Goal: Task Accomplishment & Management: Manage account settings

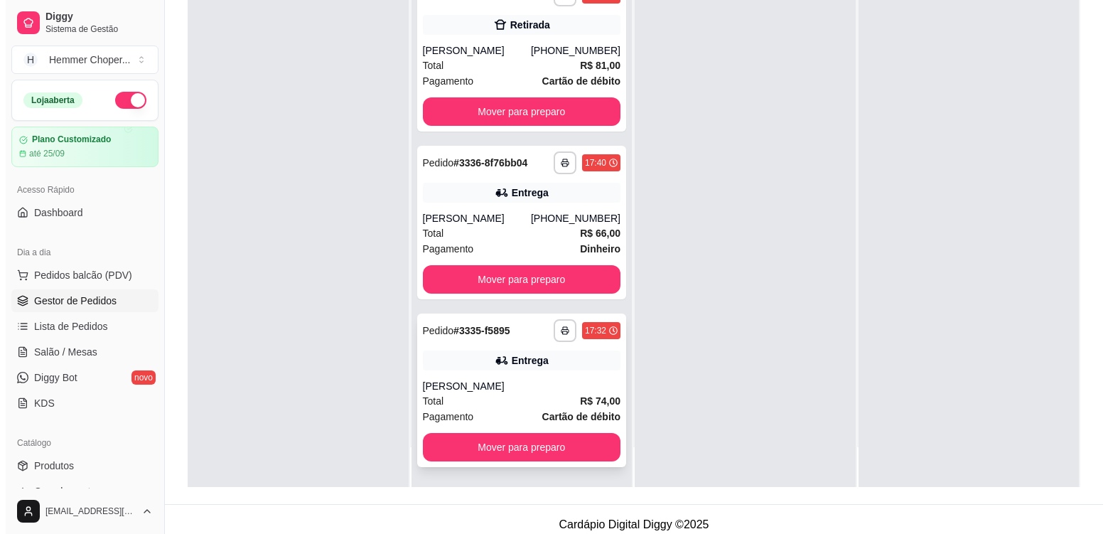
scroll to position [217, 0]
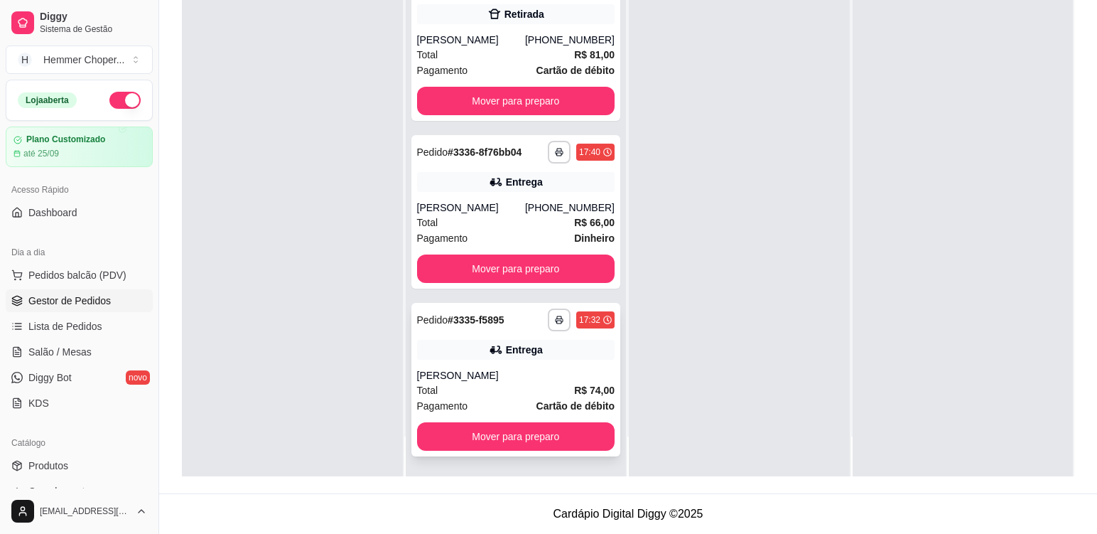
click at [480, 374] on div "[PERSON_NAME]" at bounding box center [516, 375] width 198 height 14
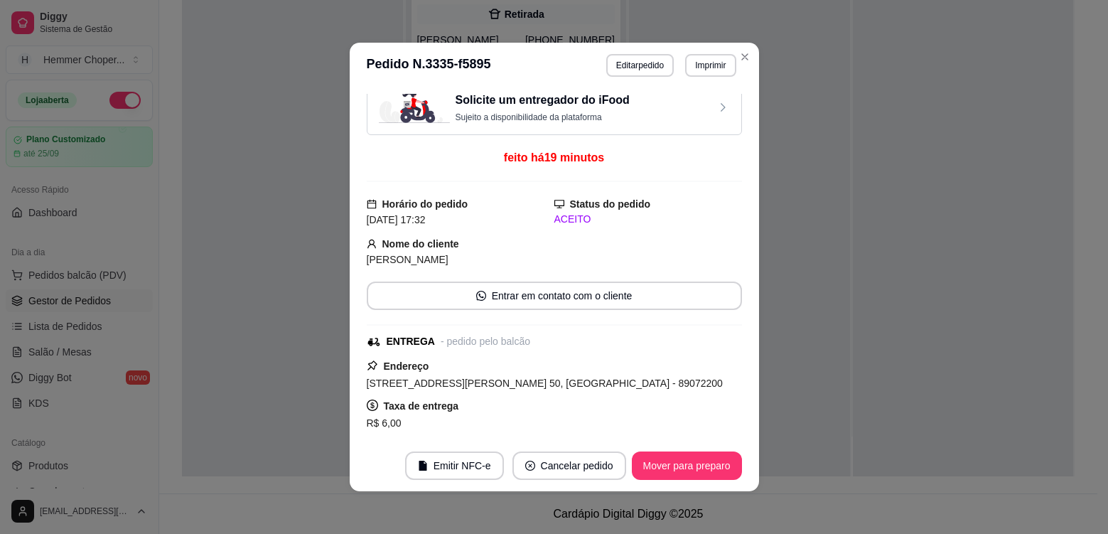
scroll to position [0, 0]
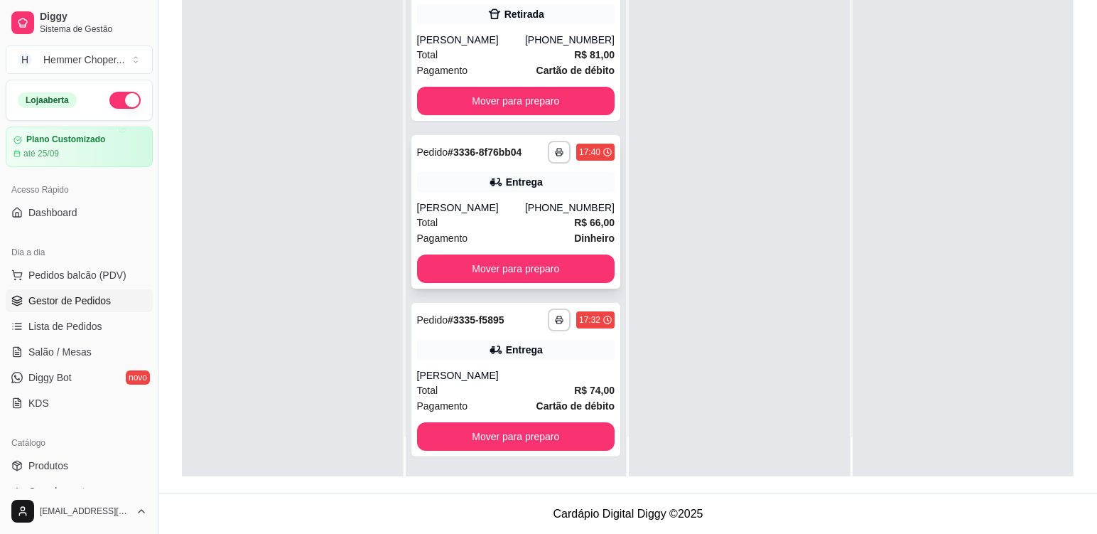
click at [470, 220] on div "Total R$ 66,00" at bounding box center [516, 223] width 198 height 16
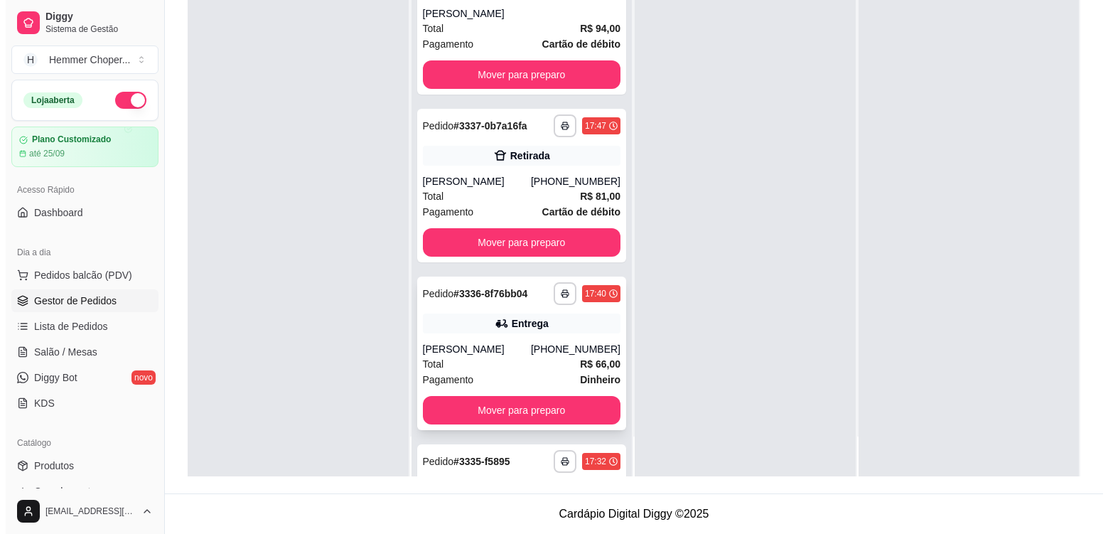
scroll to position [9, 0]
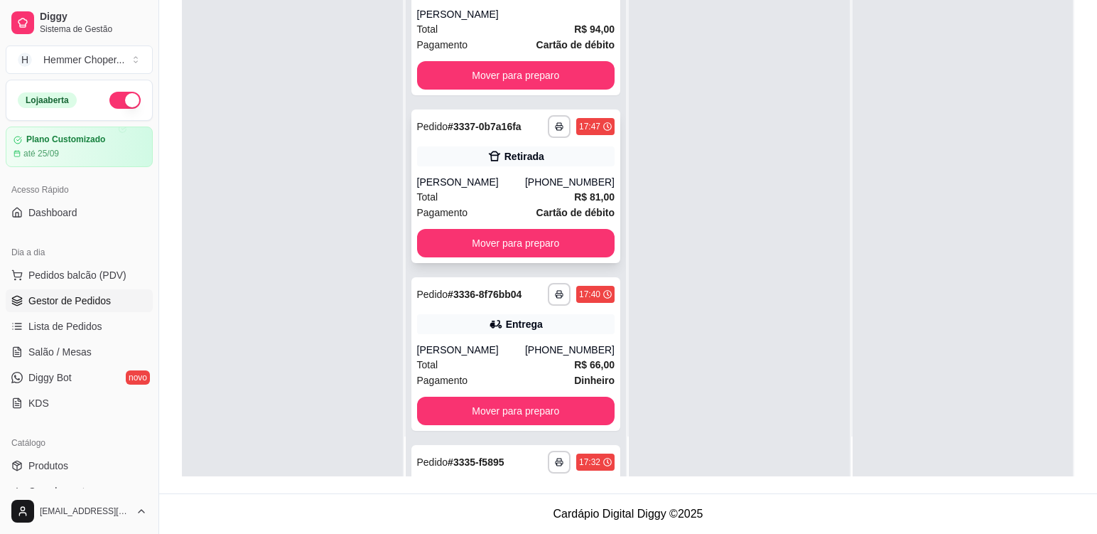
click at [507, 190] on div "Total R$ 81,00" at bounding box center [516, 197] width 198 height 16
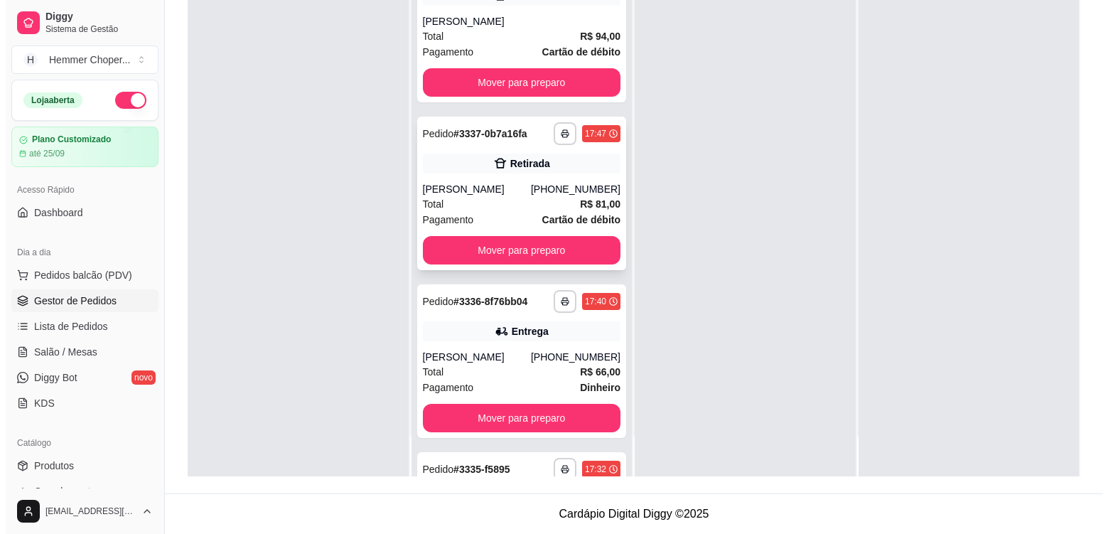
scroll to position [0, 0]
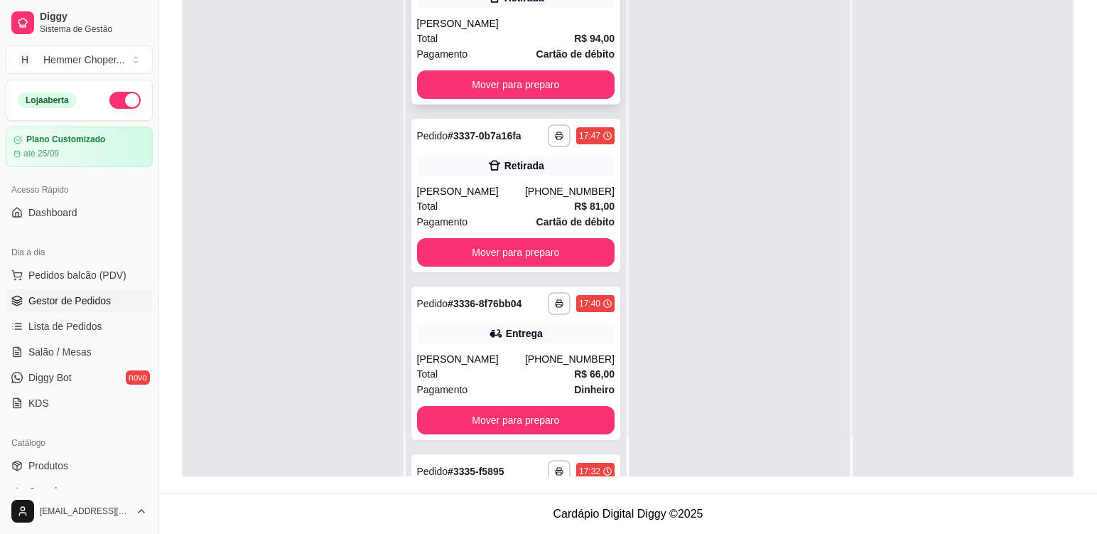
click at [504, 31] on div "Total R$ 94,00" at bounding box center [516, 39] width 198 height 16
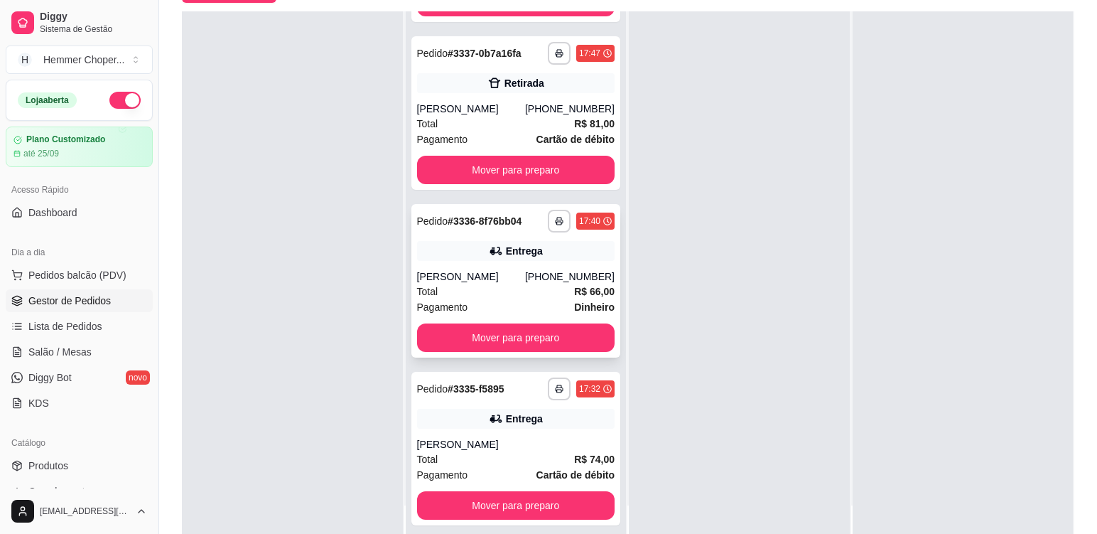
scroll to position [217, 0]
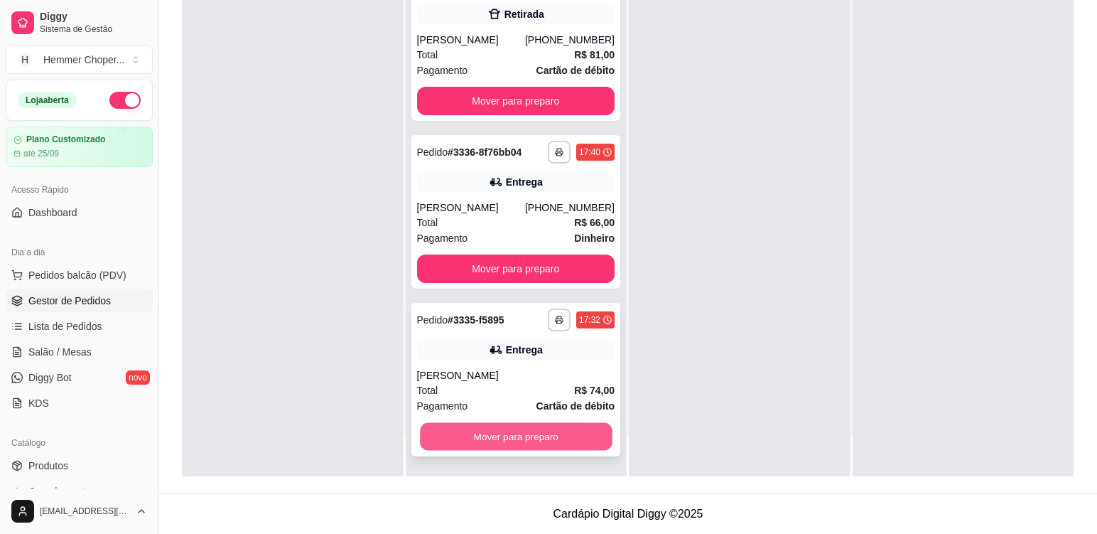
click at [477, 440] on button "Mover para preparo" at bounding box center [516, 437] width 192 height 28
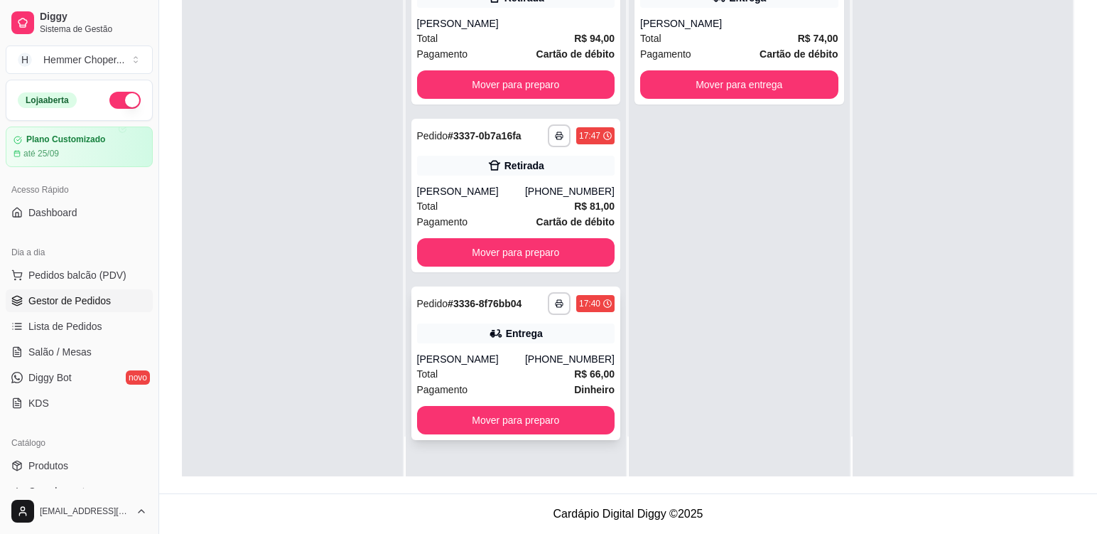
scroll to position [0, 0]
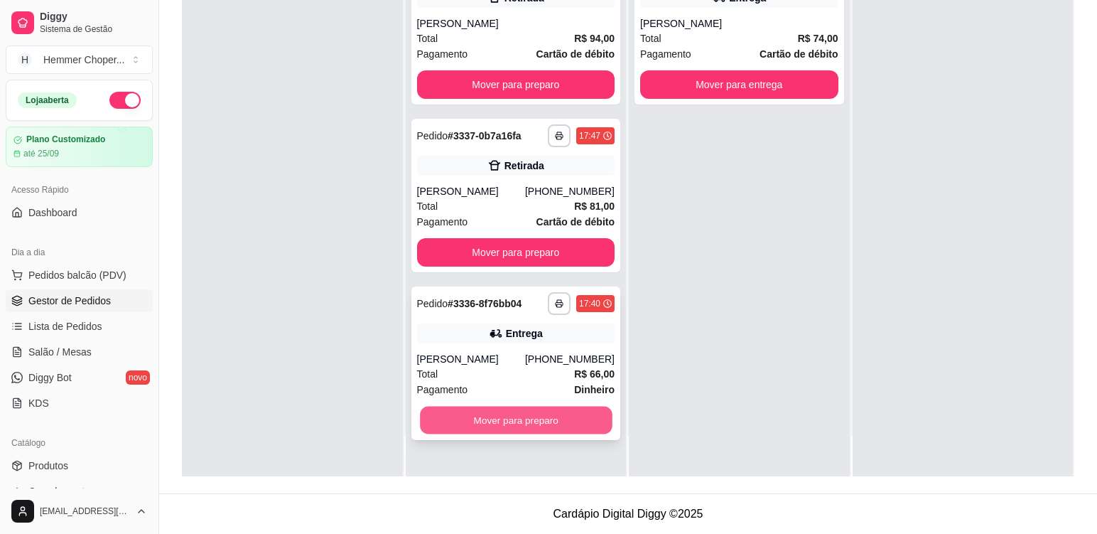
click at [480, 423] on button "Mover para preparo" at bounding box center [516, 420] width 192 height 28
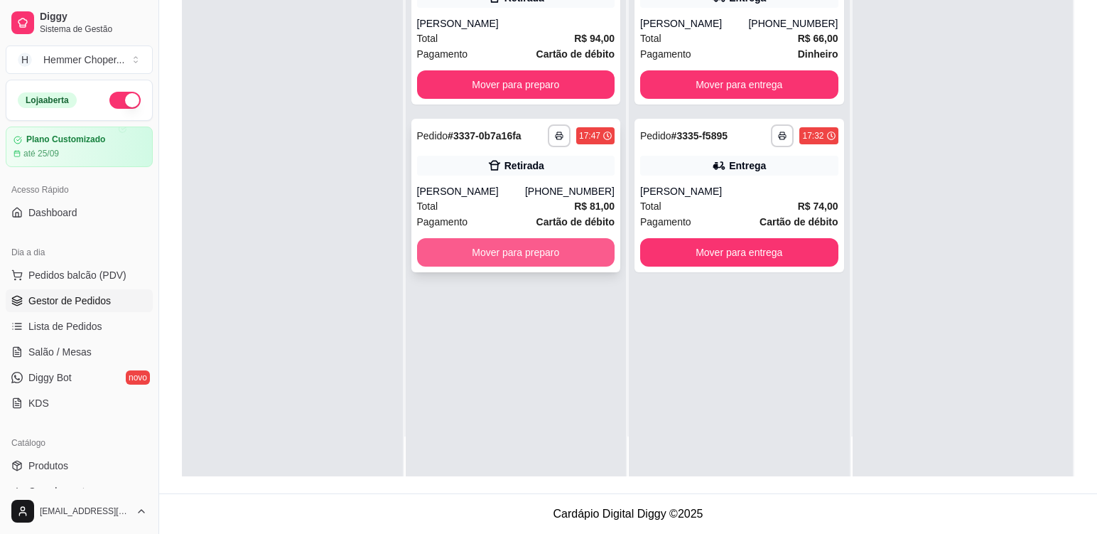
click at [534, 252] on button "Mover para preparo" at bounding box center [516, 252] width 198 height 28
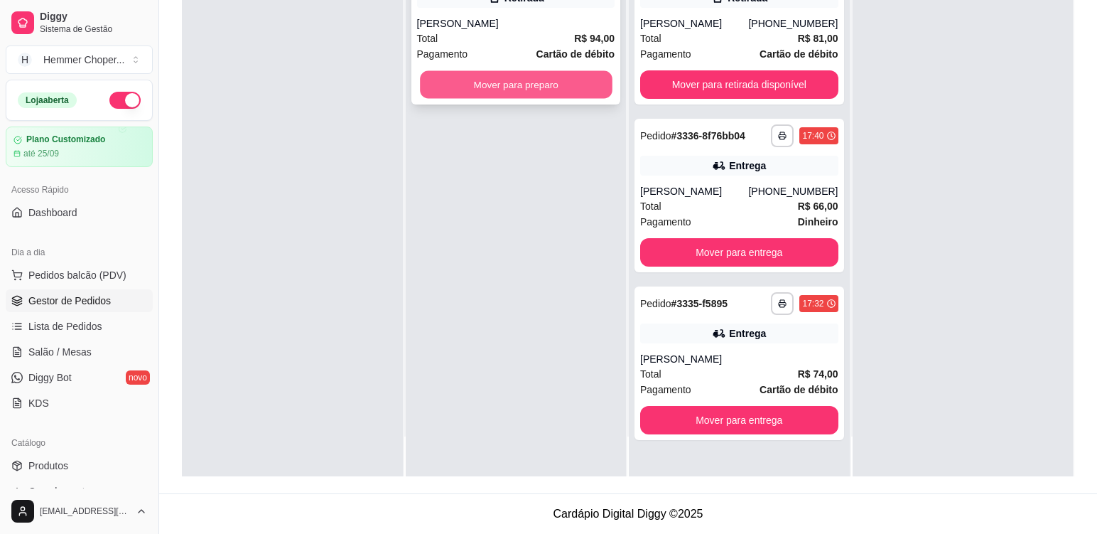
click at [528, 94] on button "Mover para preparo" at bounding box center [516, 85] width 192 height 28
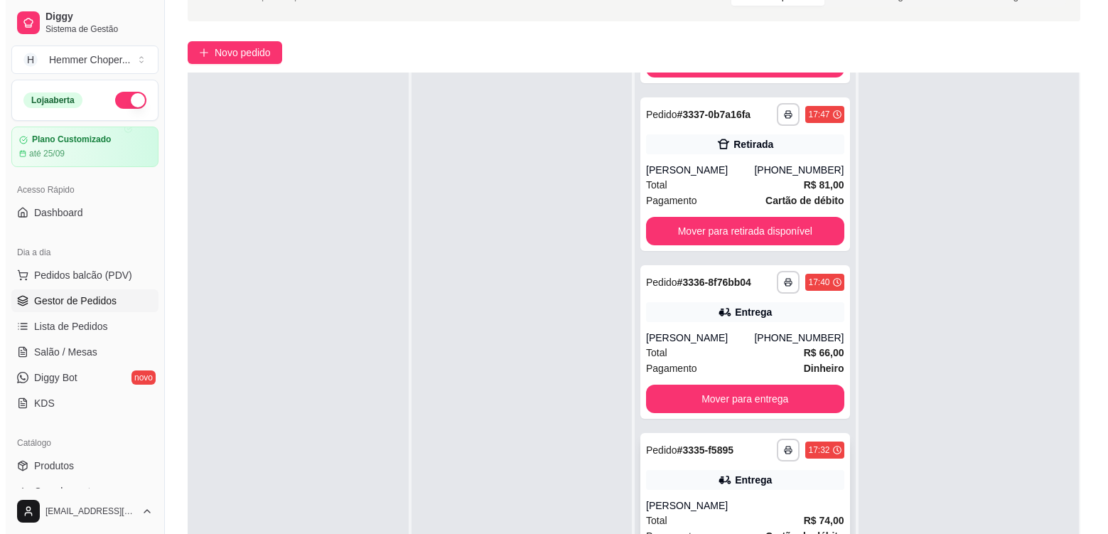
scroll to position [217, 0]
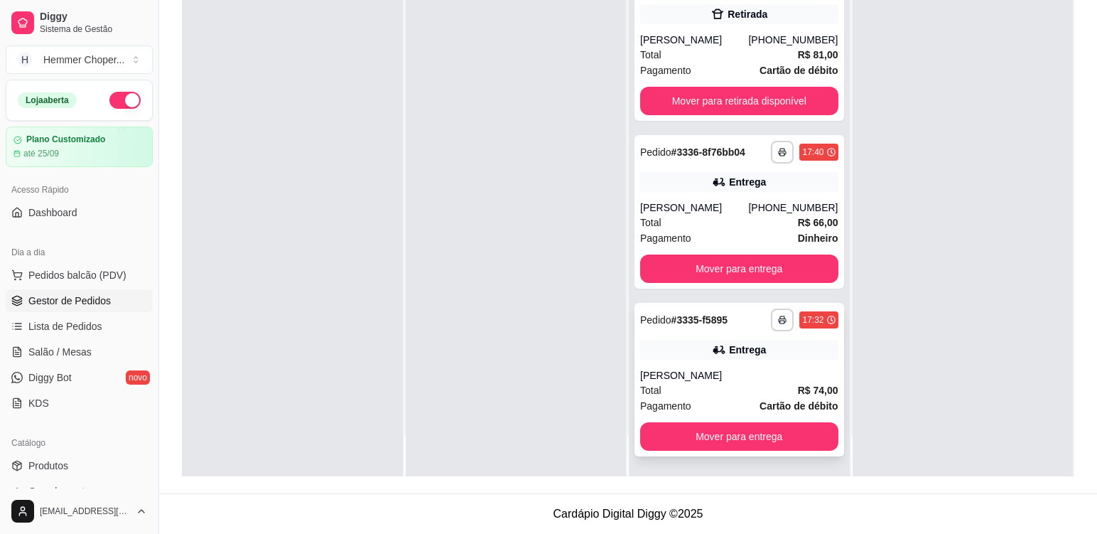
click at [715, 384] on div "Total R$ 74,00" at bounding box center [739, 390] width 198 height 16
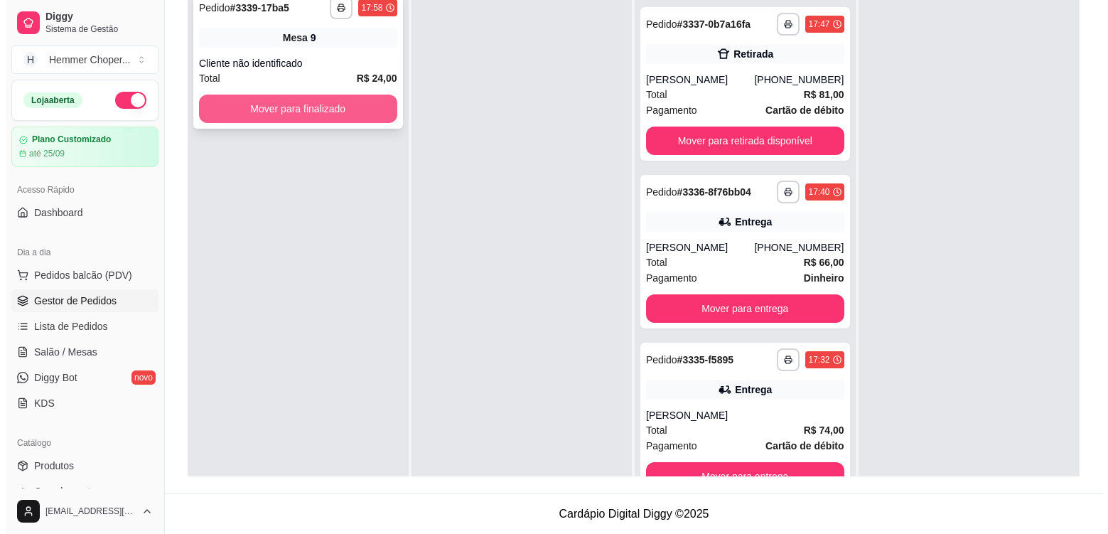
scroll to position [75, 0]
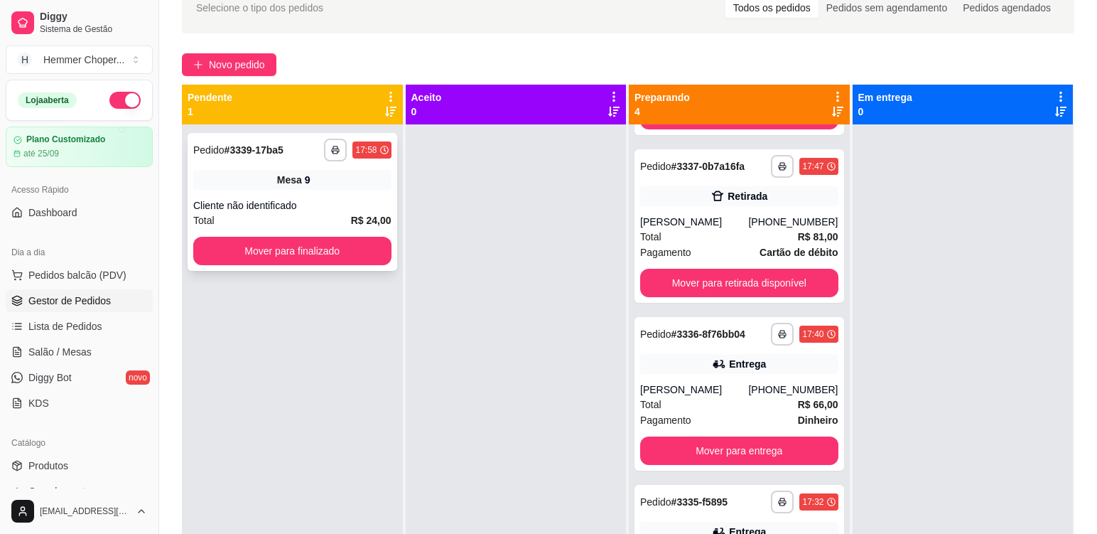
click at [331, 175] on div "Mesa 9" at bounding box center [292, 180] width 198 height 20
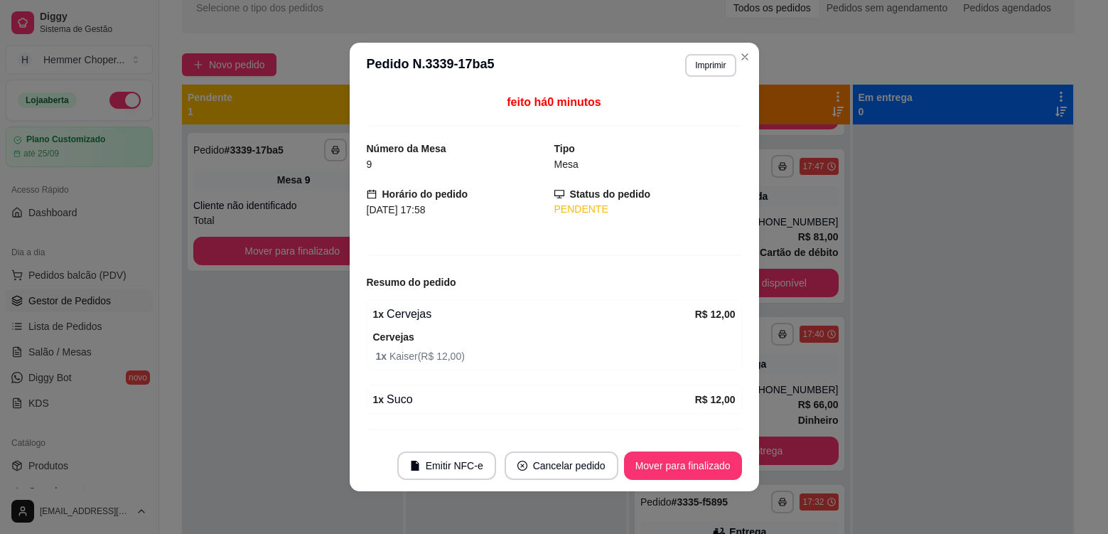
scroll to position [36, 0]
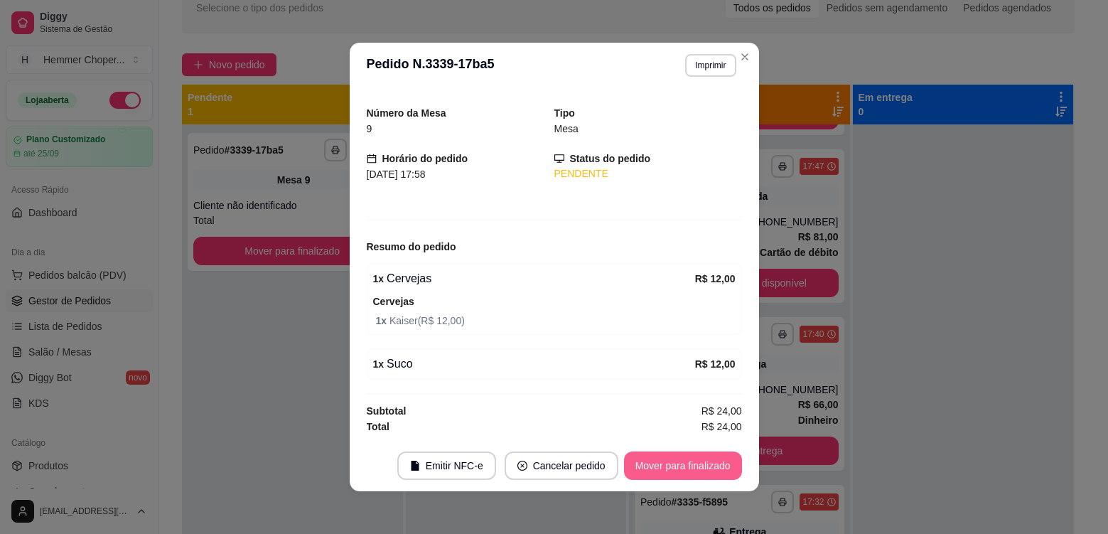
click at [705, 458] on button "Mover para finalizado" at bounding box center [683, 465] width 118 height 28
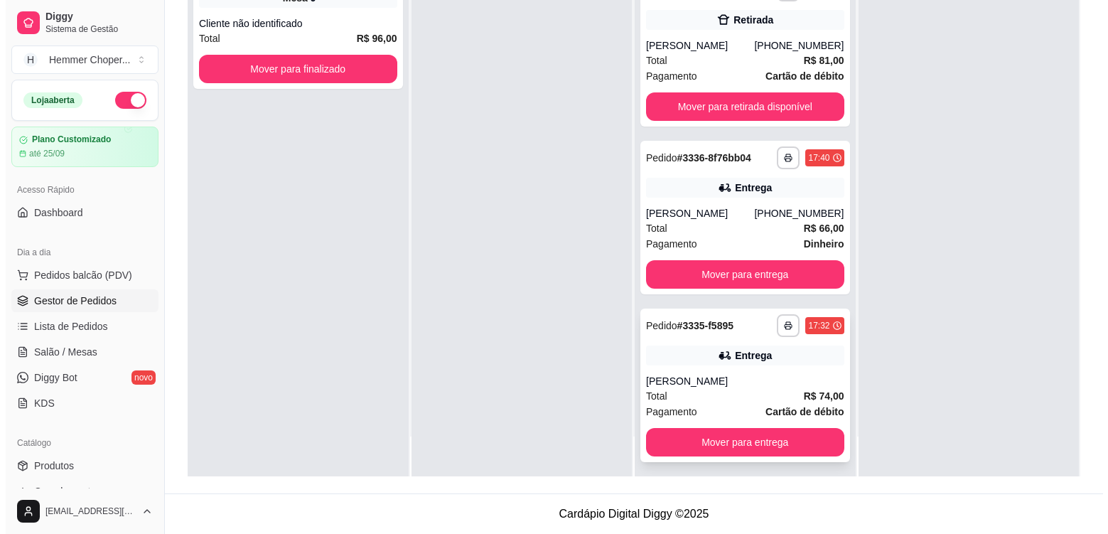
scroll to position [151, 0]
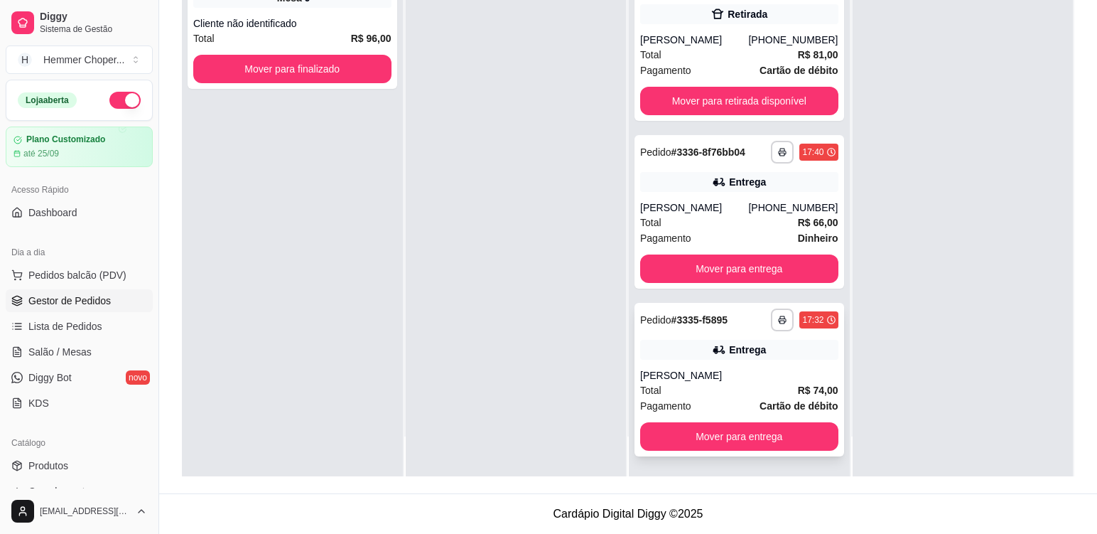
click at [715, 383] on div "Total R$ 74,00" at bounding box center [739, 390] width 198 height 16
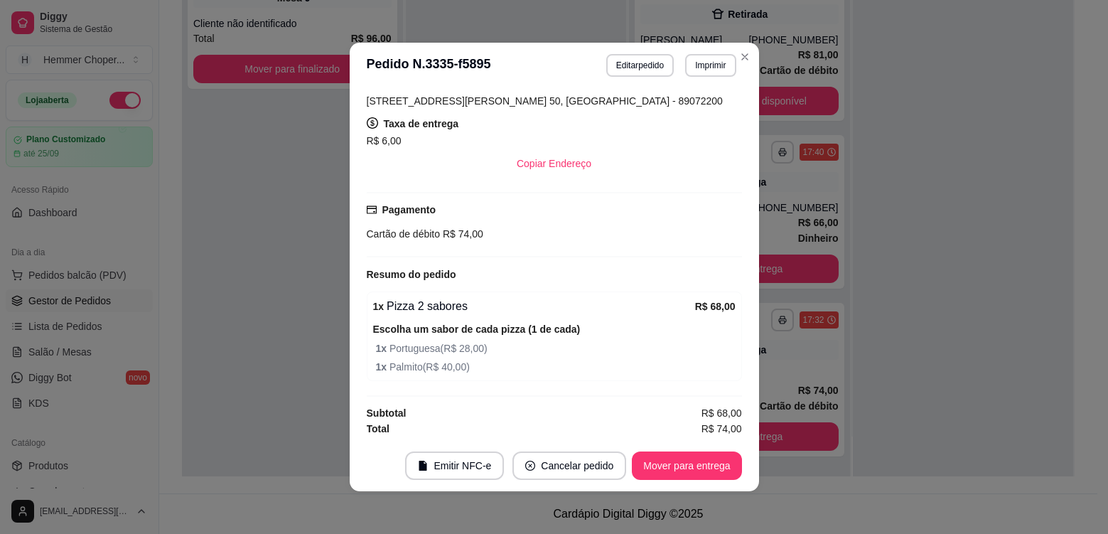
scroll to position [298, 0]
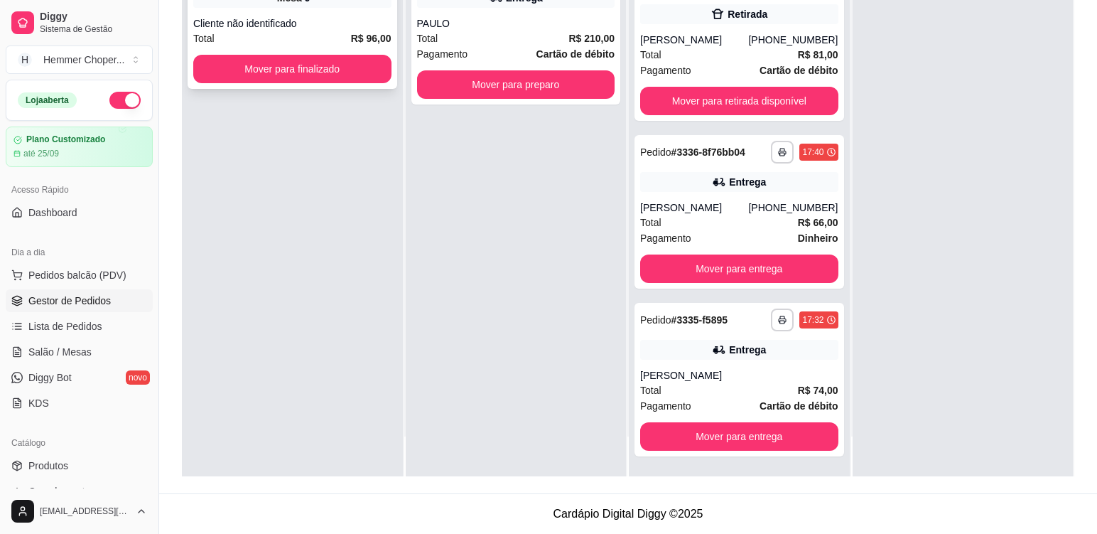
click at [313, 36] on div "Total R$ 96,00" at bounding box center [292, 39] width 198 height 16
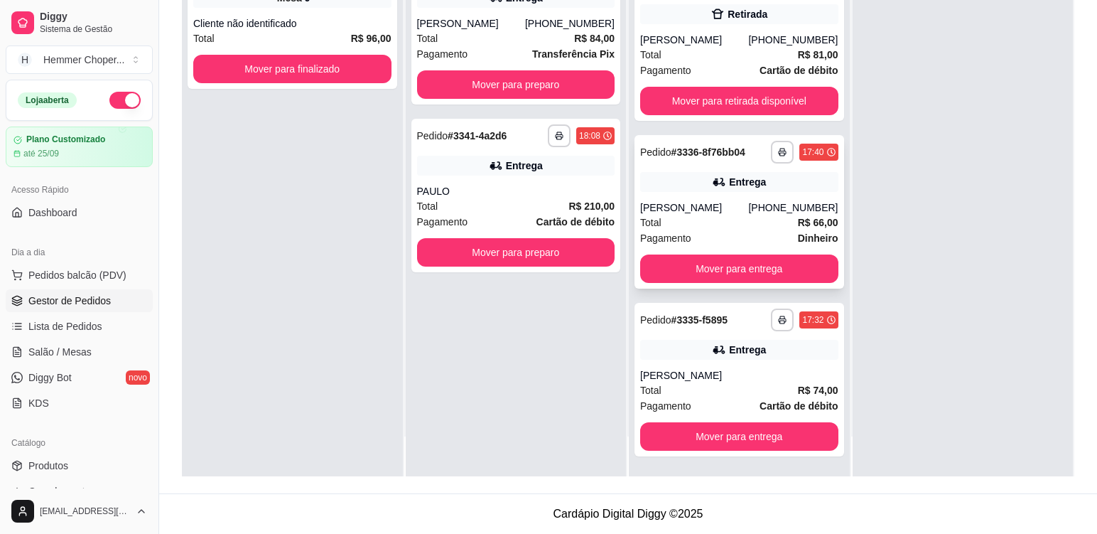
click at [724, 225] on div "Total R$ 66,00" at bounding box center [739, 223] width 198 height 16
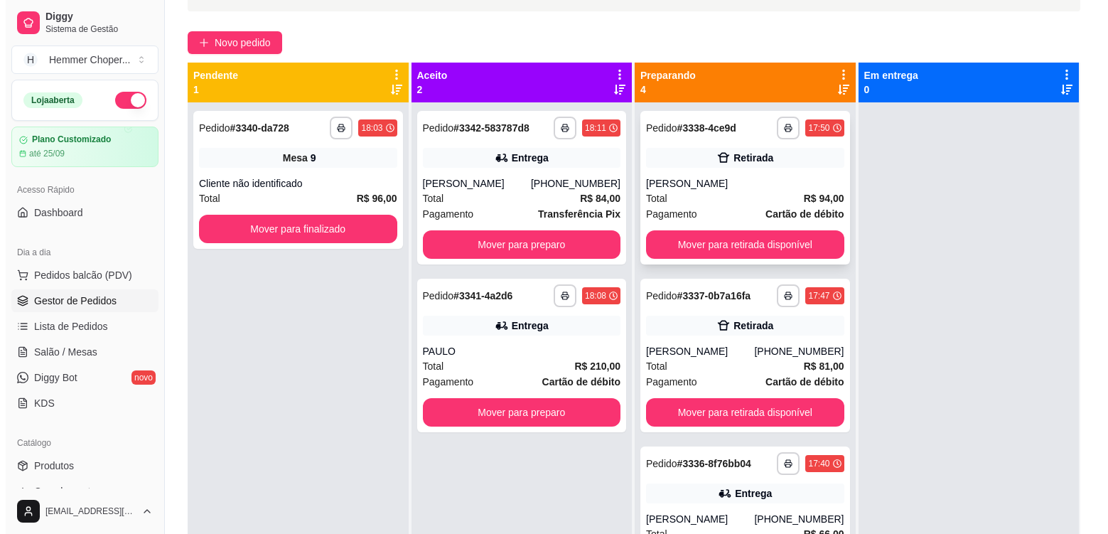
scroll to position [75, 0]
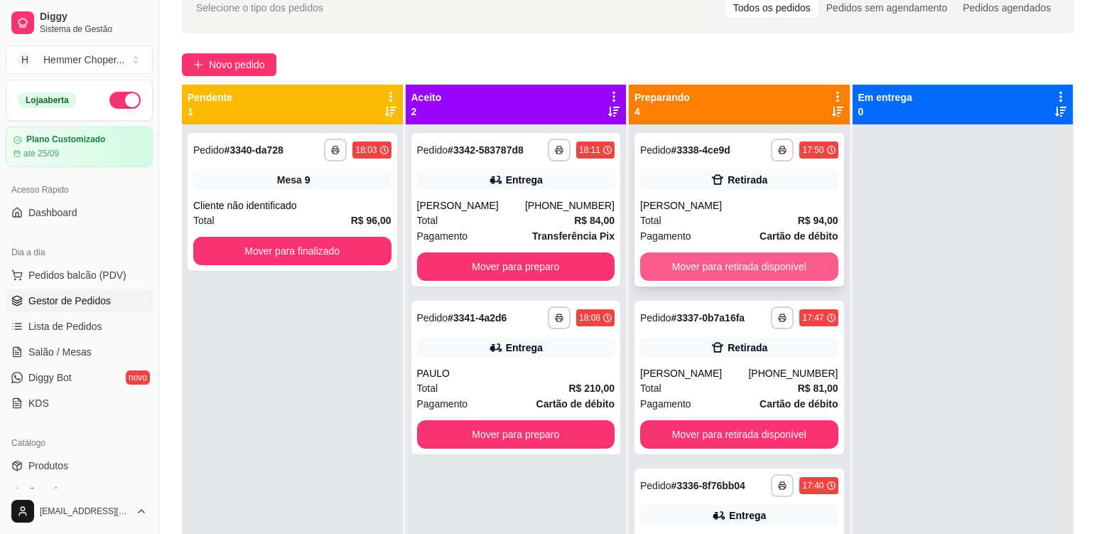
click at [719, 261] on button "Mover para retirada disponível" at bounding box center [739, 266] width 198 height 28
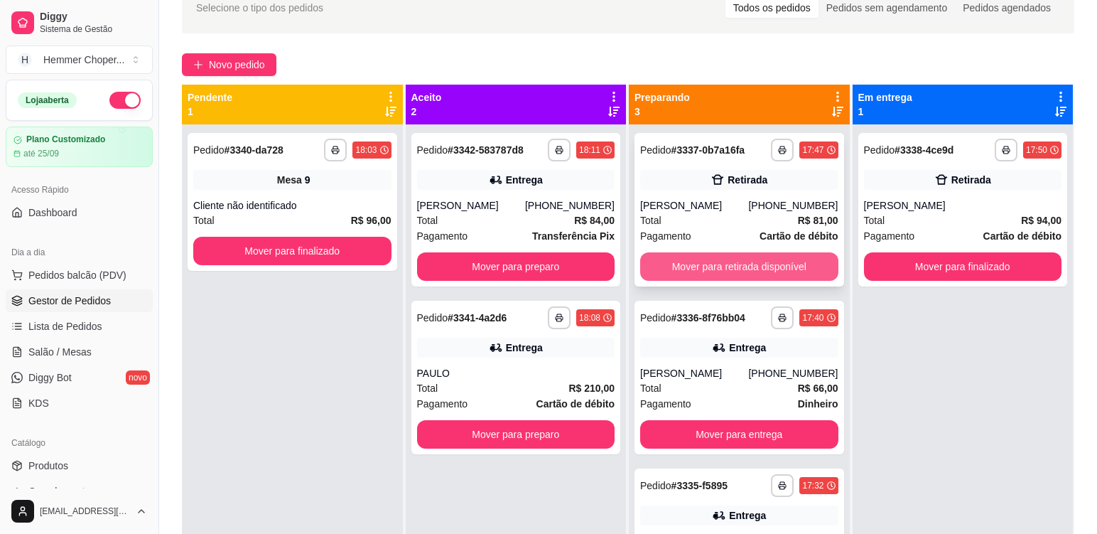
click at [713, 266] on button "Mover para retirada disponível" at bounding box center [739, 266] width 198 height 28
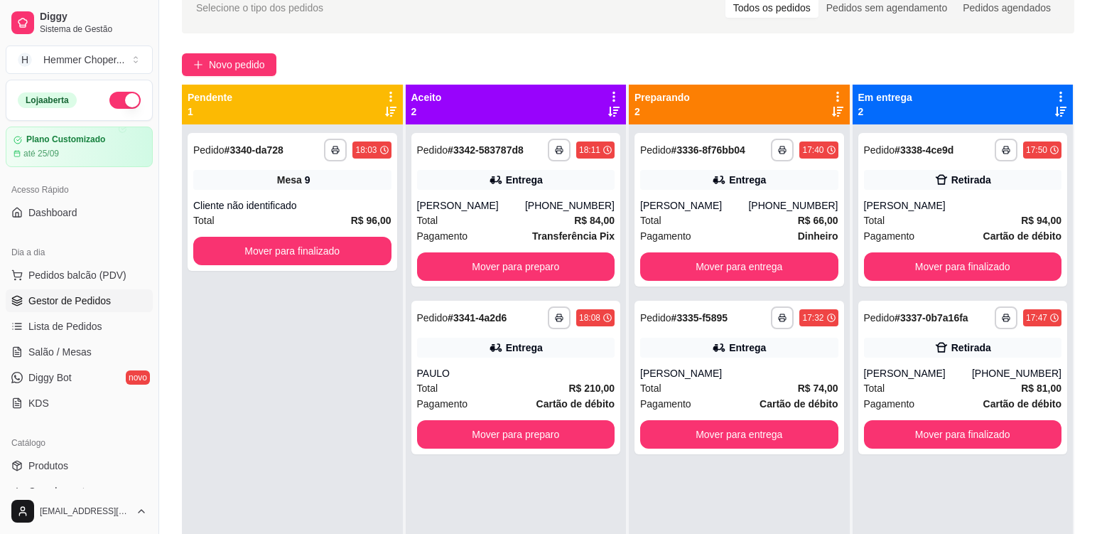
click at [318, 351] on div "**********" at bounding box center [292, 391] width 221 height 534
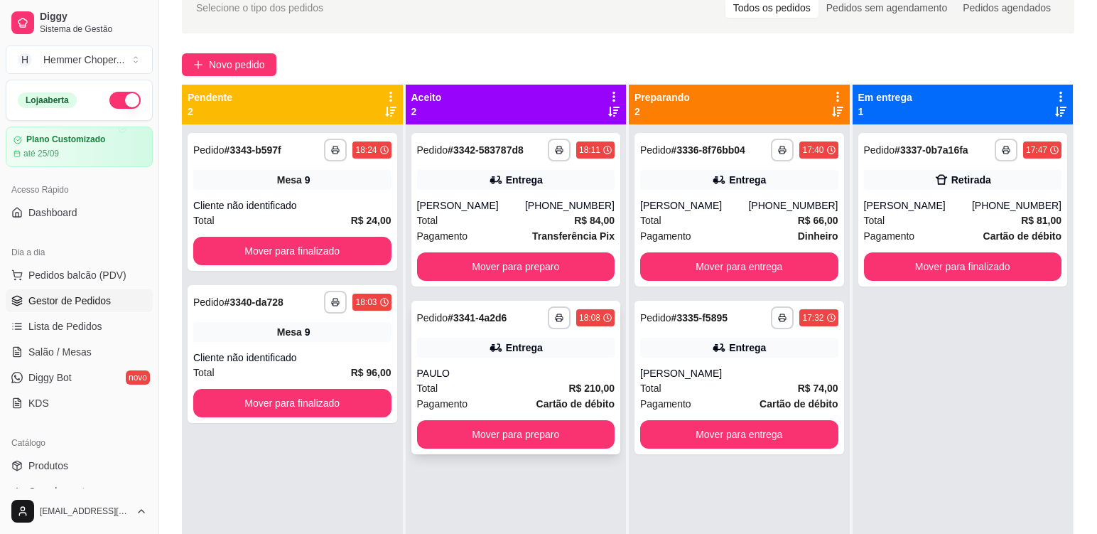
click at [519, 372] on div "PAULO" at bounding box center [516, 373] width 198 height 14
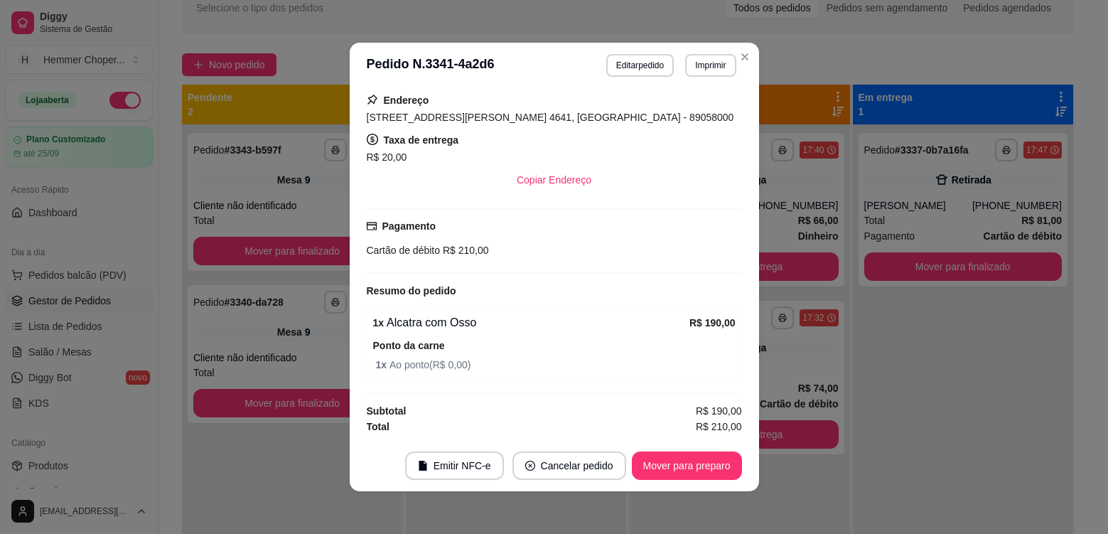
scroll to position [3, 0]
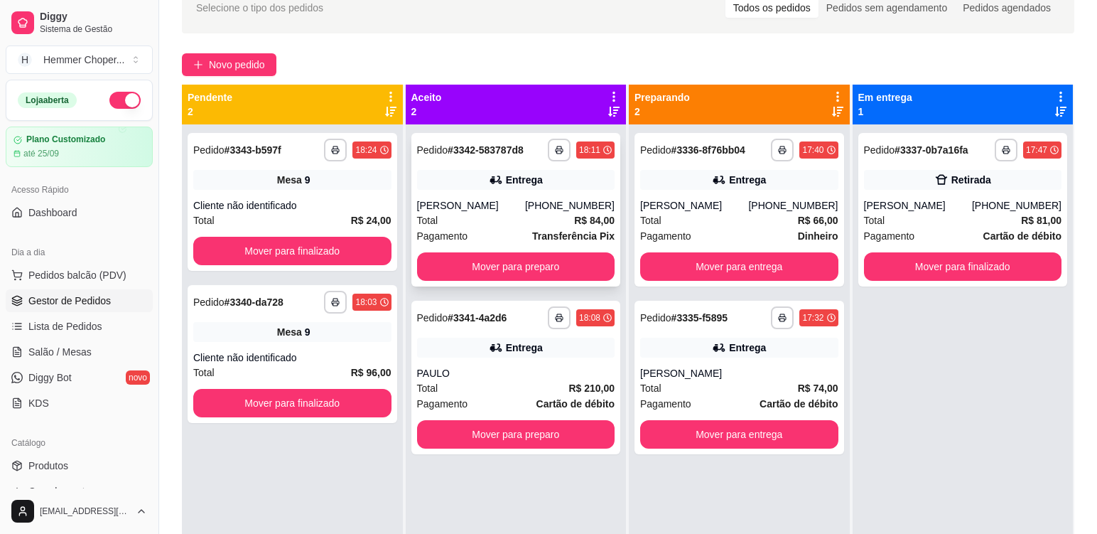
click at [481, 202] on div "[PERSON_NAME]" at bounding box center [471, 205] width 108 height 14
click at [351, 193] on div "**********" at bounding box center [293, 202] width 210 height 138
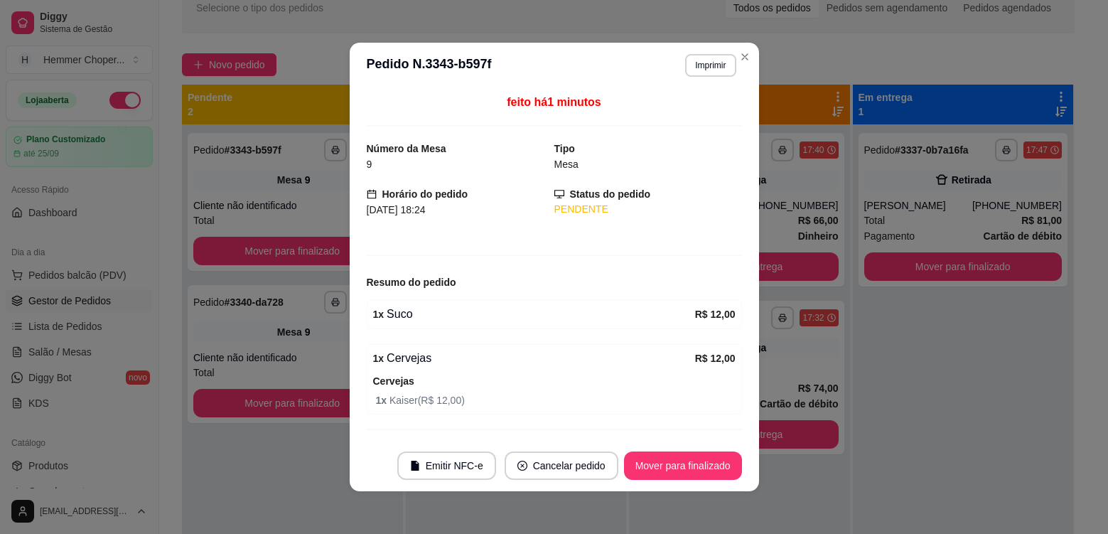
scroll to position [36, 0]
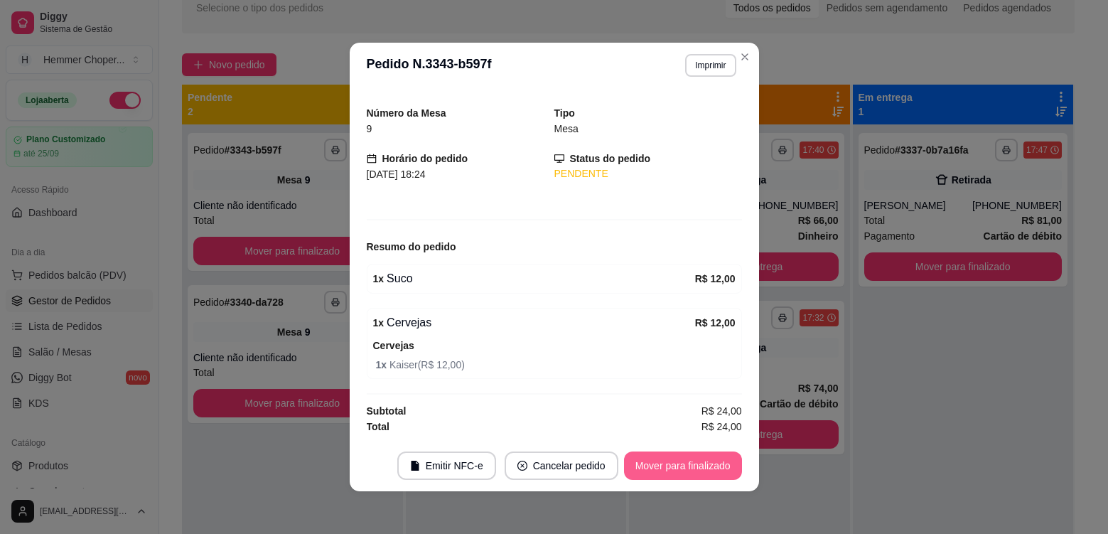
click at [690, 460] on button "Mover para finalizado" at bounding box center [683, 465] width 118 height 28
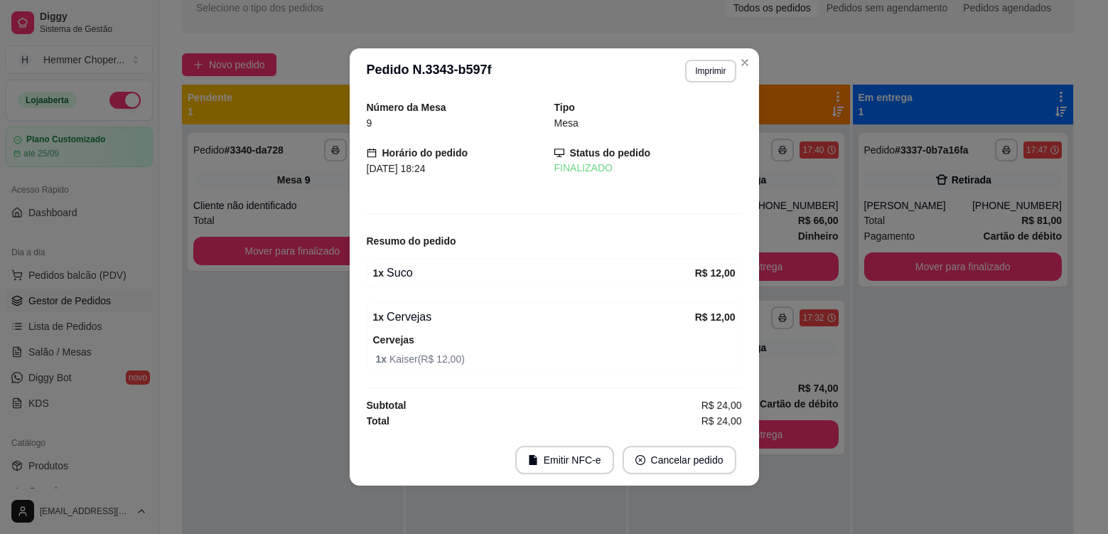
scroll to position [0, 0]
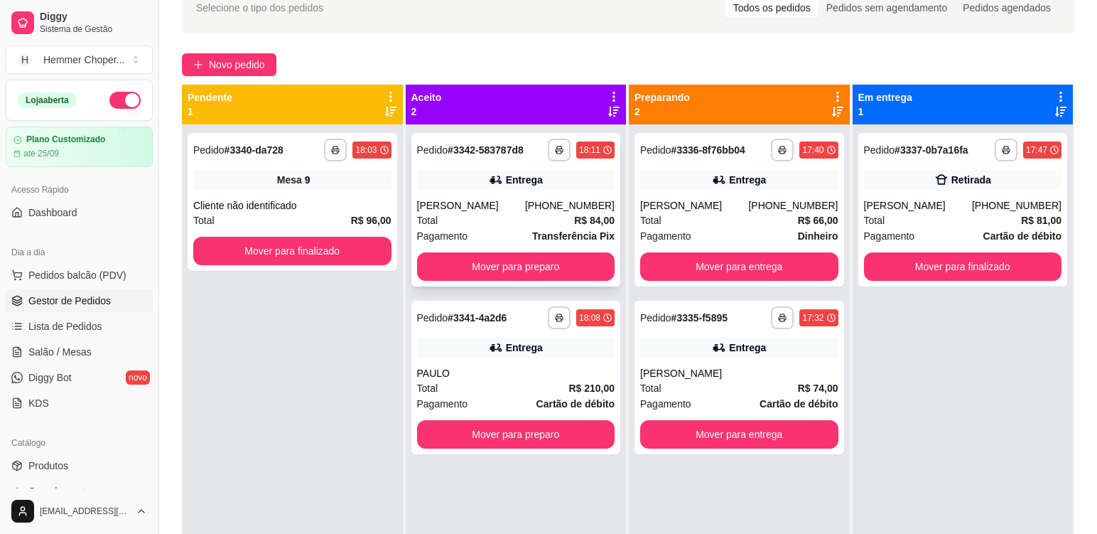
click at [507, 205] on div "[PERSON_NAME]" at bounding box center [471, 205] width 108 height 14
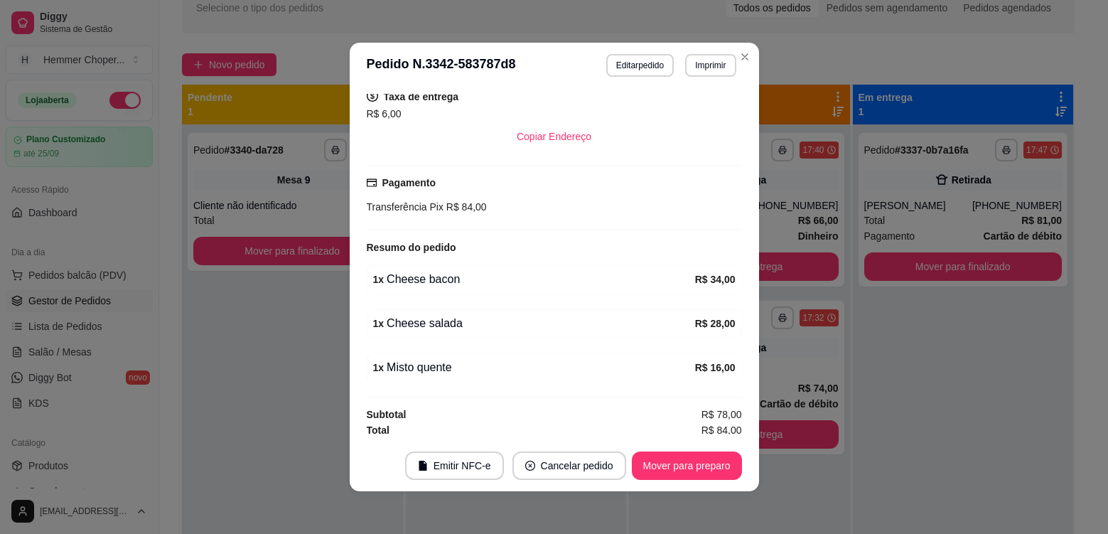
scroll to position [369, 0]
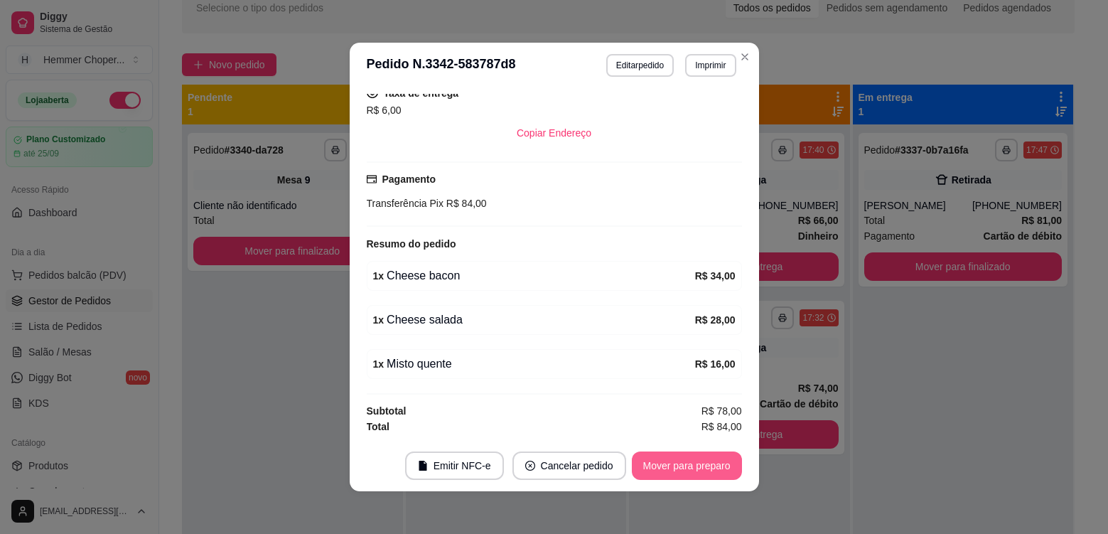
click at [652, 470] on button "Mover para preparo" at bounding box center [687, 465] width 110 height 28
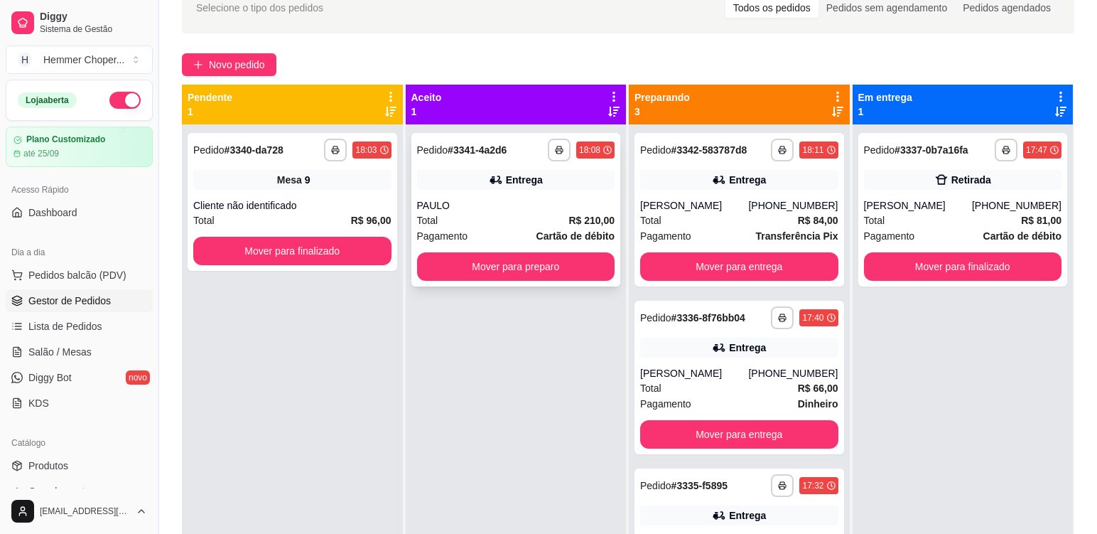
click at [544, 212] on div "PAULO" at bounding box center [516, 205] width 198 height 14
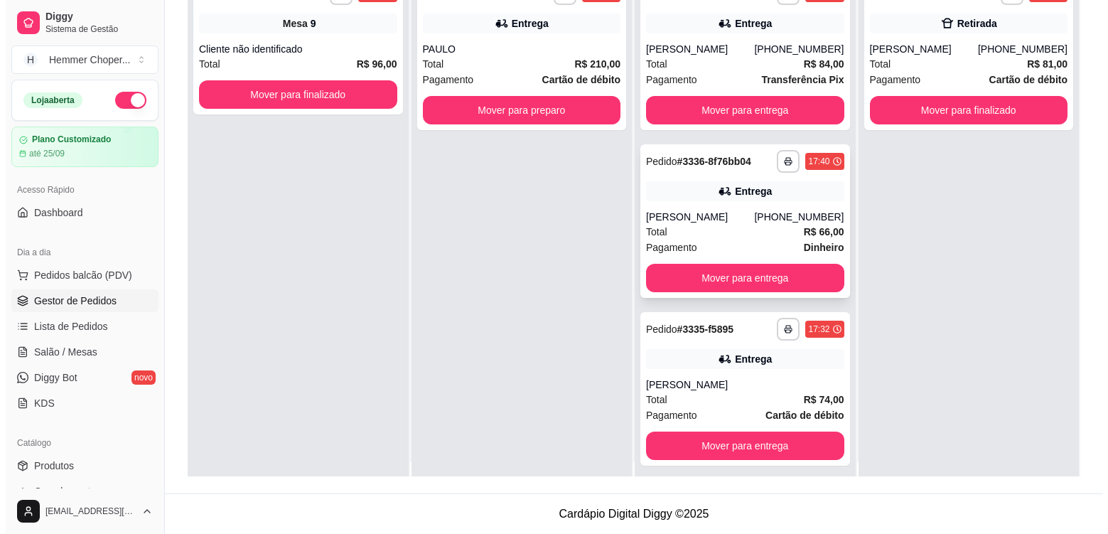
scroll to position [0, 0]
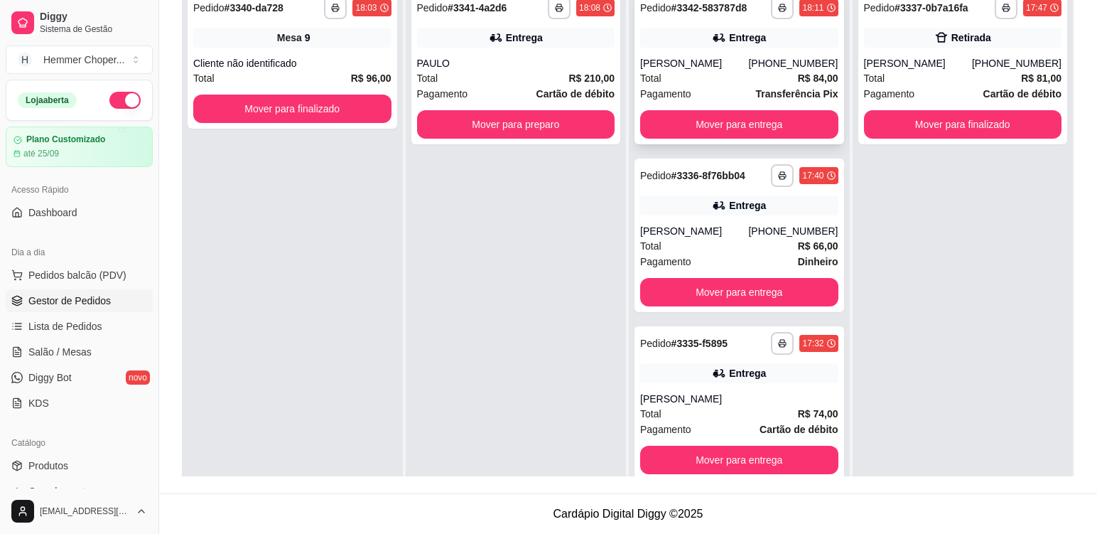
click at [721, 80] on div "Total R$ 84,00" at bounding box center [739, 78] width 198 height 16
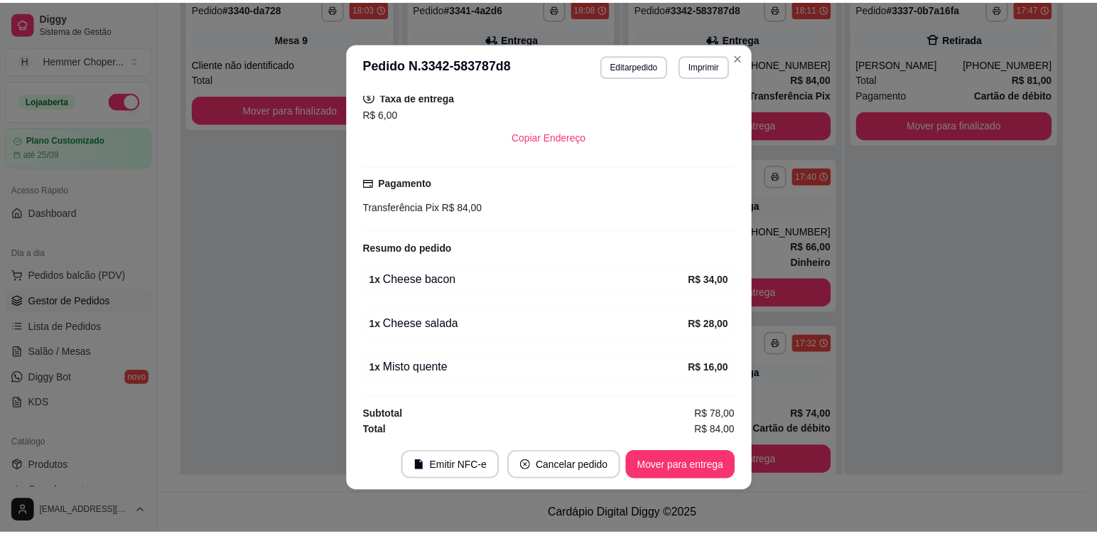
scroll to position [369, 0]
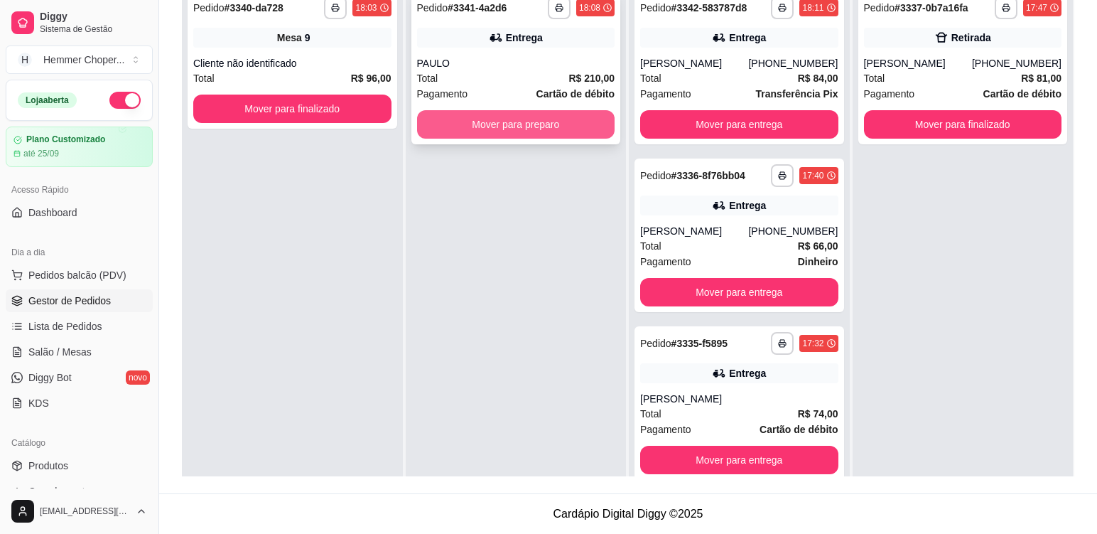
click at [465, 134] on button "Mover para preparo" at bounding box center [516, 124] width 198 height 28
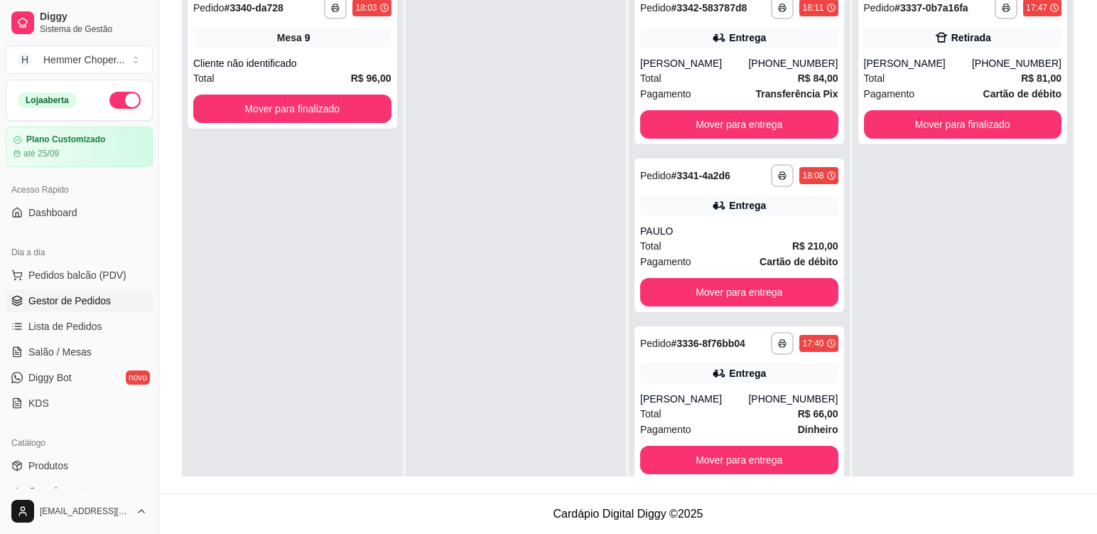
click at [531, 234] on div at bounding box center [516, 249] width 221 height 534
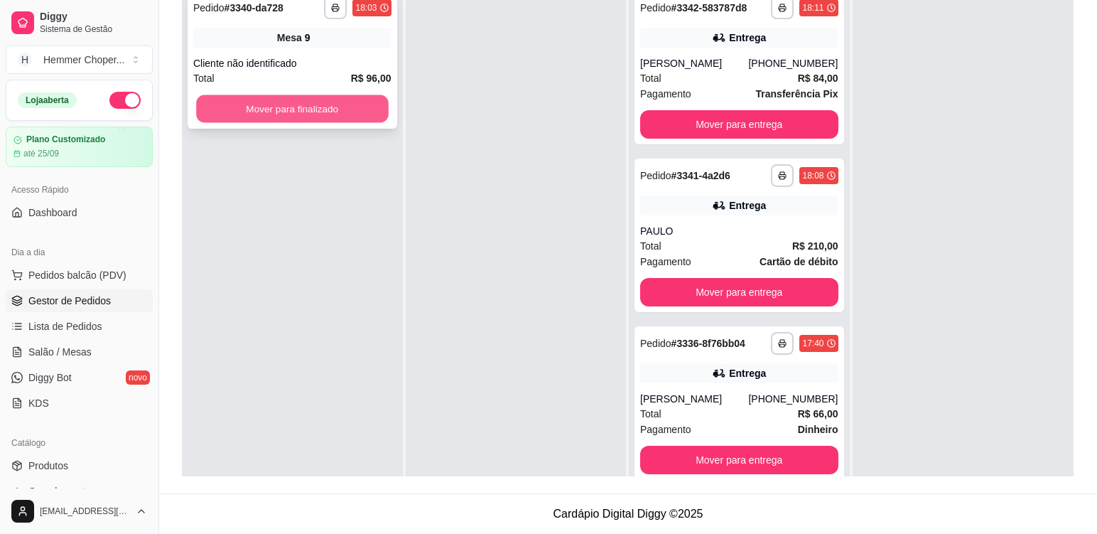
click at [345, 115] on button "Mover para finalizado" at bounding box center [292, 109] width 192 height 28
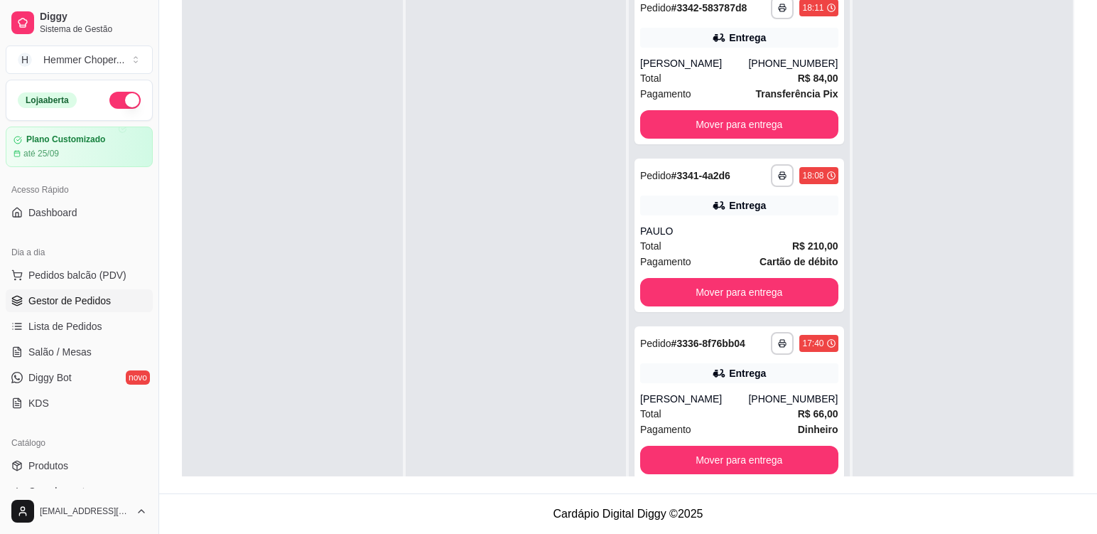
click at [338, 179] on div at bounding box center [292, 249] width 221 height 534
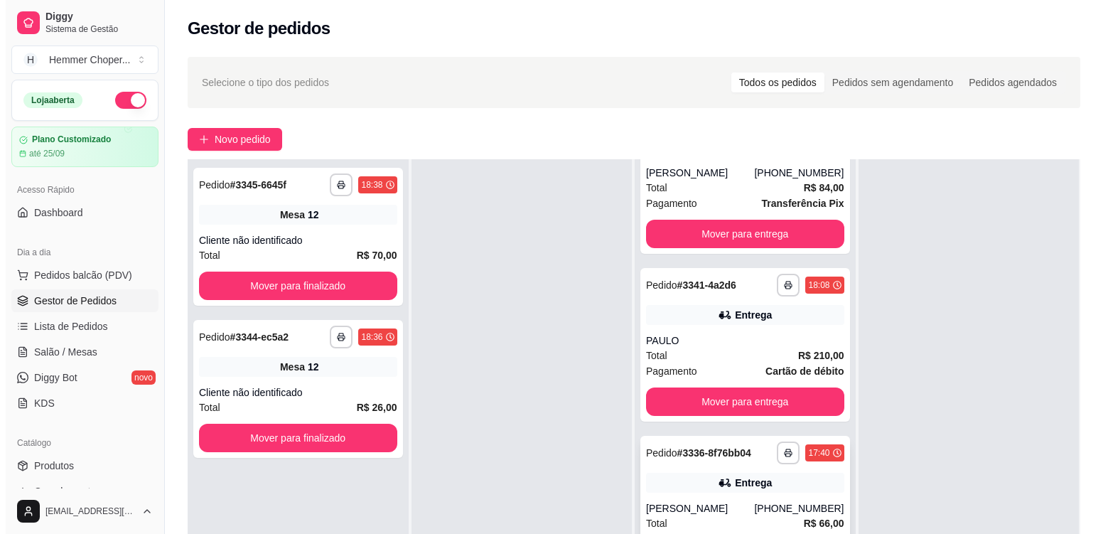
scroll to position [151, 0]
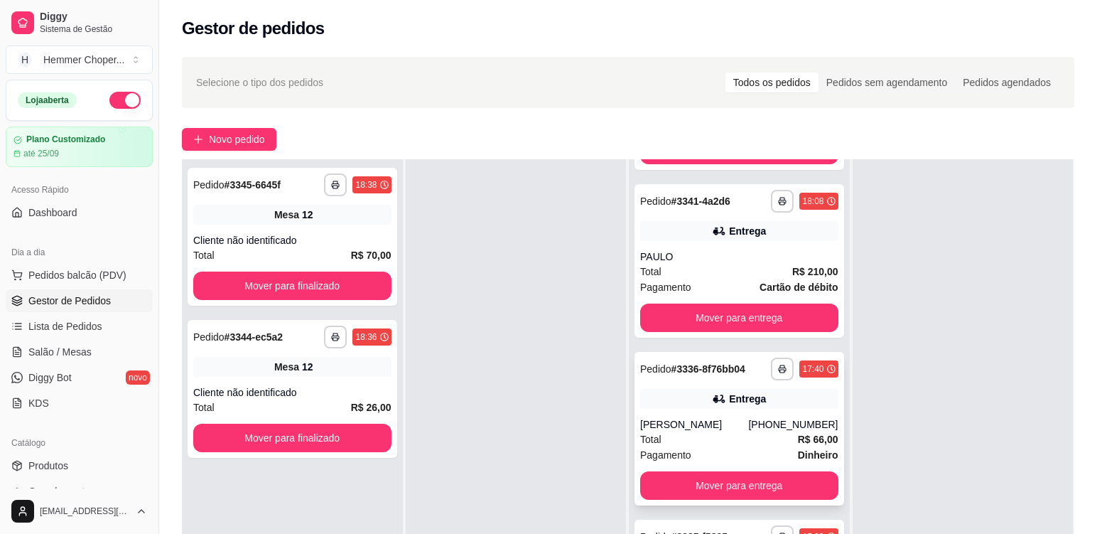
click at [725, 441] on div "Total R$ 66,00" at bounding box center [739, 439] width 198 height 16
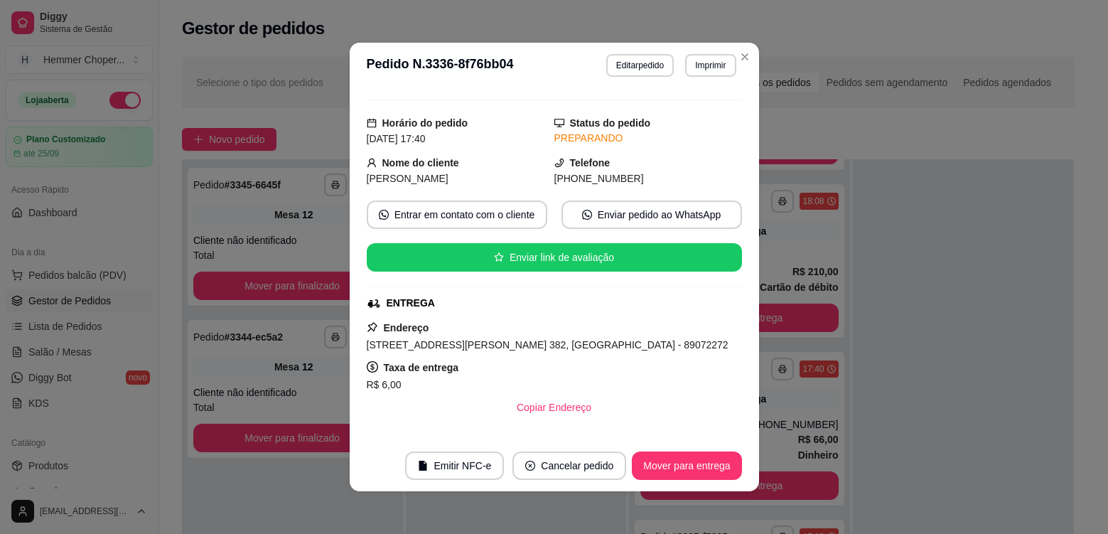
scroll to position [284, 0]
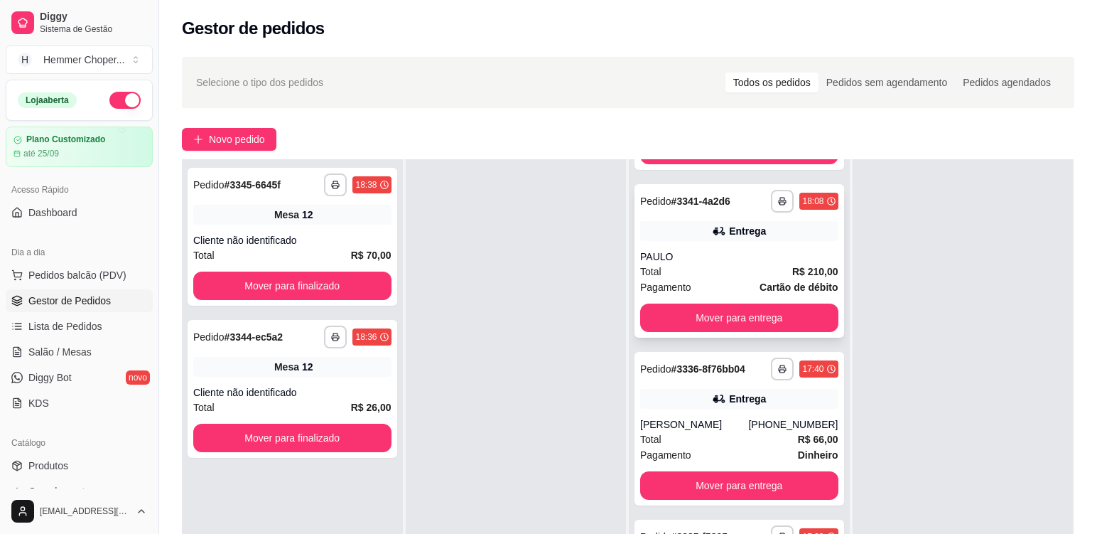
click at [748, 254] on div "PAULO" at bounding box center [739, 256] width 198 height 14
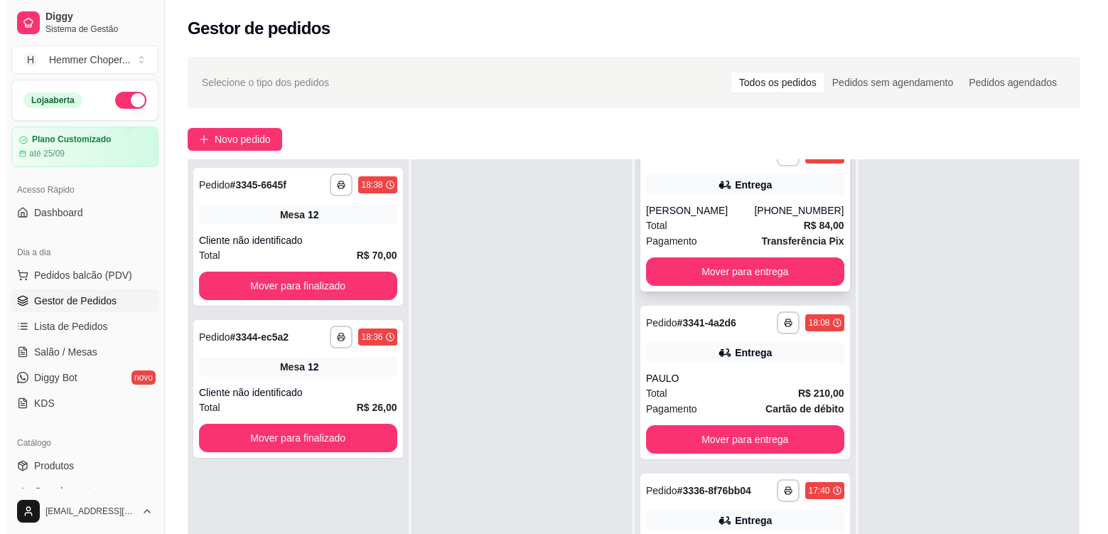
scroll to position [0, 0]
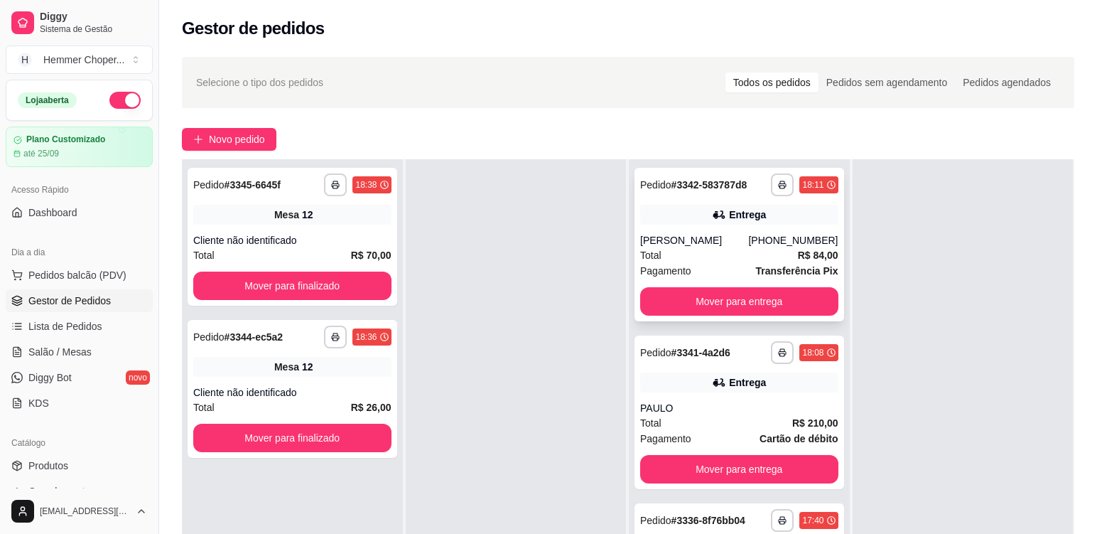
click at [717, 244] on div "[PERSON_NAME]" at bounding box center [694, 240] width 108 height 14
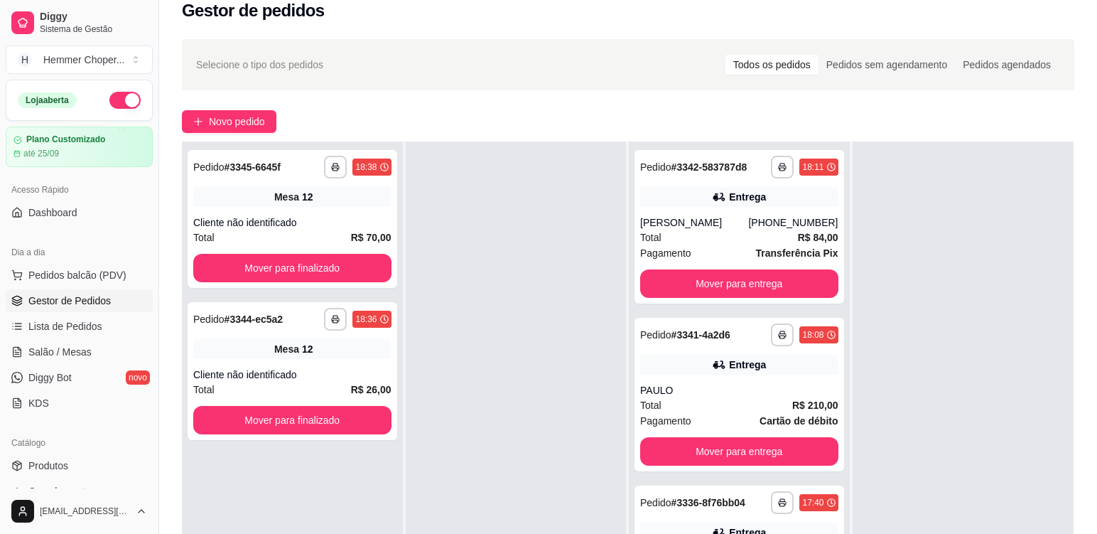
scroll to position [142, 0]
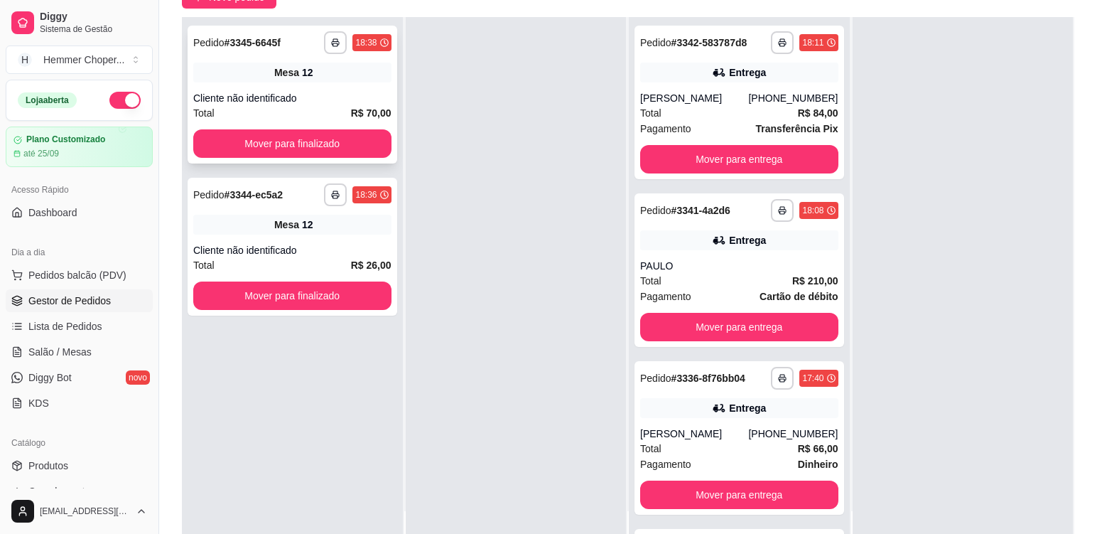
click at [333, 103] on div "Cliente não identificado" at bounding box center [292, 98] width 198 height 14
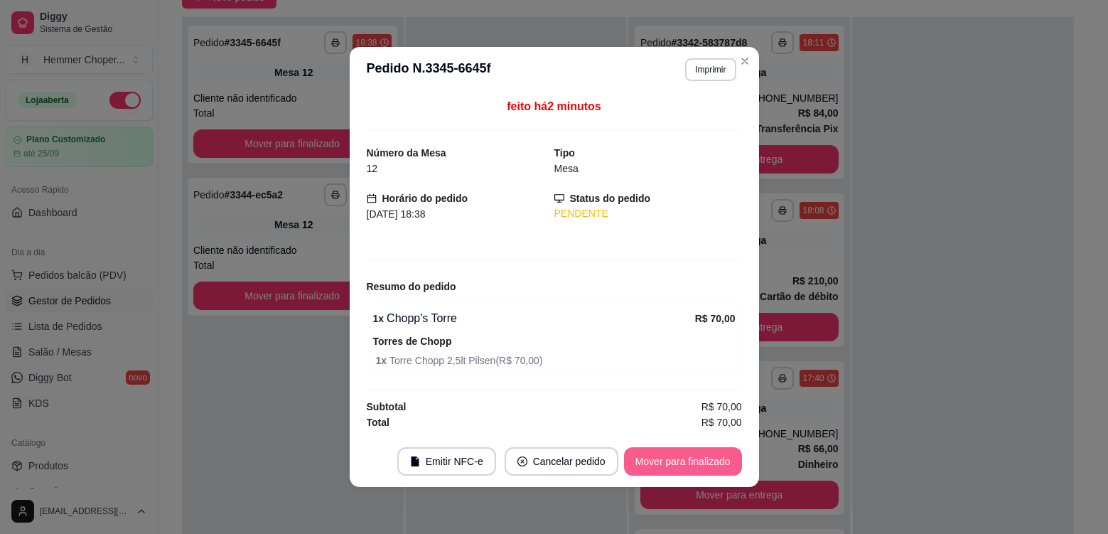
click at [695, 467] on button "Mover para finalizado" at bounding box center [683, 461] width 118 height 28
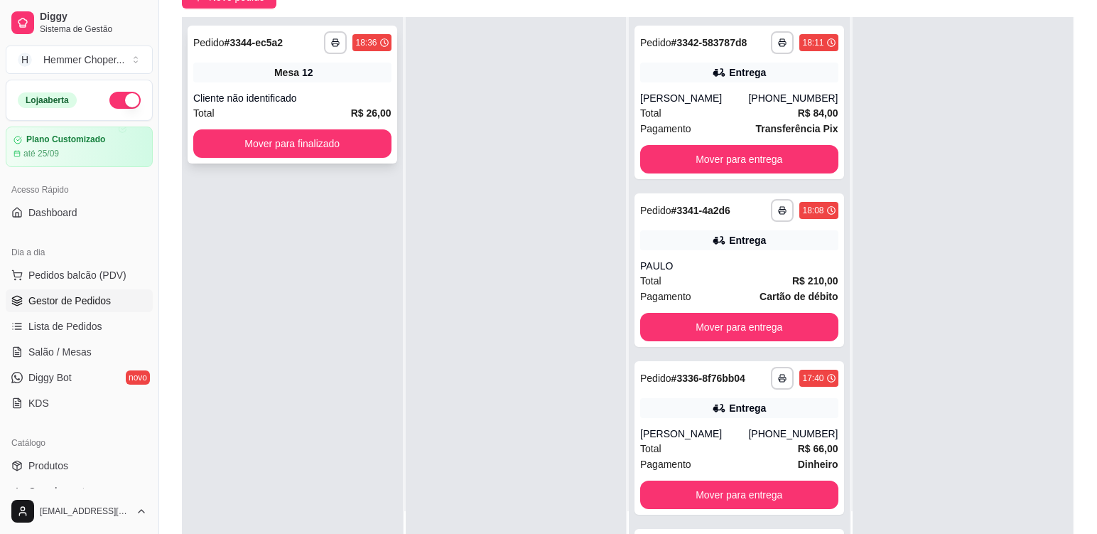
click at [330, 99] on div "Cliente não identificado" at bounding box center [292, 98] width 198 height 14
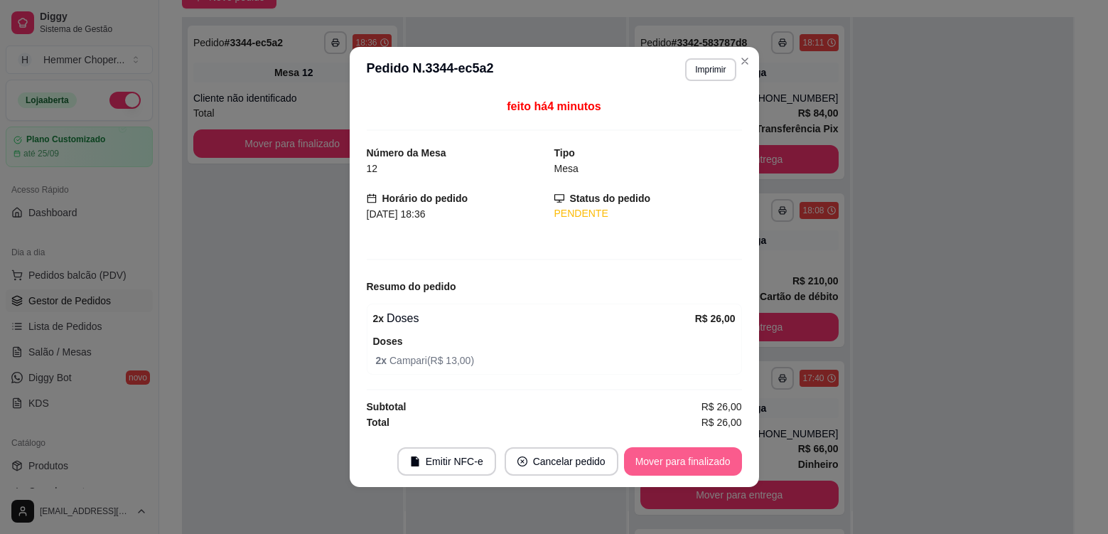
click at [658, 453] on button "Mover para finalizado" at bounding box center [683, 461] width 118 height 28
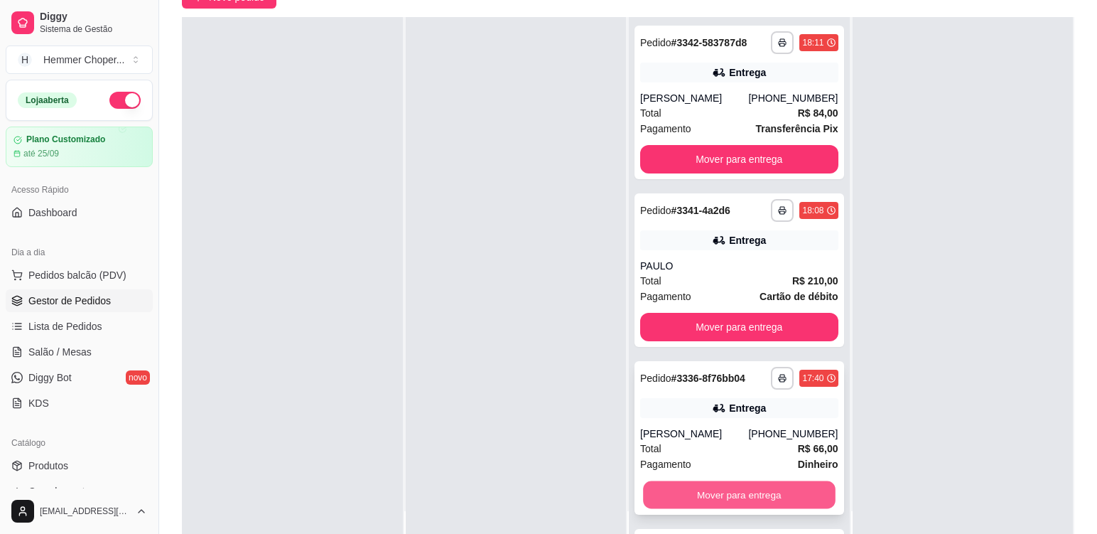
click at [740, 498] on button "Mover para entrega" at bounding box center [739, 495] width 192 height 28
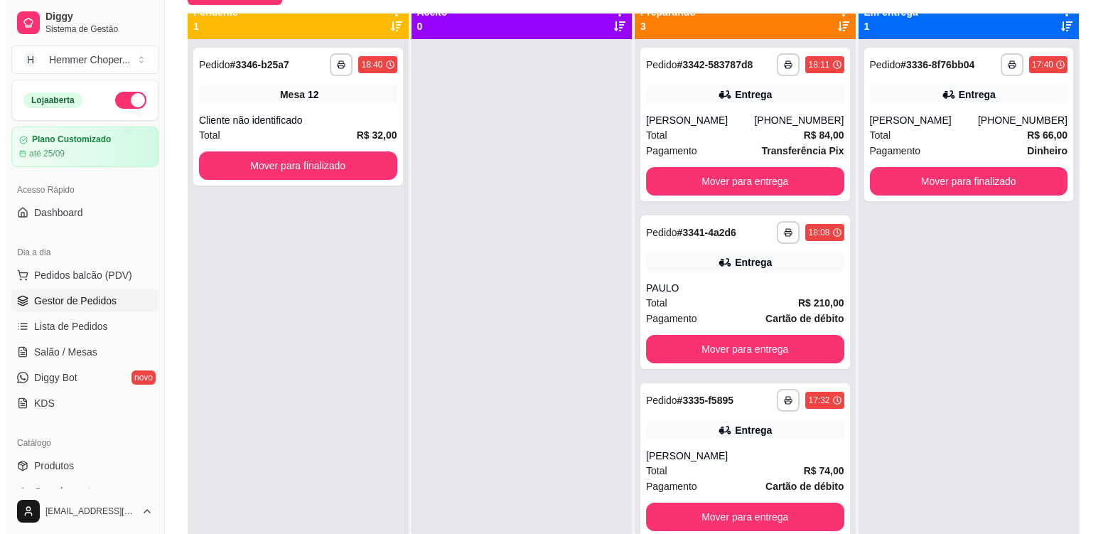
scroll to position [0, 0]
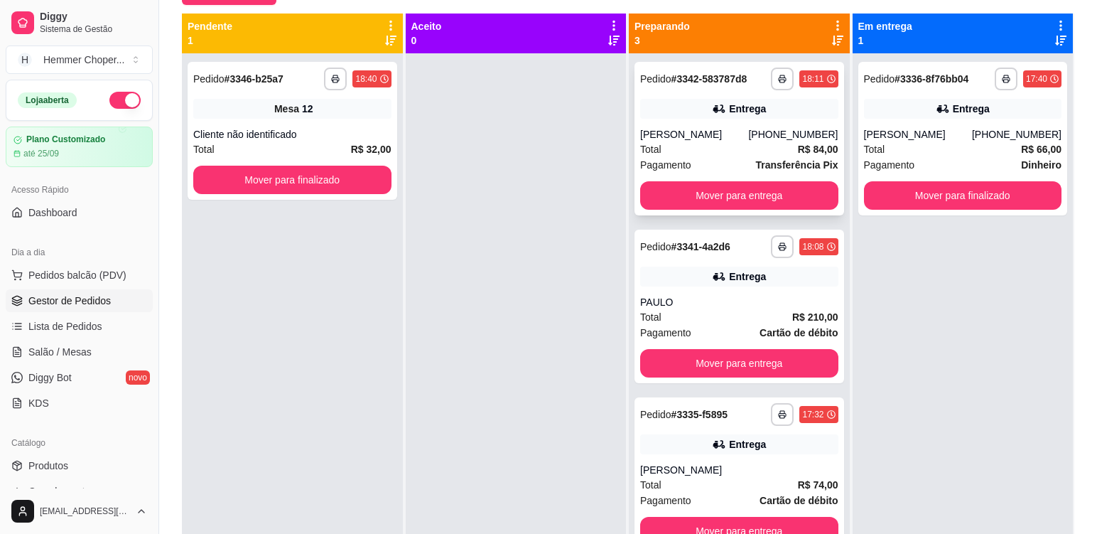
click at [732, 136] on div "[PERSON_NAME]" at bounding box center [694, 134] width 108 height 14
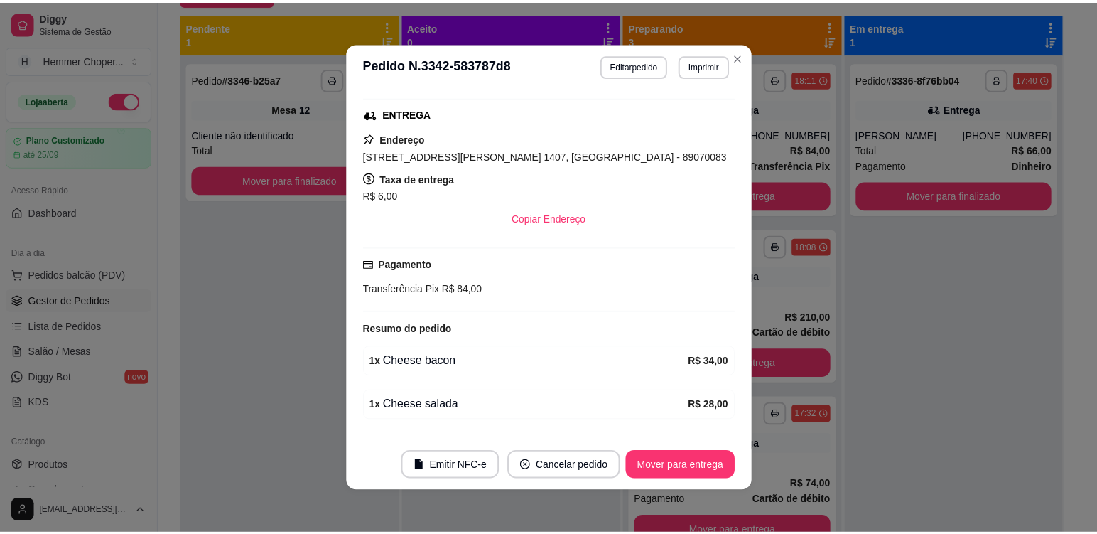
scroll to position [369, 0]
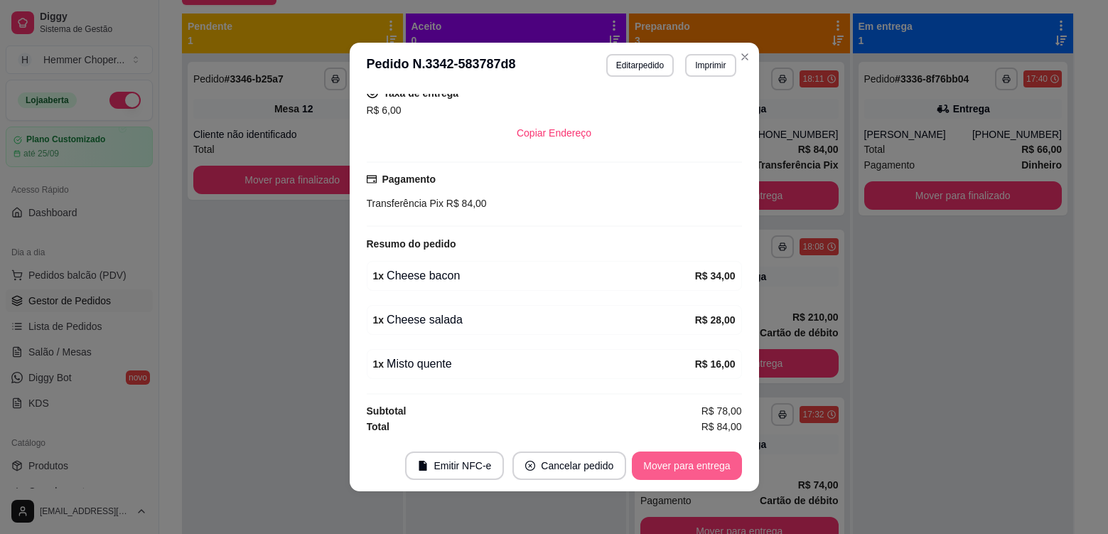
click at [670, 467] on button "Mover para entrega" at bounding box center [686, 465] width 109 height 28
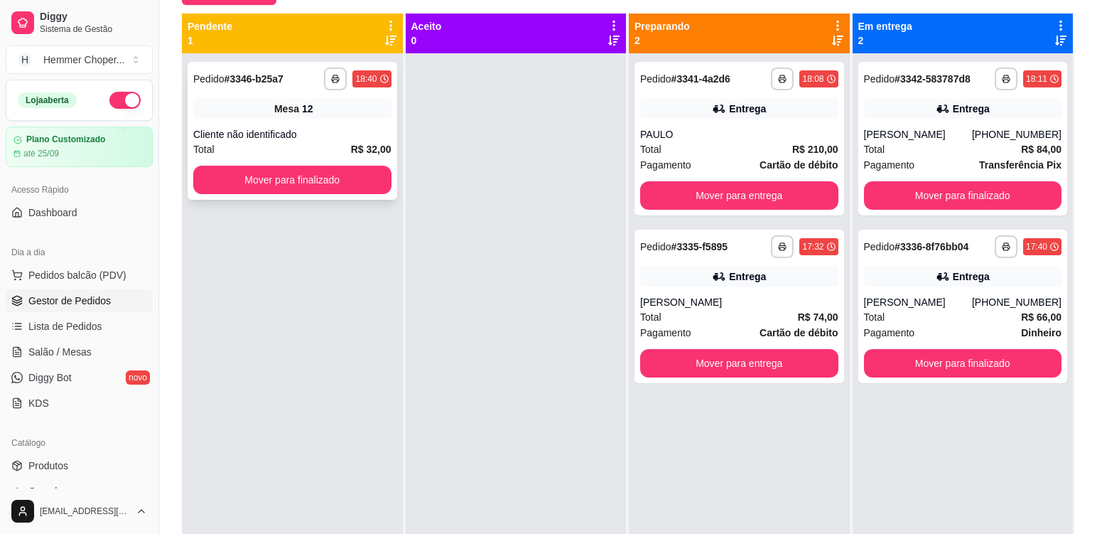
click at [350, 121] on div "**********" at bounding box center [293, 131] width 210 height 138
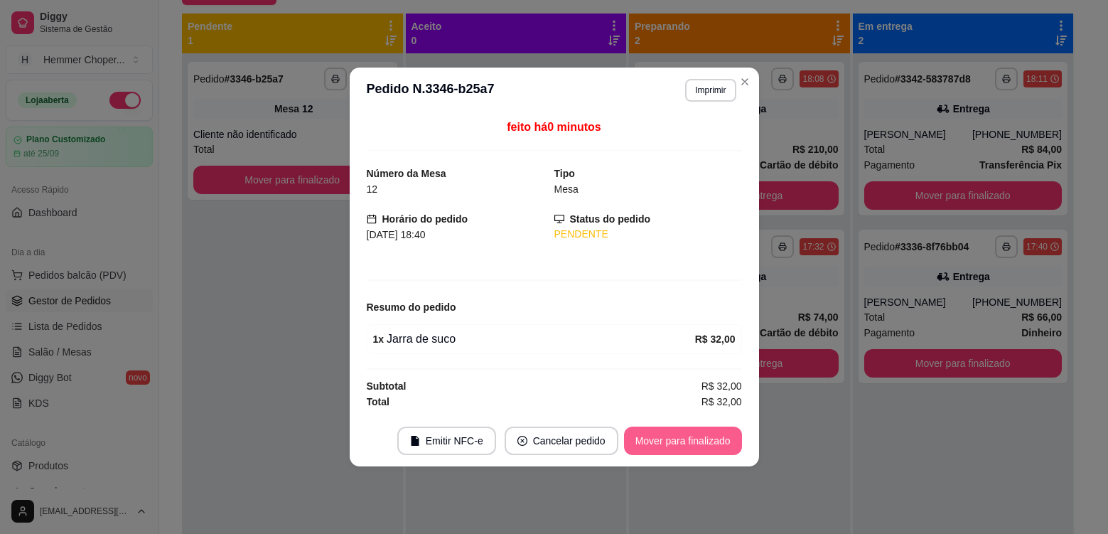
click at [671, 440] on button "Mover para finalizado" at bounding box center [683, 440] width 118 height 28
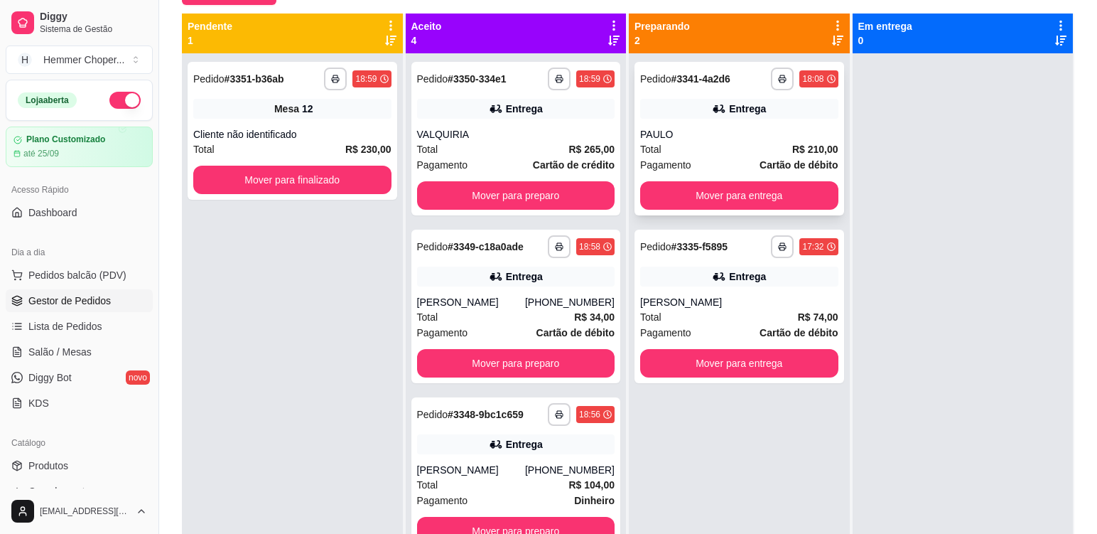
click at [730, 124] on div "**********" at bounding box center [739, 138] width 210 height 153
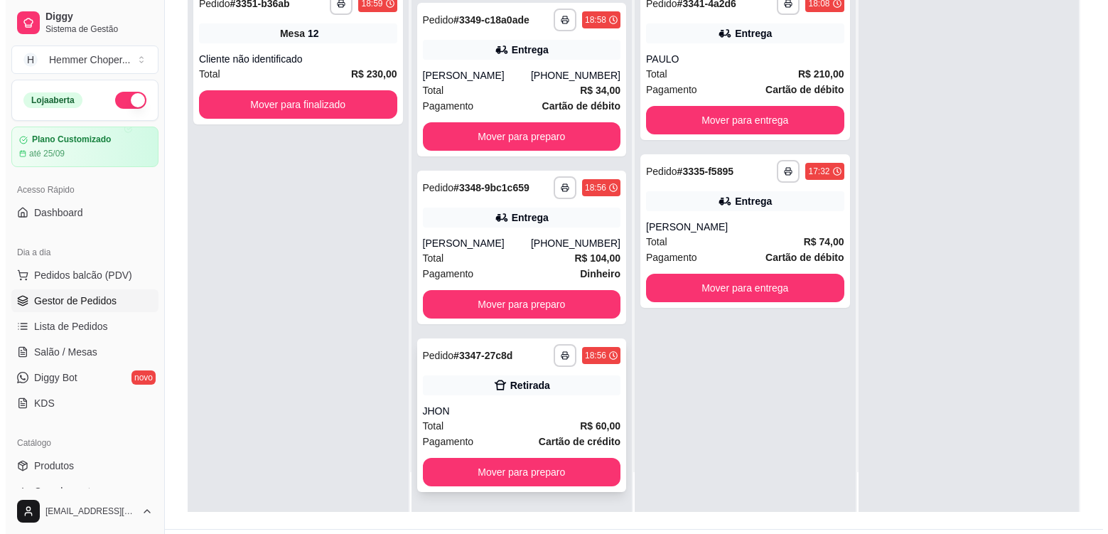
scroll to position [217, 0]
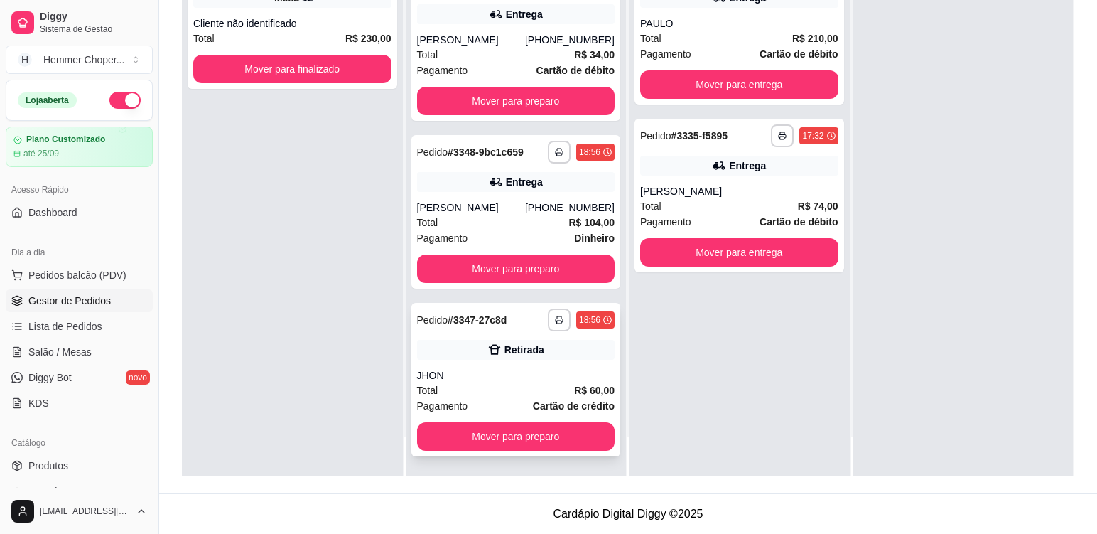
click at [484, 382] on div "JHON" at bounding box center [516, 375] width 198 height 14
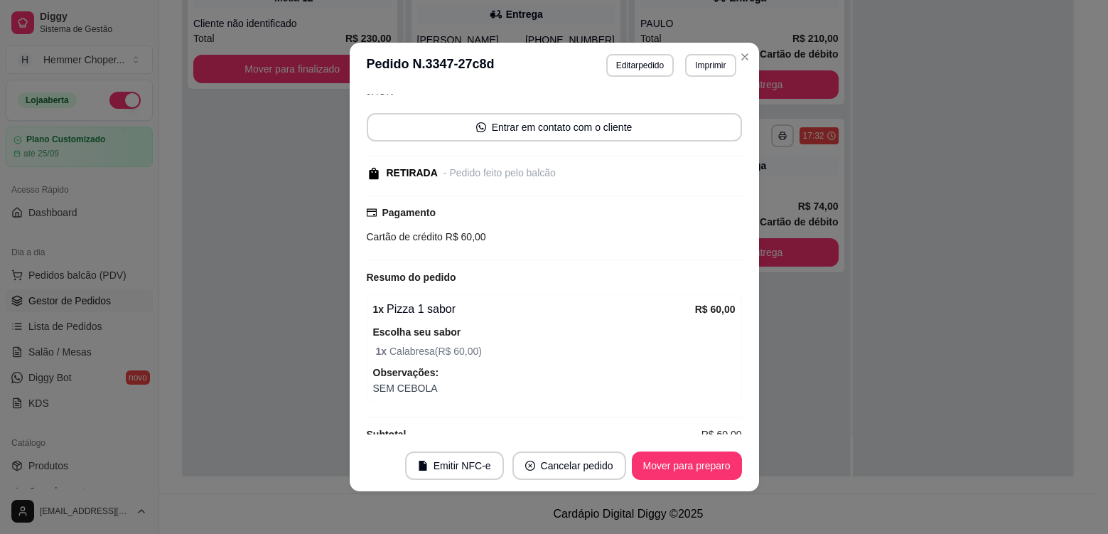
scroll to position [136, 0]
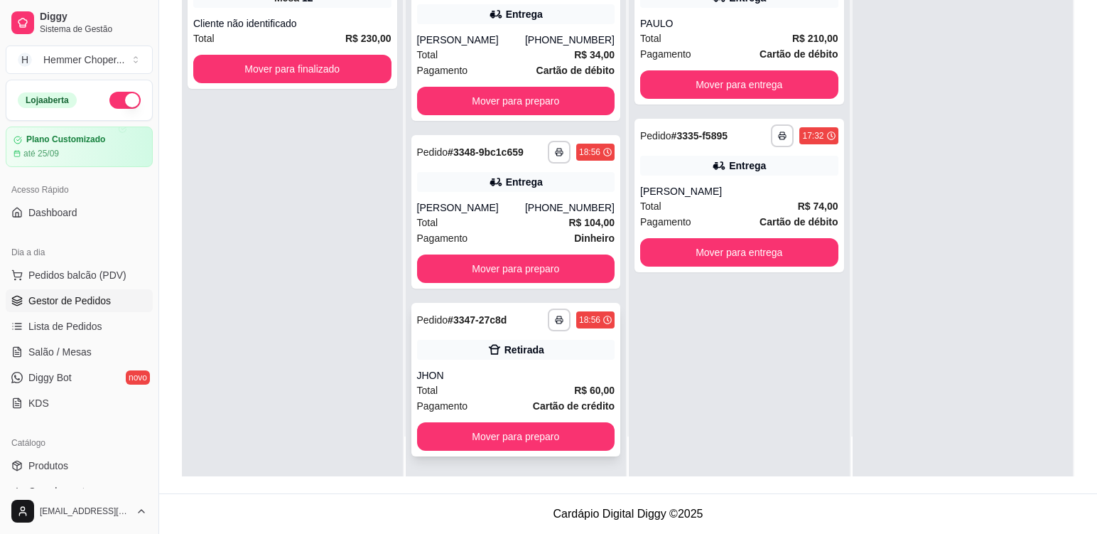
click at [466, 377] on div "JHON" at bounding box center [516, 375] width 198 height 14
click at [697, 188] on div "[PERSON_NAME]" at bounding box center [739, 191] width 198 height 14
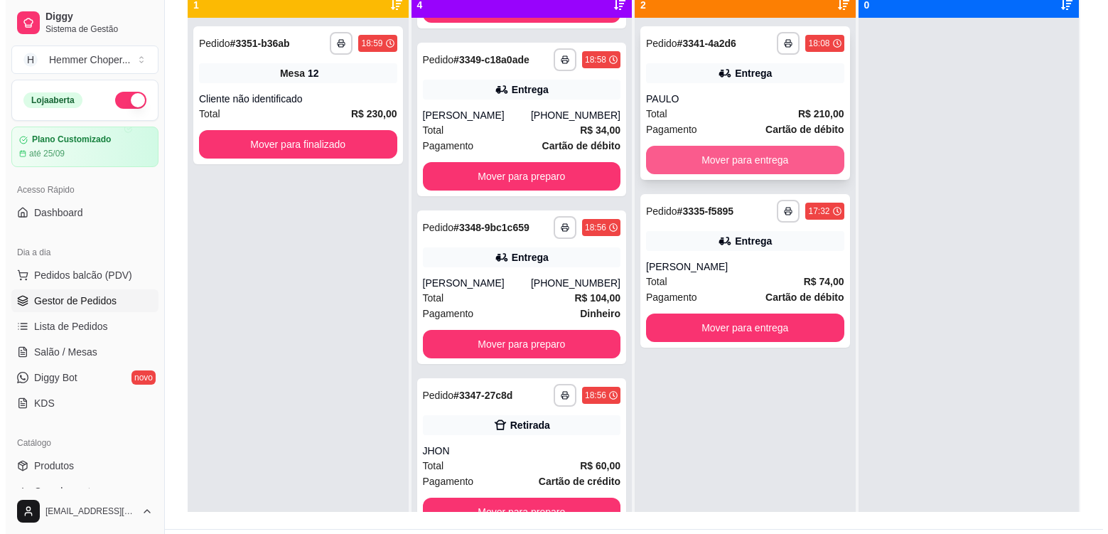
scroll to position [146, 0]
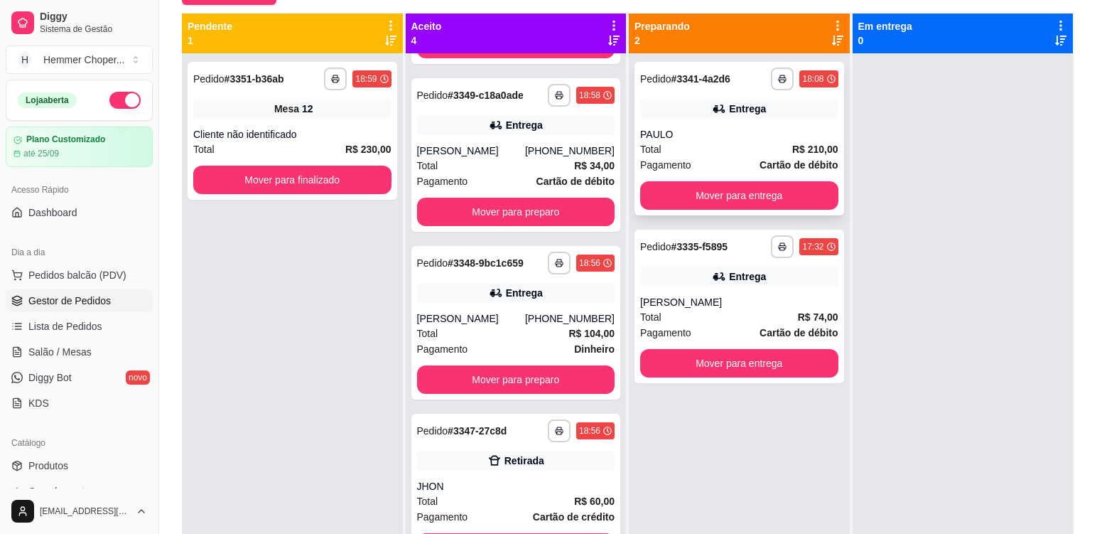
click at [720, 131] on div "PAULO" at bounding box center [739, 134] width 198 height 14
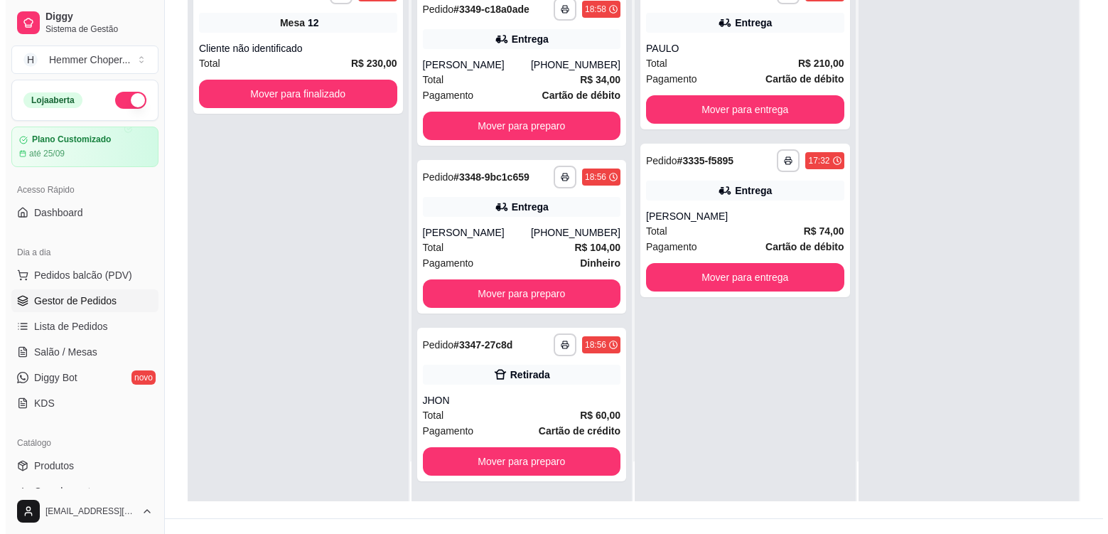
scroll to position [217, 0]
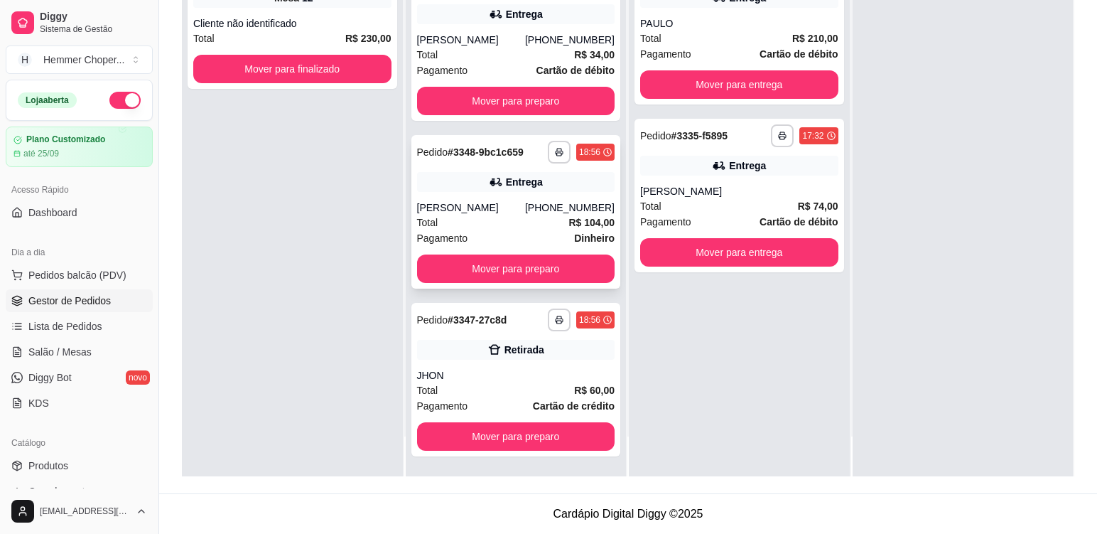
click at [504, 221] on div "Total R$ 104,00" at bounding box center [516, 223] width 198 height 16
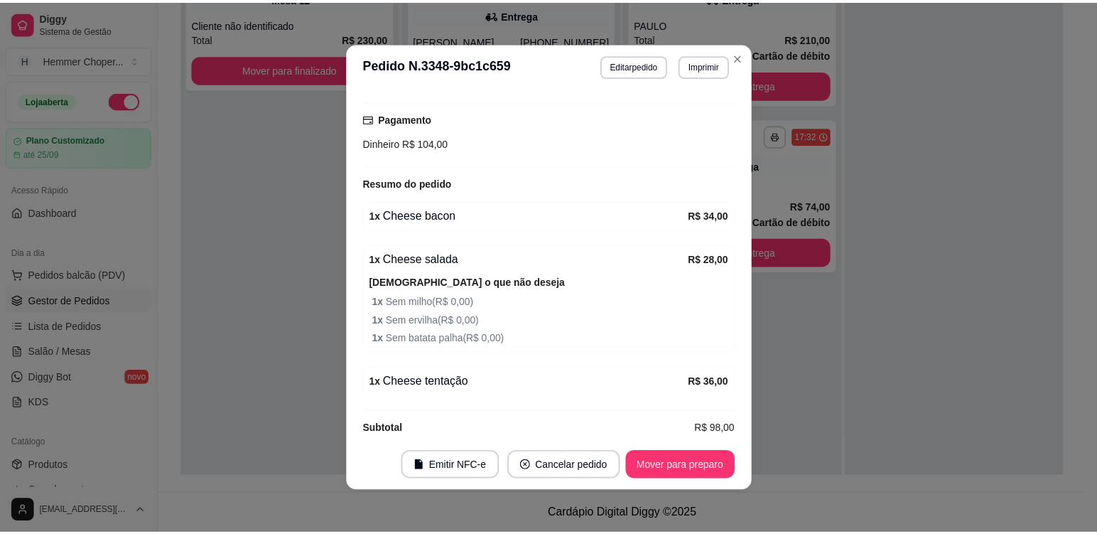
scroll to position [448, 0]
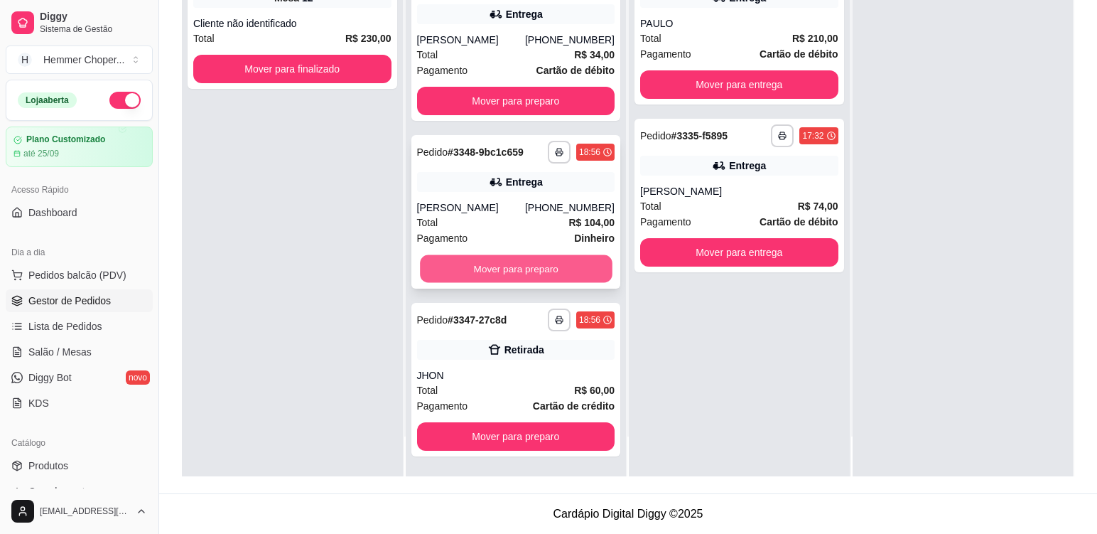
click at [513, 271] on button "Mover para preparo" at bounding box center [516, 269] width 192 height 28
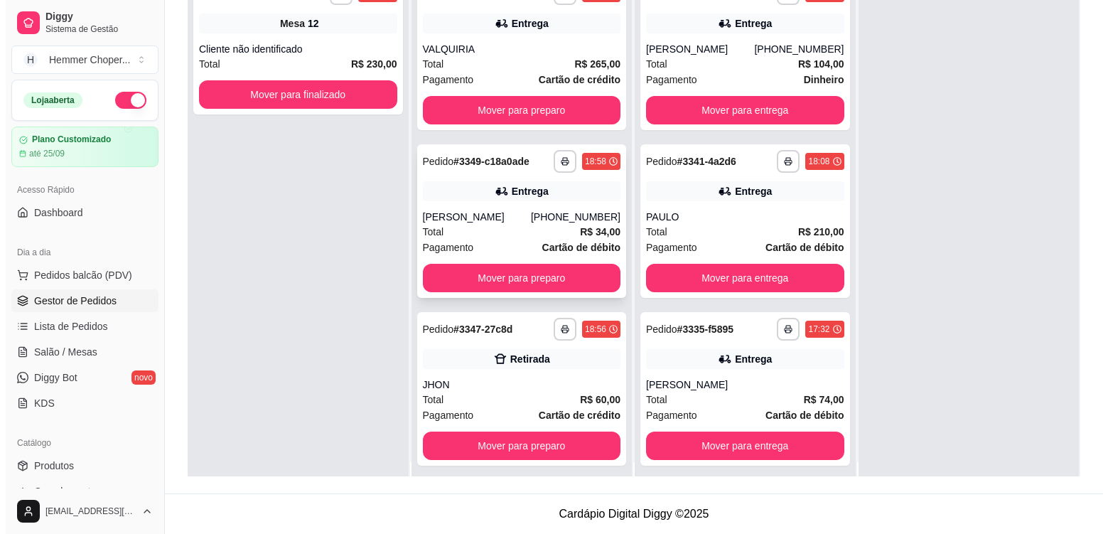
scroll to position [0, 0]
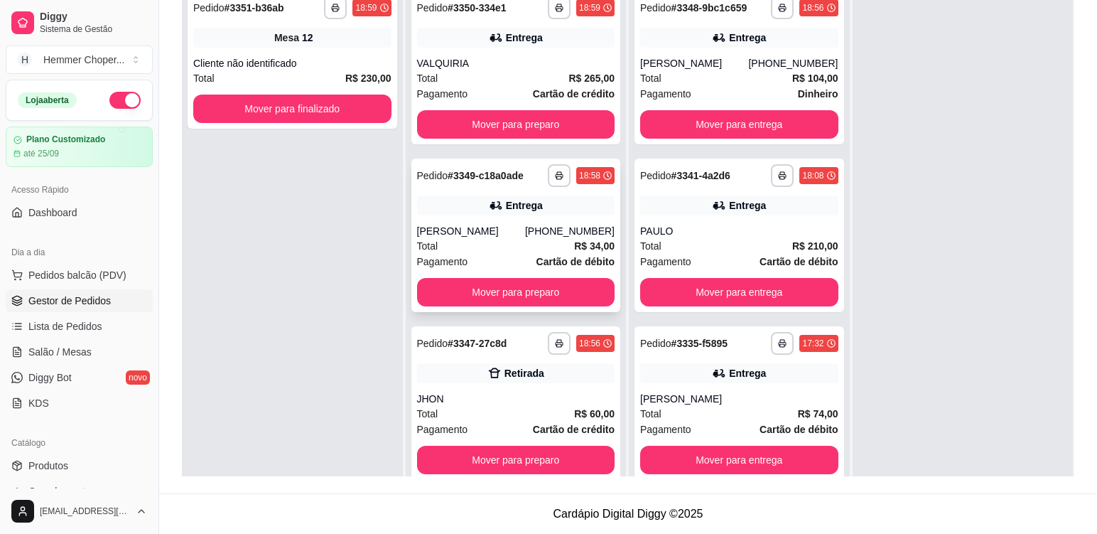
click at [511, 246] on div "Total R$ 34,00" at bounding box center [516, 246] width 198 height 16
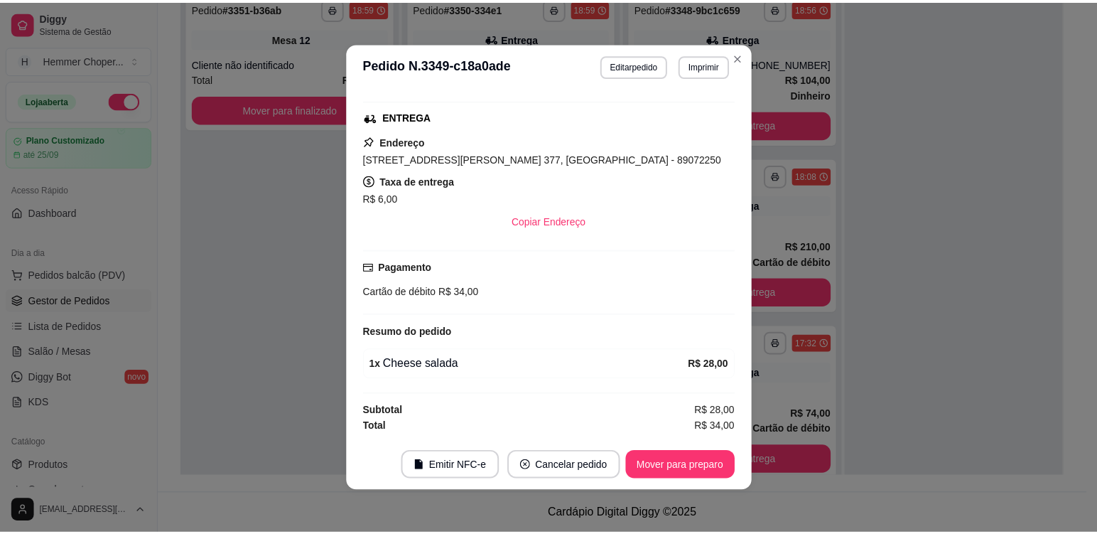
scroll to position [3, 0]
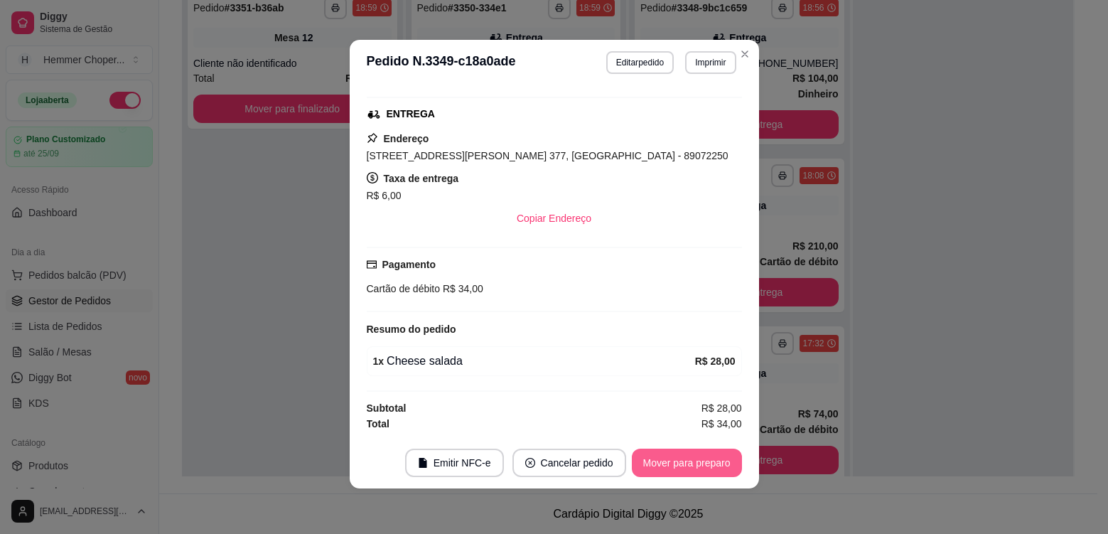
click at [676, 465] on button "Mover para preparo" at bounding box center [687, 462] width 110 height 28
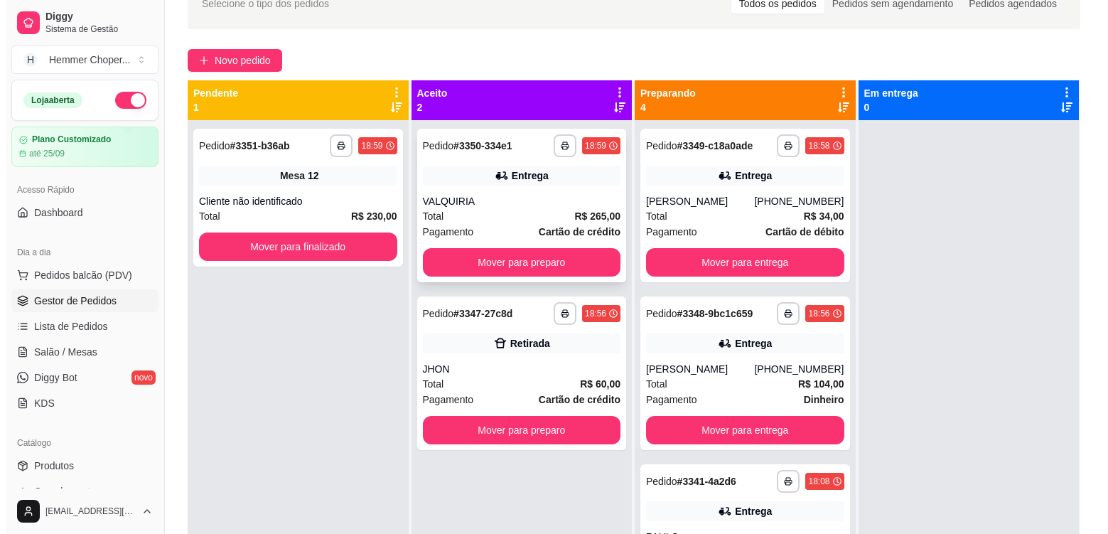
scroll to position [75, 0]
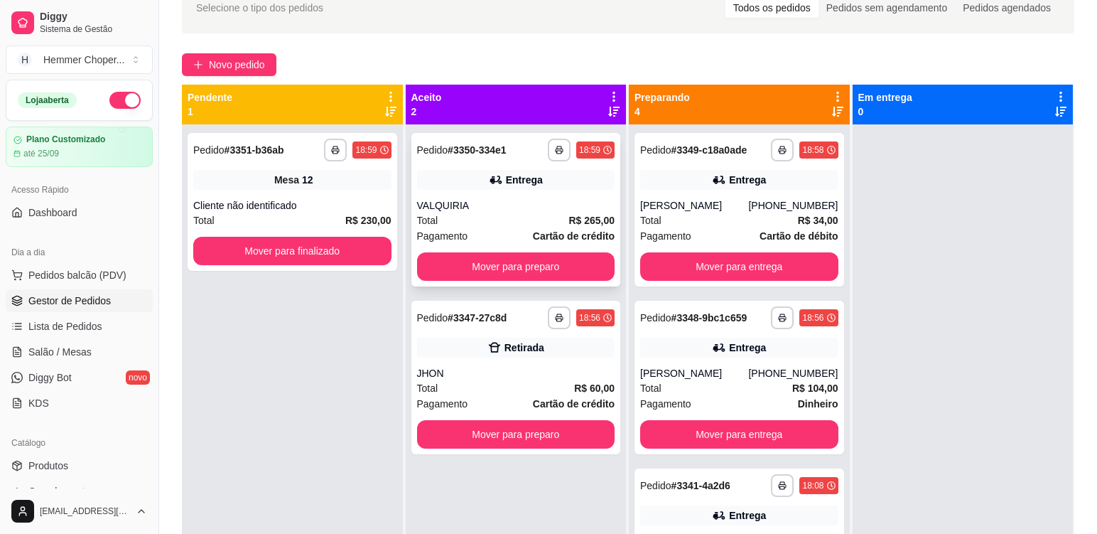
click at [506, 220] on div "Total R$ 265,00" at bounding box center [516, 220] width 198 height 16
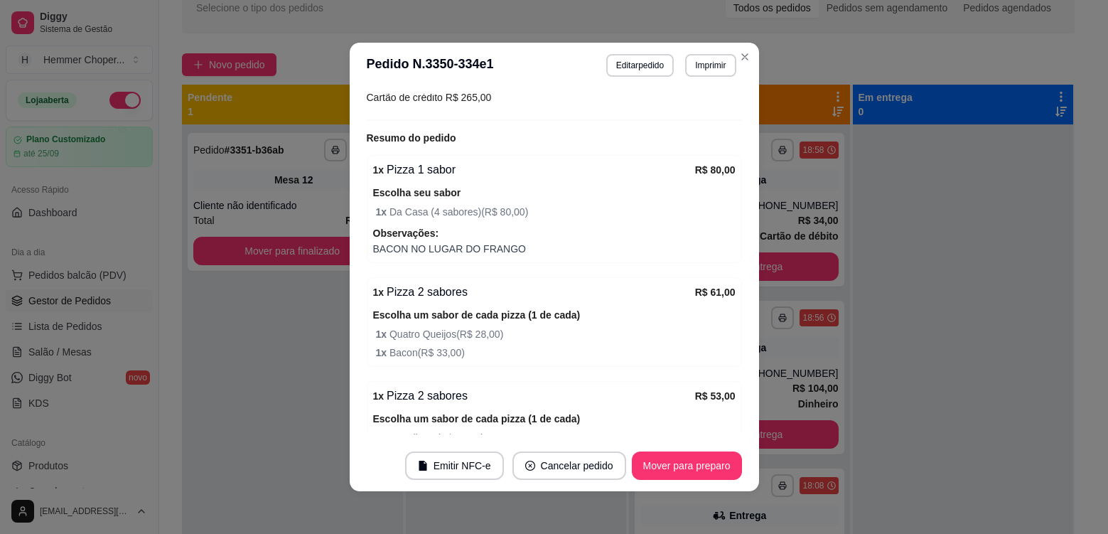
scroll to position [396, 0]
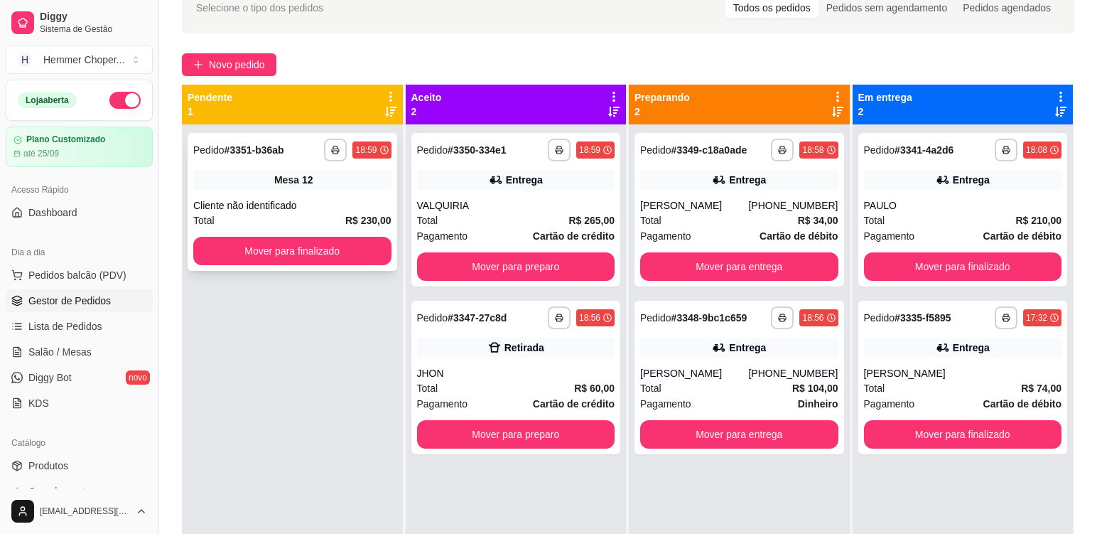
click at [315, 213] on div "Total R$ 230,00" at bounding box center [292, 220] width 198 height 16
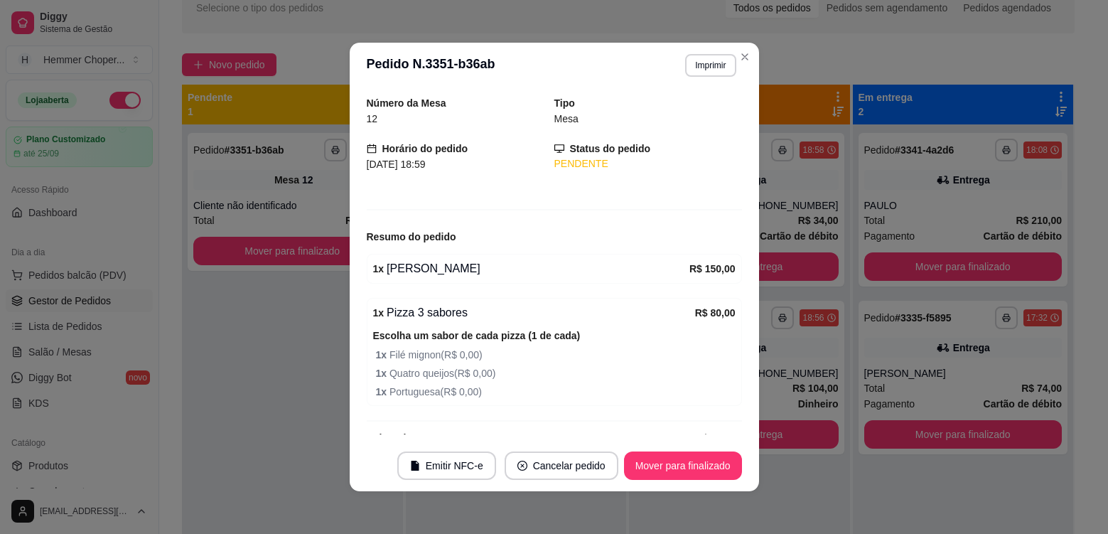
scroll to position [72, 0]
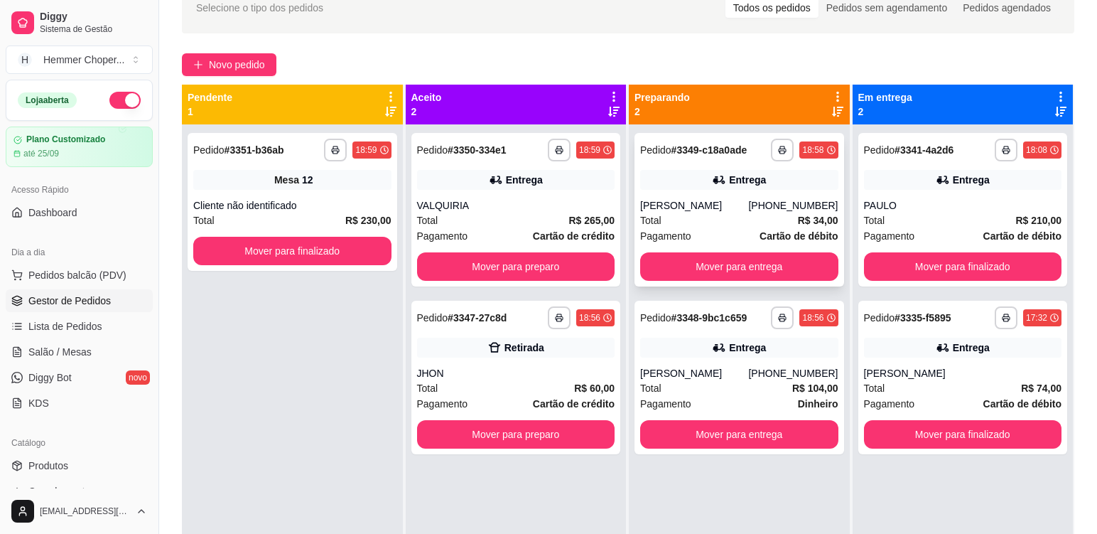
click at [743, 212] on div "Total R$ 34,00" at bounding box center [739, 220] width 198 height 16
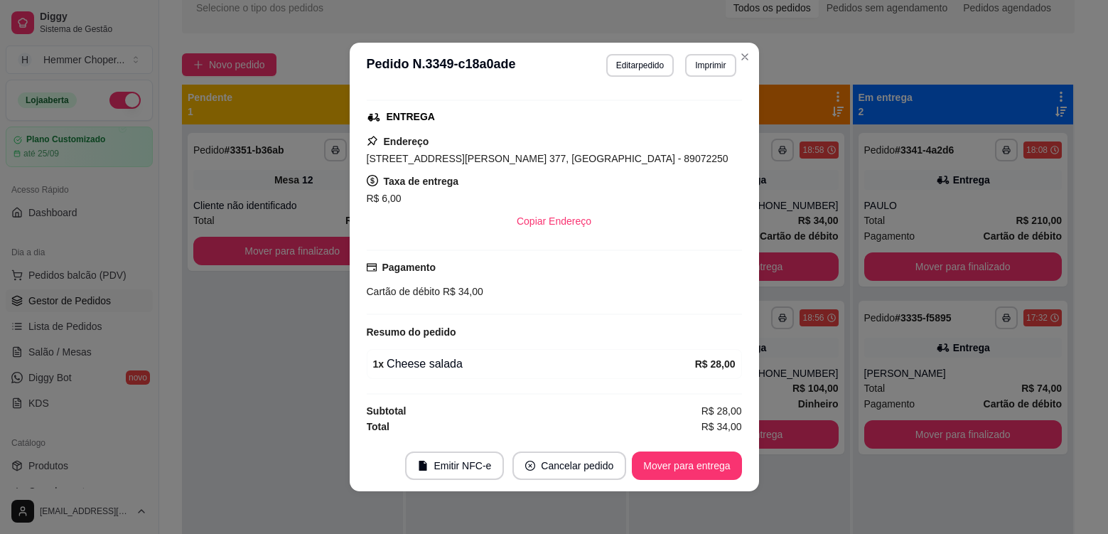
scroll to position [3, 0]
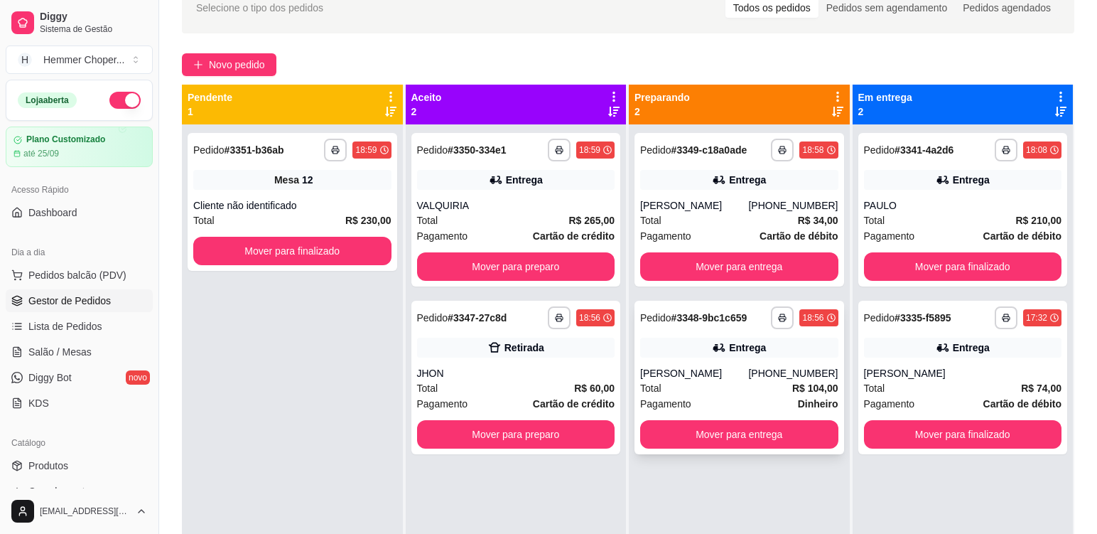
click at [793, 354] on div "Entrega" at bounding box center [739, 347] width 198 height 20
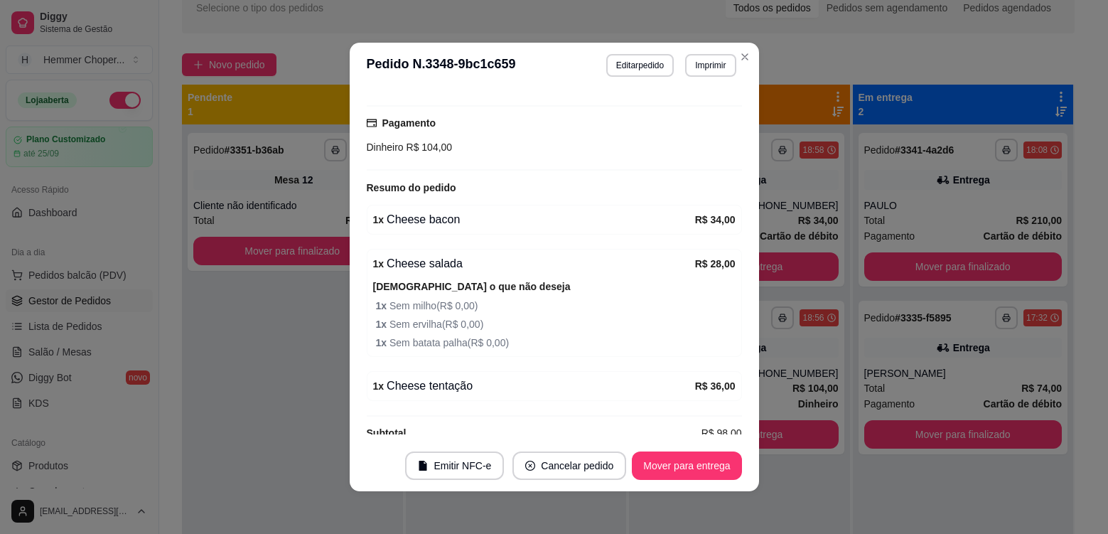
scroll to position [448, 0]
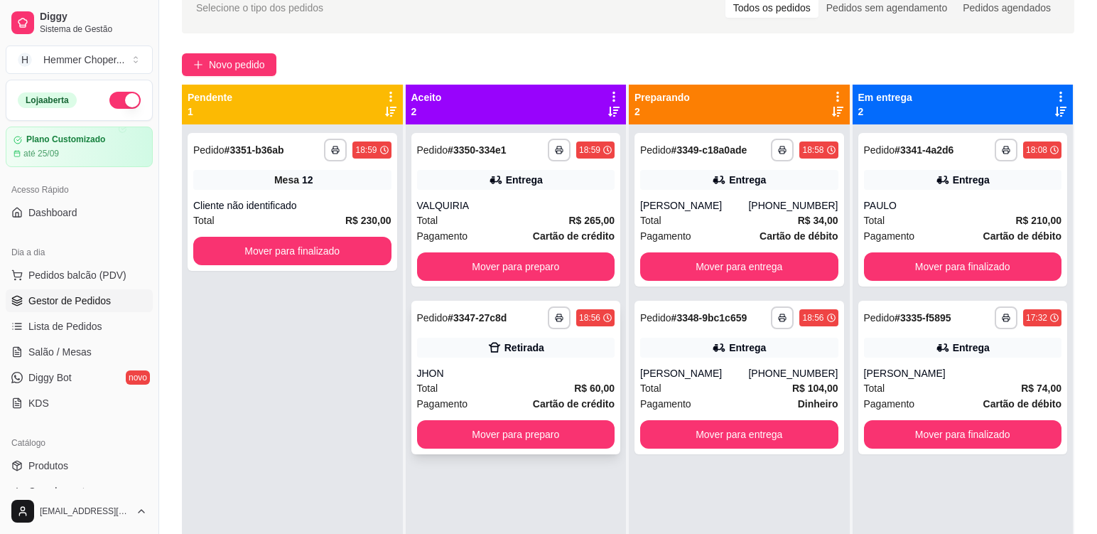
click at [515, 387] on div "Total R$ 60,00" at bounding box center [516, 388] width 198 height 16
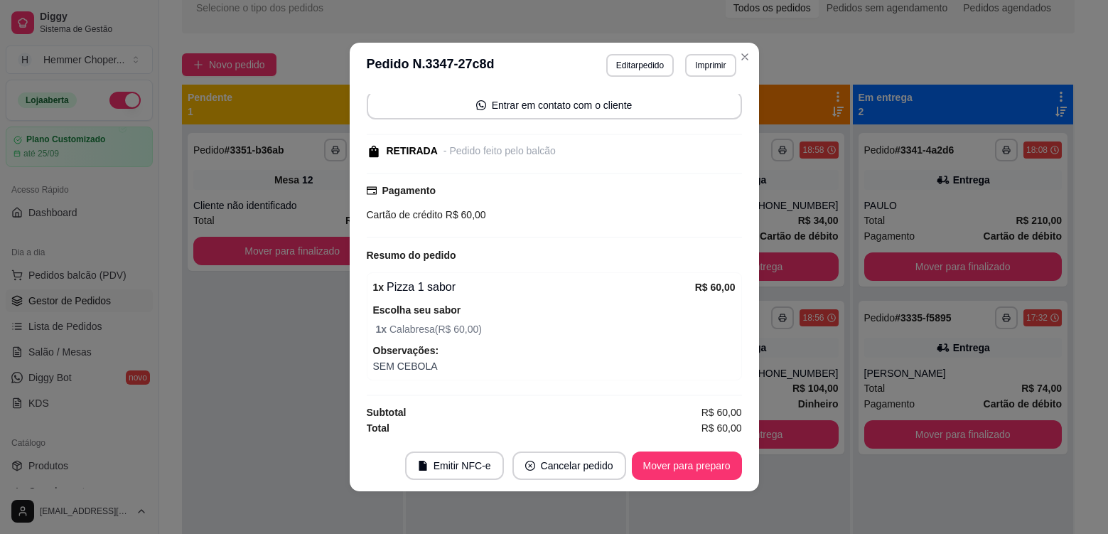
scroll to position [136, 0]
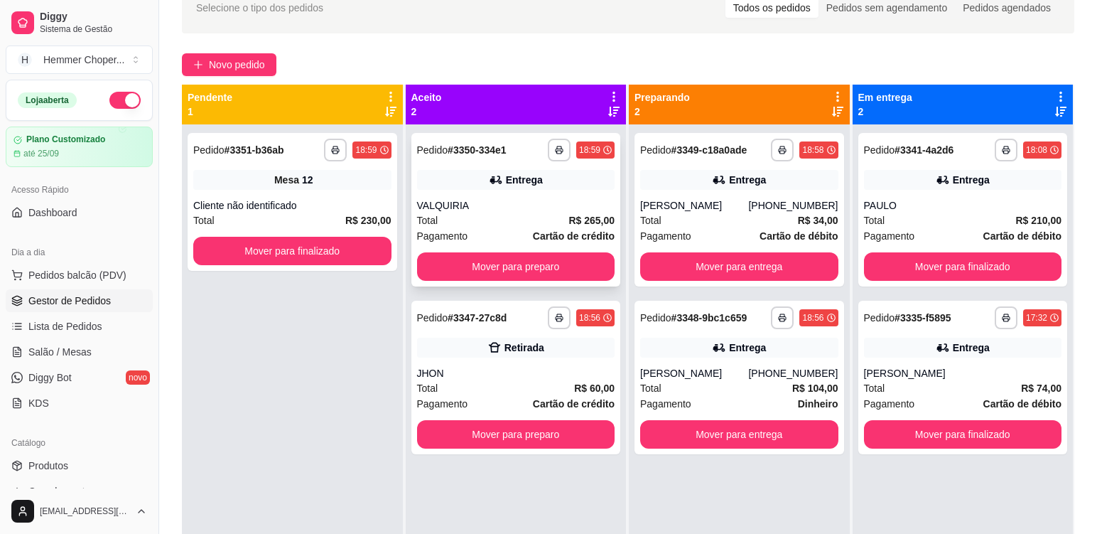
click at [511, 217] on div "Total R$ 265,00" at bounding box center [516, 220] width 198 height 16
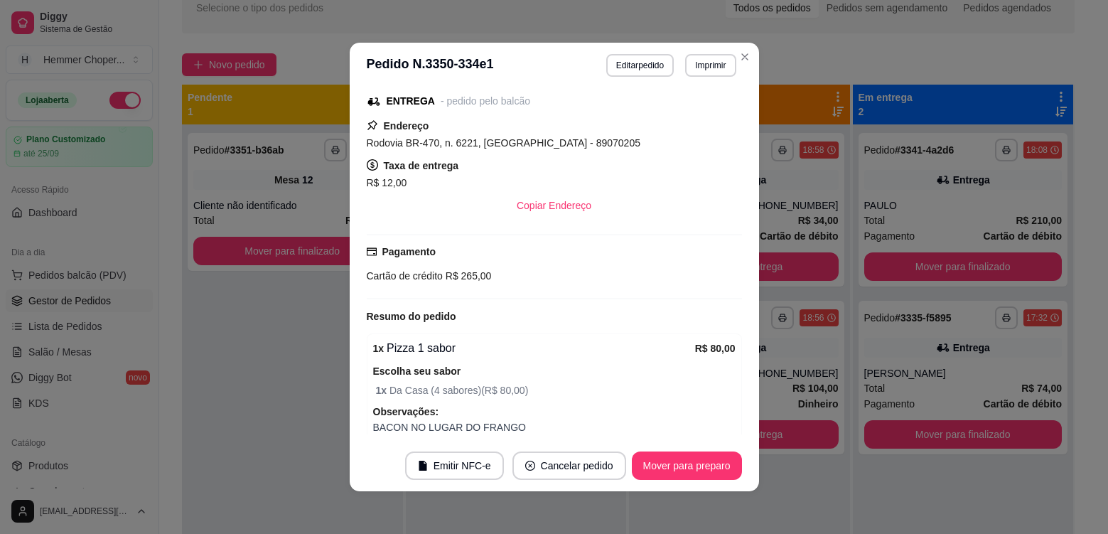
scroll to position [0, 0]
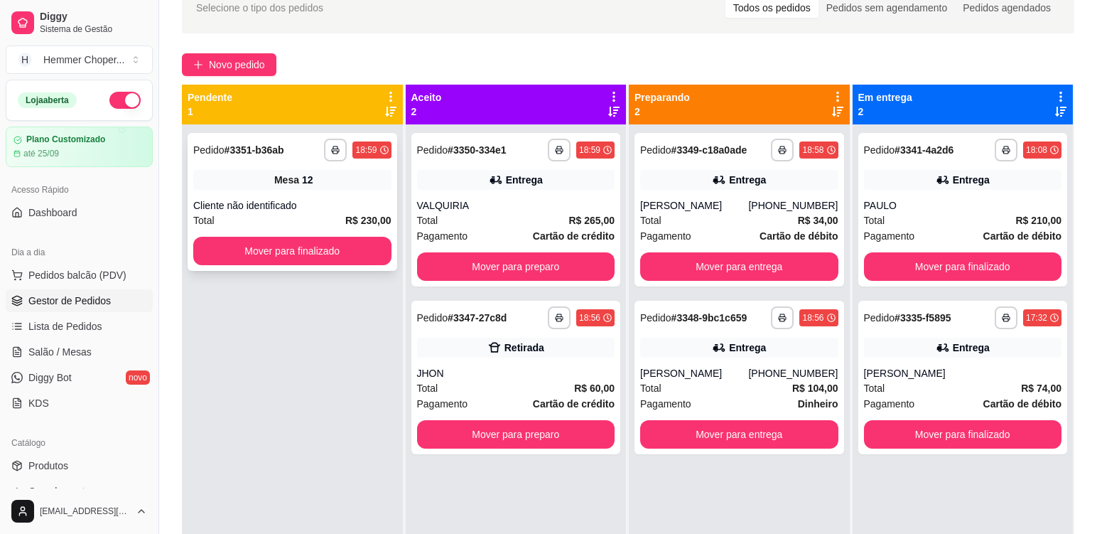
click at [357, 198] on div "Cliente não identificado" at bounding box center [292, 205] width 198 height 14
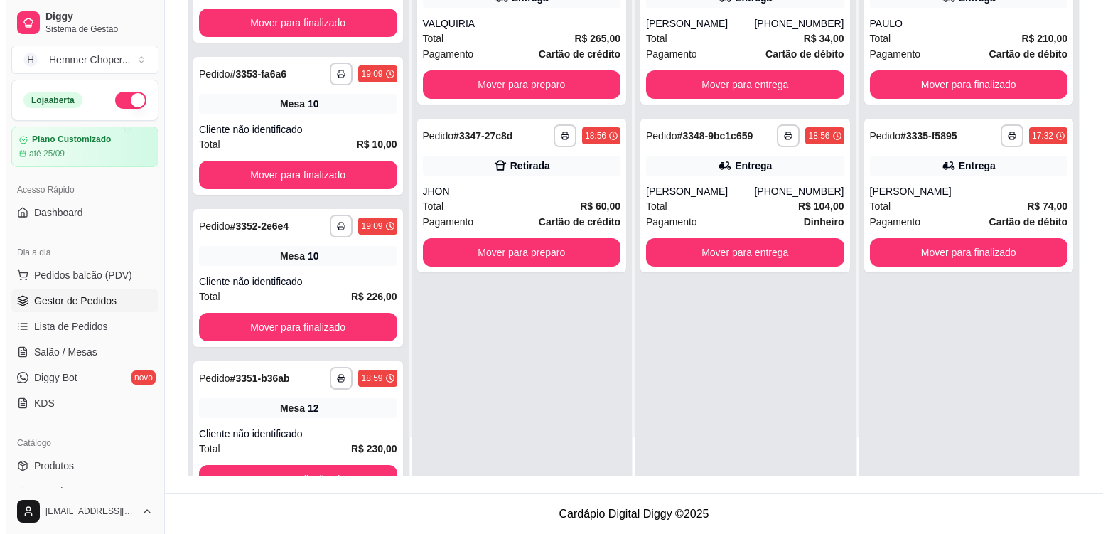
scroll to position [71, 0]
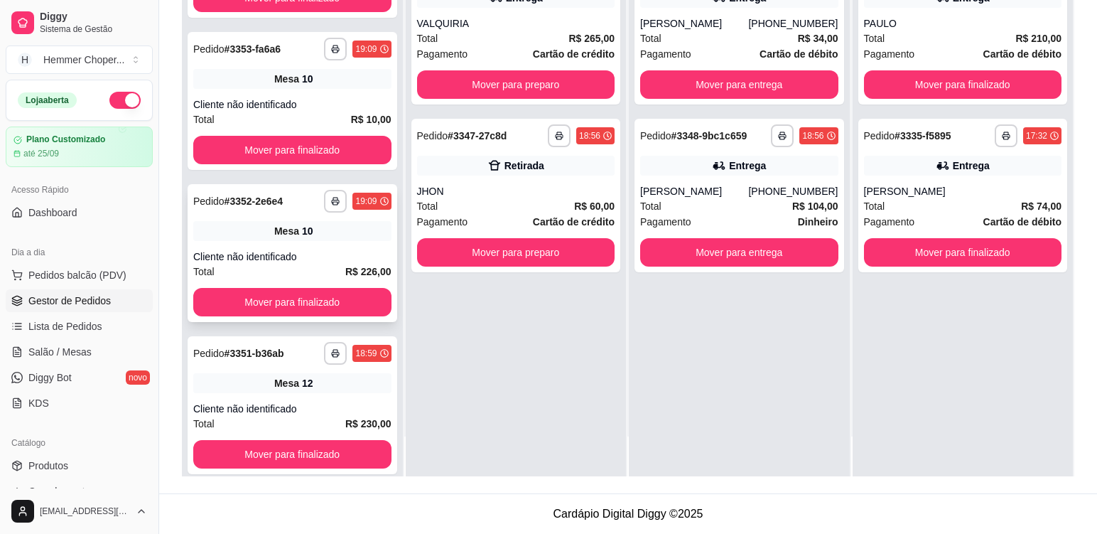
click at [315, 228] on div "Mesa 10" at bounding box center [292, 231] width 198 height 20
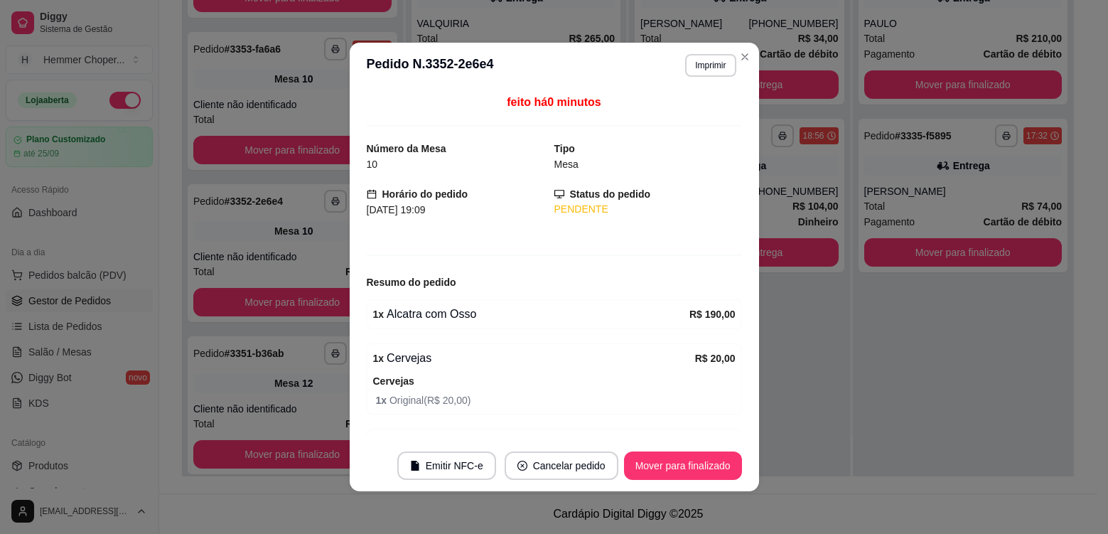
scroll to position [3, 0]
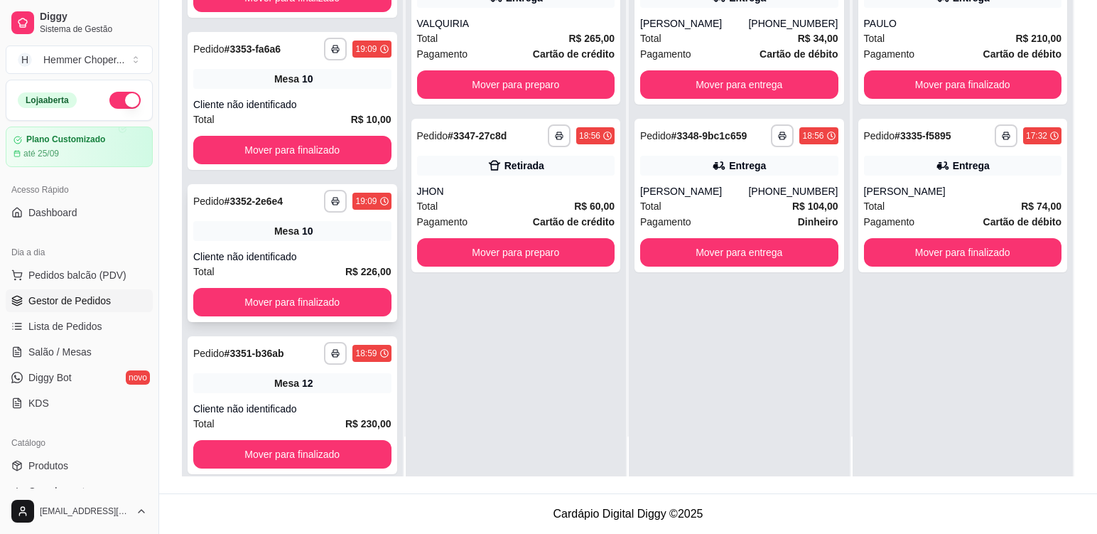
click at [320, 237] on div "Mesa 10" at bounding box center [292, 231] width 198 height 20
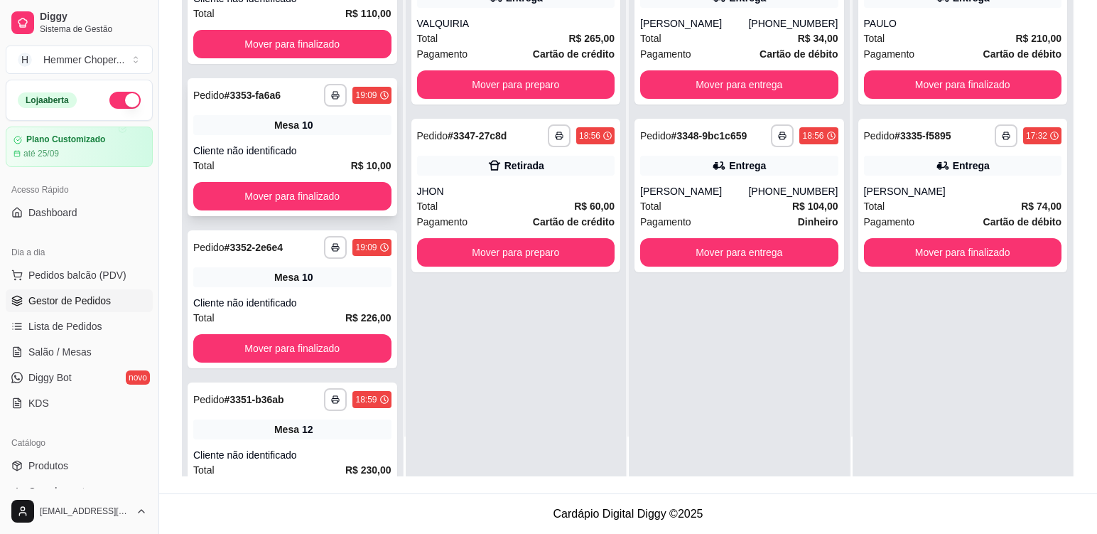
scroll to position [0, 0]
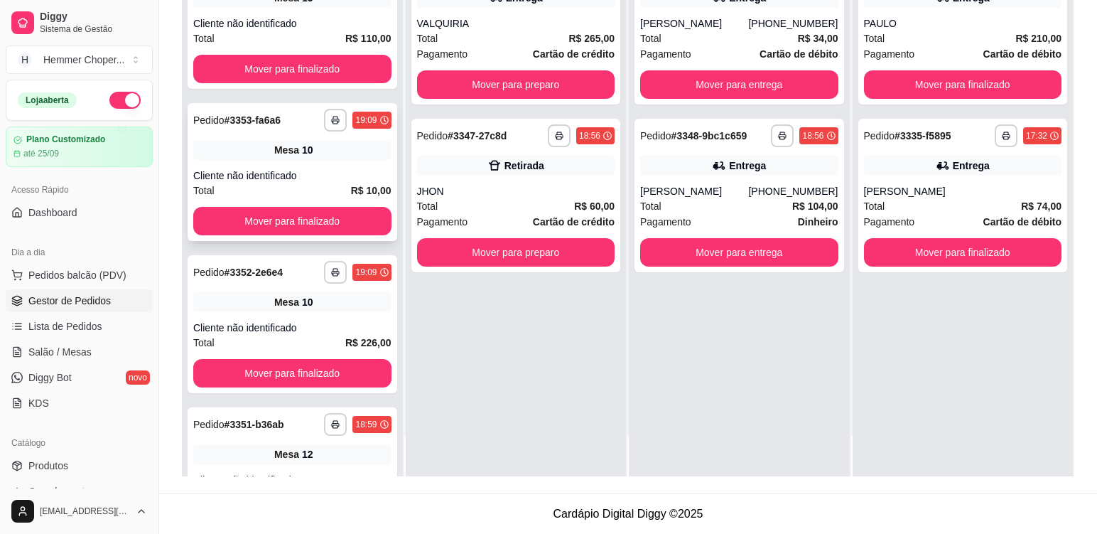
click at [337, 164] on div "**********" at bounding box center [293, 172] width 210 height 138
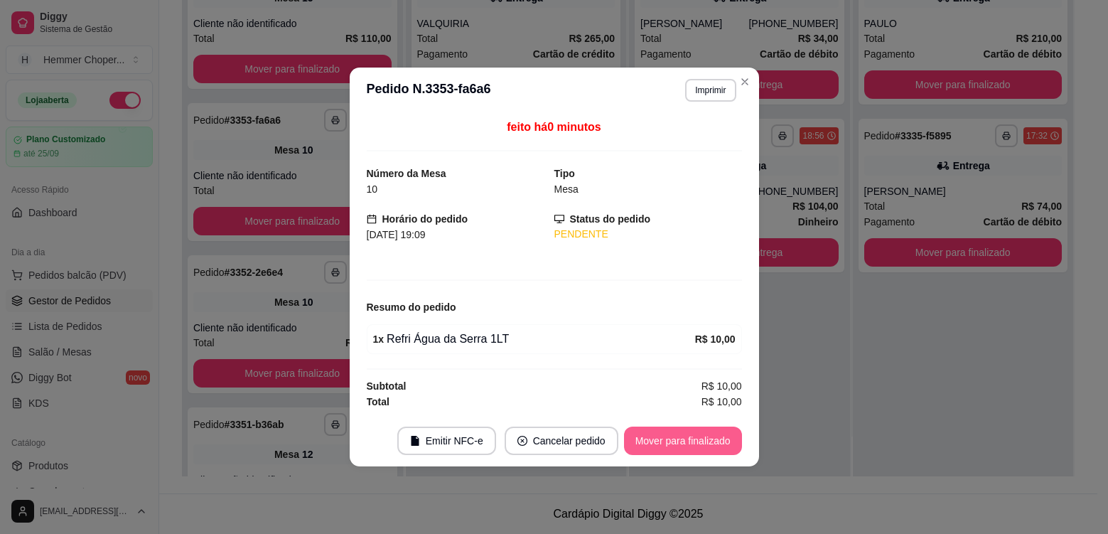
click at [643, 437] on button "Mover para finalizado" at bounding box center [683, 440] width 118 height 28
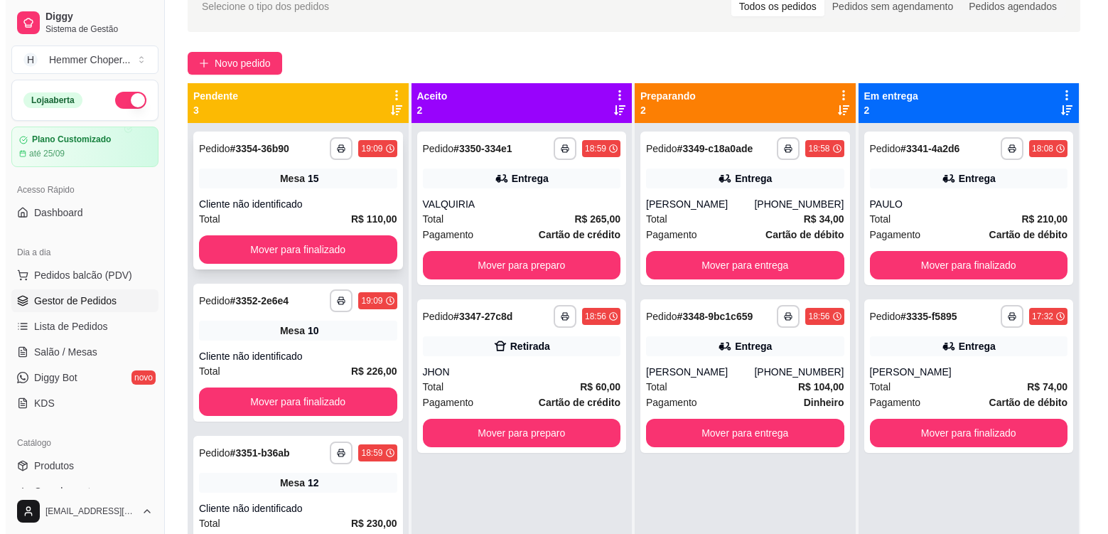
scroll to position [75, 0]
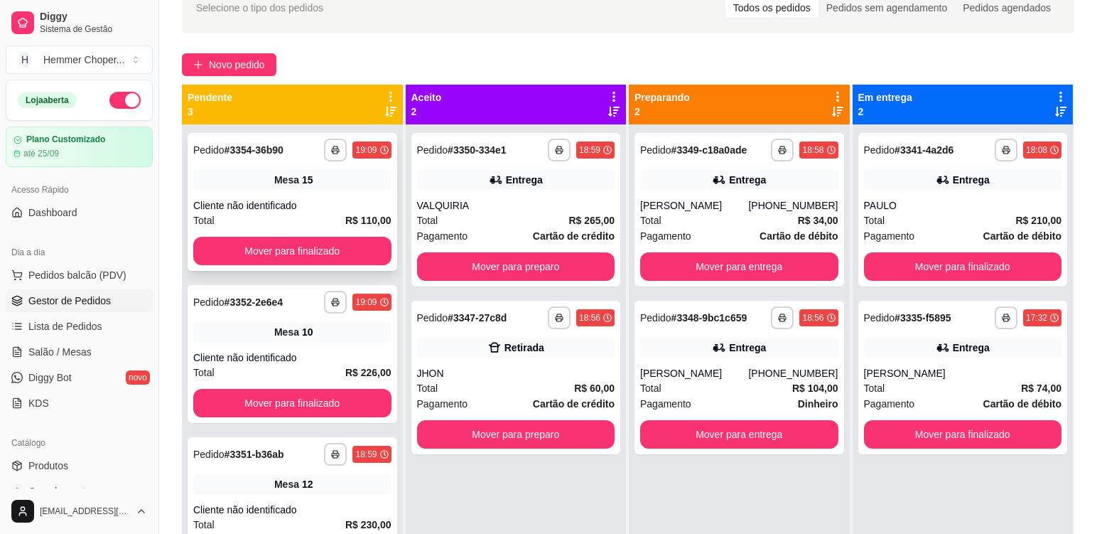
click at [320, 195] on div "**********" at bounding box center [293, 202] width 210 height 138
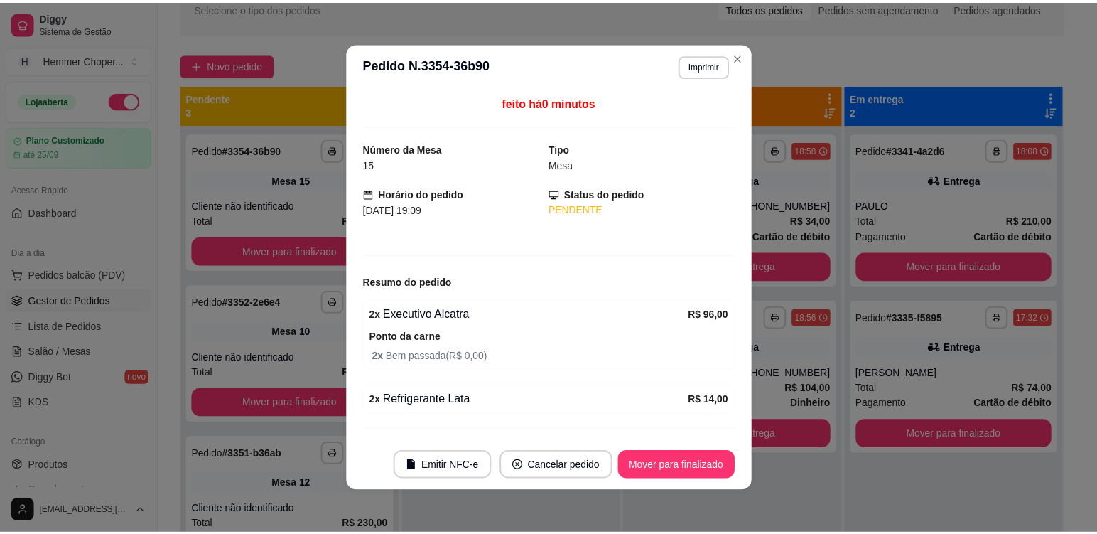
scroll to position [36, 0]
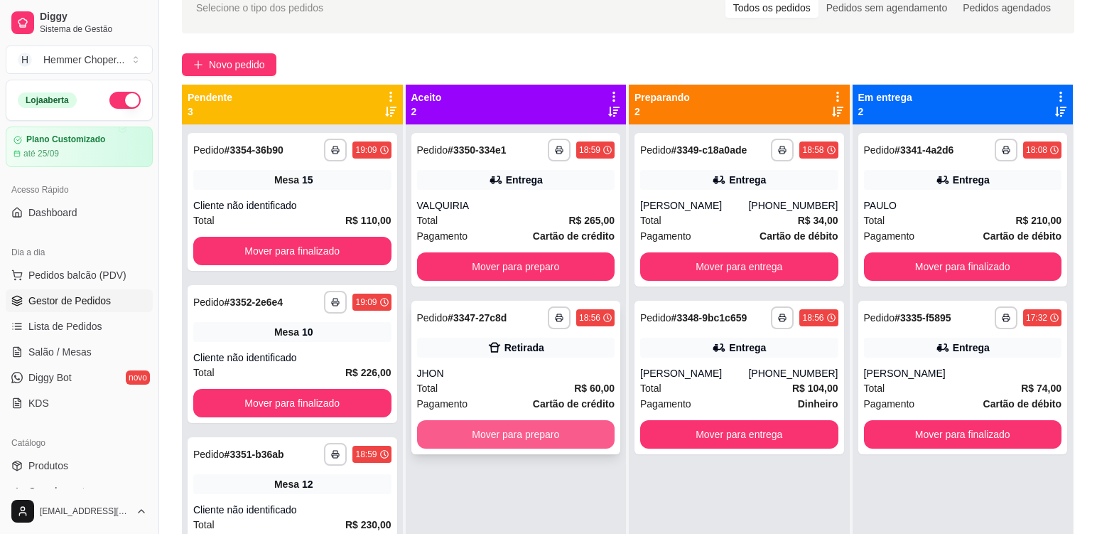
click at [523, 439] on button "Mover para preparo" at bounding box center [516, 434] width 198 height 28
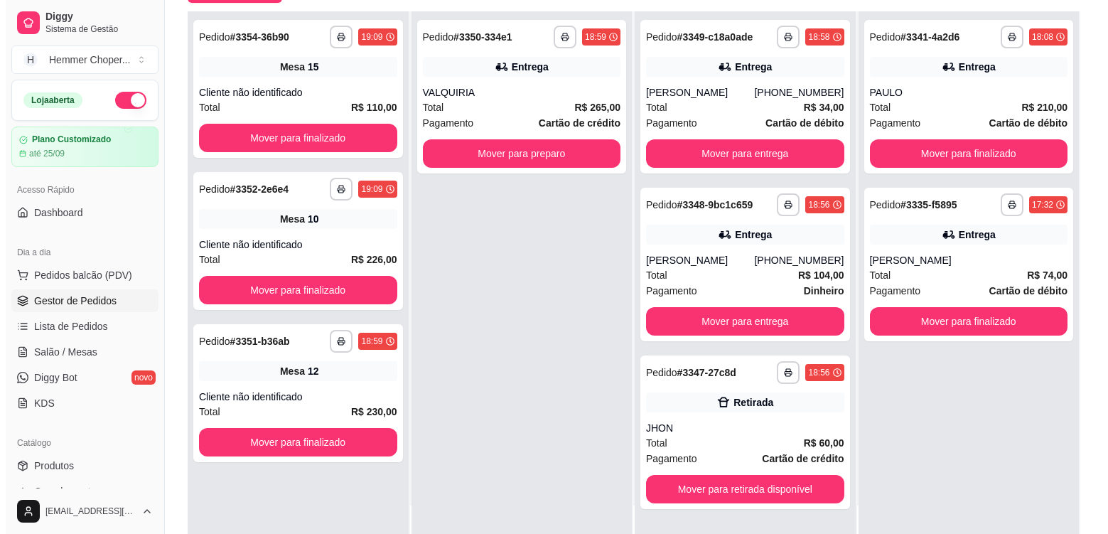
scroll to position [217, 0]
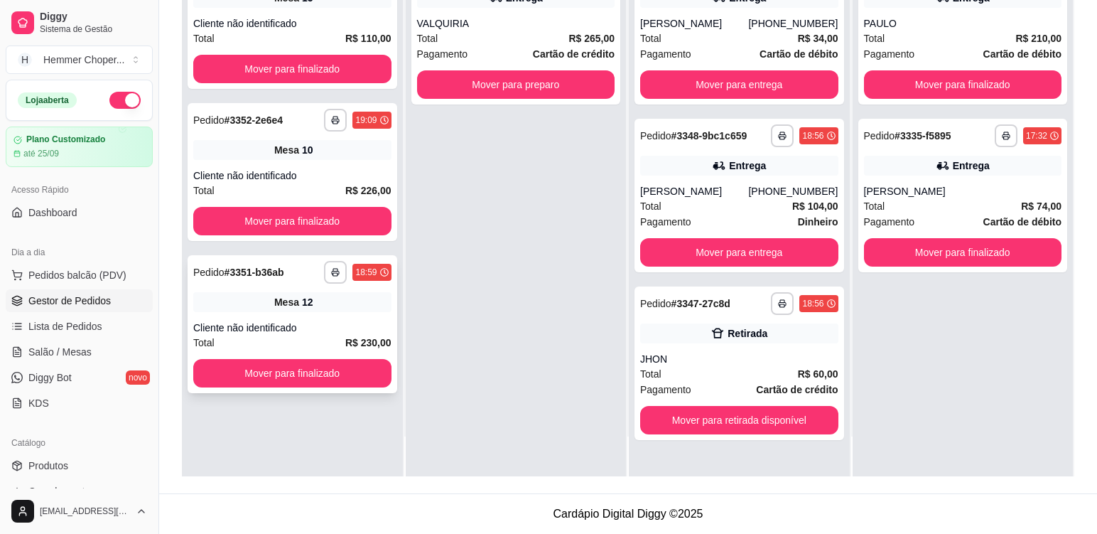
click at [337, 321] on div "Cliente não identificado" at bounding box center [292, 327] width 198 height 14
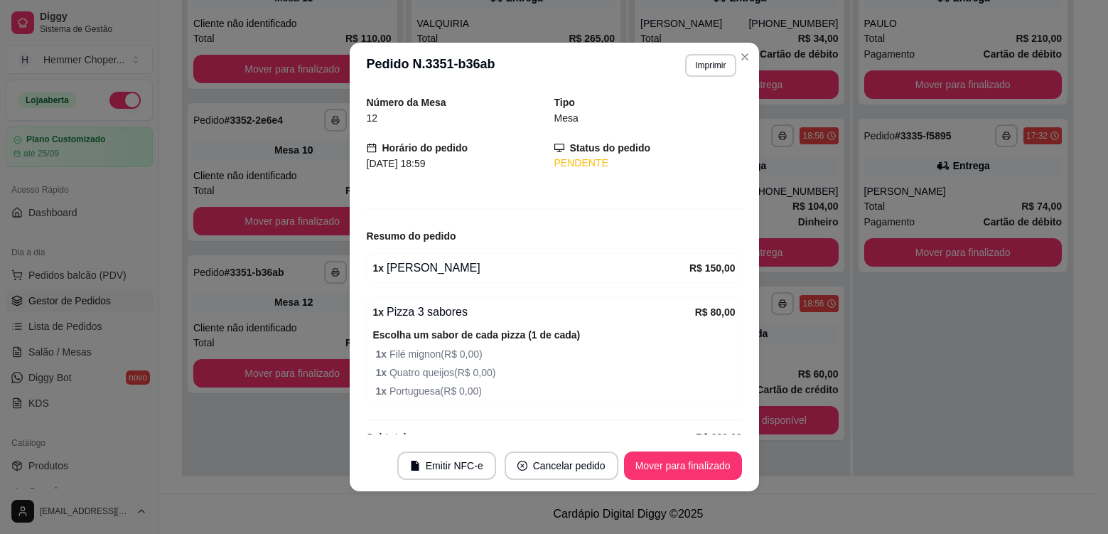
scroll to position [71, 0]
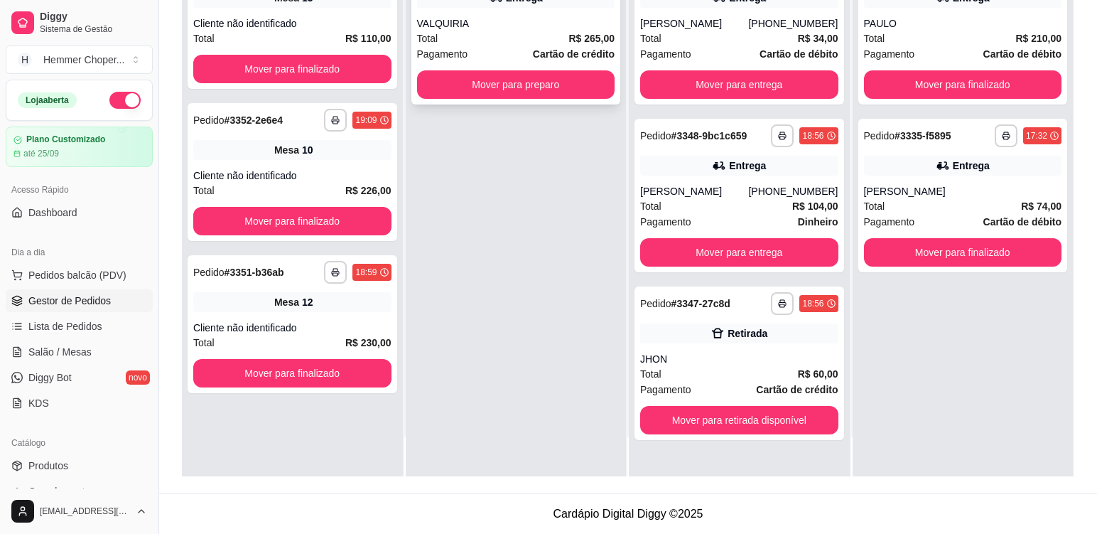
click at [485, 38] on div "Total R$ 265,00" at bounding box center [516, 39] width 198 height 16
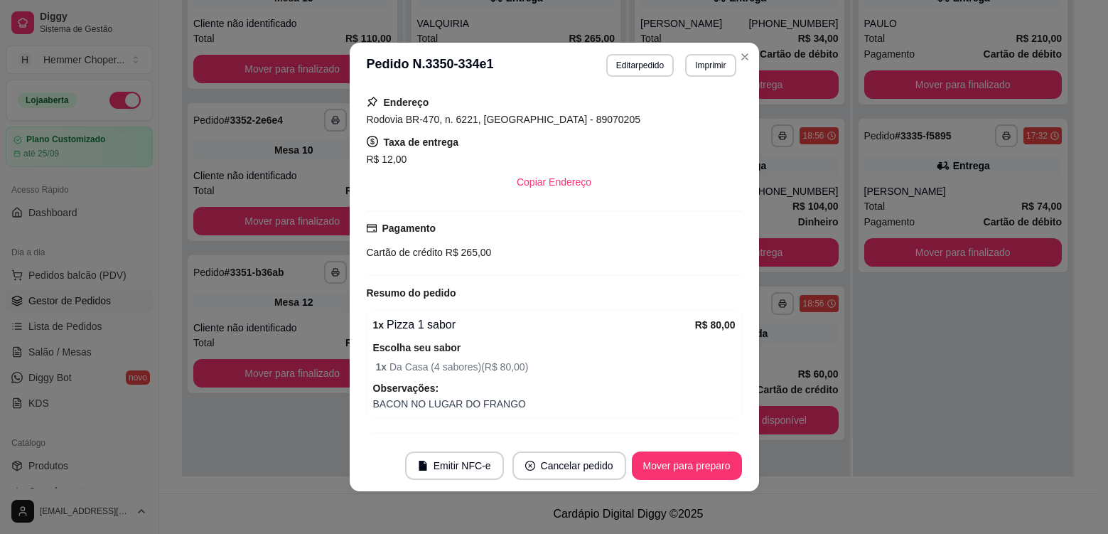
scroll to position [355, 0]
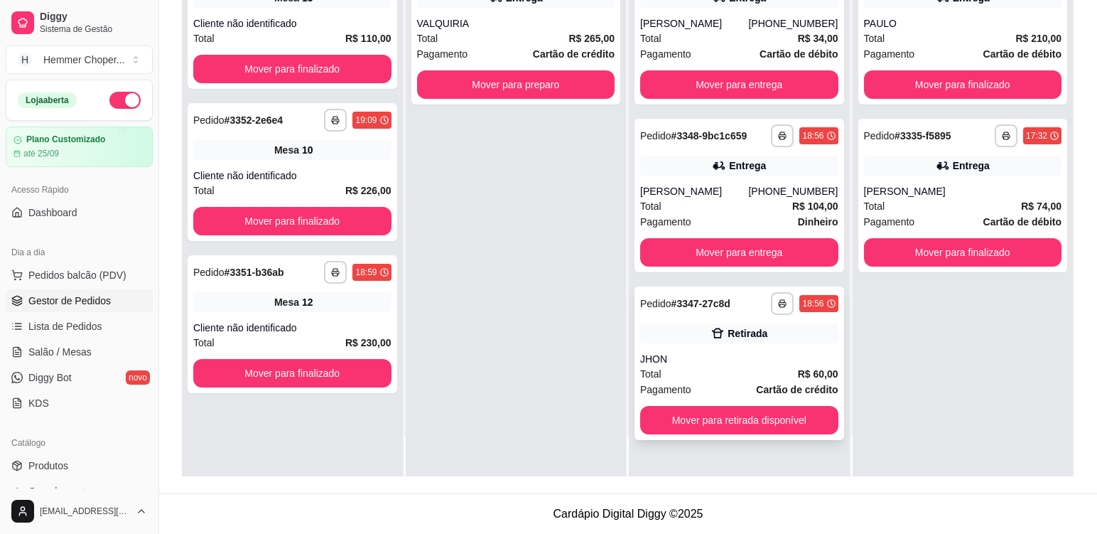
click at [735, 363] on div "JHON" at bounding box center [739, 359] width 198 height 14
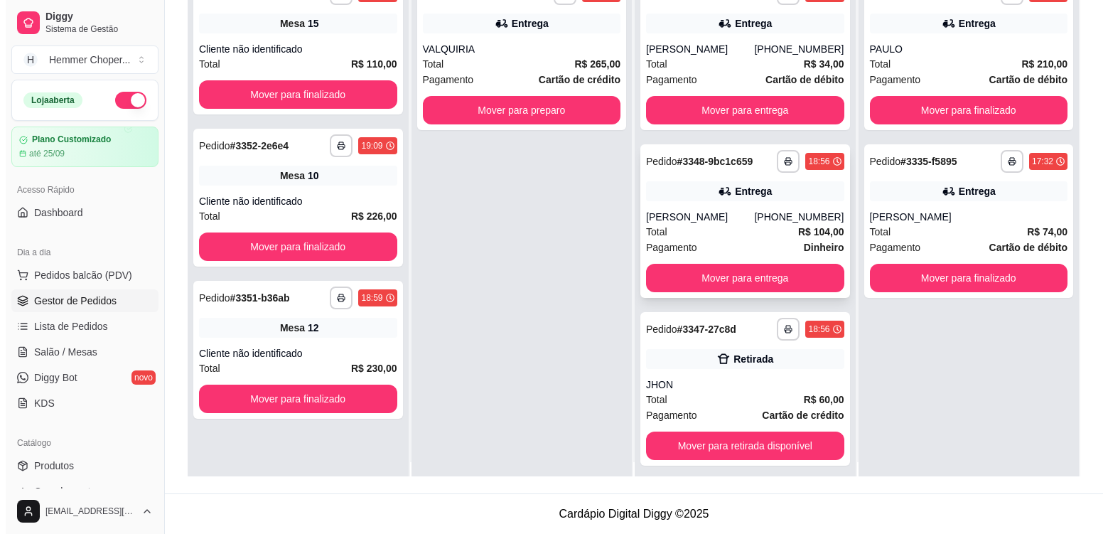
scroll to position [0, 0]
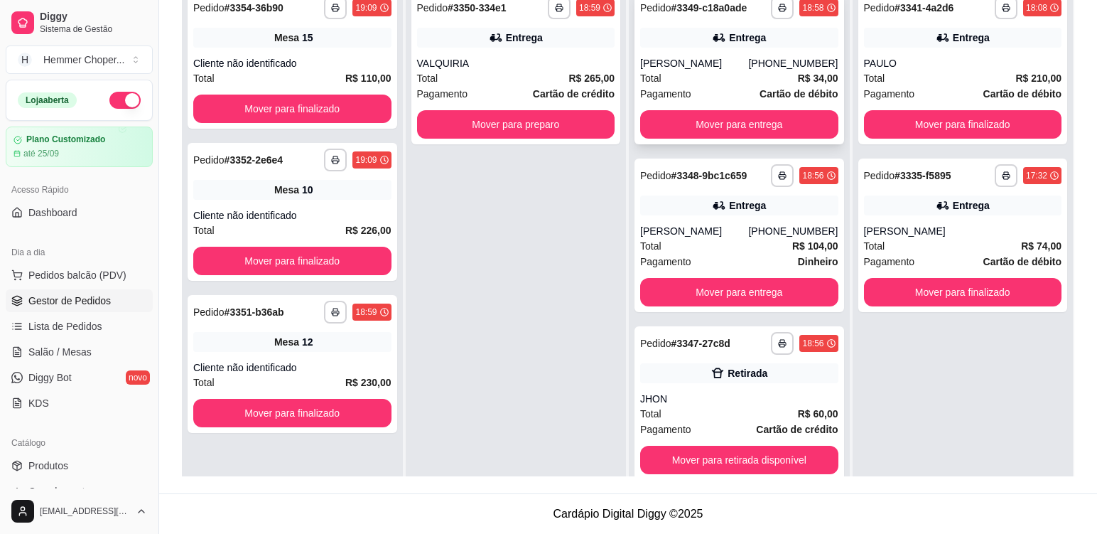
click at [718, 72] on div "Total R$ 34,00" at bounding box center [739, 78] width 198 height 16
click at [671, 212] on div "Entrega" at bounding box center [739, 205] width 198 height 20
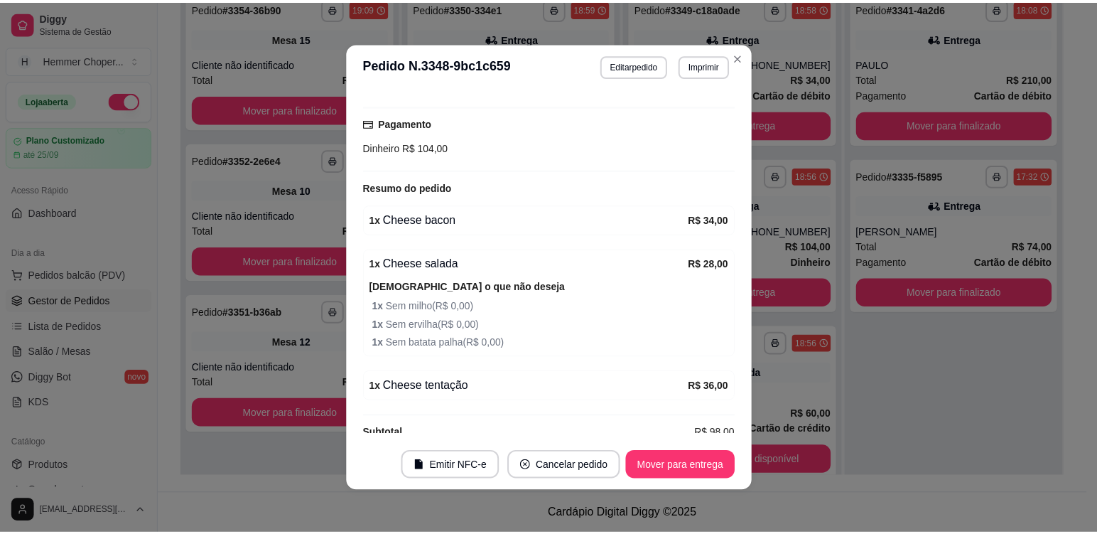
scroll to position [448, 0]
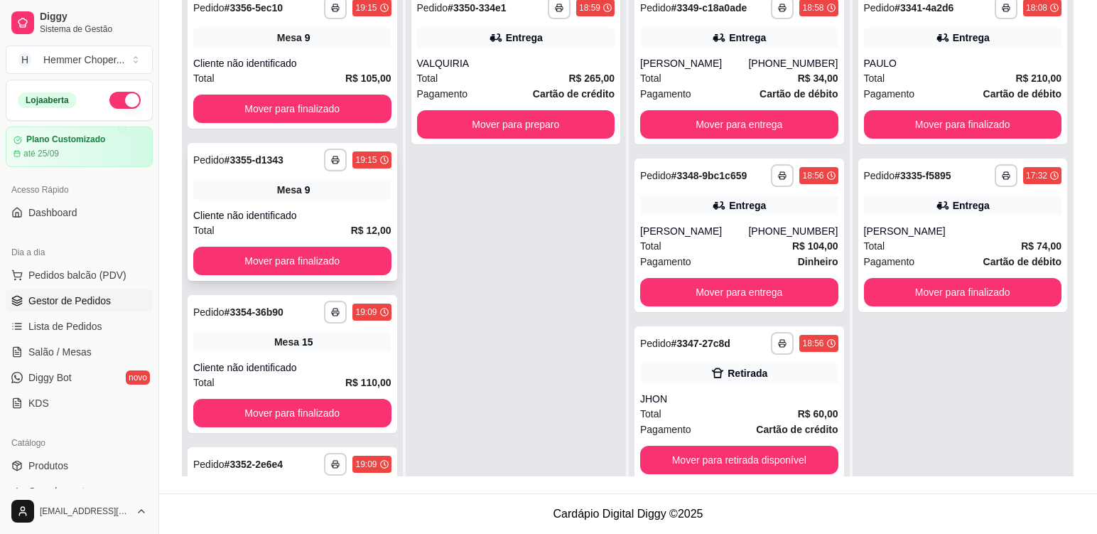
click at [336, 214] on div "Cliente não identificado" at bounding box center [292, 215] width 198 height 14
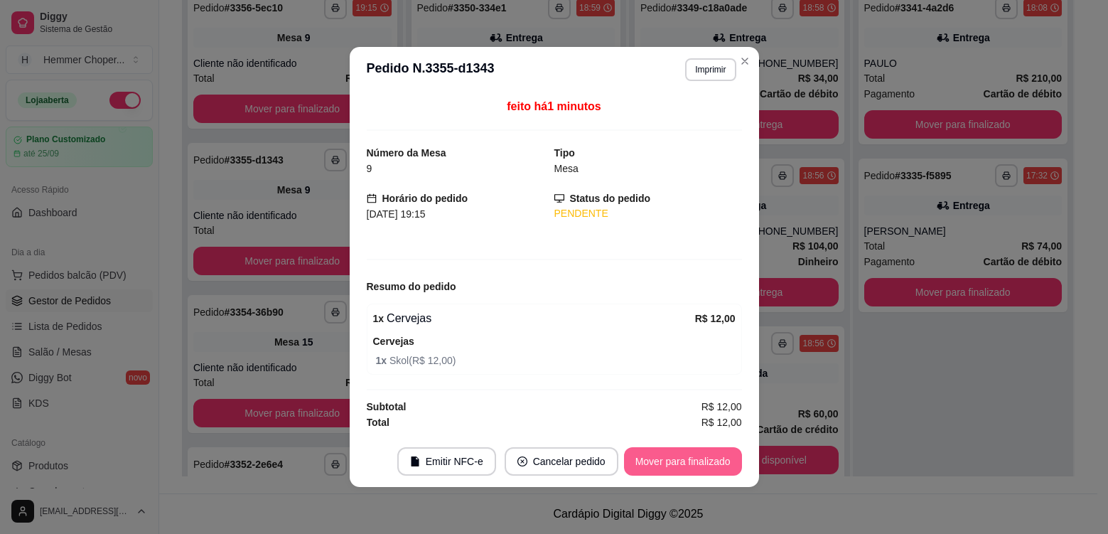
click at [684, 465] on button "Mover para finalizado" at bounding box center [683, 461] width 118 height 28
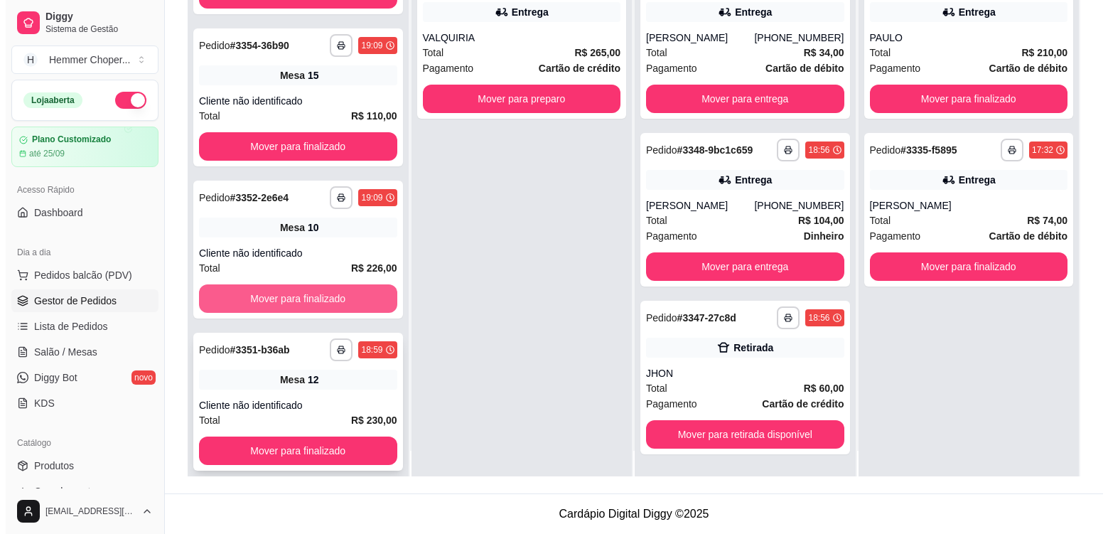
scroll to position [40, 0]
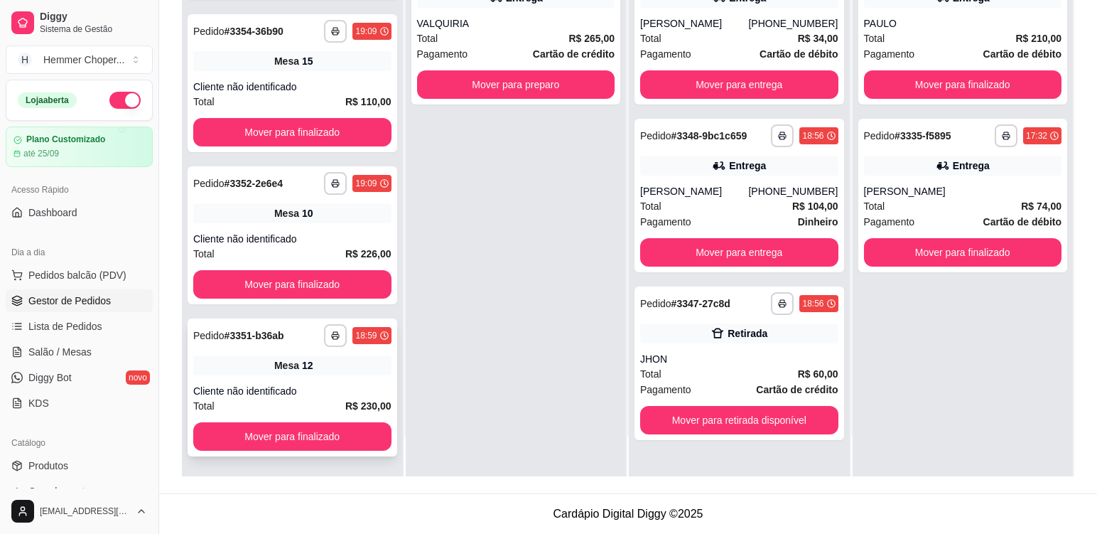
click at [315, 380] on div "**********" at bounding box center [293, 387] width 210 height 138
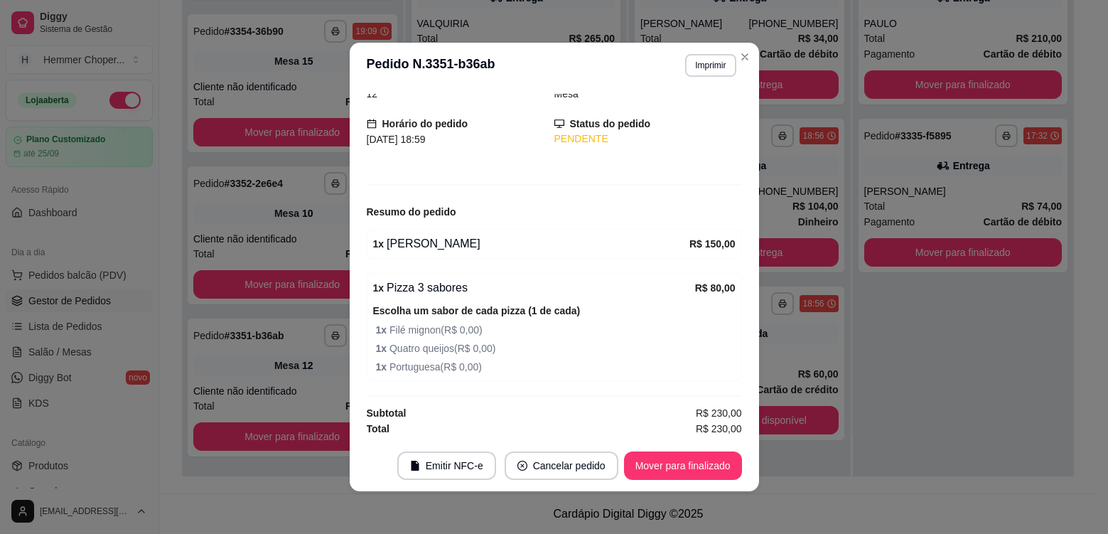
scroll to position [72, 0]
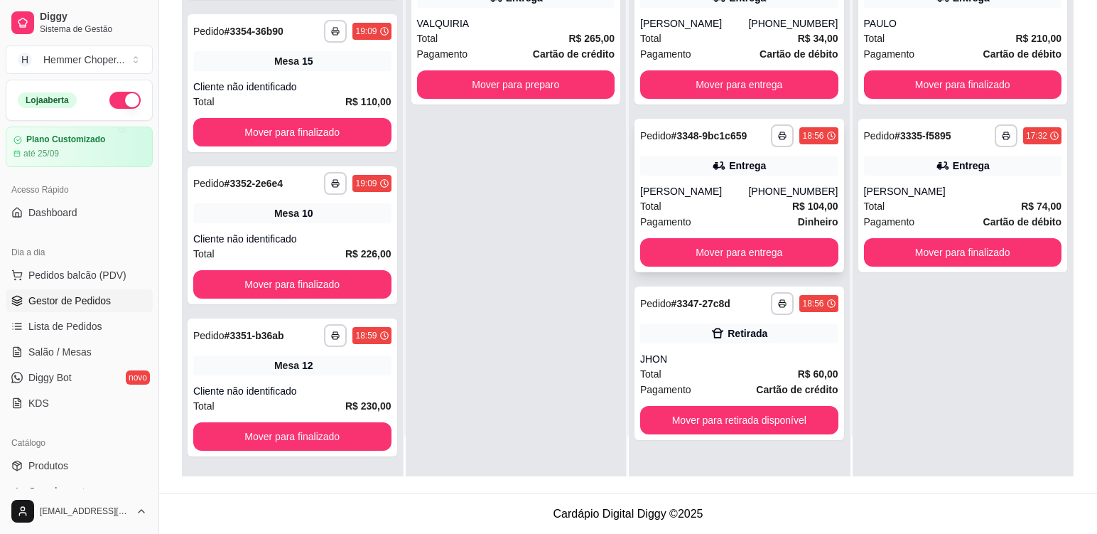
click at [742, 206] on div "Total R$ 104,00" at bounding box center [739, 206] width 198 height 16
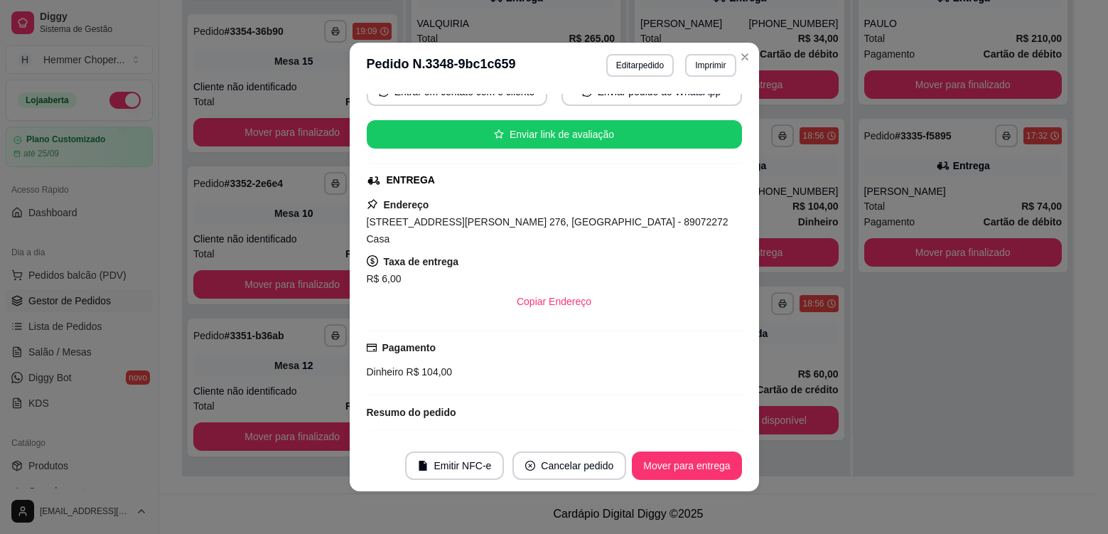
scroll to position [448, 0]
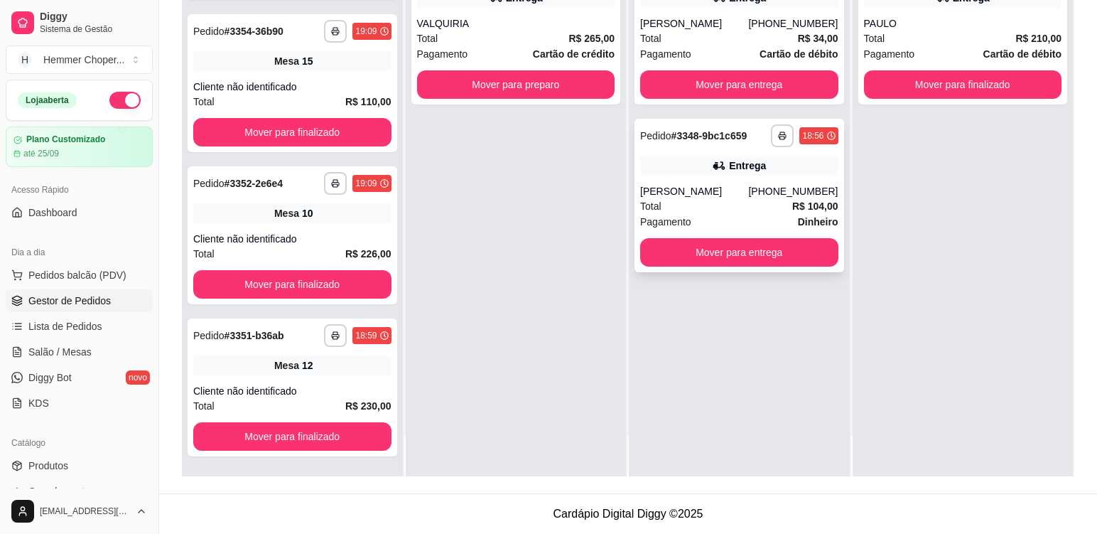
click at [687, 164] on div "Entrega" at bounding box center [739, 166] width 198 height 20
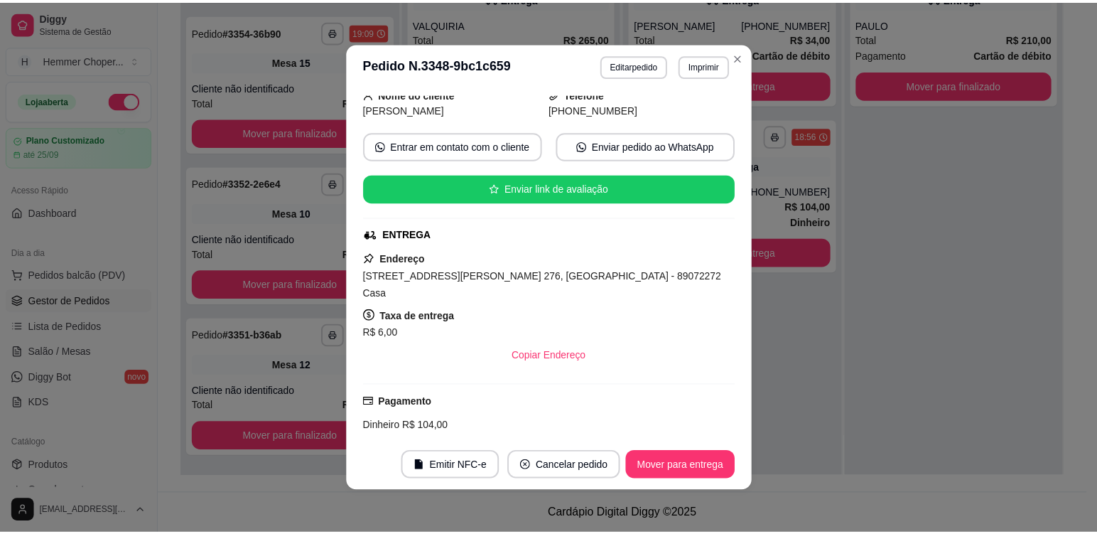
scroll to position [163, 0]
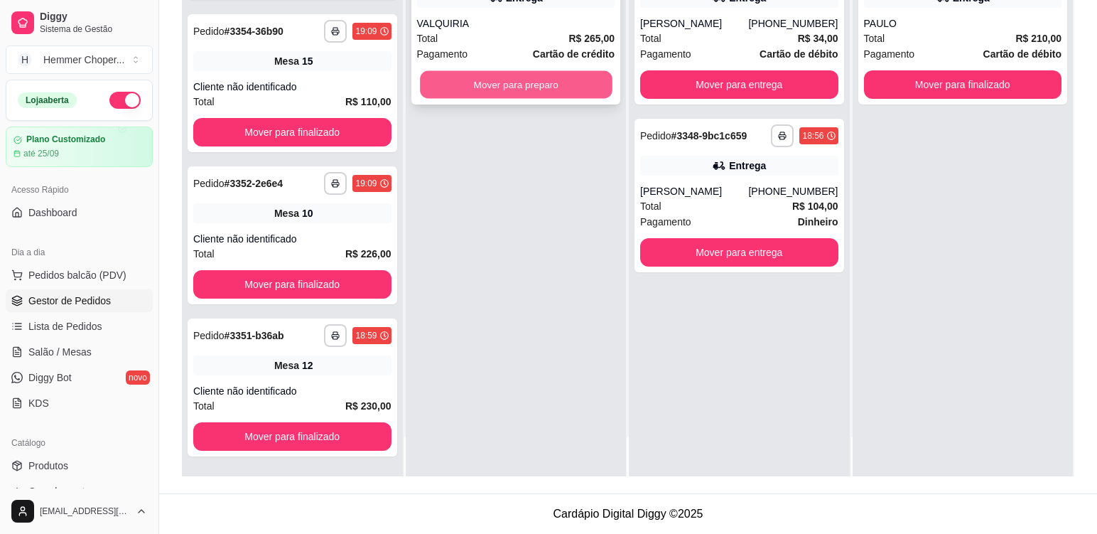
click at [563, 79] on button "Mover para preparo" at bounding box center [516, 85] width 192 height 28
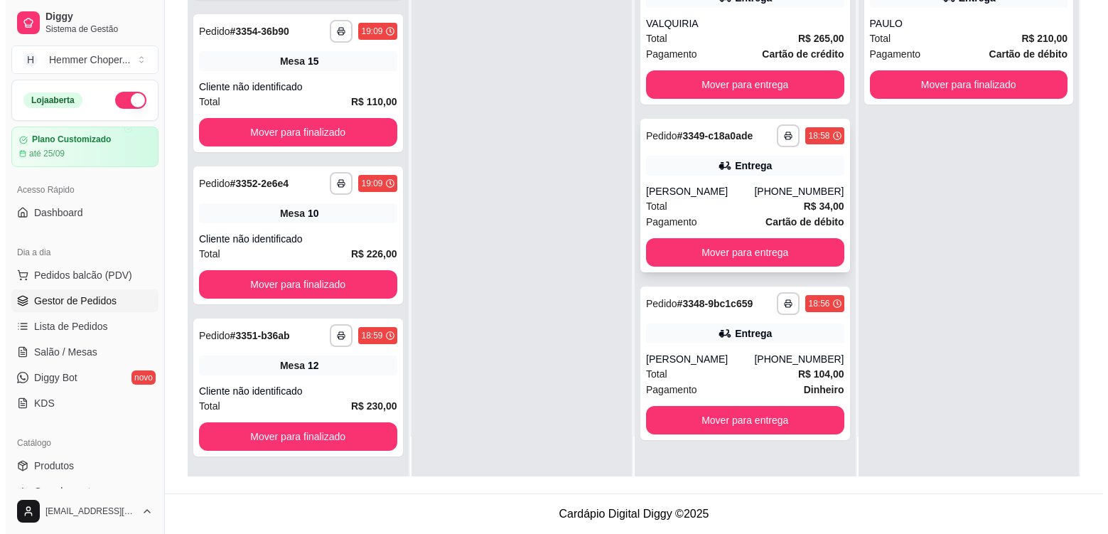
scroll to position [0, 0]
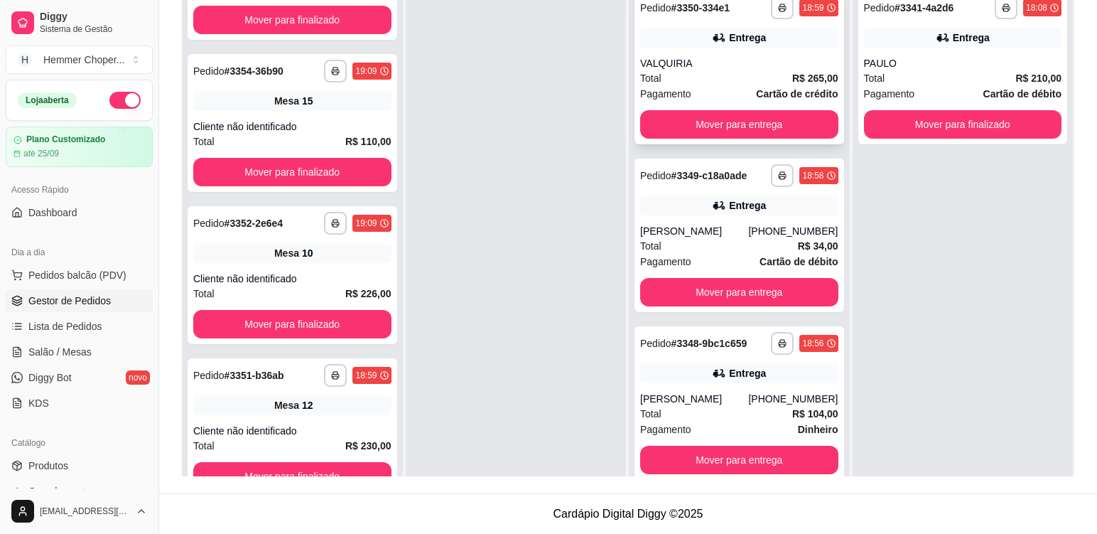
click at [742, 67] on div "VALQUIRIA" at bounding box center [739, 63] width 198 height 14
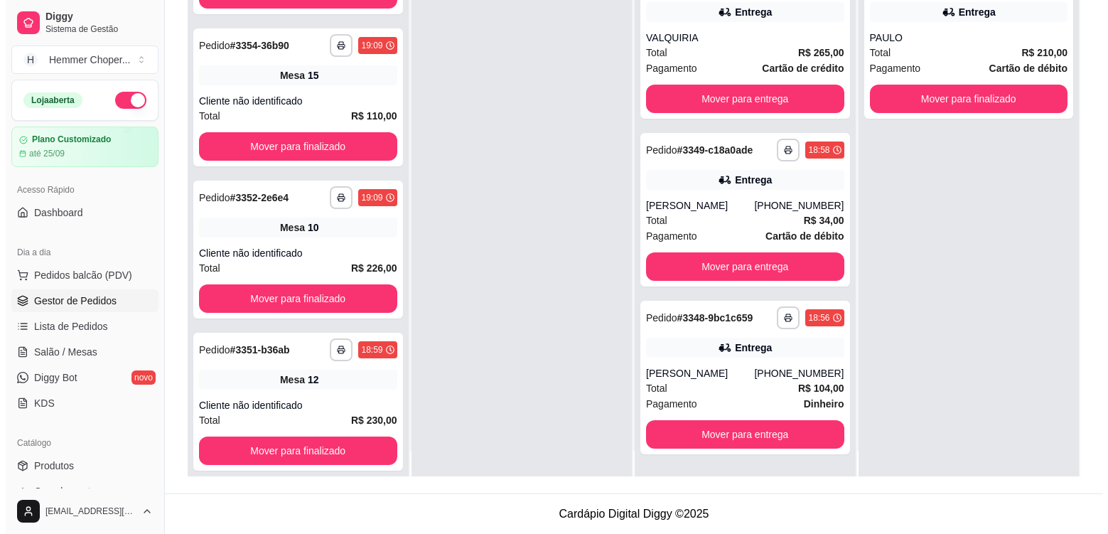
scroll to position [40, 0]
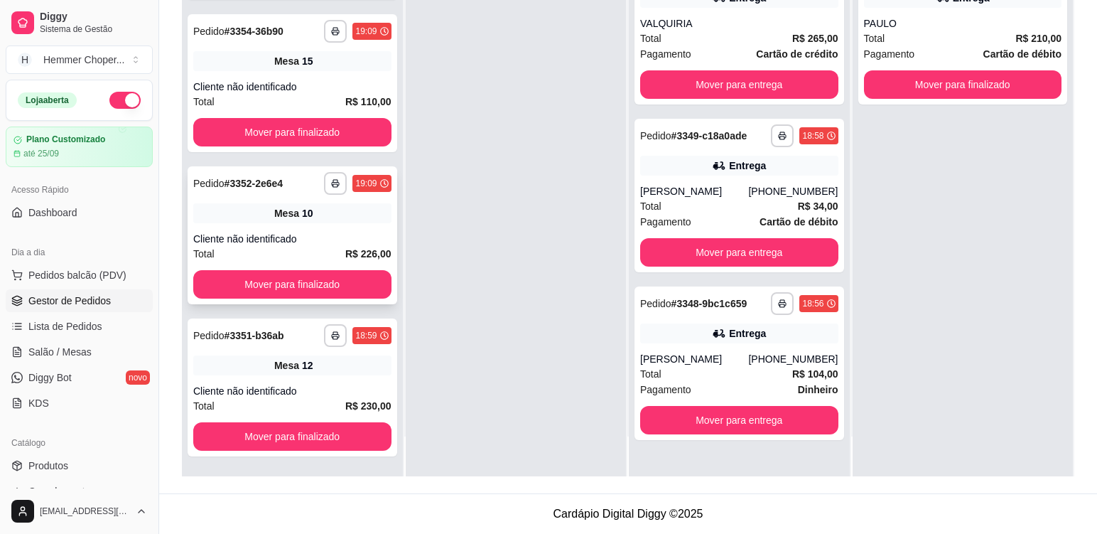
click at [308, 220] on div "Mesa 10" at bounding box center [292, 213] width 198 height 20
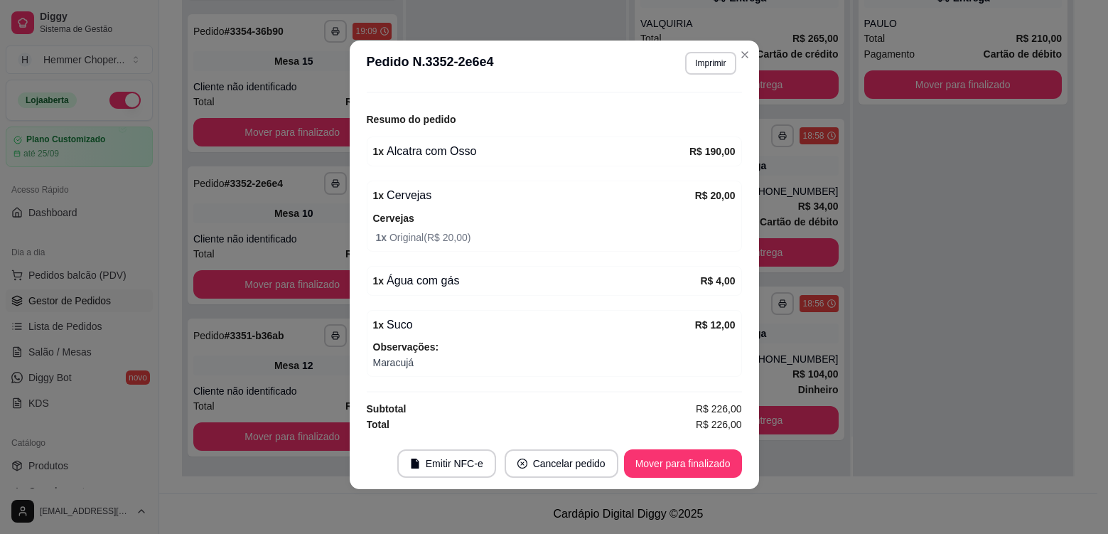
scroll to position [3, 0]
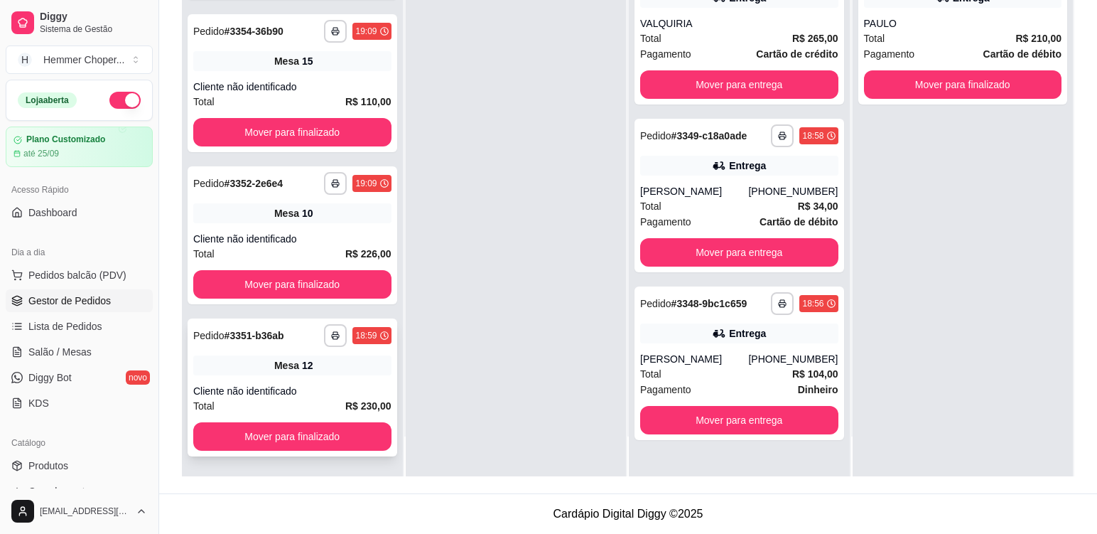
click at [344, 384] on div "Cliente não identificado" at bounding box center [292, 391] width 198 height 14
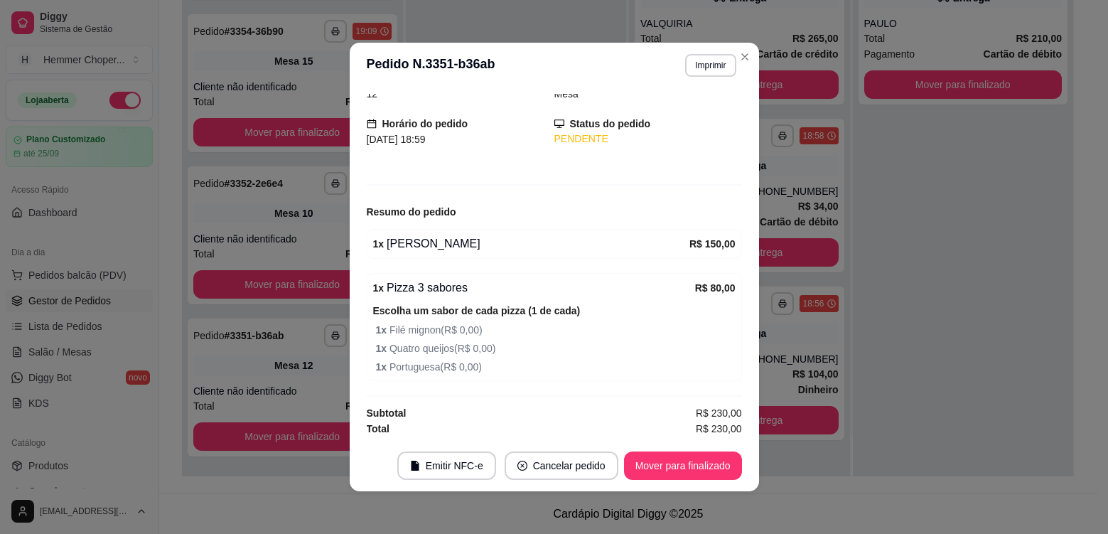
scroll to position [72, 0]
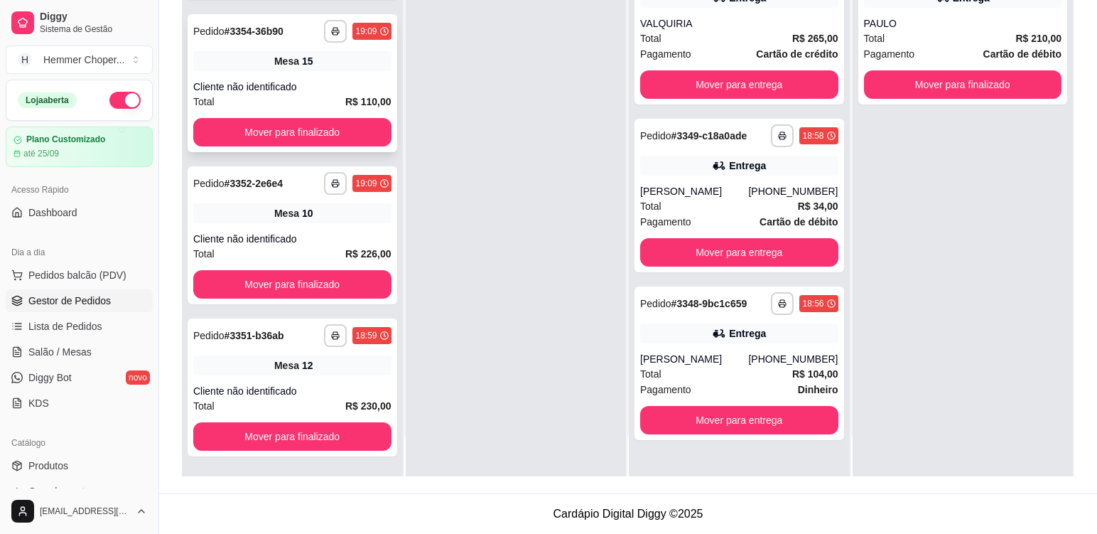
click at [339, 78] on div "**********" at bounding box center [293, 83] width 210 height 138
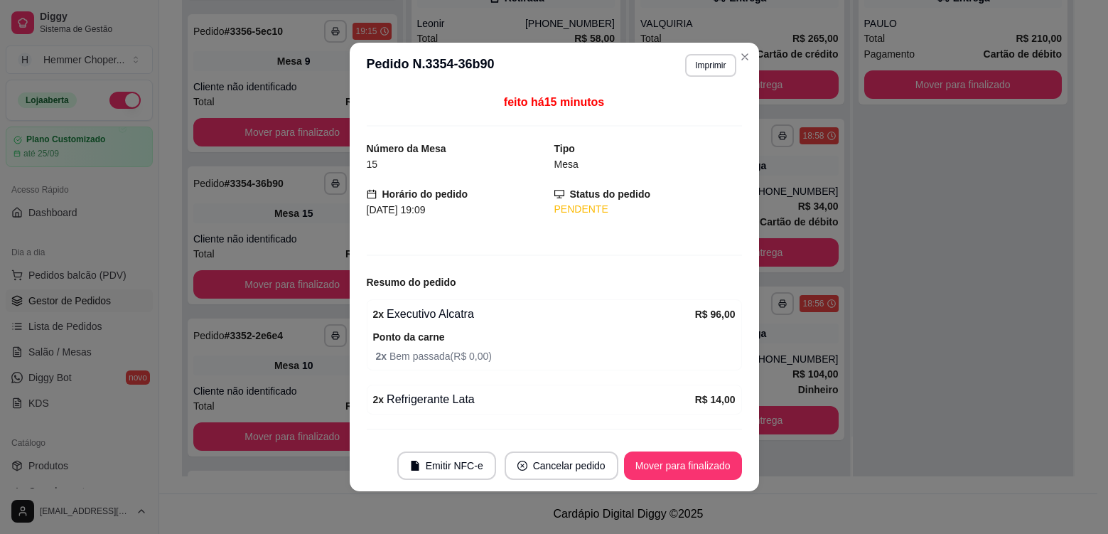
scroll to position [241, 0]
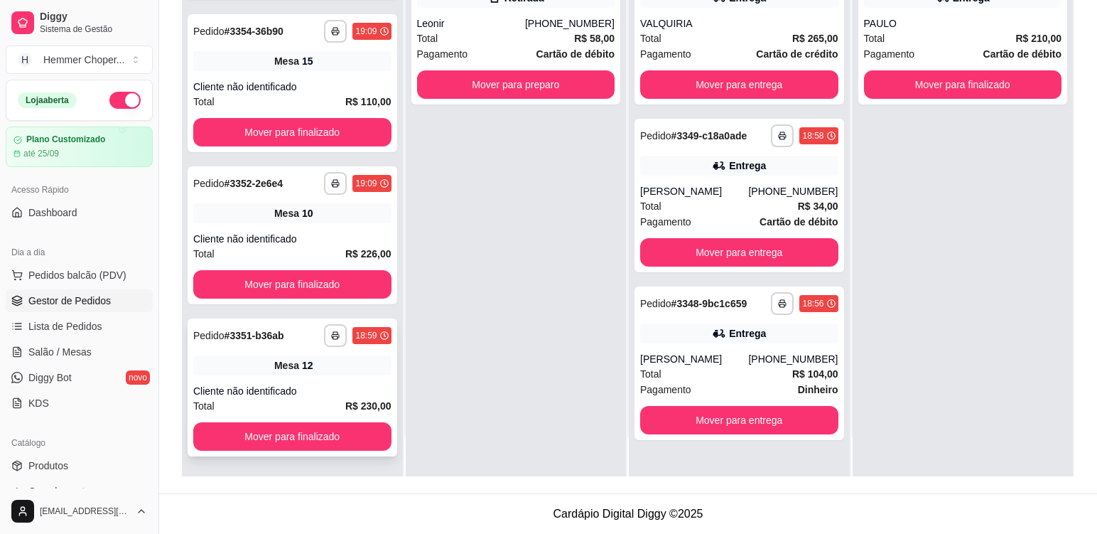
click at [332, 379] on div "**********" at bounding box center [293, 387] width 210 height 138
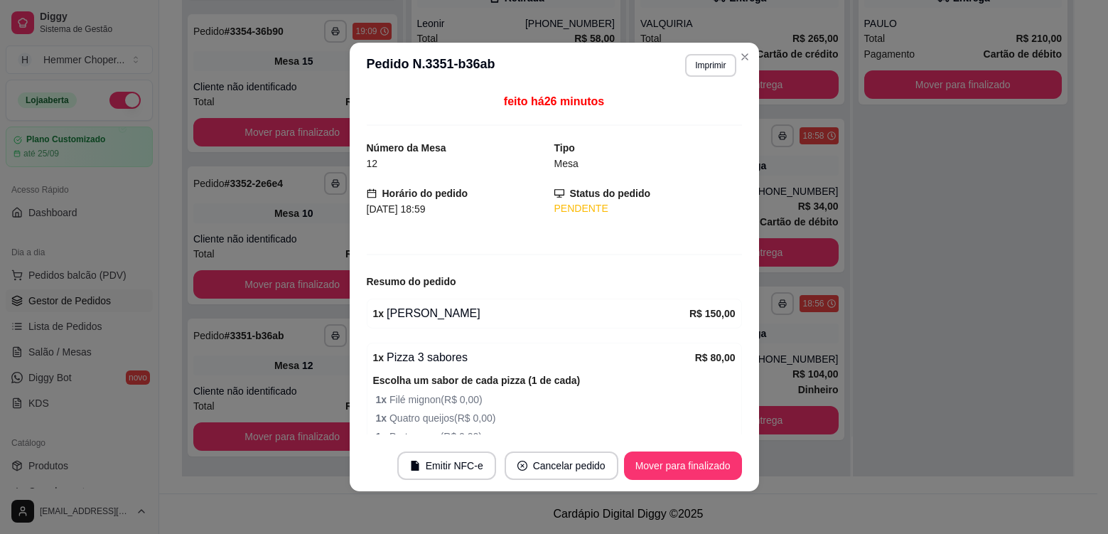
scroll to position [0, 0]
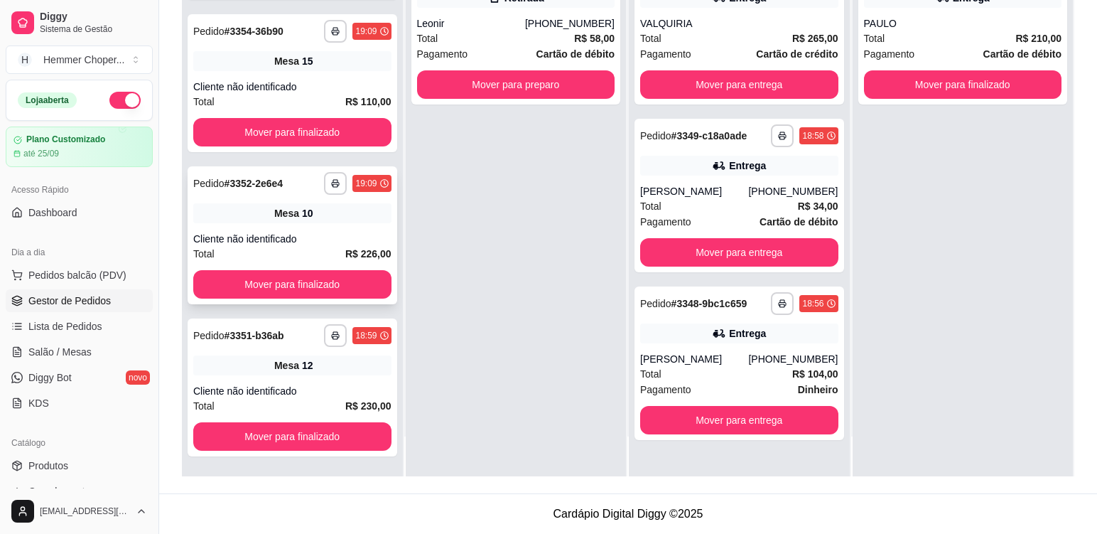
click at [325, 225] on div "**********" at bounding box center [293, 235] width 210 height 138
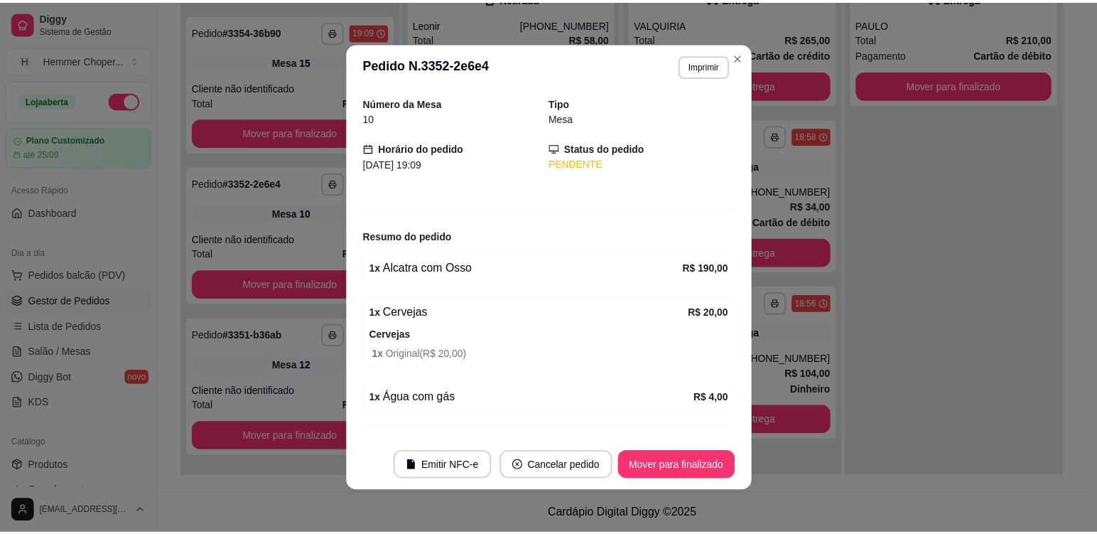
scroll to position [71, 0]
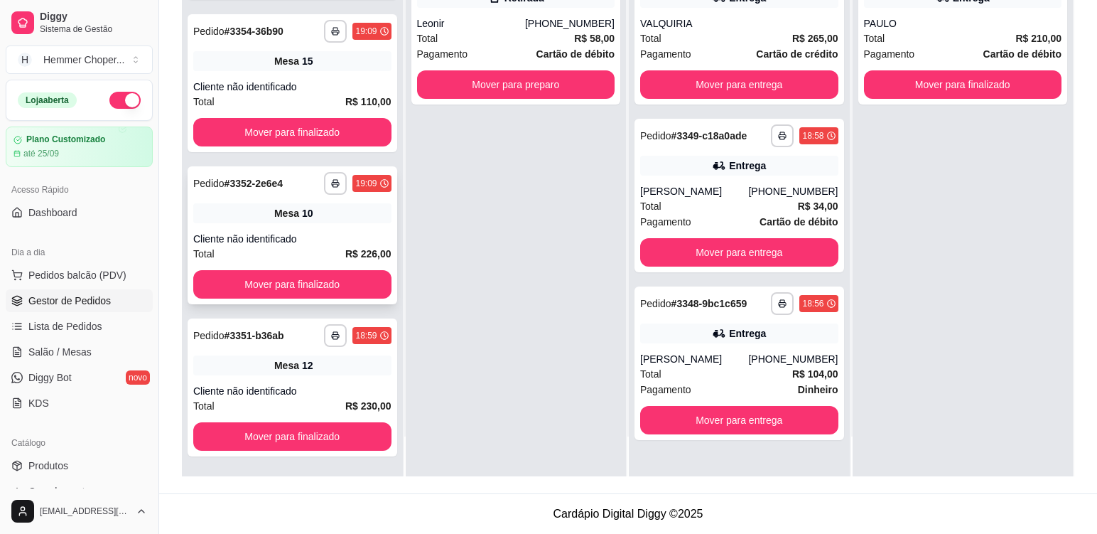
click at [323, 229] on div "**********" at bounding box center [293, 235] width 210 height 138
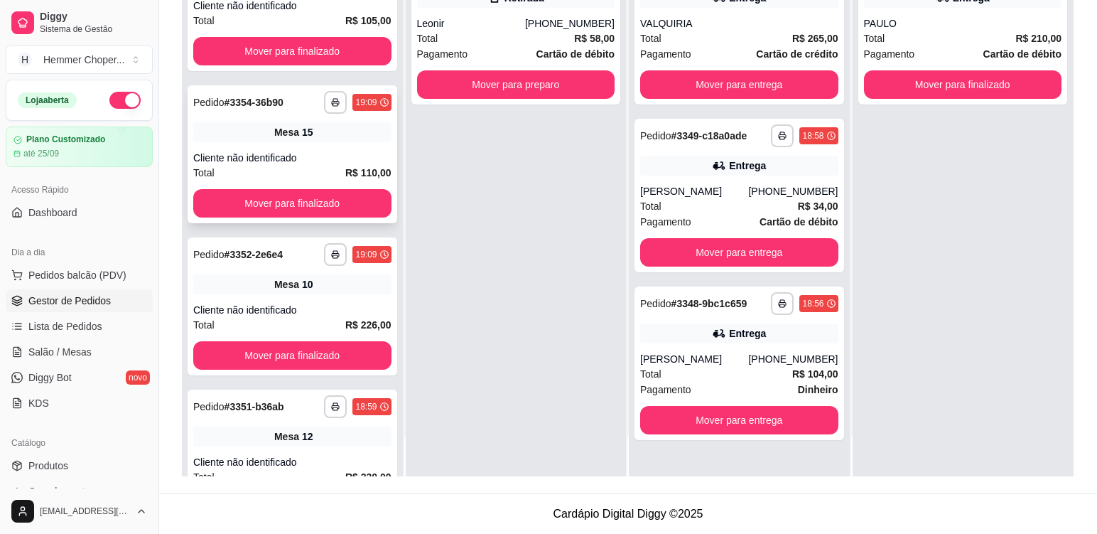
click at [321, 146] on div "**********" at bounding box center [293, 154] width 210 height 138
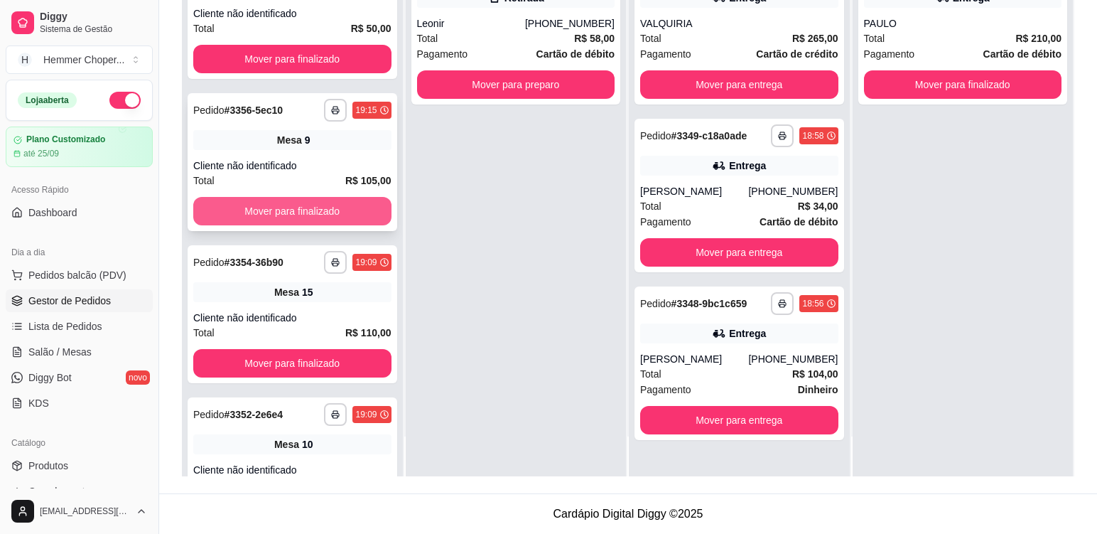
scroll to position [0, 0]
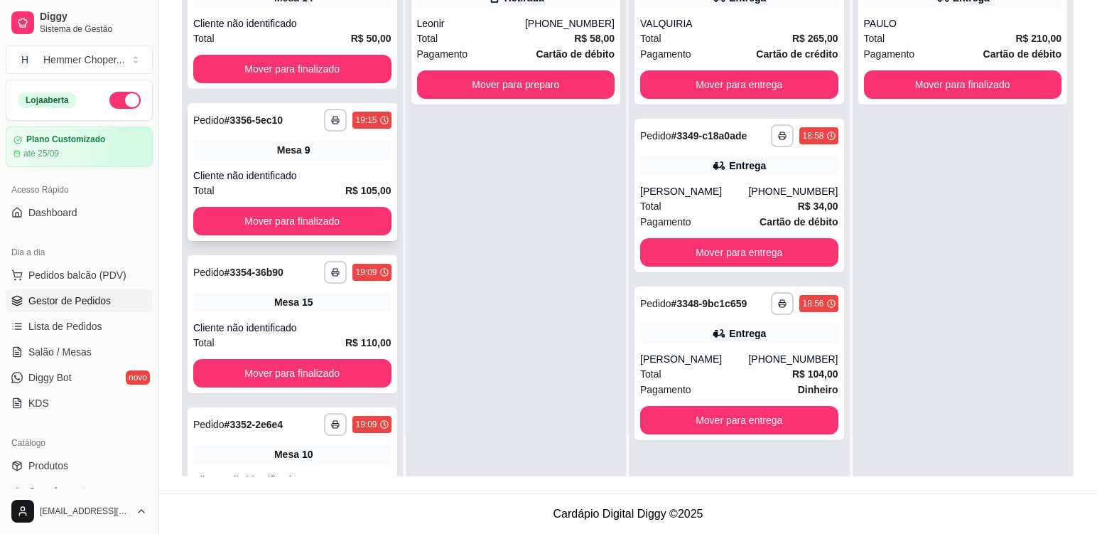
click at [318, 157] on div "Mesa 9" at bounding box center [292, 150] width 198 height 20
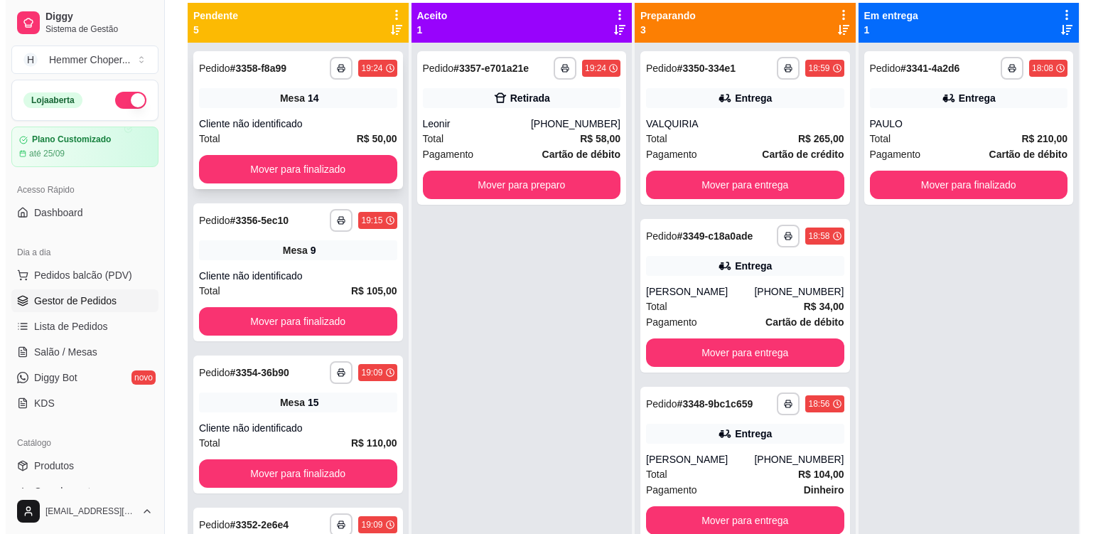
scroll to position [75, 0]
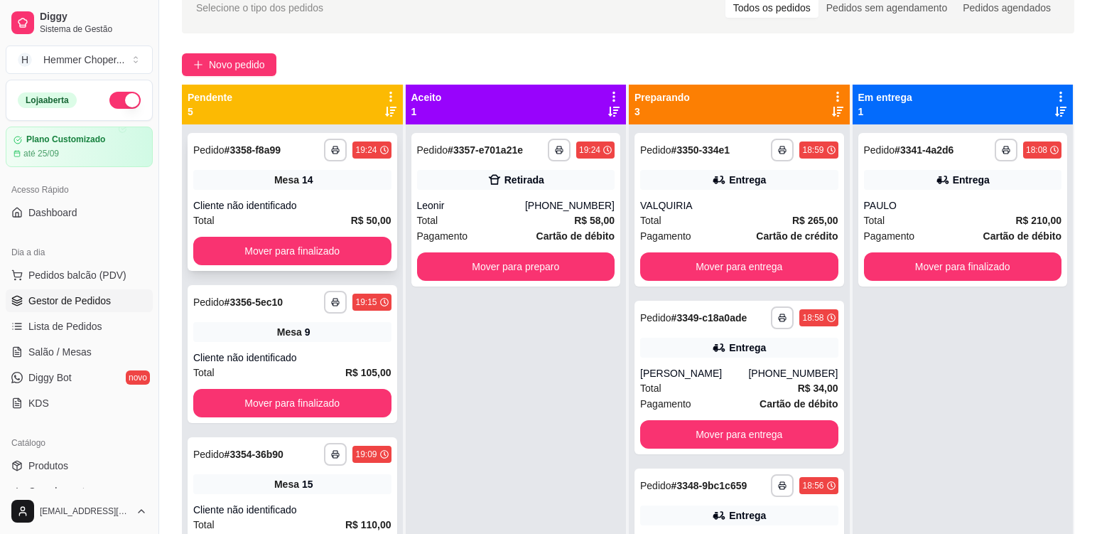
click at [333, 186] on div "Mesa 14" at bounding box center [292, 180] width 198 height 20
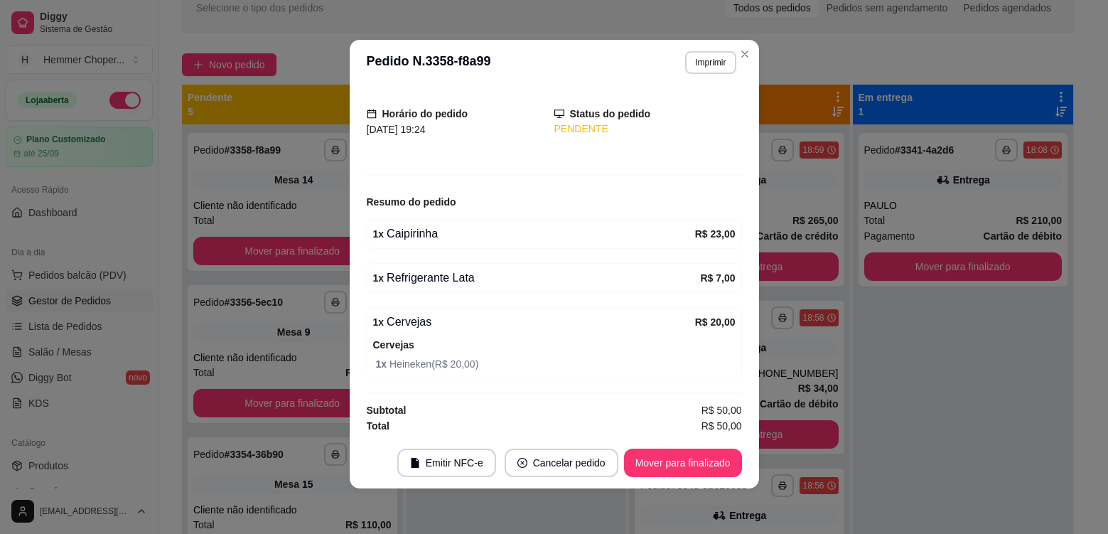
scroll to position [80, 0]
click at [643, 457] on button "Mover para finalizado" at bounding box center [683, 462] width 118 height 28
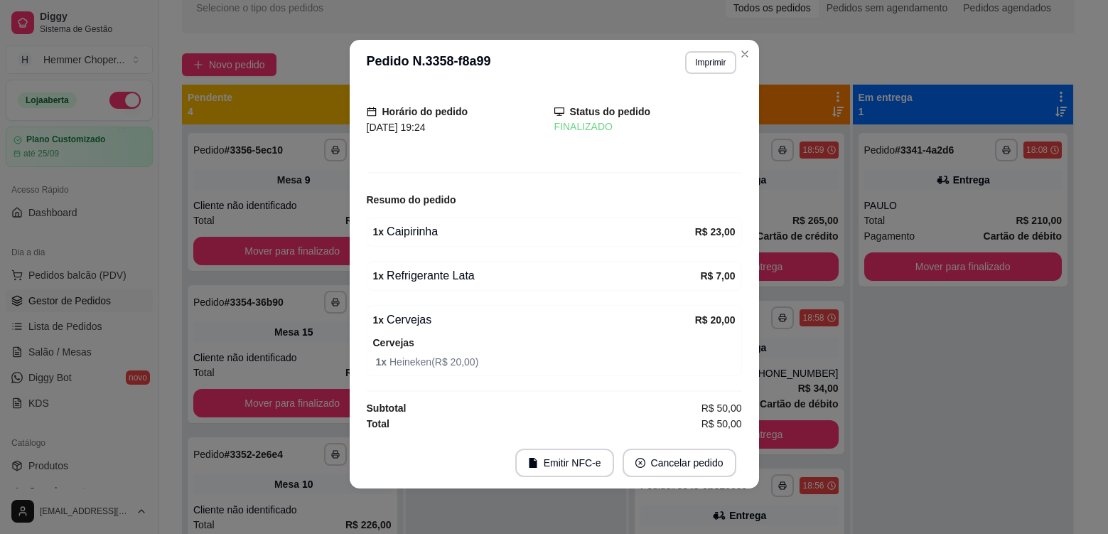
scroll to position [33, 0]
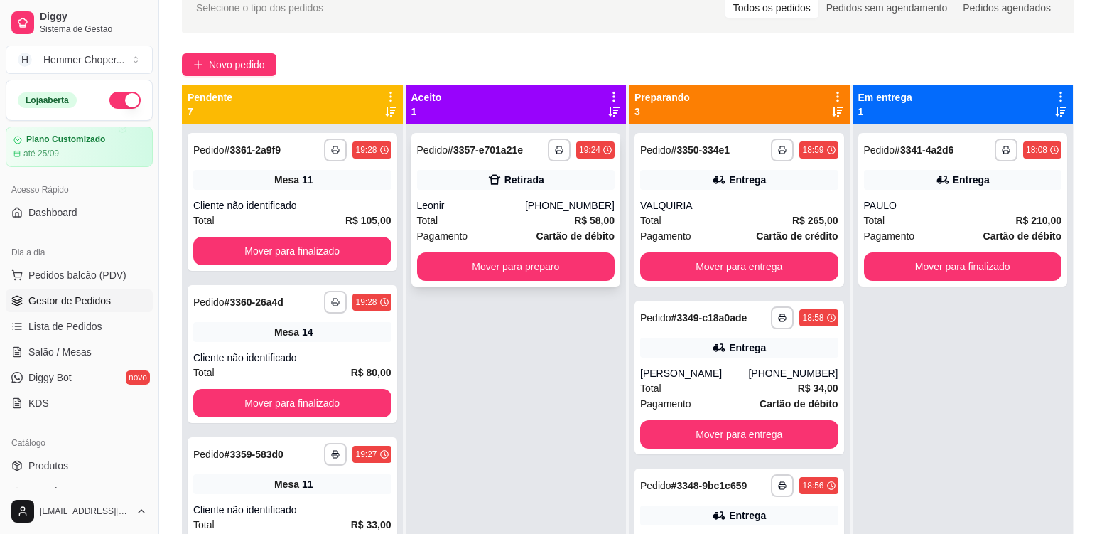
click at [509, 222] on div "Total R$ 58,00" at bounding box center [516, 220] width 198 height 16
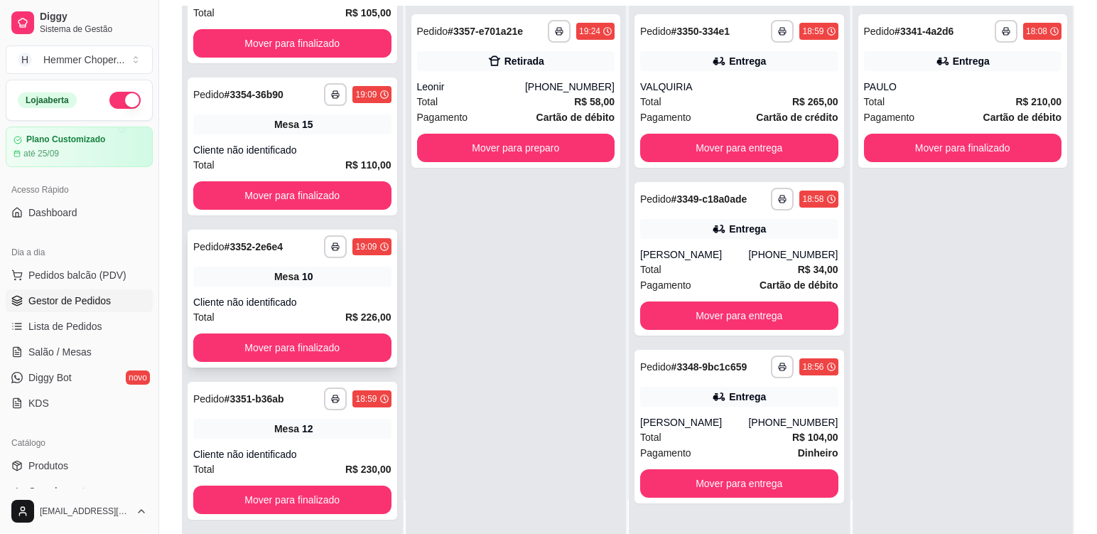
scroll to position [217, 0]
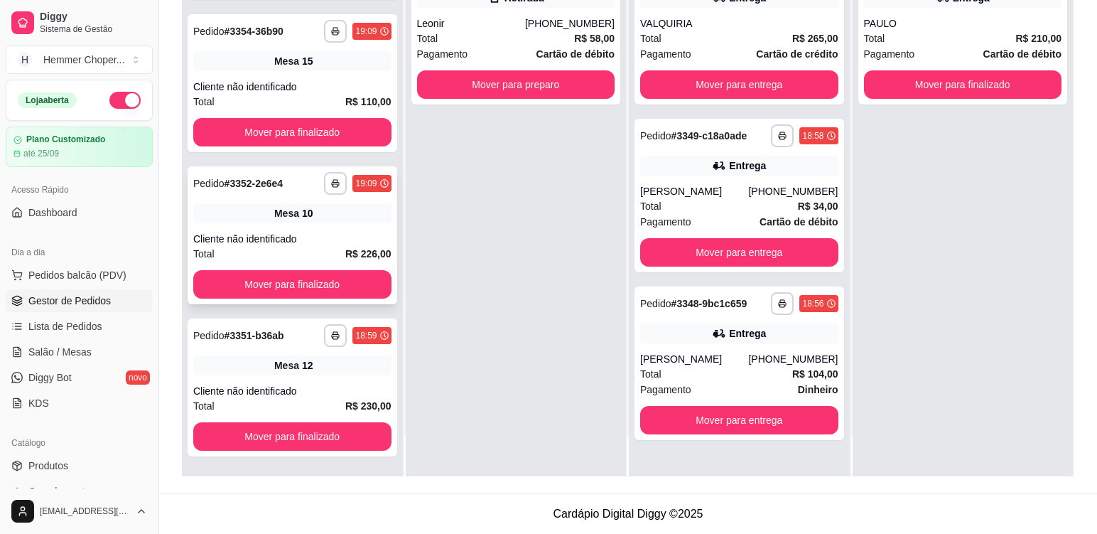
click at [333, 227] on div "**********" at bounding box center [293, 235] width 210 height 138
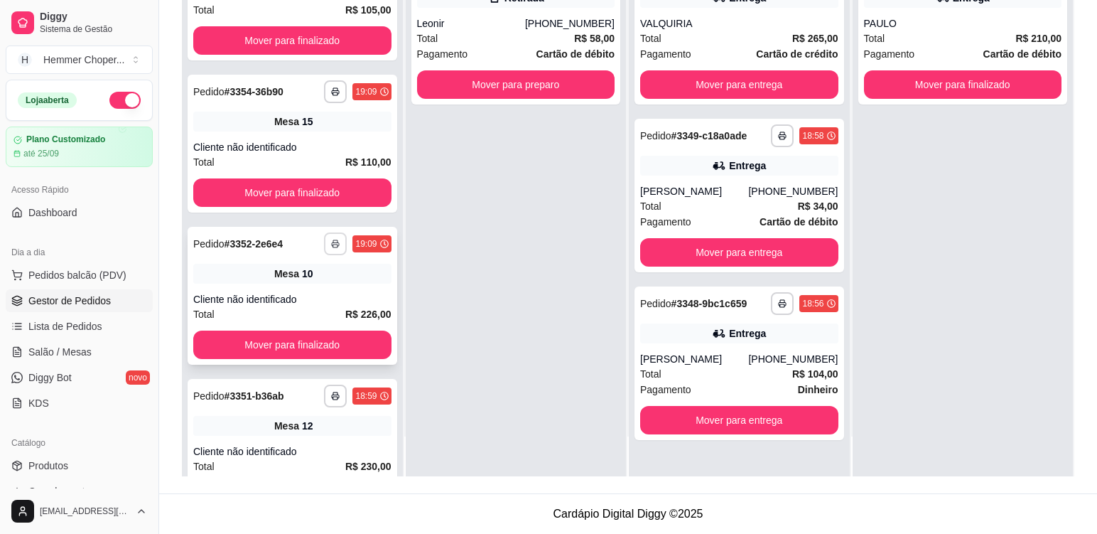
scroll to position [403, 0]
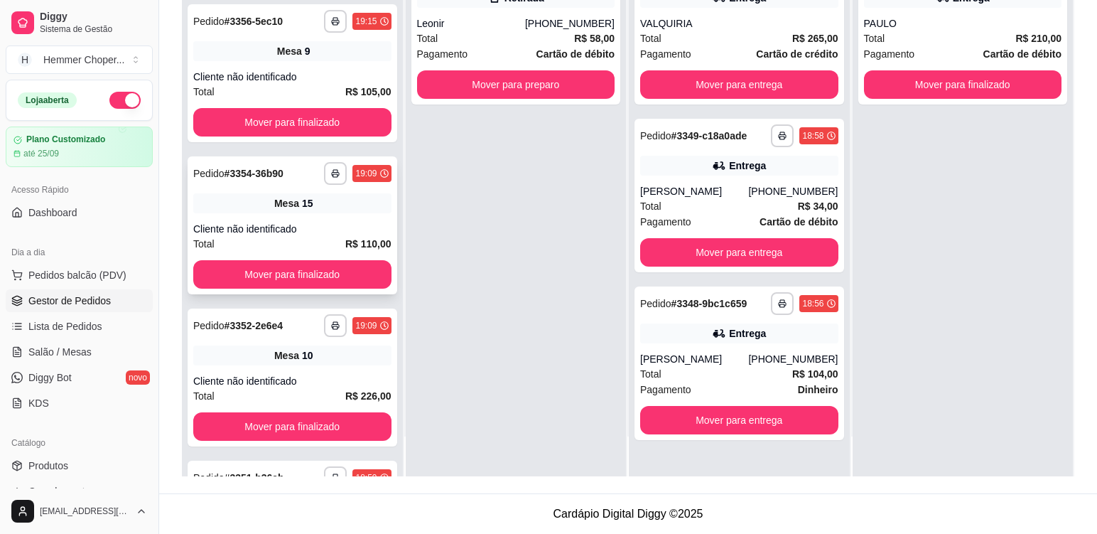
click at [325, 209] on div "Mesa 15" at bounding box center [292, 203] width 198 height 20
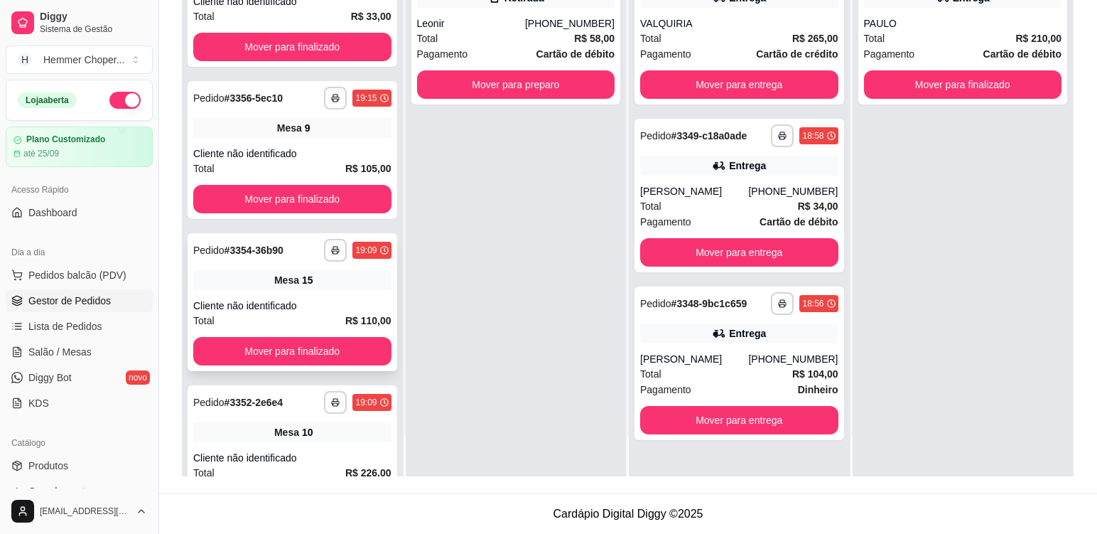
scroll to position [190, 0]
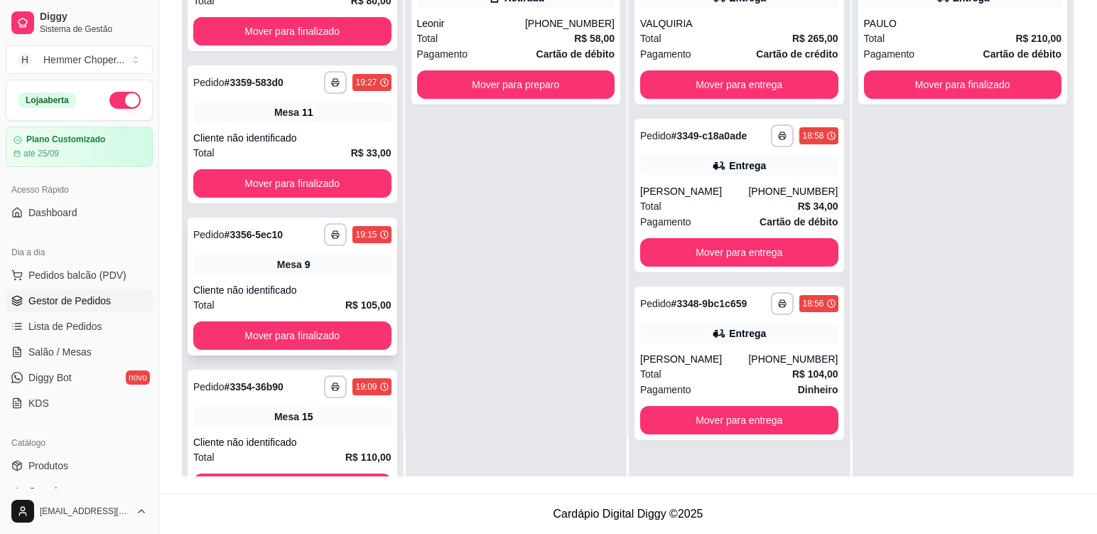
click at [328, 266] on div "Mesa 9" at bounding box center [292, 264] width 198 height 20
click at [316, 148] on div "Total R$ 33,00" at bounding box center [292, 153] width 198 height 16
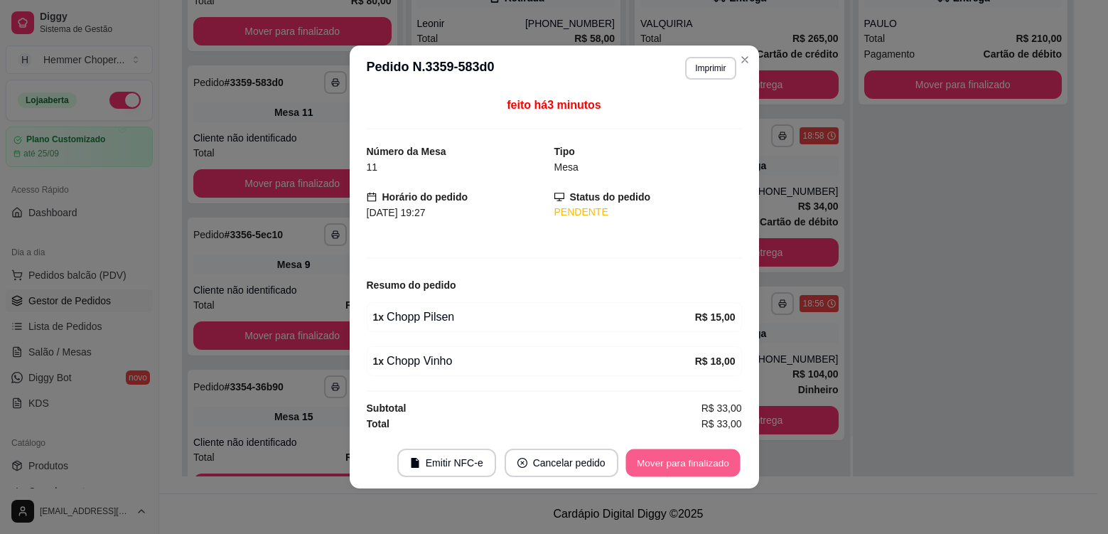
click at [645, 461] on button "Mover para finalizado" at bounding box center [682, 463] width 114 height 28
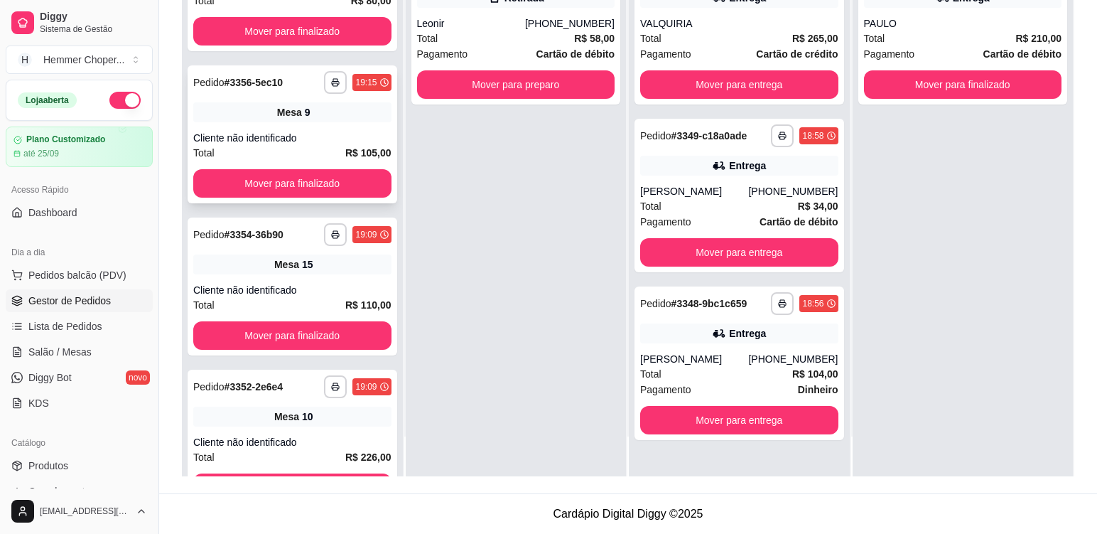
click at [322, 132] on div "Cliente não identificado" at bounding box center [292, 138] width 198 height 14
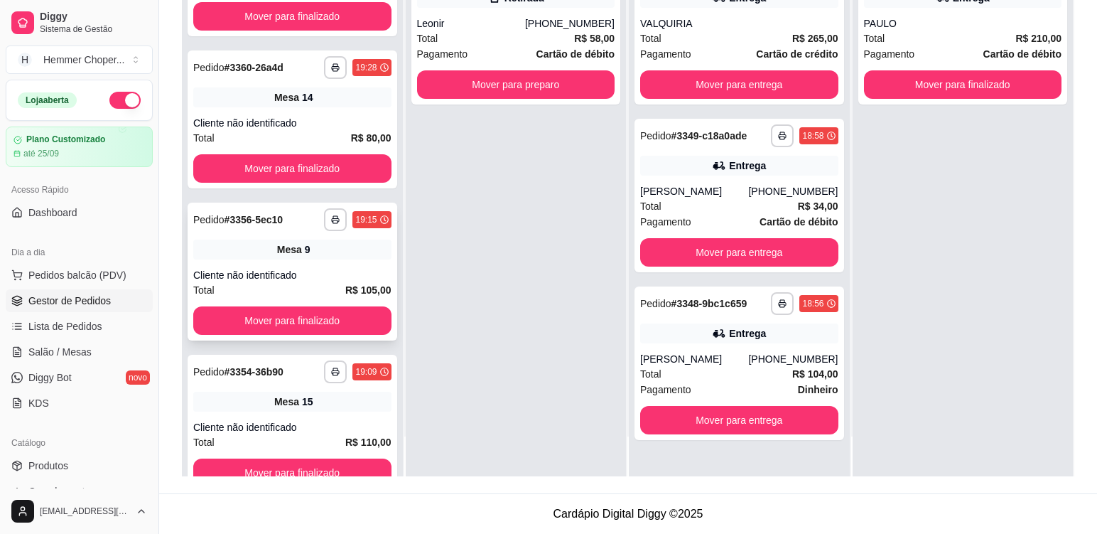
scroll to position [48, 0]
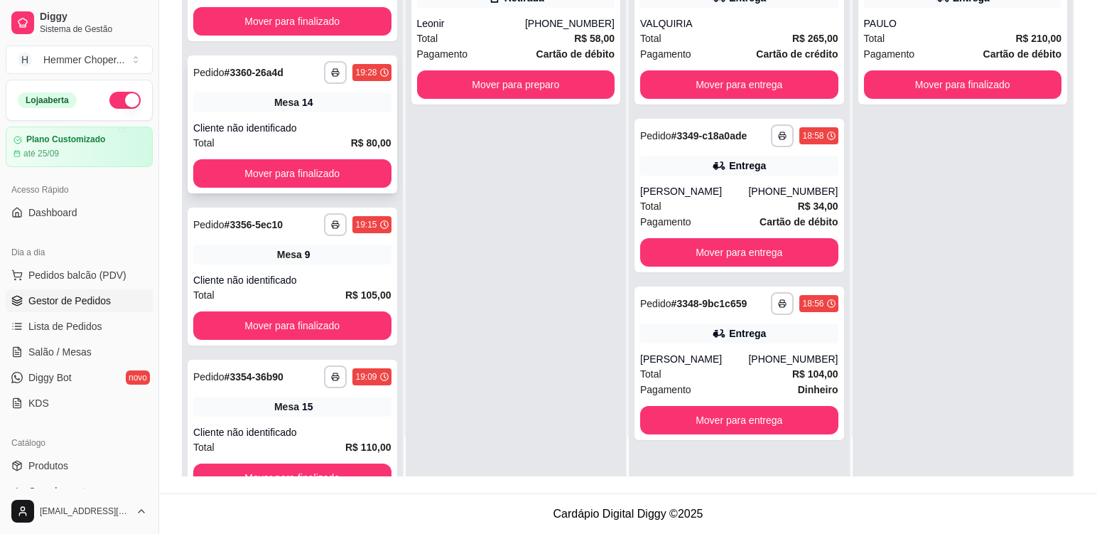
click at [324, 114] on div "**********" at bounding box center [293, 124] width 210 height 138
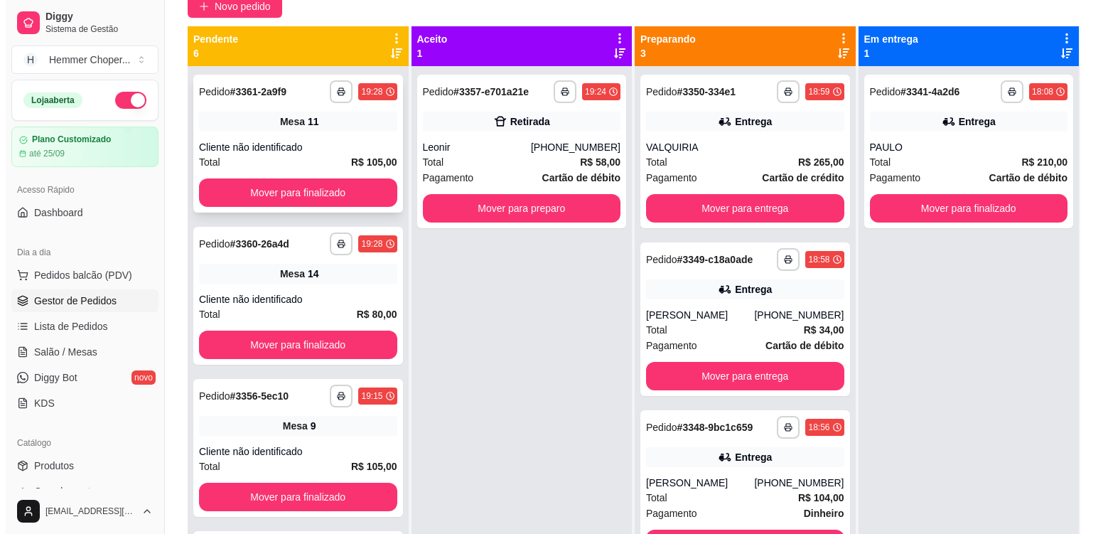
scroll to position [75, 0]
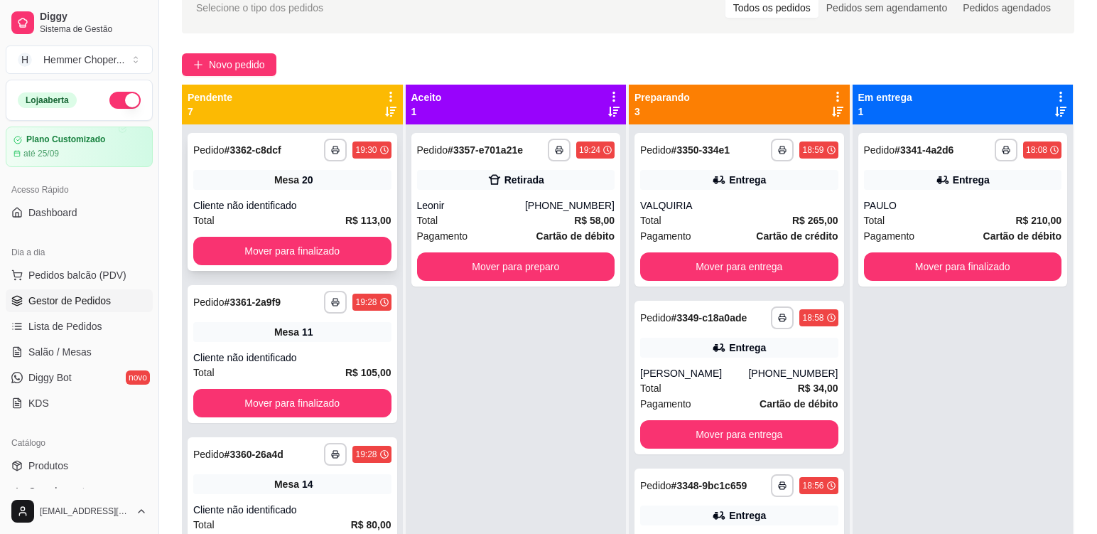
click at [338, 187] on div "Mesa 20" at bounding box center [292, 180] width 198 height 20
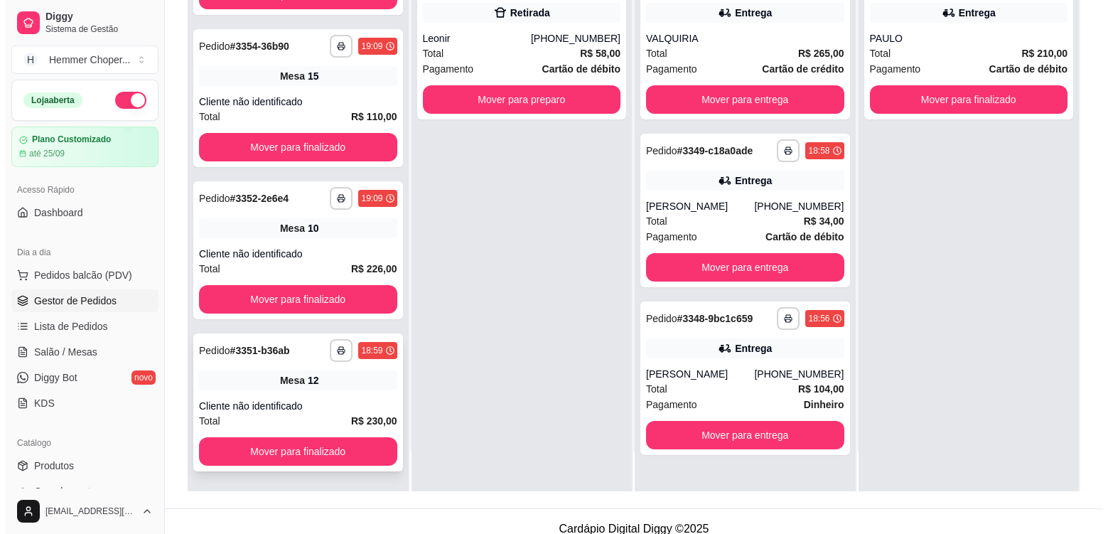
scroll to position [217, 0]
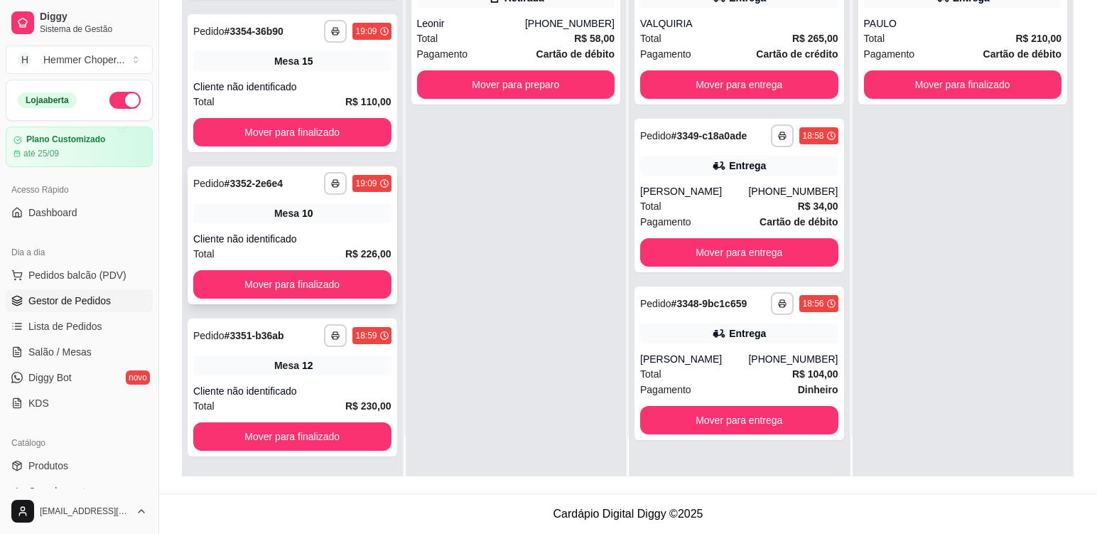
click at [327, 223] on div "**********" at bounding box center [293, 235] width 210 height 138
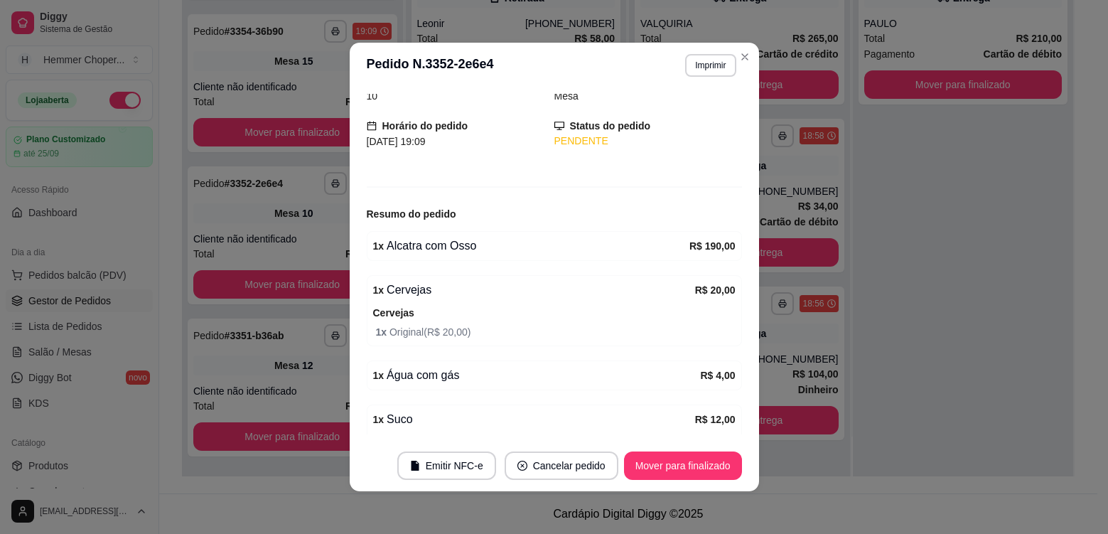
scroll to position [161, 0]
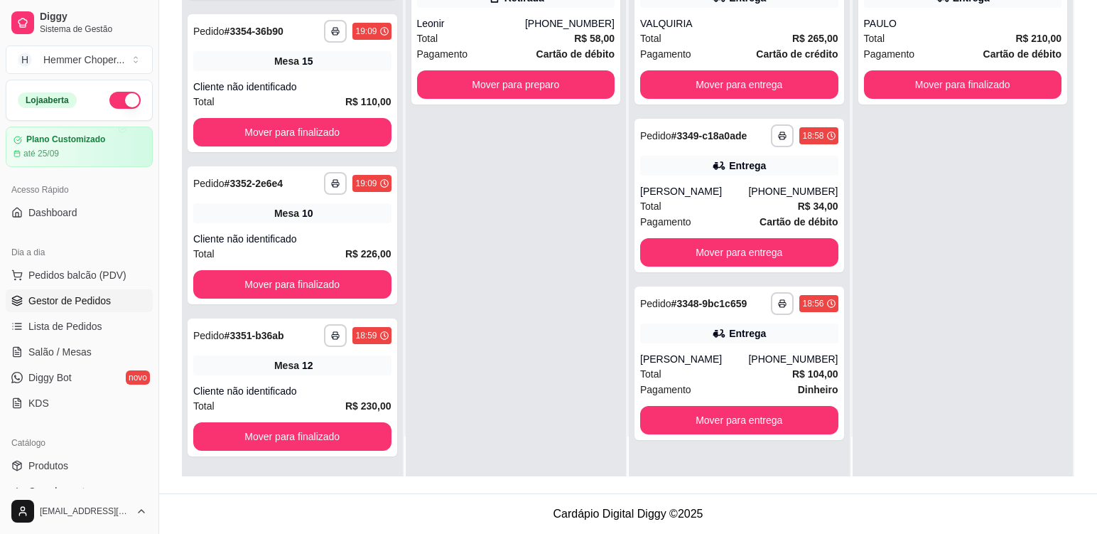
click at [456, 304] on div "**********" at bounding box center [516, 209] width 221 height 534
click at [329, 215] on div "Mesa 10" at bounding box center [292, 213] width 198 height 20
click at [314, 85] on div "Cliente não identificado" at bounding box center [292, 87] width 198 height 14
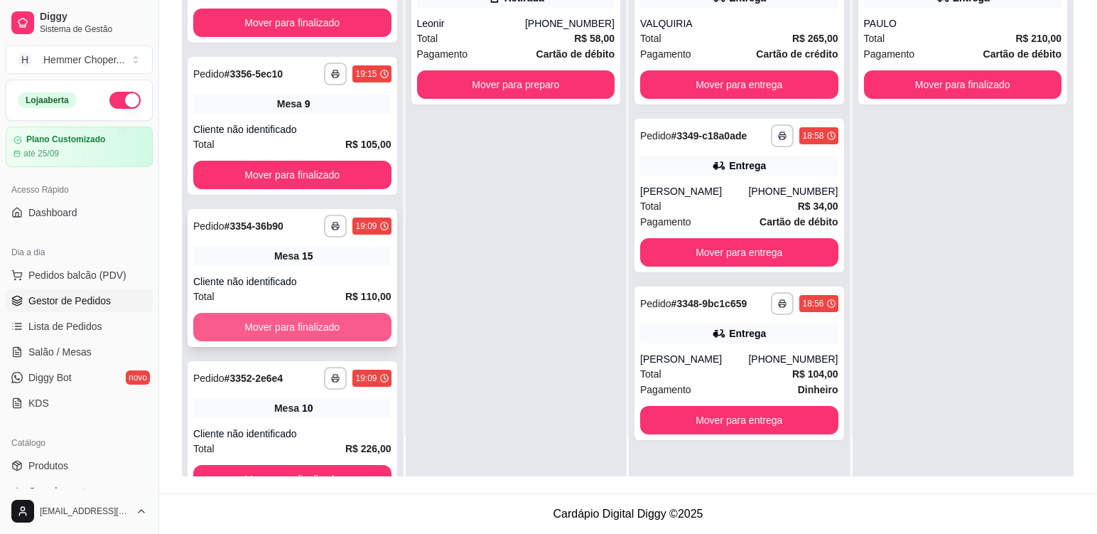
scroll to position [484, 0]
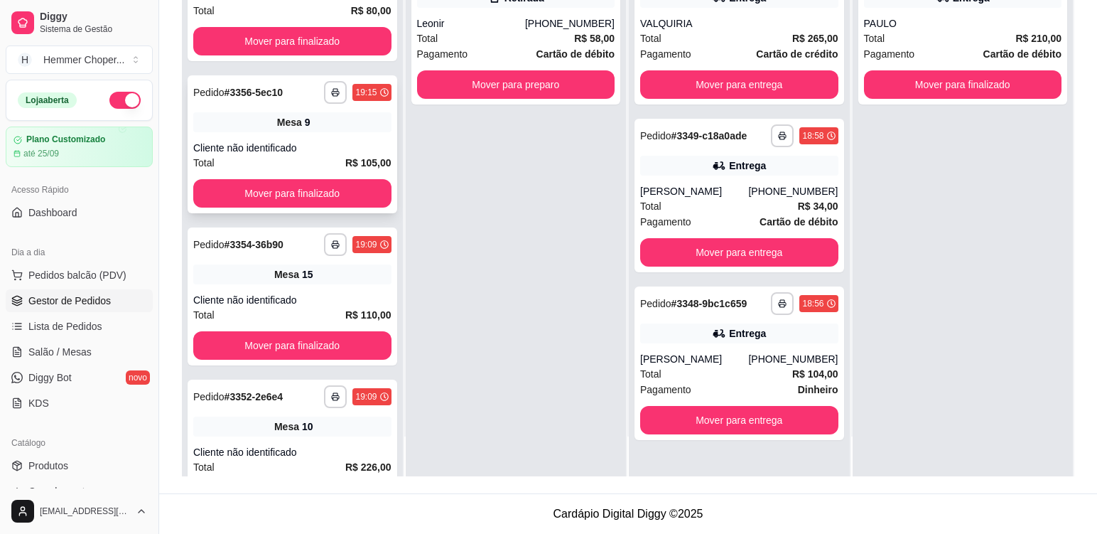
click at [320, 138] on div "**********" at bounding box center [293, 144] width 210 height 138
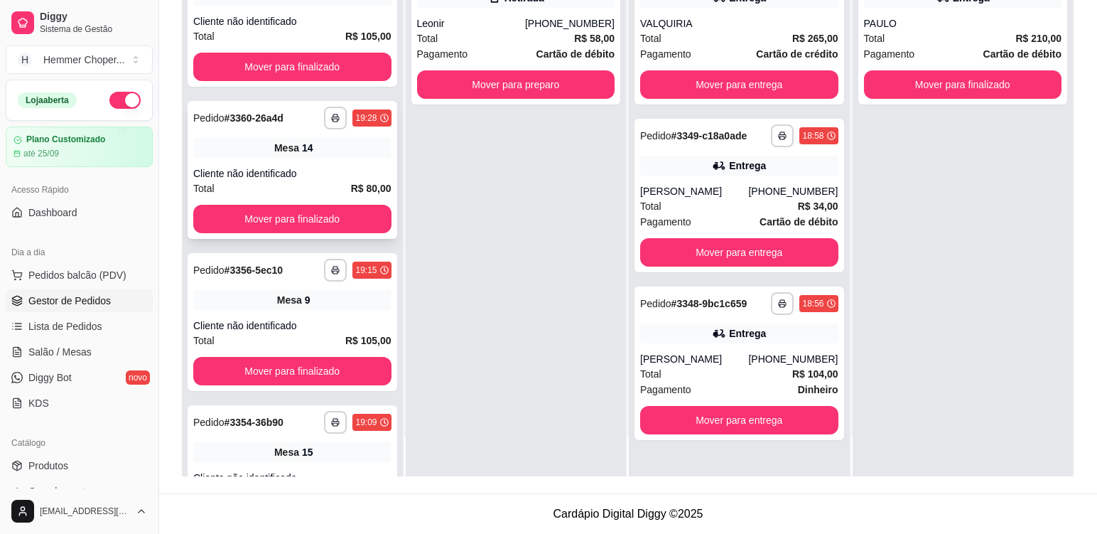
scroll to position [271, 0]
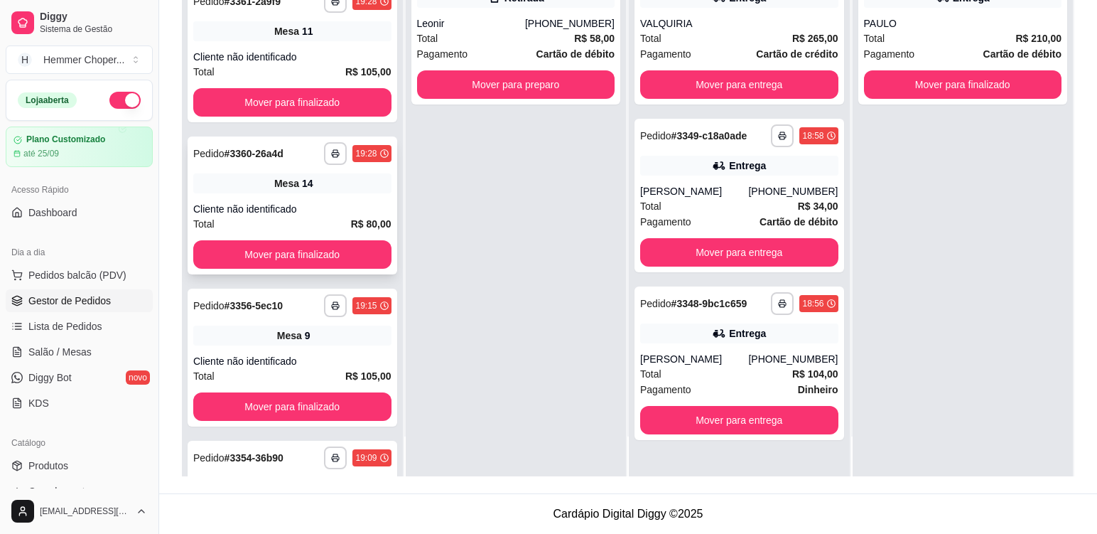
click at [326, 184] on div "Mesa 14" at bounding box center [292, 183] width 198 height 20
click at [322, 54] on div "Cliente não identificado" at bounding box center [292, 57] width 198 height 14
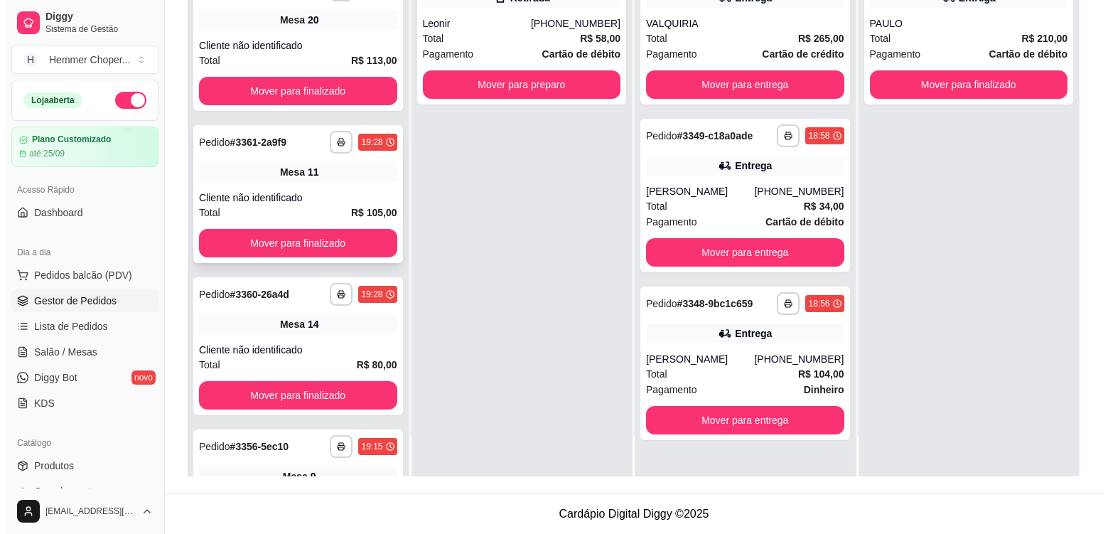
scroll to position [129, 0]
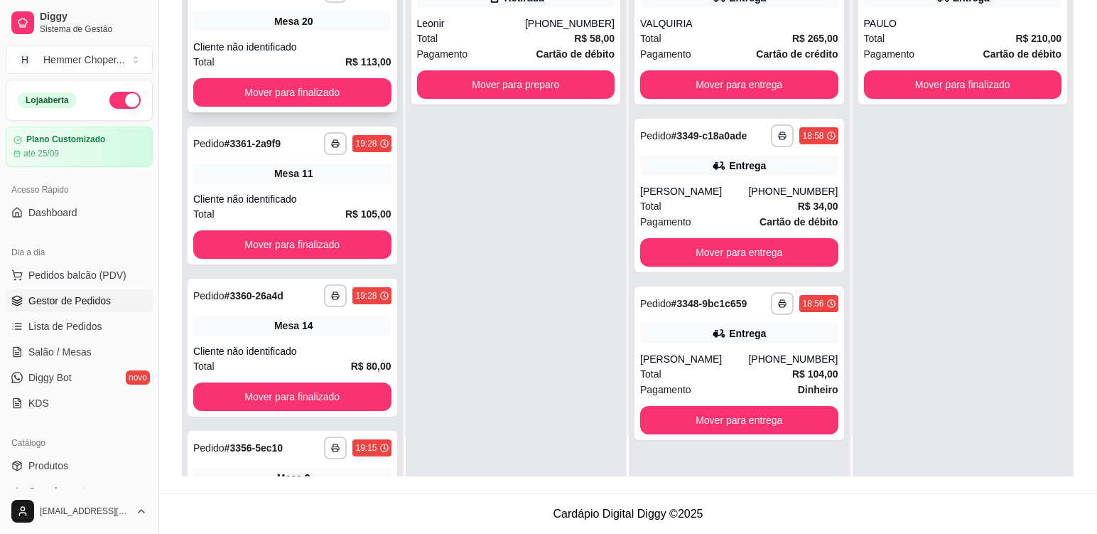
click at [341, 40] on div "Cliente não identificado" at bounding box center [292, 47] width 198 height 14
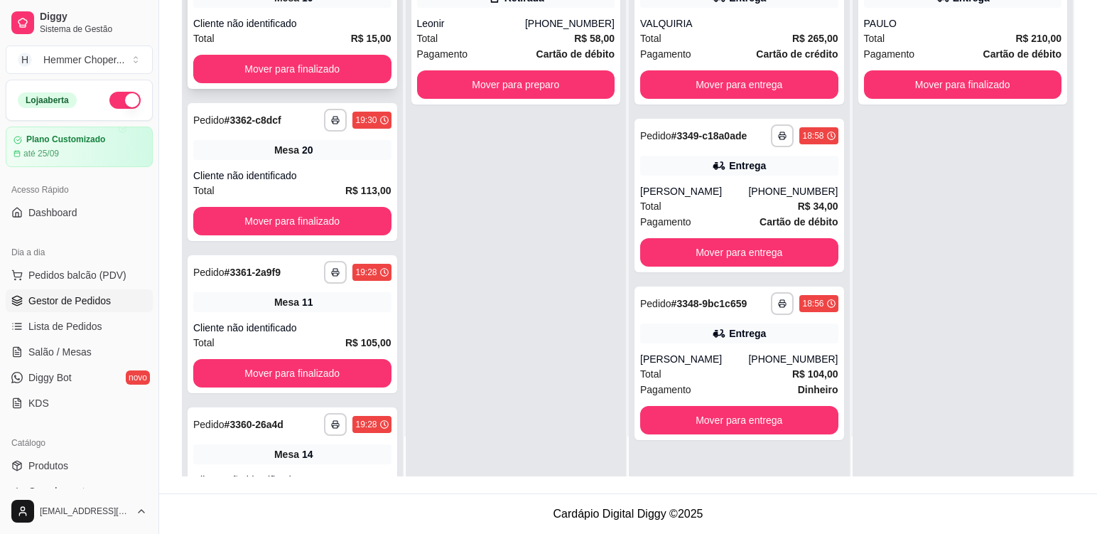
scroll to position [0, 0]
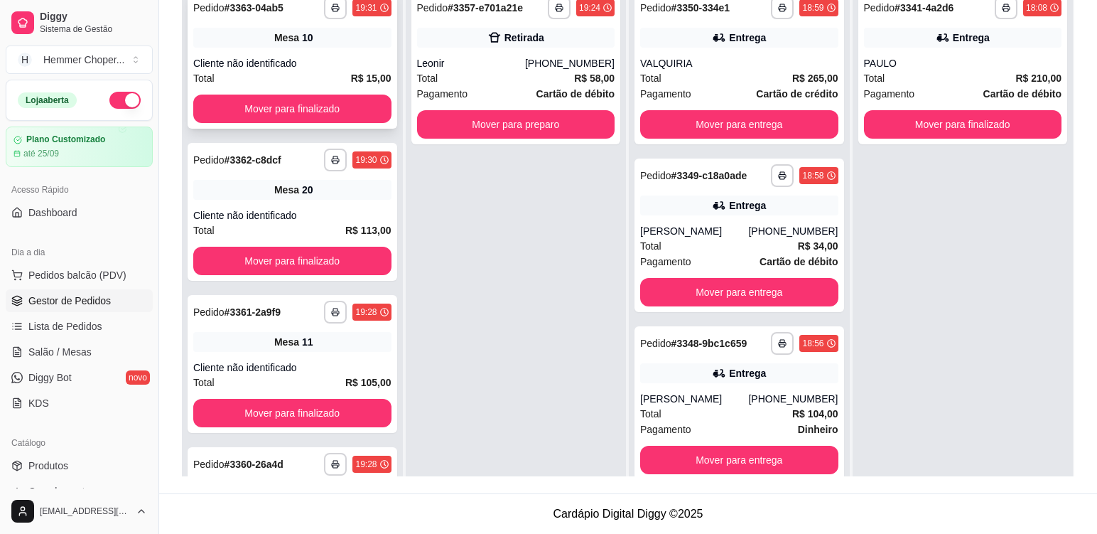
click at [322, 60] on div "Cliente não identificado" at bounding box center [292, 63] width 198 height 14
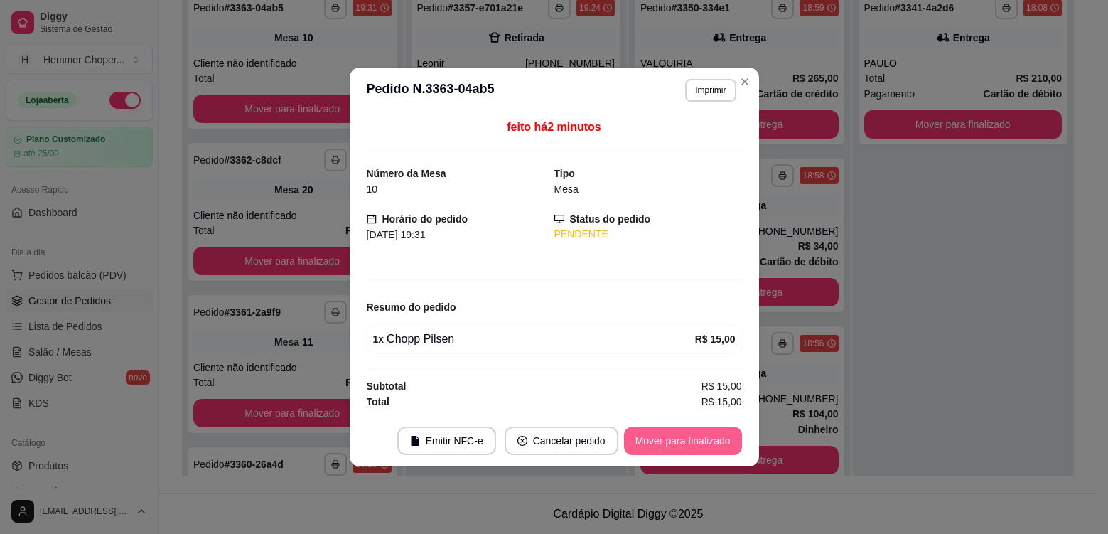
click at [696, 440] on button "Mover para finalizado" at bounding box center [683, 440] width 118 height 28
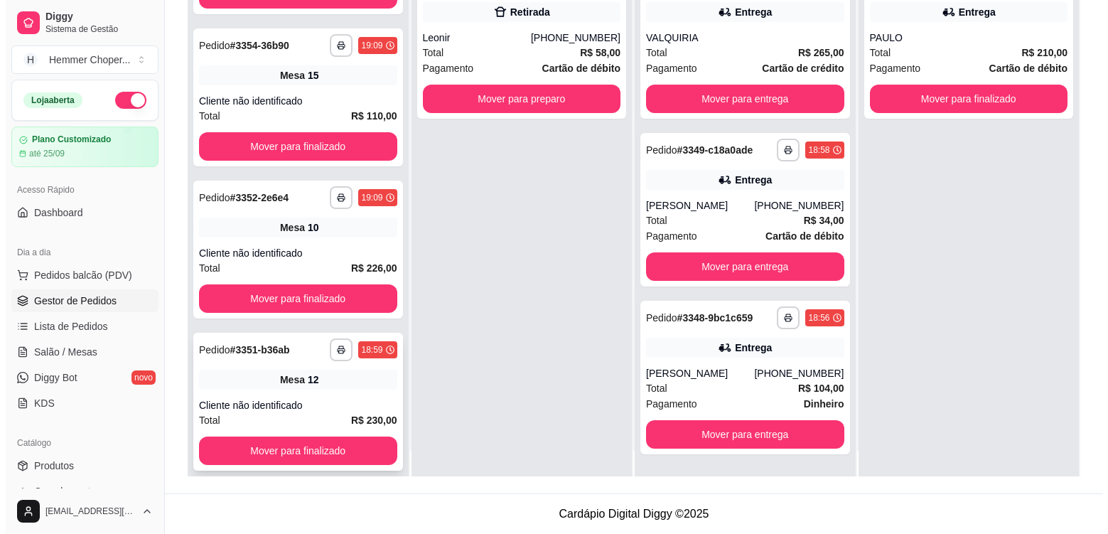
scroll to position [40, 0]
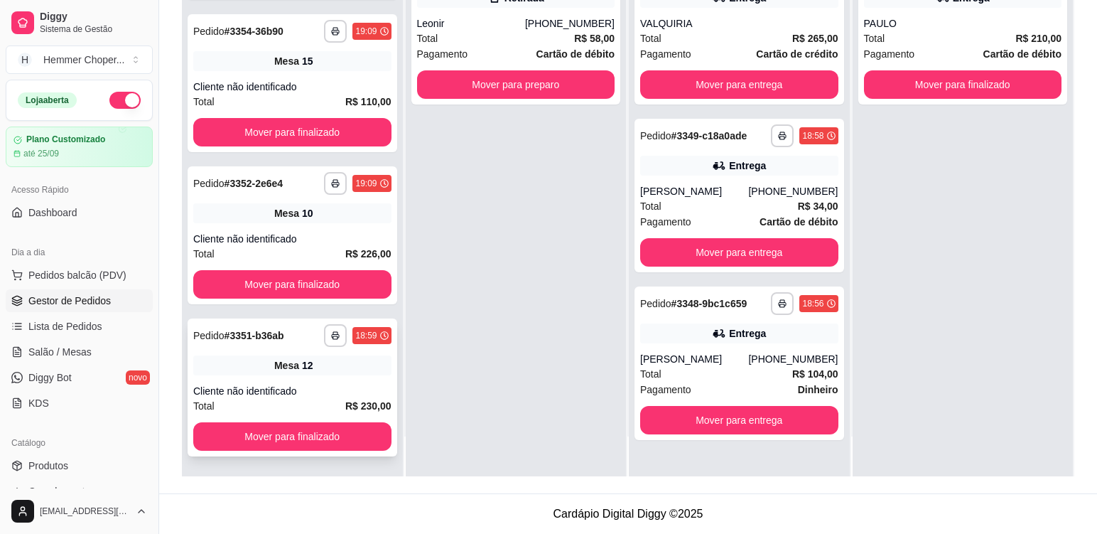
click at [323, 390] on div "Cliente não identificado" at bounding box center [292, 391] width 198 height 14
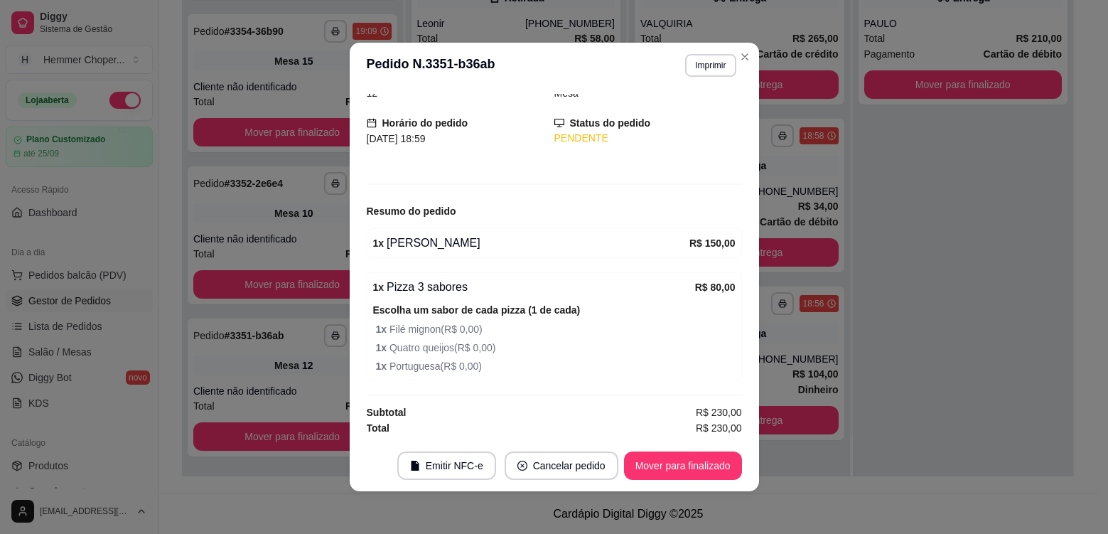
scroll to position [72, 0]
click at [673, 463] on button "Mover para finalizado" at bounding box center [683, 465] width 118 height 28
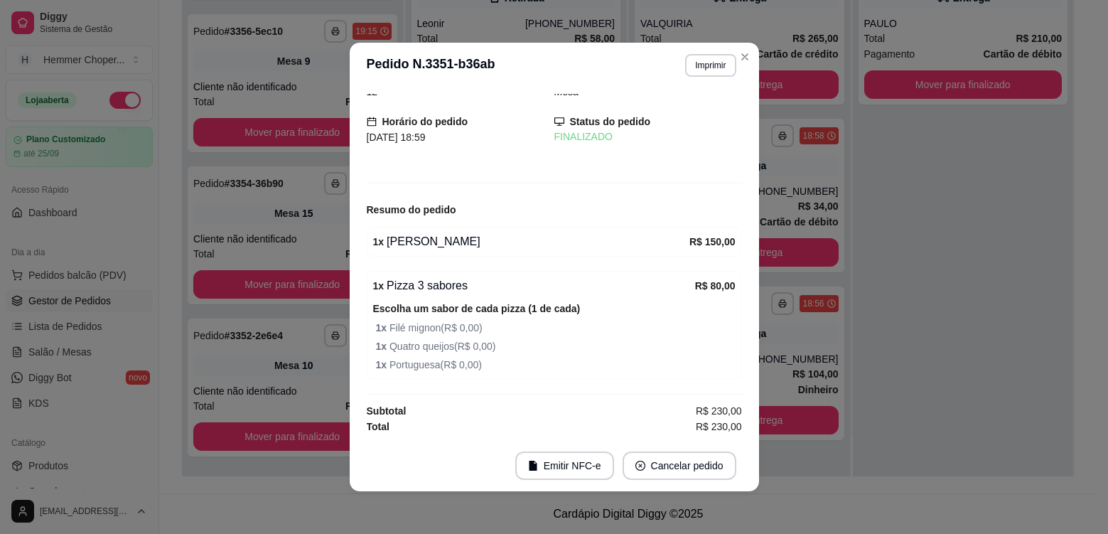
scroll to position [26, 0]
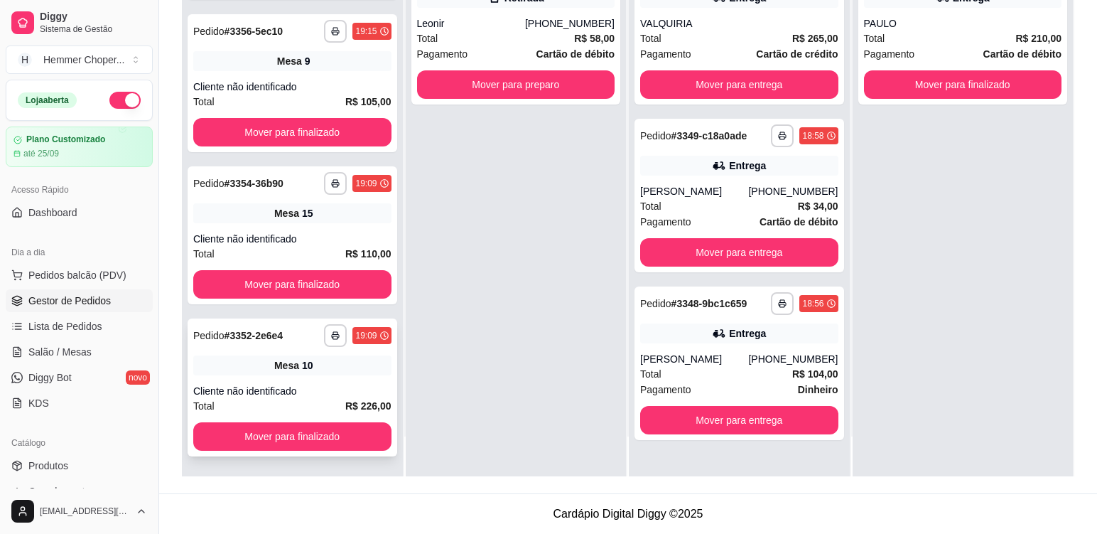
click at [322, 391] on div "Cliente não identificado" at bounding box center [292, 391] width 198 height 14
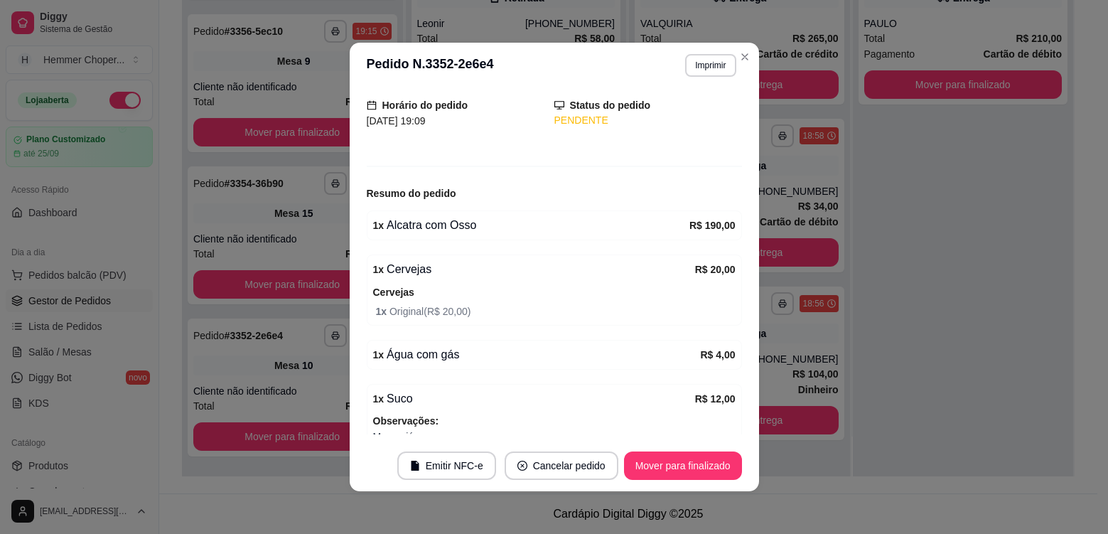
scroll to position [0, 0]
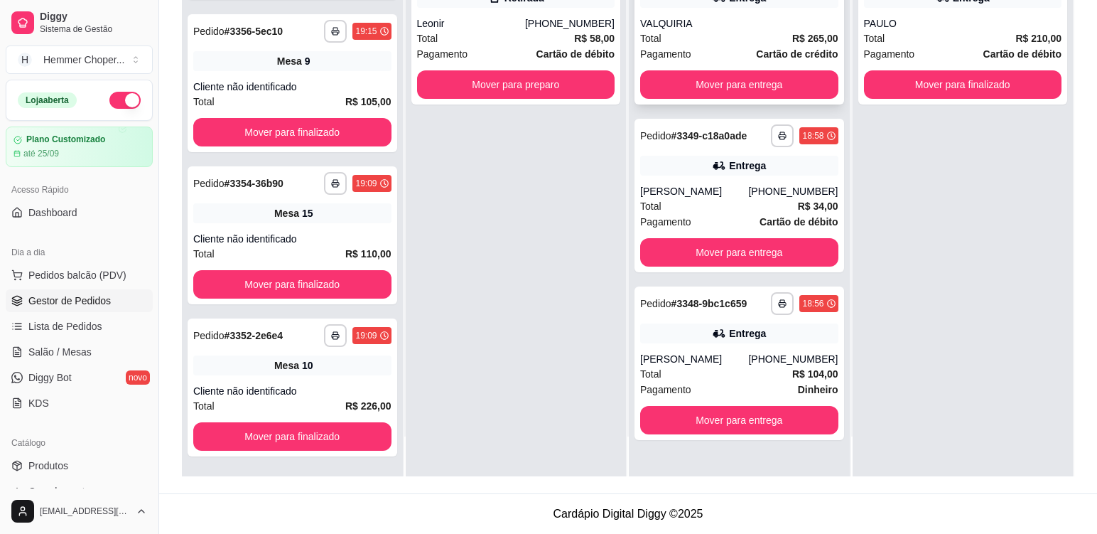
click at [715, 45] on div "Total R$ 265,00" at bounding box center [739, 39] width 198 height 16
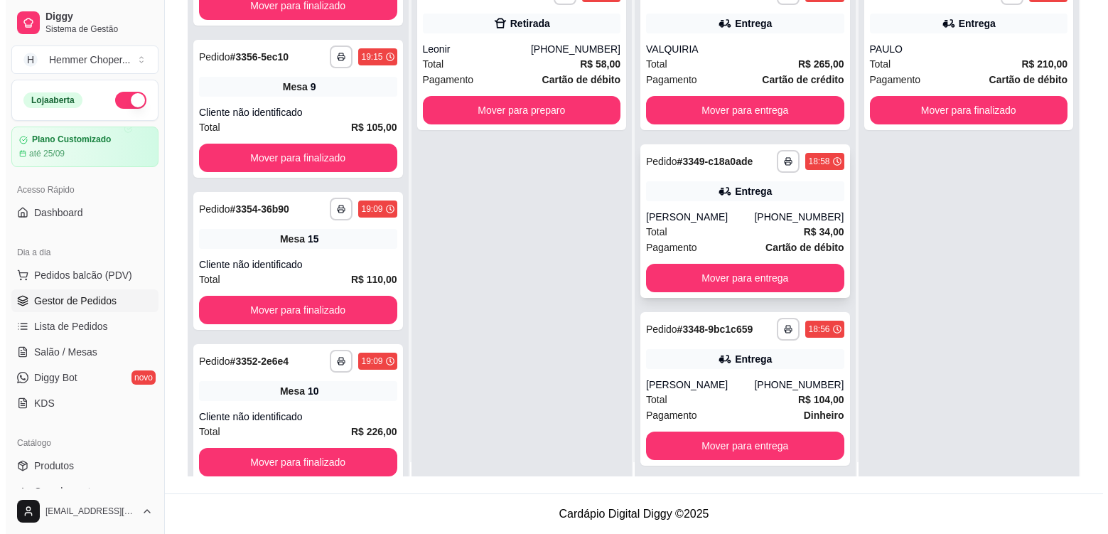
scroll to position [40, 0]
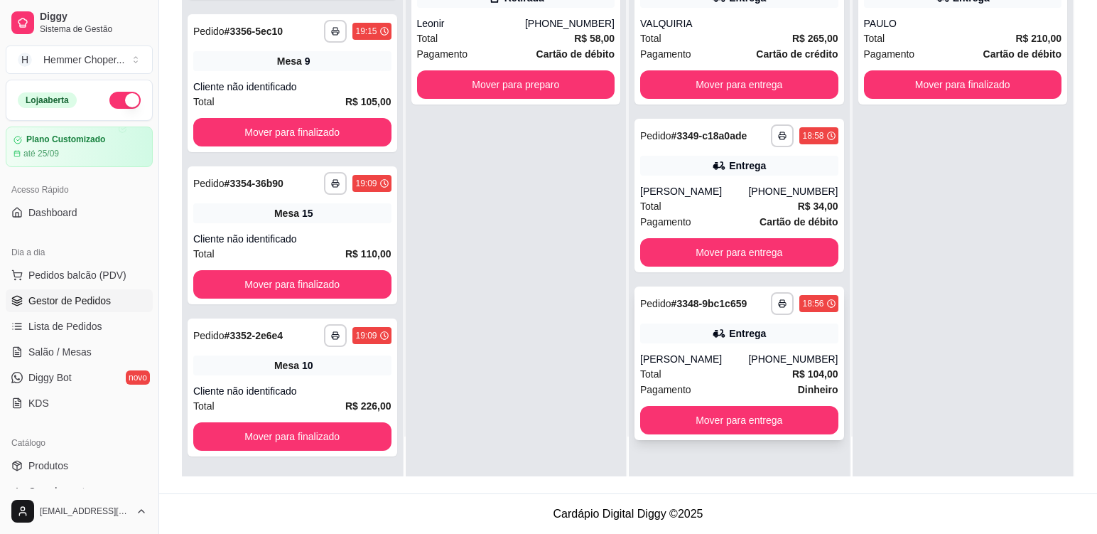
click at [682, 350] on div "**********" at bounding box center [739, 362] width 210 height 153
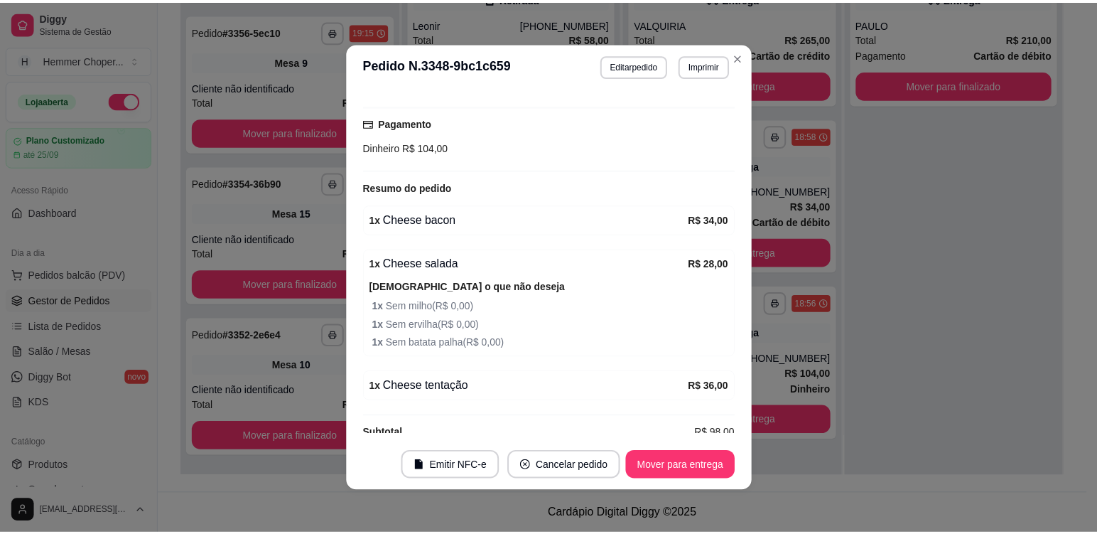
scroll to position [448, 0]
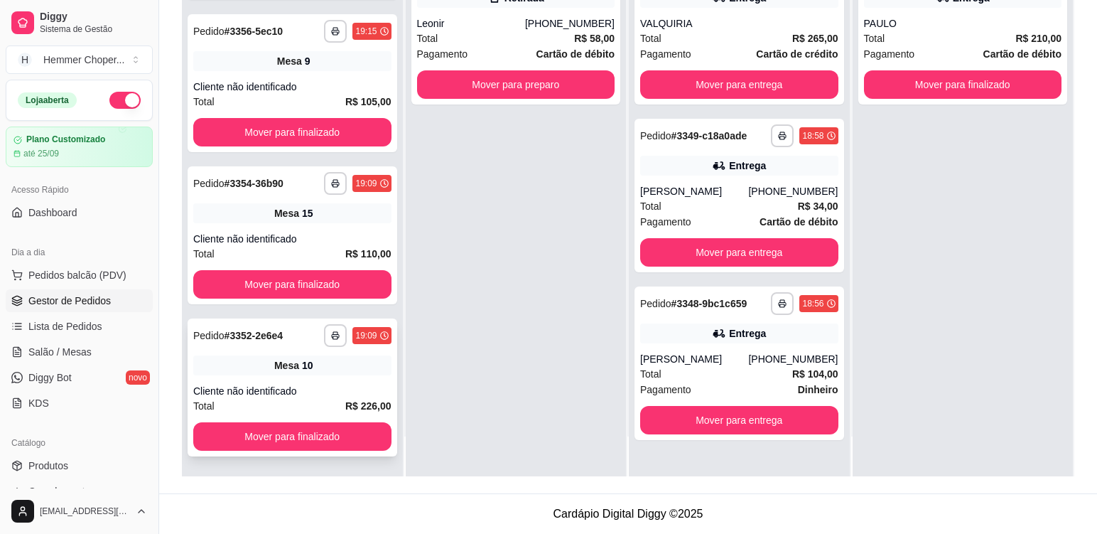
click at [331, 372] on div "Mesa 10" at bounding box center [292, 365] width 198 height 20
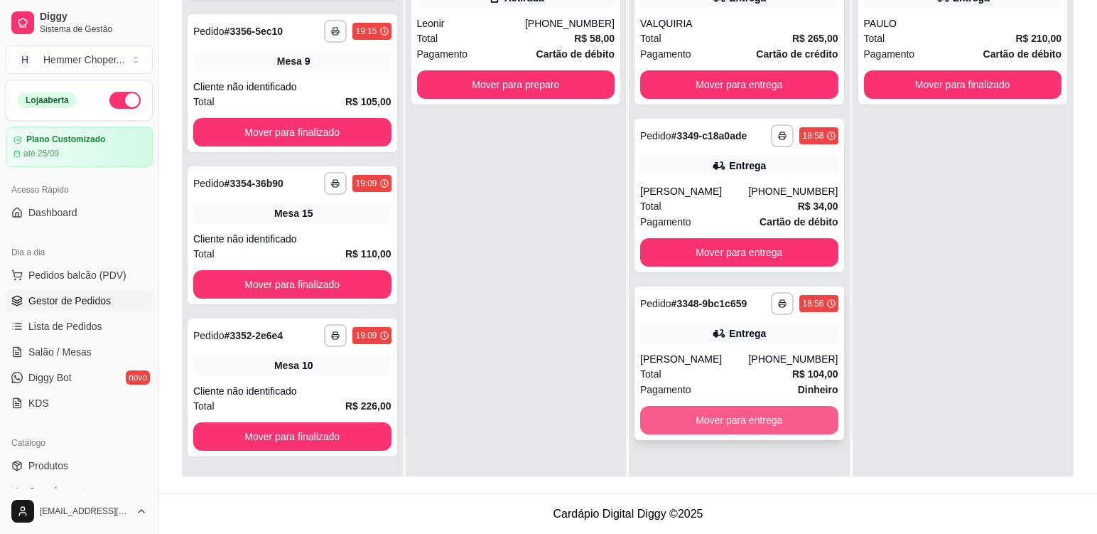
click at [740, 423] on button "Mover para entrega" at bounding box center [739, 420] width 198 height 28
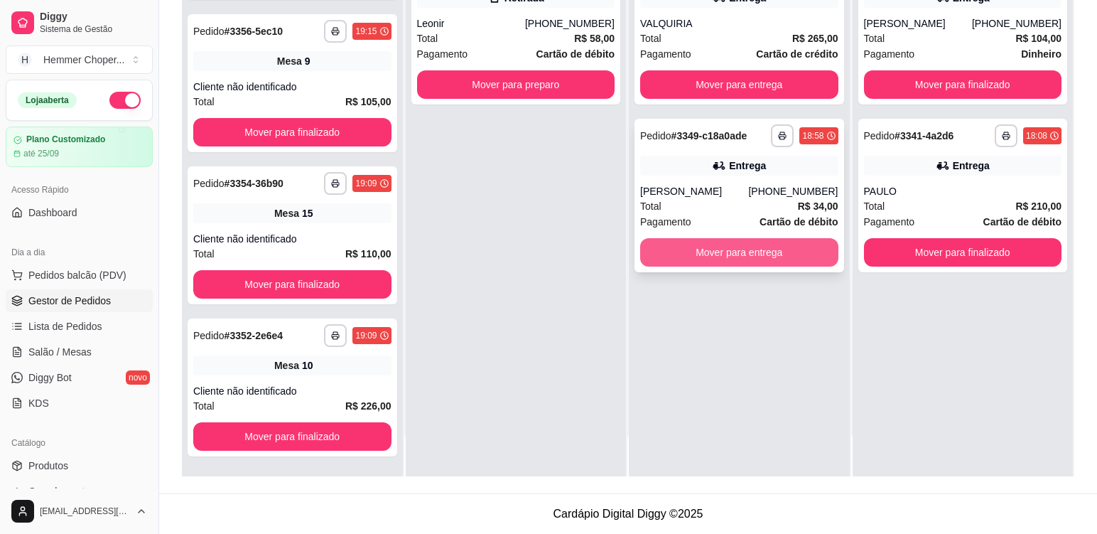
click at [737, 264] on button "Mover para entrega" at bounding box center [739, 252] width 198 height 28
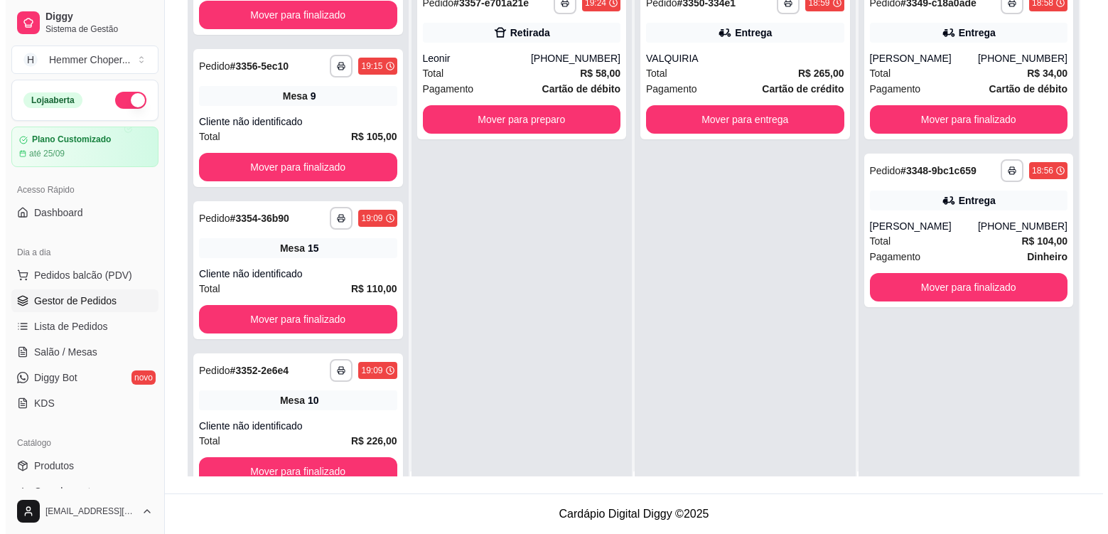
scroll to position [0, 0]
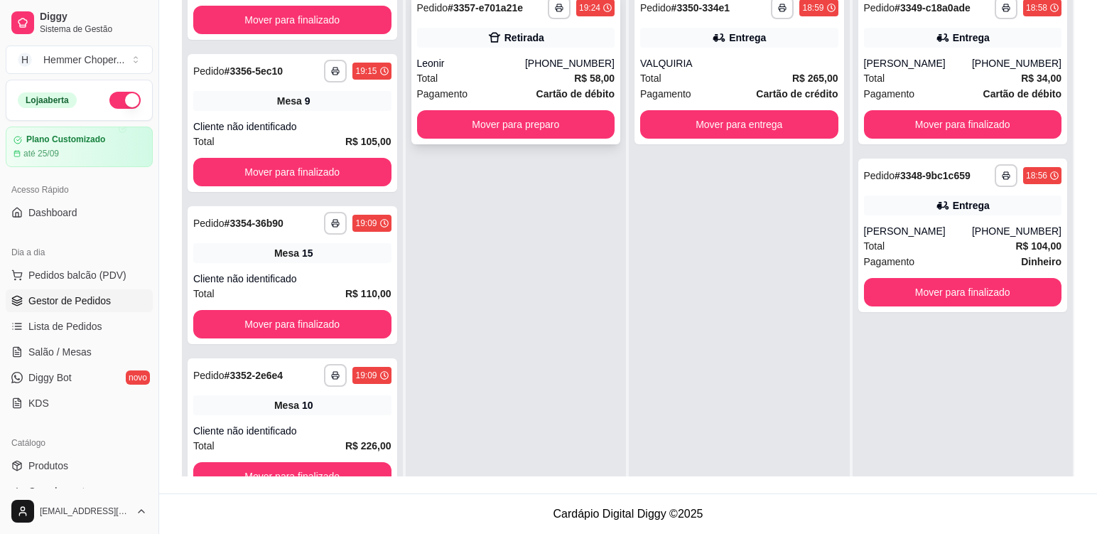
click at [497, 80] on div "Total R$ 58,00" at bounding box center [516, 78] width 198 height 16
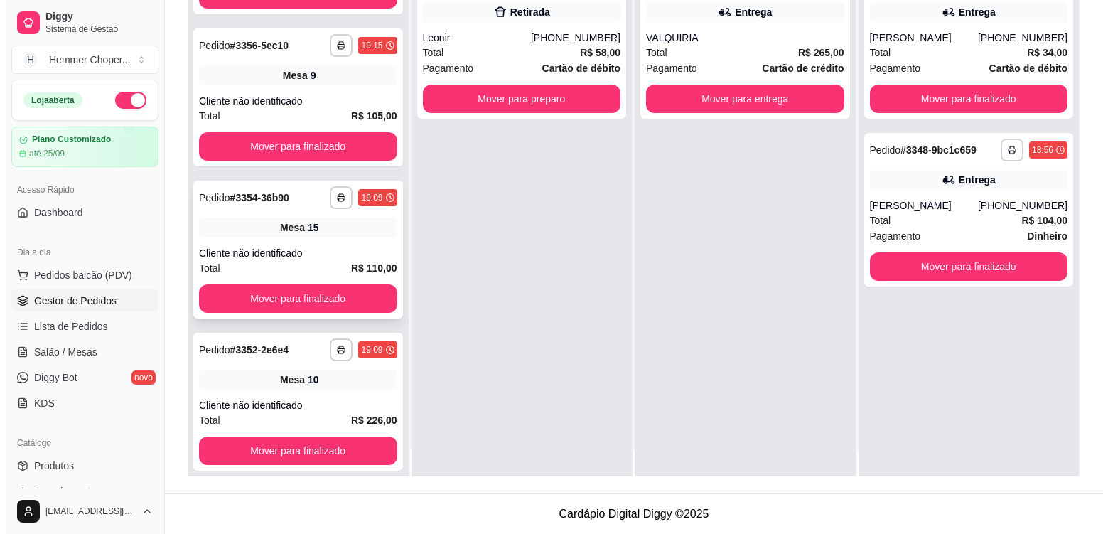
scroll to position [40, 0]
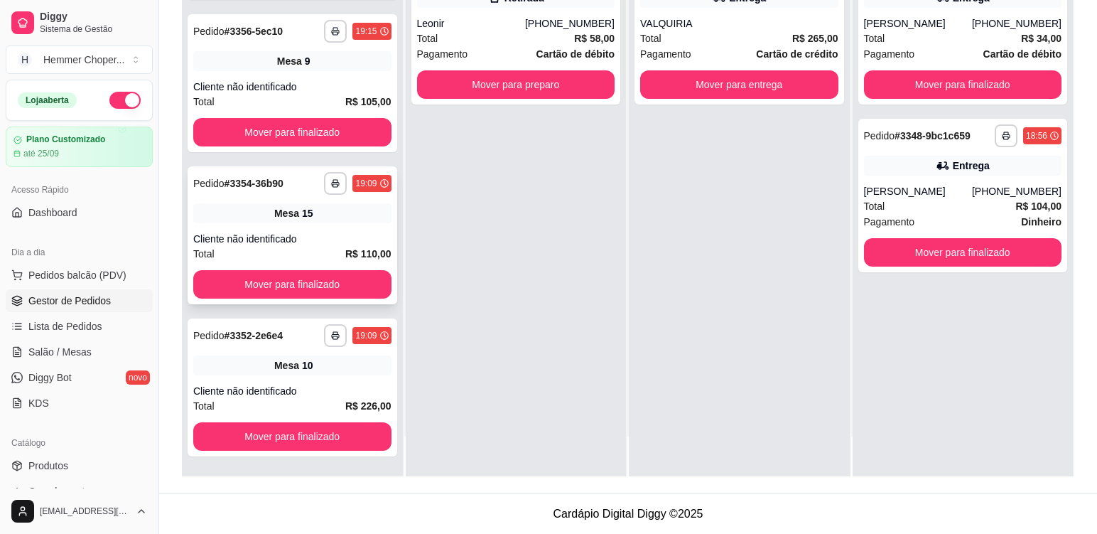
click at [336, 232] on div "Cliente não identificado" at bounding box center [292, 239] width 198 height 14
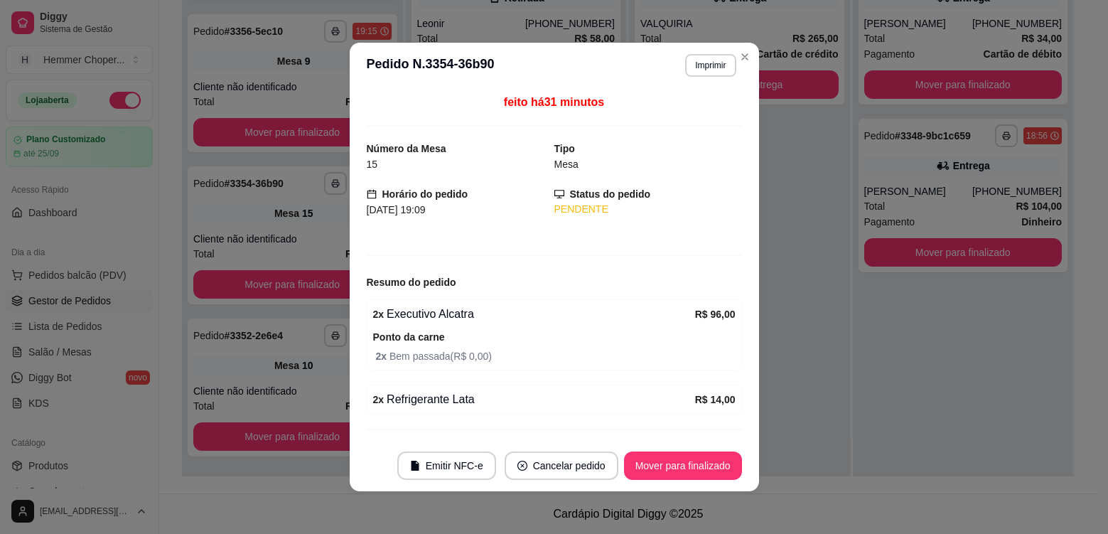
scroll to position [36, 0]
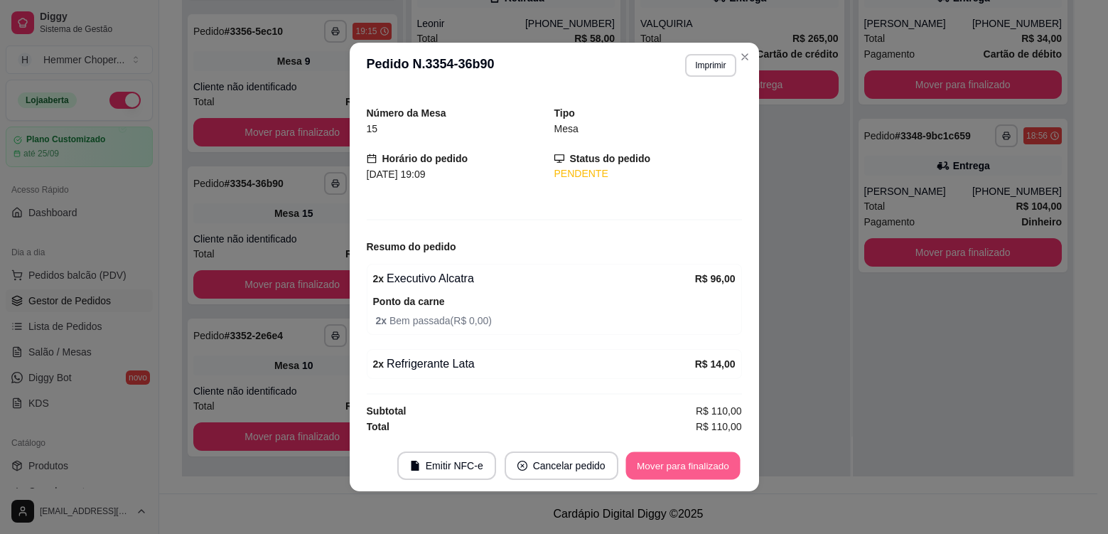
click at [653, 461] on button "Mover para finalizado" at bounding box center [682, 466] width 114 height 28
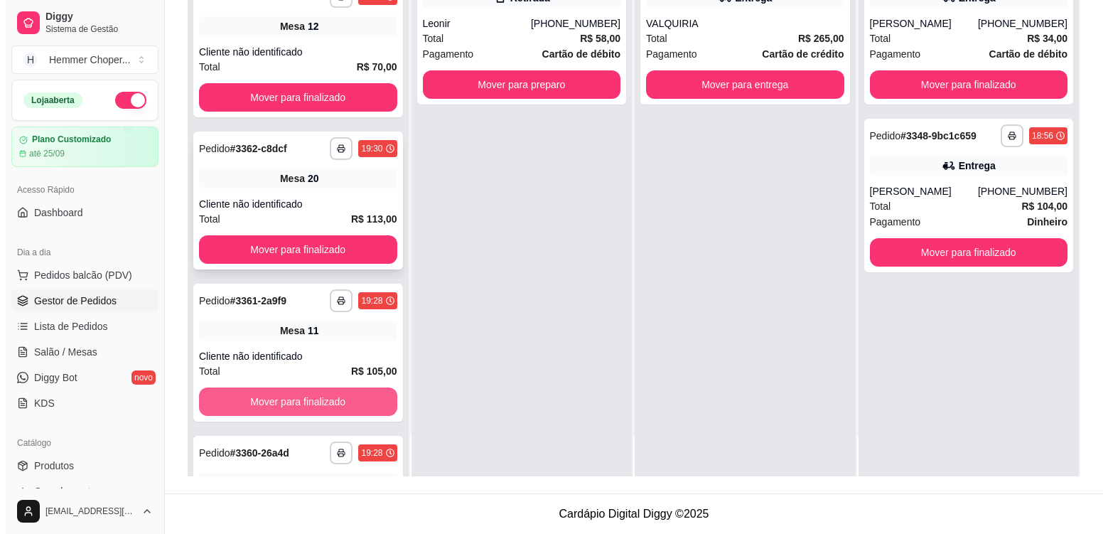
scroll to position [119, 0]
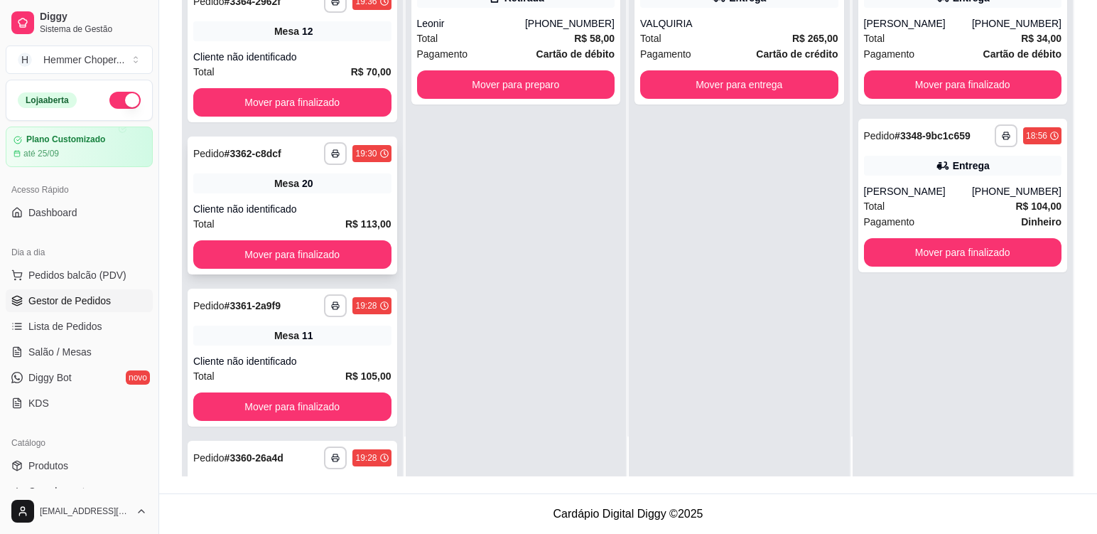
click at [336, 193] on div "Mesa 20" at bounding box center [292, 183] width 198 height 20
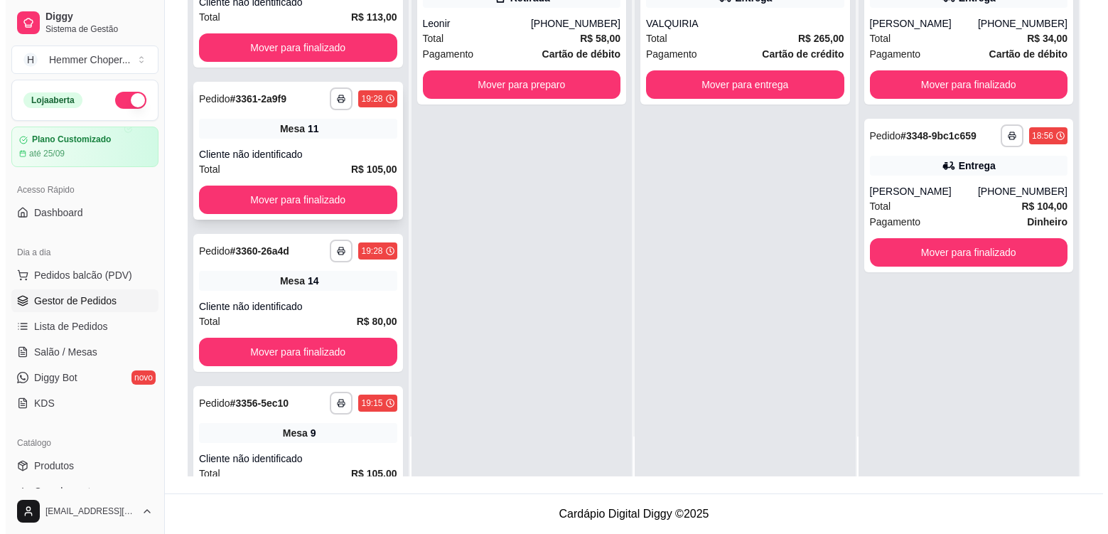
scroll to position [545, 0]
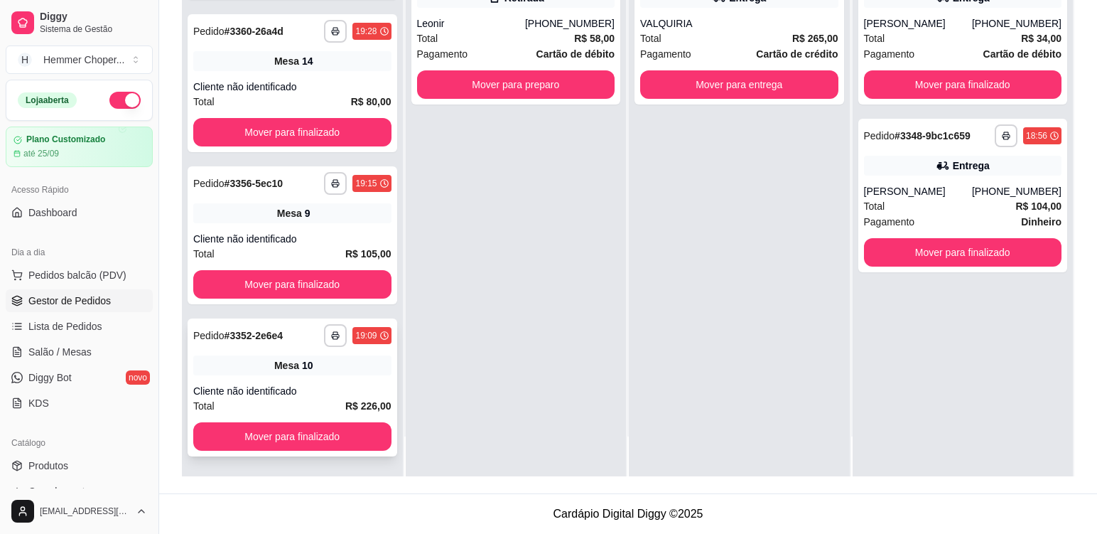
click at [330, 373] on div "Mesa 10" at bounding box center [292, 365] width 198 height 20
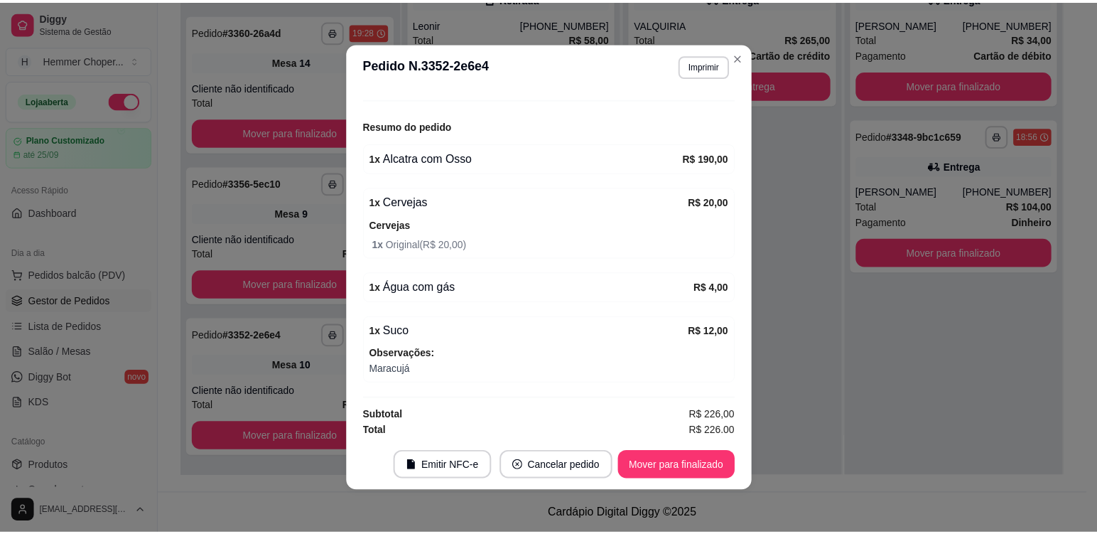
scroll to position [161, 0]
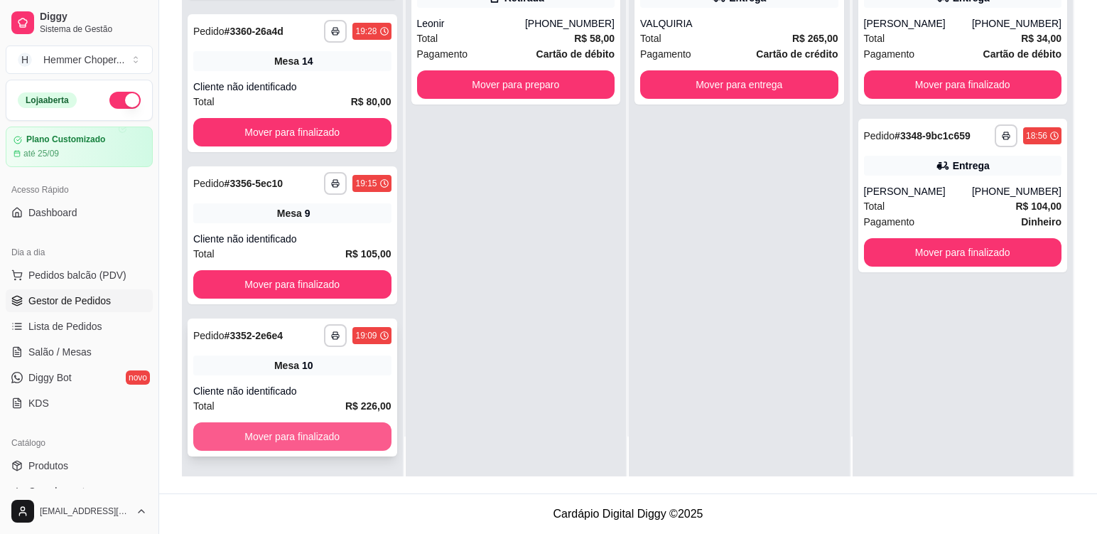
click at [320, 436] on button "Mover para finalizado" at bounding box center [292, 436] width 198 height 28
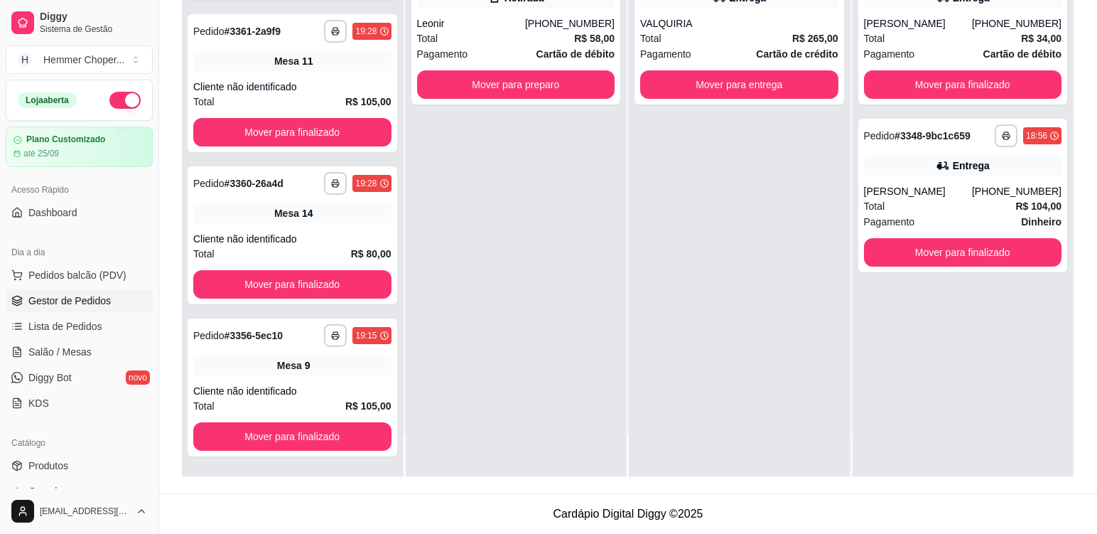
scroll to position [393, 0]
click at [445, 340] on div "**********" at bounding box center [516, 209] width 221 height 534
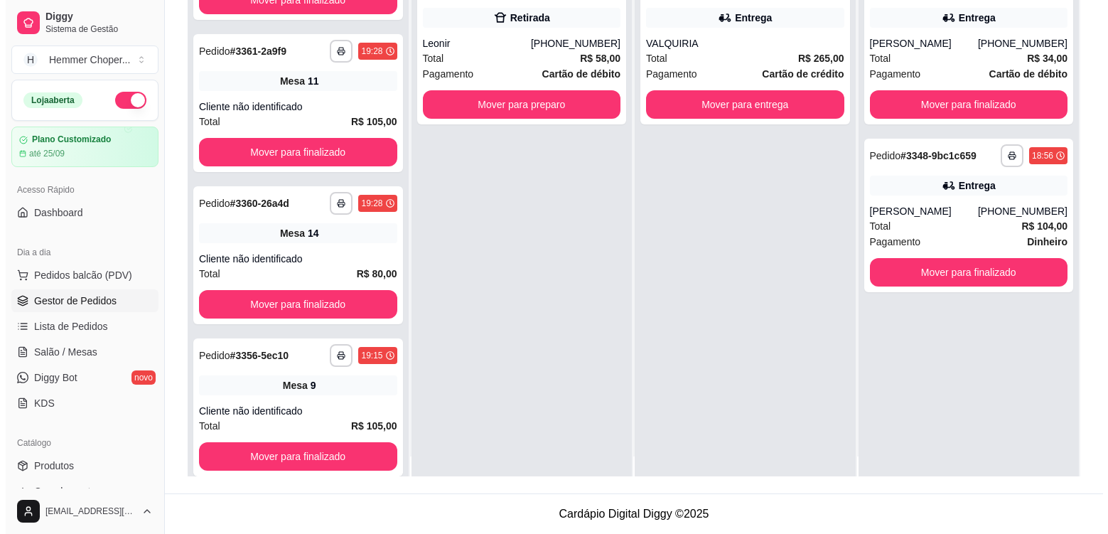
scroll to position [0, 0]
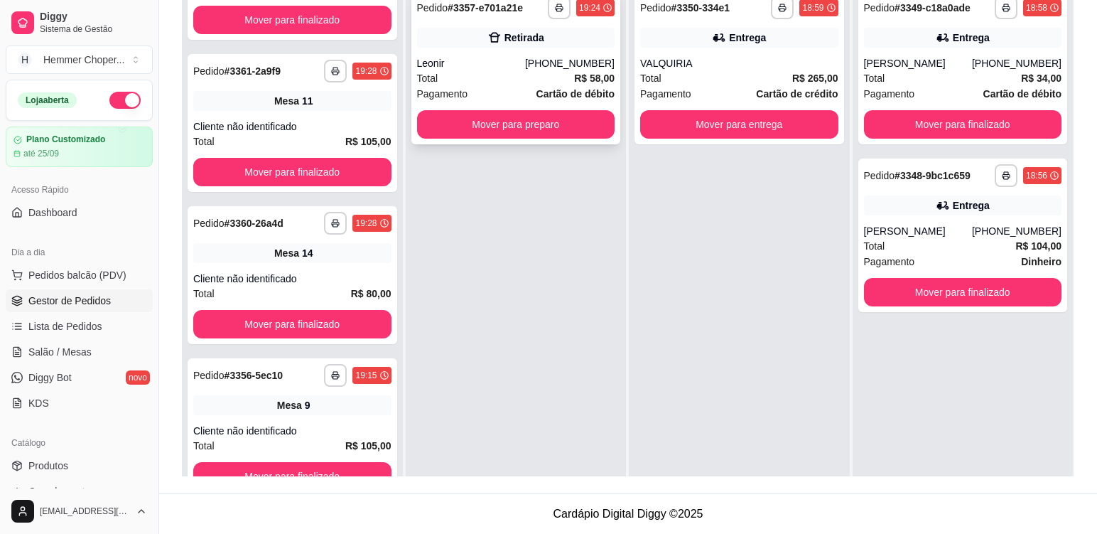
click at [499, 80] on div "Total R$ 58,00" at bounding box center [516, 78] width 198 height 16
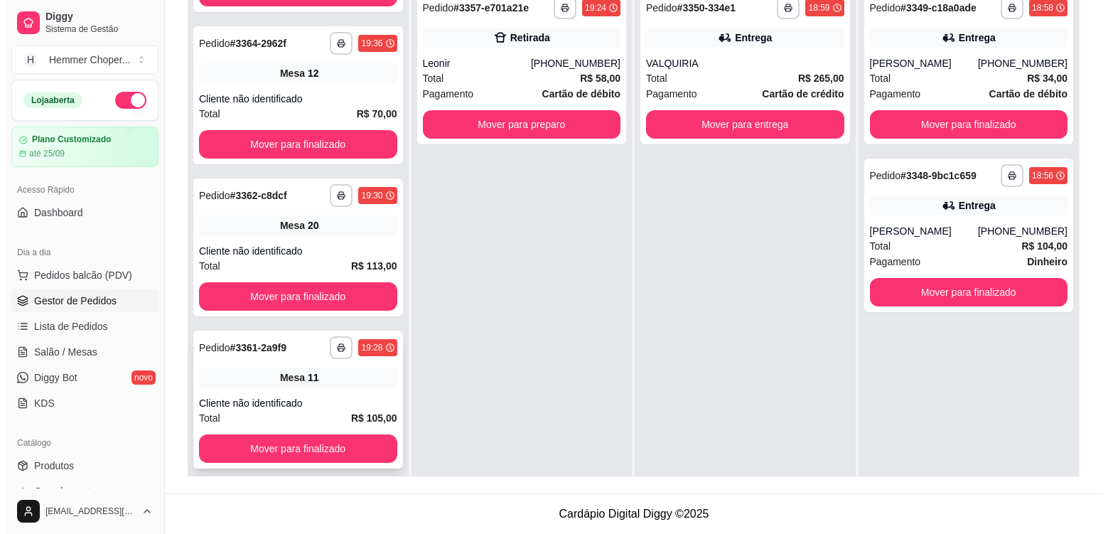
scroll to position [109, 0]
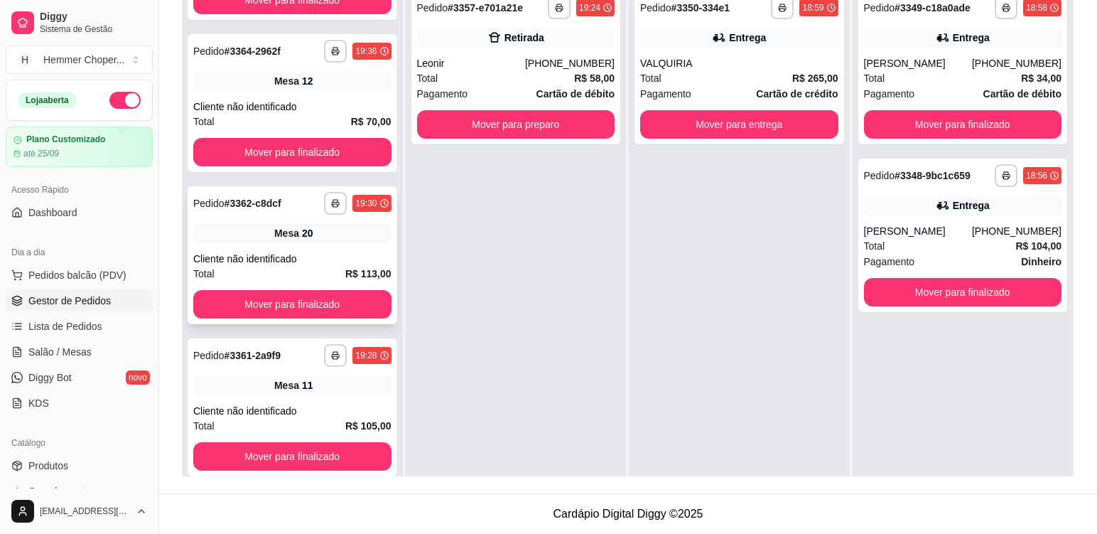
click at [333, 246] on div "**********" at bounding box center [293, 255] width 210 height 138
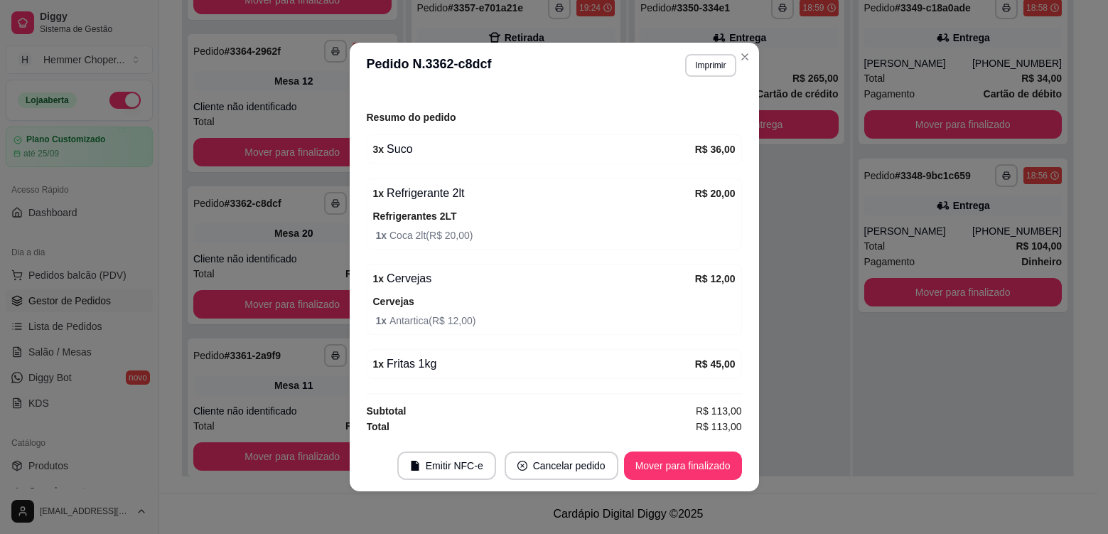
scroll to position [3, 0]
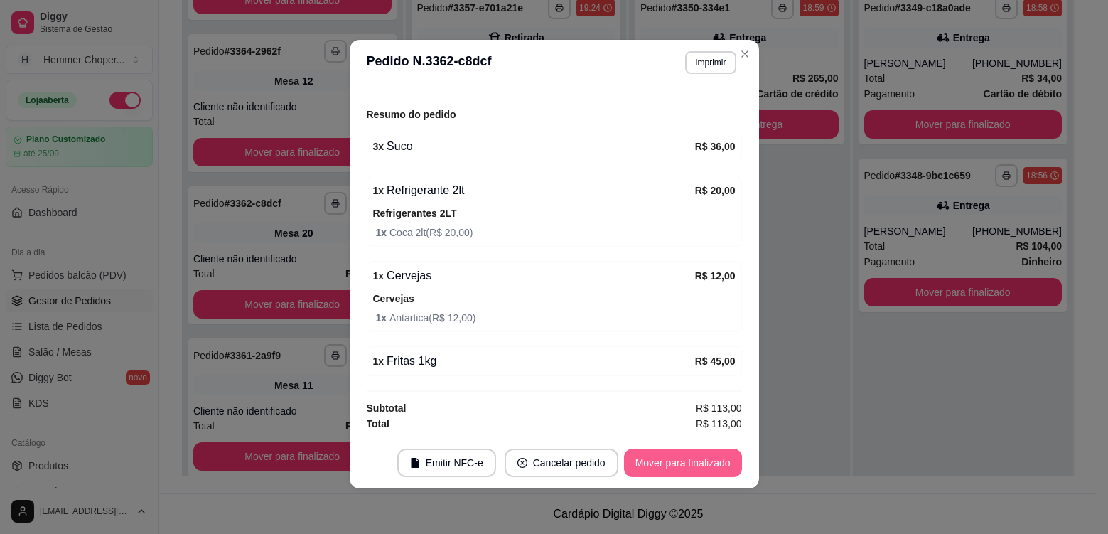
click at [664, 462] on button "Mover para finalizado" at bounding box center [683, 462] width 118 height 28
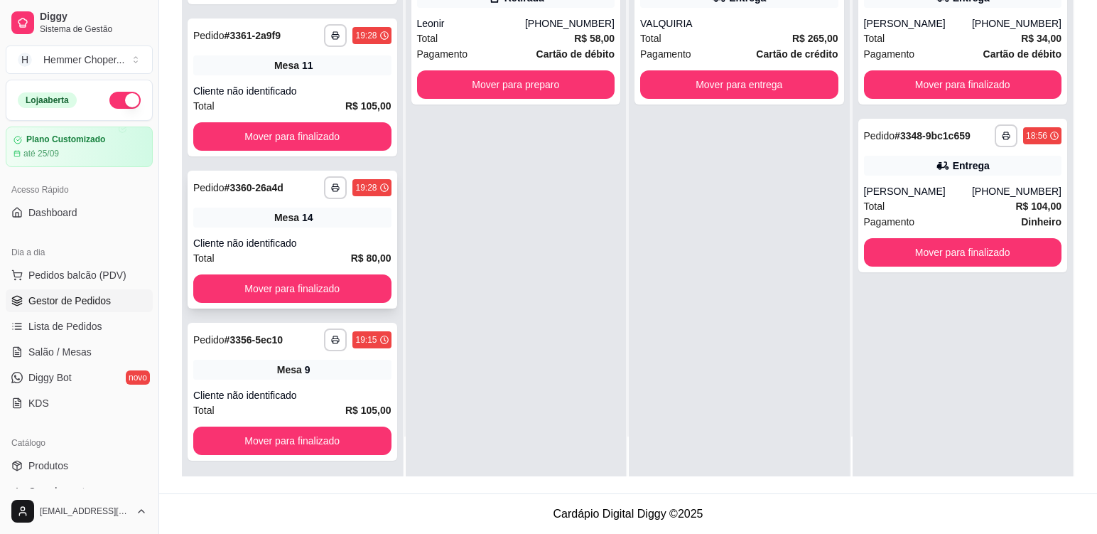
scroll to position [241, 0]
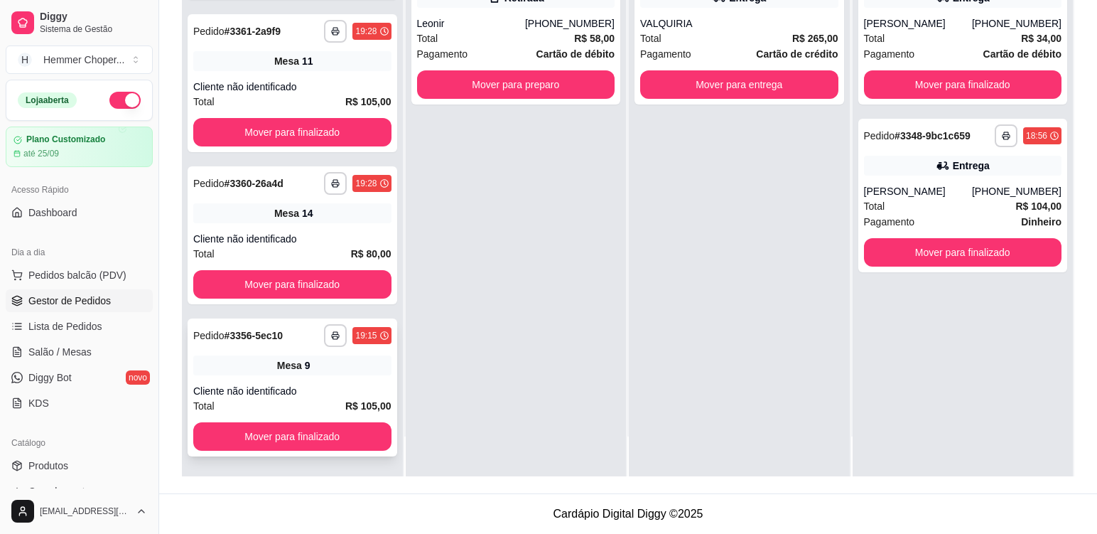
click at [330, 379] on div "**********" at bounding box center [293, 387] width 210 height 138
click at [328, 221] on div "Mesa 14" at bounding box center [292, 213] width 198 height 20
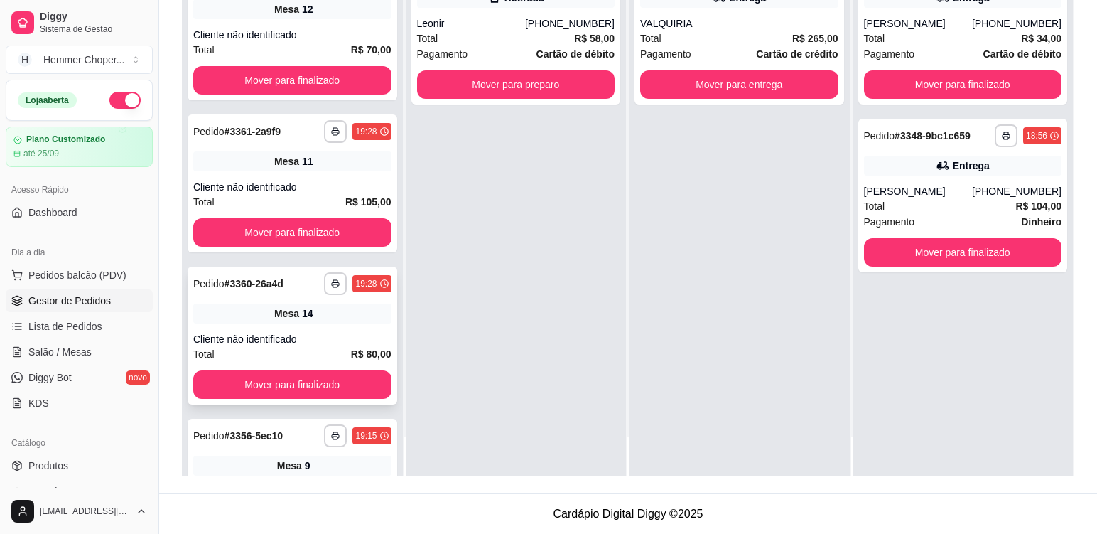
scroll to position [28, 0]
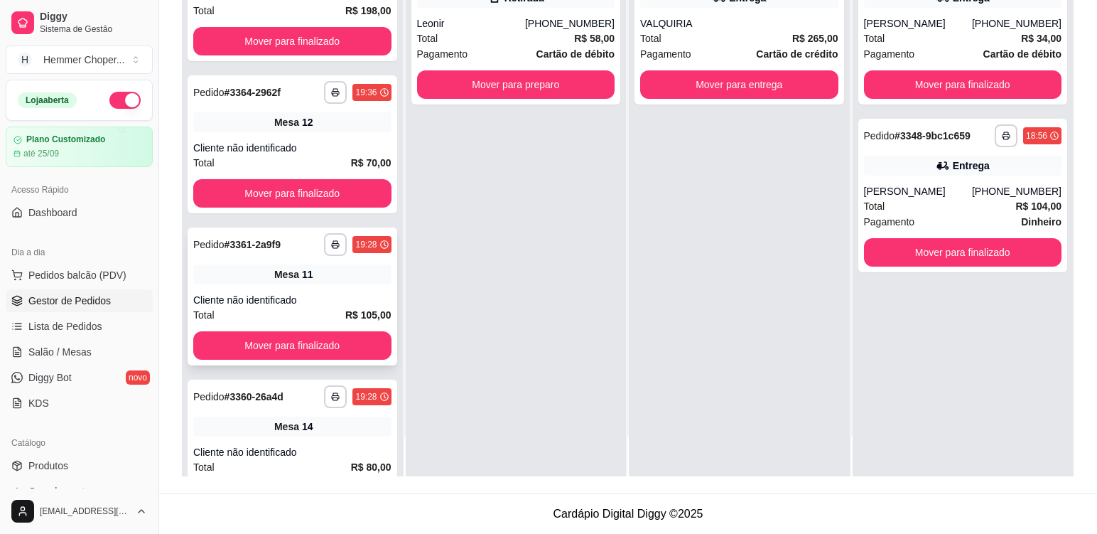
click at [329, 276] on div "Mesa 11" at bounding box center [292, 274] width 198 height 20
click at [315, 141] on div "Cliente não identificado" at bounding box center [292, 148] width 198 height 14
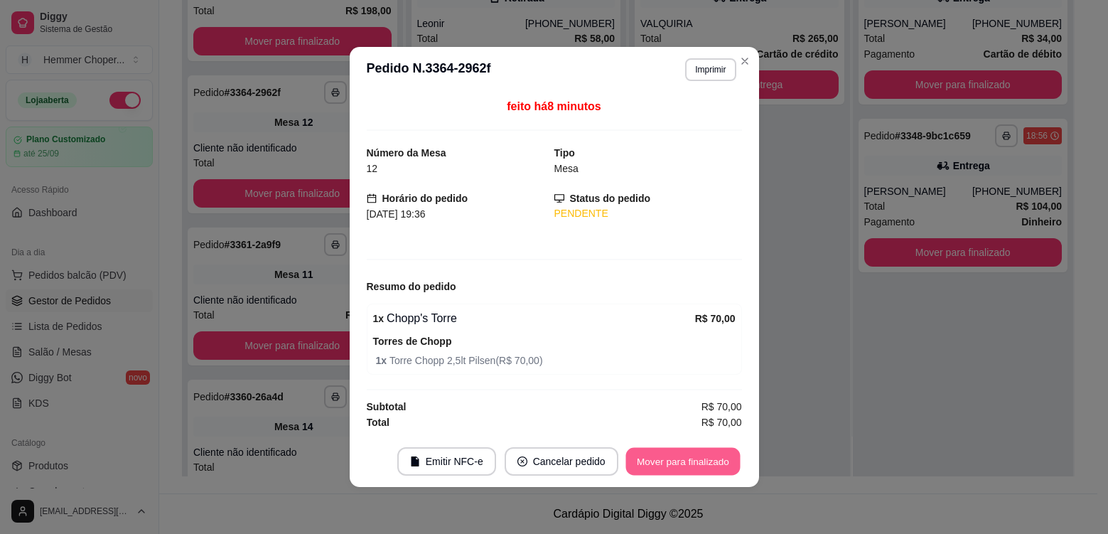
click at [647, 455] on button "Mover para finalizado" at bounding box center [682, 462] width 114 height 28
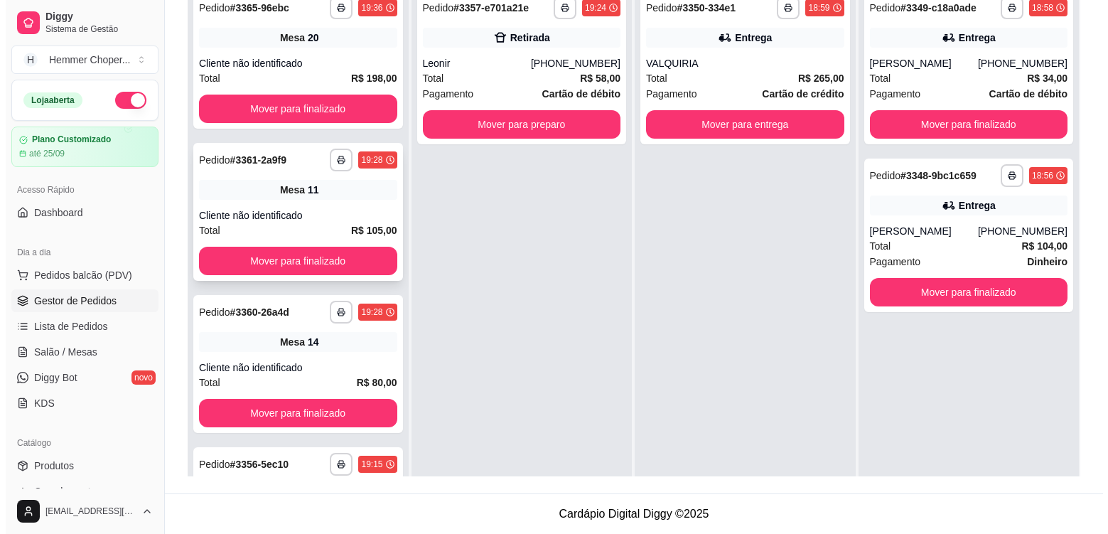
scroll to position [75, 0]
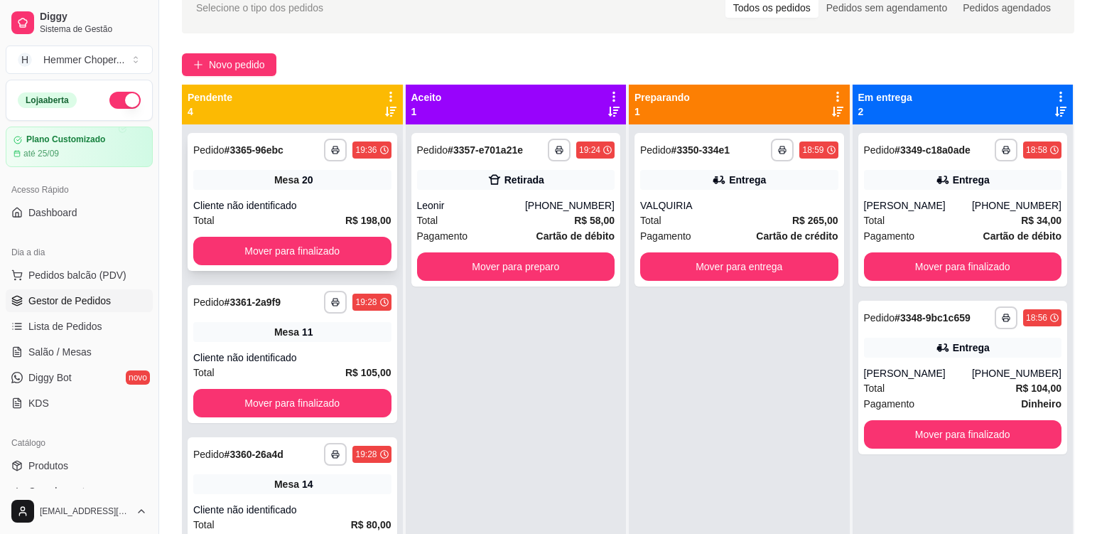
click at [323, 201] on div "Cliente não identificado" at bounding box center [292, 205] width 198 height 14
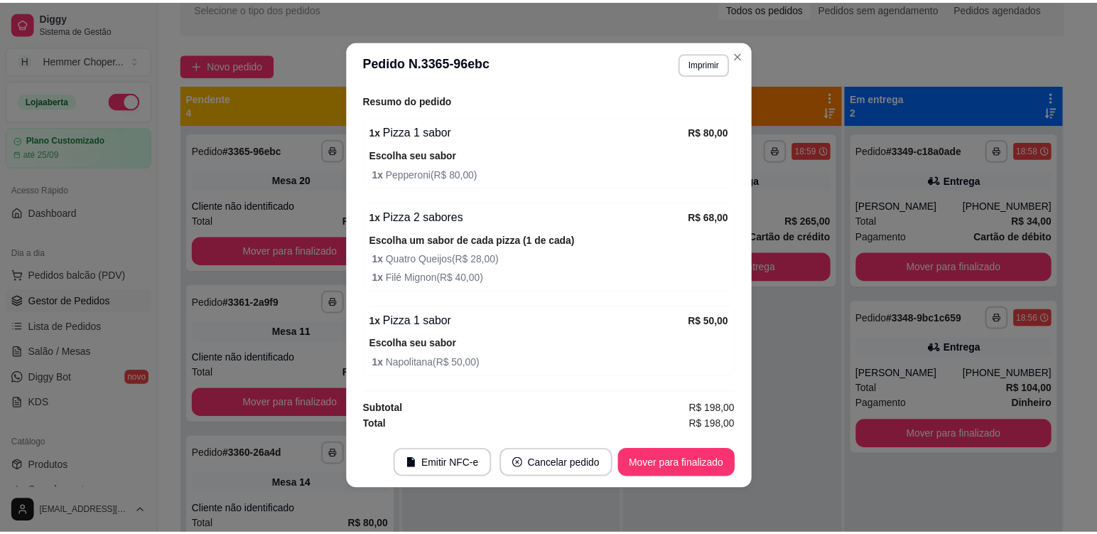
scroll to position [3, 0]
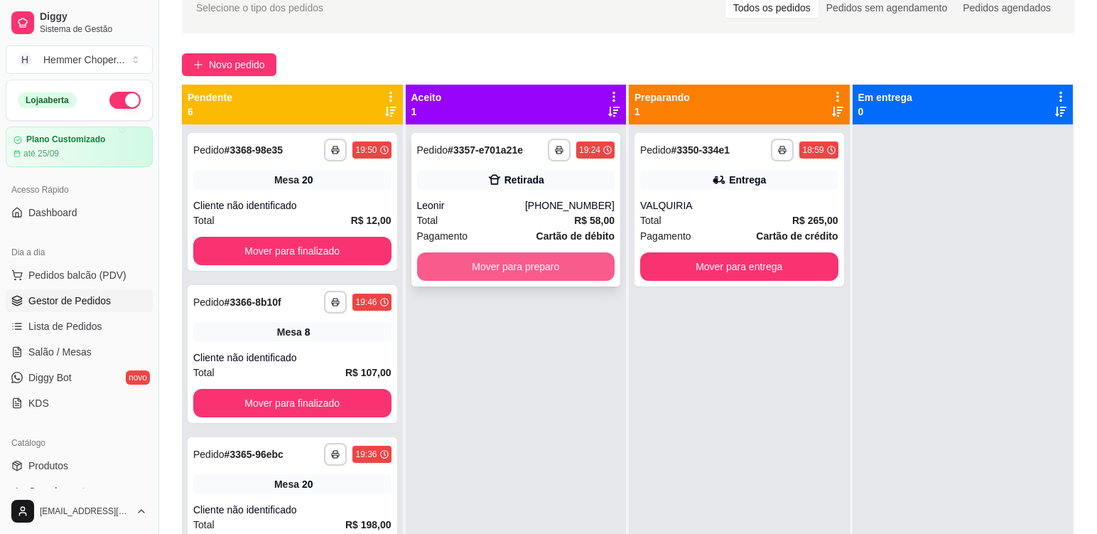
click at [467, 267] on button "Mover para preparo" at bounding box center [516, 266] width 198 height 28
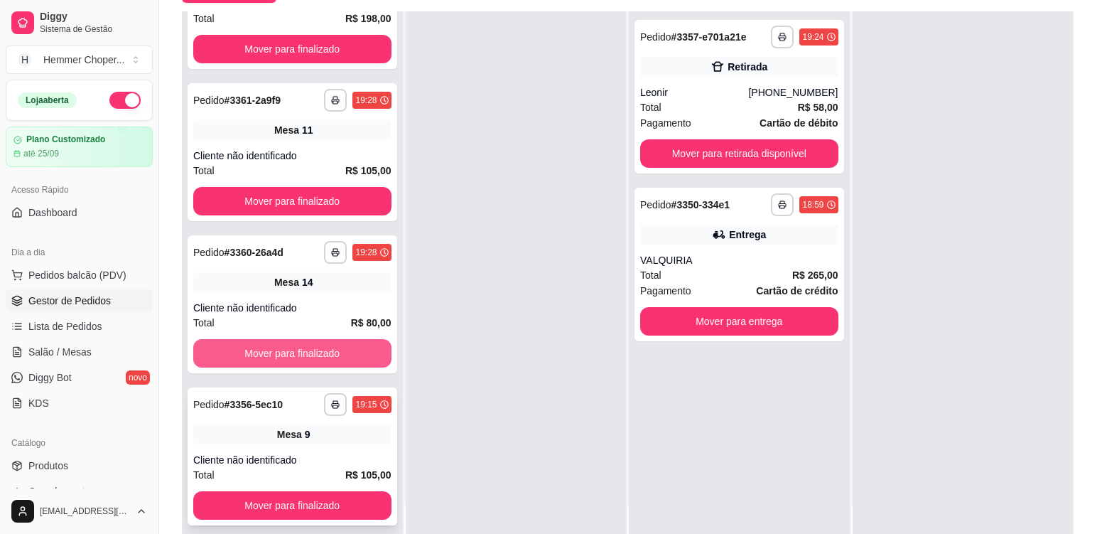
scroll to position [217, 0]
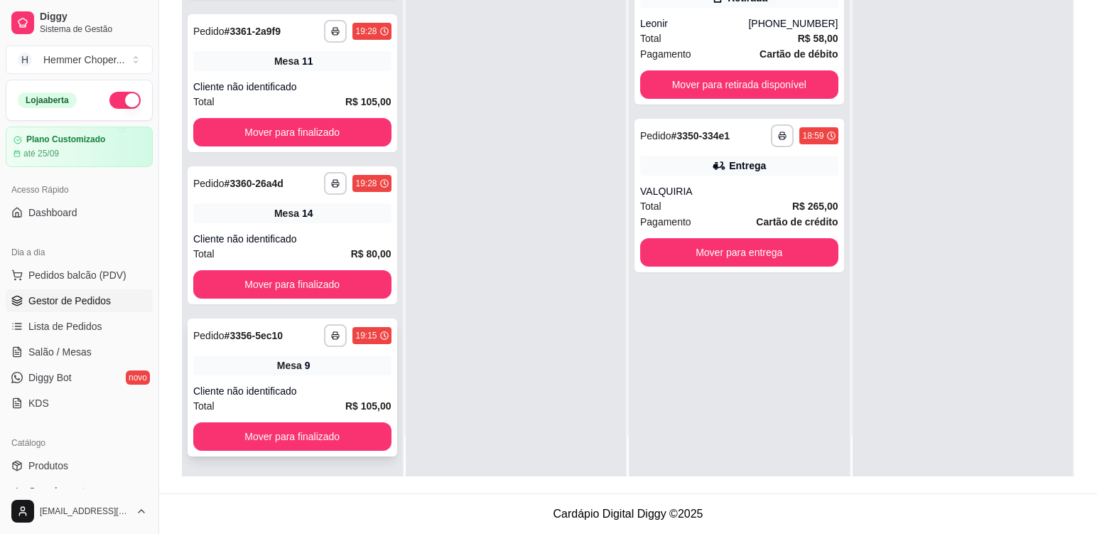
click at [334, 376] on div "**********" at bounding box center [293, 387] width 210 height 138
click at [339, 222] on div "Mesa 14" at bounding box center [292, 213] width 198 height 20
click at [305, 78] on div "**********" at bounding box center [293, 83] width 210 height 138
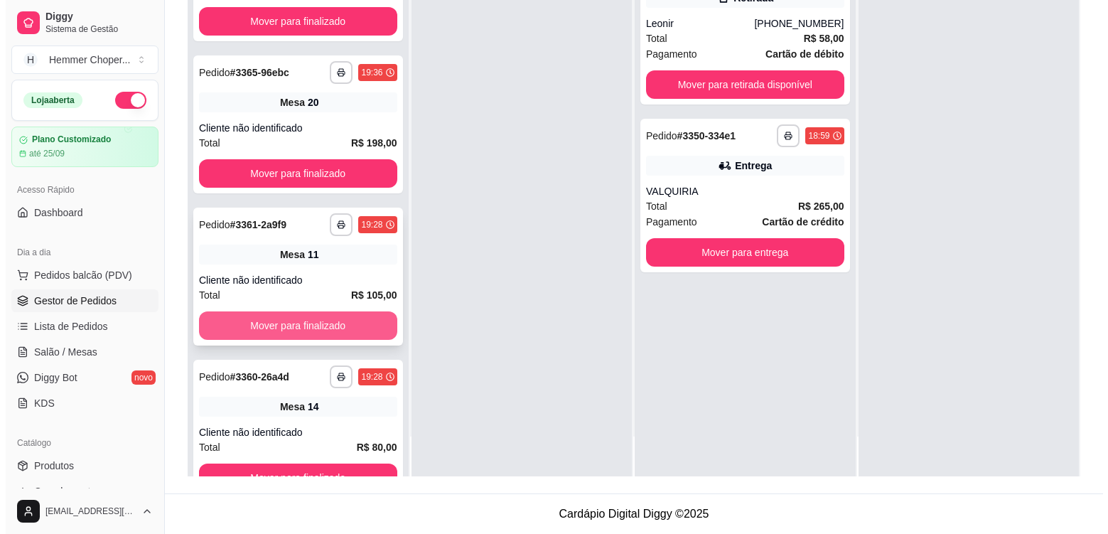
scroll to position [180, 0]
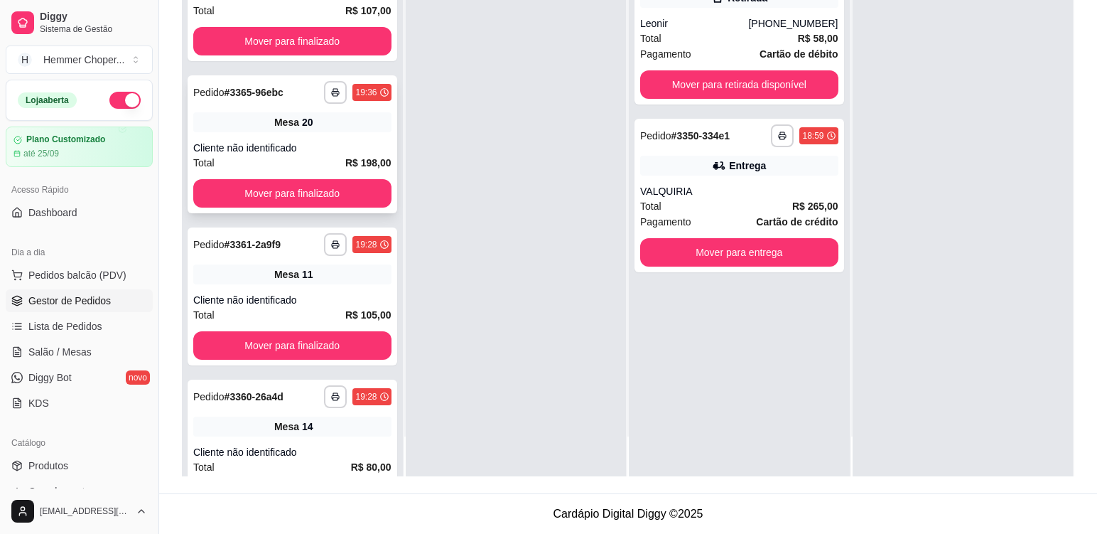
click at [319, 141] on div "Cliente não identificado" at bounding box center [292, 148] width 198 height 14
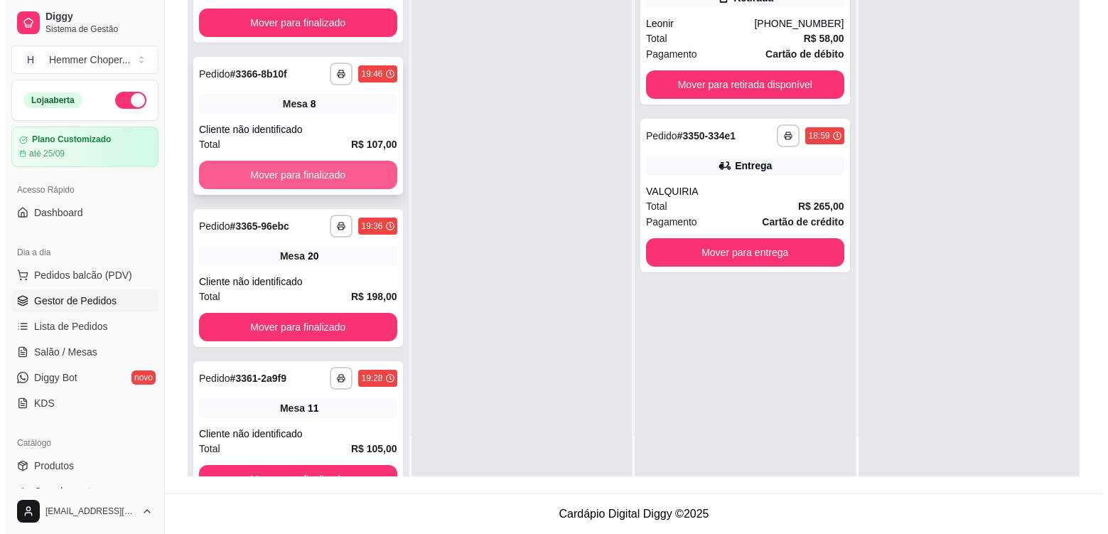
scroll to position [38, 0]
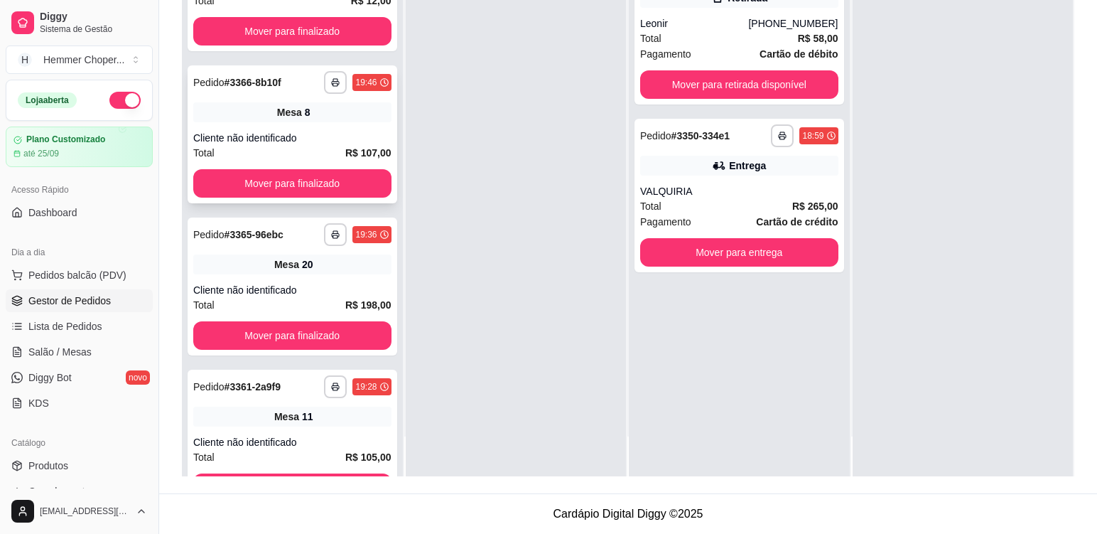
click at [329, 128] on div "**********" at bounding box center [293, 134] width 210 height 138
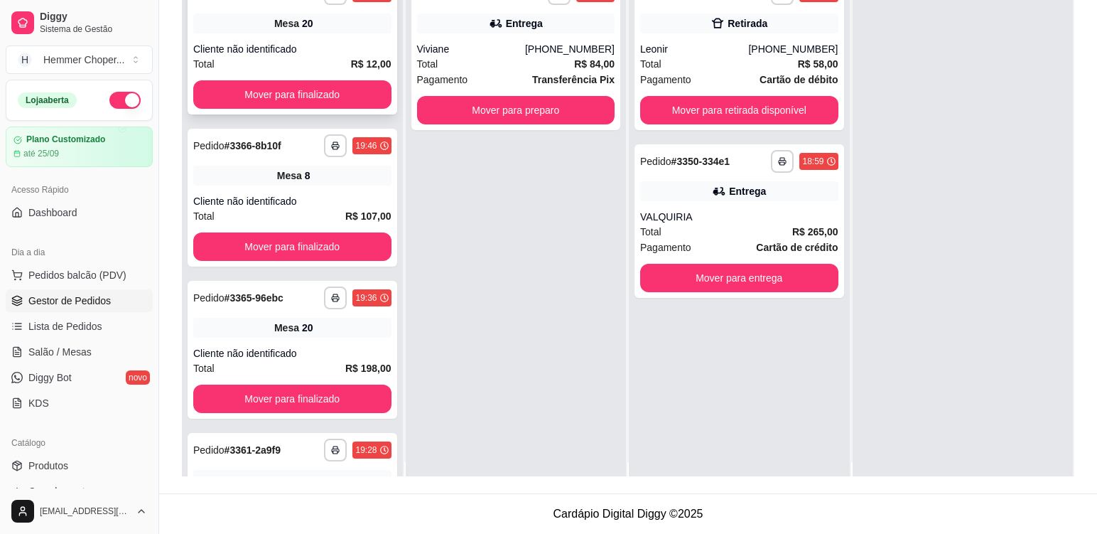
scroll to position [0, 0]
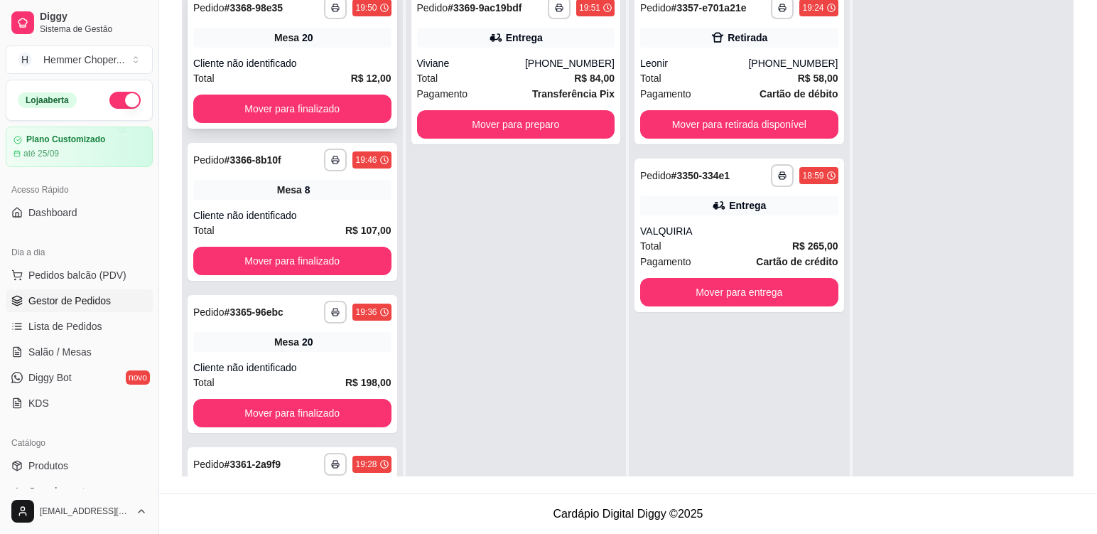
click at [328, 48] on div "**********" at bounding box center [293, 60] width 210 height 138
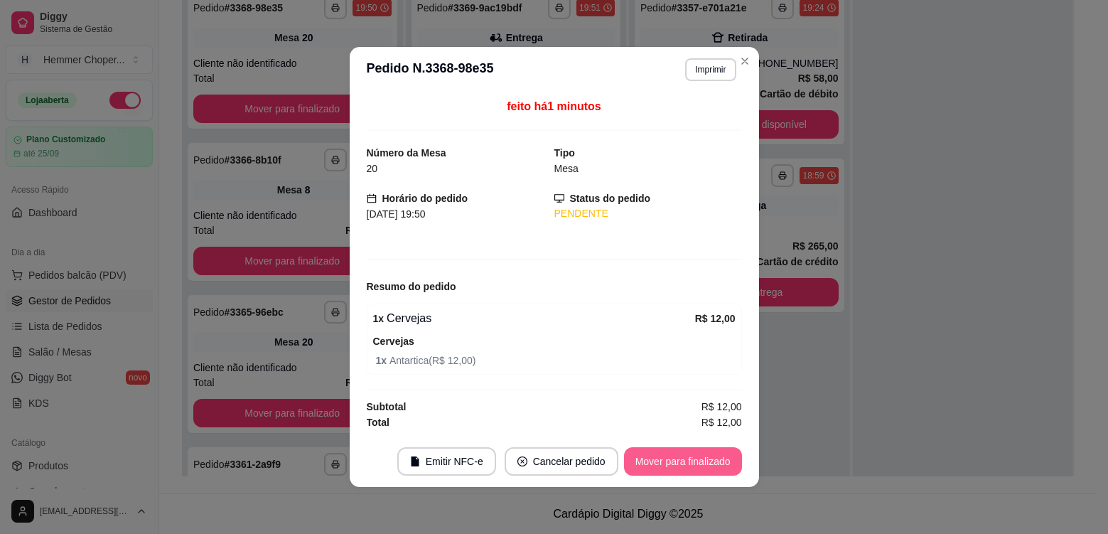
click at [679, 452] on button "Mover para finalizado" at bounding box center [683, 461] width 118 height 28
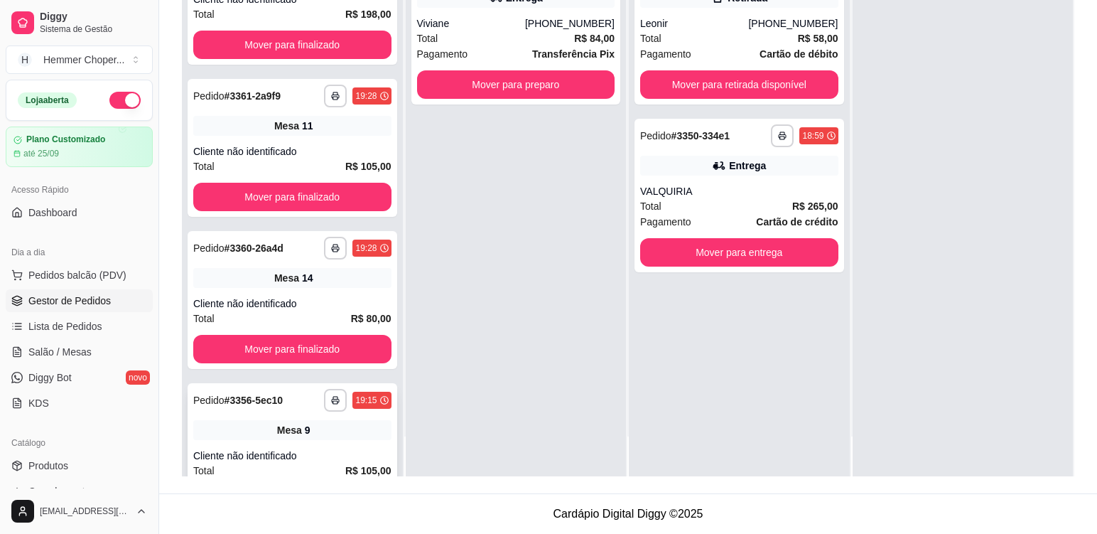
scroll to position [545, 0]
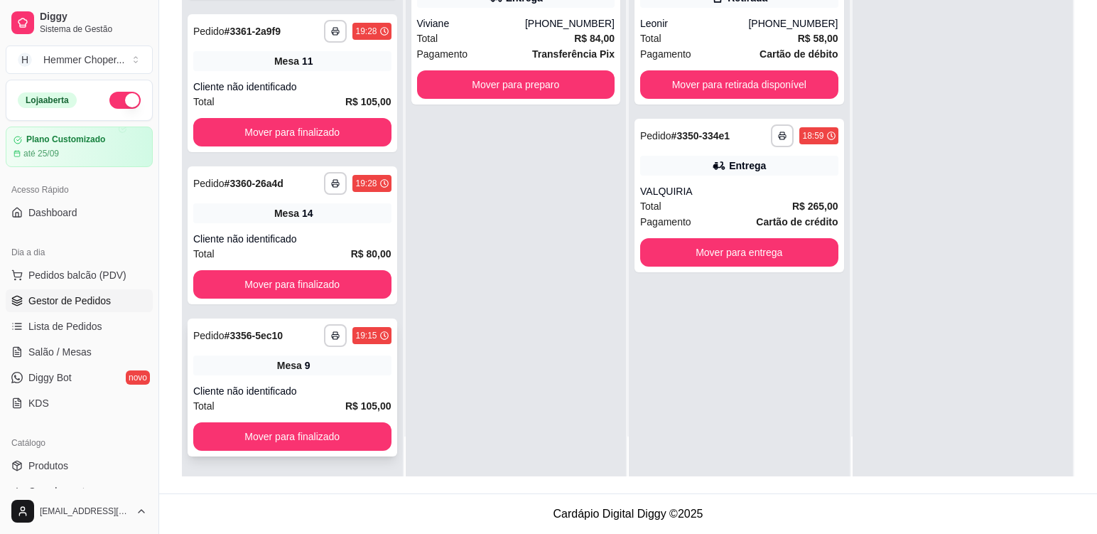
click at [347, 372] on div "Mesa 9" at bounding box center [292, 365] width 198 height 20
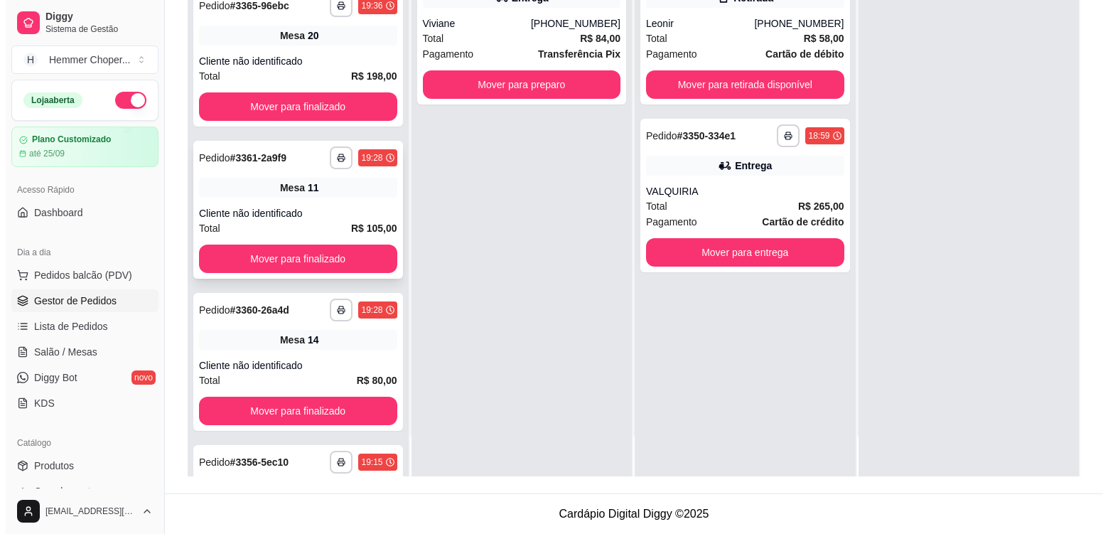
scroll to position [251, 0]
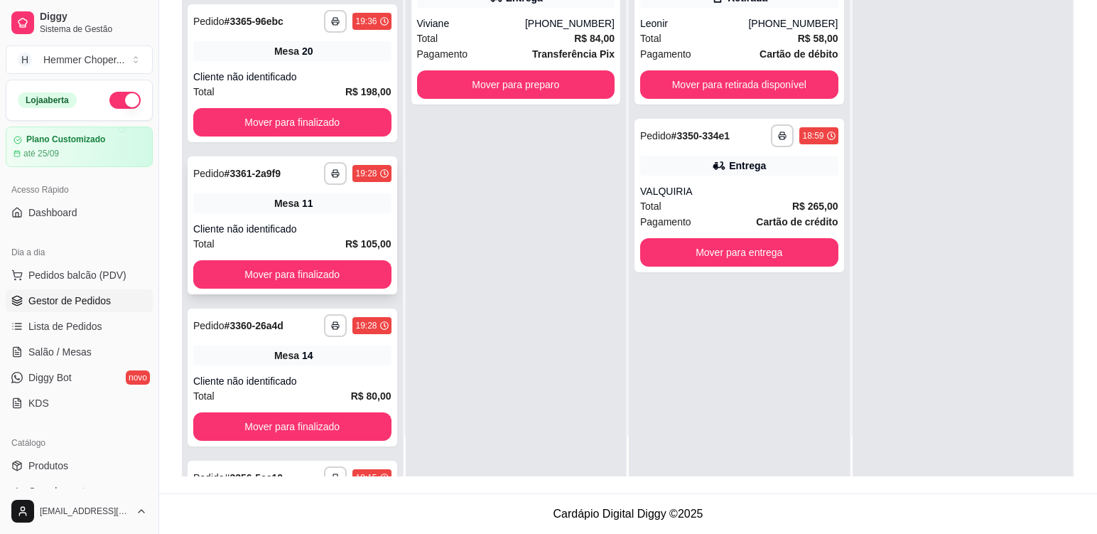
click at [320, 211] on div "Mesa 11" at bounding box center [292, 203] width 198 height 20
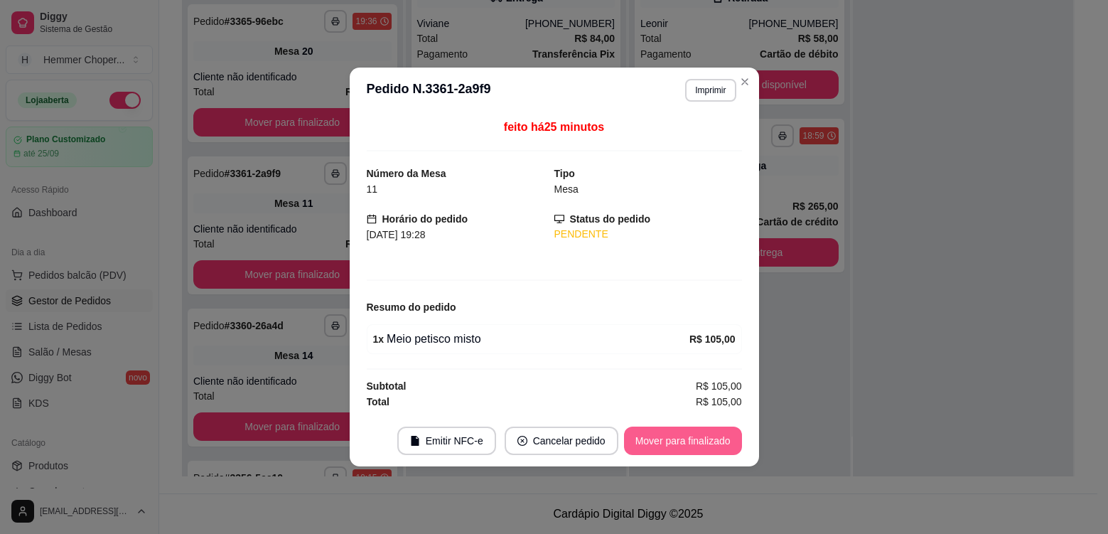
click at [654, 435] on button "Mover para finalizado" at bounding box center [683, 440] width 118 height 28
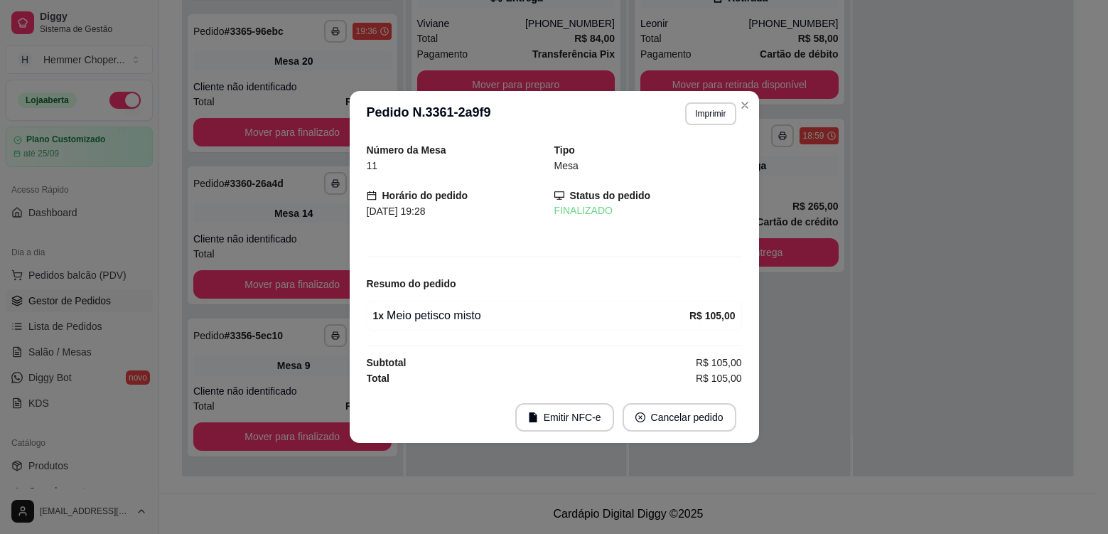
scroll to position [89, 0]
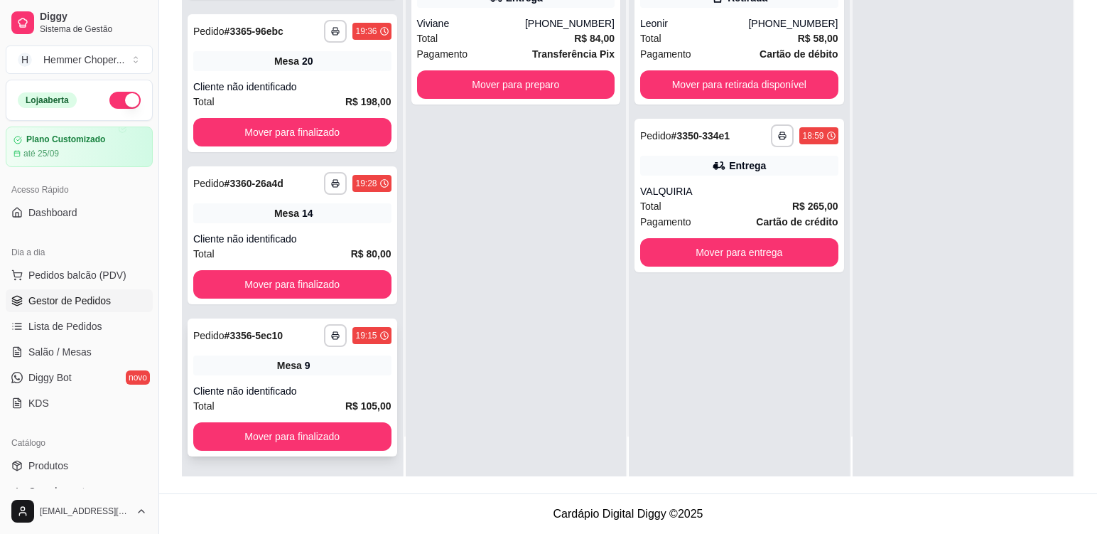
click at [316, 383] on div "**********" at bounding box center [293, 387] width 210 height 138
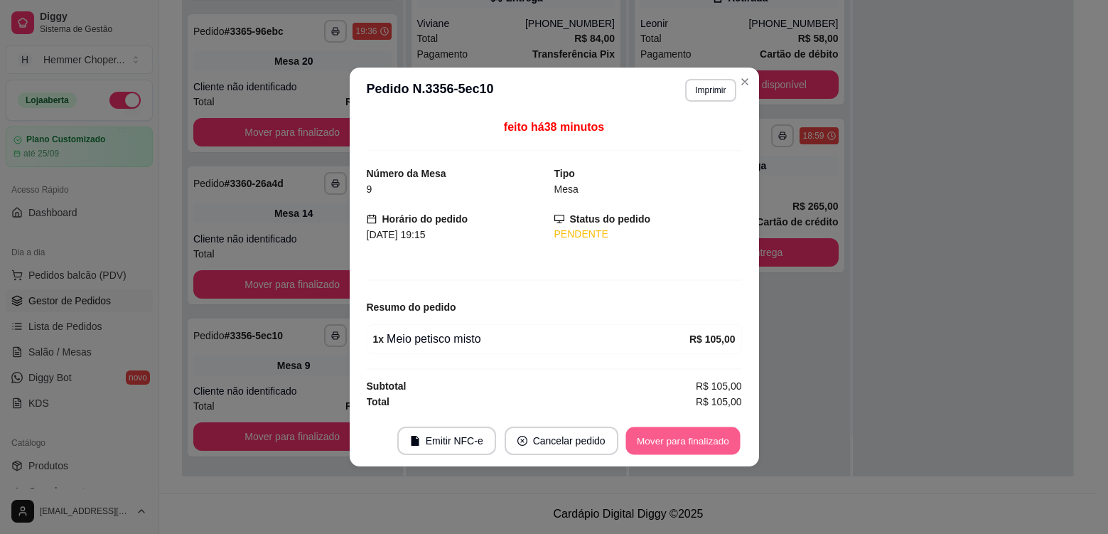
click at [679, 443] on button "Mover para finalizado" at bounding box center [682, 441] width 114 height 28
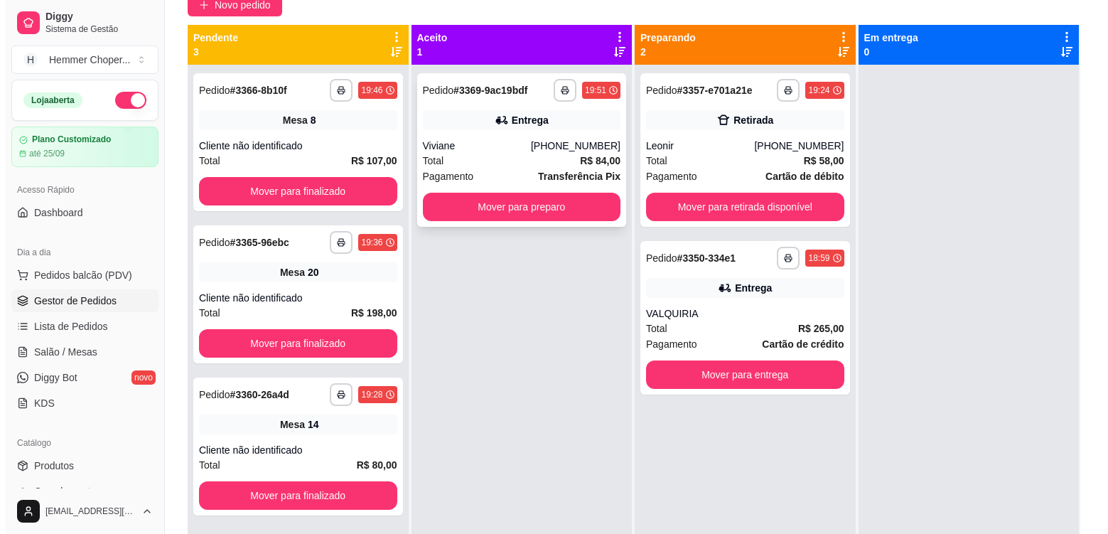
scroll to position [4, 0]
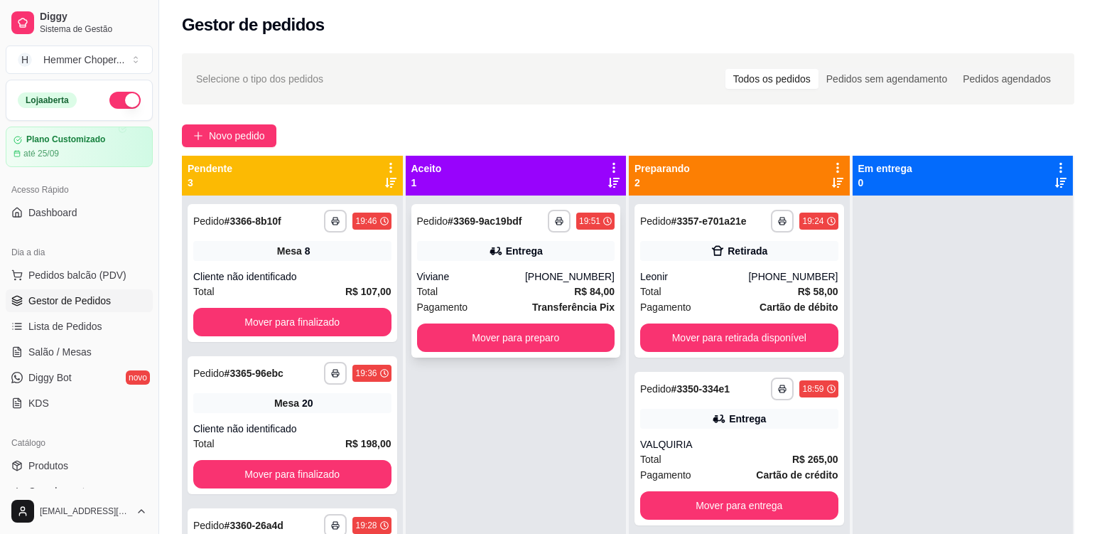
click at [490, 285] on div "Total R$ 84,00" at bounding box center [516, 291] width 198 height 16
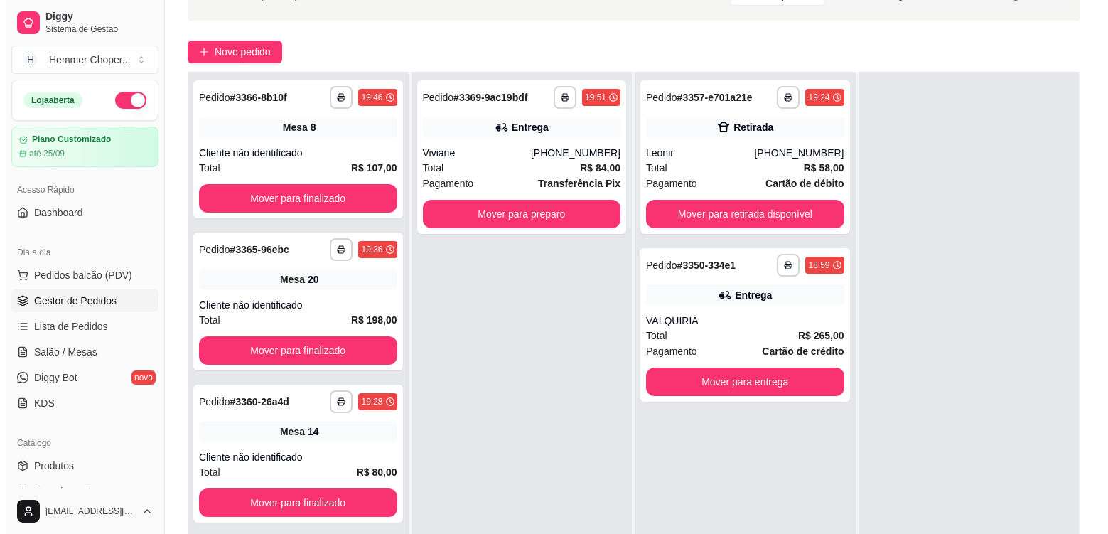
scroll to position [217, 0]
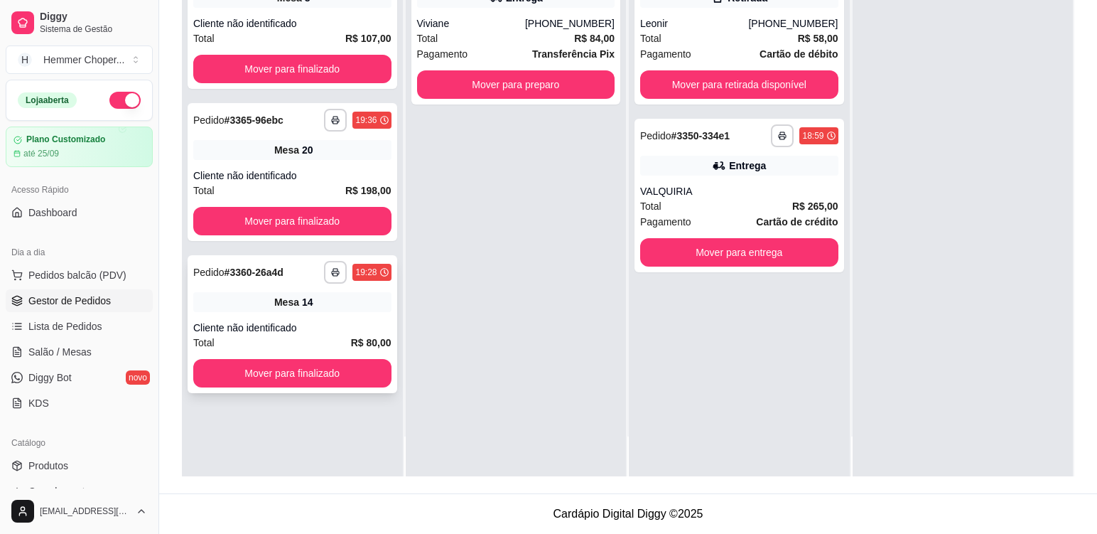
click at [348, 320] on div "**********" at bounding box center [293, 324] width 210 height 138
click at [334, 166] on div "**********" at bounding box center [293, 172] width 210 height 138
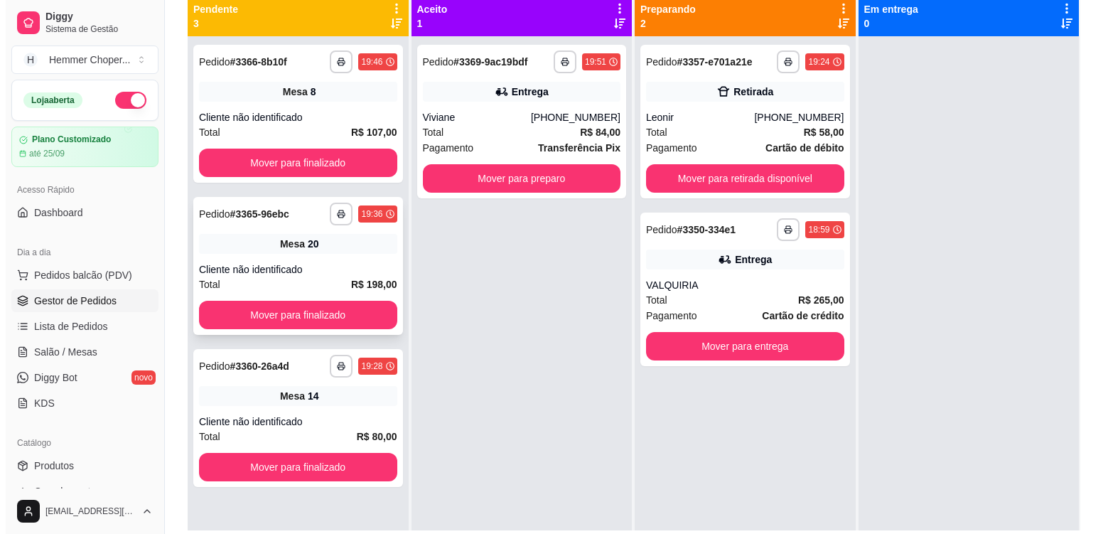
scroll to position [75, 0]
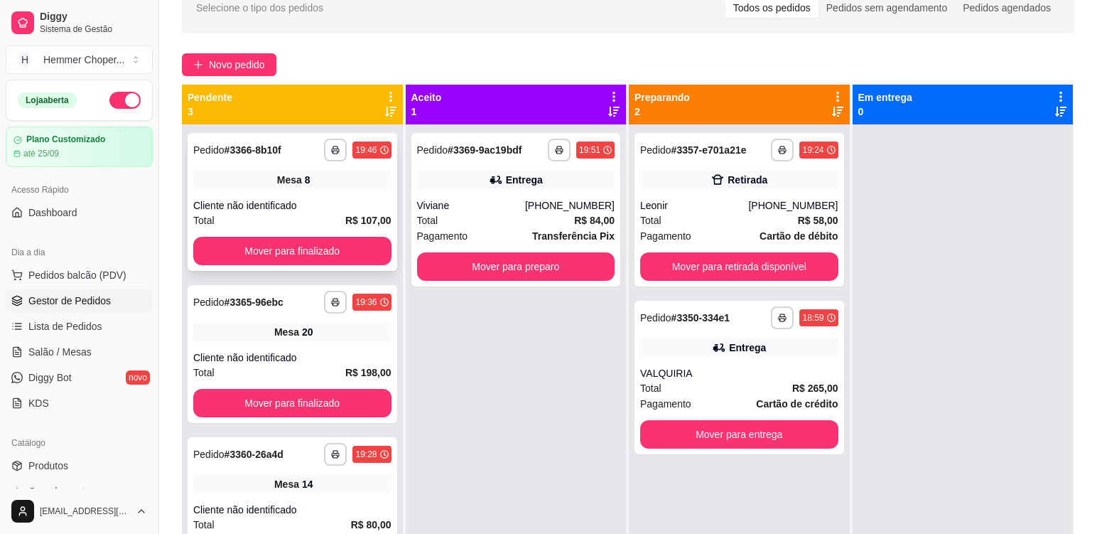
click at [330, 196] on div "**********" at bounding box center [293, 202] width 210 height 138
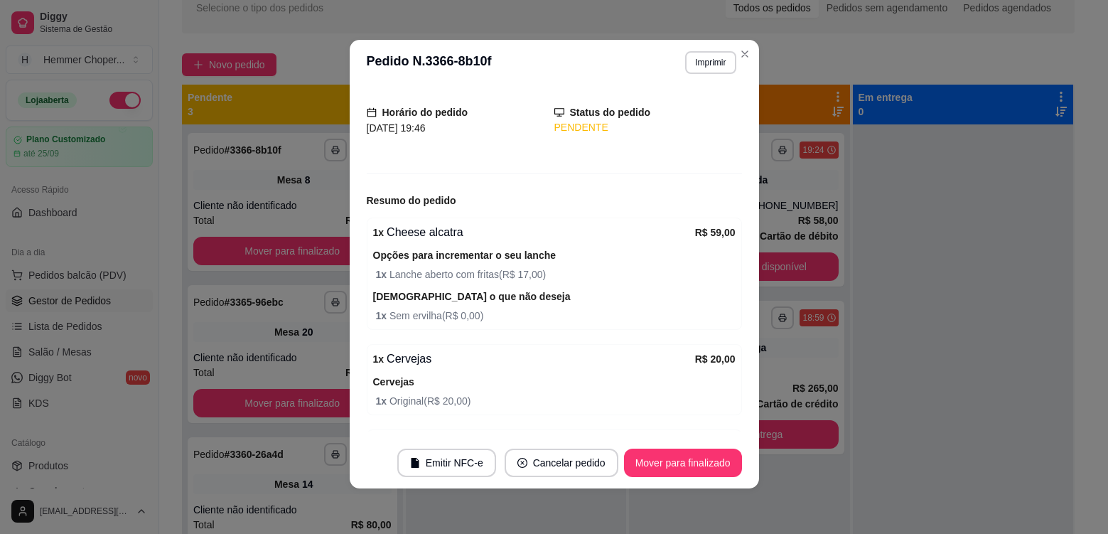
scroll to position [203, 0]
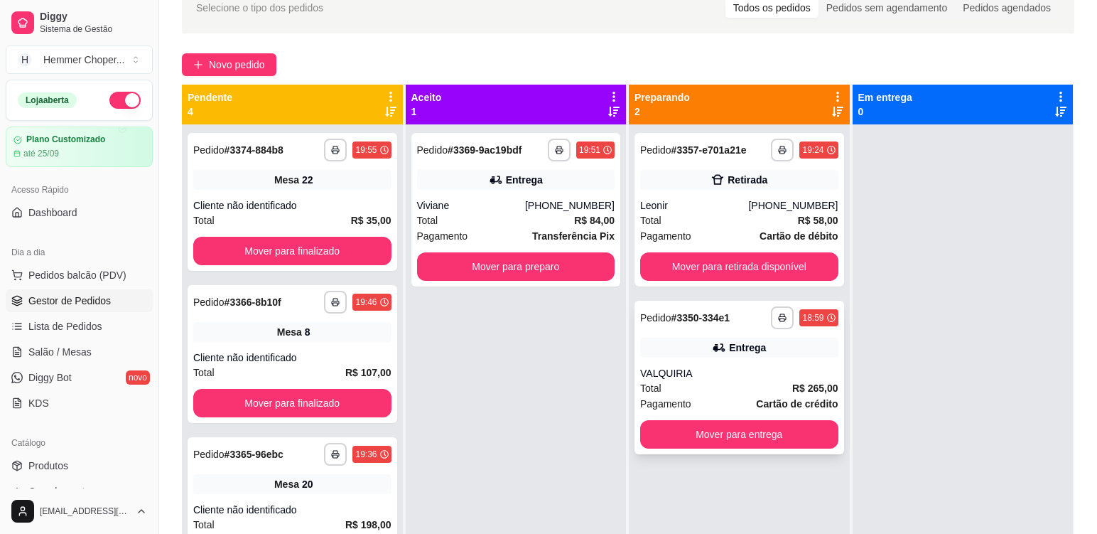
click at [750, 368] on div "VALQUIRIA" at bounding box center [739, 373] width 198 height 14
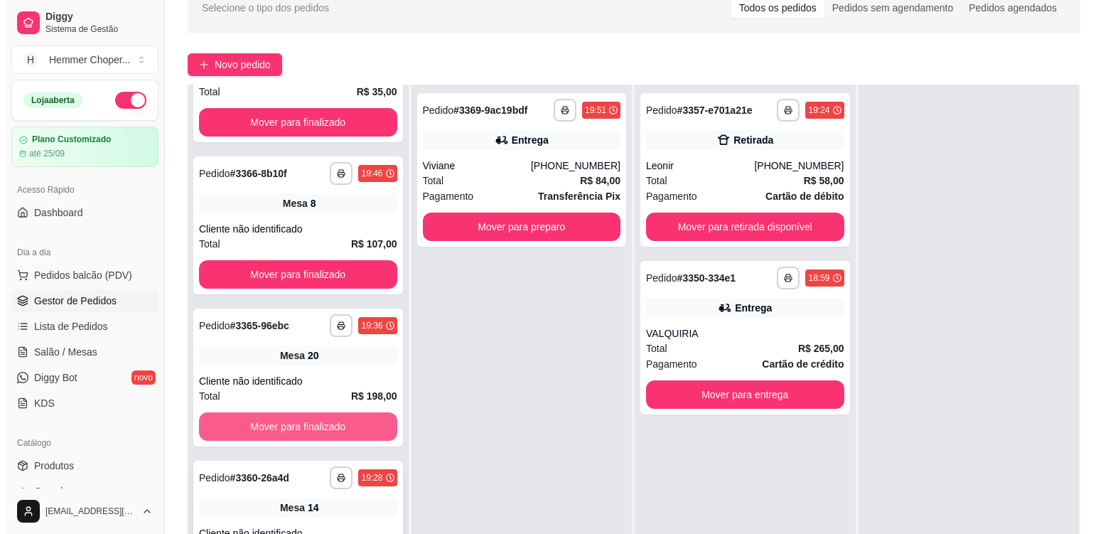
scroll to position [217, 0]
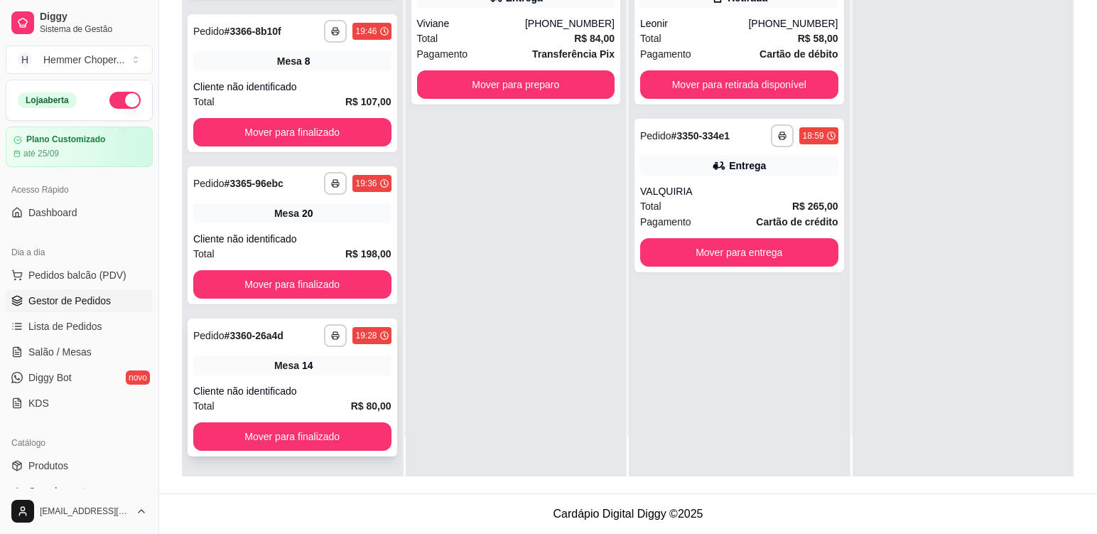
click at [312, 379] on div "**********" at bounding box center [293, 387] width 210 height 138
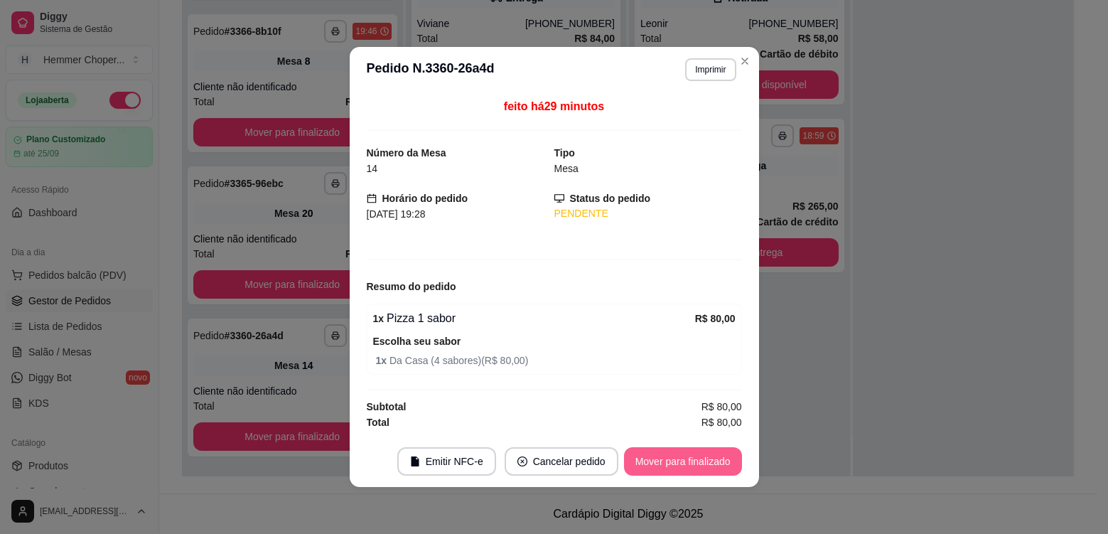
click at [682, 467] on button "Mover para finalizado" at bounding box center [683, 461] width 118 height 28
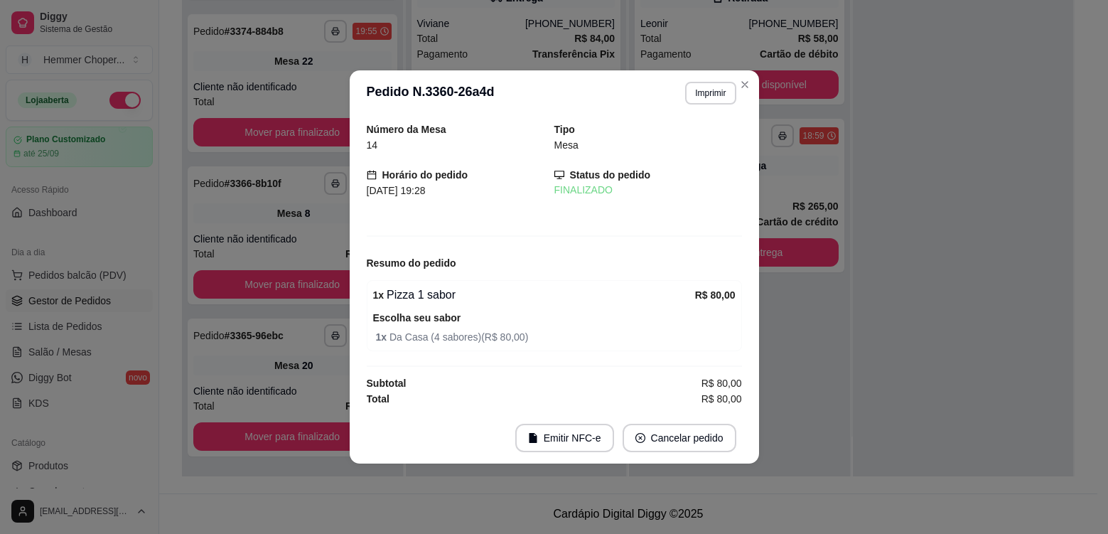
scroll to position [89, 0]
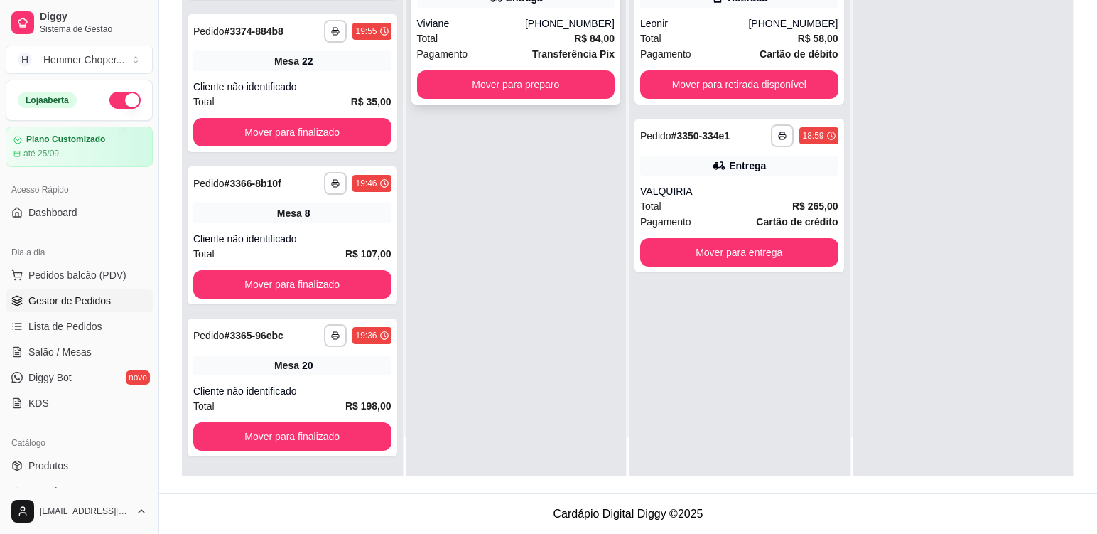
click at [499, 35] on div "Total R$ 84,00" at bounding box center [516, 39] width 198 height 16
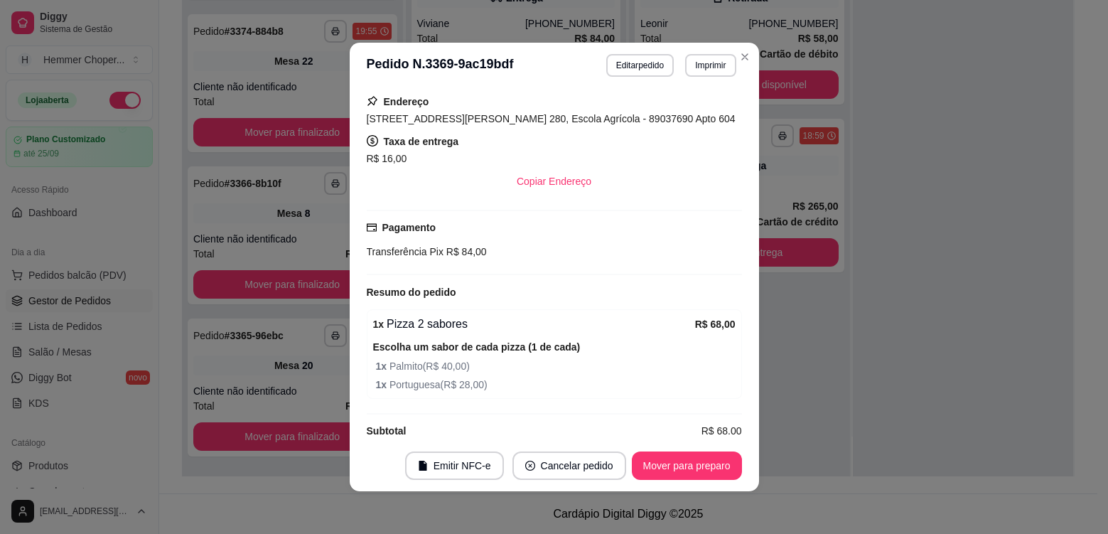
scroll to position [341, 0]
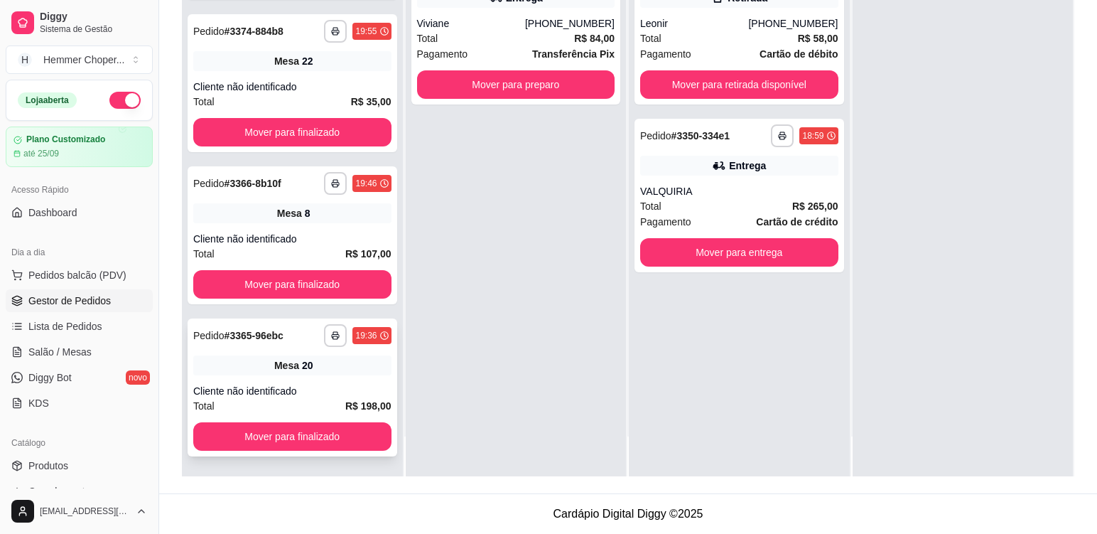
click at [297, 381] on div "**********" at bounding box center [293, 387] width 210 height 138
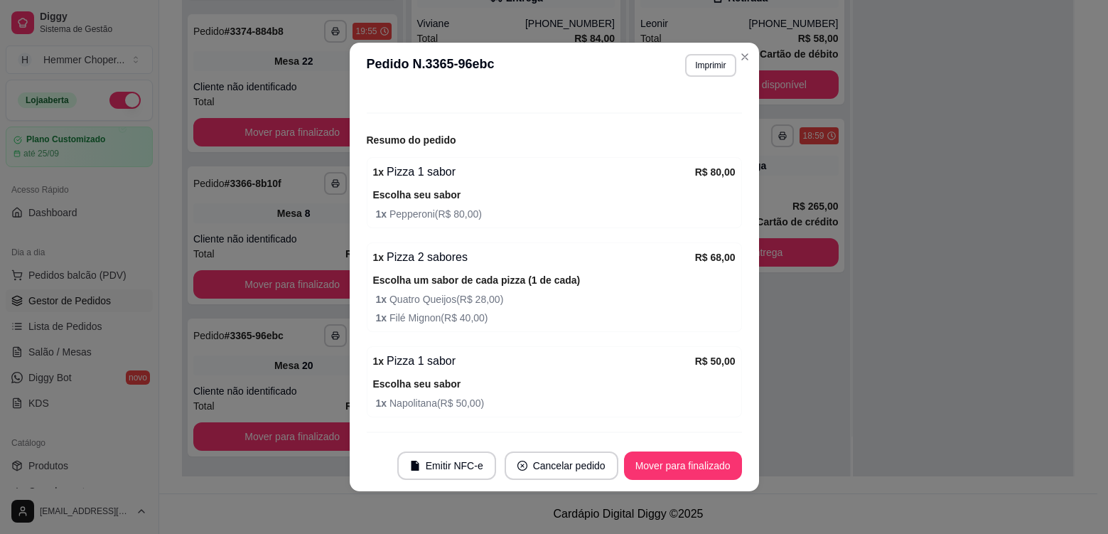
scroll to position [180, 0]
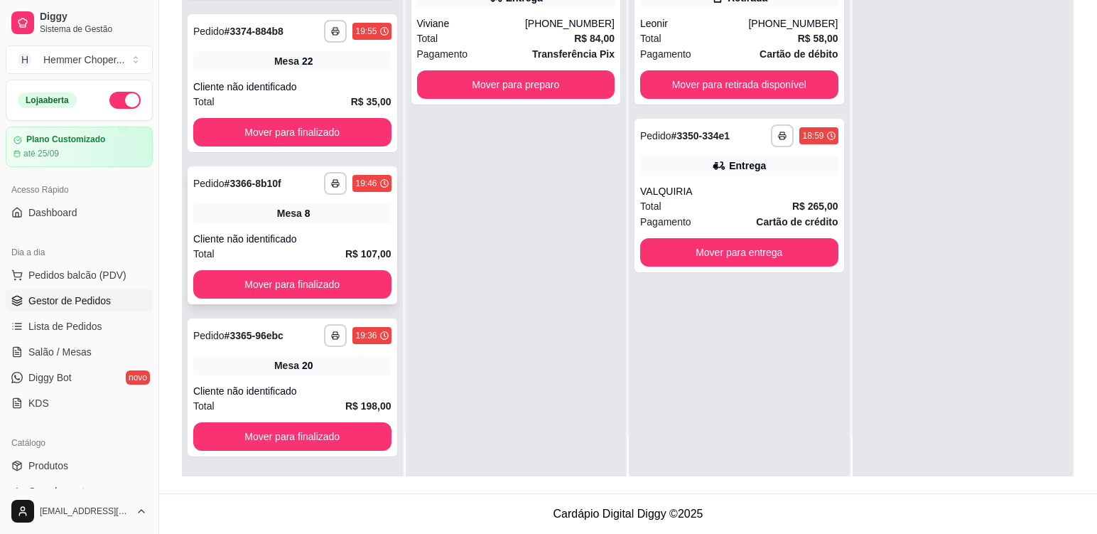
click at [313, 222] on div "Mesa 8" at bounding box center [292, 213] width 198 height 20
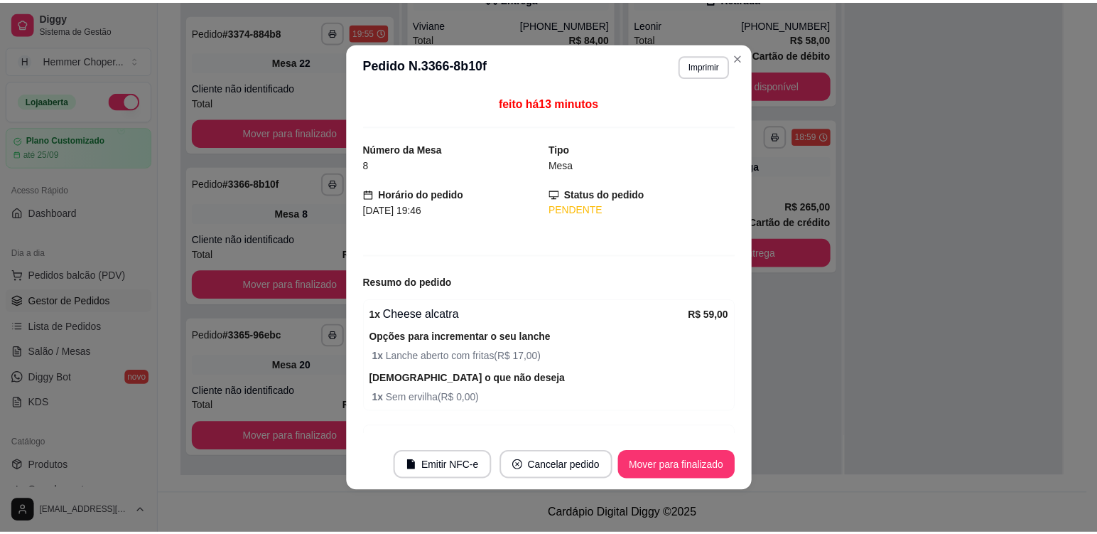
scroll to position [203, 0]
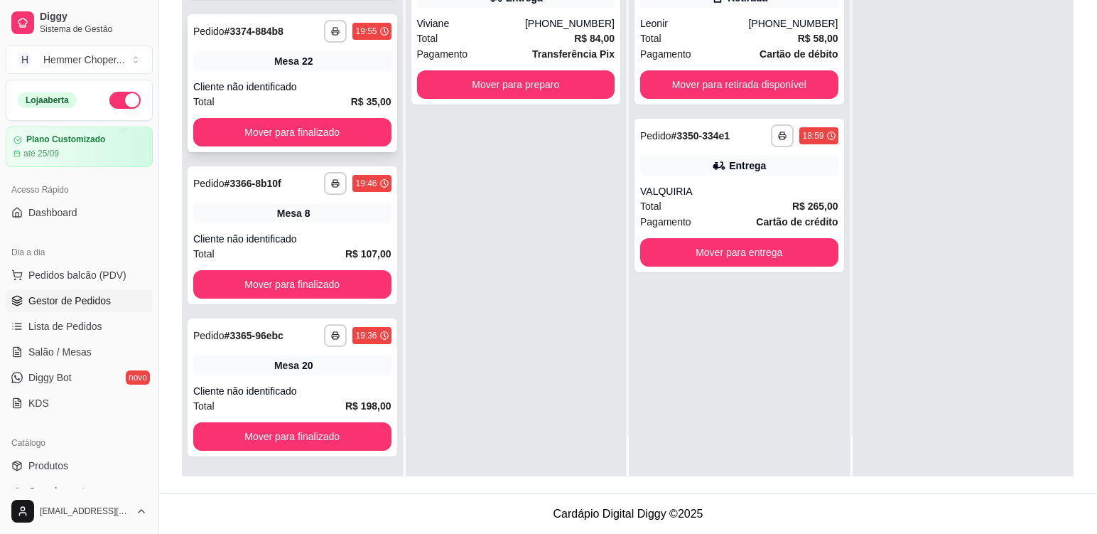
click at [313, 79] on div "**********" at bounding box center [293, 83] width 210 height 138
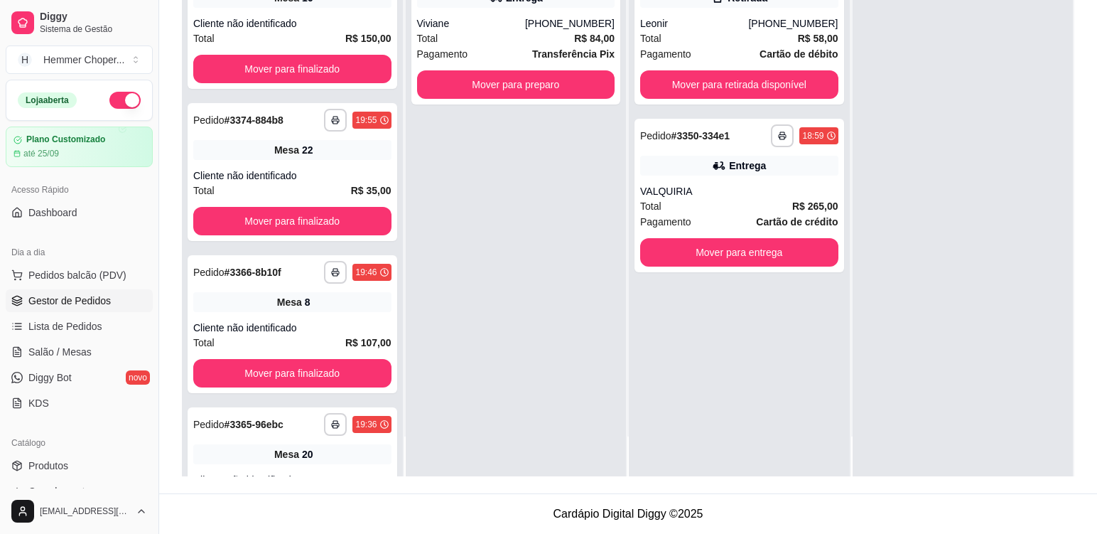
scroll to position [0, 0]
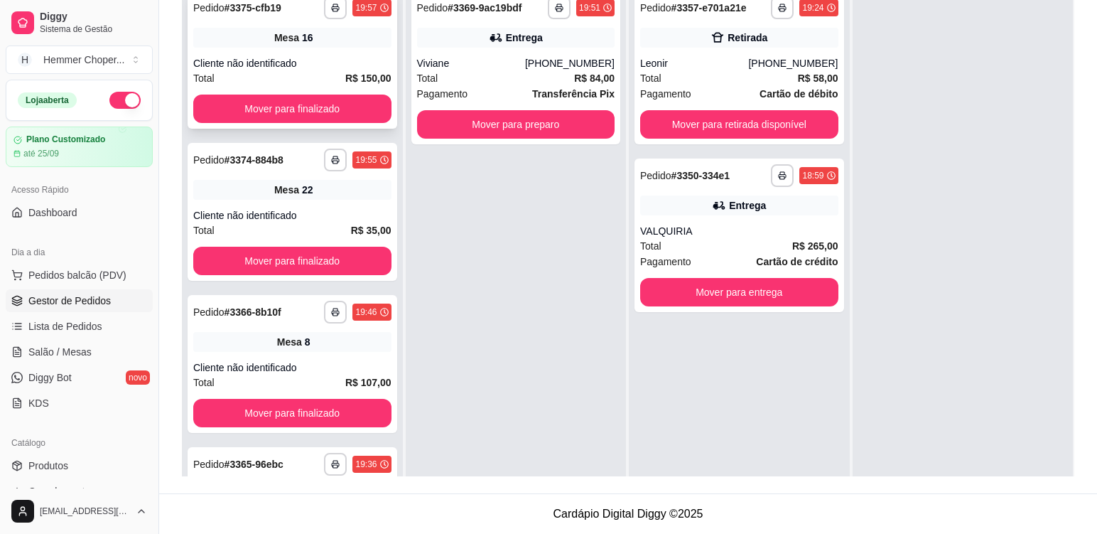
click at [330, 50] on div "**********" at bounding box center [293, 60] width 210 height 138
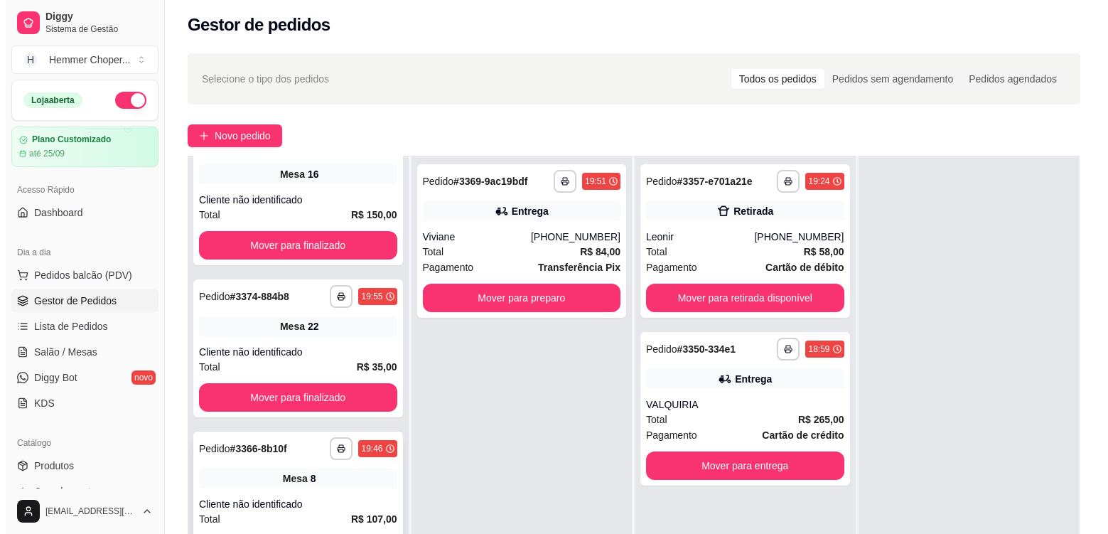
scroll to position [213, 0]
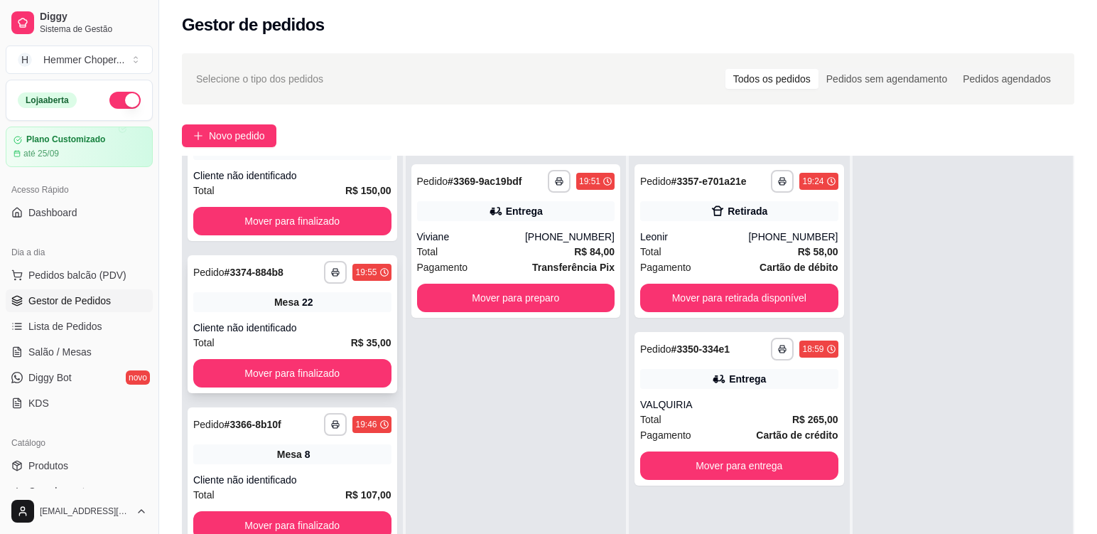
click at [322, 320] on div "Cliente não identificado" at bounding box center [292, 327] width 198 height 14
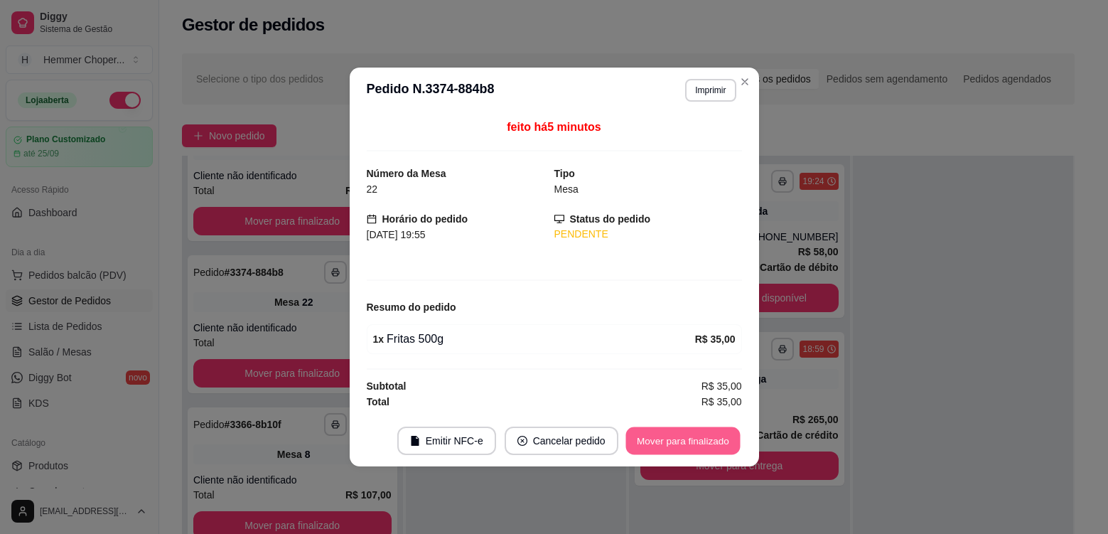
click at [649, 432] on button "Mover para finalizado" at bounding box center [682, 441] width 114 height 28
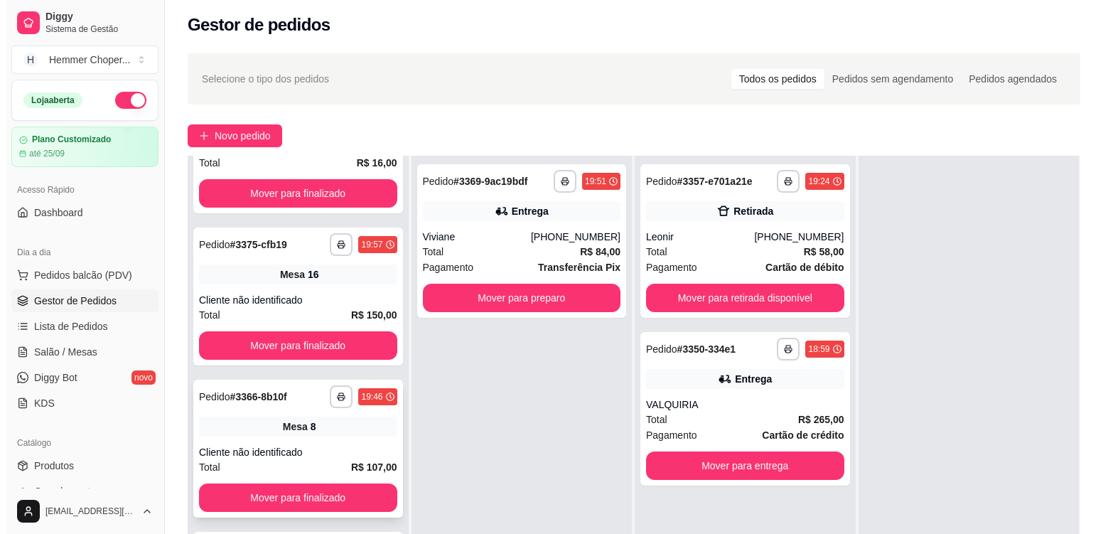
scroll to position [217, 0]
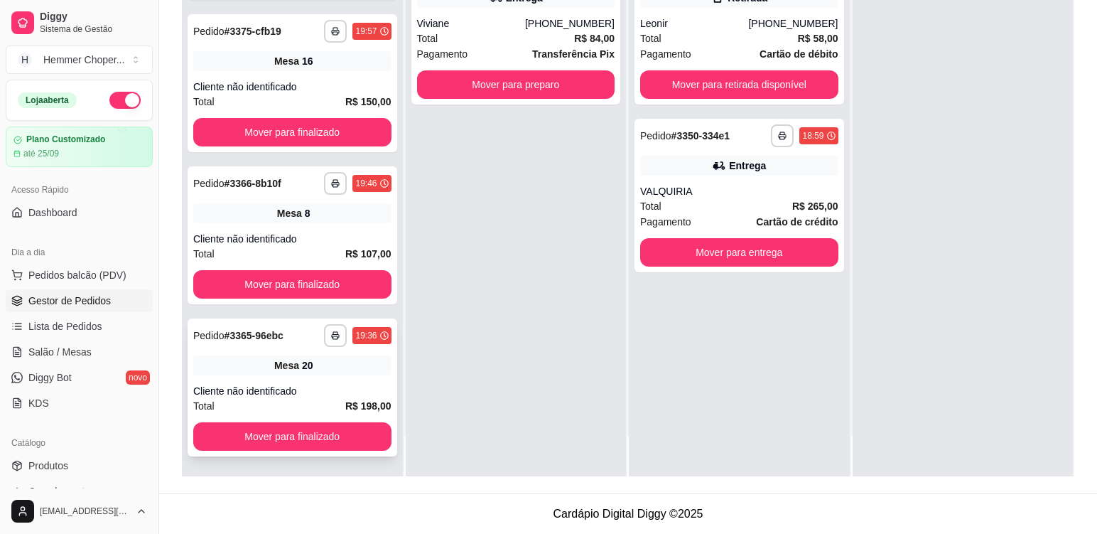
click at [327, 384] on div "Cliente não identificado" at bounding box center [292, 391] width 198 height 14
click at [318, 245] on div "Cliente não identificado" at bounding box center [292, 239] width 198 height 14
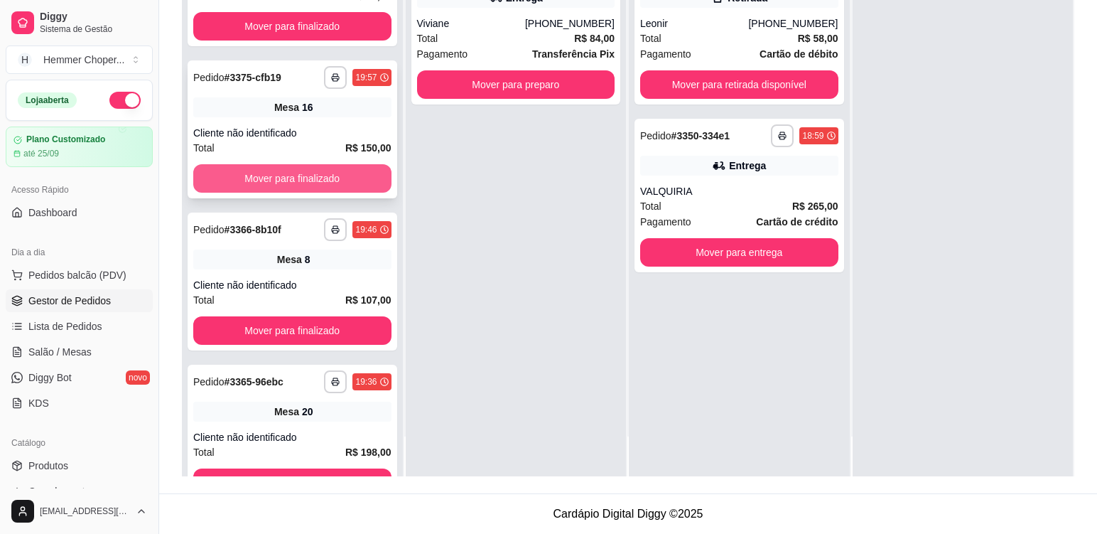
scroll to position [322, 0]
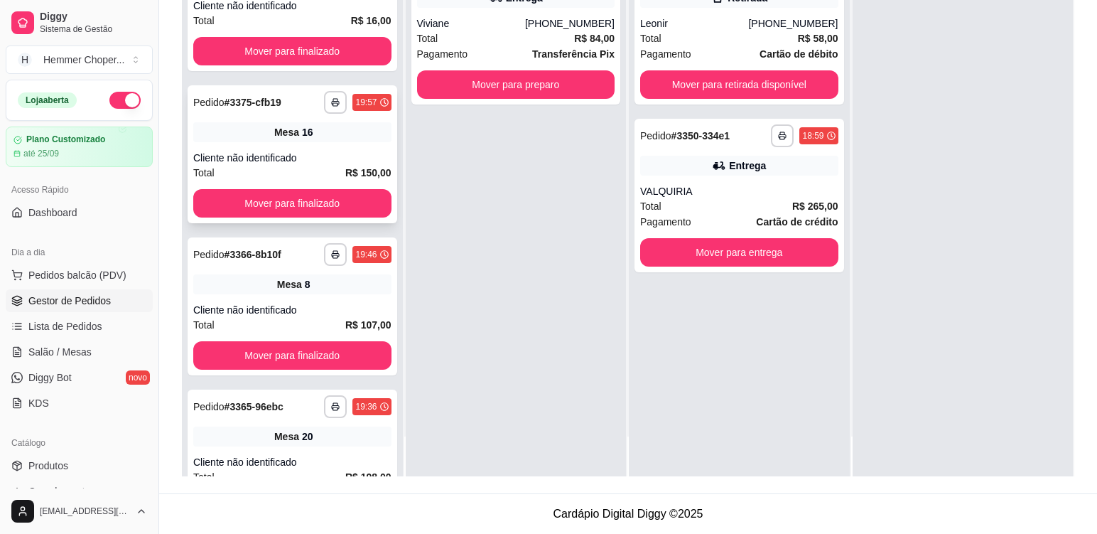
click at [334, 153] on div "Cliente não identificado" at bounding box center [292, 158] width 198 height 14
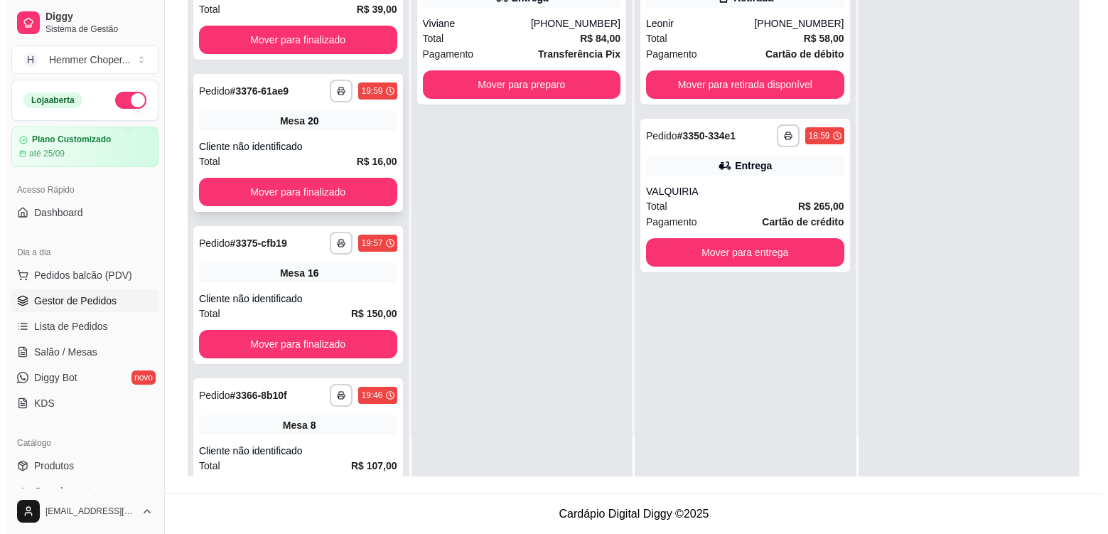
scroll to position [180, 0]
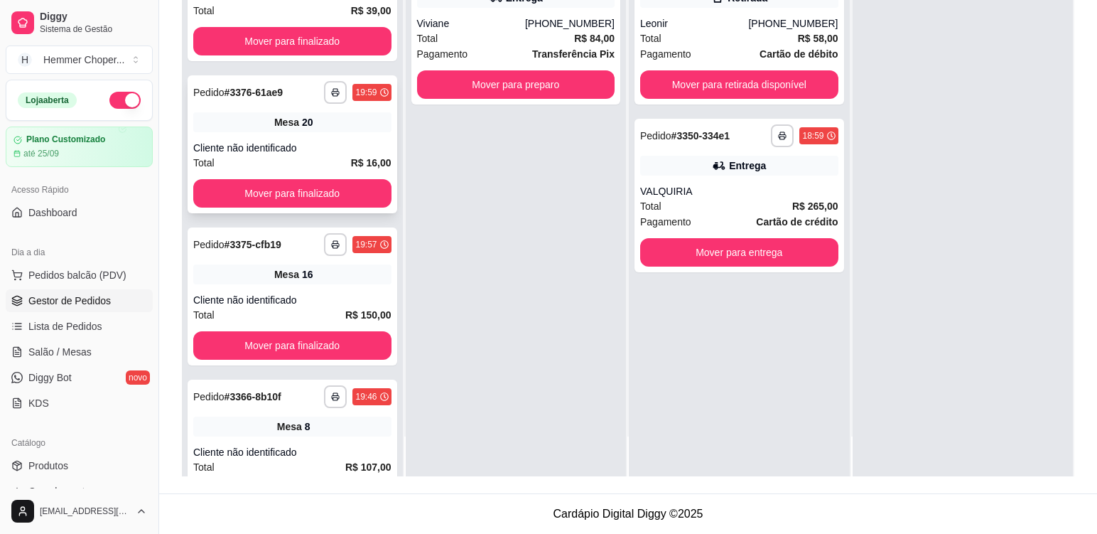
click at [328, 146] on div "Cliente não identificado" at bounding box center [292, 148] width 198 height 14
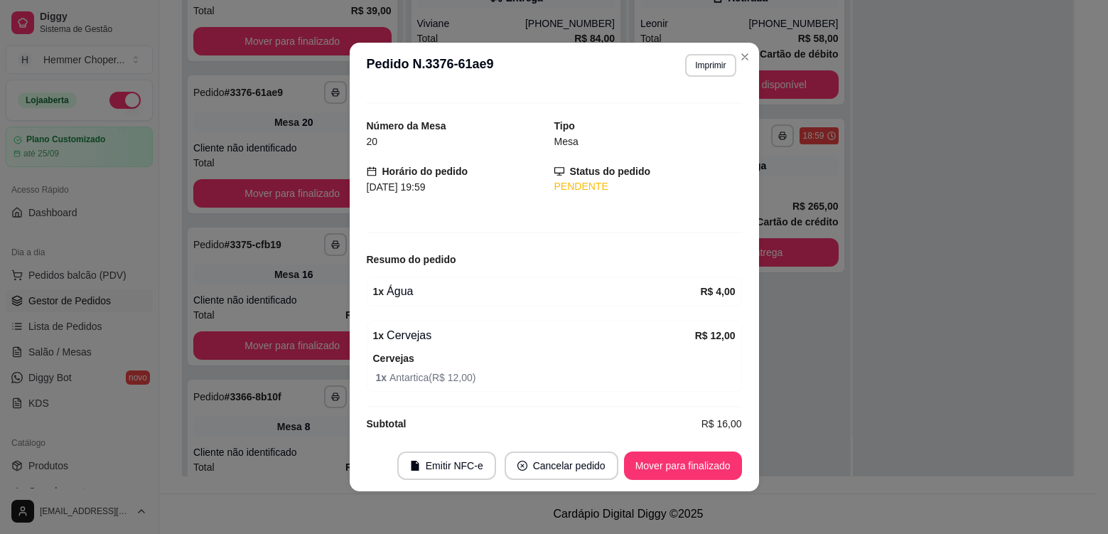
scroll to position [36, 0]
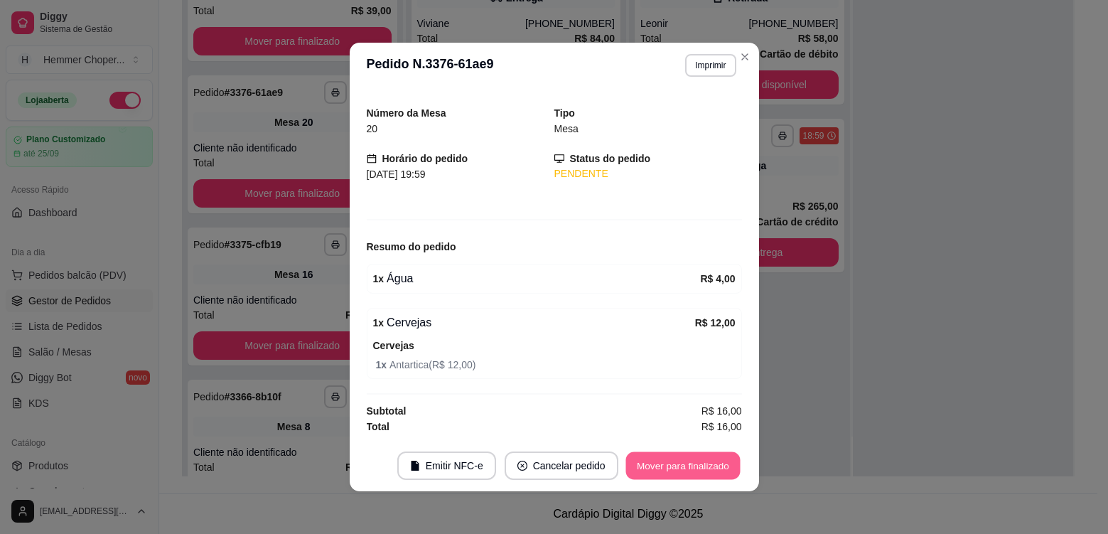
click at [696, 468] on button "Mover para finalizado" at bounding box center [682, 466] width 114 height 28
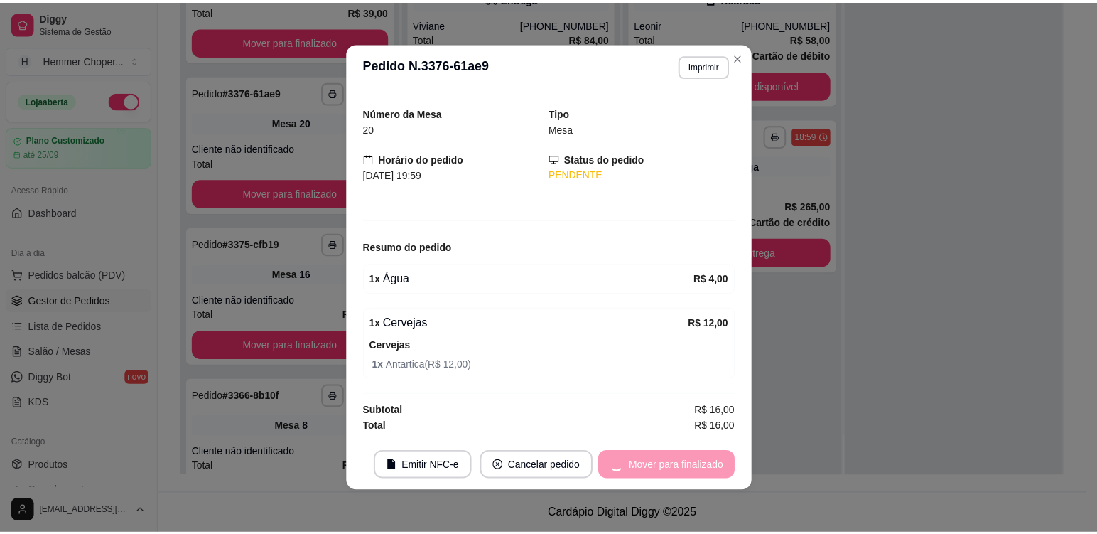
scroll to position [0, 0]
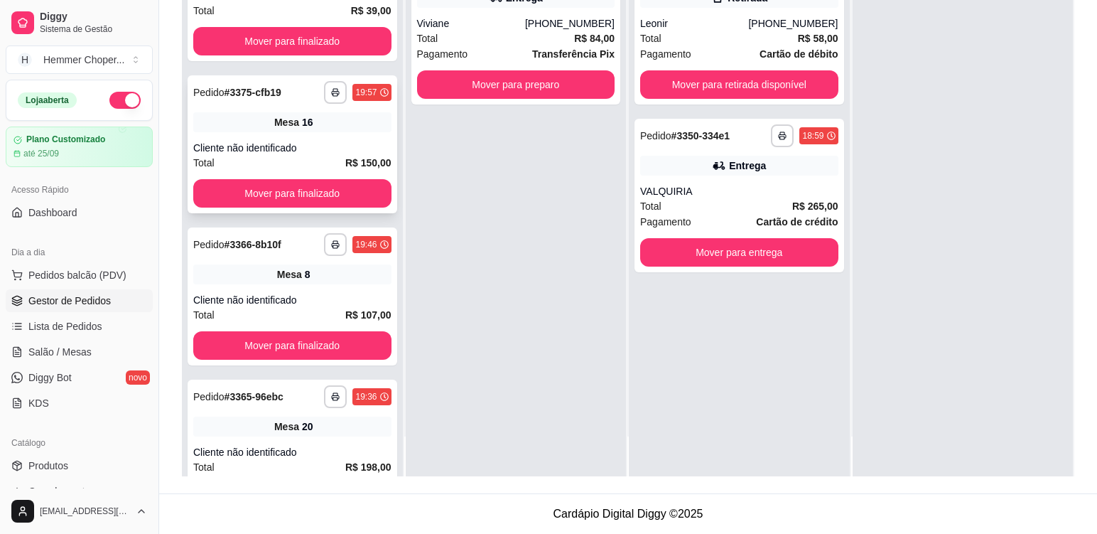
click at [324, 150] on div "Cliente não identificado" at bounding box center [292, 148] width 198 height 14
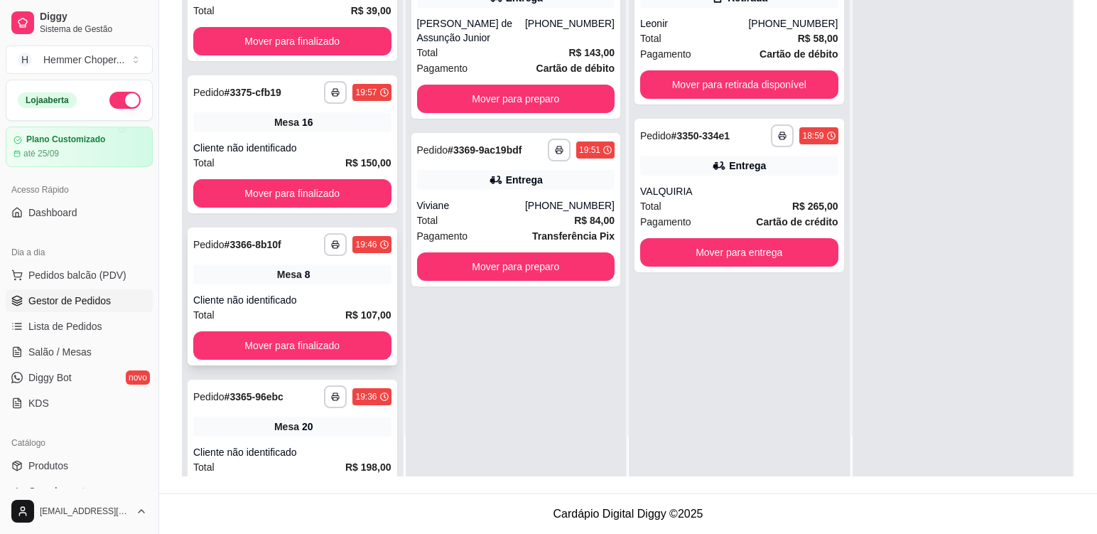
click at [325, 280] on div "Mesa 8" at bounding box center [292, 274] width 198 height 20
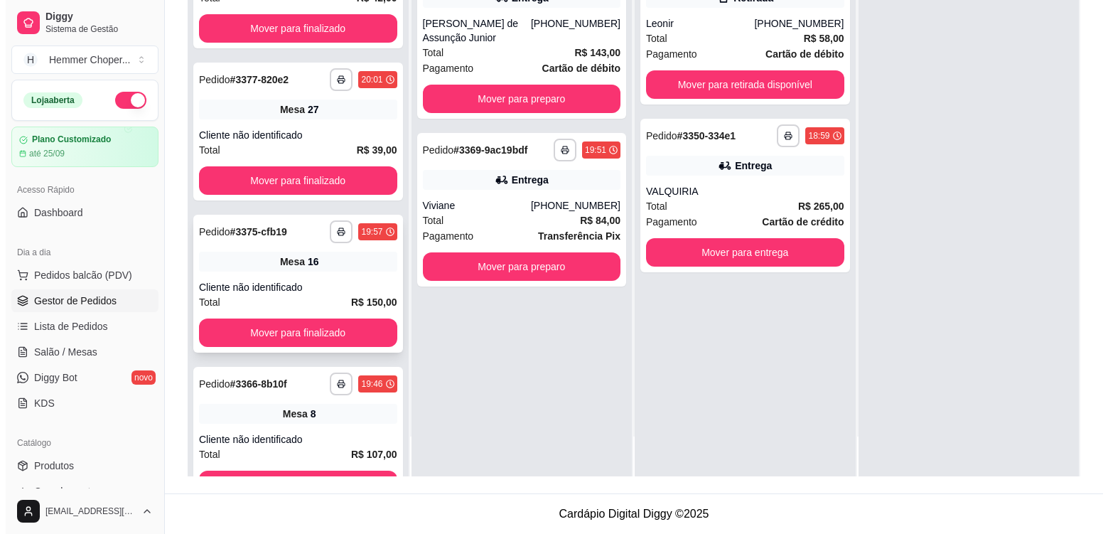
scroll to position [38, 0]
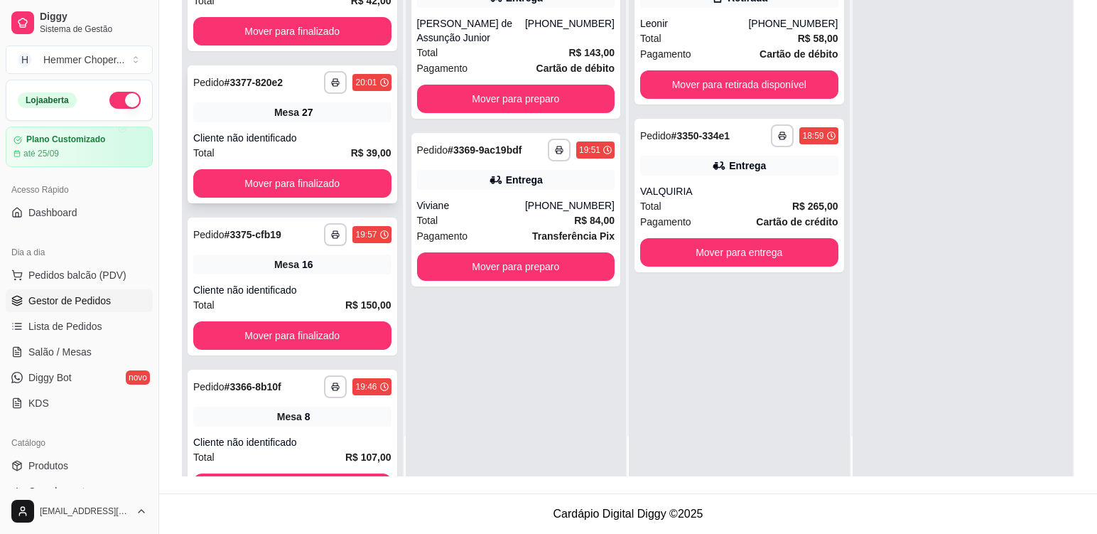
click at [317, 134] on div "Cliente não identificado" at bounding box center [292, 138] width 198 height 14
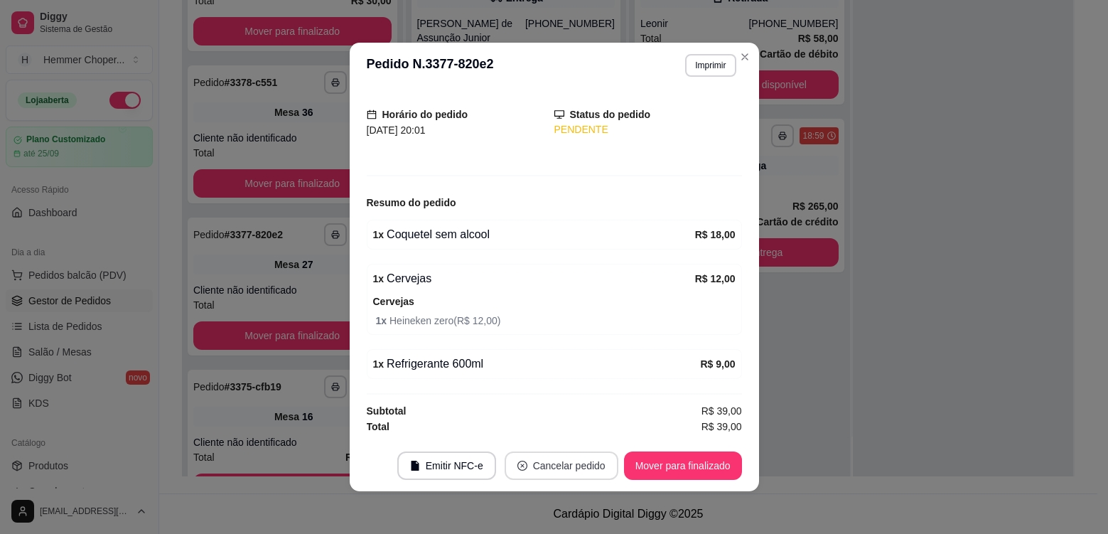
scroll to position [190, 0]
click at [647, 457] on button "Mover para finalizado" at bounding box center [682, 466] width 114 height 28
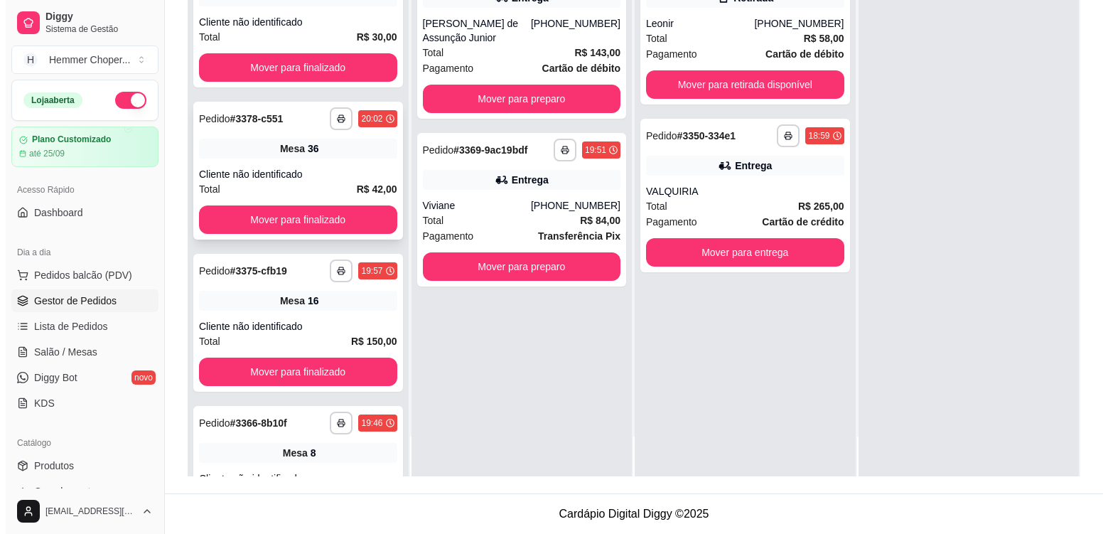
scroll to position [0, 0]
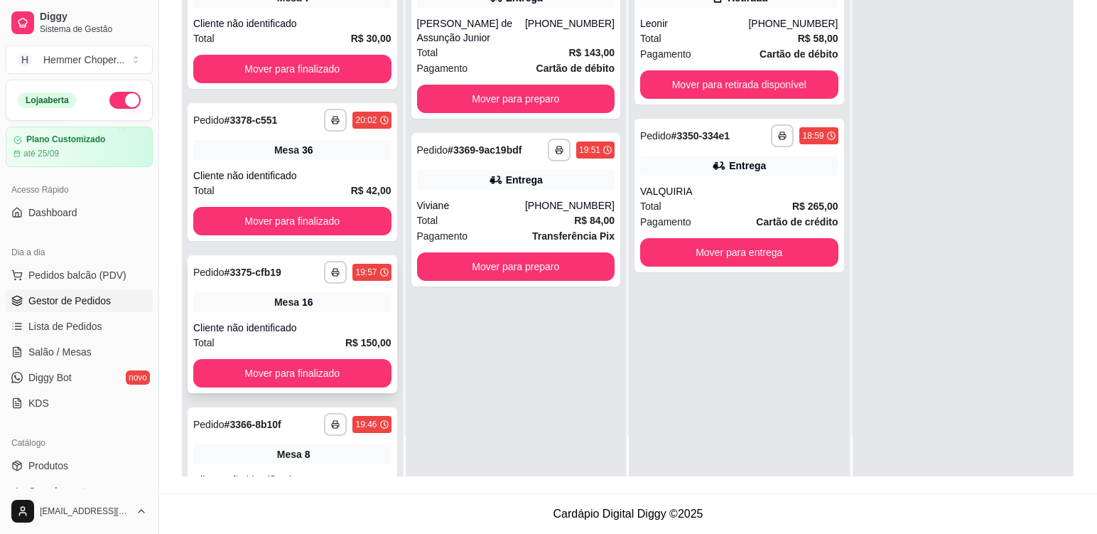
click at [340, 319] on div "**********" at bounding box center [293, 324] width 210 height 138
click at [318, 166] on div "**********" at bounding box center [293, 172] width 210 height 138
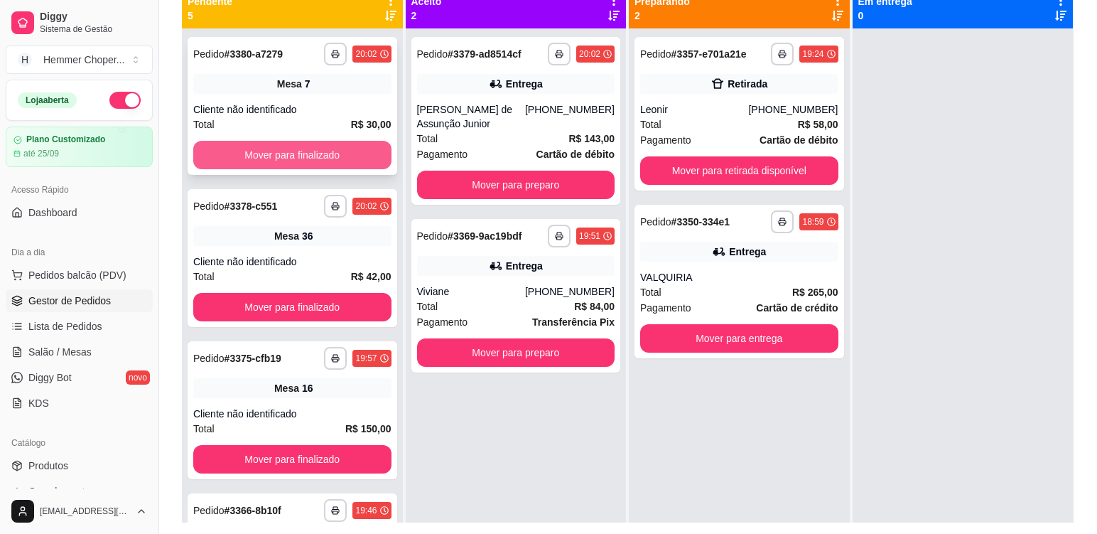
scroll to position [146, 0]
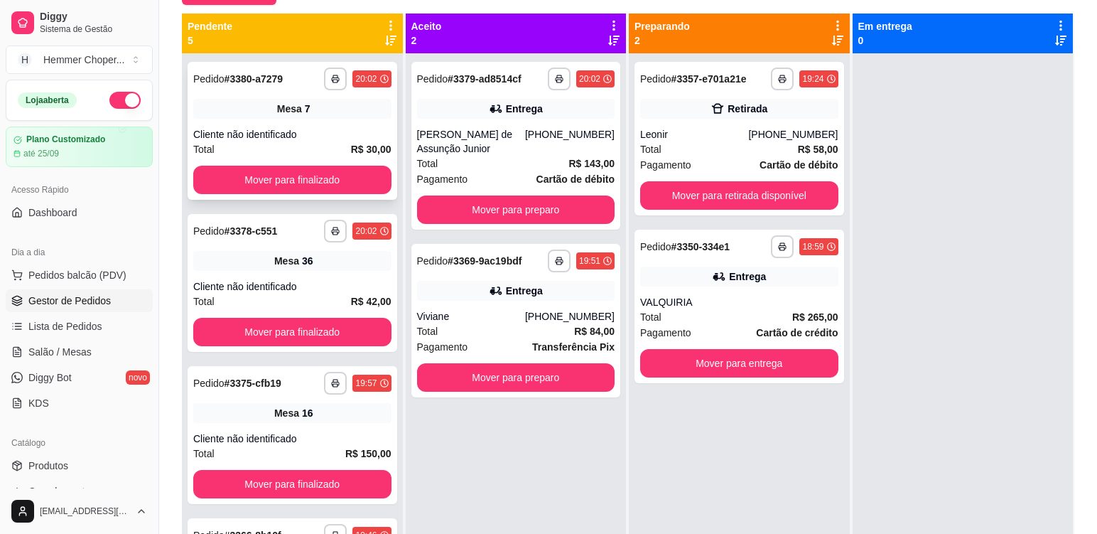
click at [318, 128] on div "Cliente não identificado" at bounding box center [292, 134] width 198 height 14
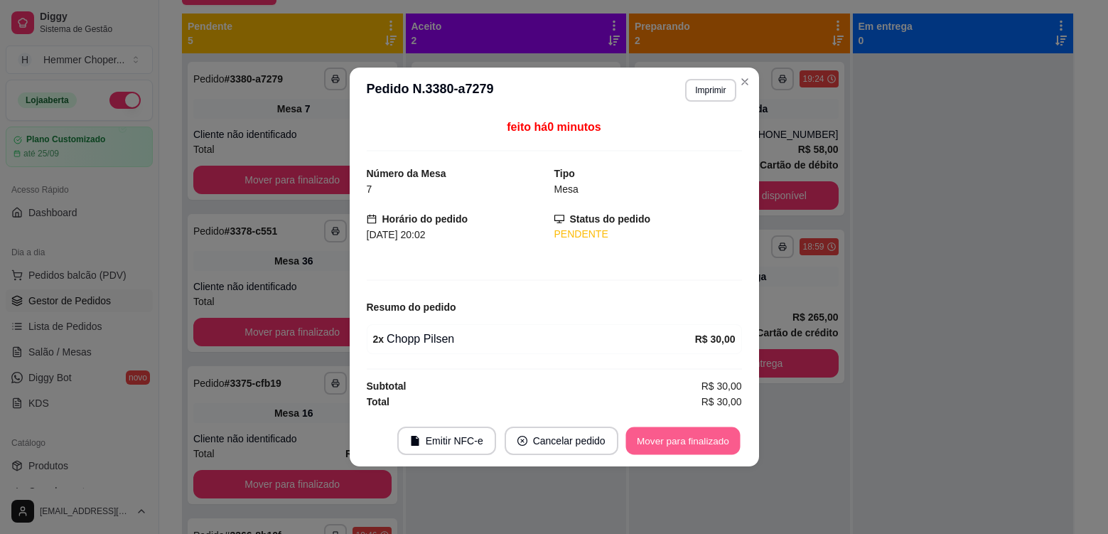
click at [695, 444] on button "Mover para finalizado" at bounding box center [682, 441] width 114 height 28
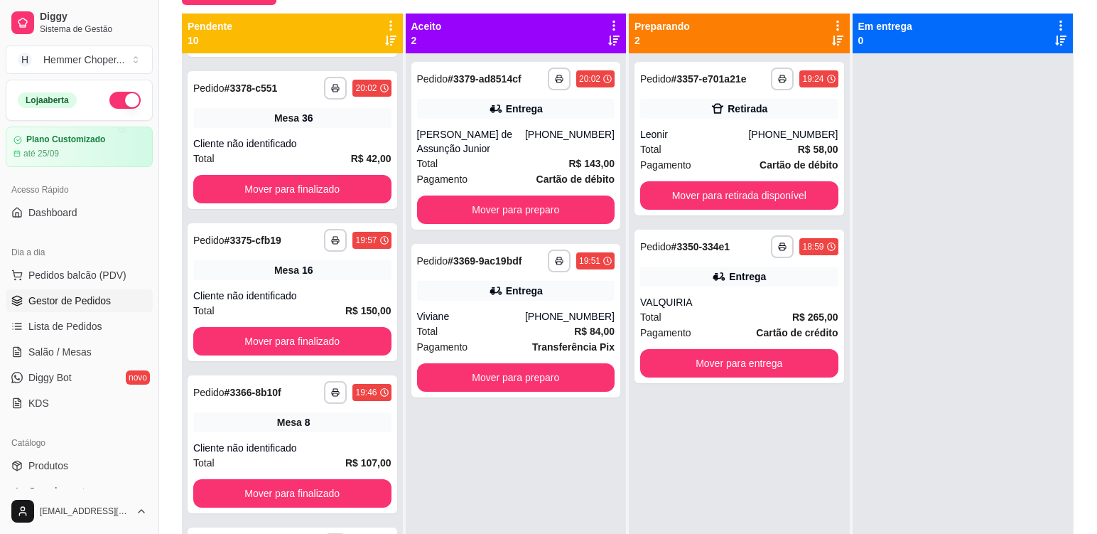
scroll to position [995, 0]
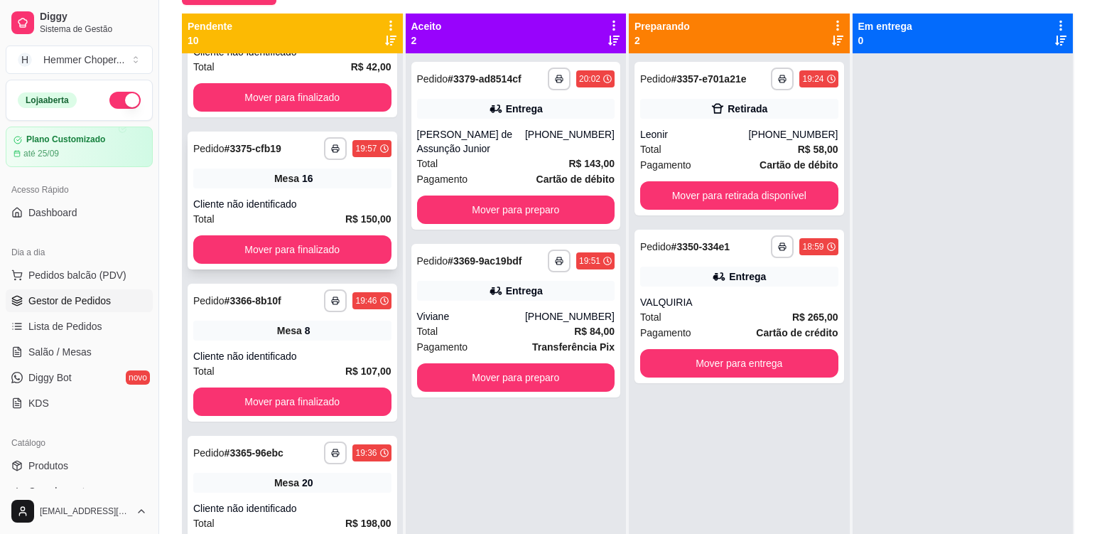
click at [353, 198] on div "Cliente não identificado" at bounding box center [292, 204] width 198 height 14
click at [314, 187] on div "Mesa 16" at bounding box center [292, 178] width 198 height 20
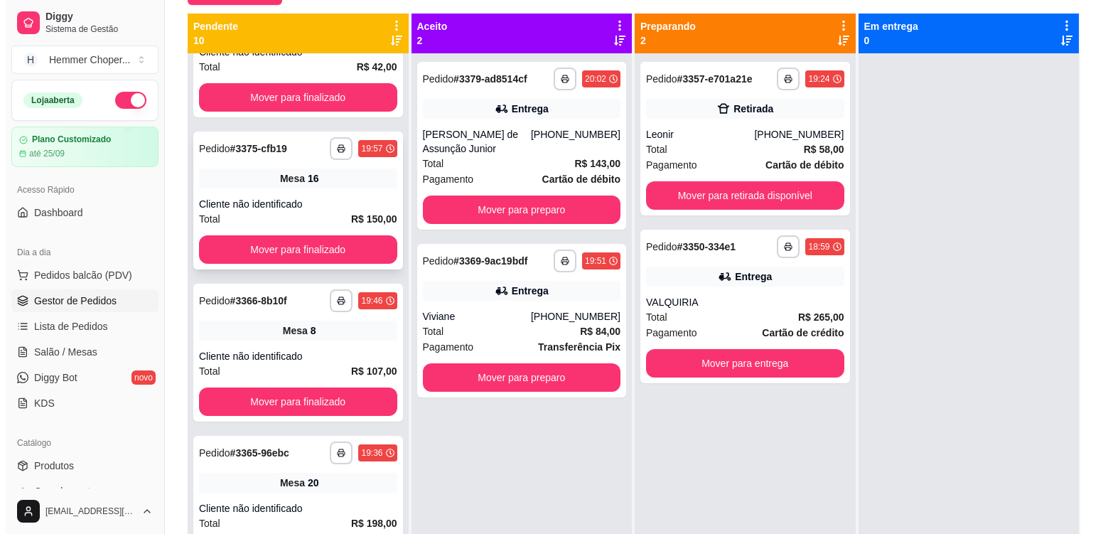
scroll to position [782, 0]
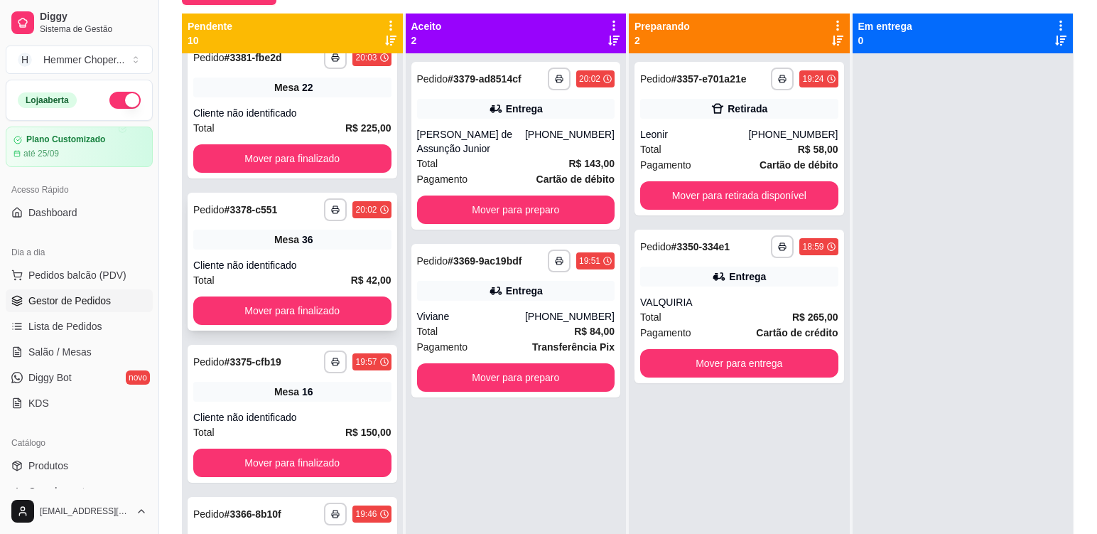
click at [330, 259] on div "Cliente não identificado" at bounding box center [292, 265] width 198 height 14
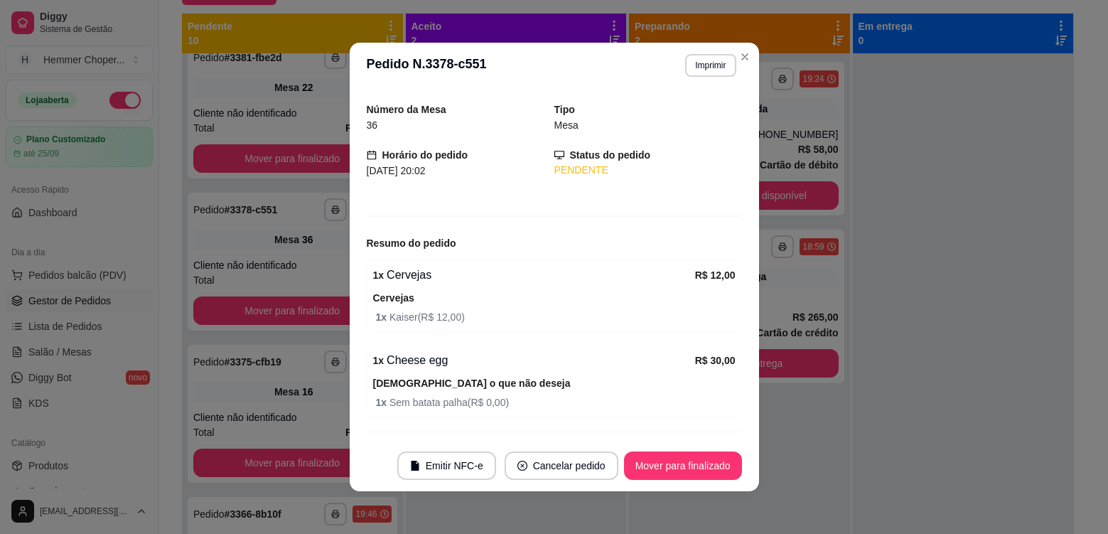
scroll to position [77, 0]
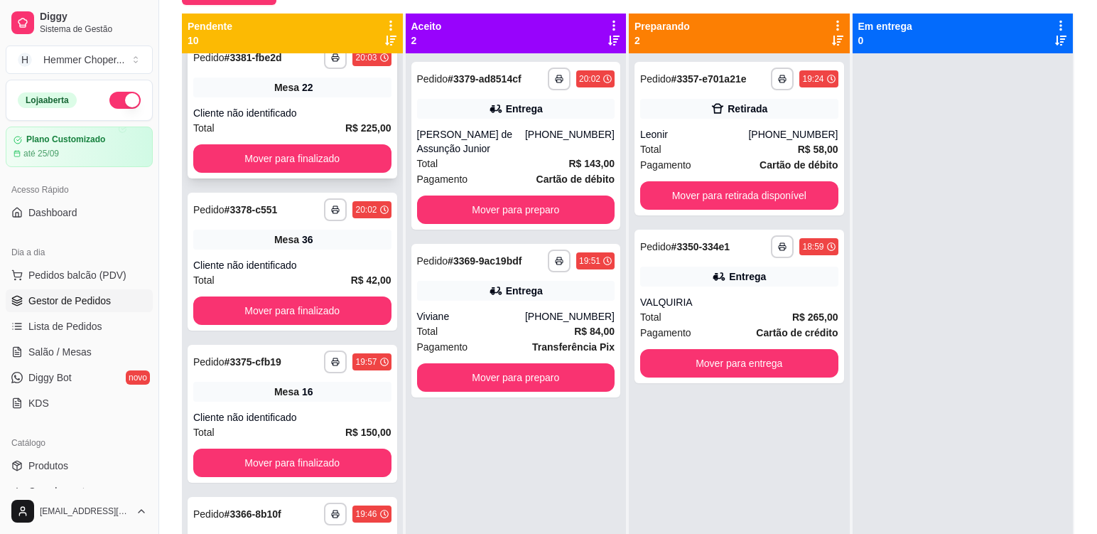
click at [305, 112] on div "Cliente não identificado" at bounding box center [292, 113] width 198 height 14
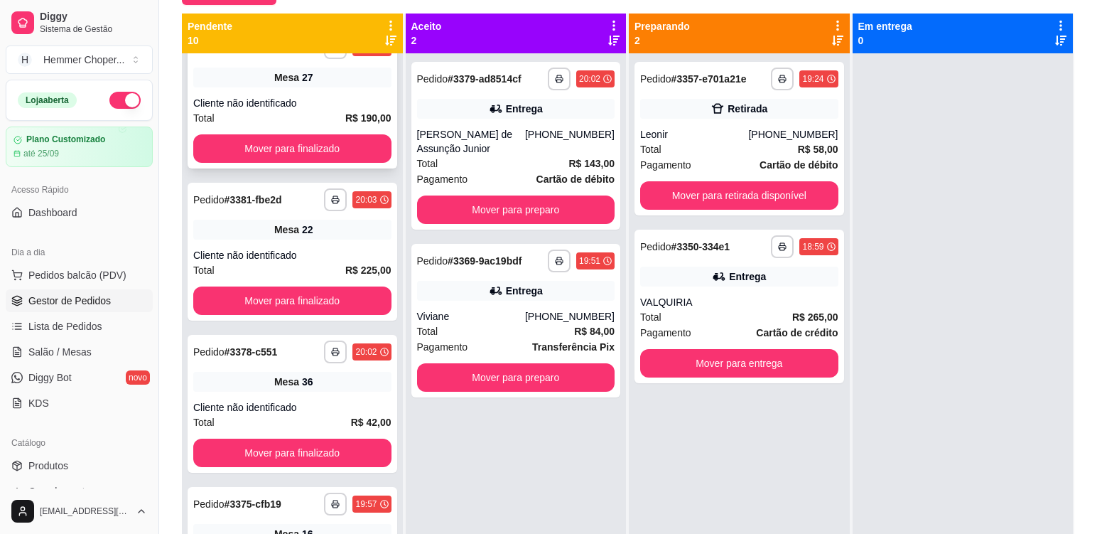
click at [335, 85] on div "Mesa 27" at bounding box center [292, 77] width 198 height 20
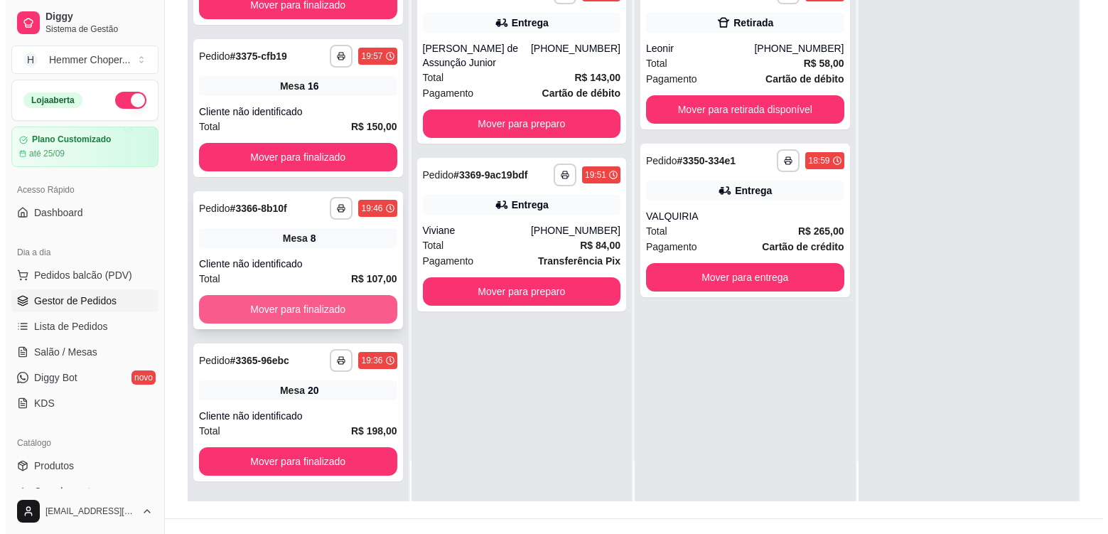
scroll to position [217, 0]
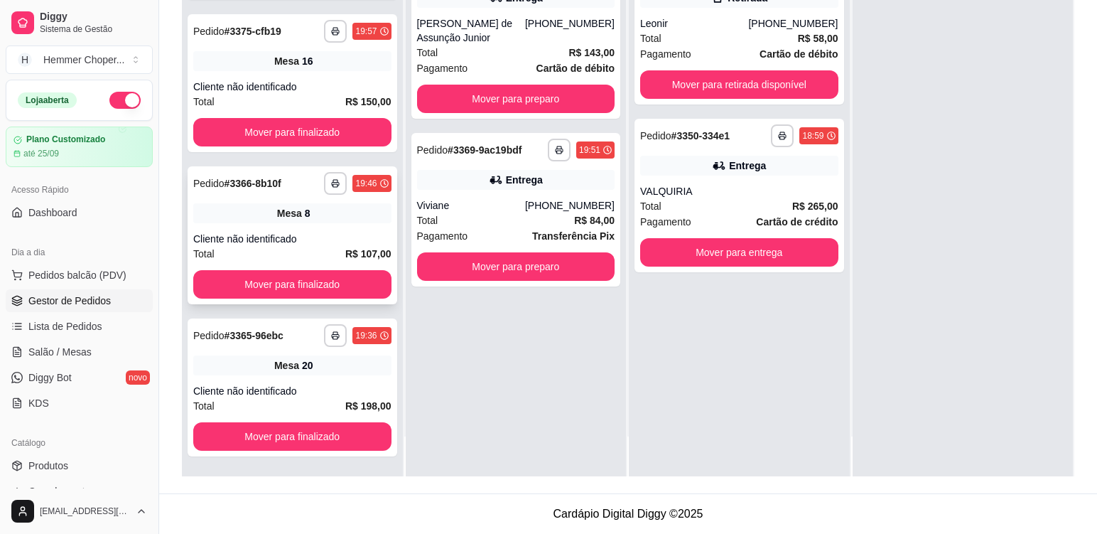
click at [311, 230] on div "**********" at bounding box center [293, 235] width 210 height 138
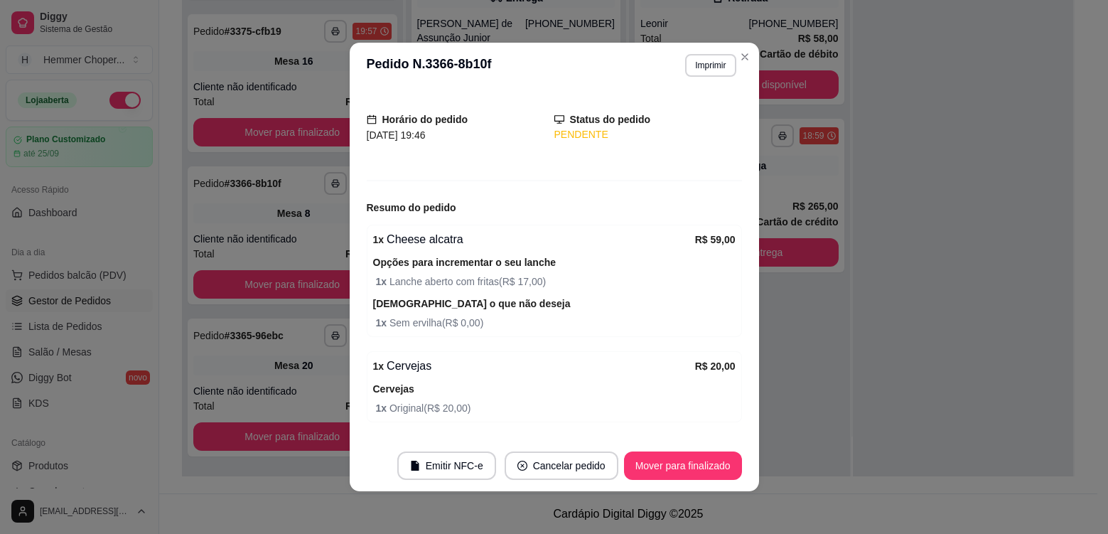
scroll to position [0, 0]
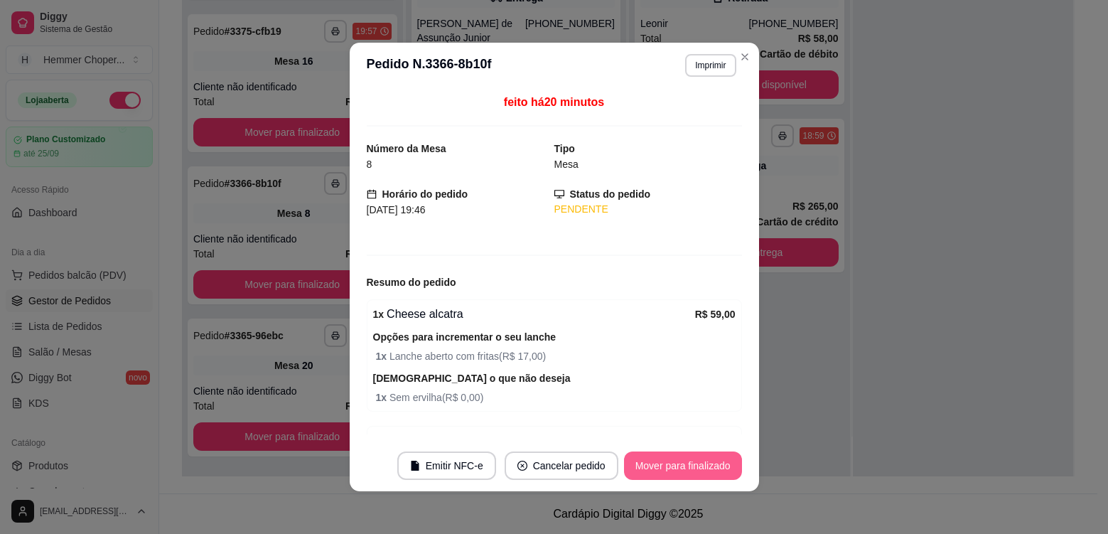
click at [698, 472] on button "Mover para finalizado" at bounding box center [683, 465] width 118 height 28
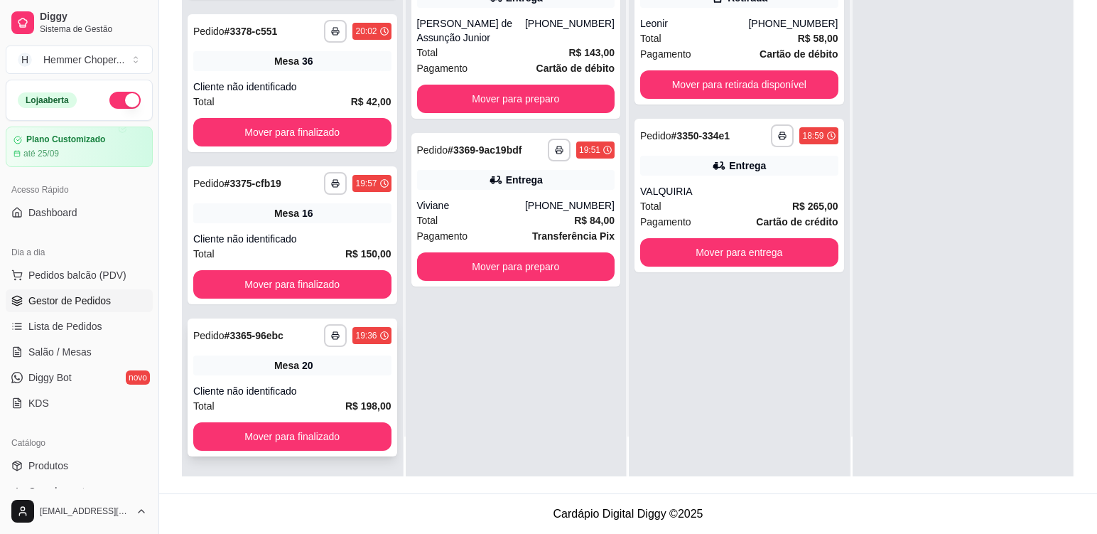
click at [305, 391] on div "Cliente não identificado" at bounding box center [292, 391] width 198 height 14
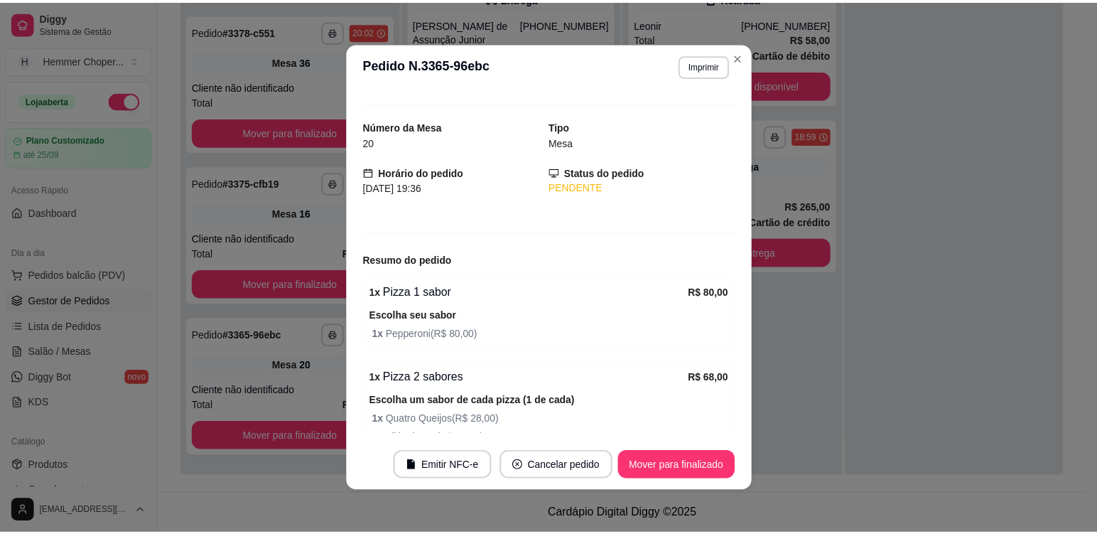
scroll to position [0, 0]
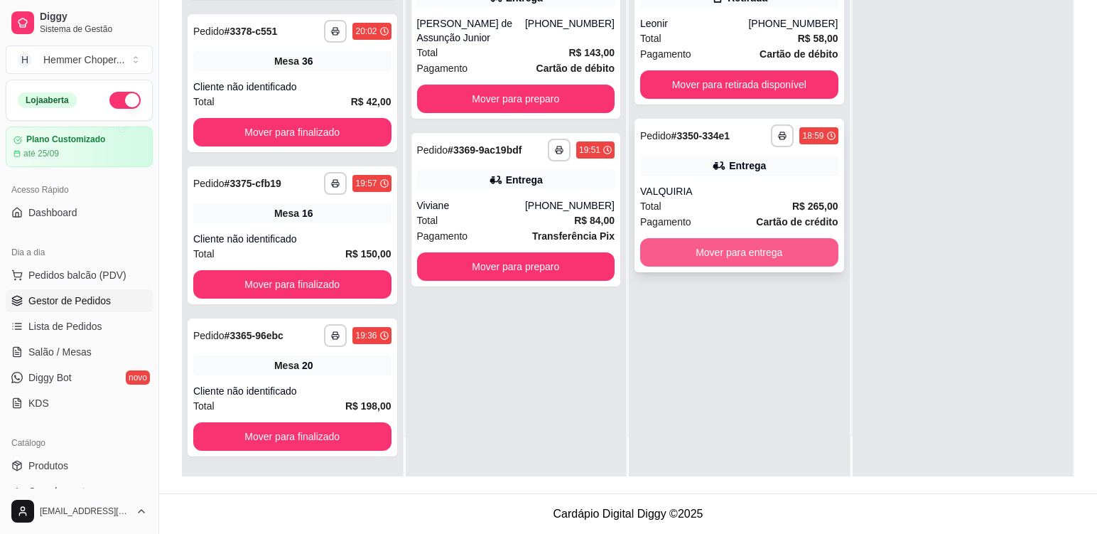
click at [720, 249] on button "Mover para entrega" at bounding box center [739, 252] width 198 height 28
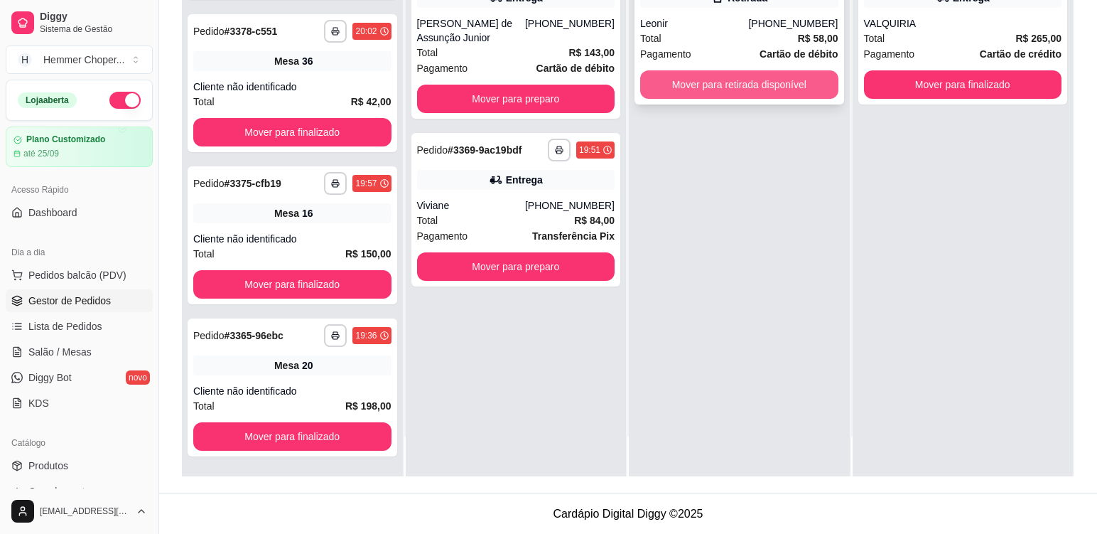
click at [724, 90] on button "Mover para retirada disponível" at bounding box center [739, 84] width 198 height 28
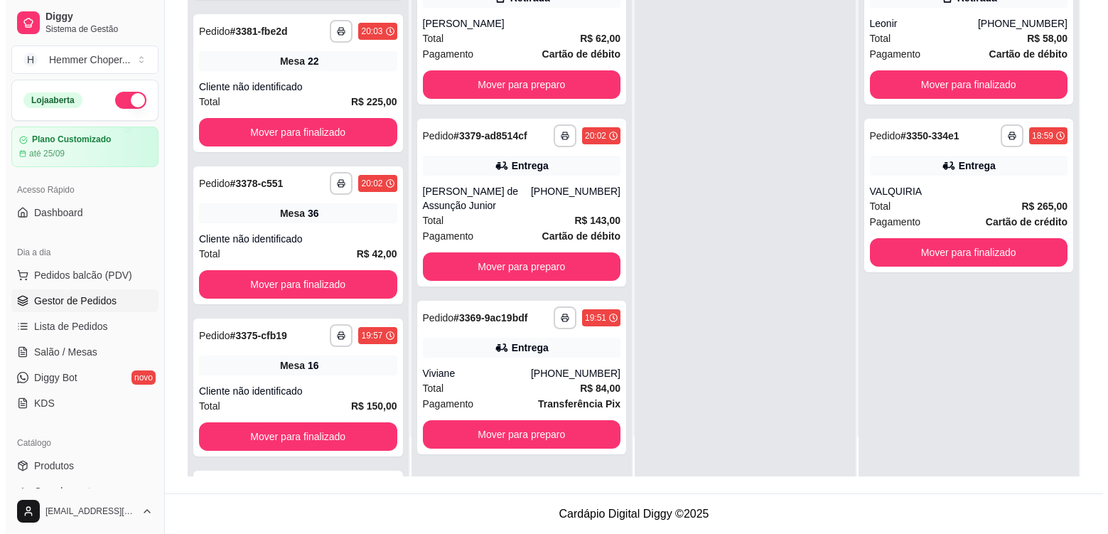
scroll to position [1153, 0]
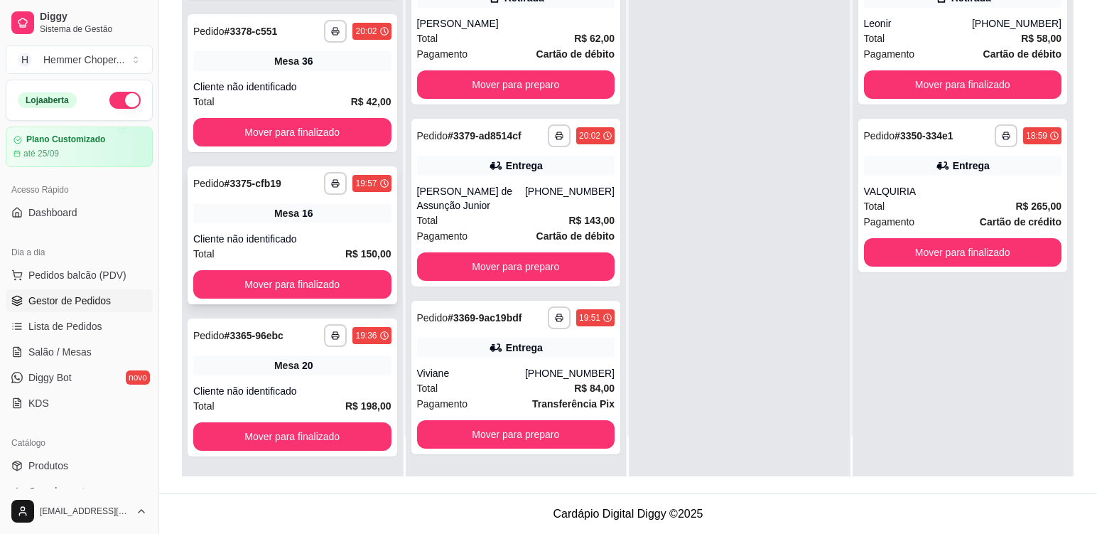
click at [335, 219] on div "Mesa 16" at bounding box center [292, 213] width 198 height 20
click at [492, 376] on div "Viviane" at bounding box center [471, 373] width 108 height 14
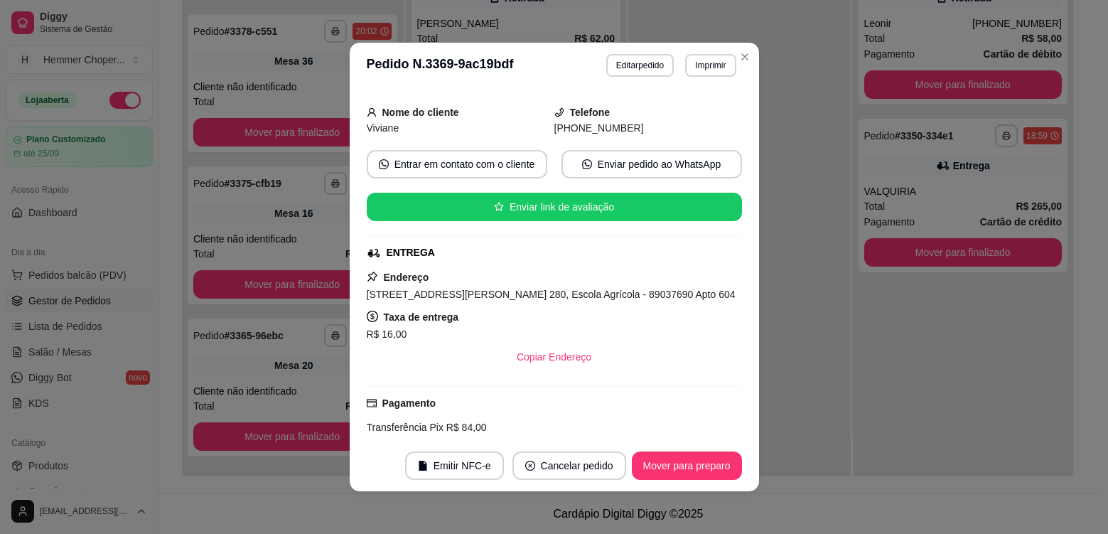
scroll to position [341, 0]
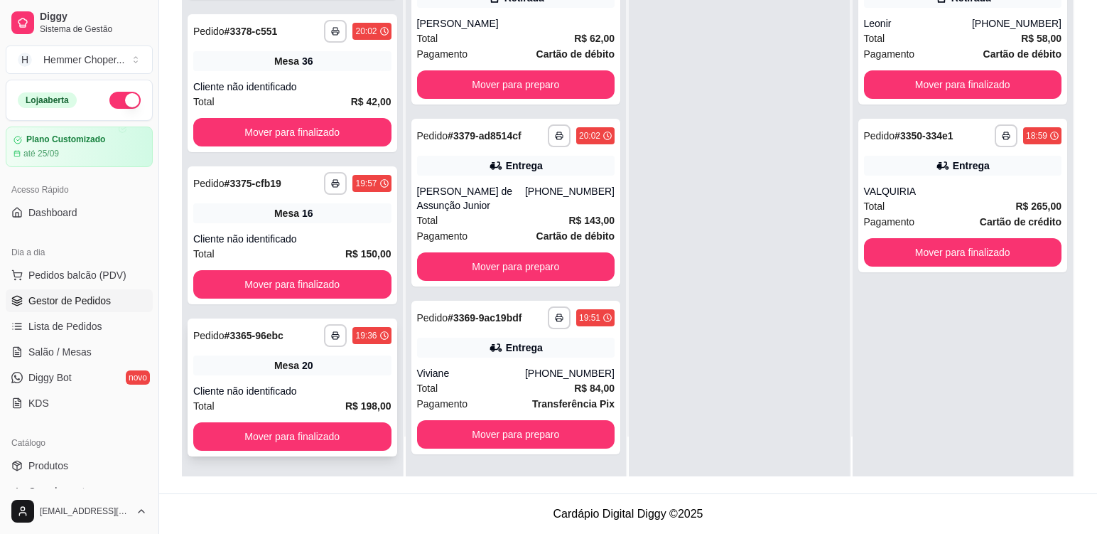
click at [343, 377] on div "**********" at bounding box center [293, 387] width 210 height 138
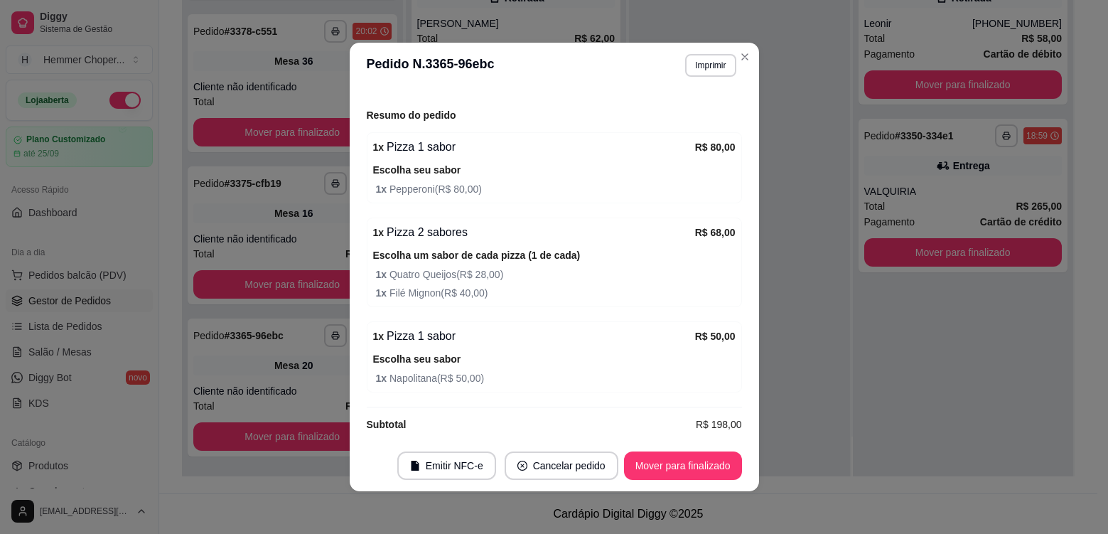
scroll to position [180, 0]
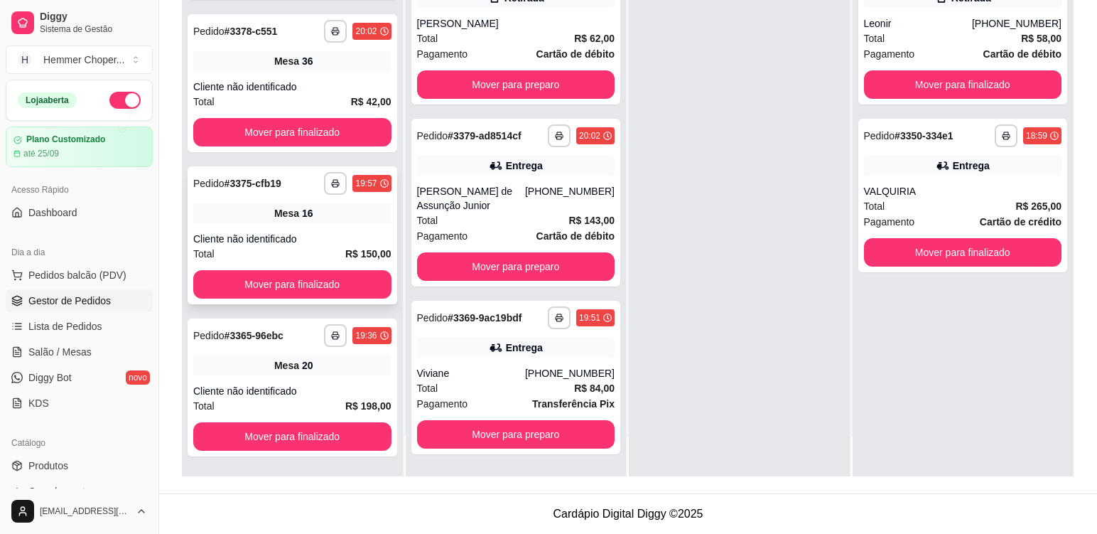
click at [325, 228] on div "**********" at bounding box center [293, 235] width 210 height 138
click at [319, 96] on div "Total R$ 42,00" at bounding box center [292, 102] width 198 height 16
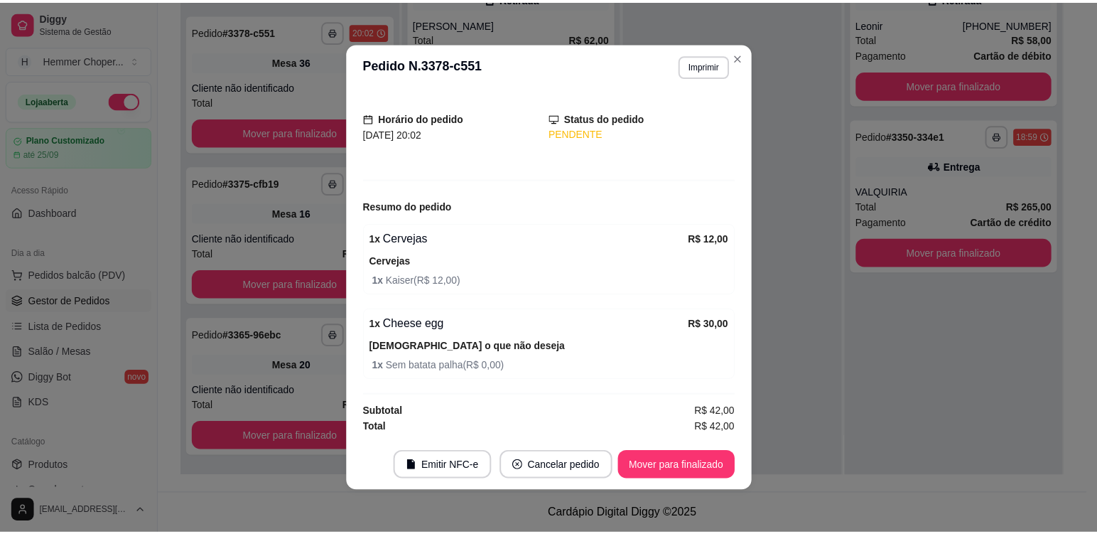
scroll to position [77, 0]
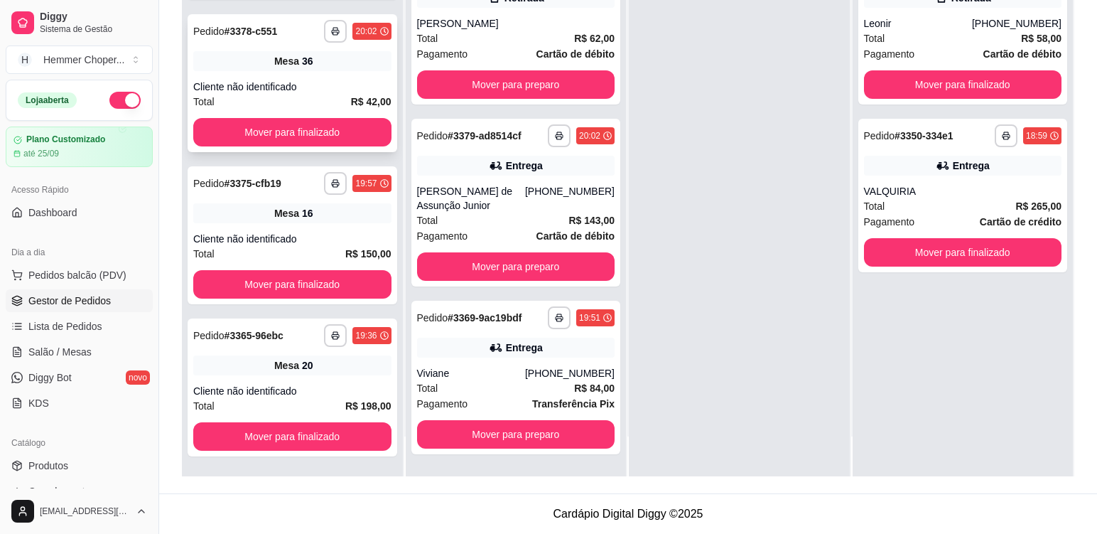
click at [317, 73] on div "**********" at bounding box center [293, 83] width 210 height 138
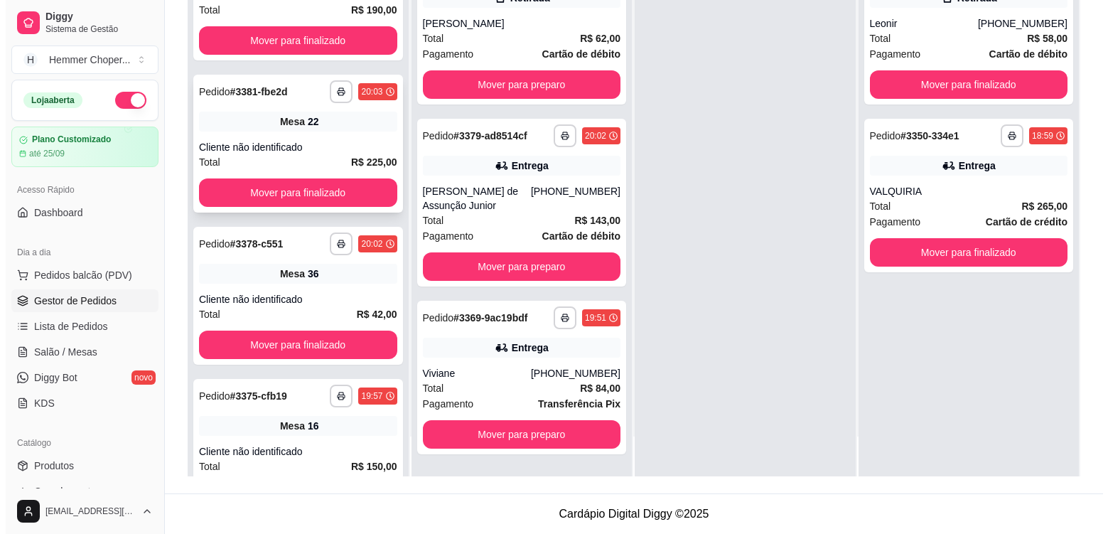
scroll to position [940, 0]
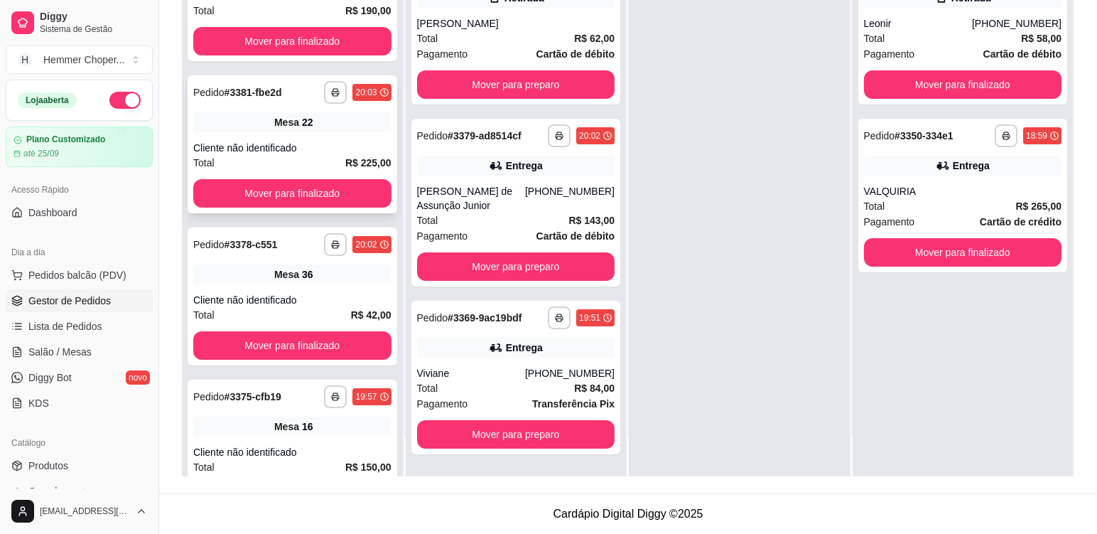
click at [317, 142] on div "Cliente não identificado" at bounding box center [292, 148] width 198 height 14
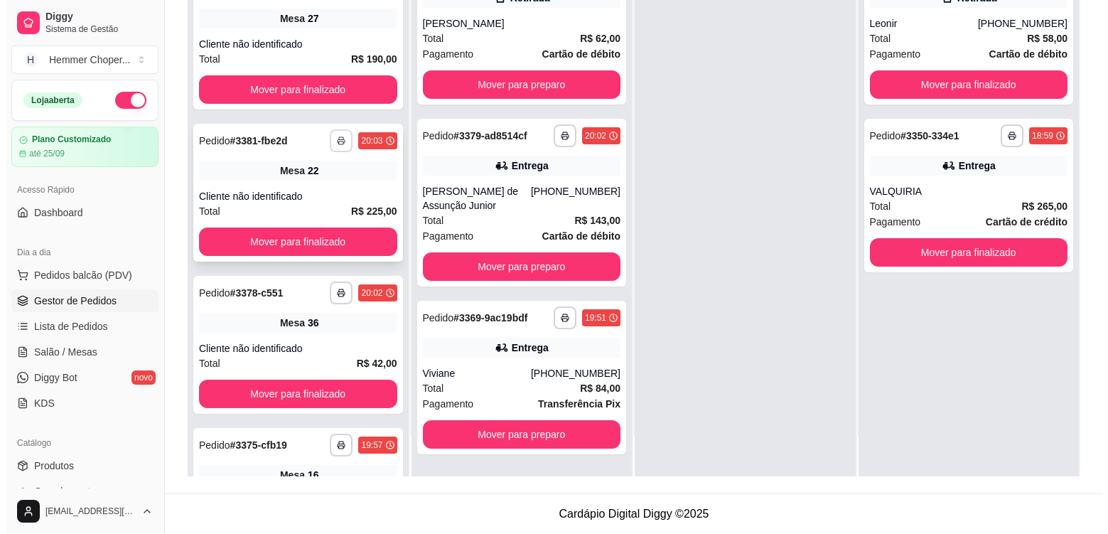
scroll to position [798, 0]
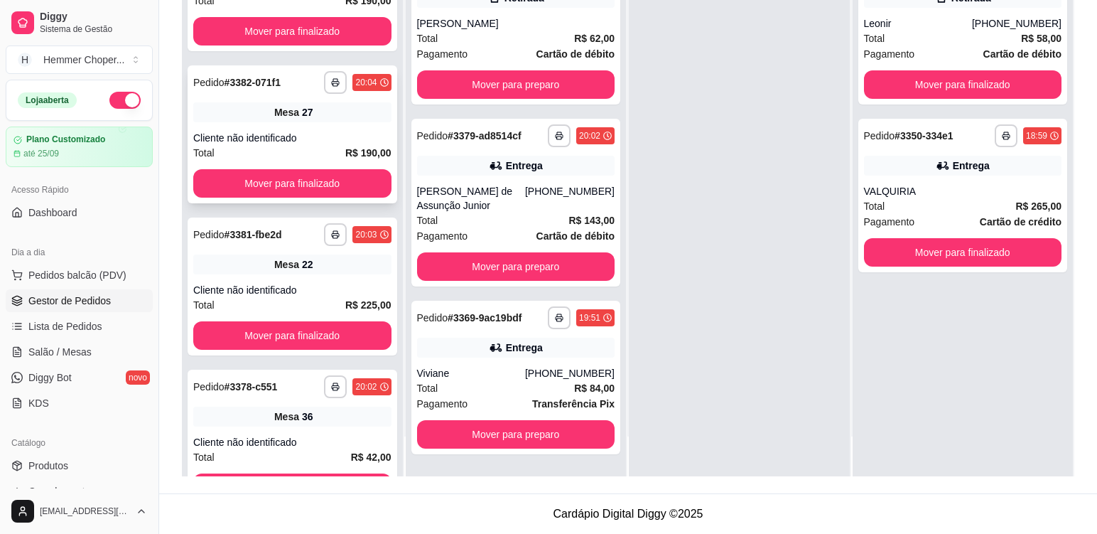
click at [323, 133] on div "Cliente não identificado" at bounding box center [292, 138] width 198 height 14
click at [334, 264] on div "Mesa 22" at bounding box center [292, 264] width 198 height 20
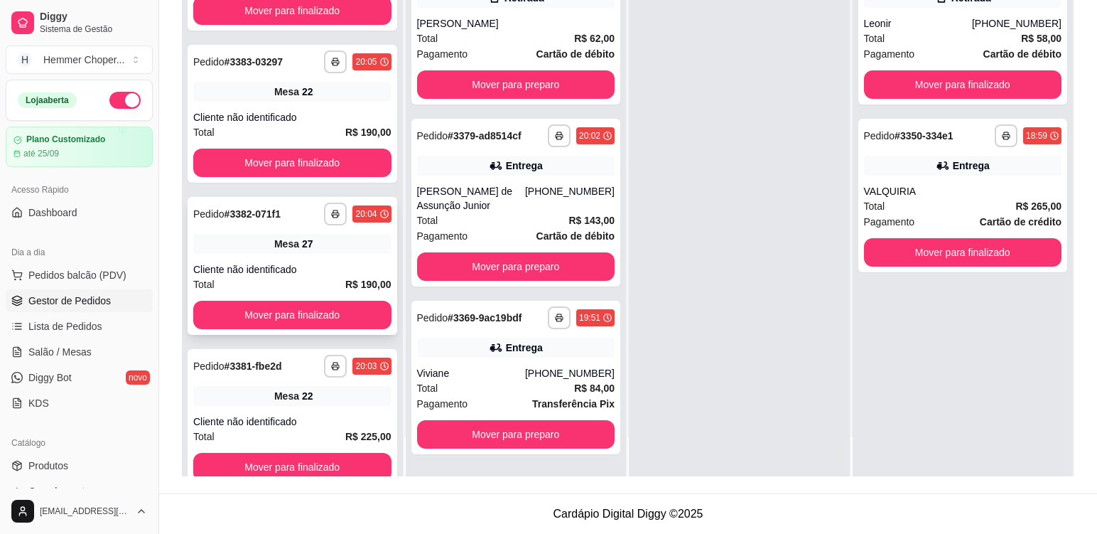
scroll to position [656, 0]
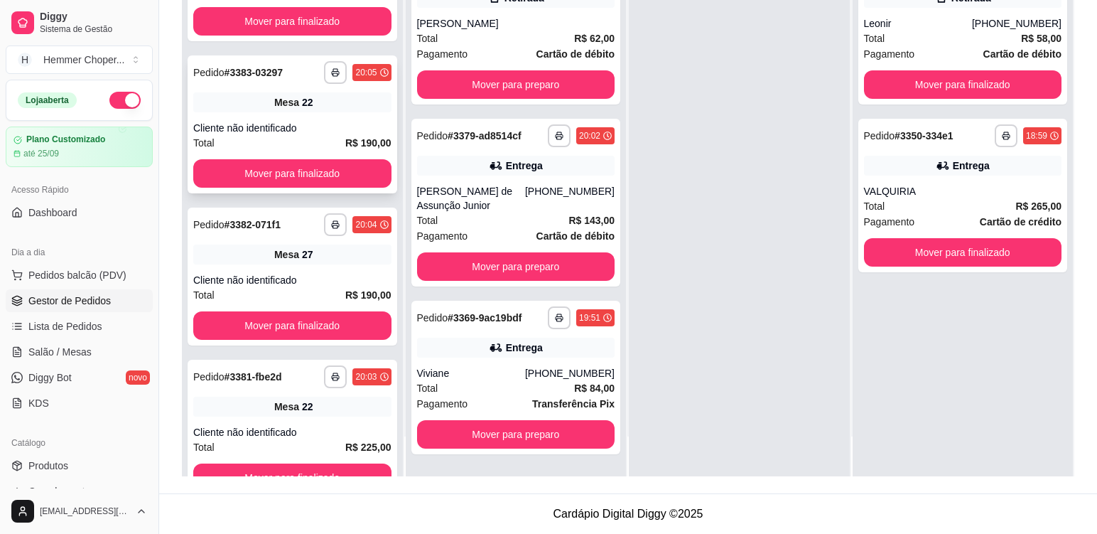
click at [319, 117] on div "**********" at bounding box center [293, 124] width 210 height 138
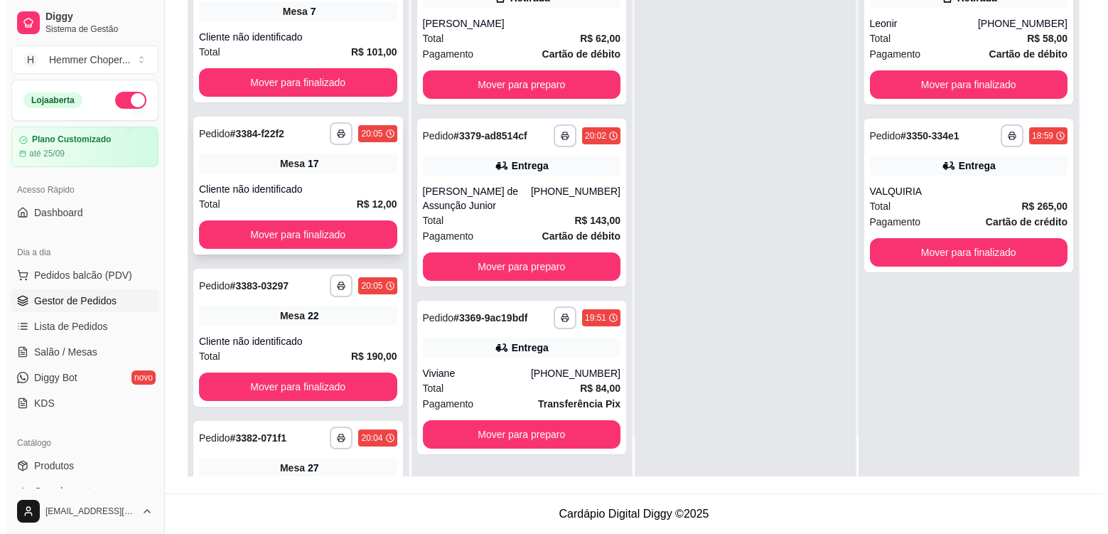
scroll to position [372, 0]
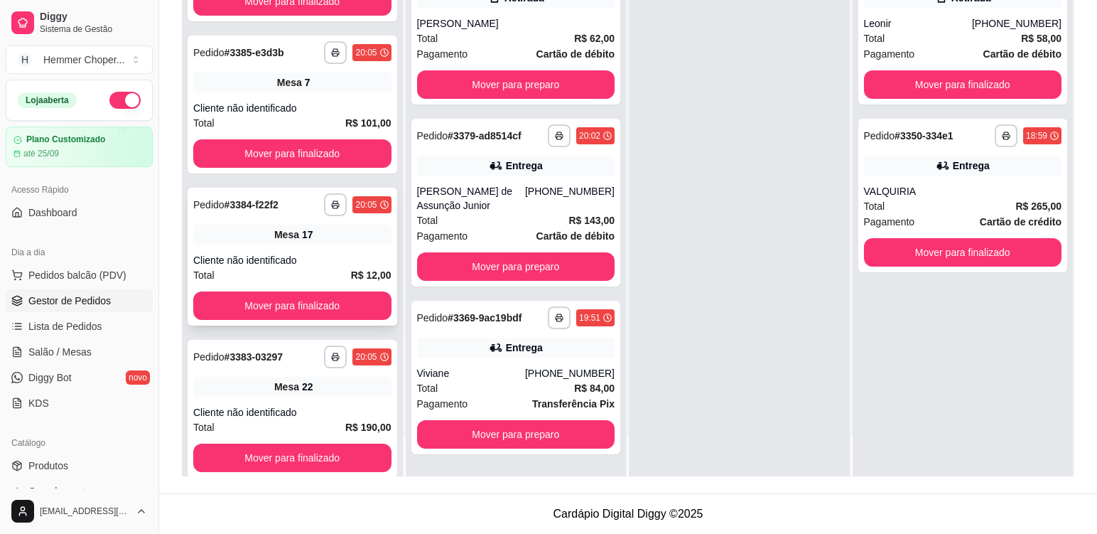
click at [320, 244] on div "Mesa 17" at bounding box center [292, 235] width 198 height 20
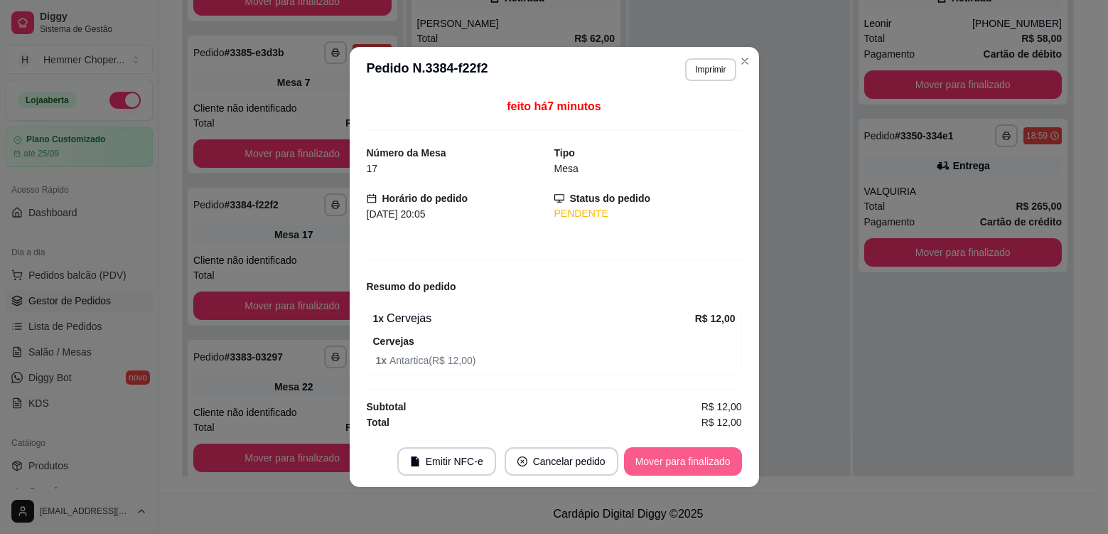
click at [649, 460] on button "Mover para finalizado" at bounding box center [683, 461] width 118 height 28
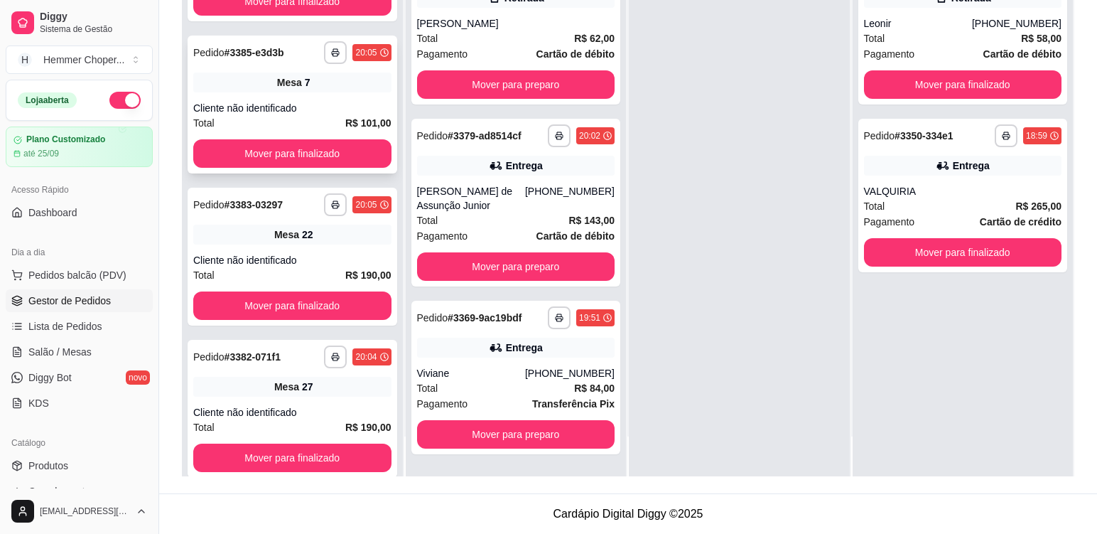
click at [324, 107] on div "Cliente não identificado" at bounding box center [292, 108] width 198 height 14
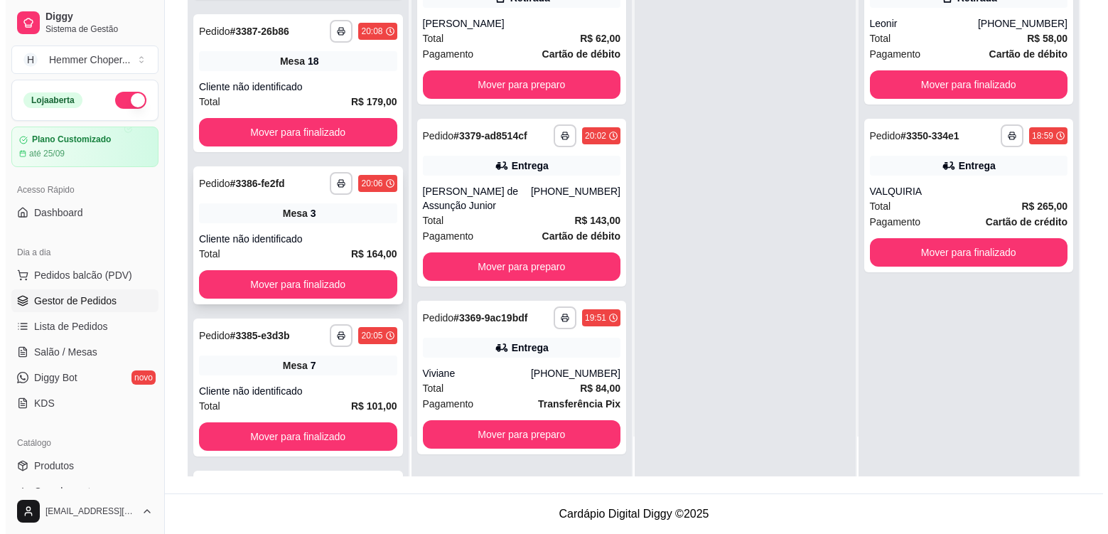
scroll to position [87, 0]
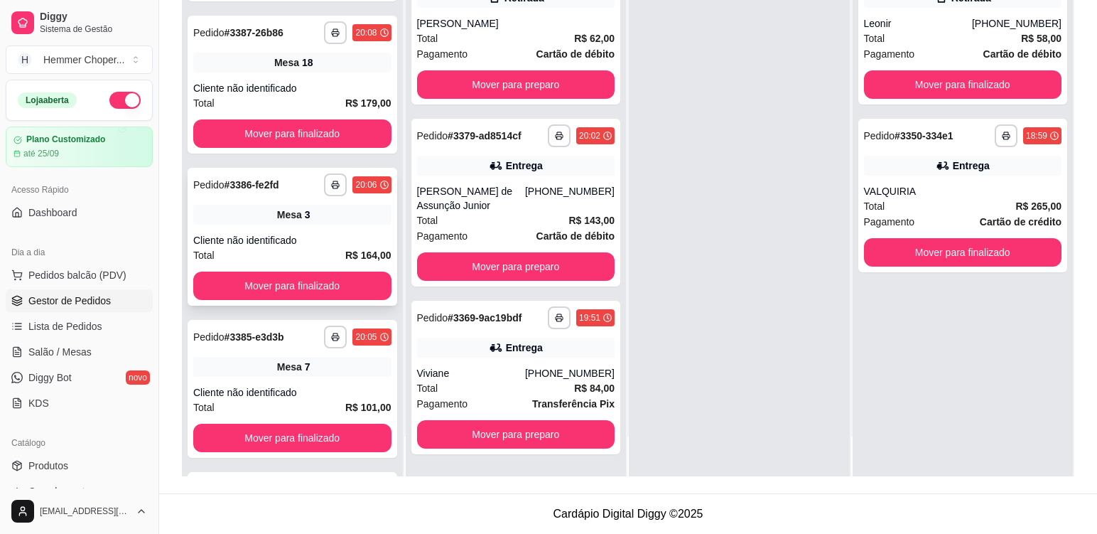
click at [342, 233] on div "Cliente não identificado" at bounding box center [292, 240] width 198 height 14
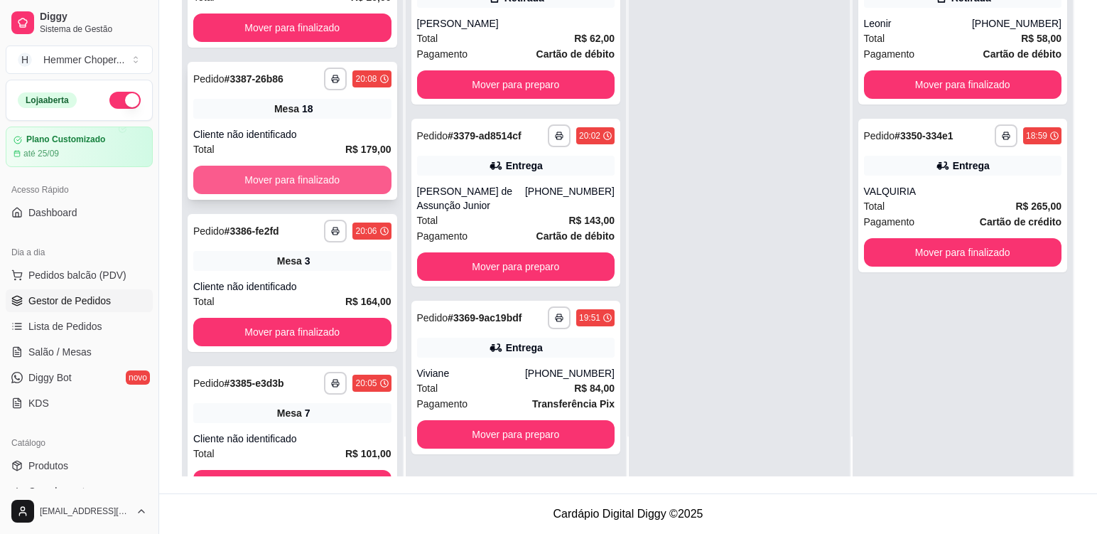
scroll to position [16, 0]
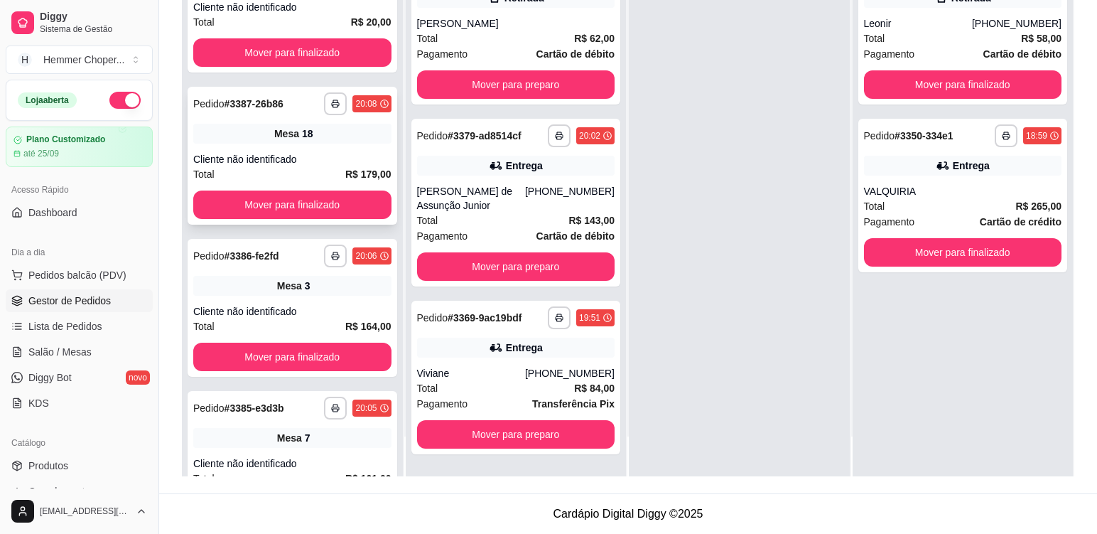
click at [327, 149] on div "**********" at bounding box center [293, 156] width 210 height 138
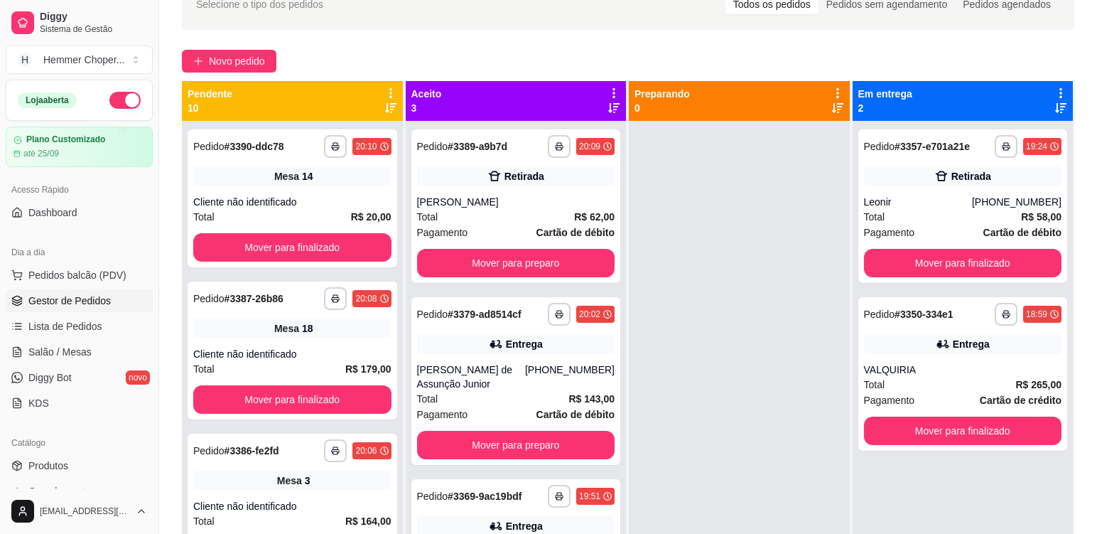
scroll to position [75, 0]
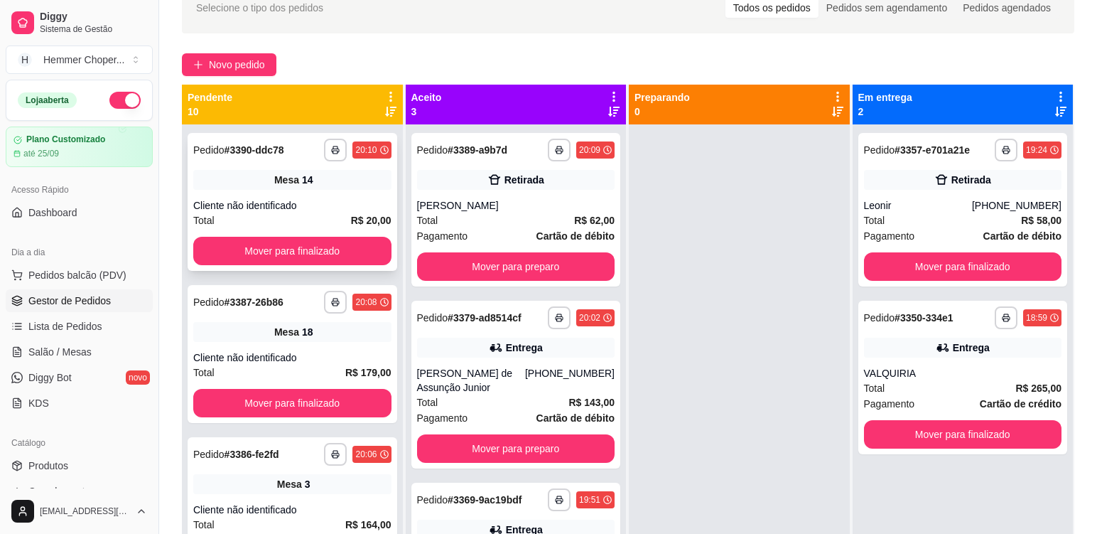
click at [333, 189] on div "Mesa 14" at bounding box center [292, 180] width 198 height 20
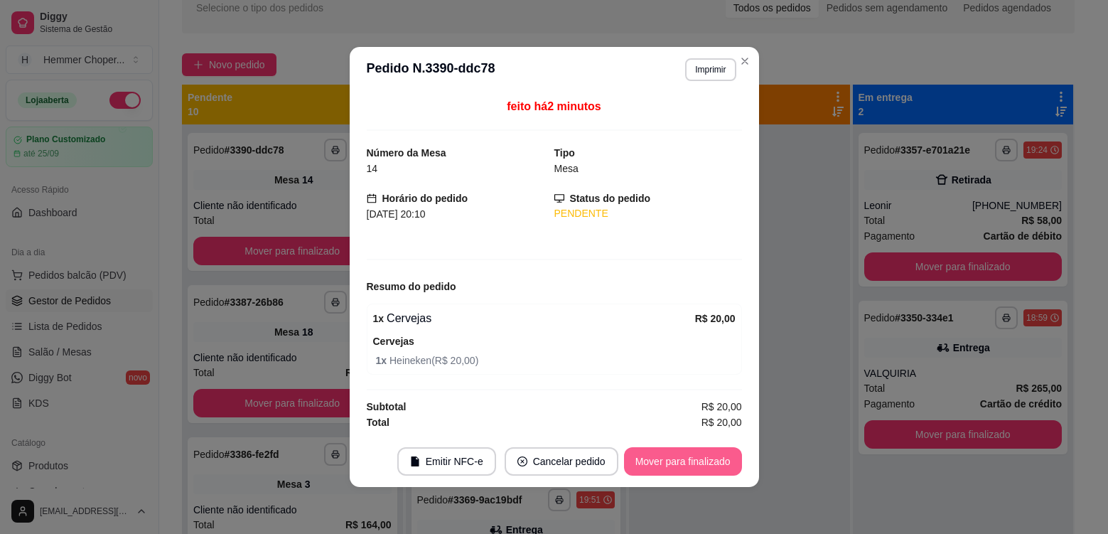
click at [660, 458] on button "Mover para finalizado" at bounding box center [683, 461] width 118 height 28
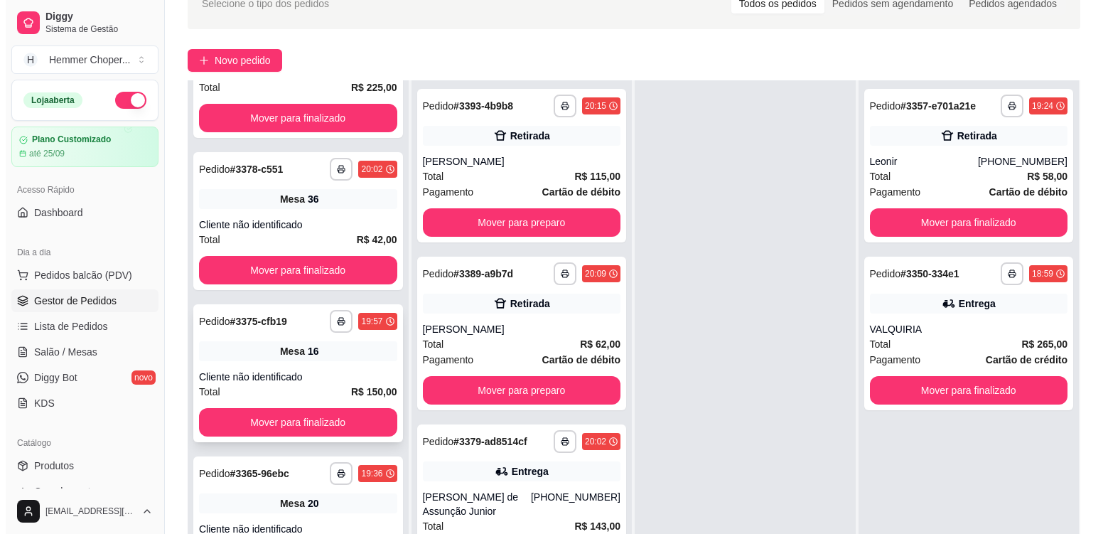
scroll to position [217, 0]
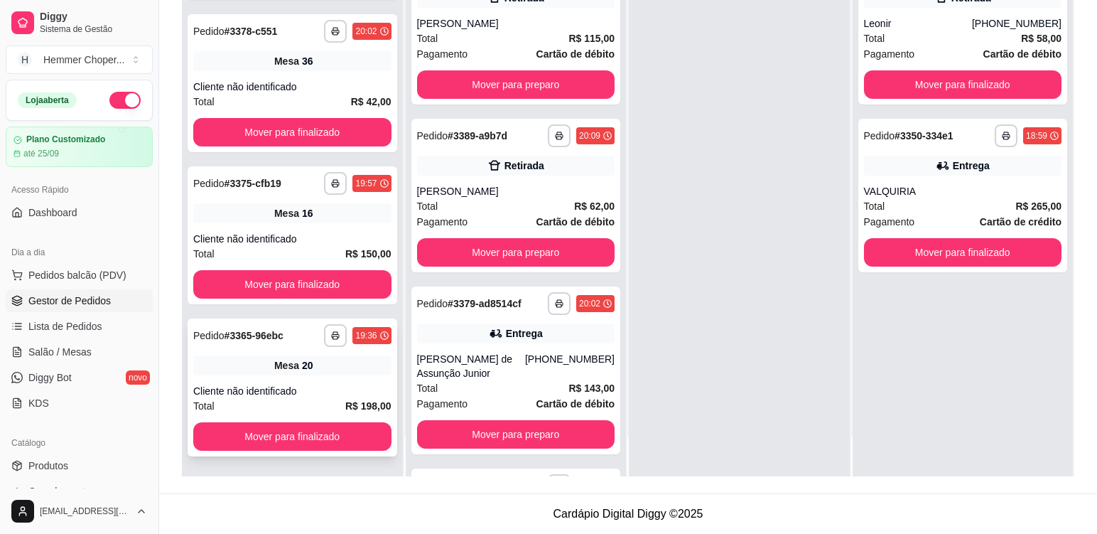
click at [329, 380] on div "**********" at bounding box center [293, 387] width 210 height 138
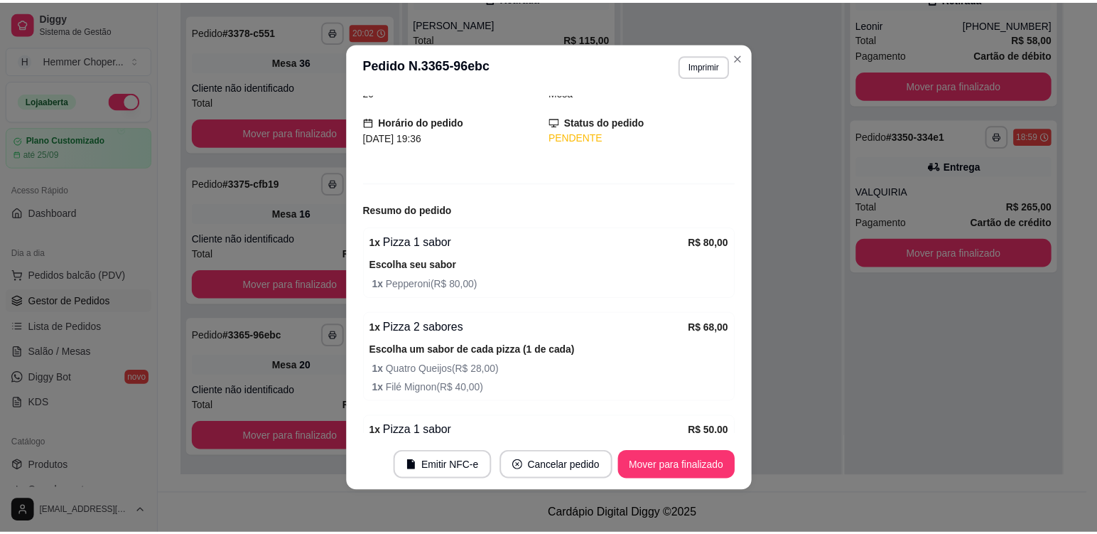
scroll to position [180, 0]
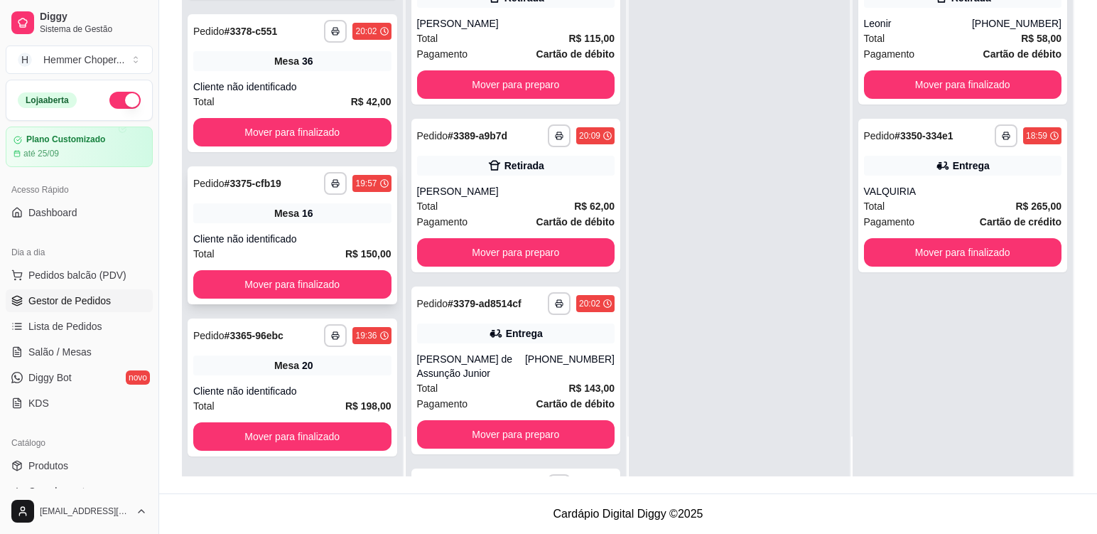
click at [328, 233] on div "Cliente não identificado" at bounding box center [292, 239] width 198 height 14
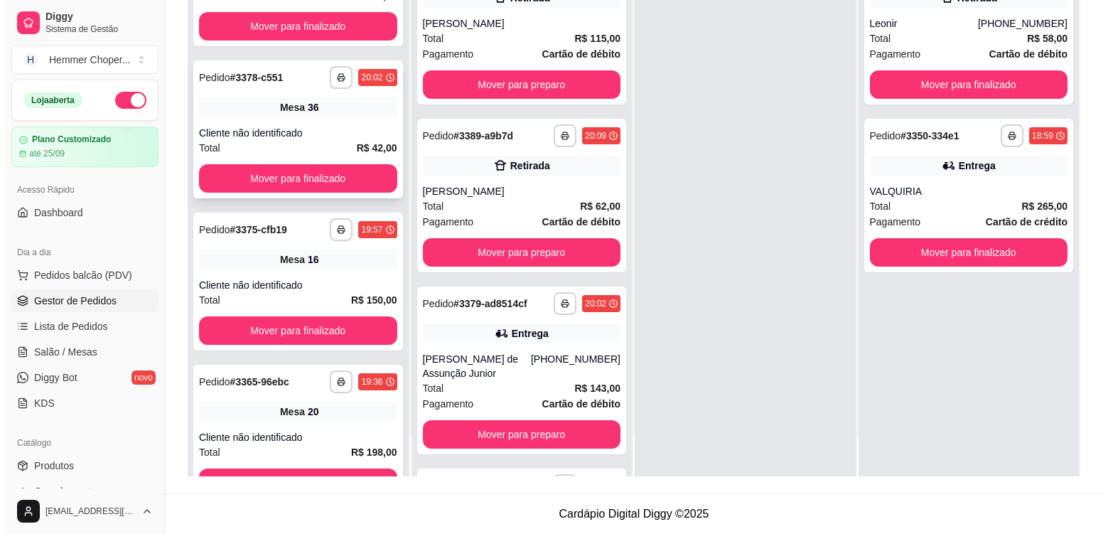
scroll to position [930, 0]
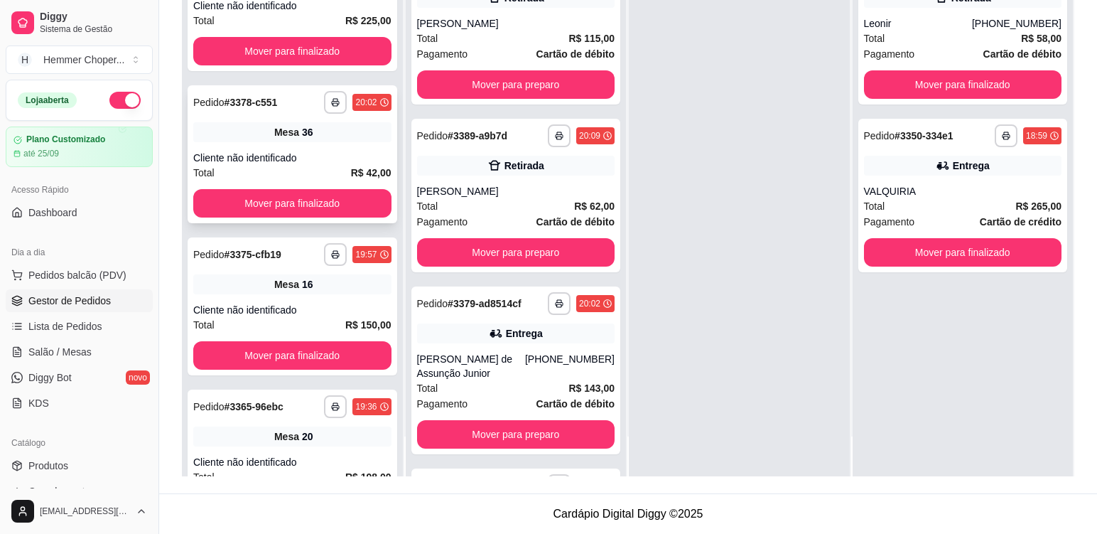
click at [314, 151] on div "Cliente não identificado" at bounding box center [292, 158] width 198 height 14
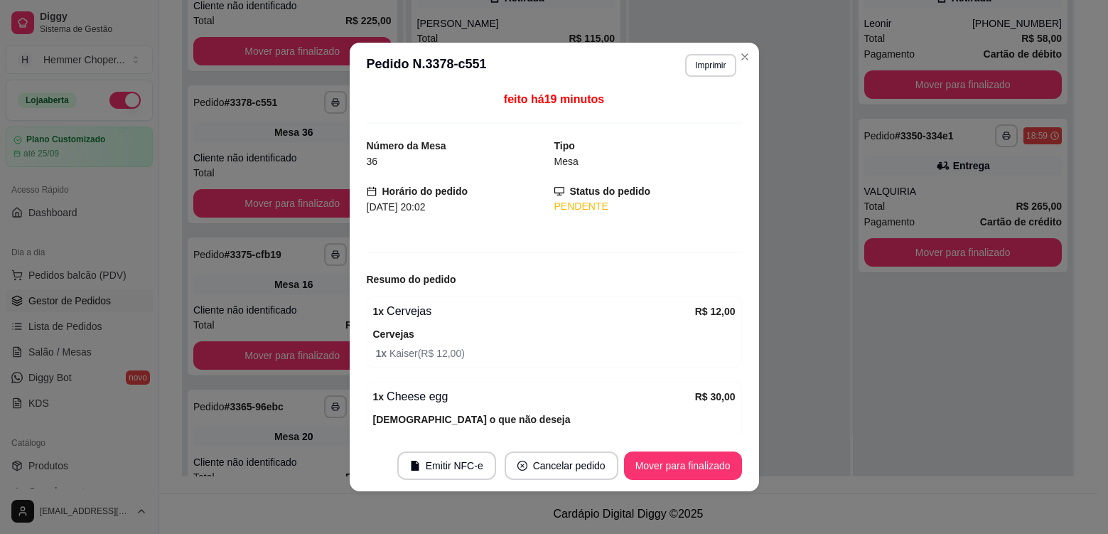
scroll to position [0, 0]
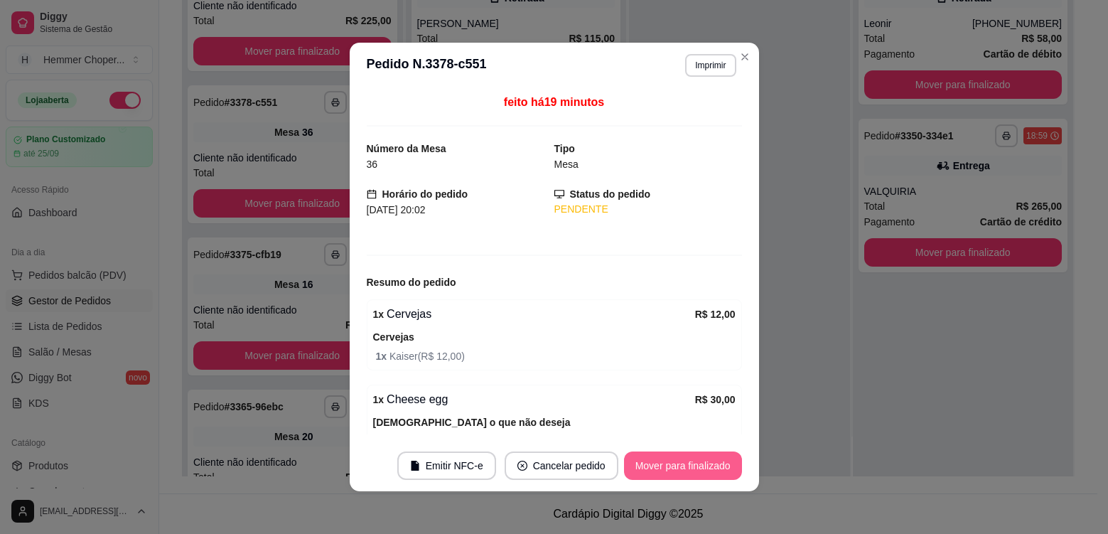
click at [658, 466] on button "Mover para finalizado" at bounding box center [683, 465] width 118 height 28
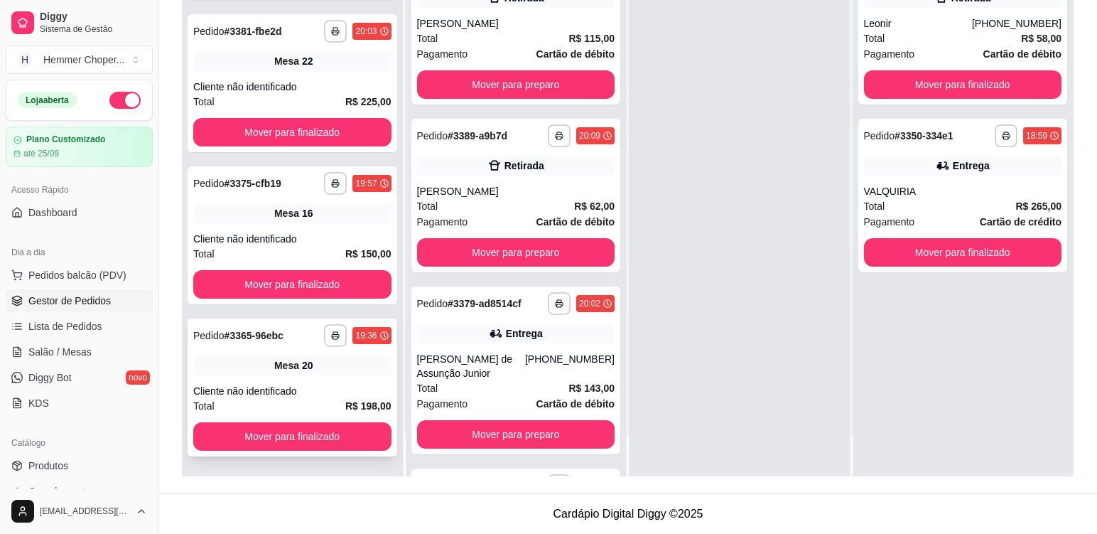
click at [342, 378] on div "**********" at bounding box center [293, 387] width 210 height 138
click at [315, 231] on div "**********" at bounding box center [293, 235] width 210 height 138
click at [298, 87] on div "Cliente não identificado" at bounding box center [292, 87] width 198 height 14
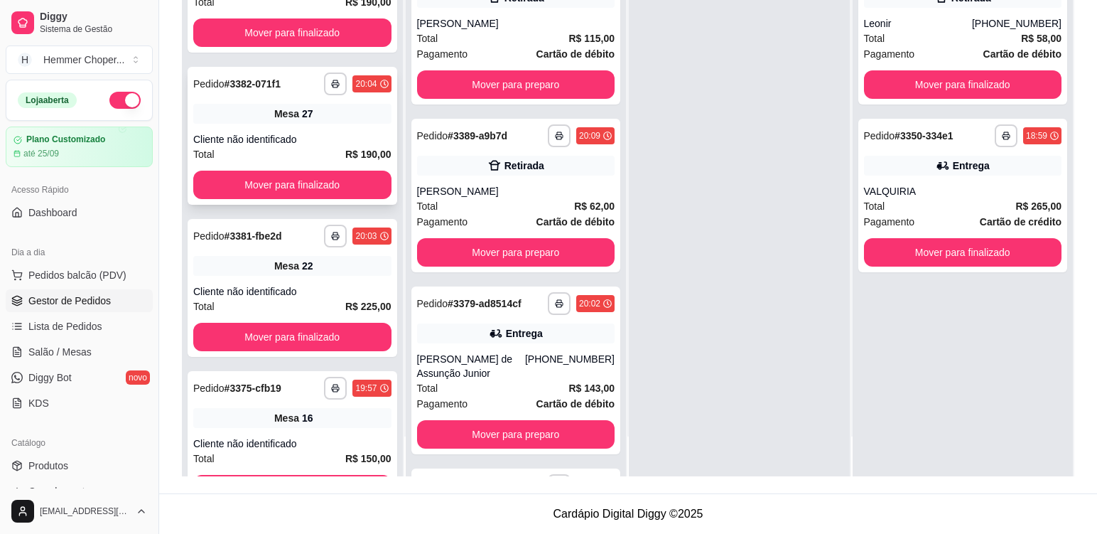
scroll to position [636, 0]
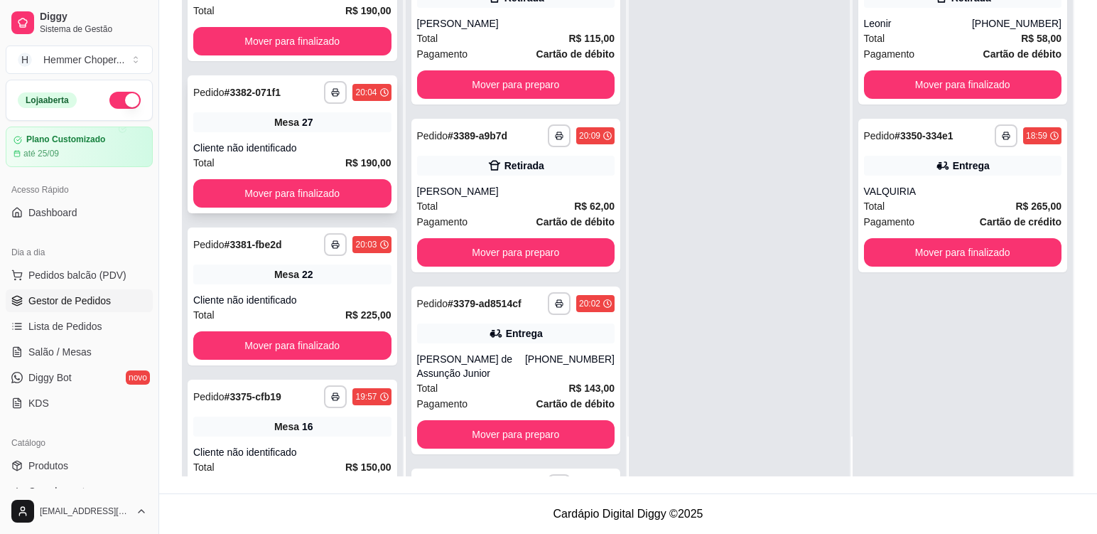
click at [322, 141] on div "Cliente não identificado" at bounding box center [292, 148] width 198 height 14
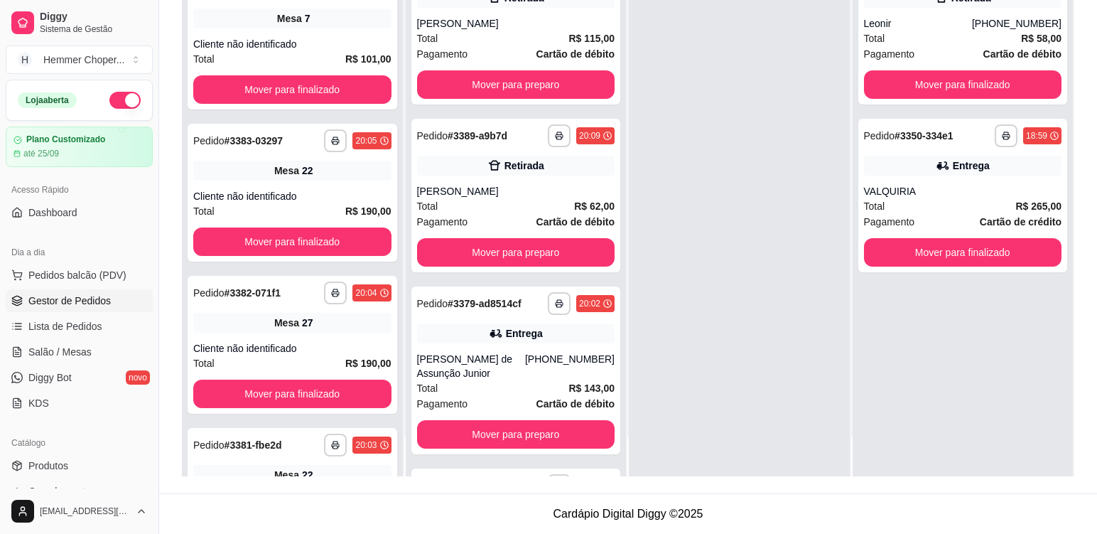
scroll to position [423, 0]
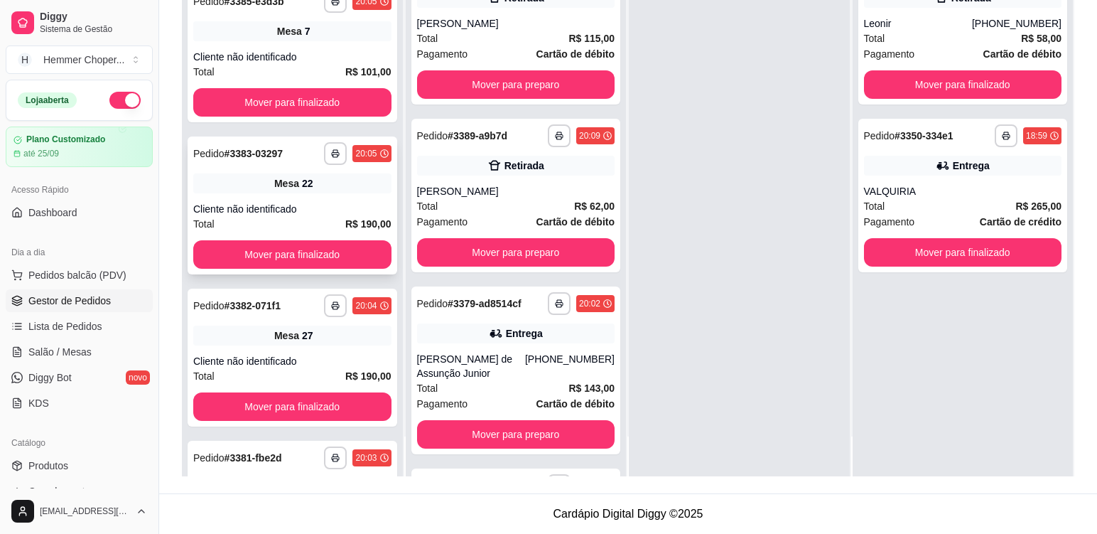
click at [320, 176] on div "Mesa 22" at bounding box center [292, 183] width 198 height 20
click at [337, 353] on div "**********" at bounding box center [293, 357] width 210 height 138
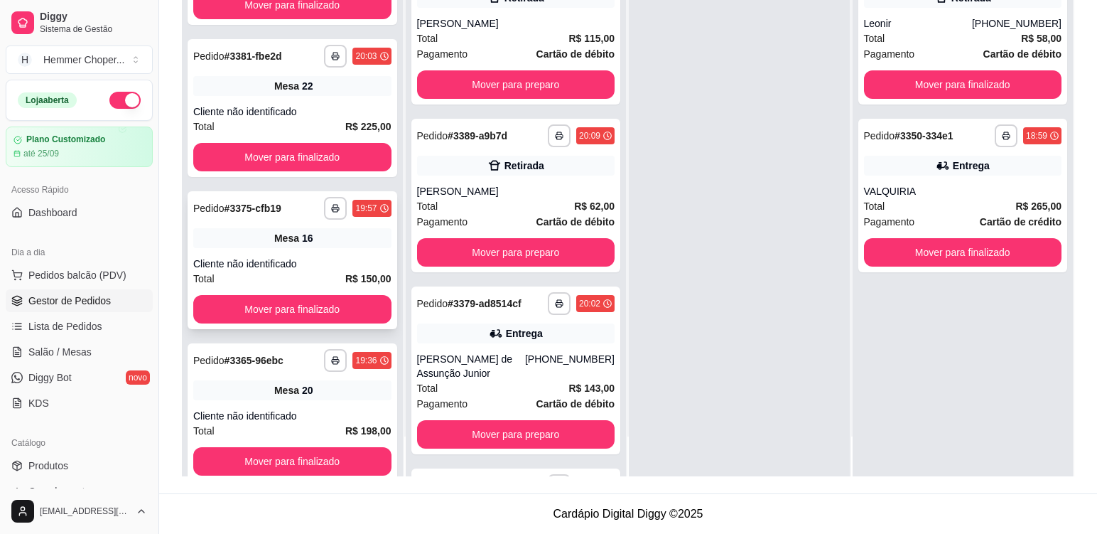
scroll to position [849, 0]
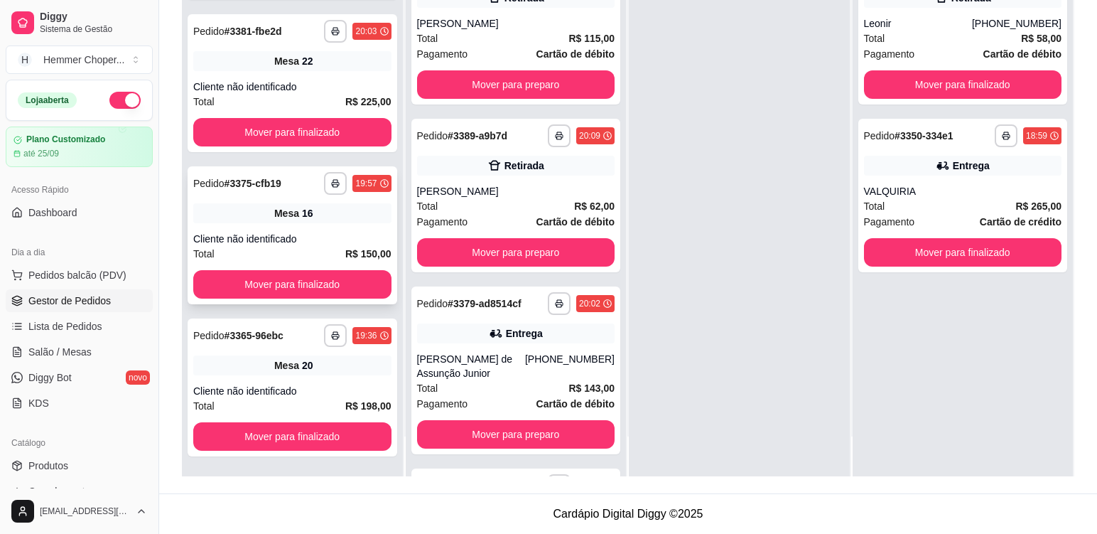
click at [318, 234] on div "Cliente não identificado" at bounding box center [292, 239] width 198 height 14
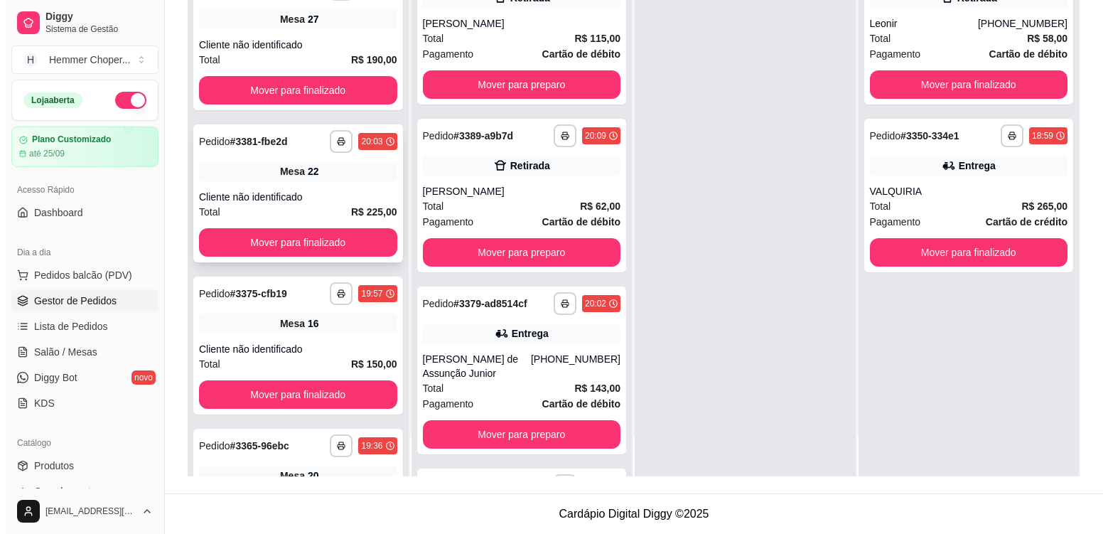
scroll to position [707, 0]
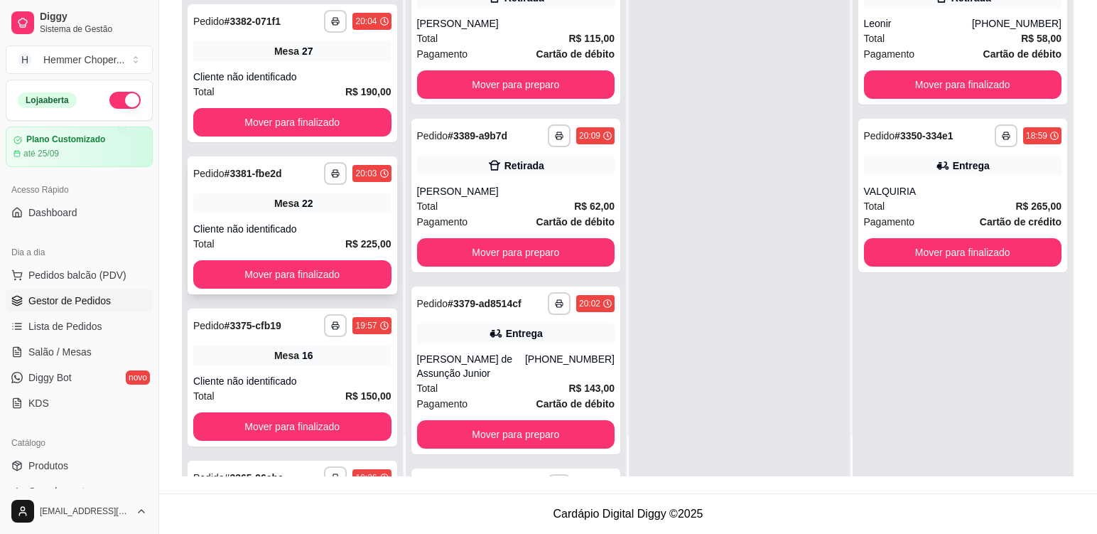
click at [340, 220] on div "**********" at bounding box center [293, 225] width 210 height 138
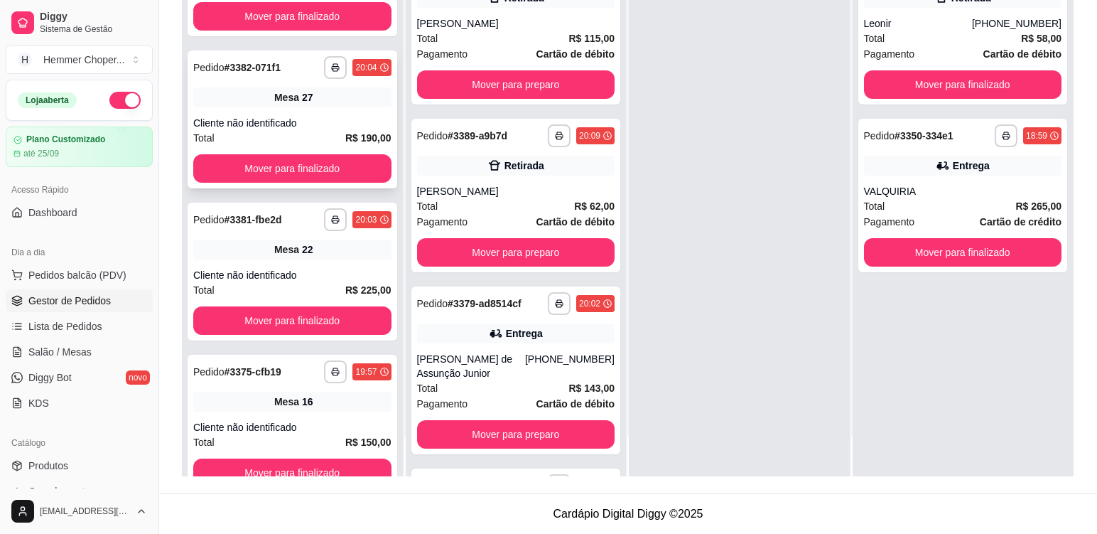
scroll to position [636, 0]
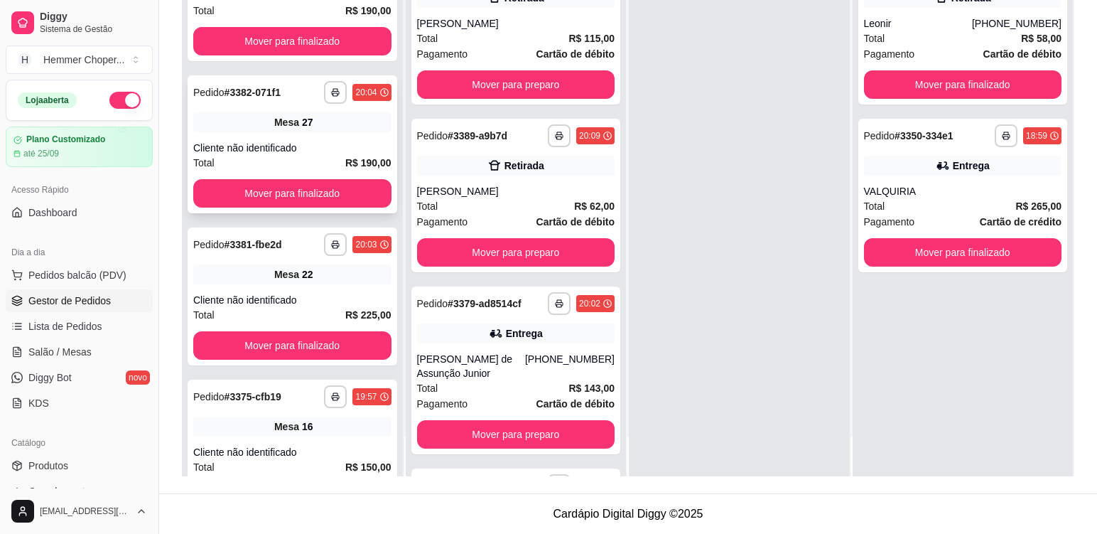
click at [308, 142] on div "Cliente não identificado" at bounding box center [292, 148] width 198 height 14
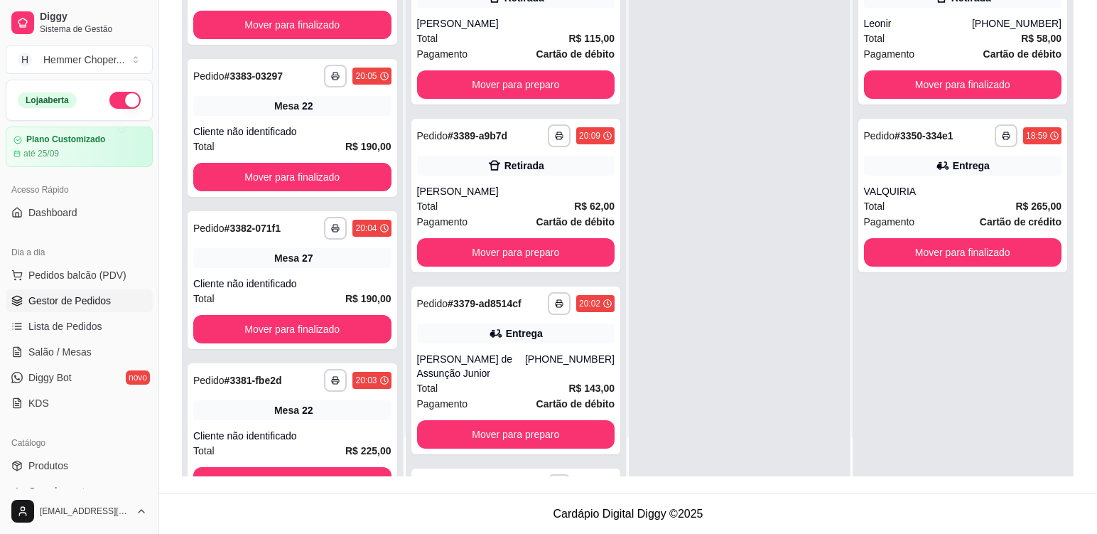
scroll to position [494, 0]
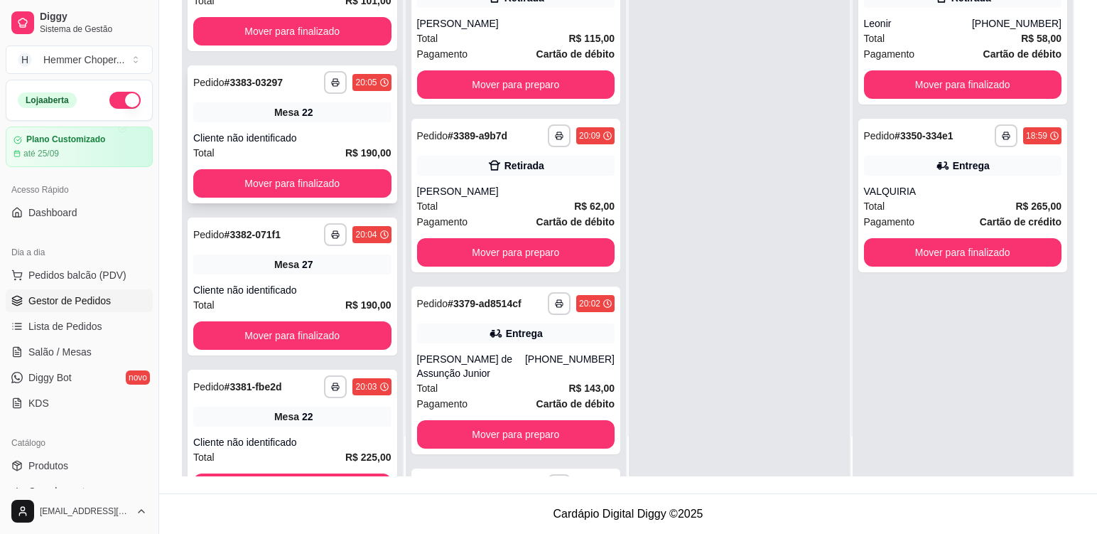
click at [333, 126] on div "**********" at bounding box center [293, 134] width 210 height 138
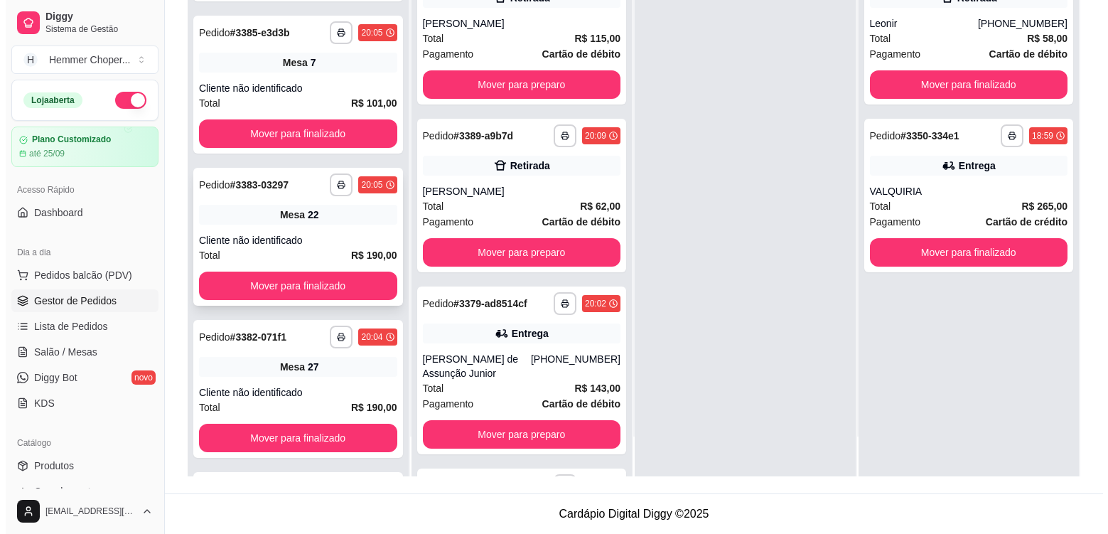
scroll to position [352, 0]
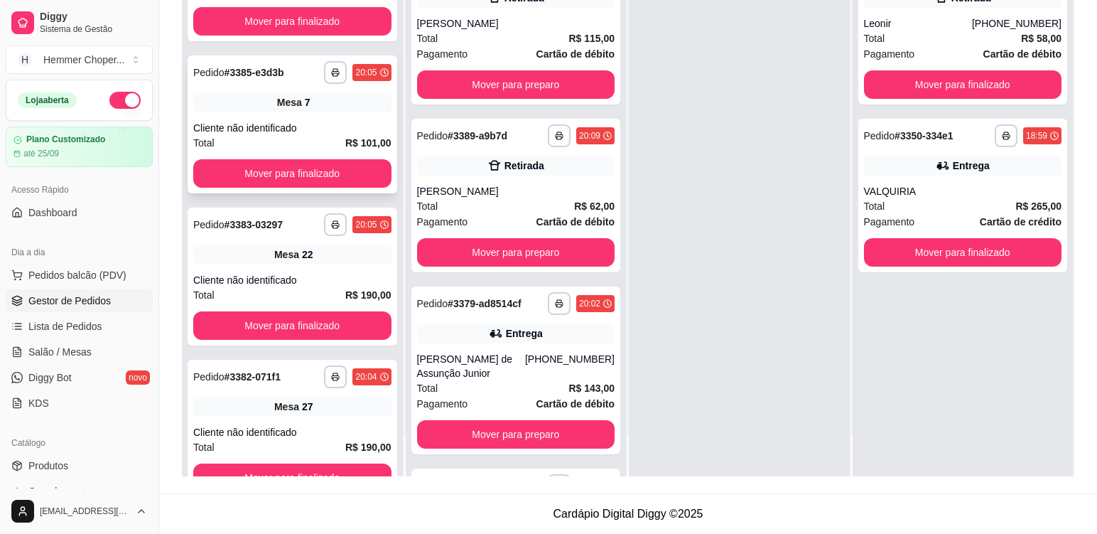
click at [335, 118] on div "**********" at bounding box center [293, 124] width 210 height 138
click at [325, 114] on div "**********" at bounding box center [293, 124] width 210 height 138
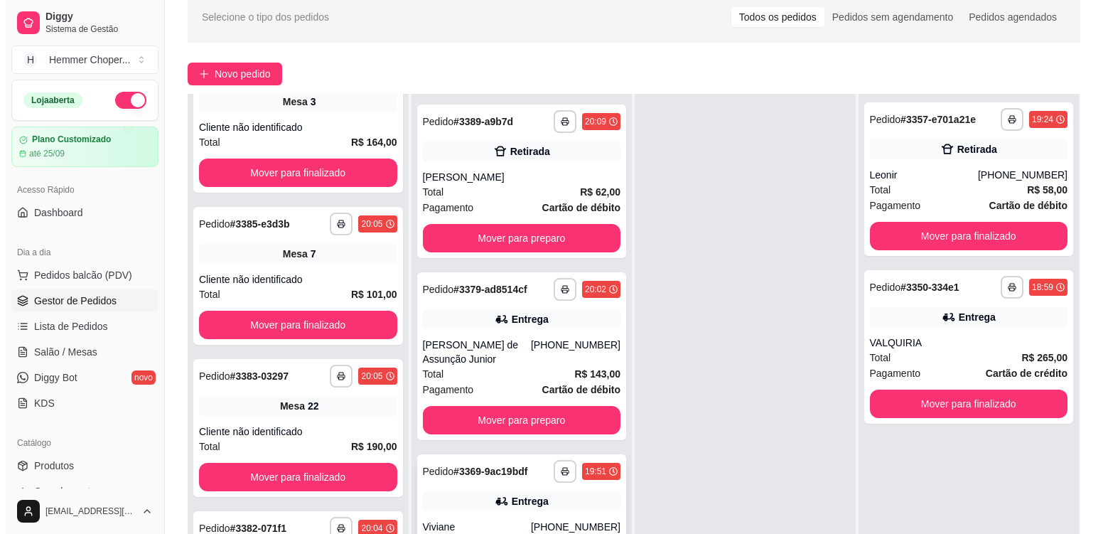
scroll to position [217, 0]
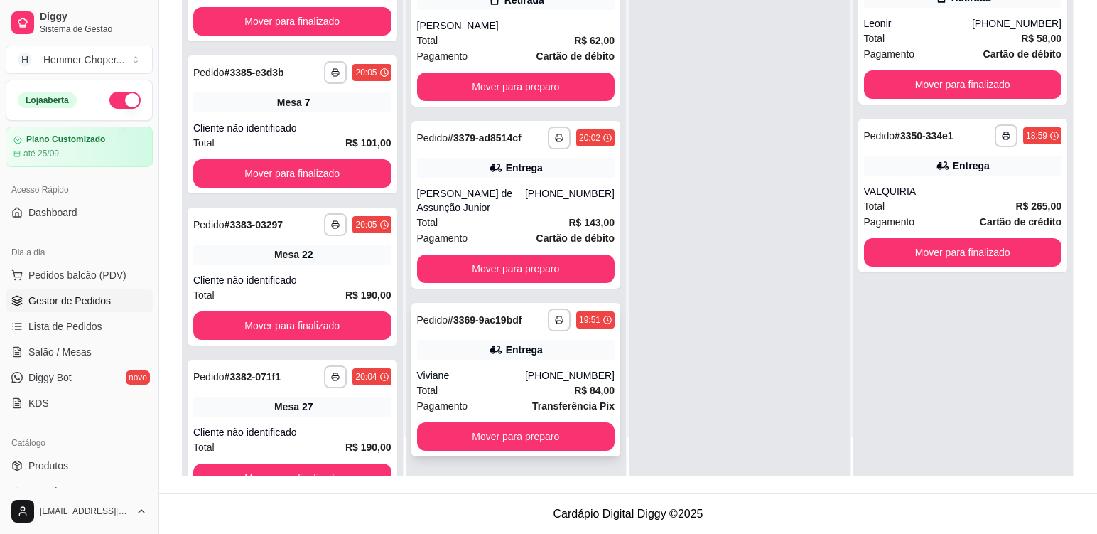
click at [483, 384] on div "Total R$ 84,00" at bounding box center [516, 390] width 198 height 16
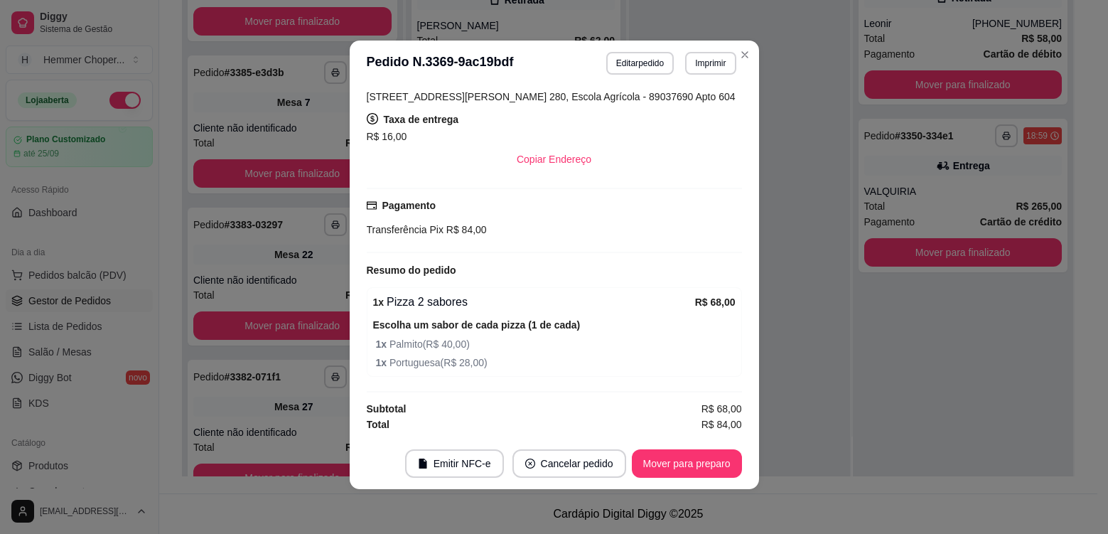
scroll to position [3, 0]
click at [674, 461] on button "Mover para preparo" at bounding box center [687, 462] width 110 height 28
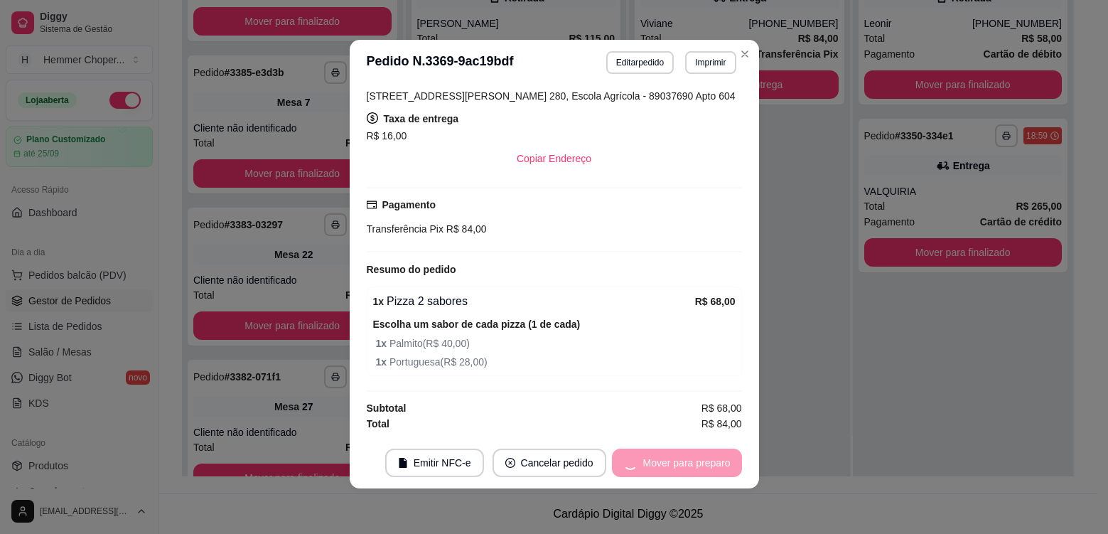
scroll to position [0, 0]
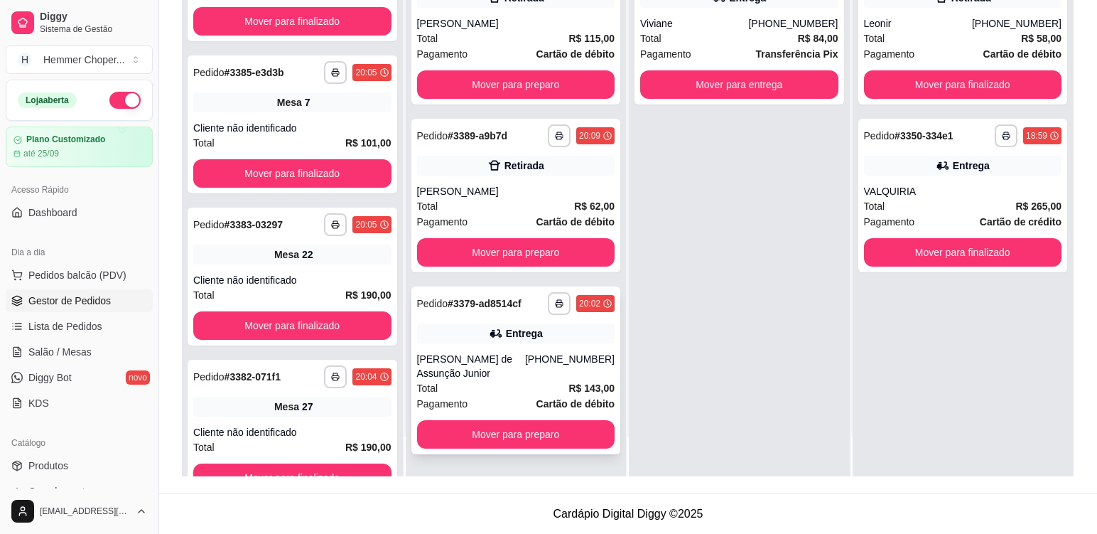
click at [516, 365] on div "[PERSON_NAME] de Assunção Junior" at bounding box center [471, 366] width 108 height 28
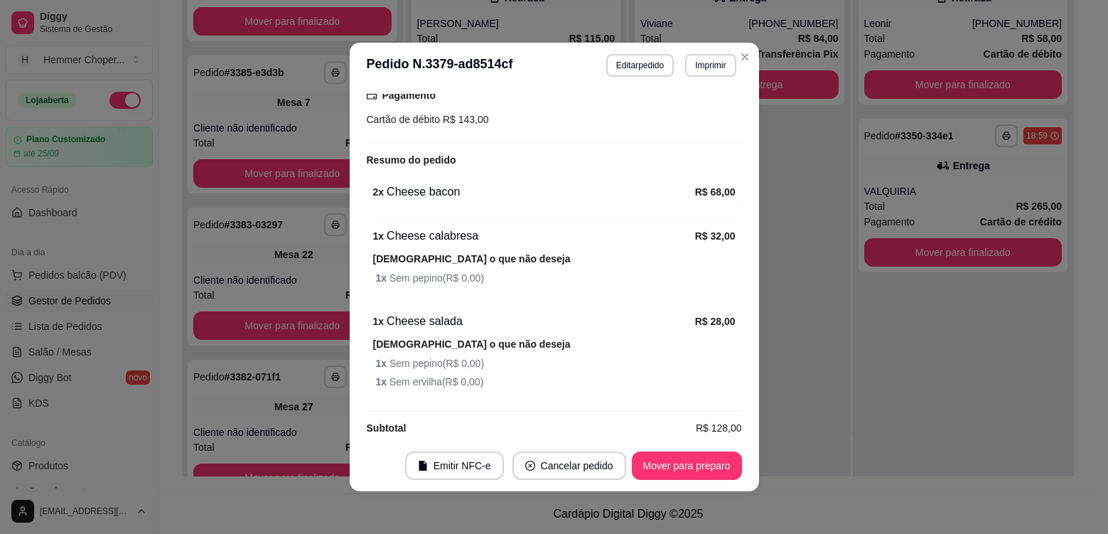
scroll to position [3, 0]
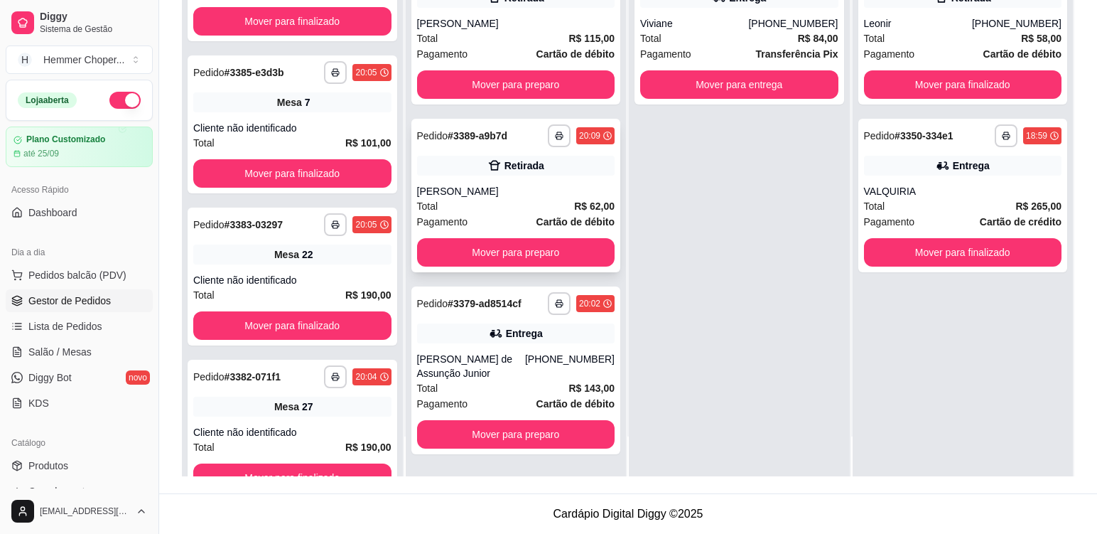
click at [495, 190] on div "[PERSON_NAME]" at bounding box center [516, 191] width 198 height 14
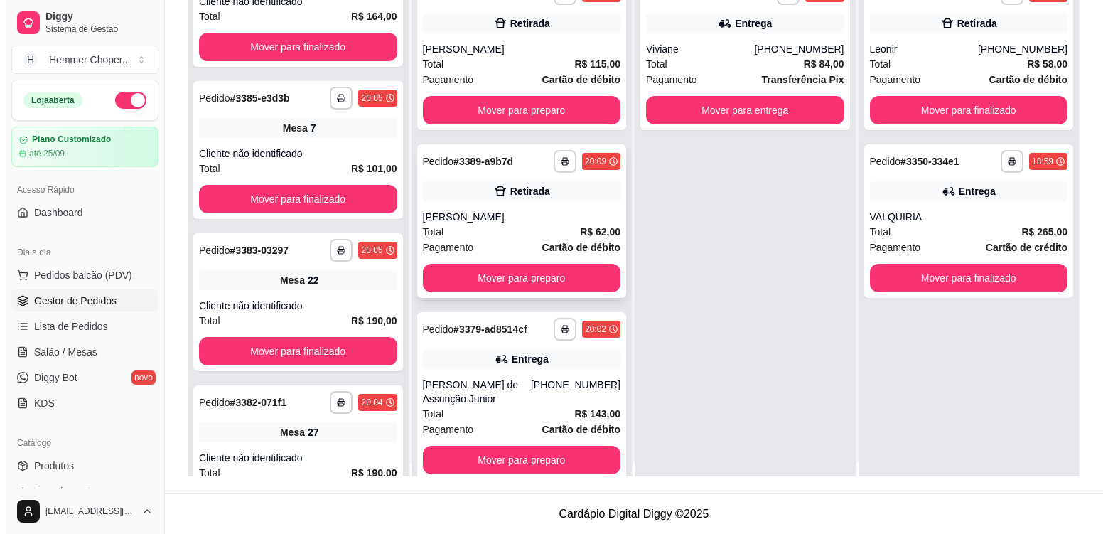
scroll to position [0, 0]
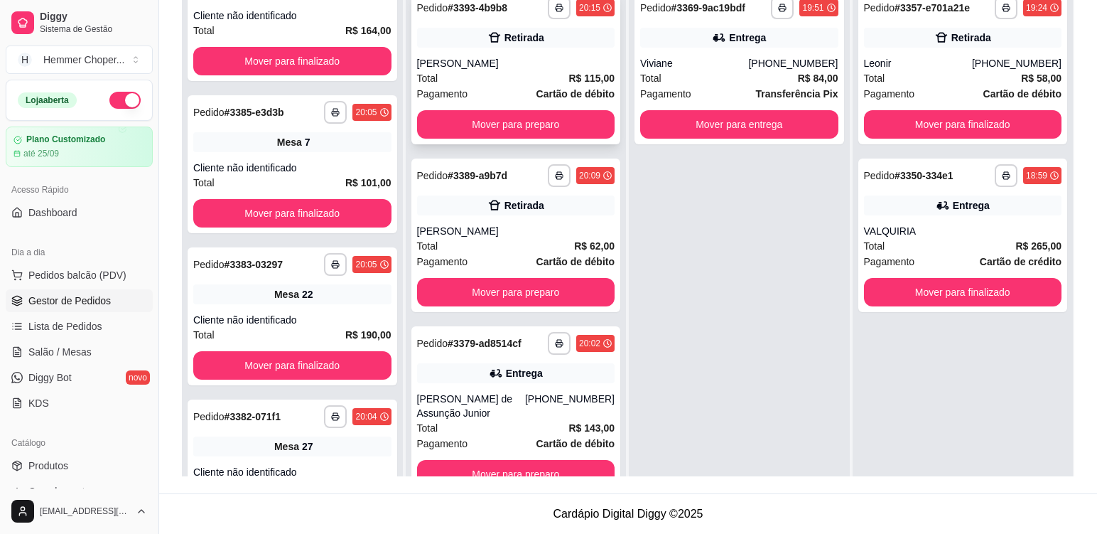
click at [522, 70] on div "[PERSON_NAME]" at bounding box center [516, 63] width 198 height 14
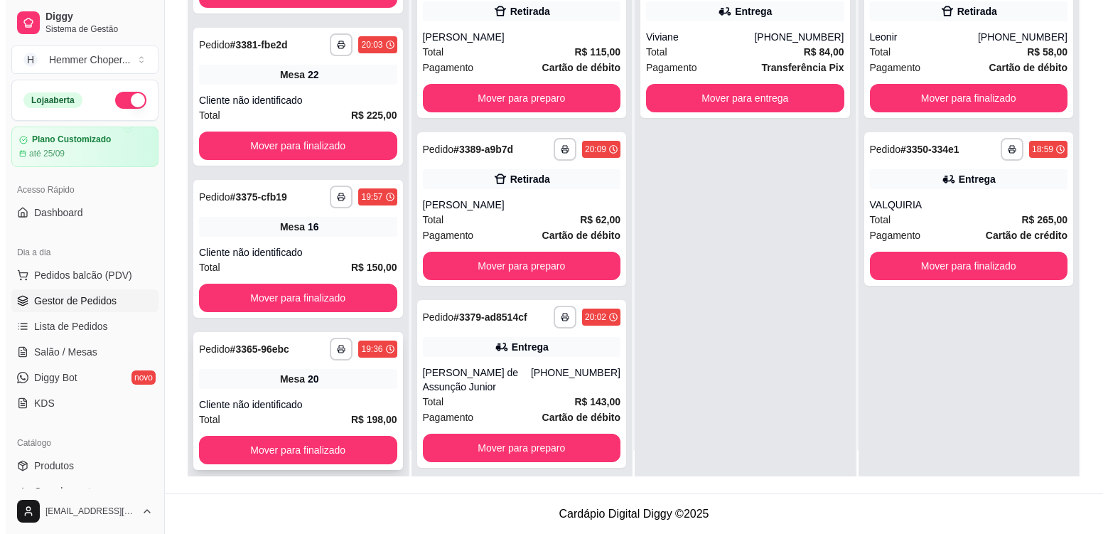
scroll to position [40, 0]
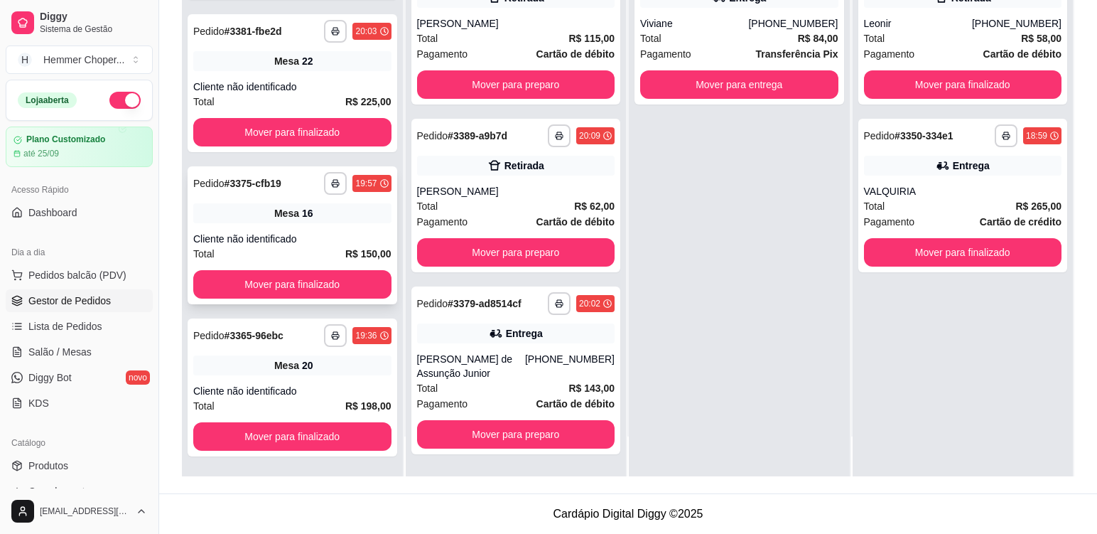
click at [320, 229] on div "**********" at bounding box center [293, 235] width 210 height 138
click at [310, 91] on div "Cliente não identificado" at bounding box center [292, 87] width 198 height 14
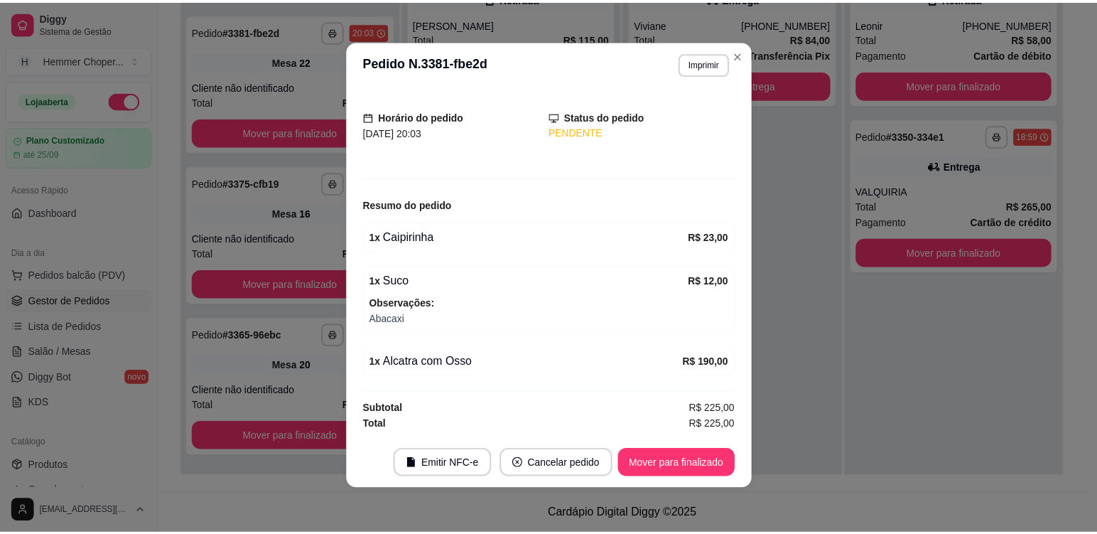
scroll to position [3, 0]
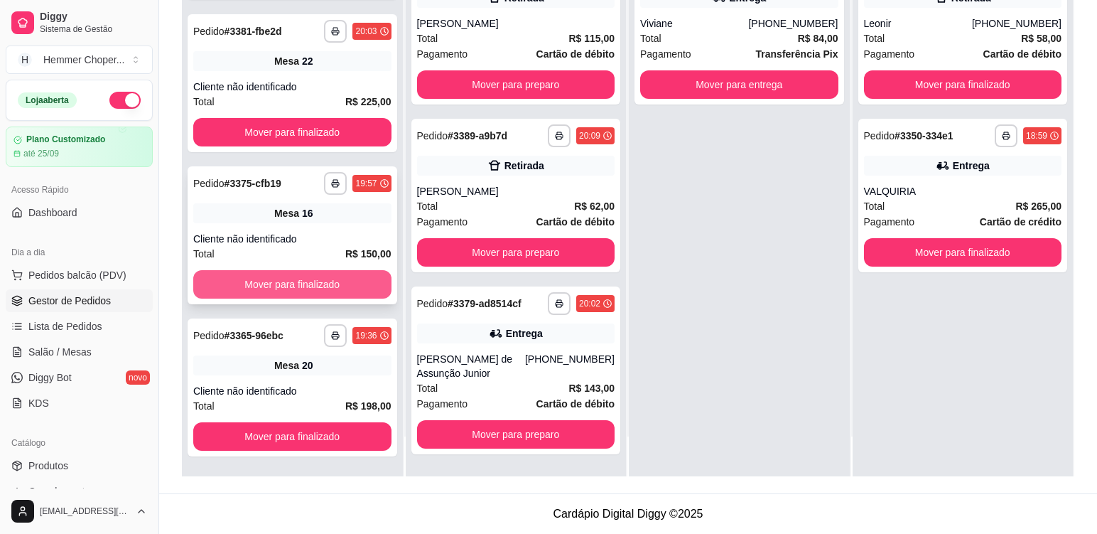
click at [320, 283] on button "Mover para finalizado" at bounding box center [292, 284] width 198 height 28
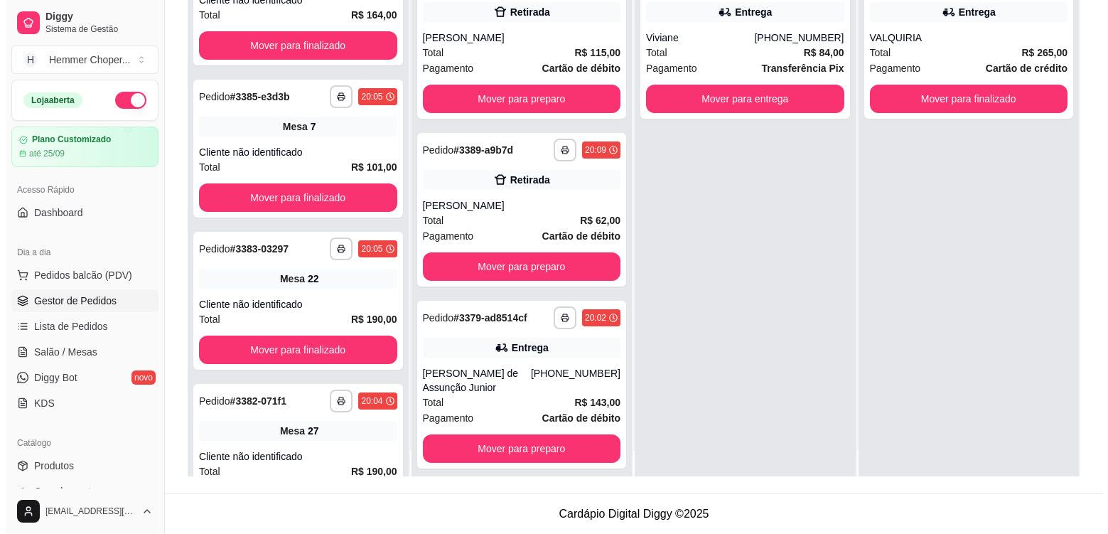
scroll to position [40, 0]
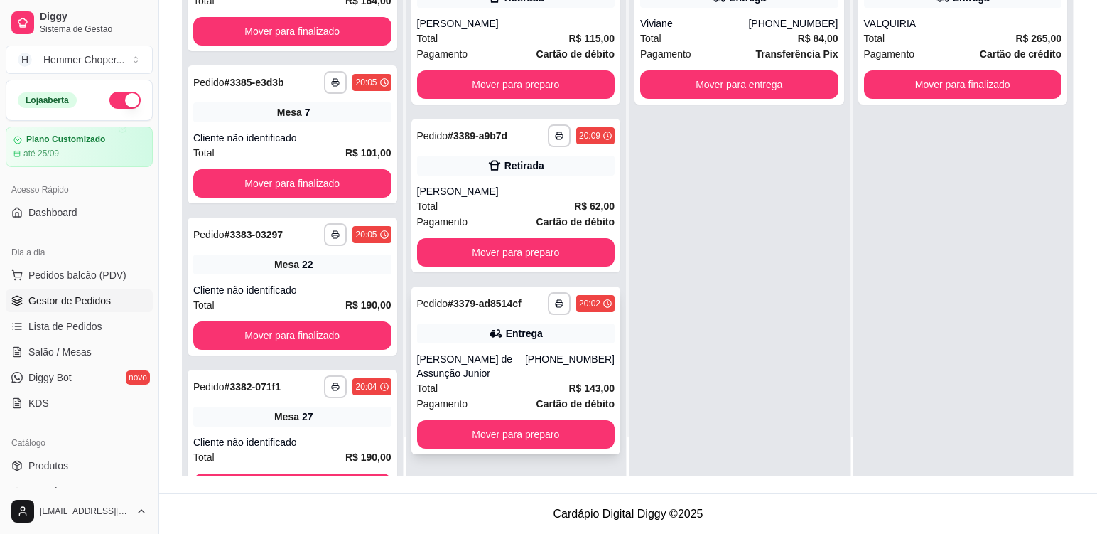
click at [488, 389] on div "Total R$ 143,00" at bounding box center [516, 388] width 198 height 16
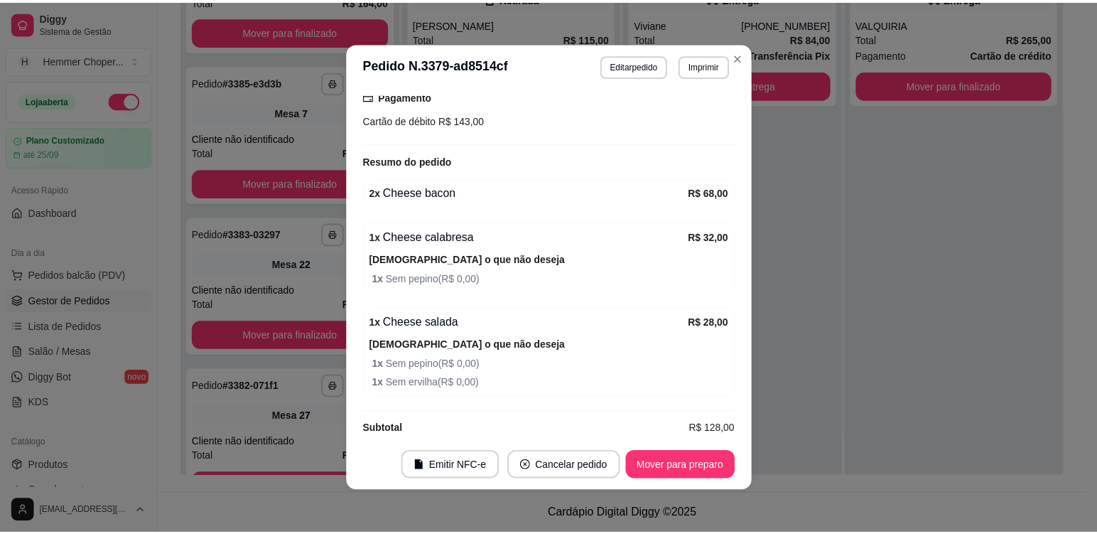
scroll to position [470, 0]
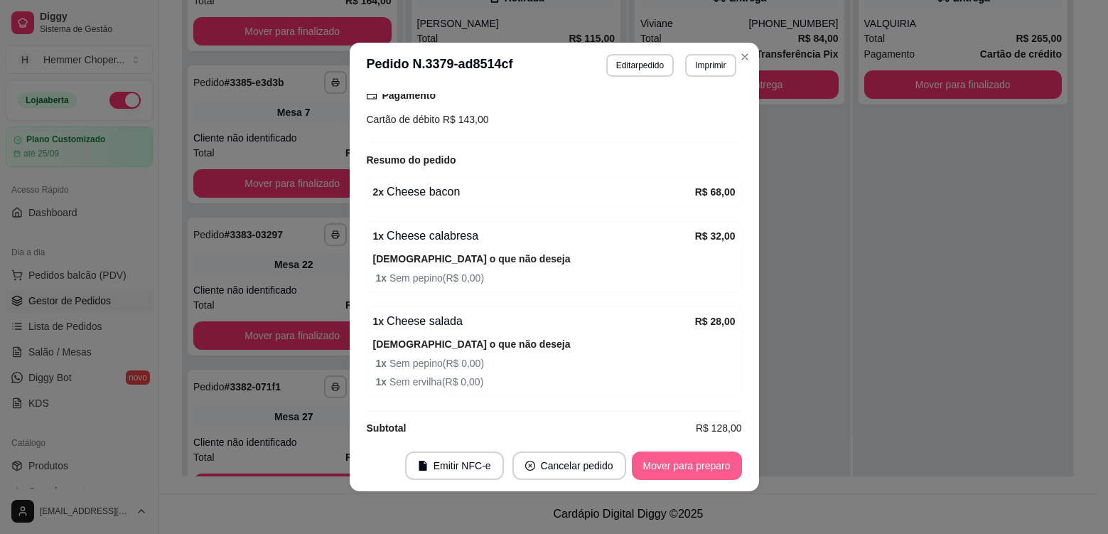
click at [687, 468] on button "Mover para preparo" at bounding box center [687, 465] width 110 height 28
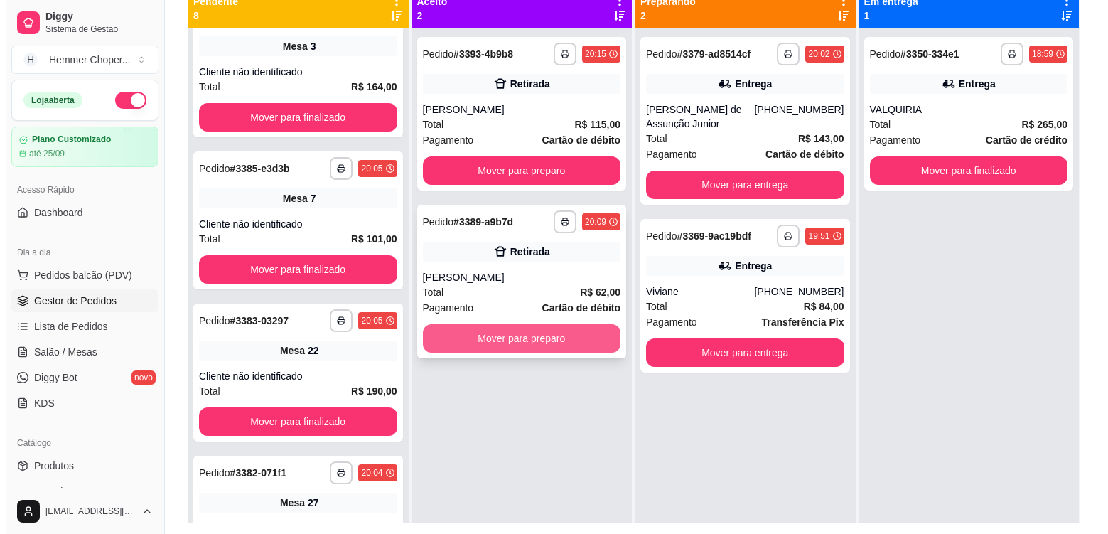
scroll to position [146, 0]
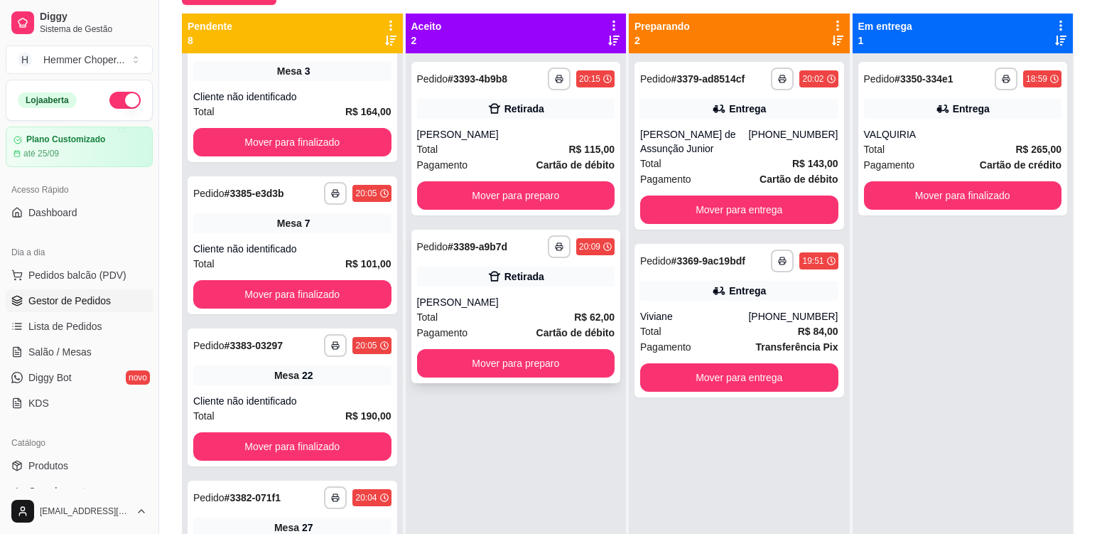
click at [524, 303] on div "[PERSON_NAME]" at bounding box center [516, 302] width 198 height 14
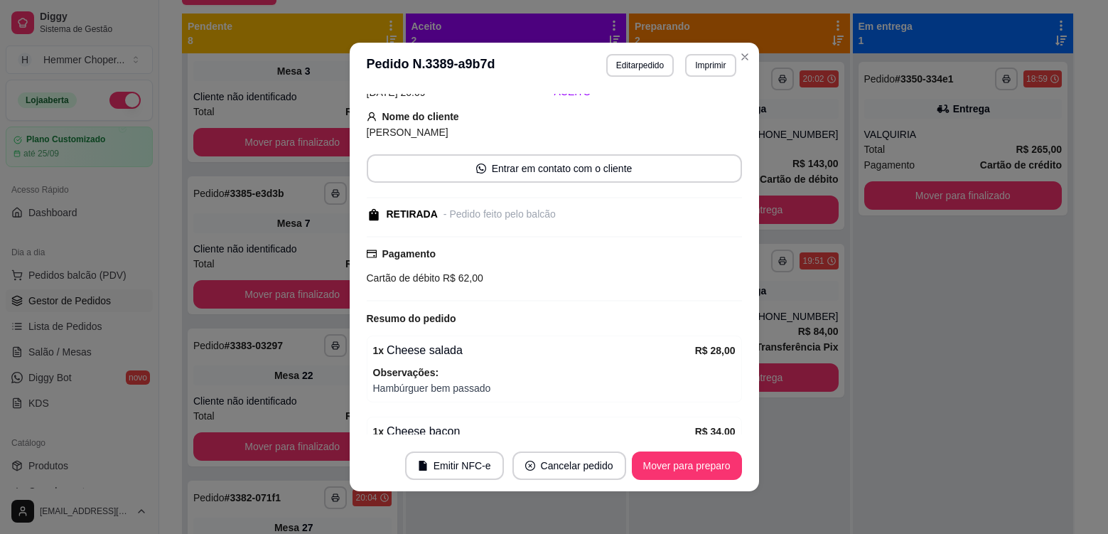
scroll to position [139, 0]
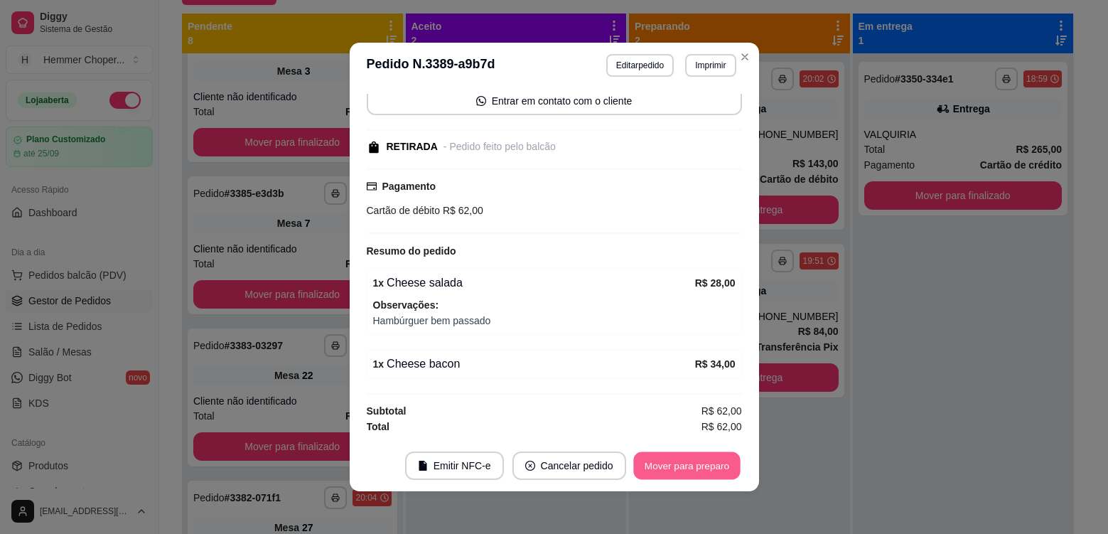
click at [654, 468] on button "Mover para preparo" at bounding box center [686, 466] width 107 height 28
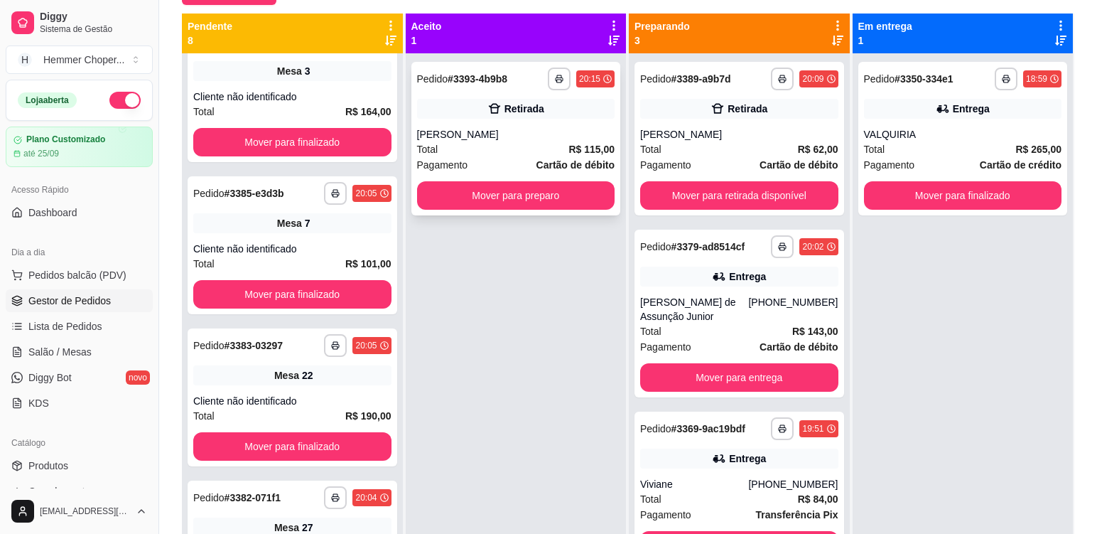
click at [505, 148] on div "Total R$ 115,00" at bounding box center [516, 149] width 198 height 16
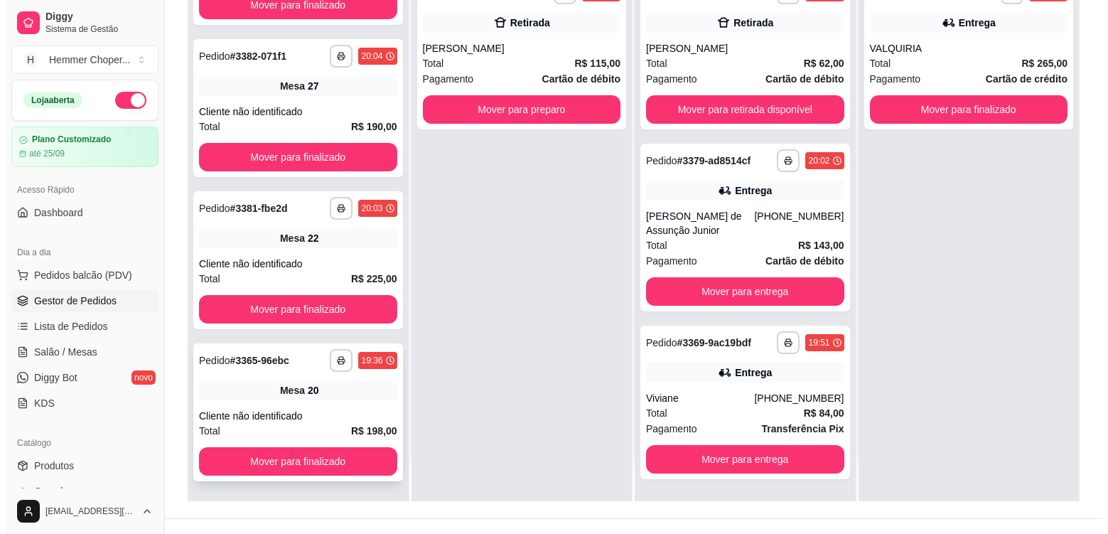
scroll to position [217, 0]
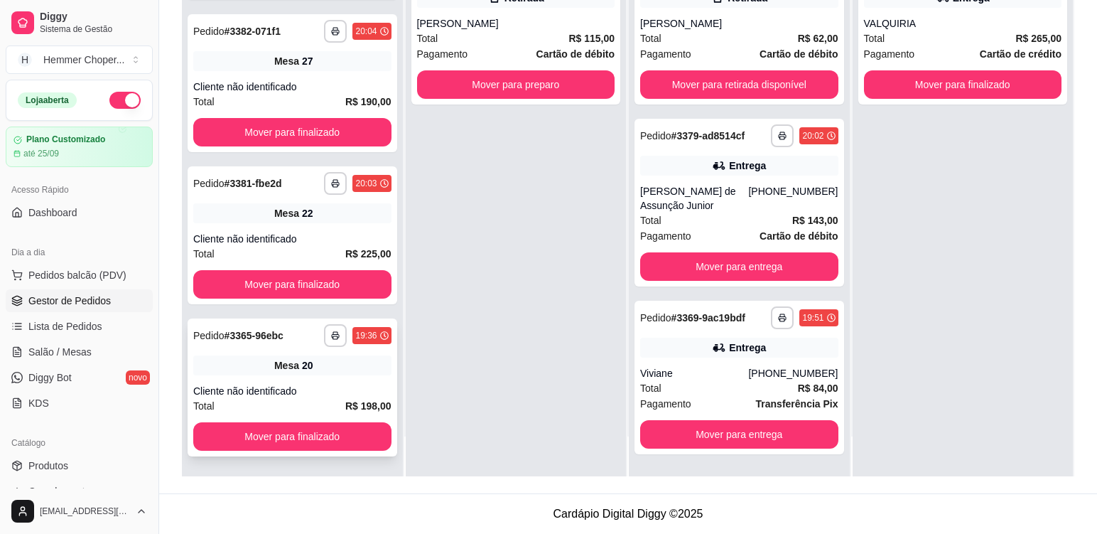
click at [315, 384] on div "Cliente não identificado" at bounding box center [292, 391] width 198 height 14
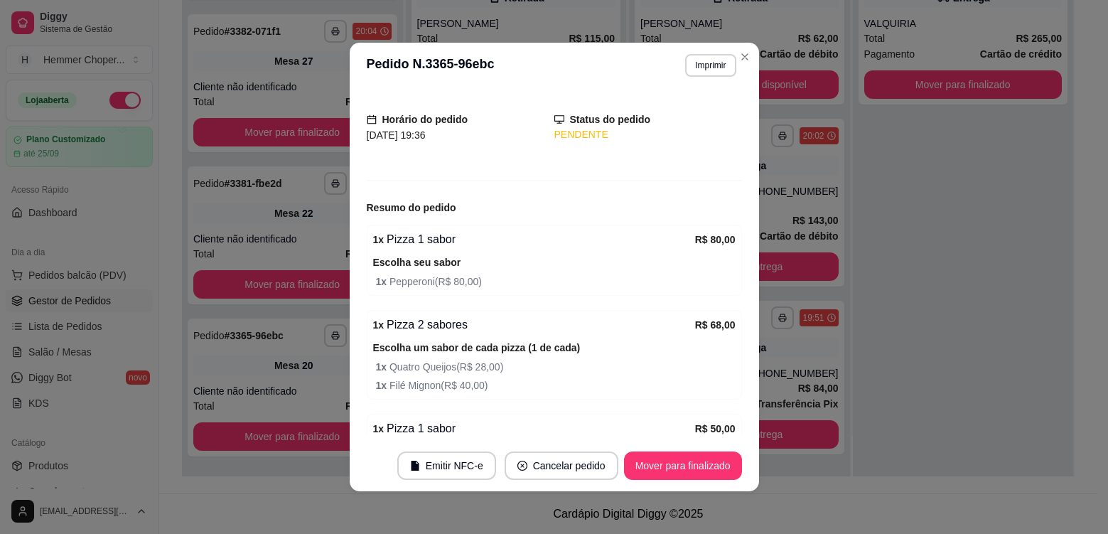
scroll to position [180, 0]
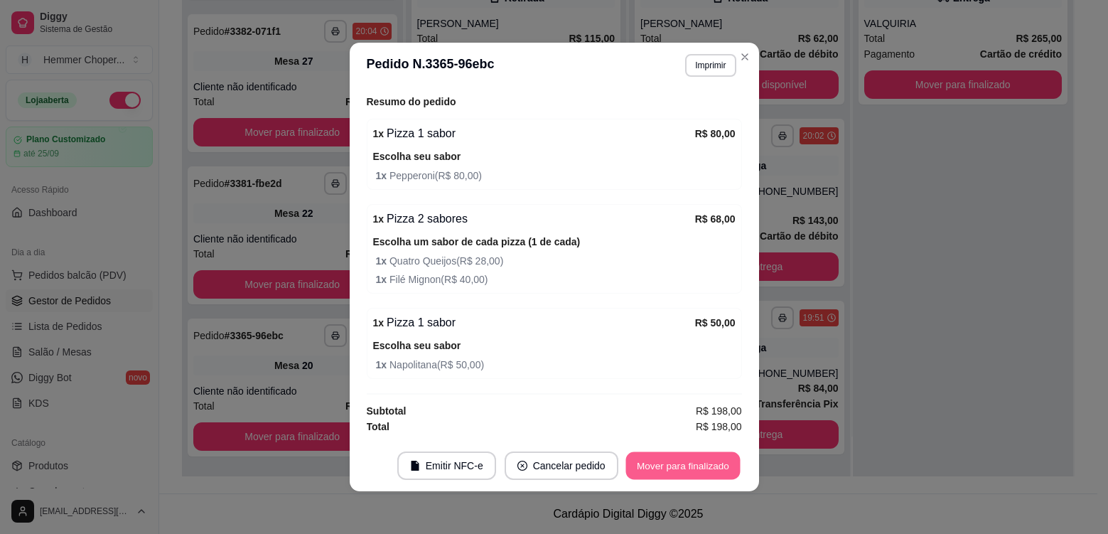
click at [672, 471] on button "Mover para finalizado" at bounding box center [682, 466] width 114 height 28
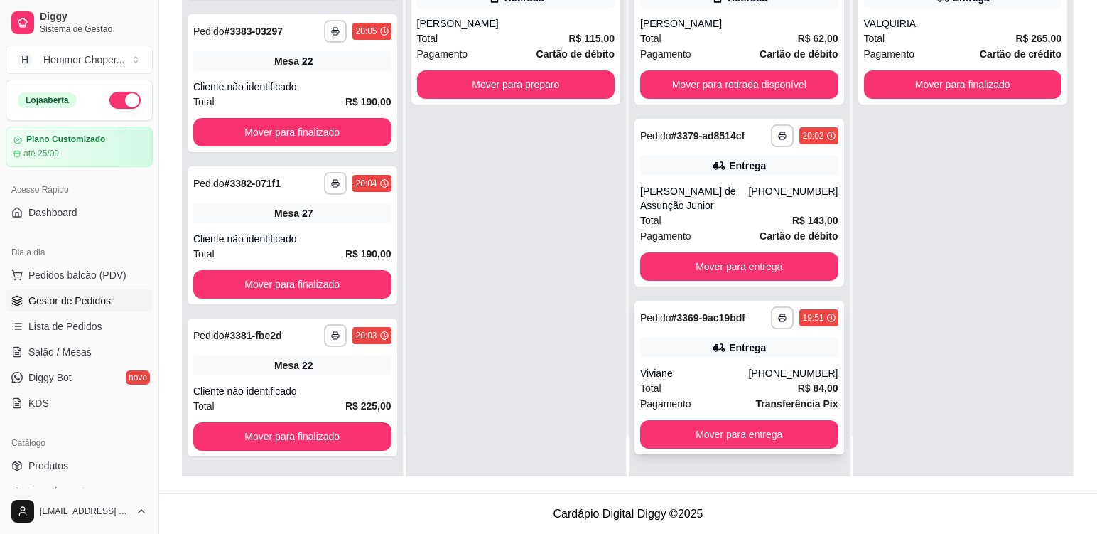
click at [726, 378] on div "Viviane" at bounding box center [694, 373] width 108 height 14
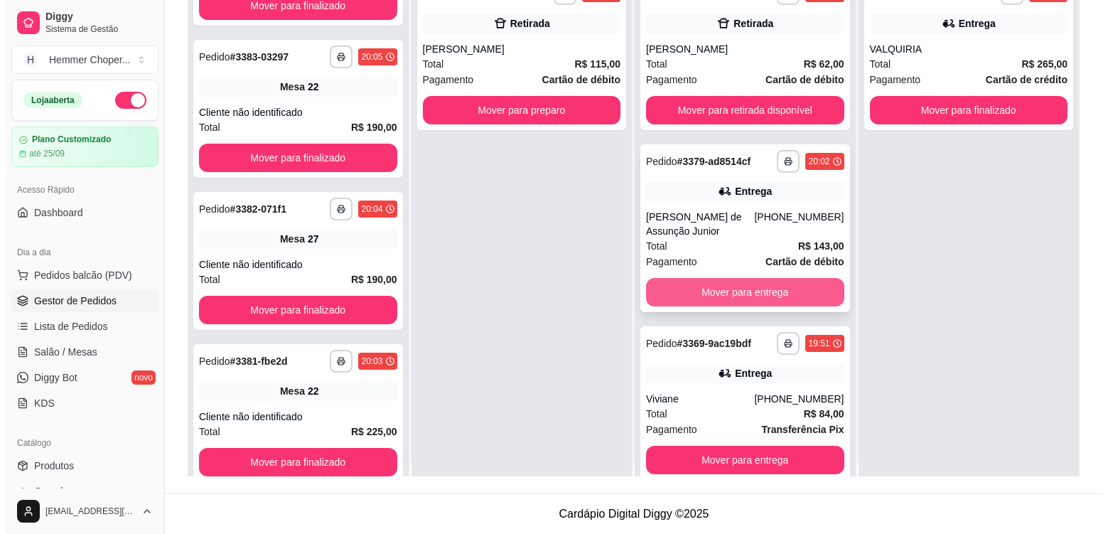
scroll to position [0, 0]
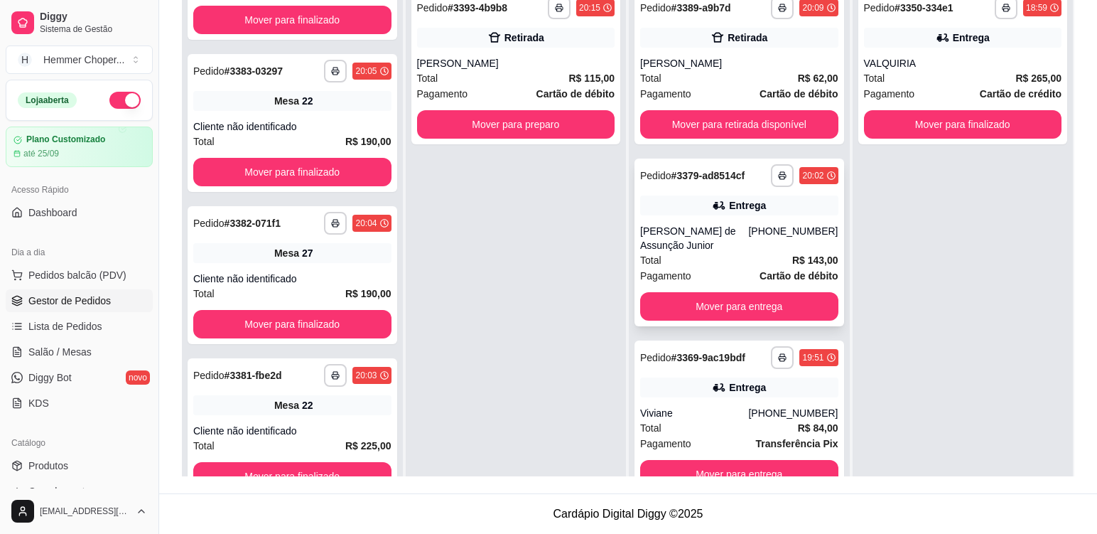
click at [735, 266] on div "Total R$ 143,00" at bounding box center [739, 260] width 198 height 16
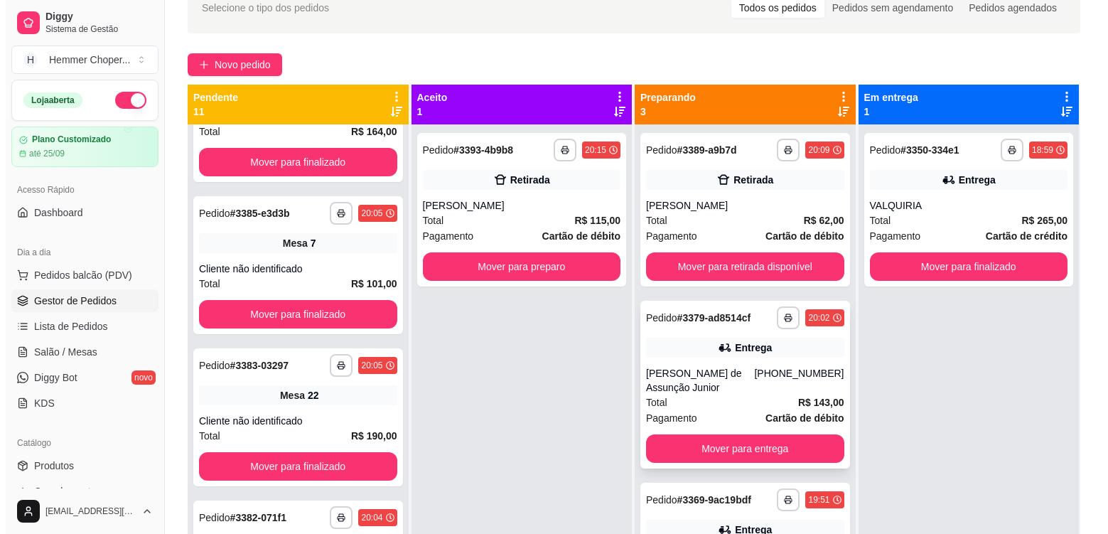
scroll to position [1153, 0]
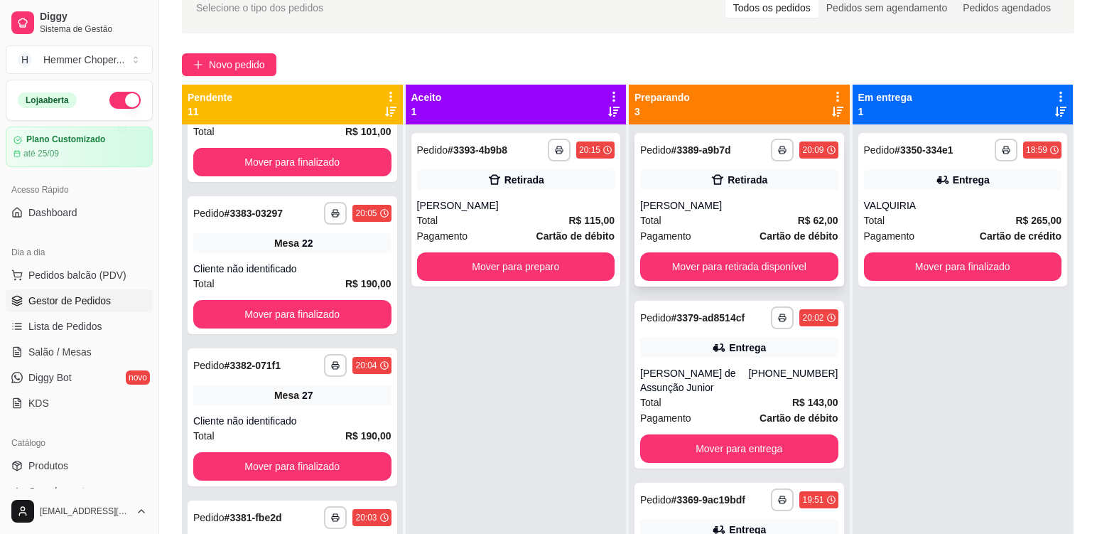
click at [728, 214] on div "Total R$ 62,00" at bounding box center [739, 220] width 198 height 16
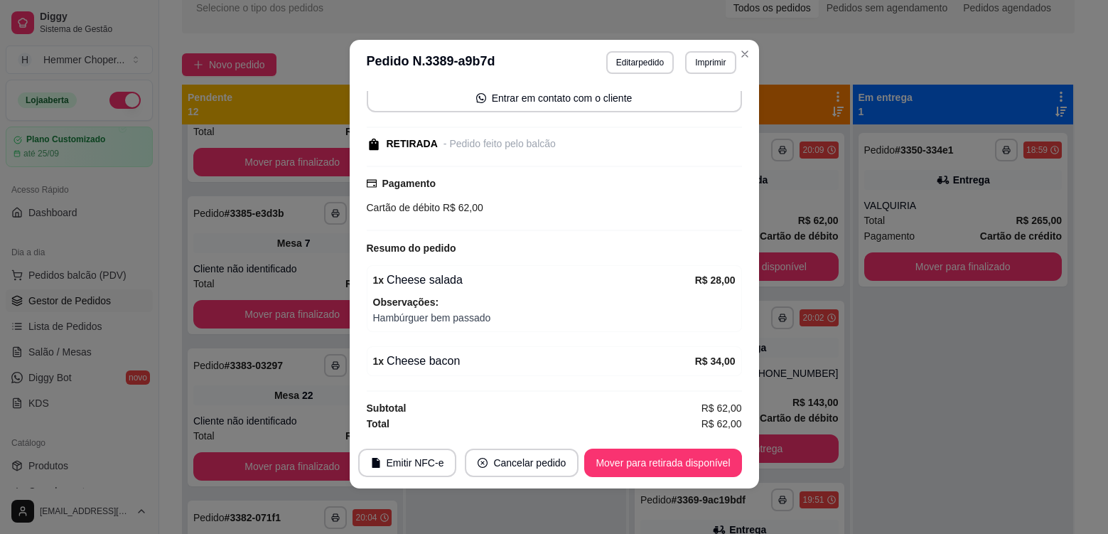
scroll to position [1305, 0]
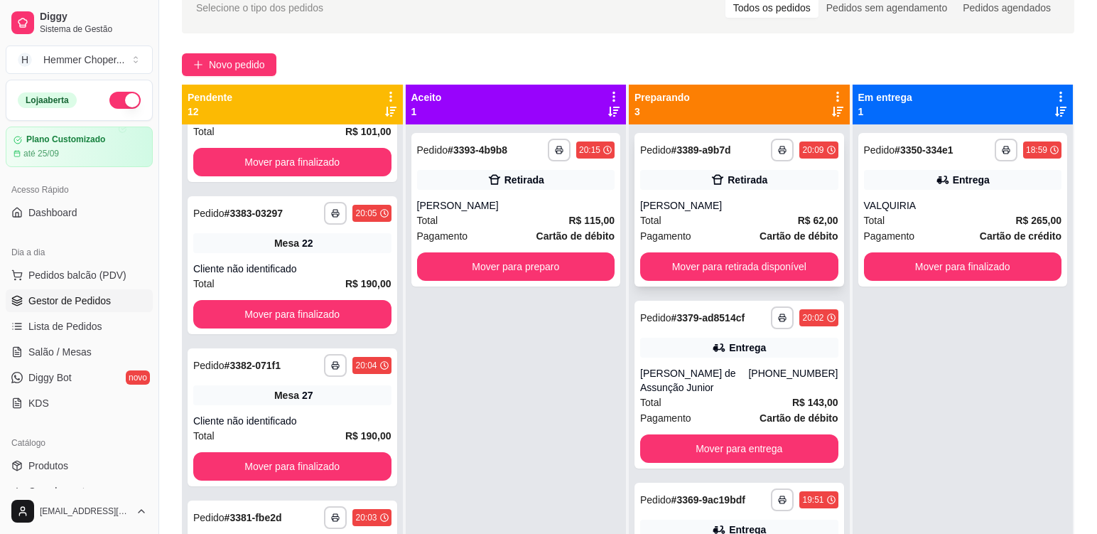
click at [735, 225] on div "Total R$ 62,00" at bounding box center [739, 220] width 198 height 16
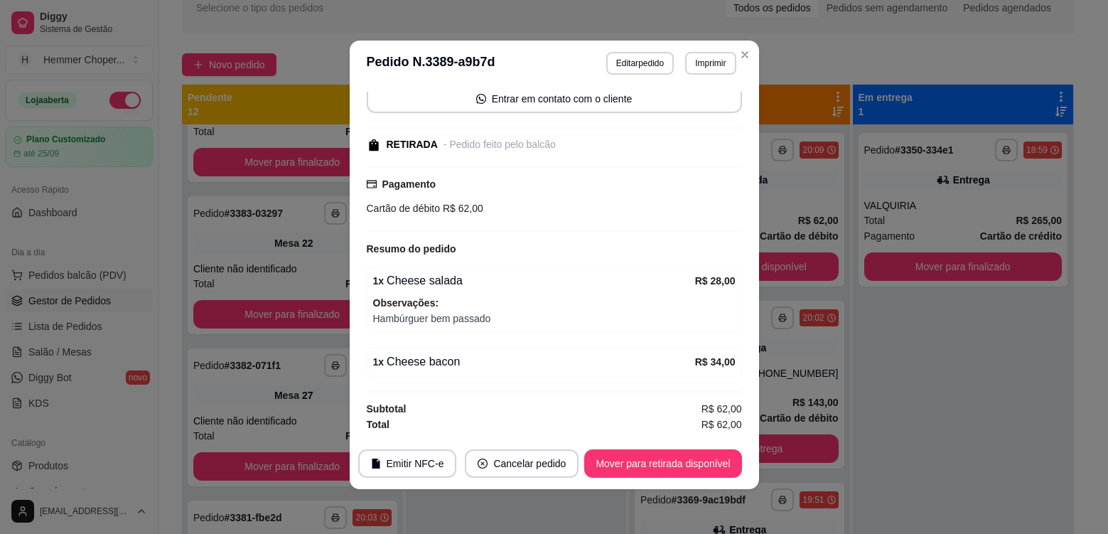
scroll to position [3, 0]
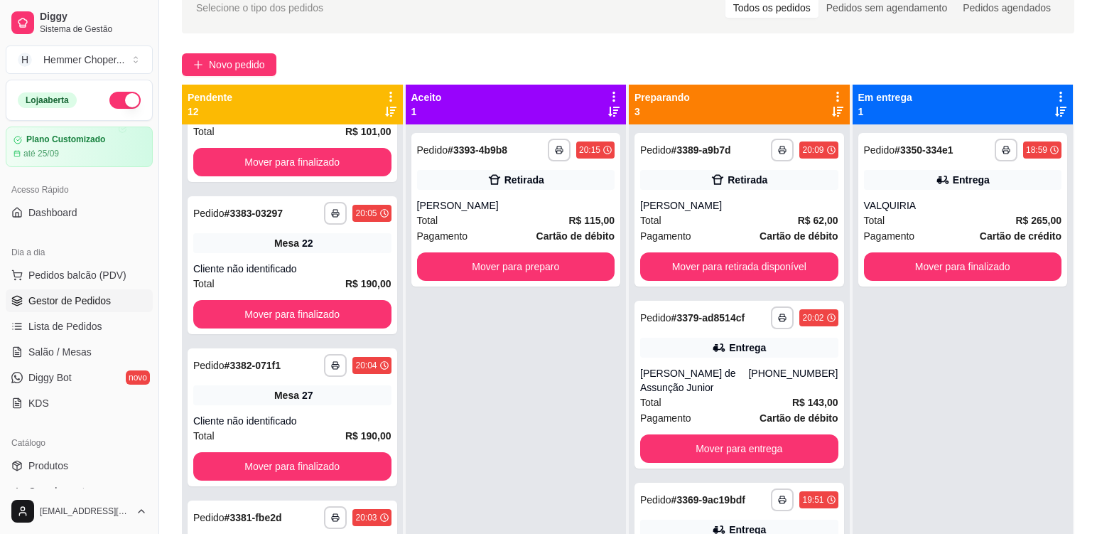
click at [782, 346] on div "Entrega" at bounding box center [739, 347] width 198 height 20
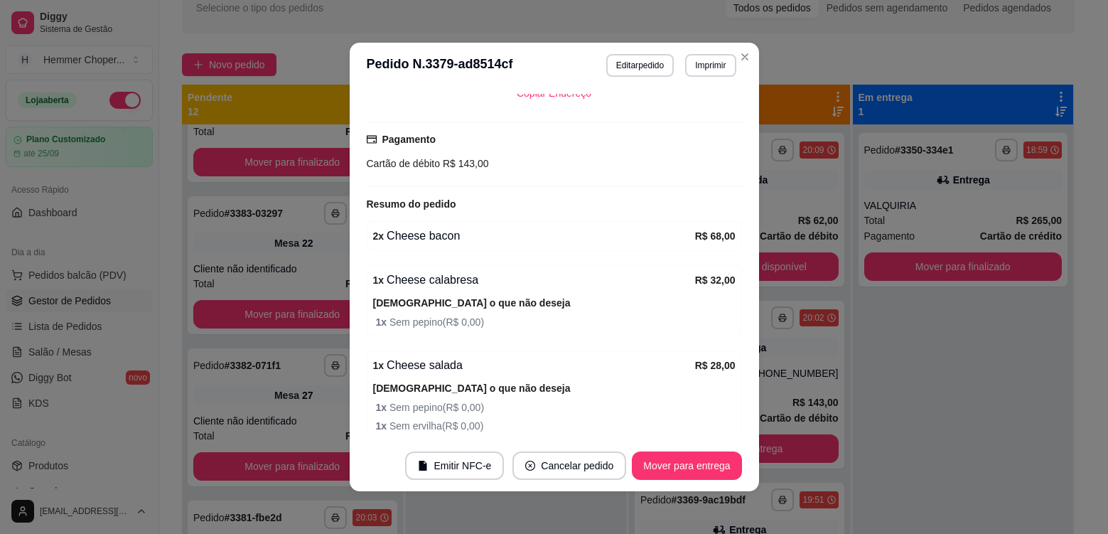
scroll to position [470, 0]
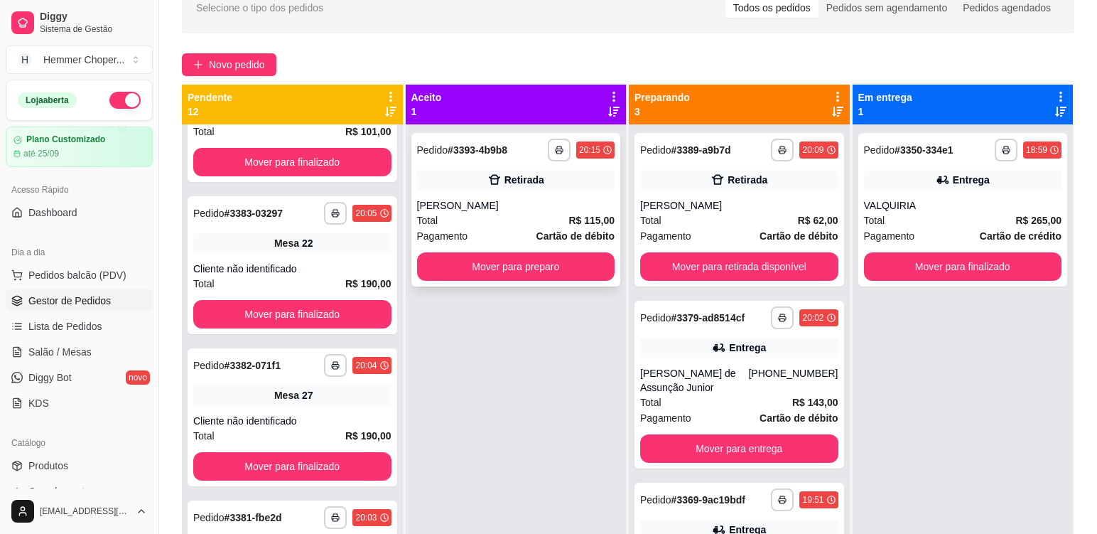
click at [496, 219] on div "Total R$ 115,00" at bounding box center [516, 220] width 198 height 16
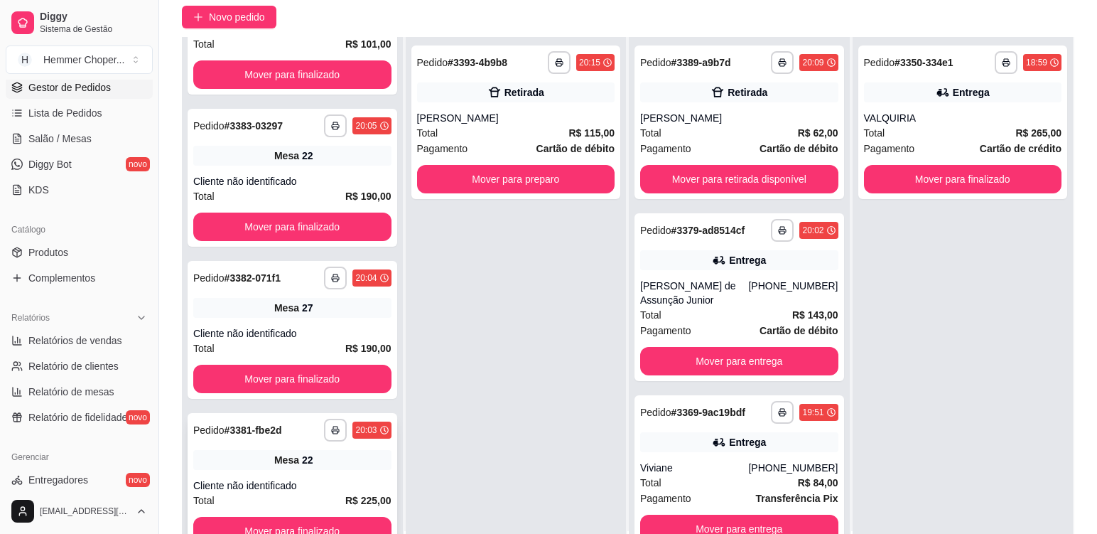
scroll to position [217, 0]
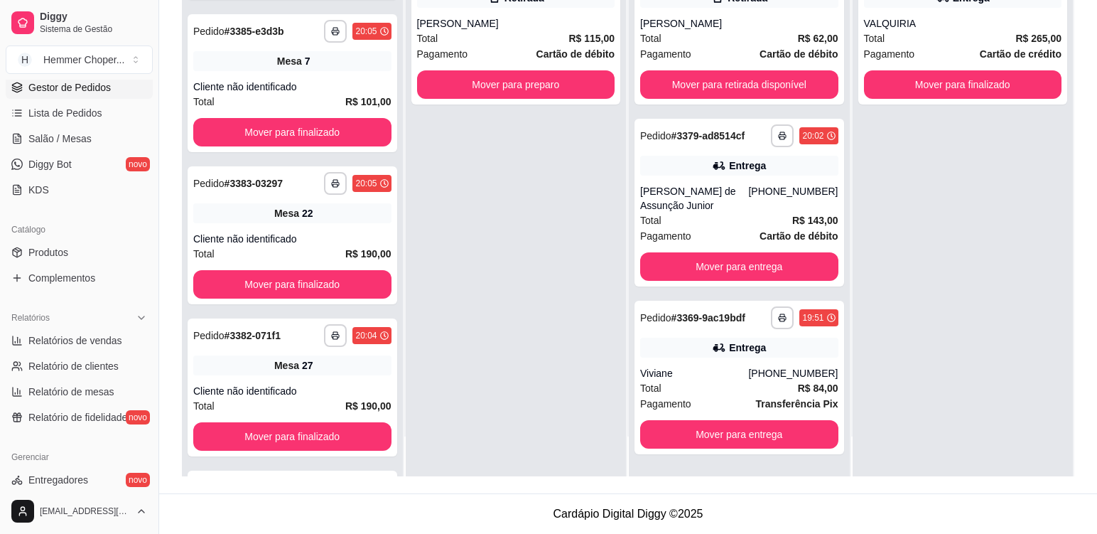
click at [322, 533] on div "Cliente não identificado" at bounding box center [292, 543] width 198 height 14
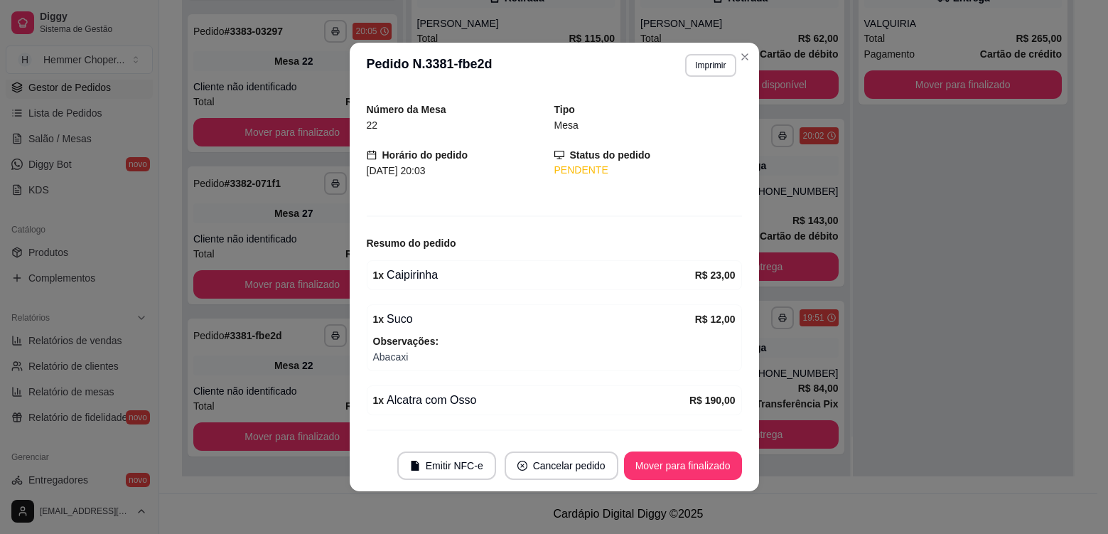
scroll to position [75, 0]
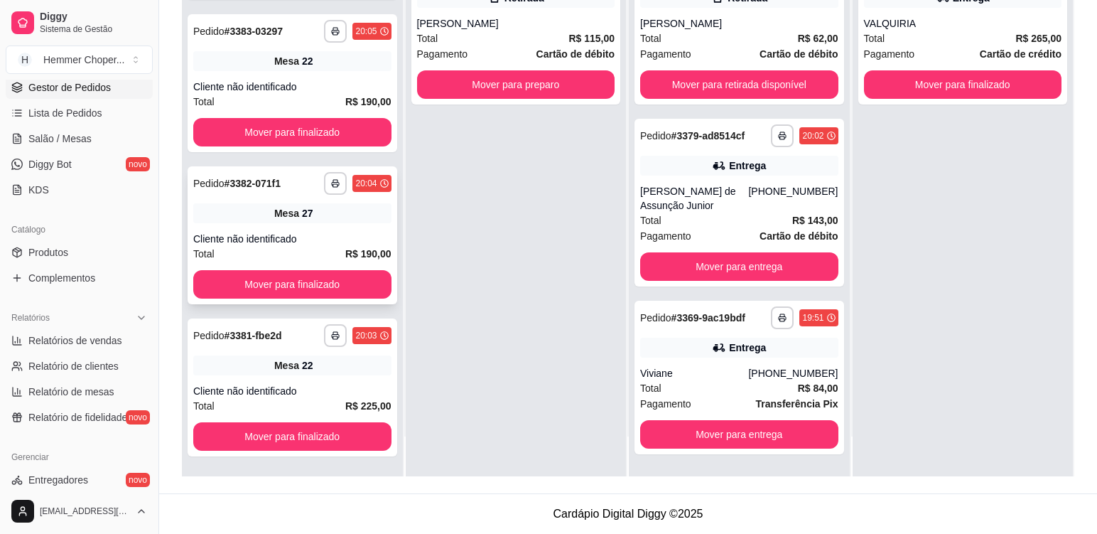
click at [322, 222] on div "Mesa 27" at bounding box center [292, 213] width 198 height 20
click at [341, 376] on div "**********" at bounding box center [293, 387] width 210 height 138
click at [320, 70] on div "Mesa 22" at bounding box center [292, 61] width 198 height 20
click at [321, 130] on button "Mover para finalizado" at bounding box center [292, 132] width 198 height 28
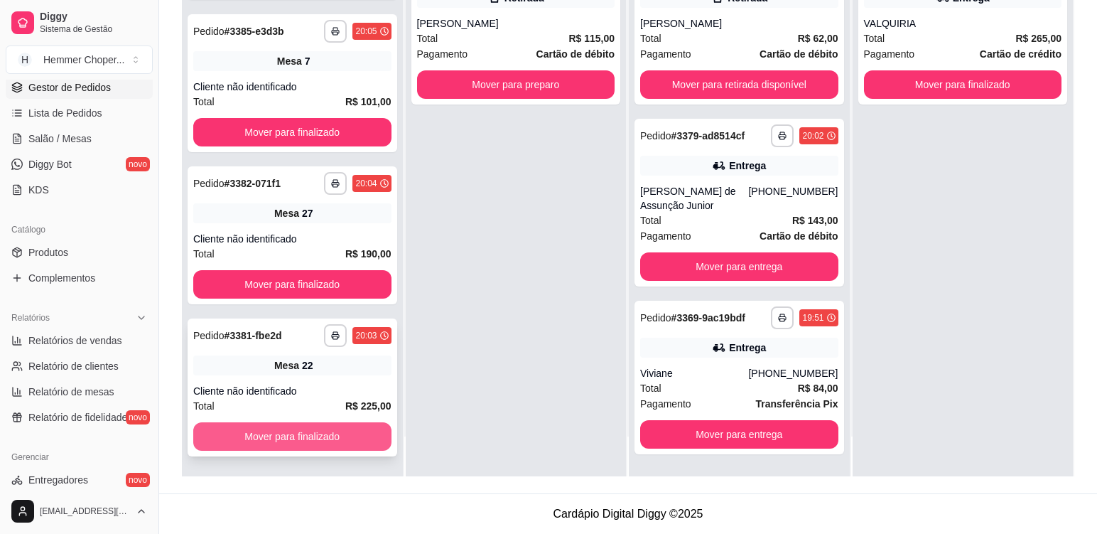
click at [338, 433] on button "Mover para finalizado" at bounding box center [292, 436] width 198 height 28
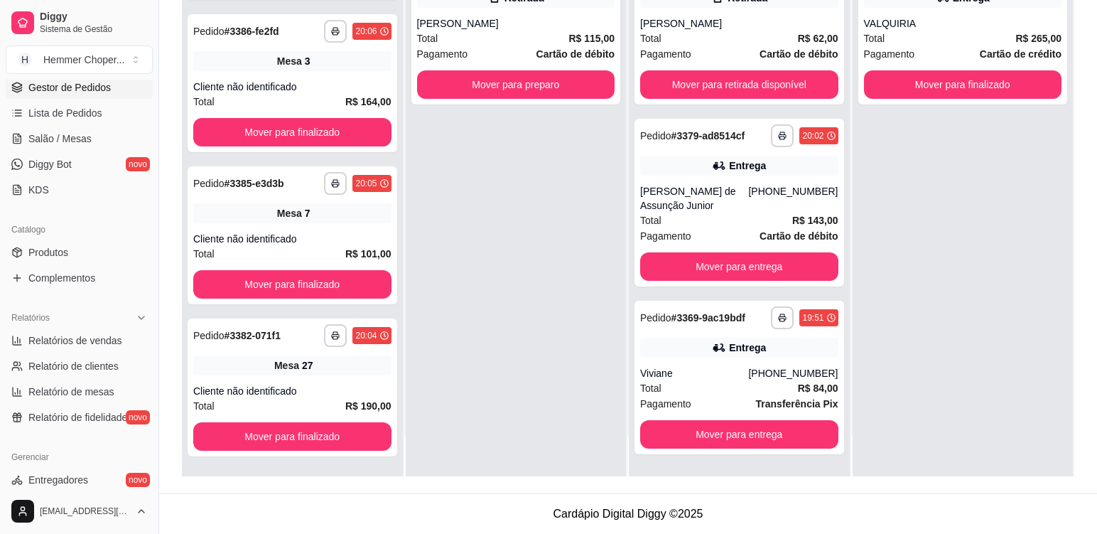
scroll to position [1305, 0]
click at [423, 310] on div "**********" at bounding box center [516, 209] width 221 height 534
click at [342, 372] on div "Mesa 27" at bounding box center [292, 365] width 198 height 20
click at [314, 238] on div "Cliente não identificado" at bounding box center [292, 239] width 198 height 14
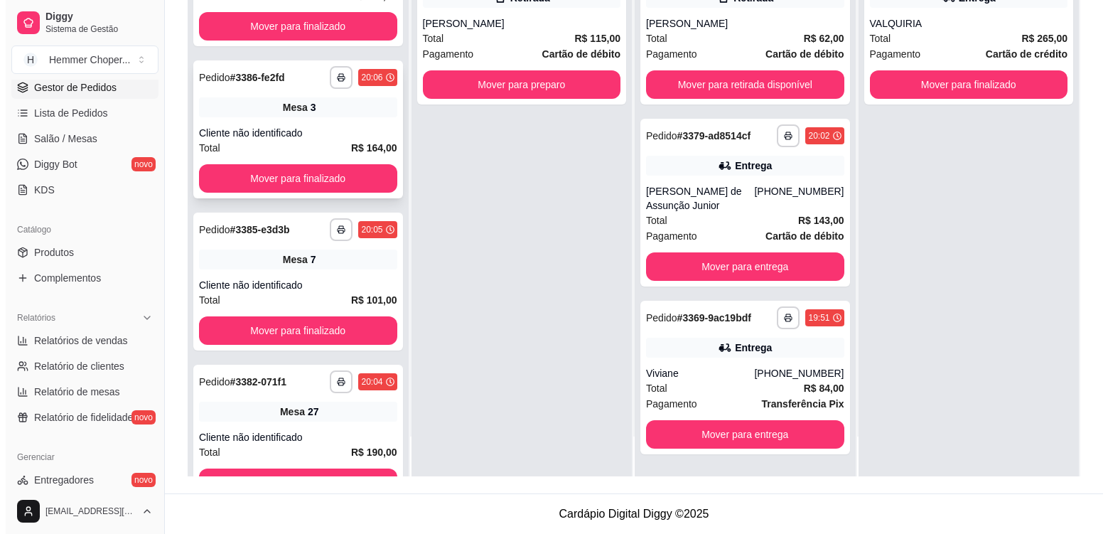
scroll to position [1234, 0]
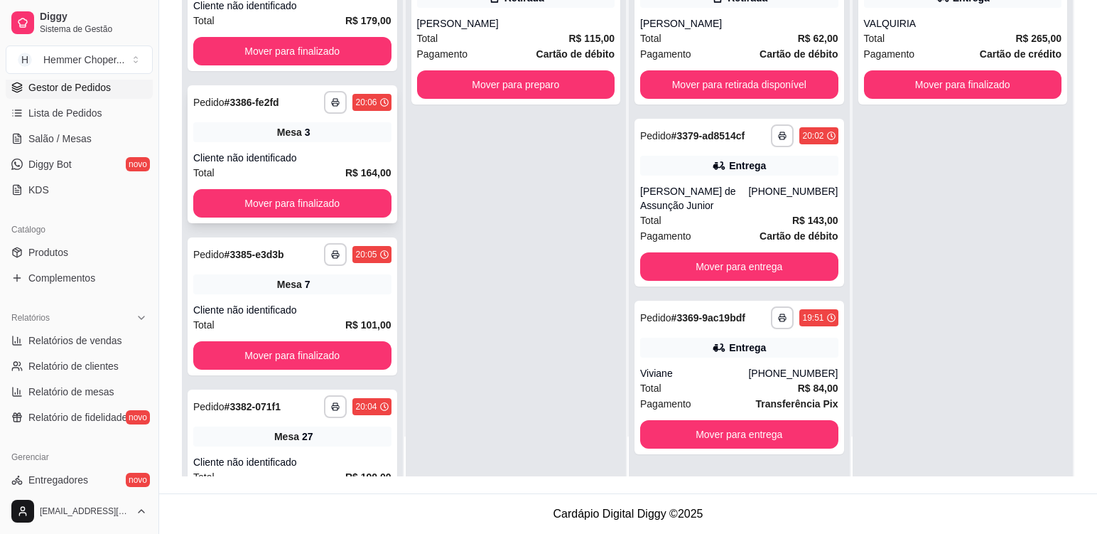
click at [327, 142] on div "**********" at bounding box center [293, 154] width 210 height 138
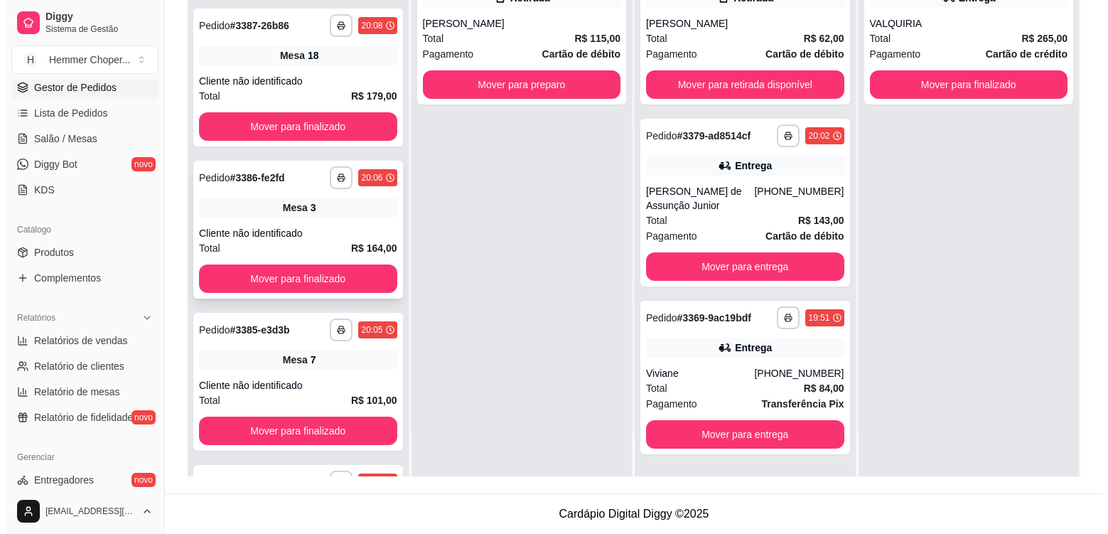
scroll to position [1092, 0]
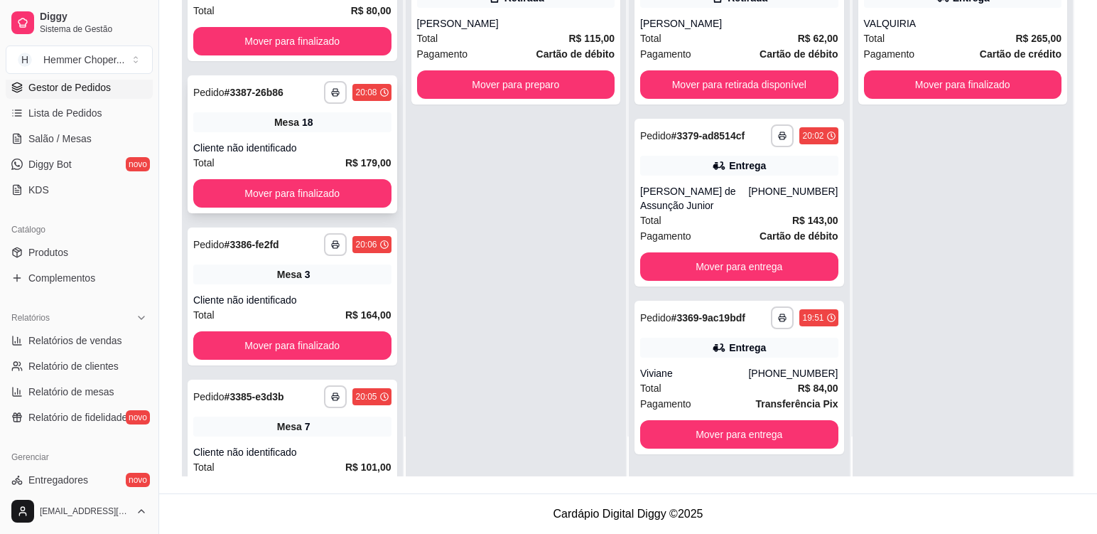
click at [323, 131] on div "Mesa 18" at bounding box center [292, 122] width 198 height 20
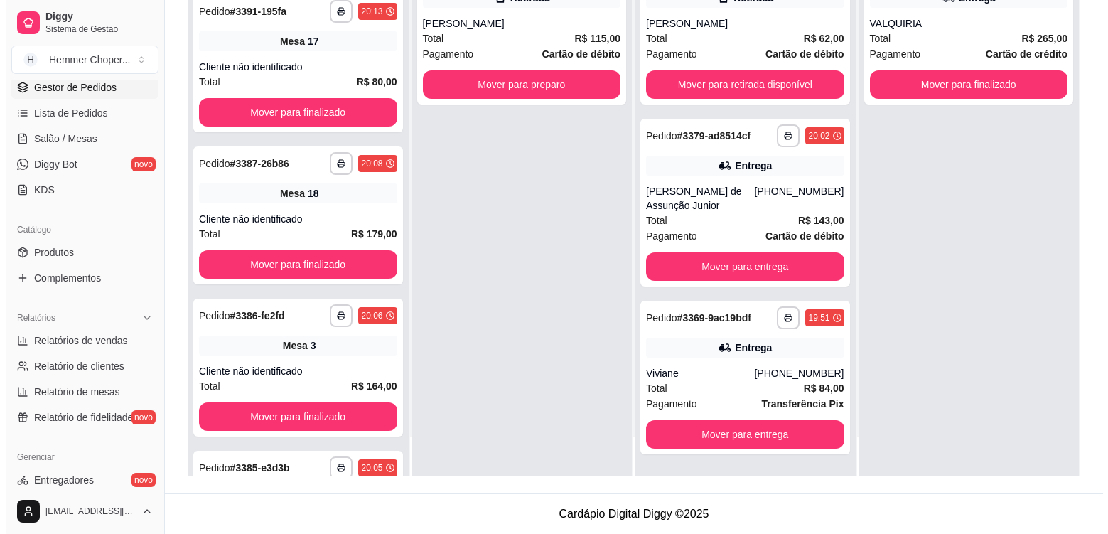
scroll to position [950, 0]
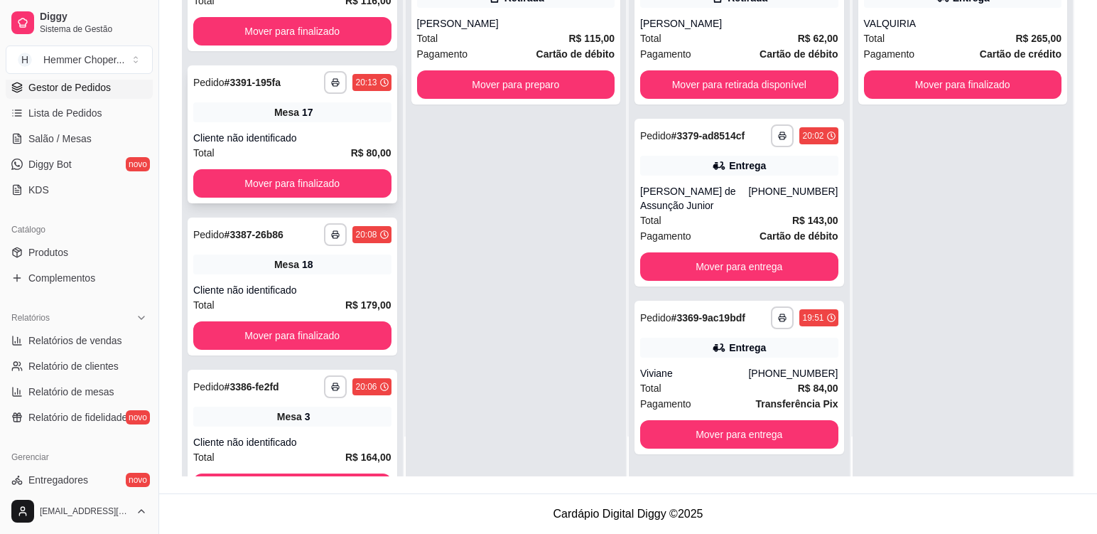
click at [321, 128] on div "**********" at bounding box center [293, 134] width 210 height 138
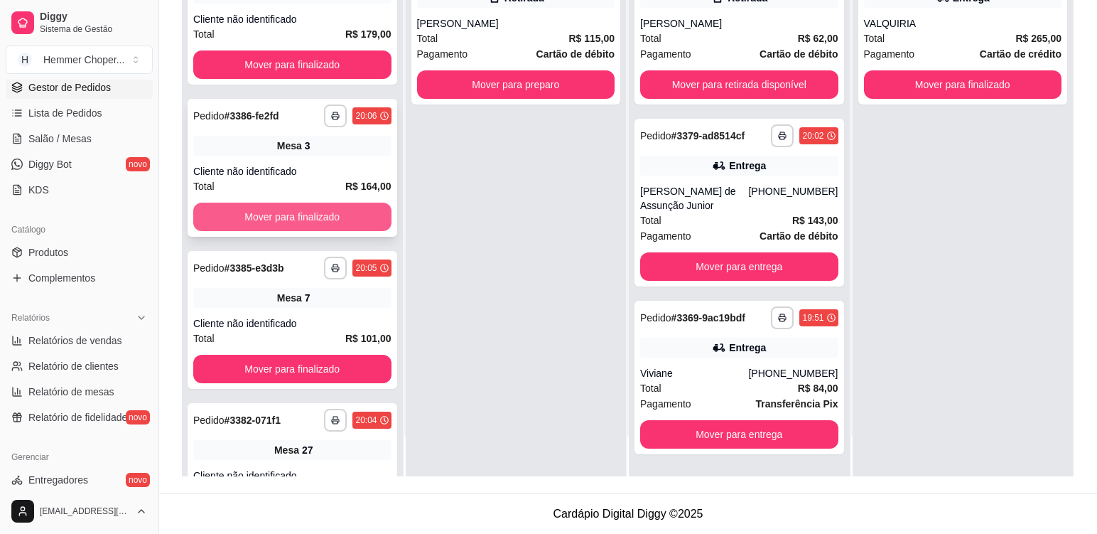
scroll to position [1305, 0]
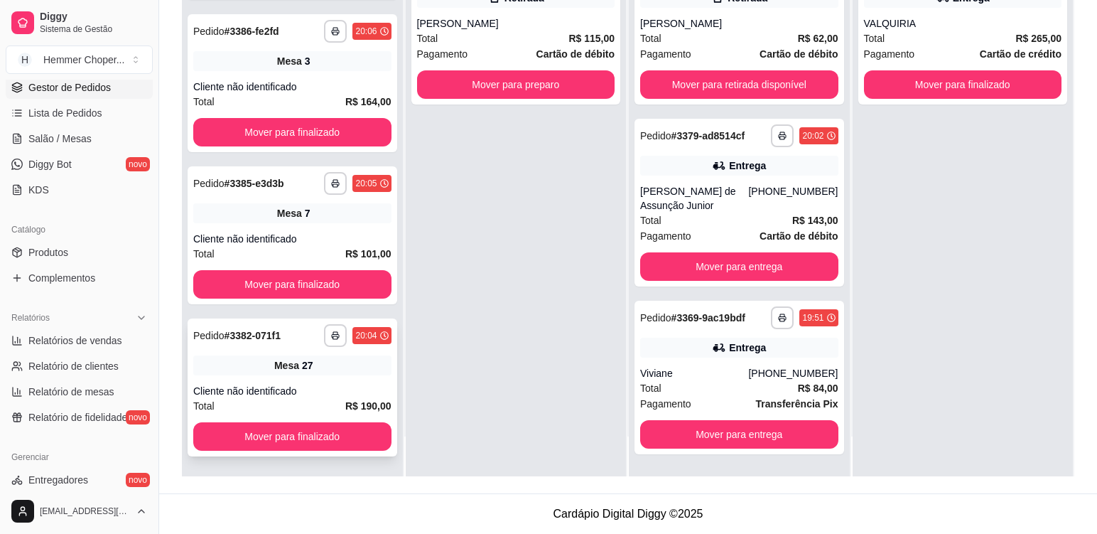
click at [339, 375] on div "**********" at bounding box center [293, 387] width 210 height 138
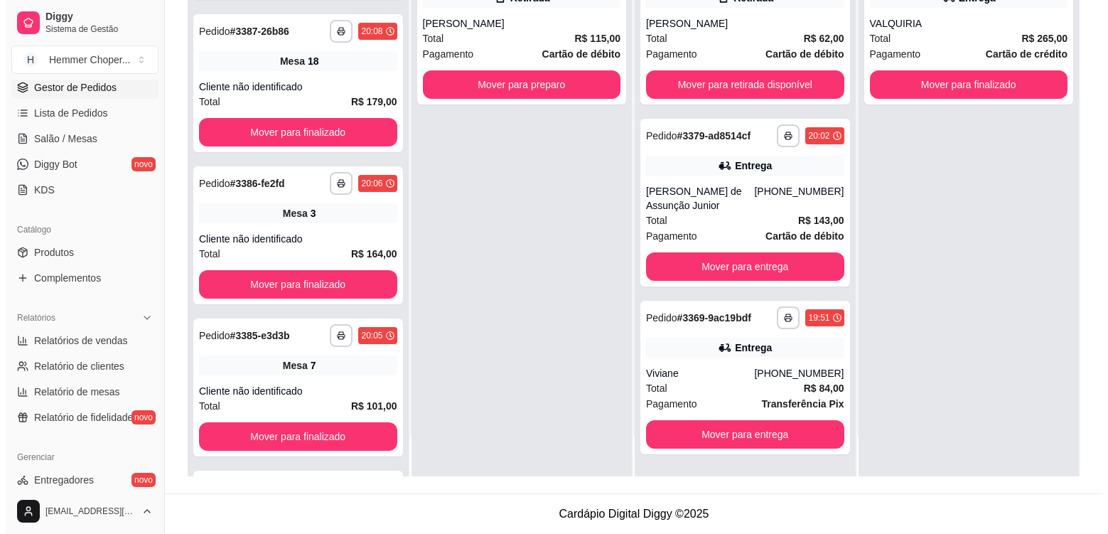
scroll to position [1609, 0]
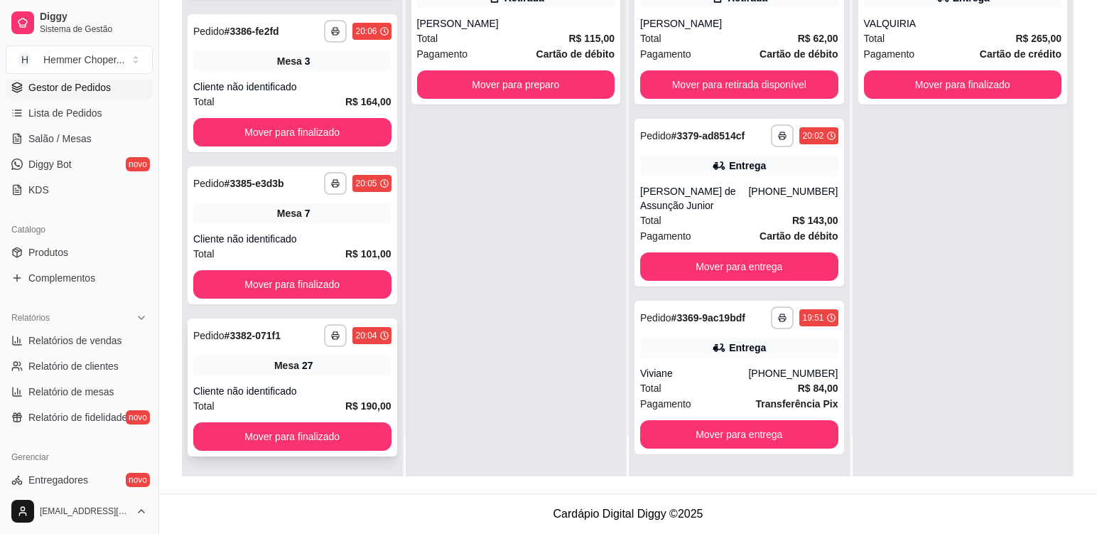
click at [333, 367] on div "Mesa 27" at bounding box center [292, 365] width 198 height 20
click at [330, 215] on div "Mesa 7" at bounding box center [292, 213] width 198 height 20
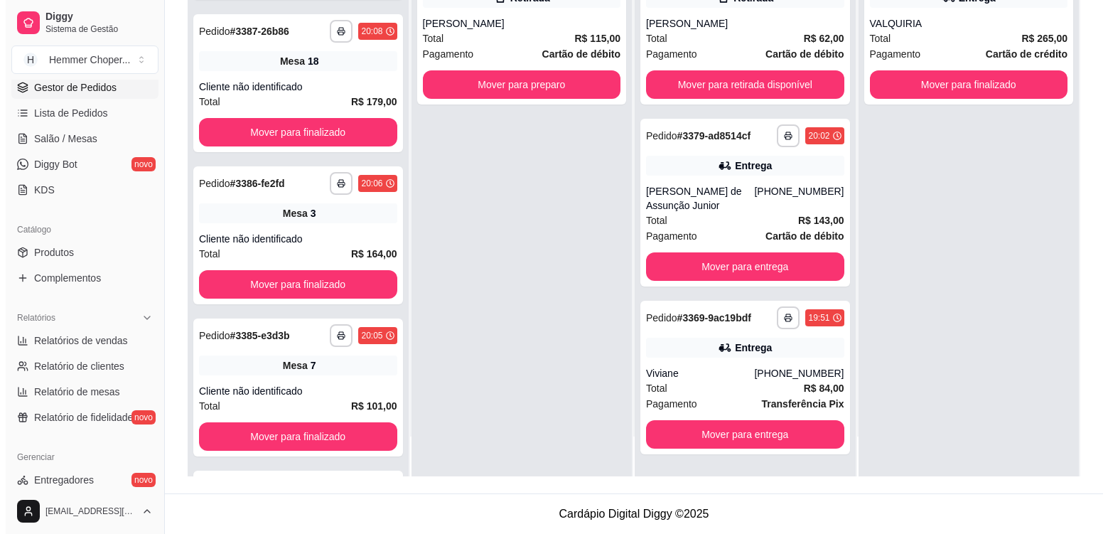
scroll to position [1913, 0]
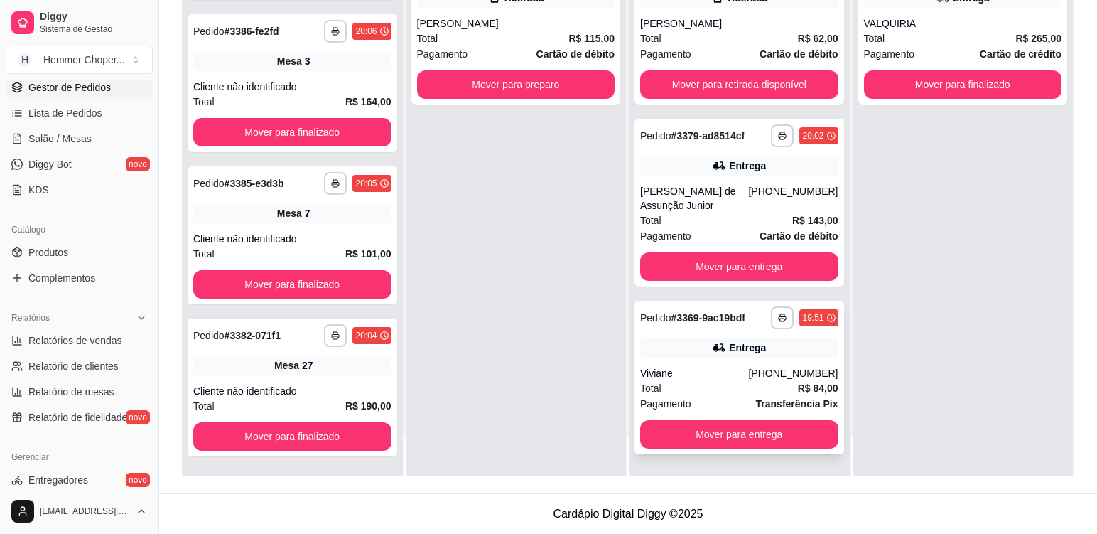
click at [713, 393] on div "Total R$ 84,00" at bounding box center [739, 388] width 198 height 16
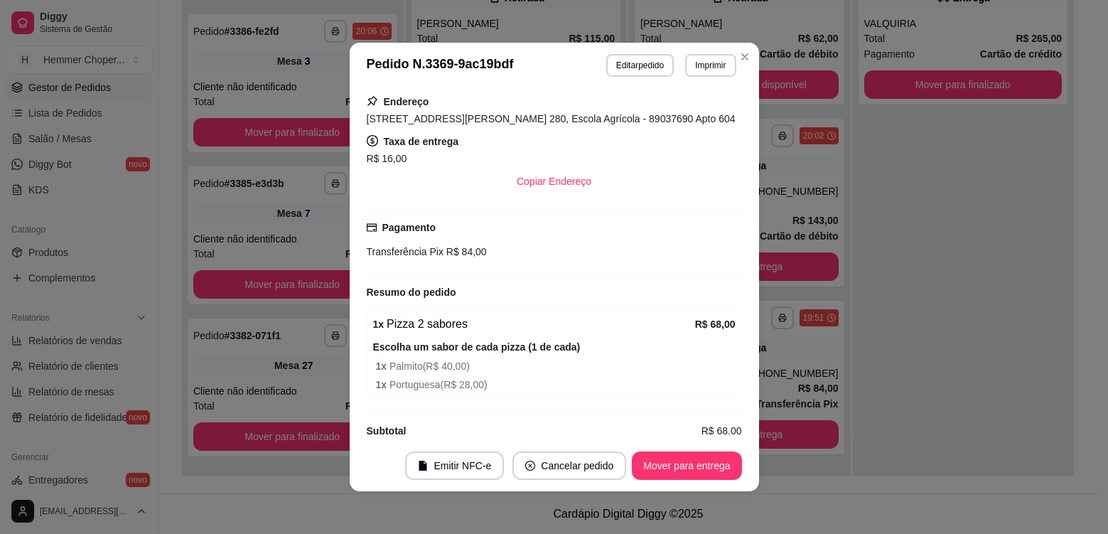
scroll to position [341, 0]
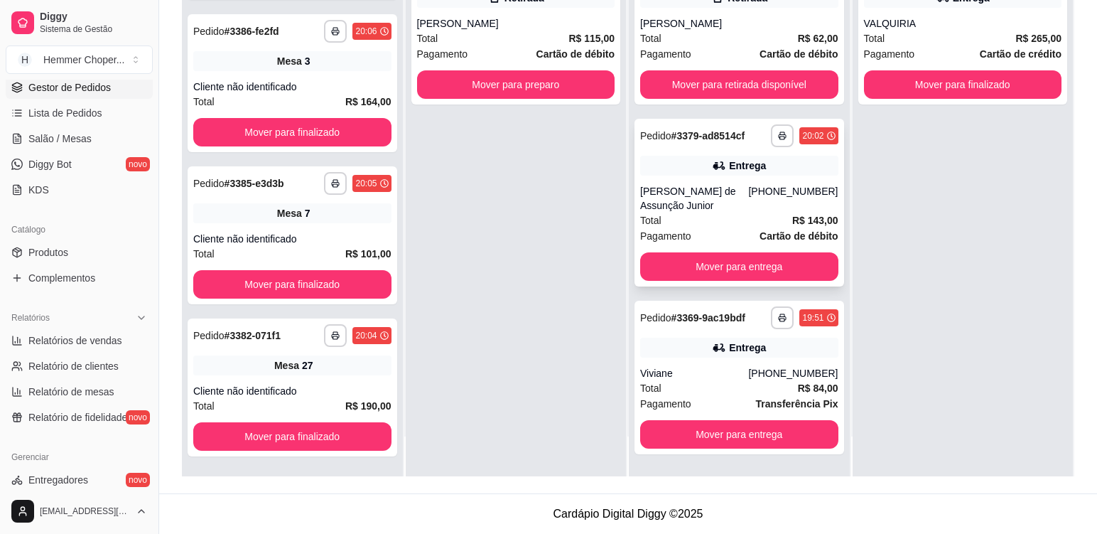
click at [740, 208] on div "[PERSON_NAME] de Assunção Junior" at bounding box center [694, 198] width 108 height 28
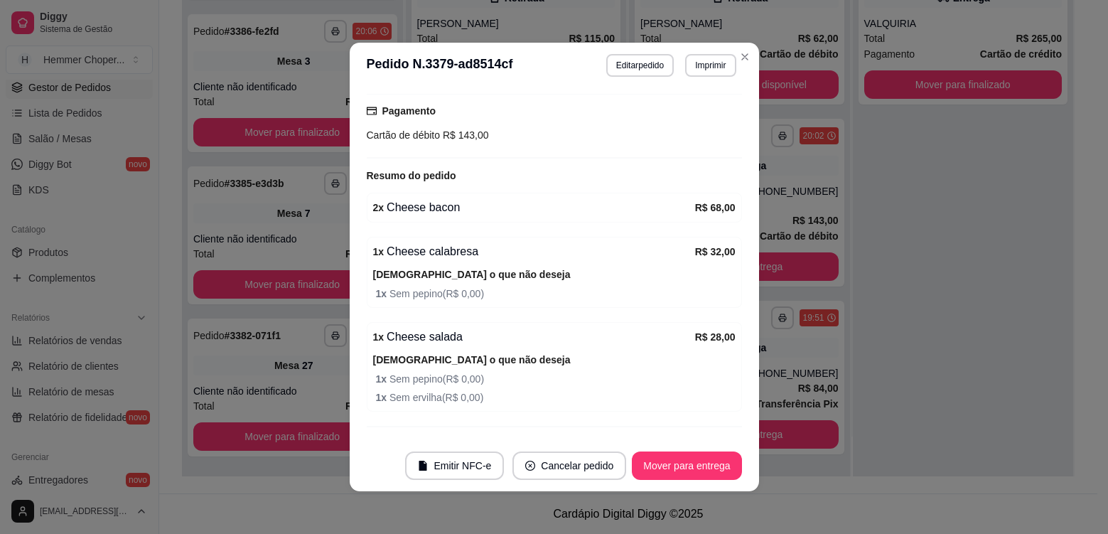
scroll to position [470, 0]
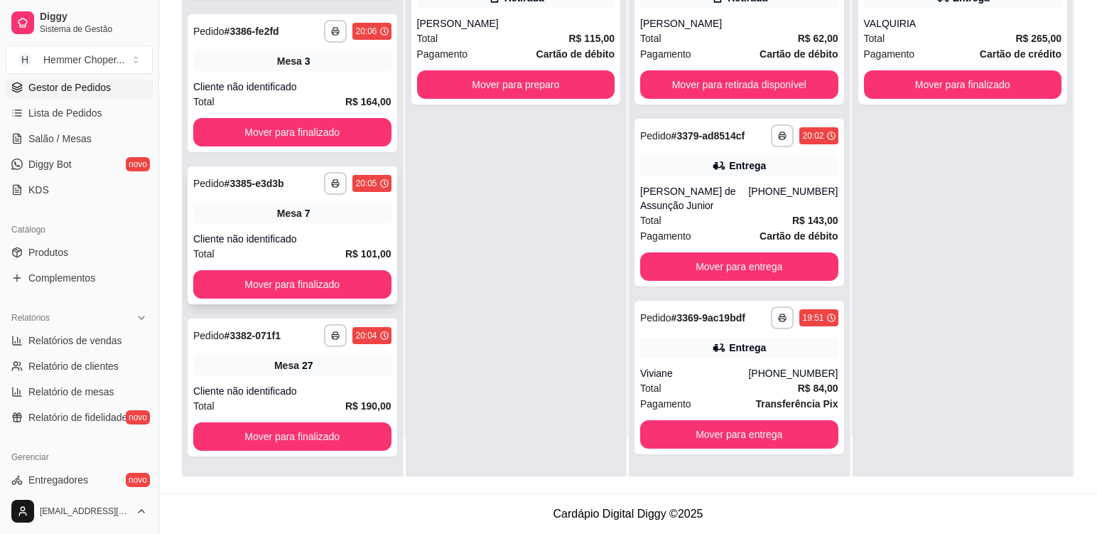
click at [338, 222] on div "Mesa 7" at bounding box center [292, 213] width 198 height 20
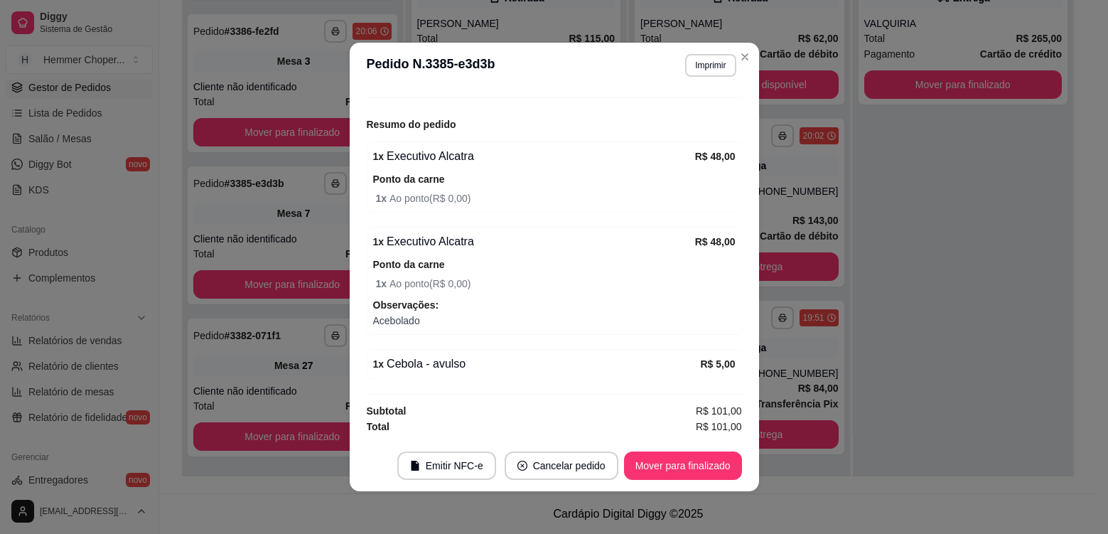
scroll to position [1761, 0]
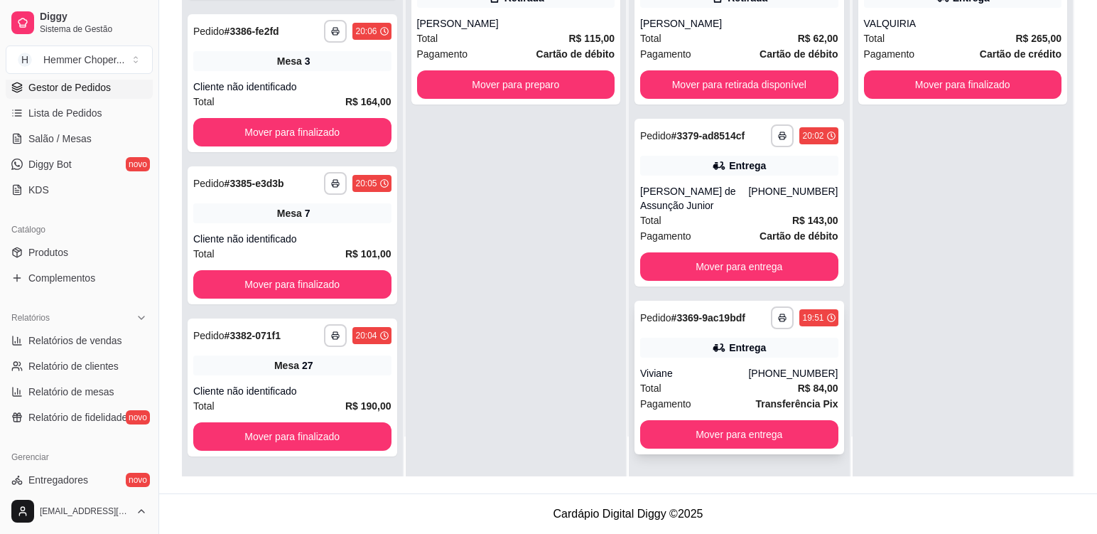
click at [718, 376] on div "Viviane" at bounding box center [694, 373] width 108 height 14
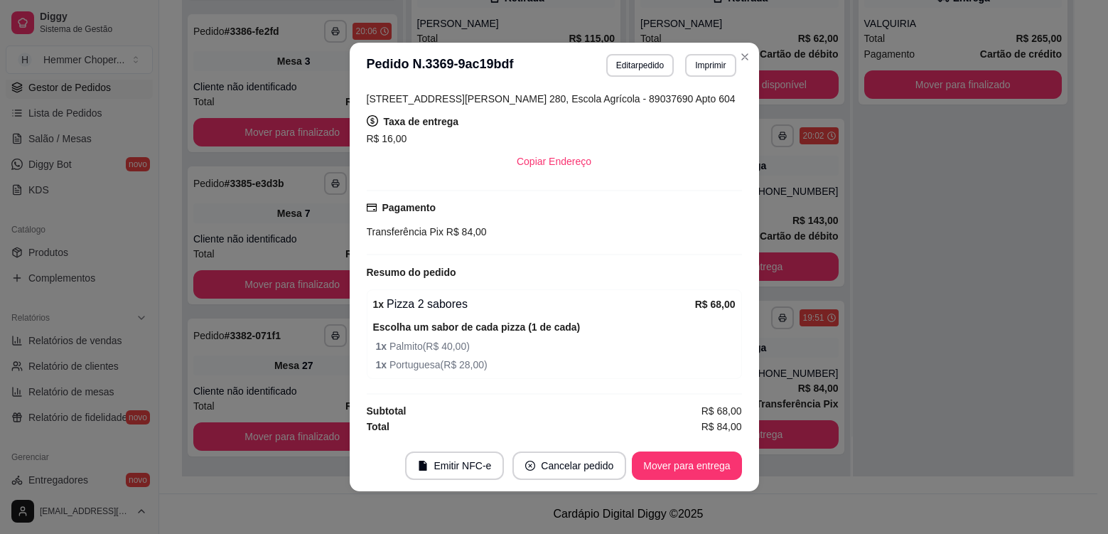
scroll to position [1609, 0]
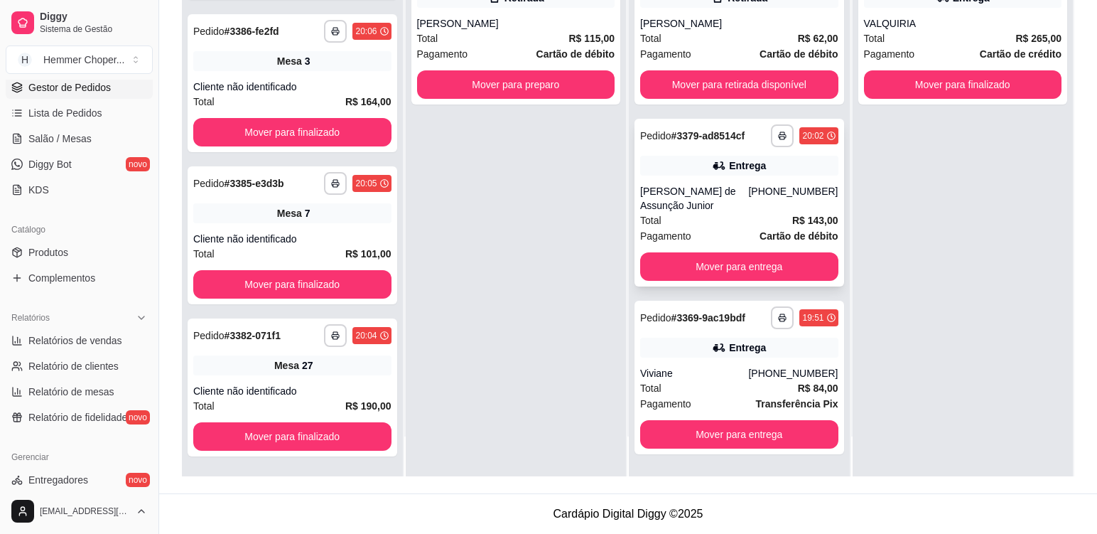
click at [736, 210] on div "[PERSON_NAME] de Assunção Junior" at bounding box center [694, 198] width 108 height 28
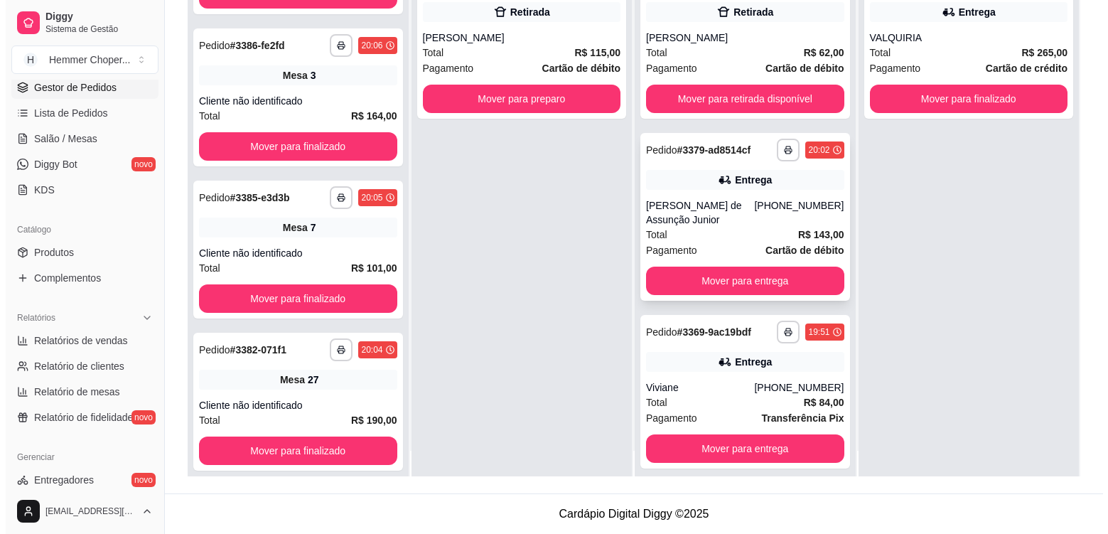
scroll to position [40, 0]
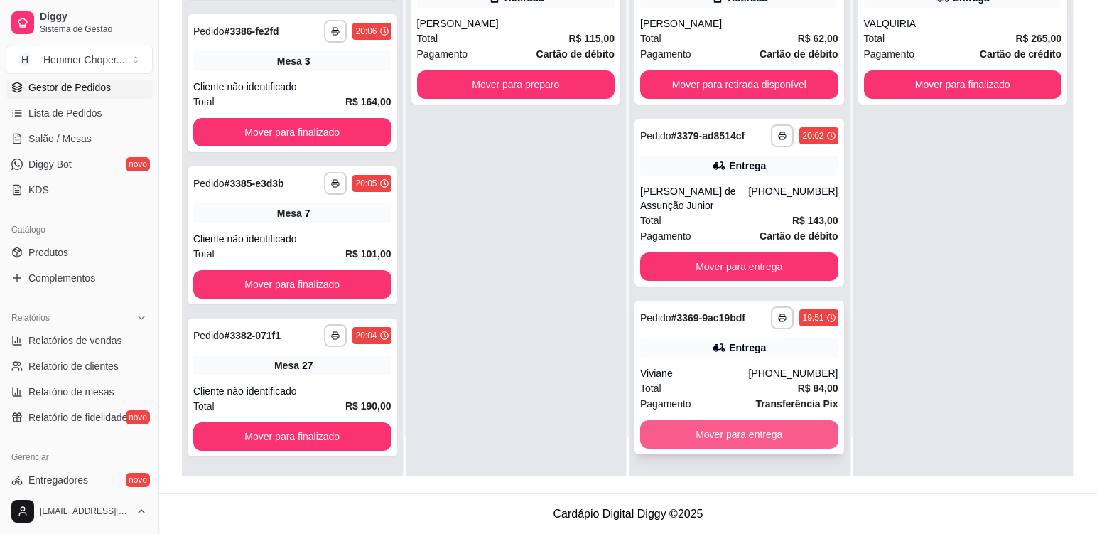
click at [772, 439] on button "Mover para entrega" at bounding box center [739, 434] width 198 height 28
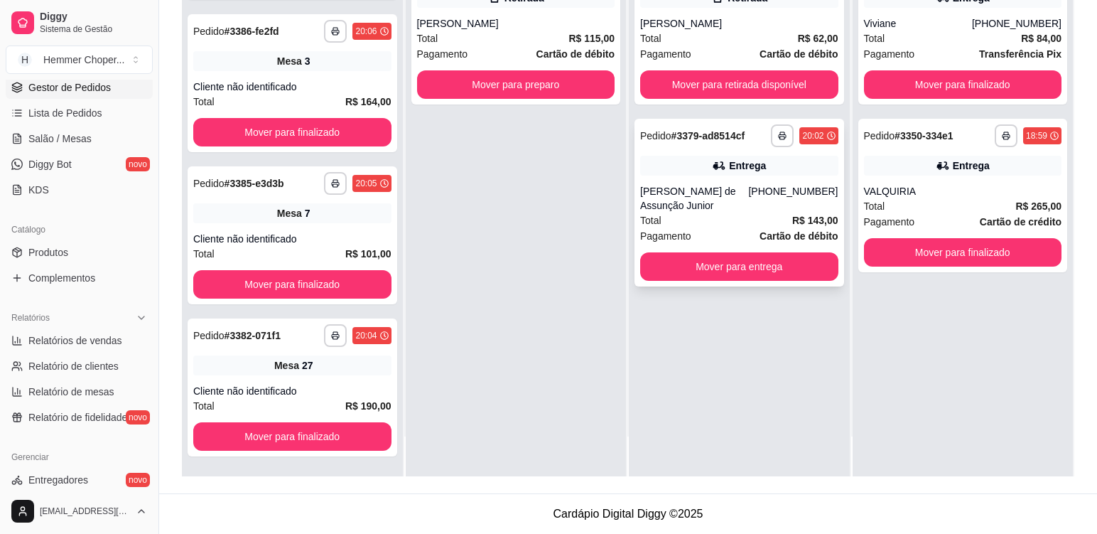
click at [713, 225] on div "Total R$ 143,00" at bounding box center [739, 220] width 198 height 16
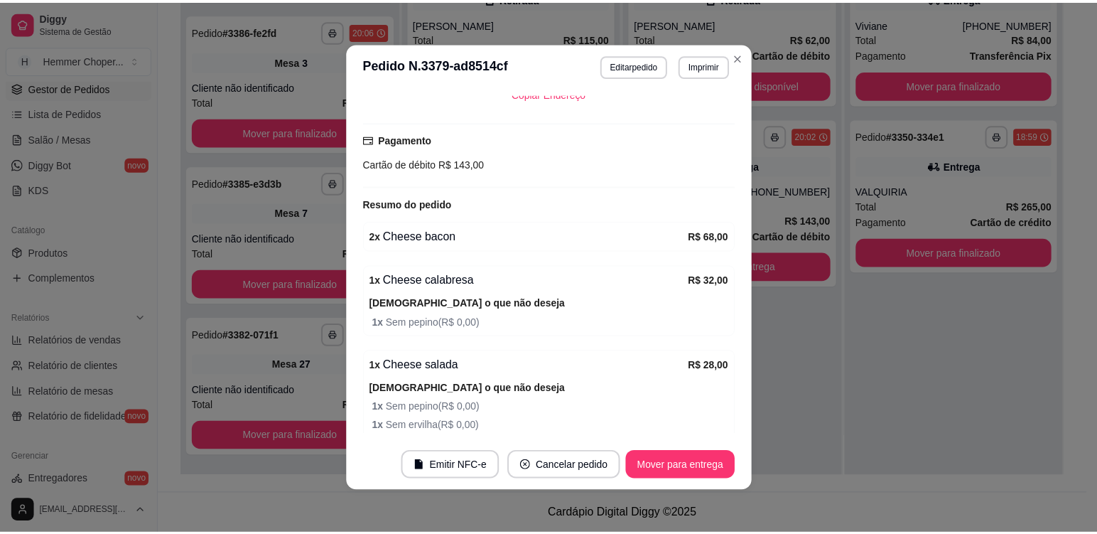
scroll to position [470, 0]
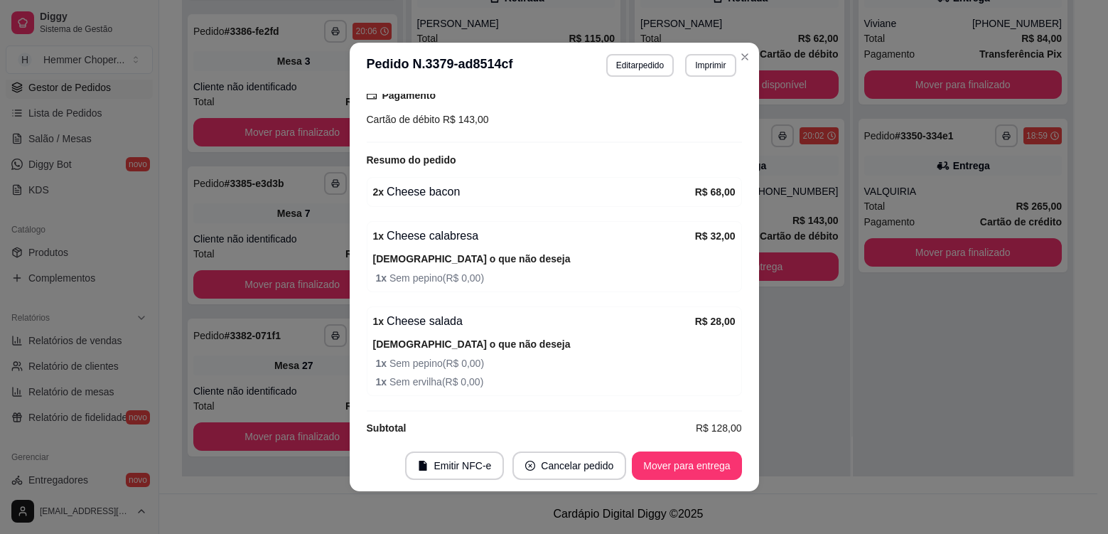
click at [740, 68] on header "**********" at bounding box center [554, 65] width 409 height 45
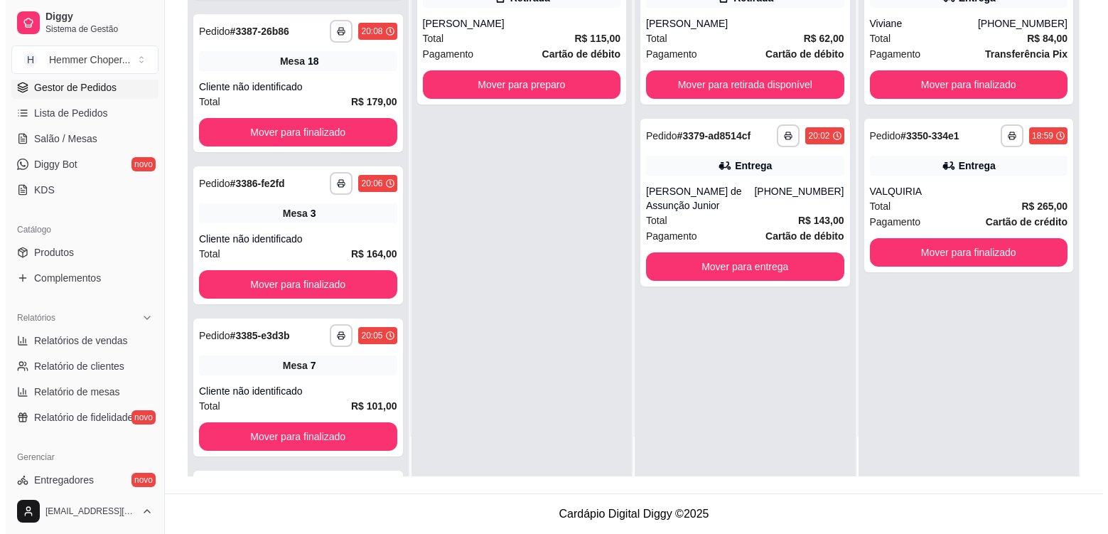
scroll to position [1761, 0]
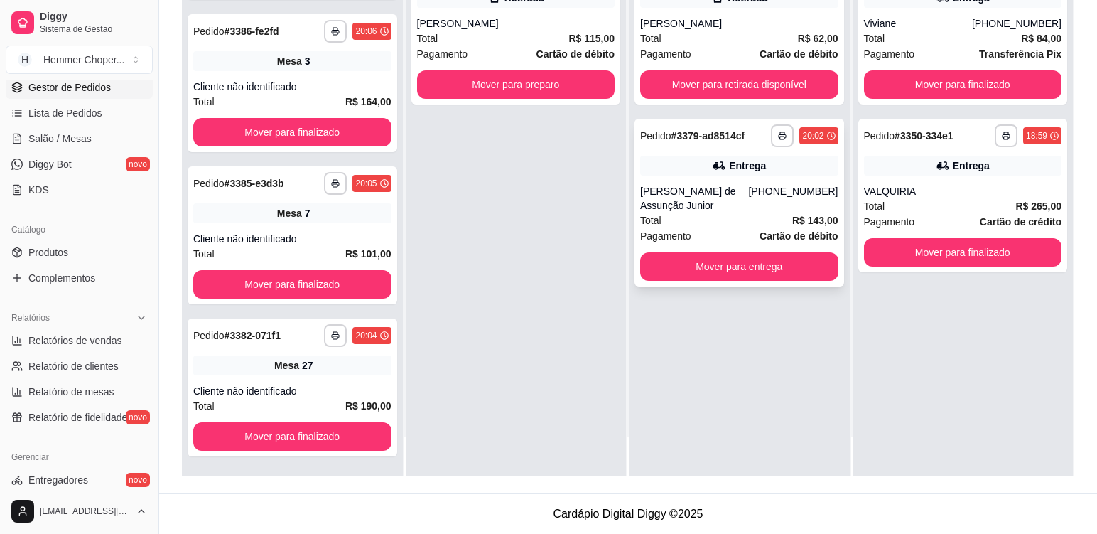
click at [745, 215] on div "Total R$ 143,00" at bounding box center [739, 220] width 198 height 16
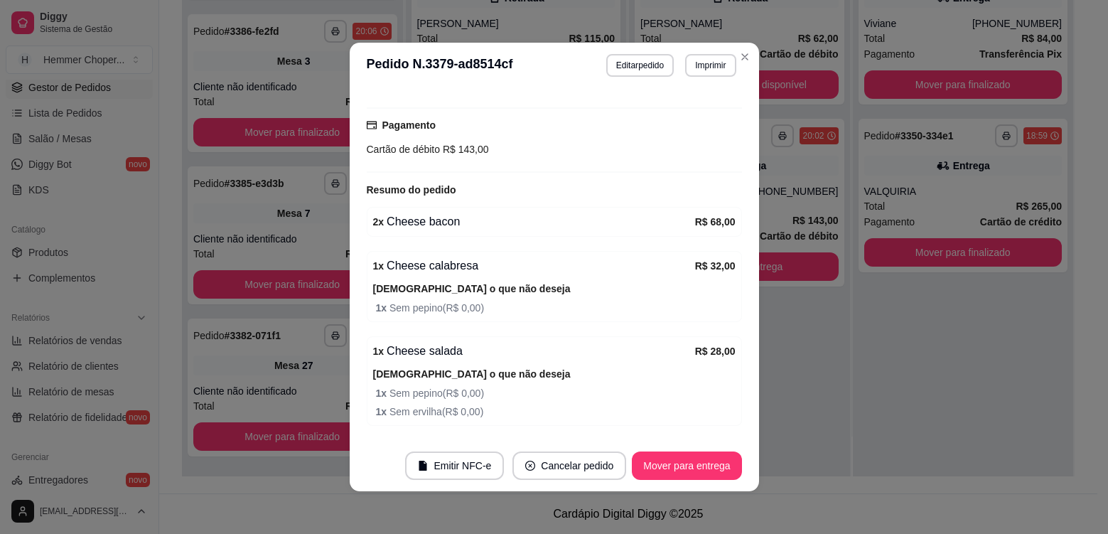
scroll to position [470, 0]
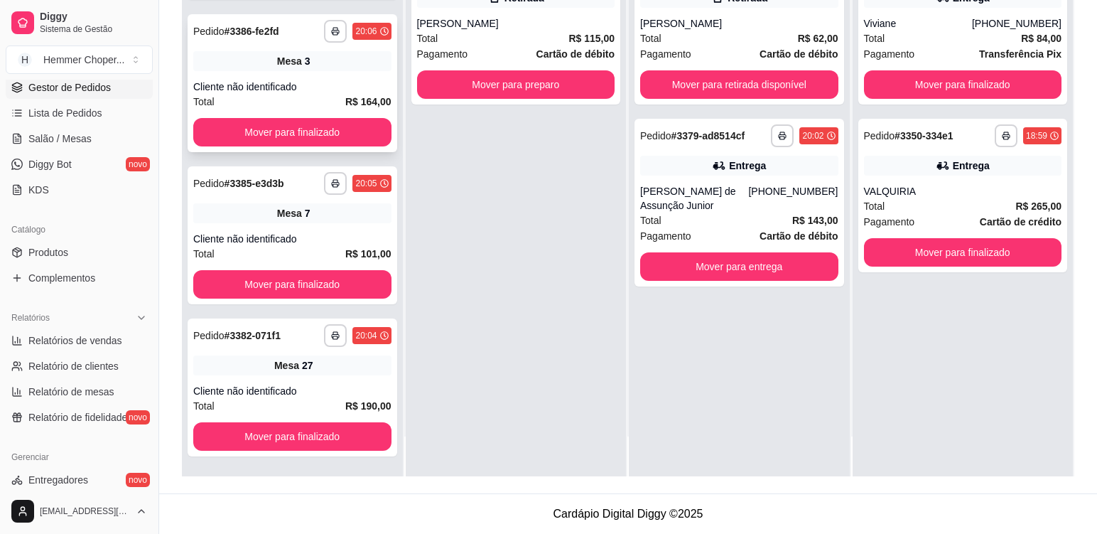
click at [320, 69] on div "Mesa 3" at bounding box center [292, 61] width 198 height 20
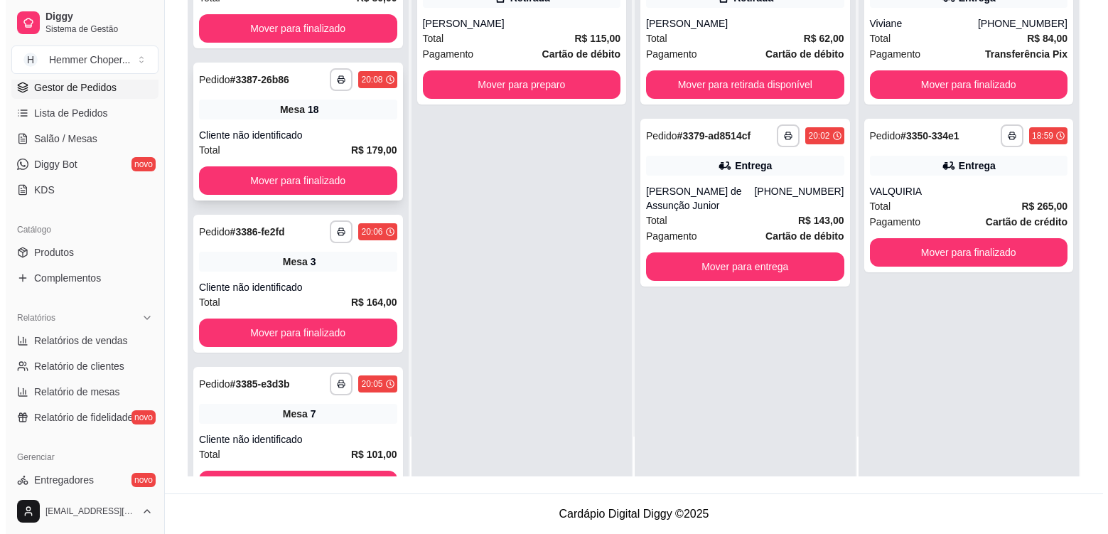
scroll to position [1548, 0]
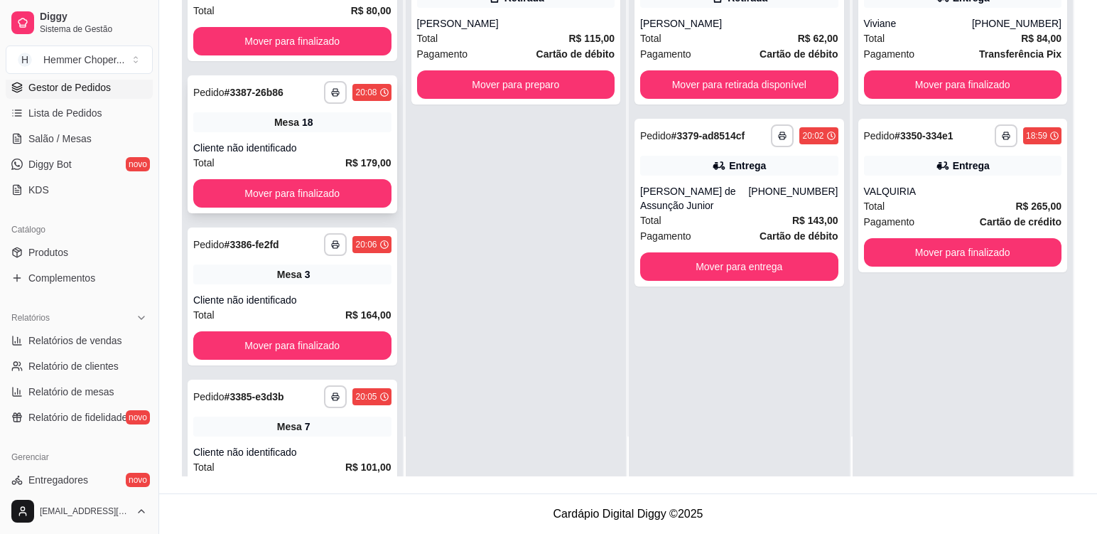
click at [315, 127] on div "Mesa 18" at bounding box center [292, 122] width 198 height 20
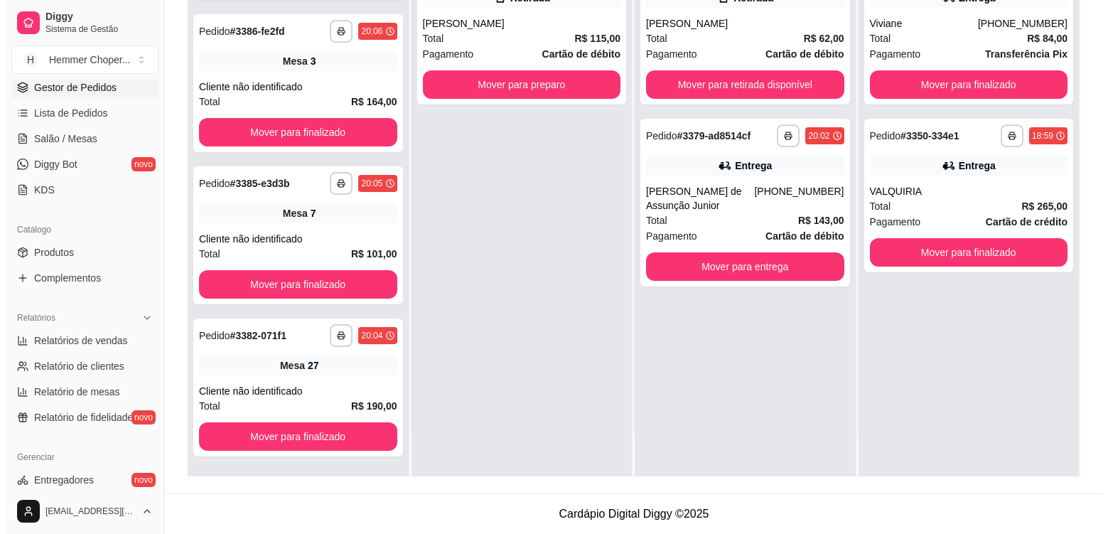
scroll to position [2217, 0]
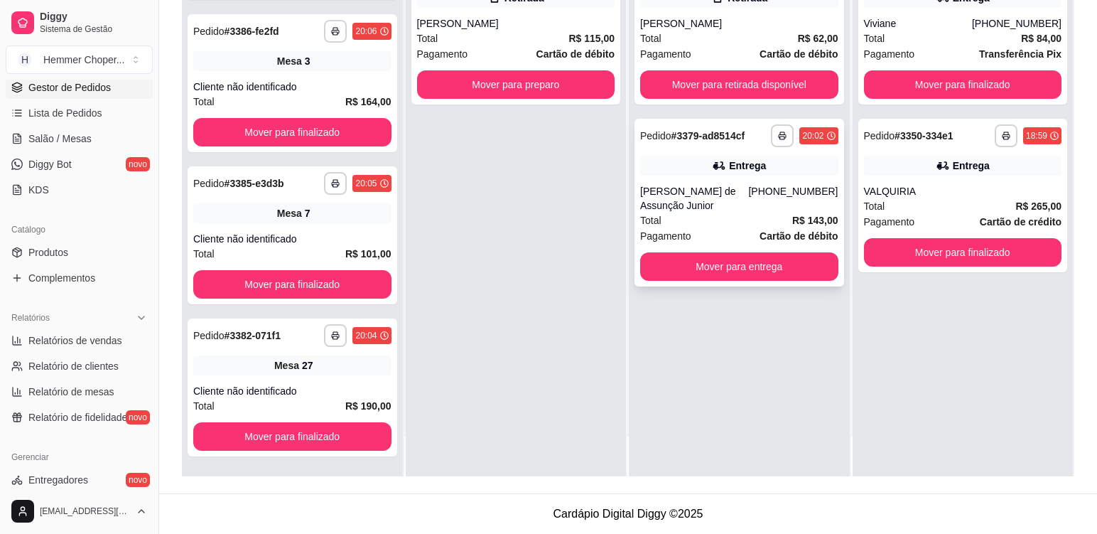
click at [715, 217] on div "Total R$ 143,00" at bounding box center [739, 220] width 198 height 16
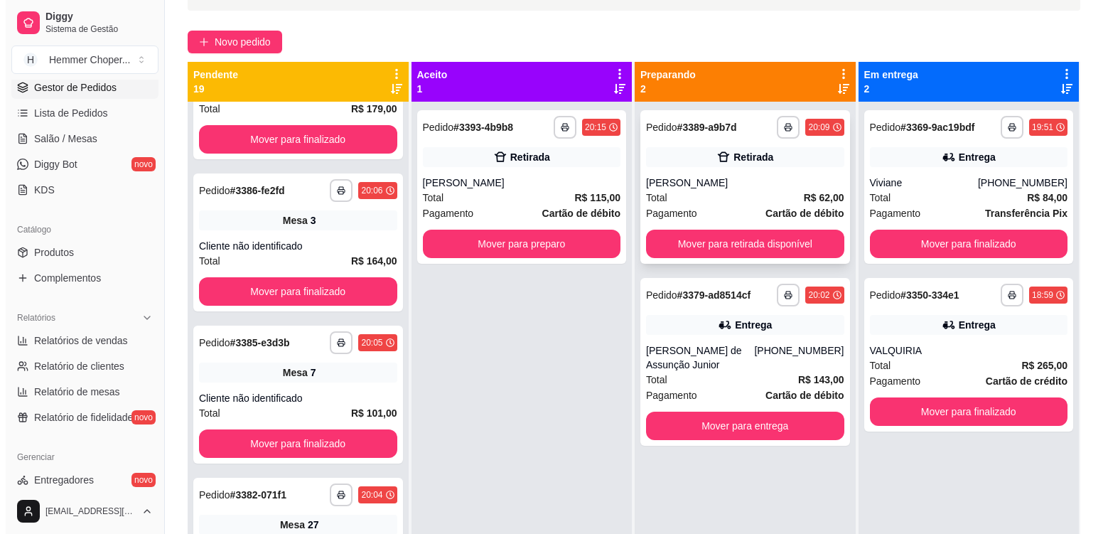
scroll to position [75, 0]
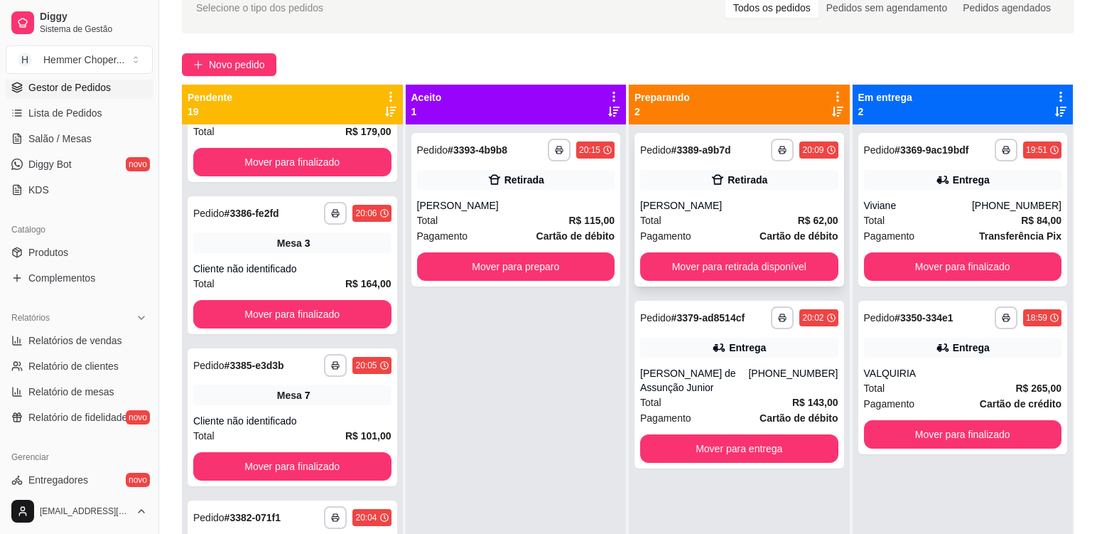
click at [723, 207] on div "[PERSON_NAME]" at bounding box center [739, 205] width 198 height 14
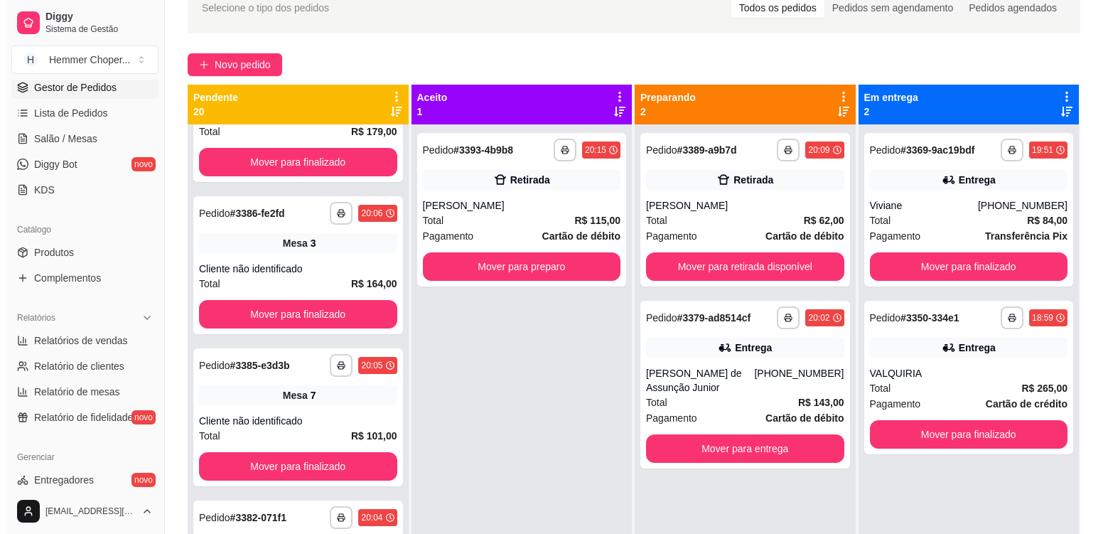
scroll to position [2521, 0]
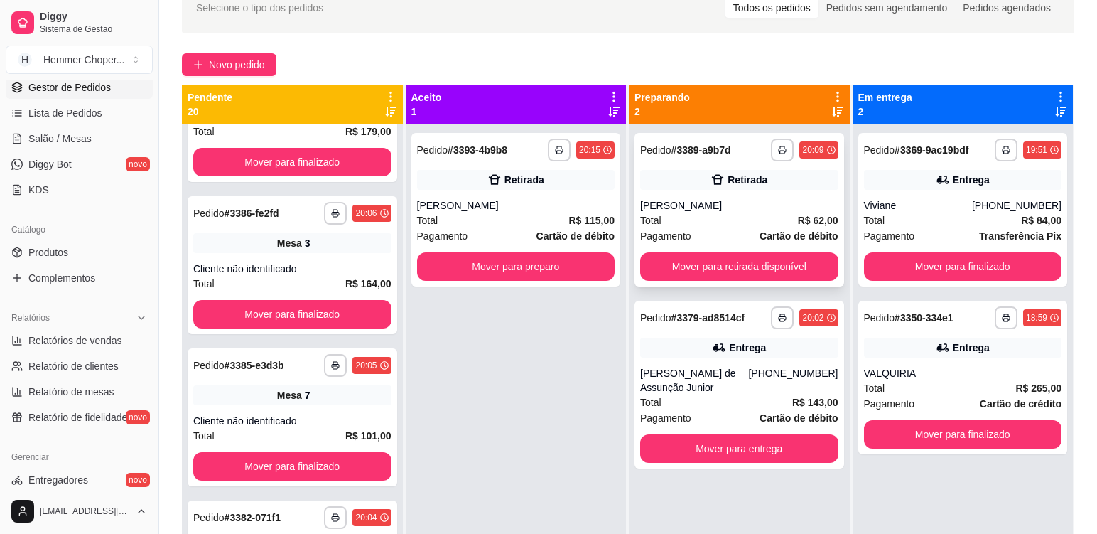
click at [757, 205] on div "[PERSON_NAME]" at bounding box center [739, 205] width 198 height 14
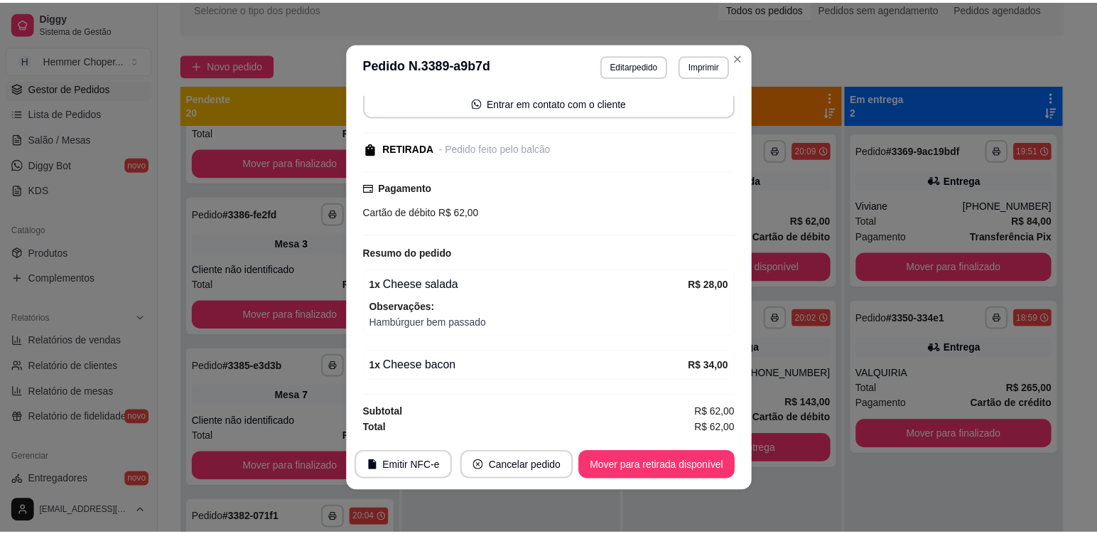
scroll to position [139, 0]
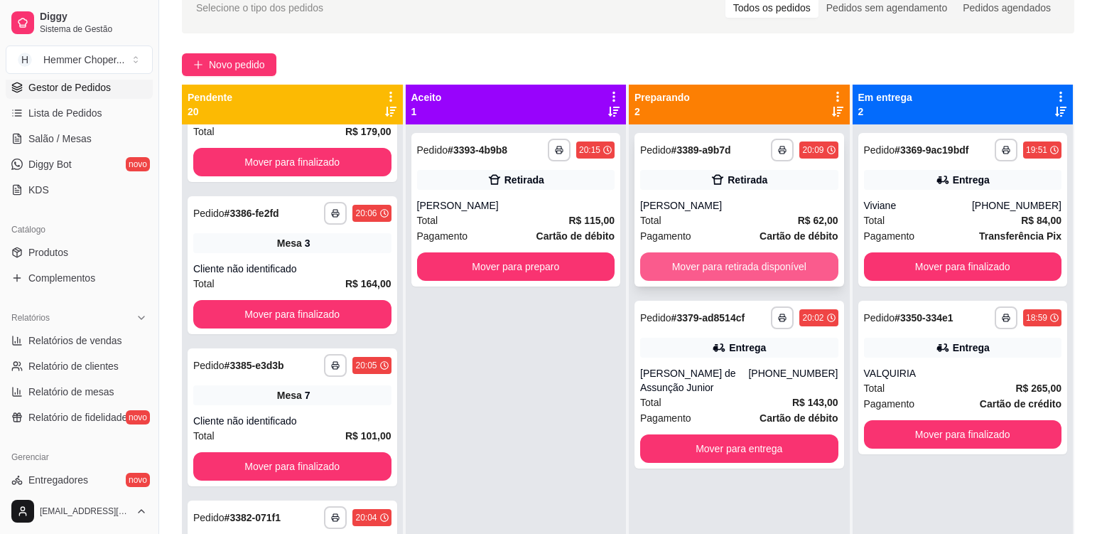
click at [787, 266] on button "Mover para retirada disponível" at bounding box center [739, 266] width 198 height 28
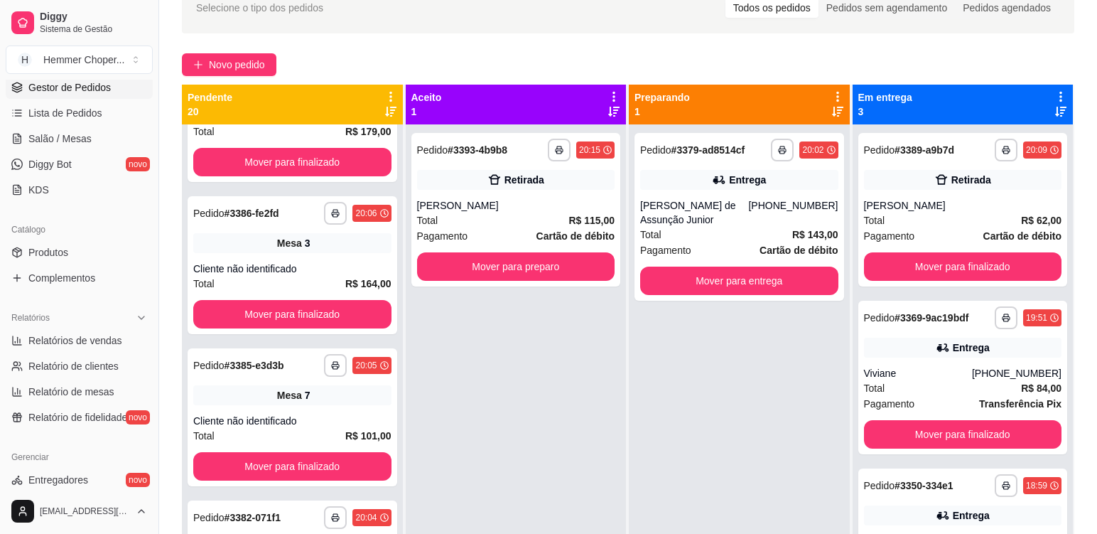
click at [458, 399] on div "**********" at bounding box center [516, 391] width 221 height 534
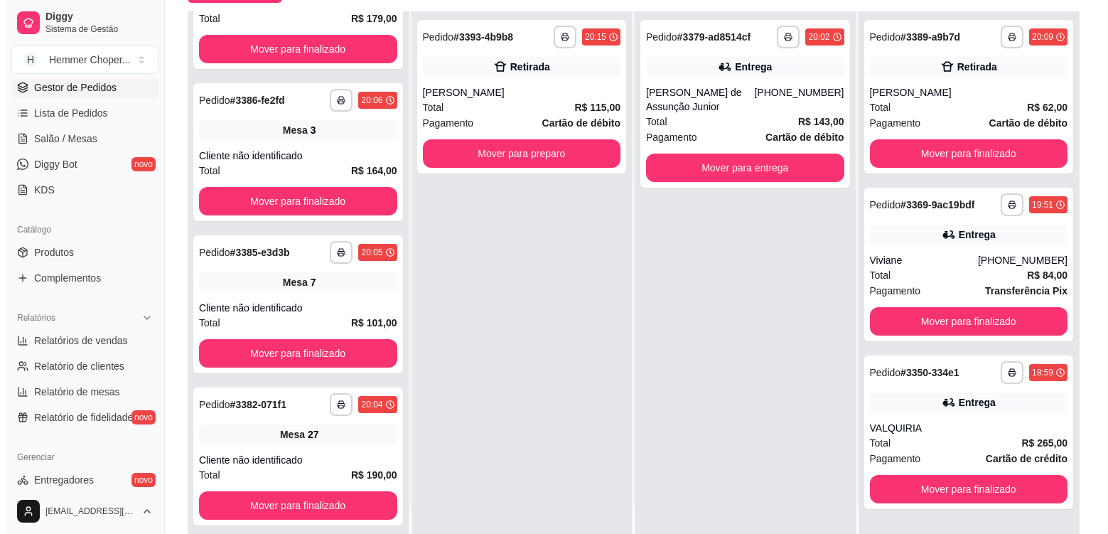
scroll to position [217, 0]
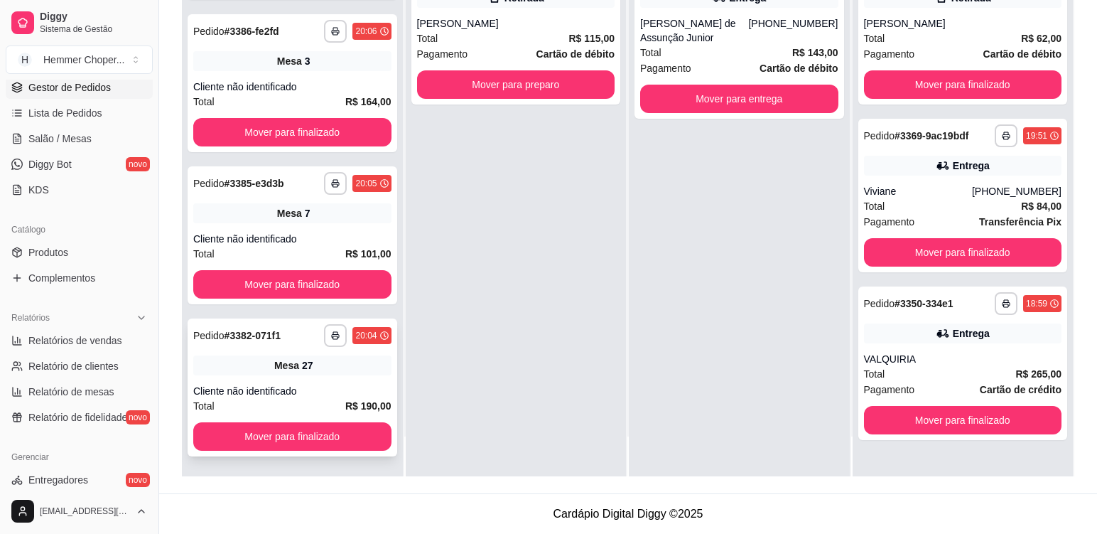
click at [308, 383] on div "**********" at bounding box center [293, 387] width 210 height 138
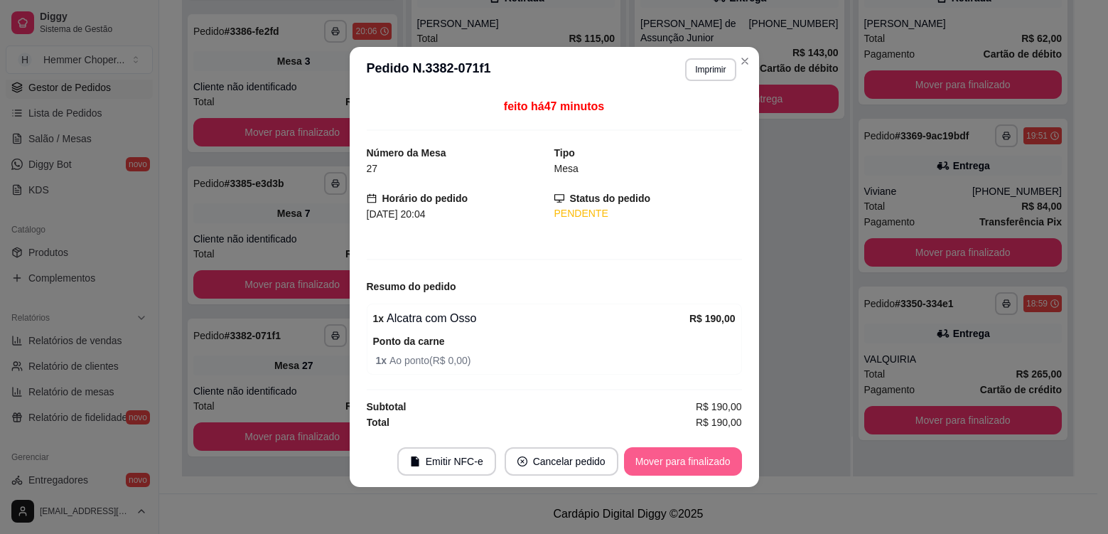
click at [683, 463] on button "Mover para finalizado" at bounding box center [683, 461] width 118 height 28
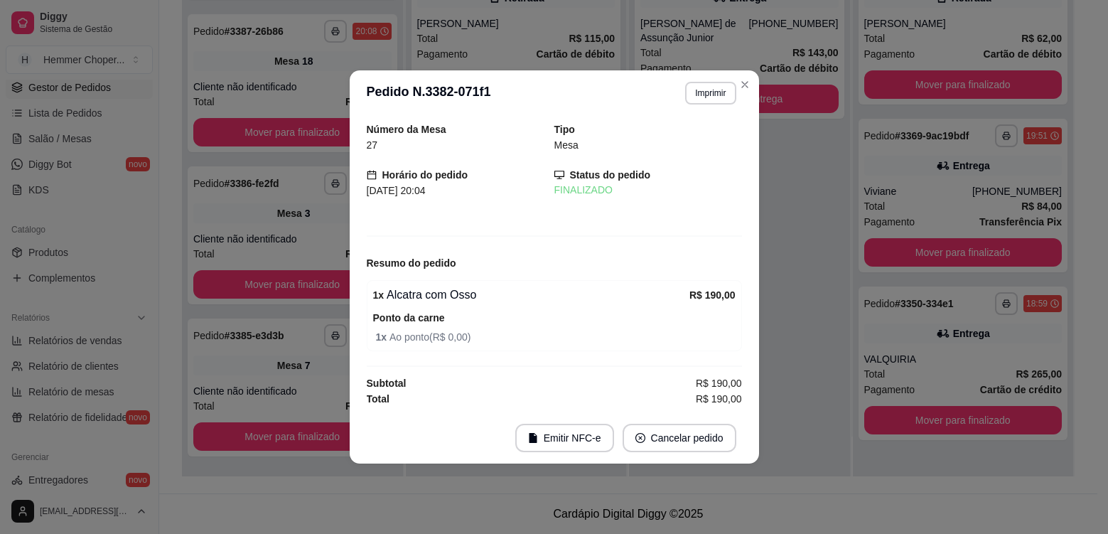
scroll to position [2369, 0]
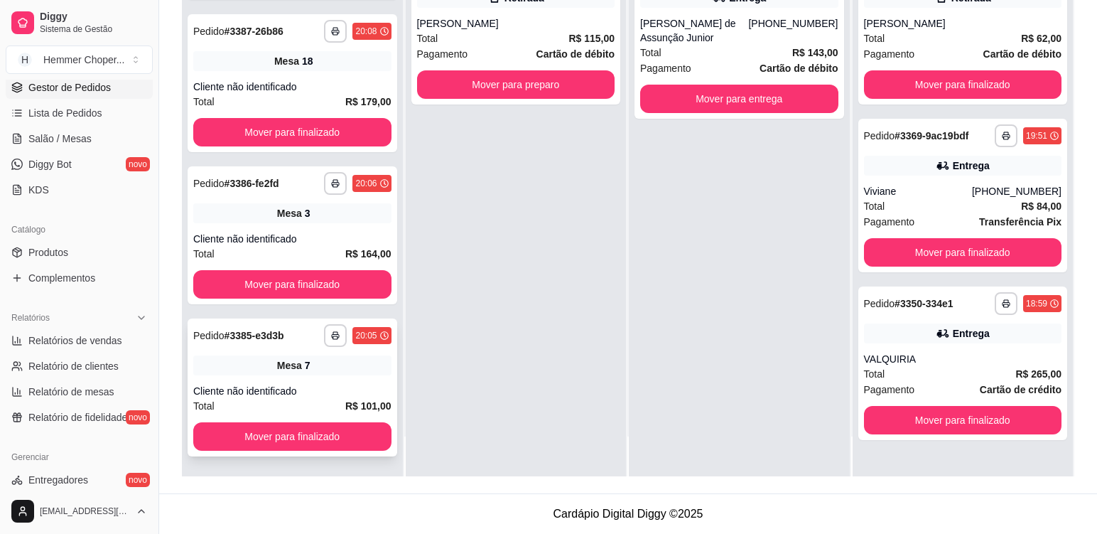
click at [330, 382] on div "**********" at bounding box center [293, 387] width 210 height 138
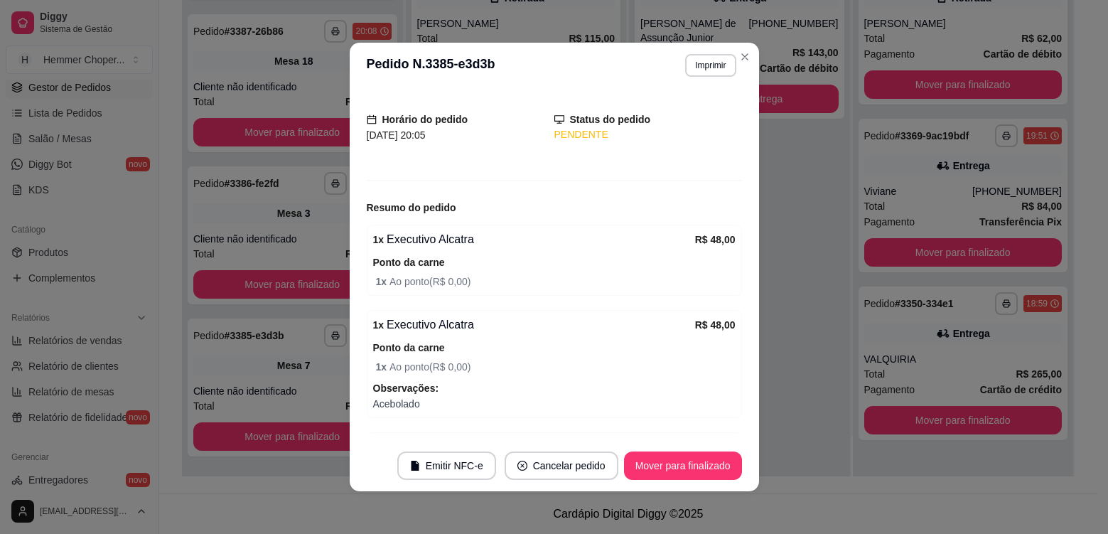
scroll to position [158, 0]
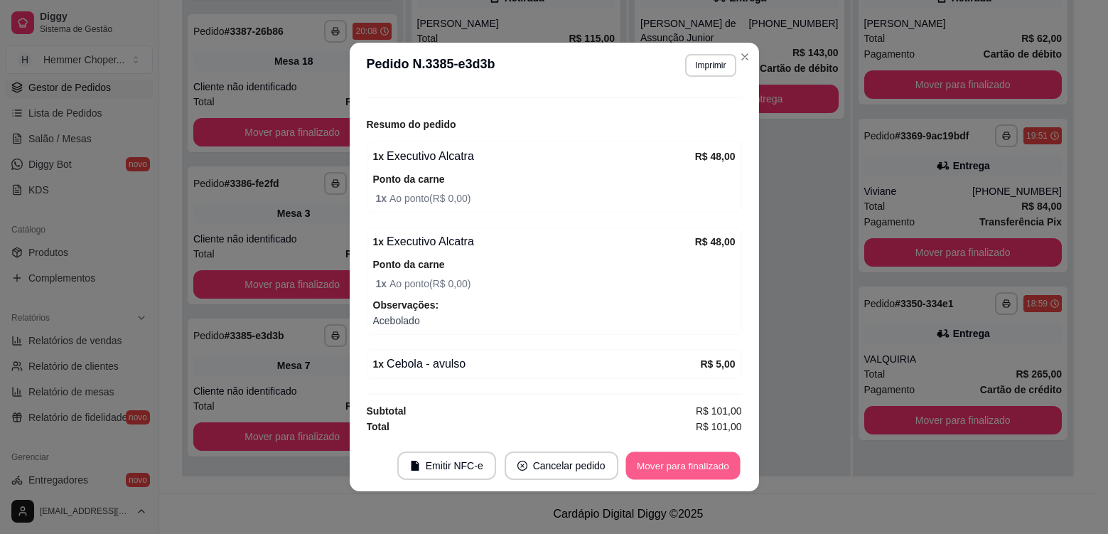
click at [659, 465] on button "Mover para finalizado" at bounding box center [682, 466] width 114 height 28
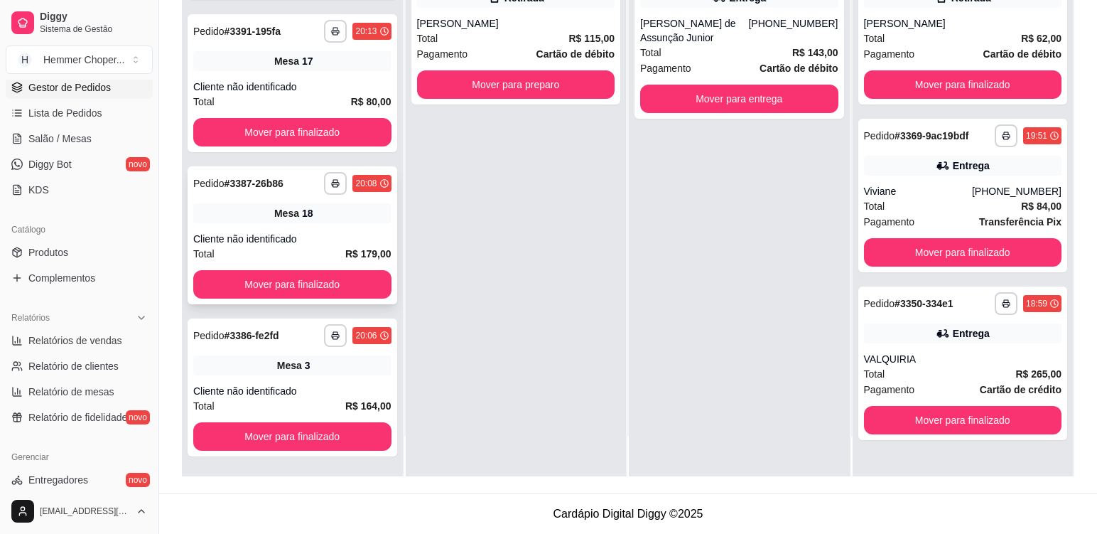
click at [315, 225] on div "**********" at bounding box center [293, 235] width 210 height 138
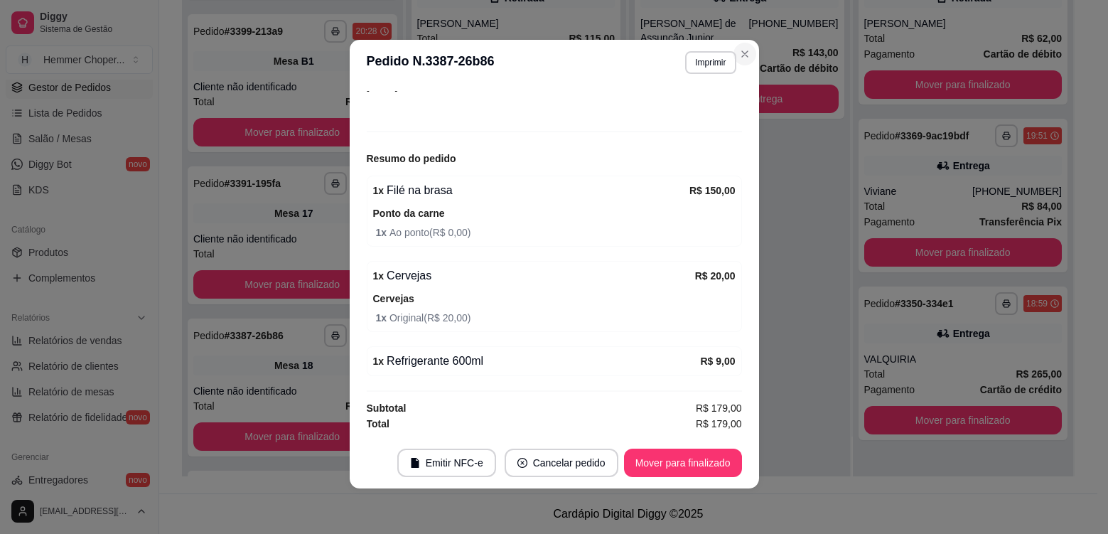
scroll to position [2369, 0]
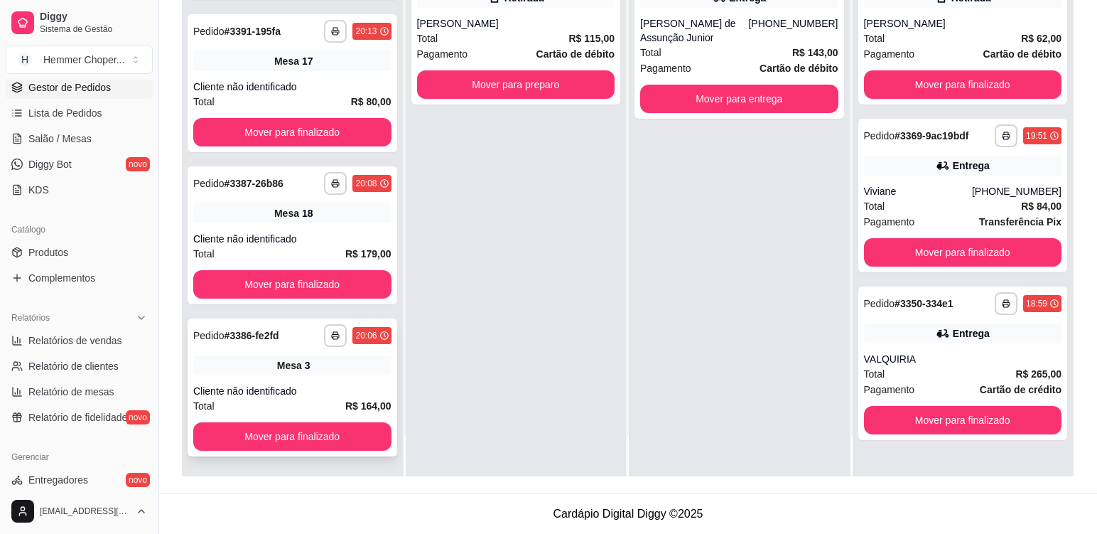
click at [345, 373] on div "Mesa 3" at bounding box center [292, 365] width 198 height 20
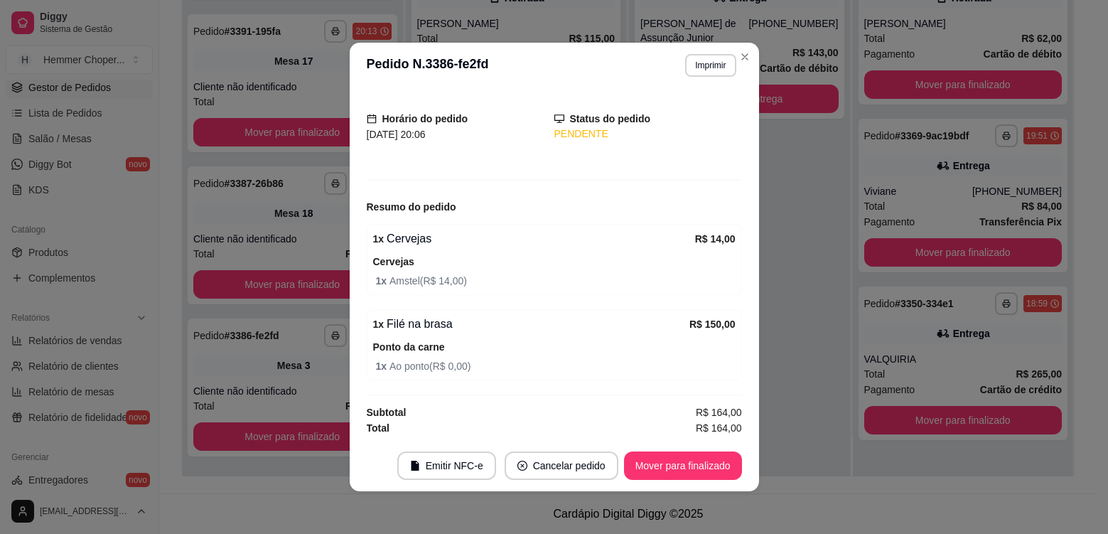
scroll to position [77, 0]
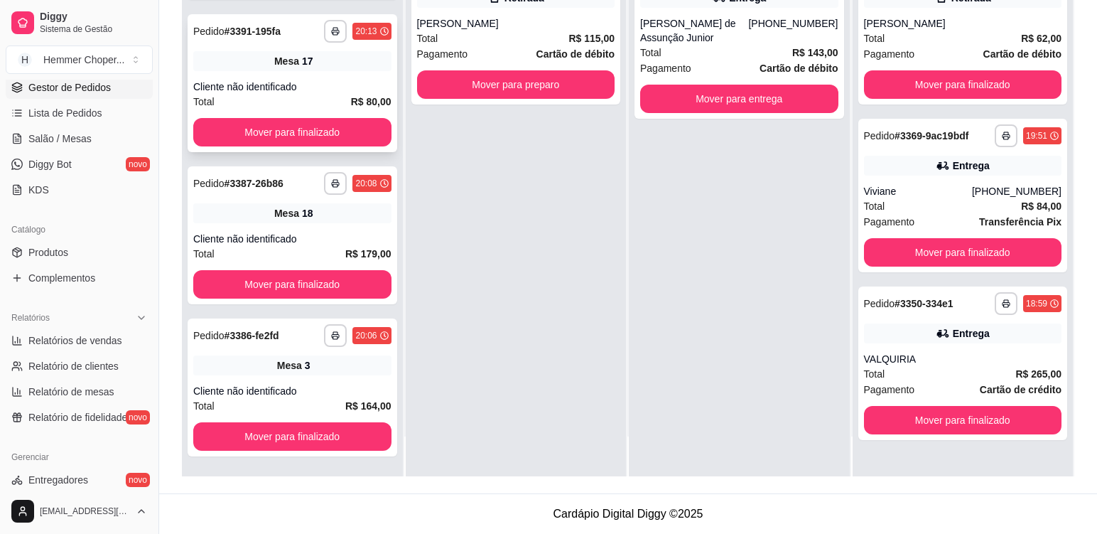
click at [338, 77] on div "**********" at bounding box center [293, 83] width 210 height 138
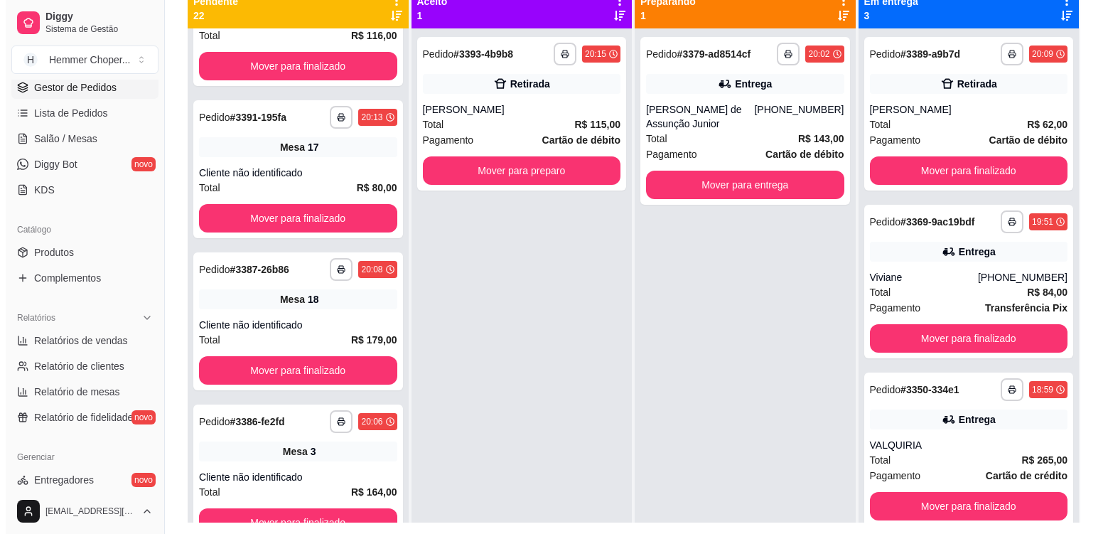
scroll to position [146, 0]
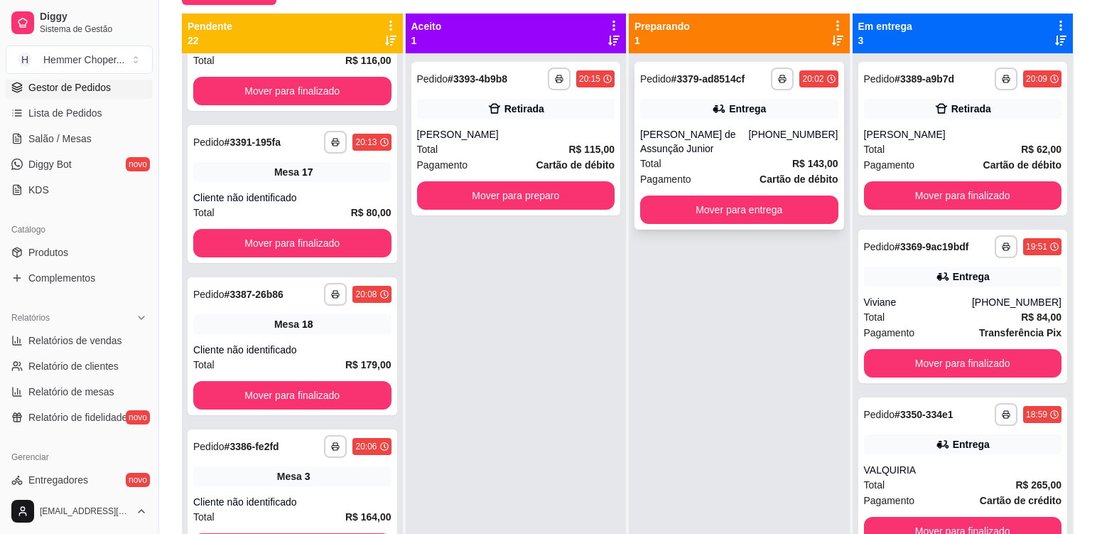
click at [670, 114] on div "Entrega" at bounding box center [739, 109] width 198 height 20
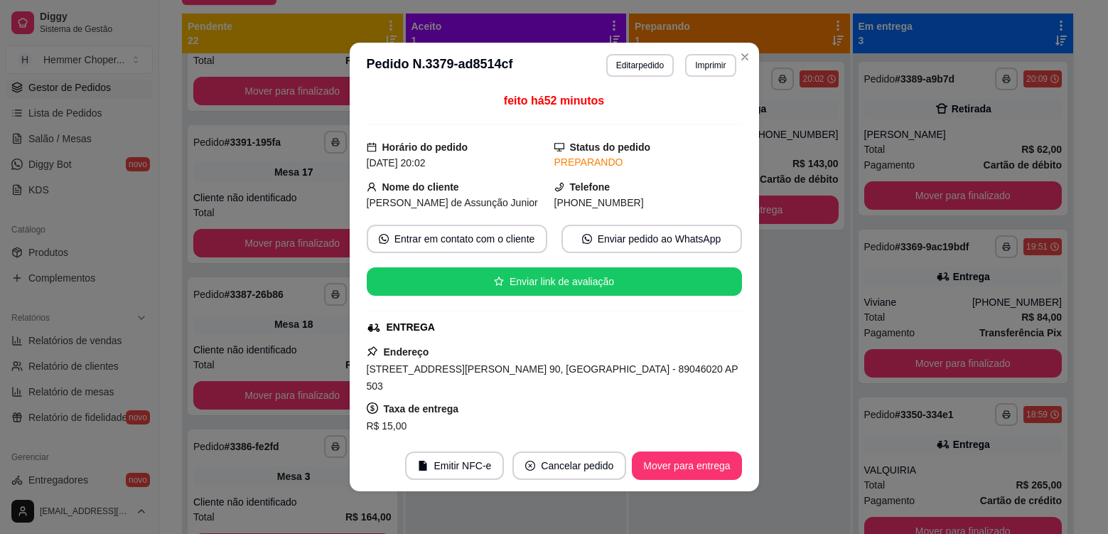
scroll to position [426, 0]
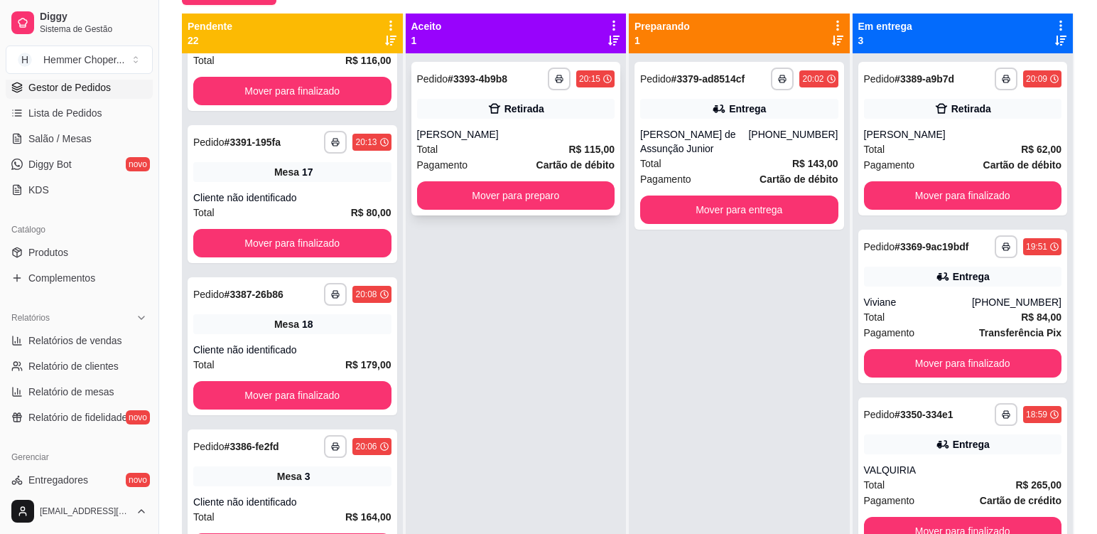
click at [521, 142] on div "Total R$ 115,00" at bounding box center [516, 149] width 198 height 16
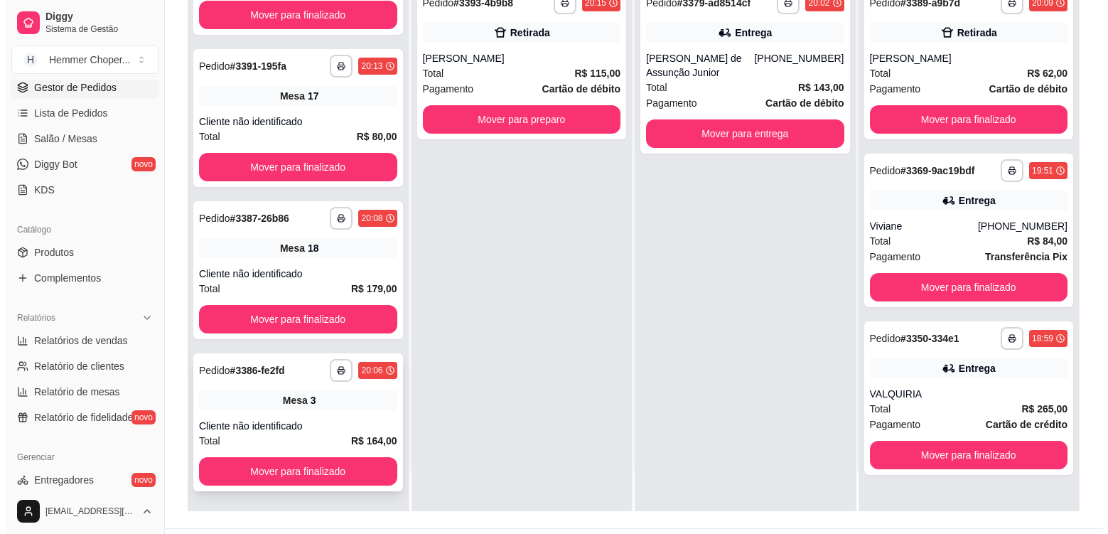
scroll to position [217, 0]
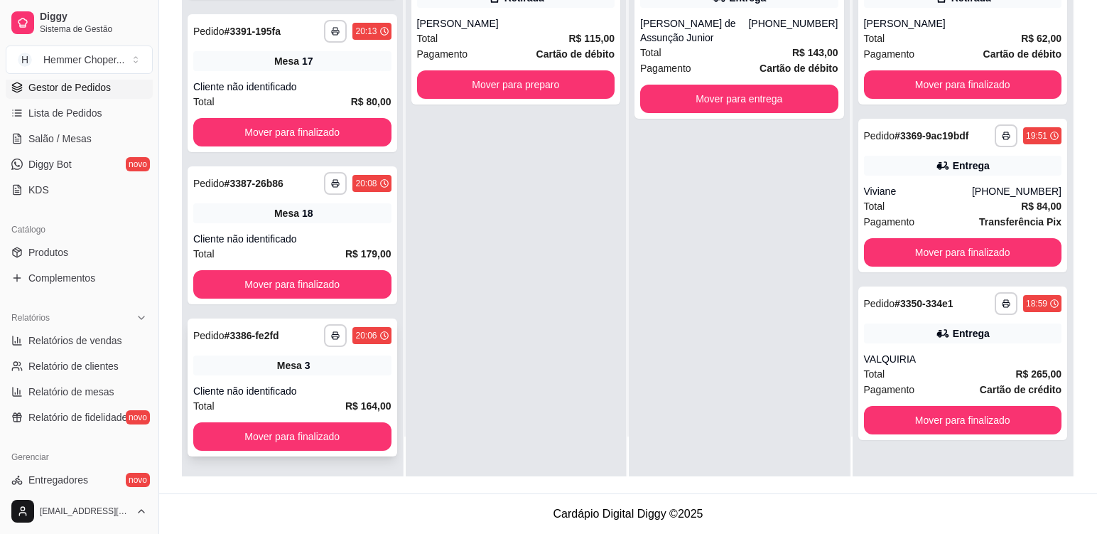
click at [328, 373] on div "Mesa 3" at bounding box center [292, 365] width 198 height 20
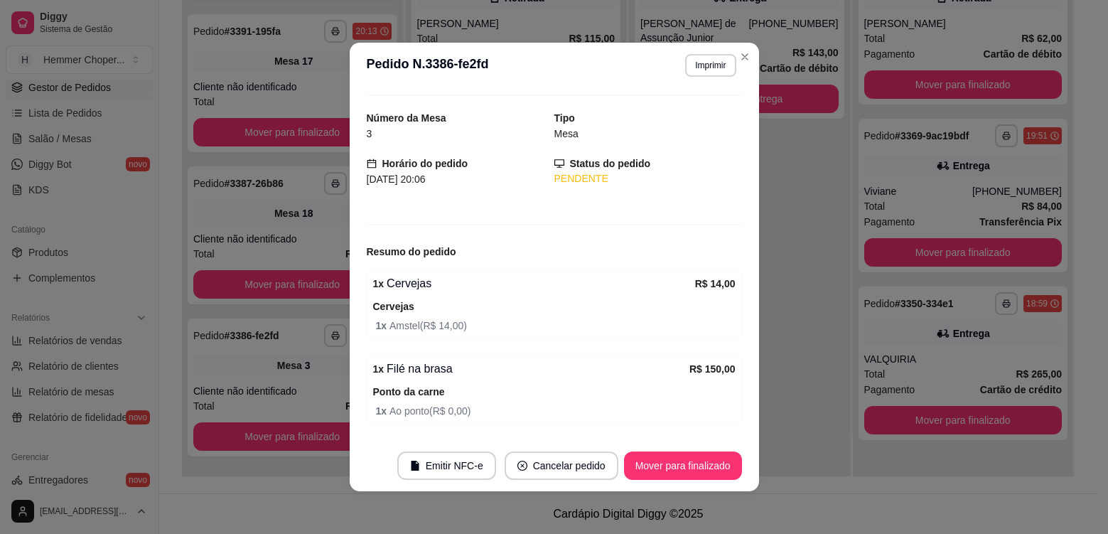
scroll to position [0, 0]
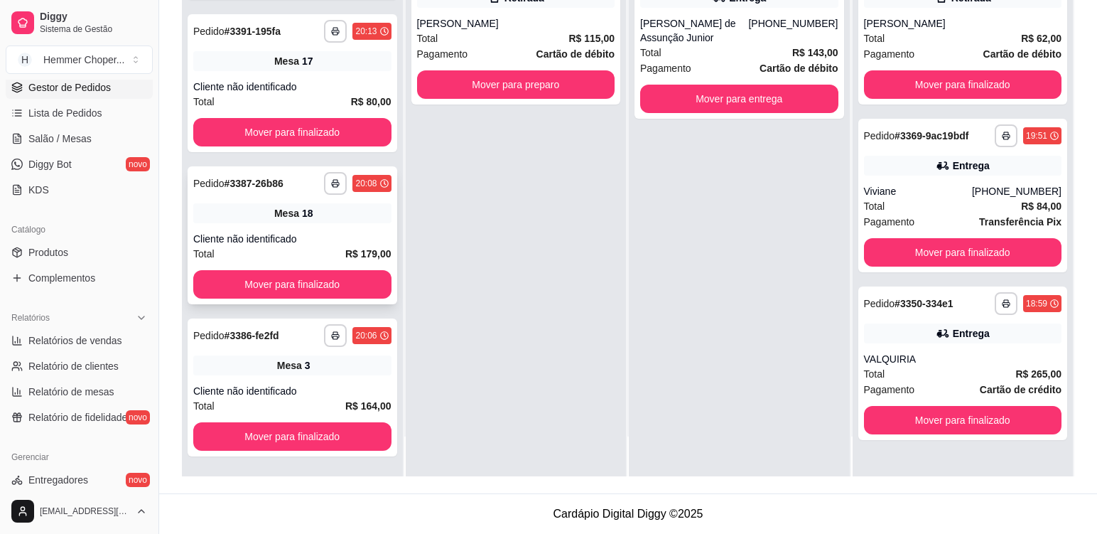
click at [322, 239] on div "Cliente não identificado" at bounding box center [292, 239] width 198 height 14
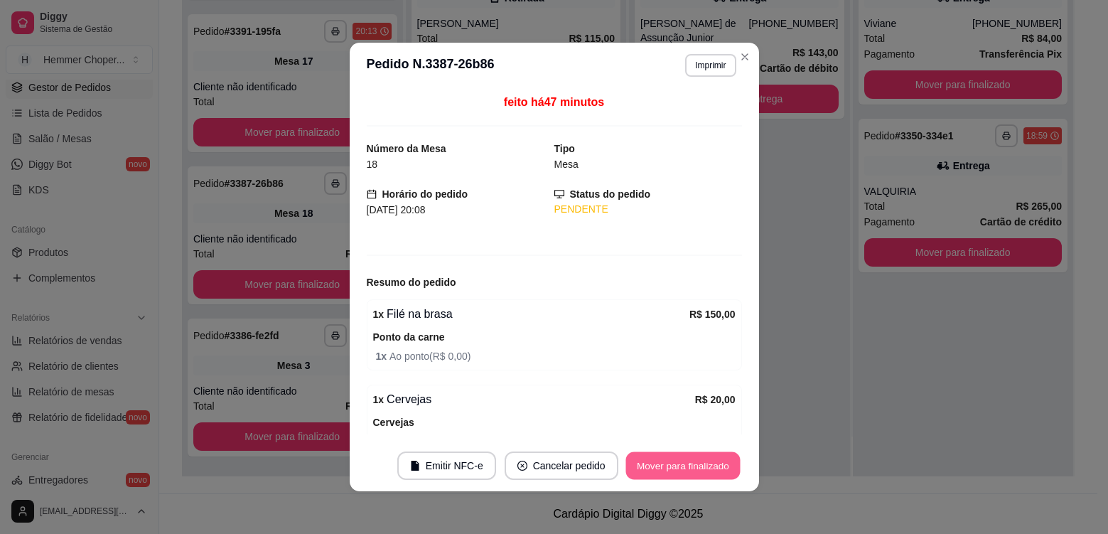
click at [671, 464] on button "Mover para finalizado" at bounding box center [682, 466] width 114 height 28
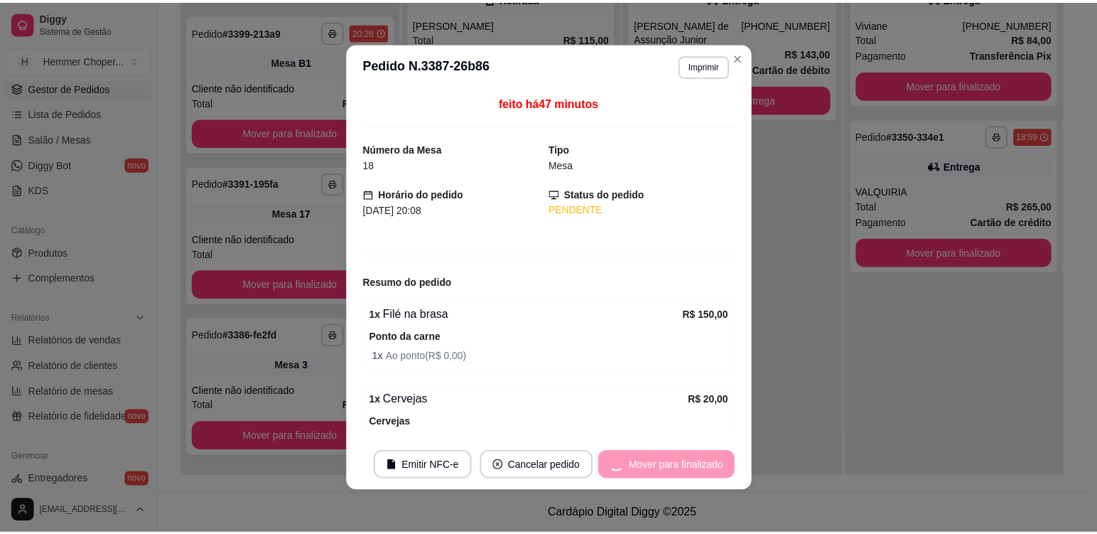
scroll to position [2674, 0]
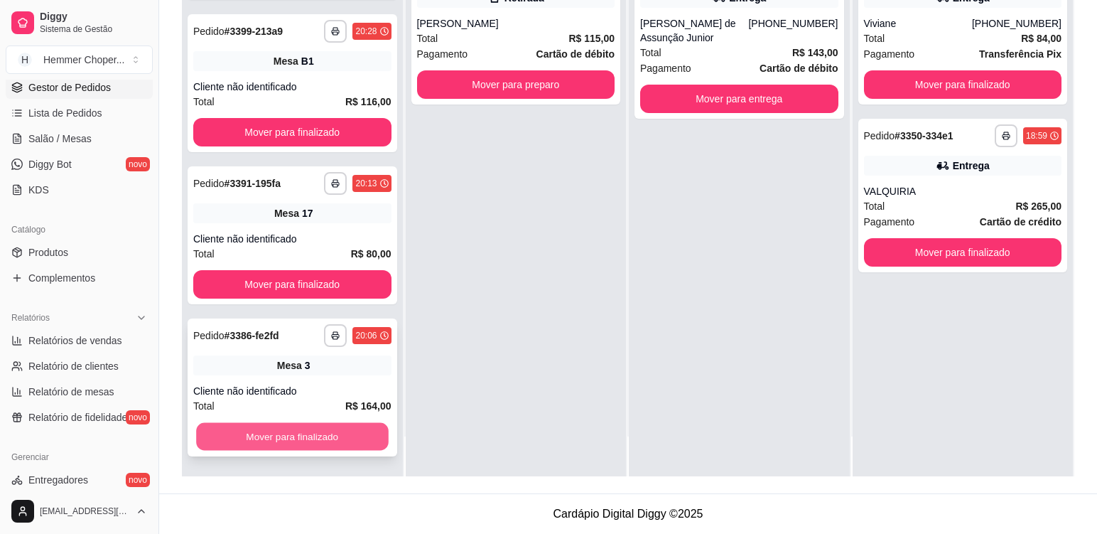
click at [337, 436] on button "Mover para finalizado" at bounding box center [292, 437] width 192 height 28
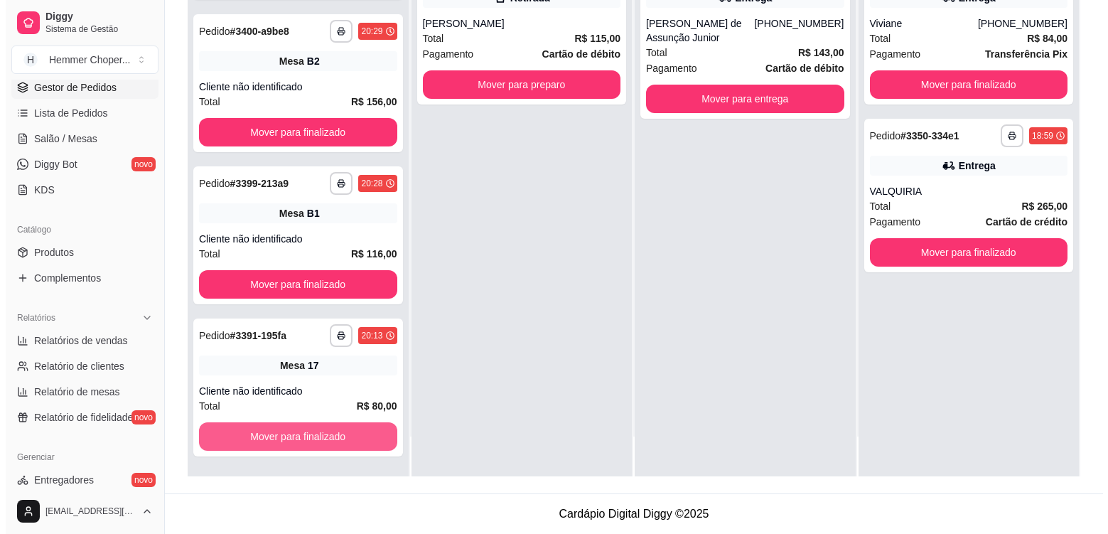
scroll to position [2521, 0]
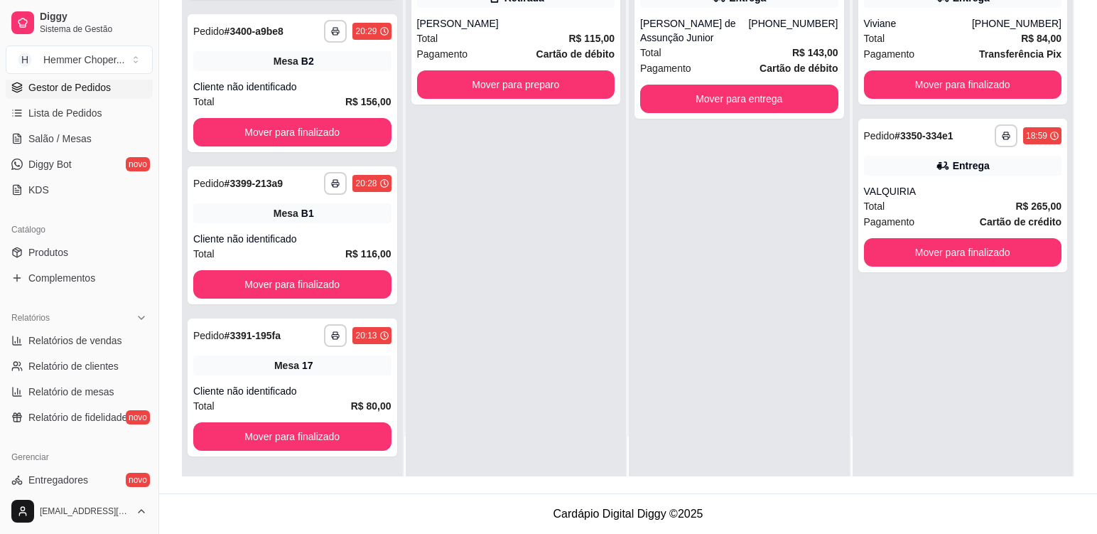
click at [491, 365] on div "**********" at bounding box center [516, 209] width 221 height 534
click at [333, 379] on div "**********" at bounding box center [293, 387] width 210 height 138
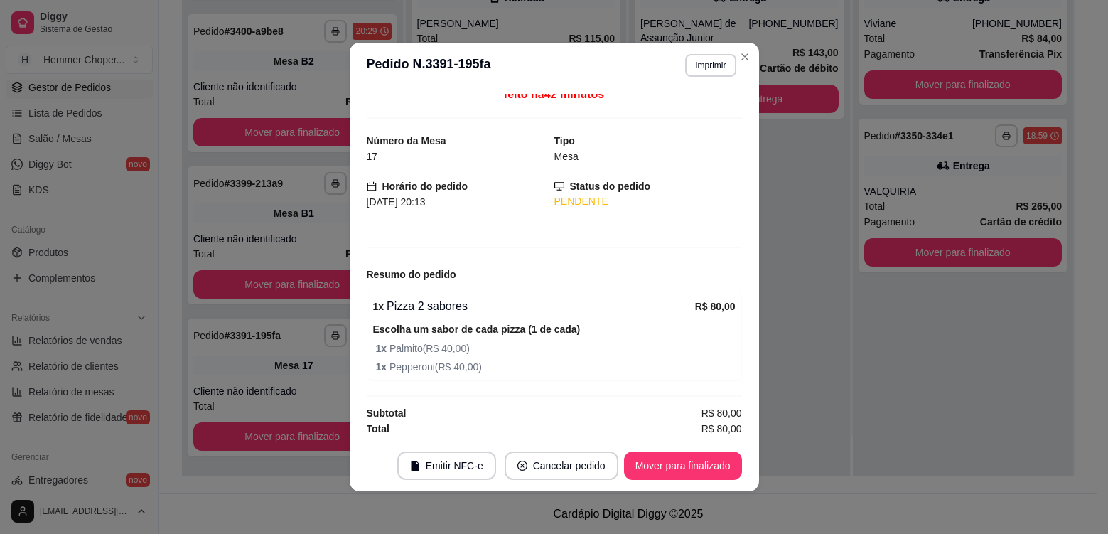
scroll to position [10, 0]
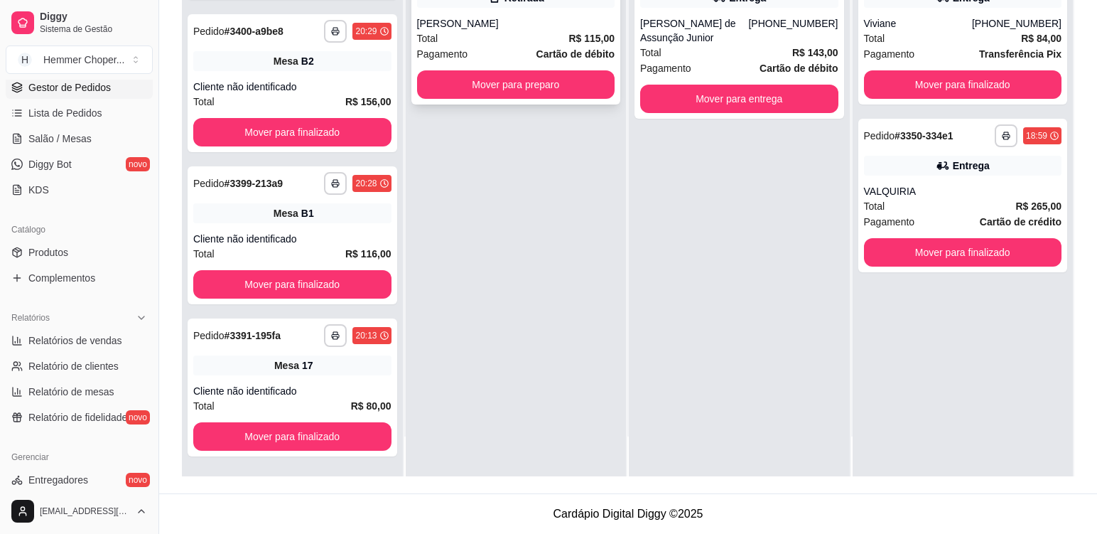
click at [478, 36] on div "Total R$ 115,00" at bounding box center [516, 39] width 198 height 16
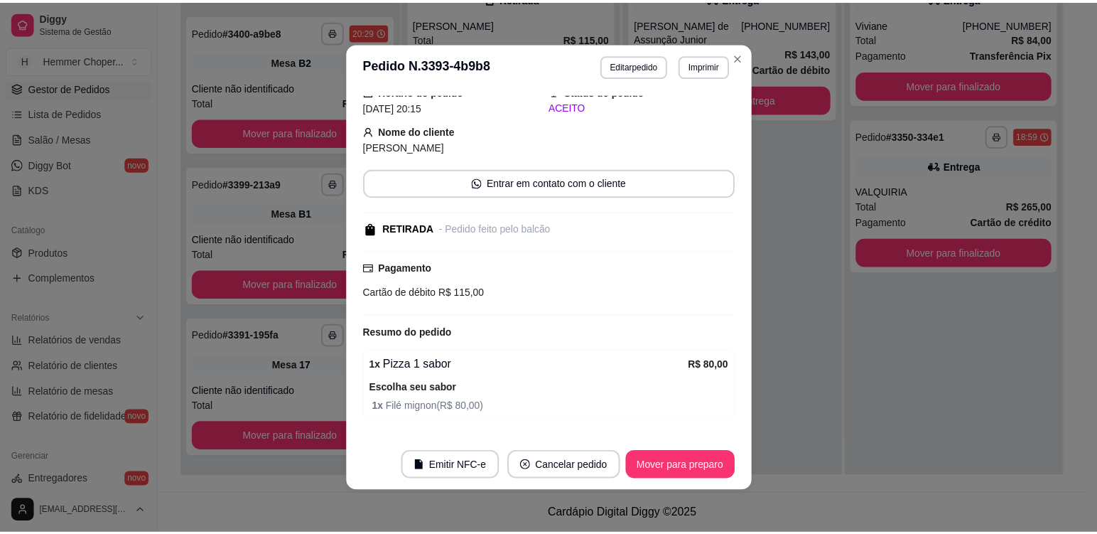
scroll to position [144, 0]
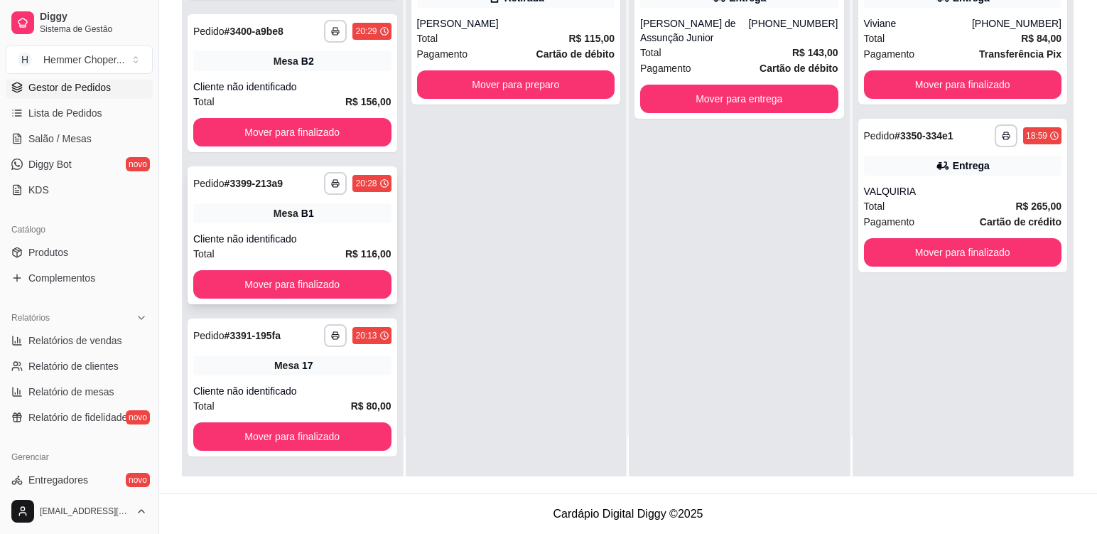
click at [320, 222] on div "Mesa B1" at bounding box center [292, 213] width 198 height 20
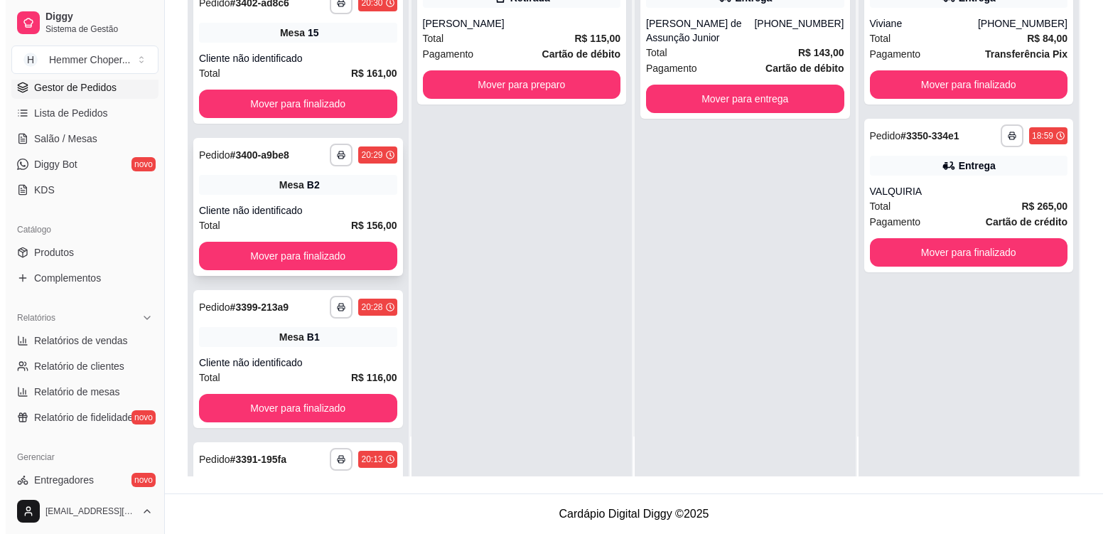
scroll to position [2379, 0]
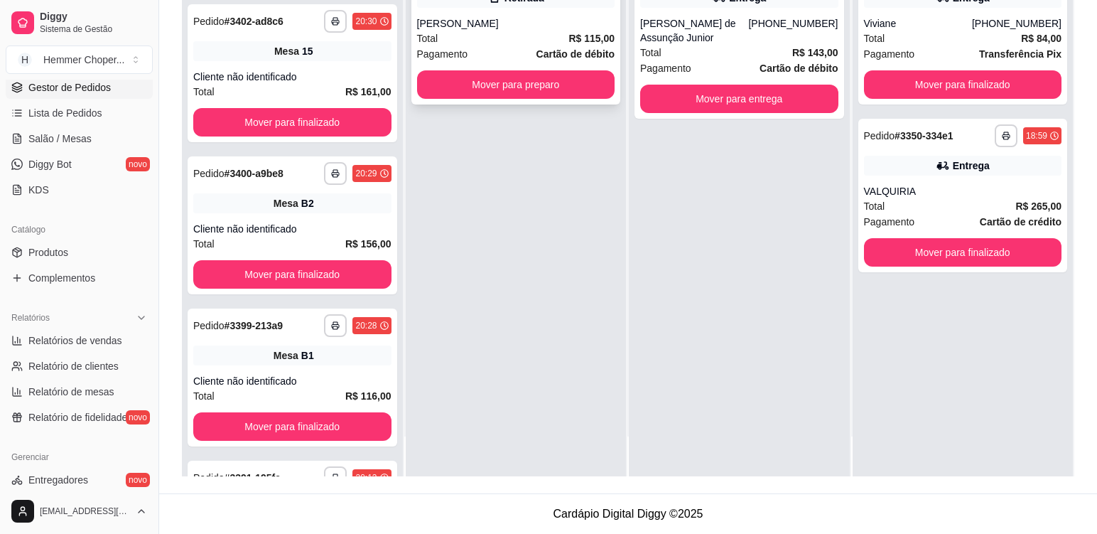
click at [485, 31] on div "Total R$ 115,00" at bounding box center [516, 39] width 198 height 16
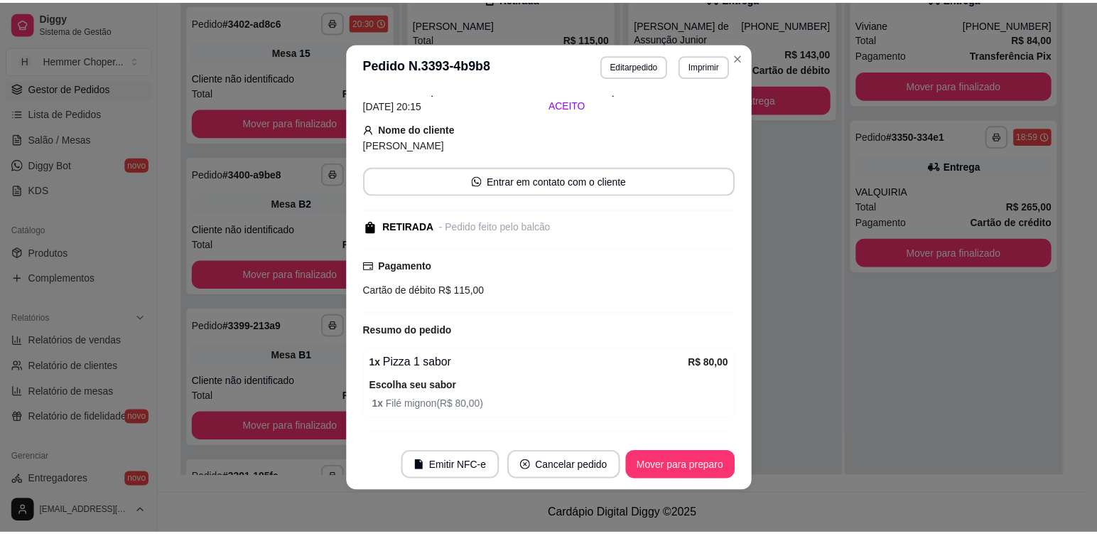
scroll to position [142, 0]
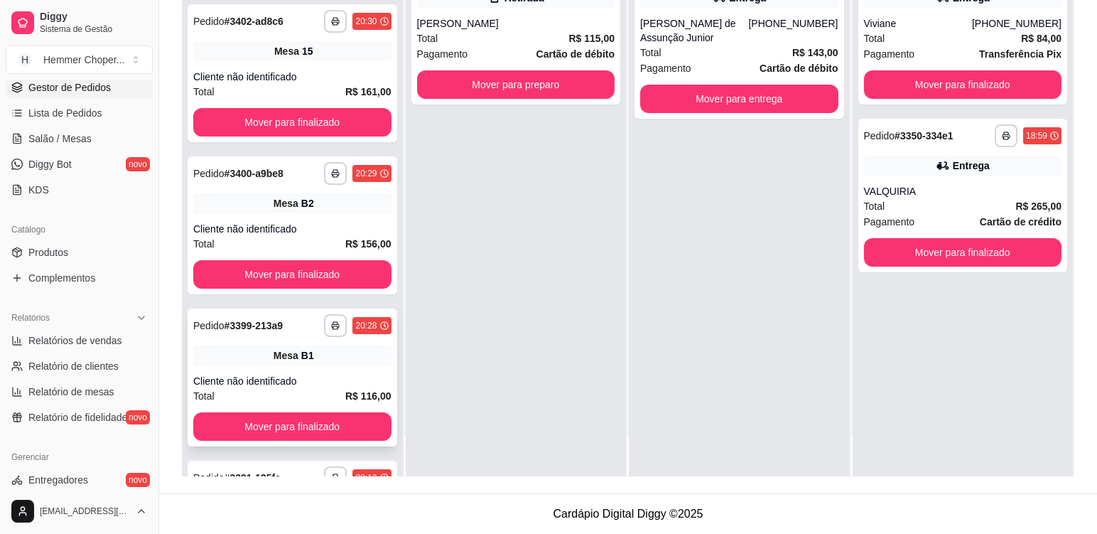
click at [330, 373] on div "**********" at bounding box center [293, 377] width 210 height 138
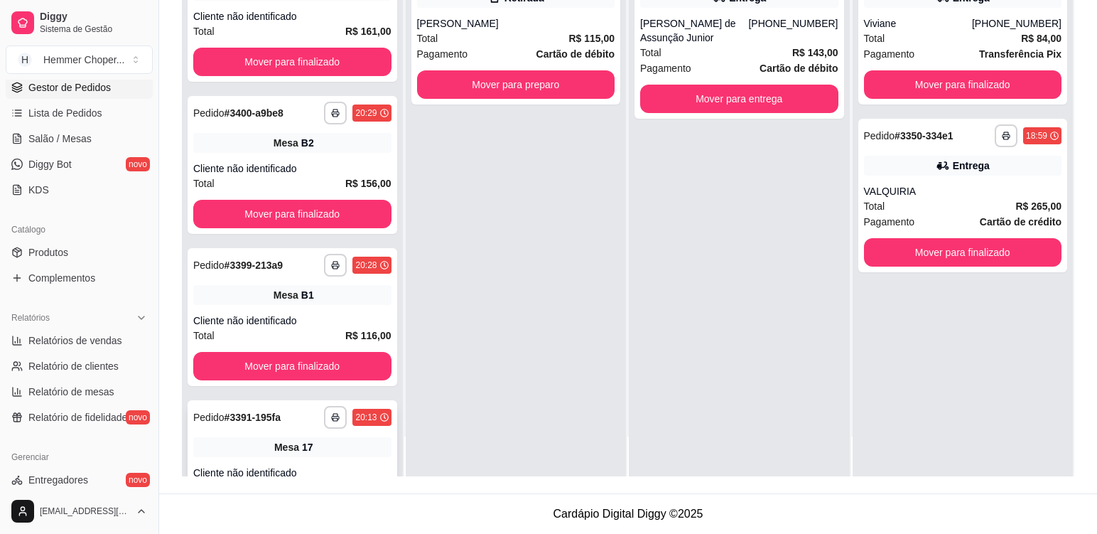
scroll to position [2521, 0]
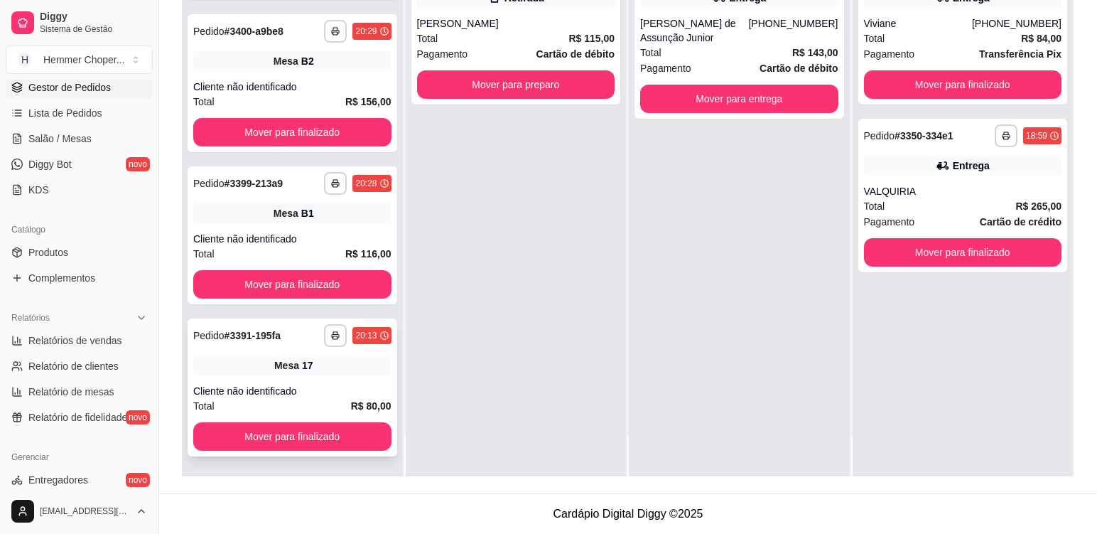
click at [322, 384] on div "Cliente não identificado" at bounding box center [292, 391] width 198 height 14
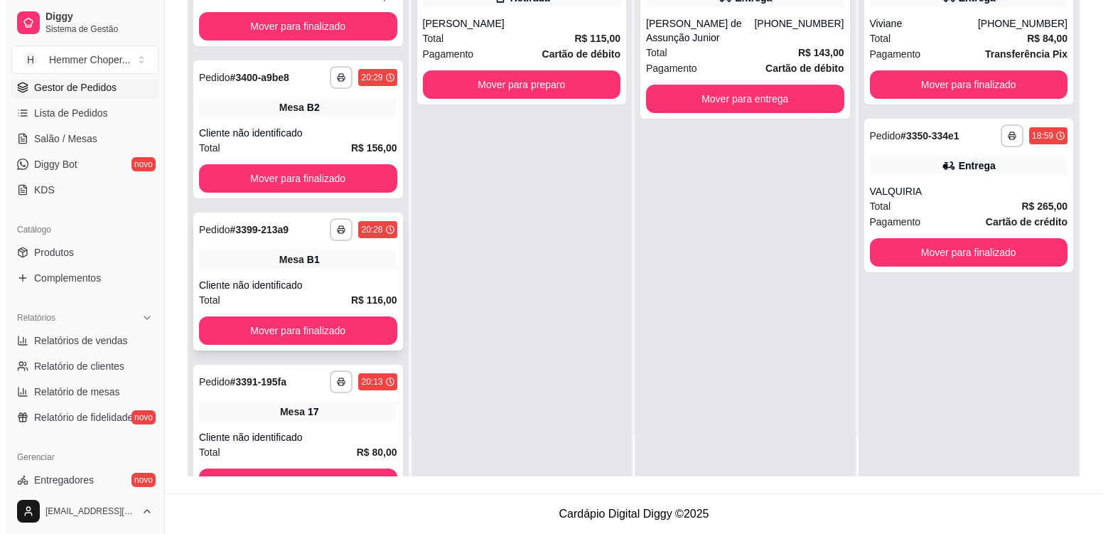
scroll to position [2450, 0]
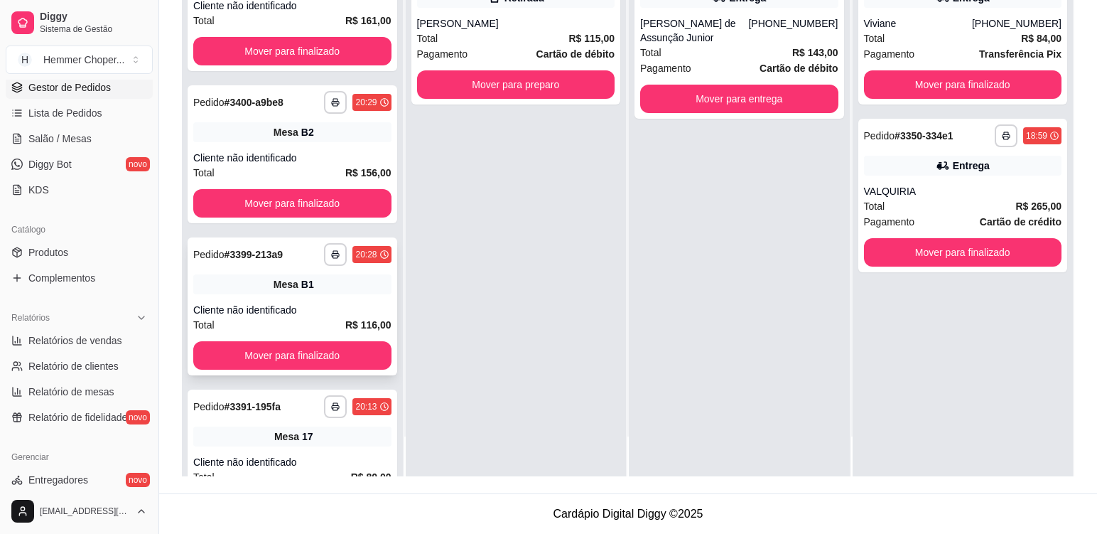
click at [342, 296] on div "**********" at bounding box center [293, 306] width 210 height 138
click at [317, 156] on div "Cliente não identificado" at bounding box center [292, 158] width 198 height 14
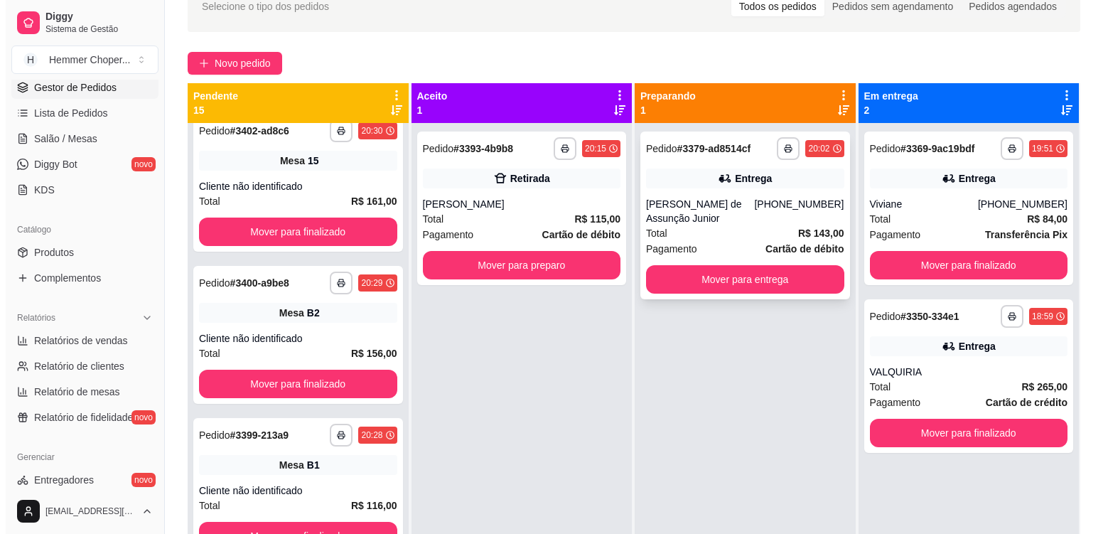
scroll to position [75, 0]
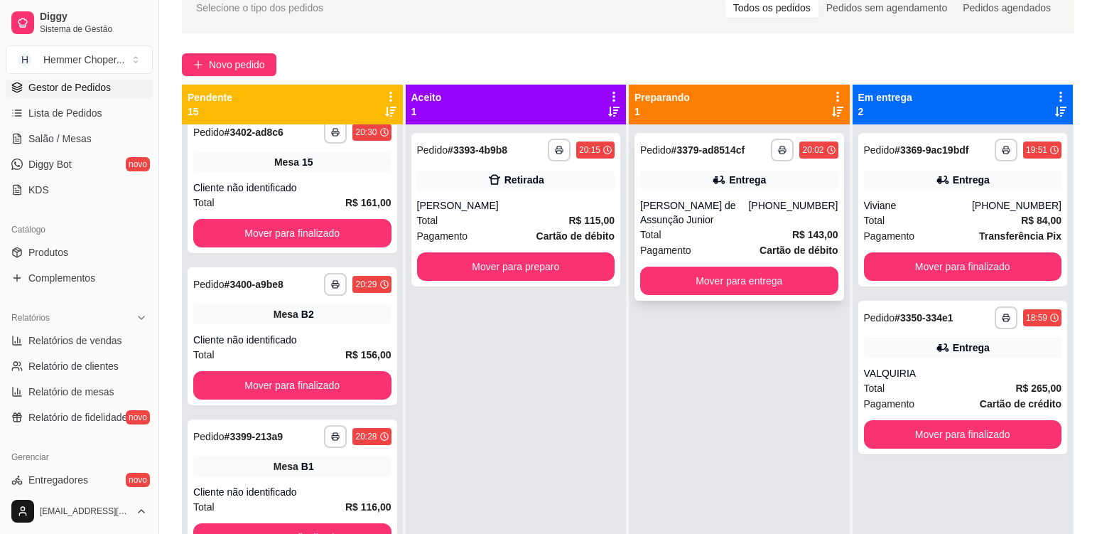
click at [740, 202] on div "[PERSON_NAME] de Assunção Junior" at bounding box center [694, 212] width 108 height 28
click at [517, 204] on div "[PERSON_NAME]" at bounding box center [516, 205] width 198 height 14
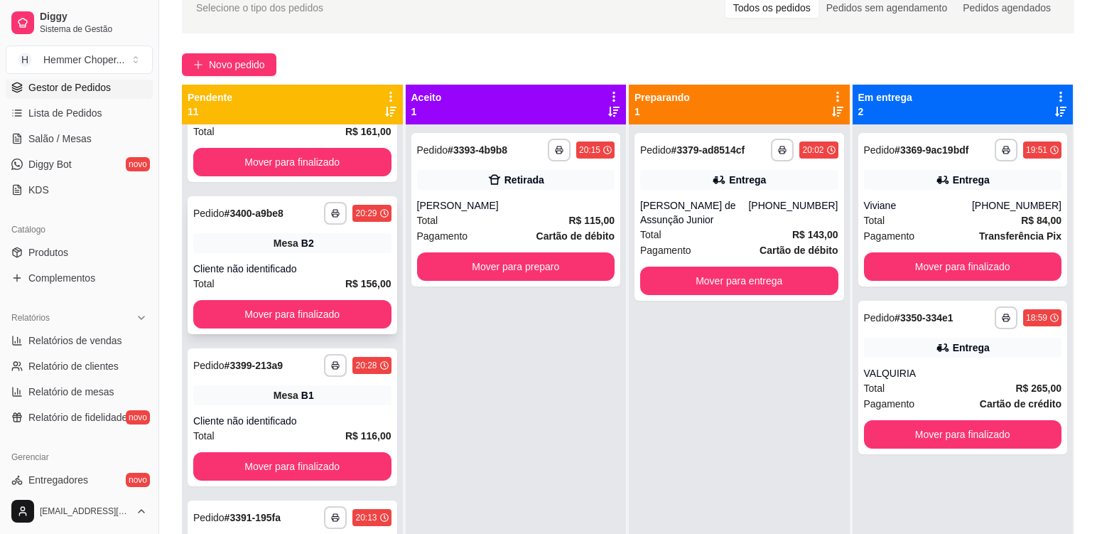
click at [330, 254] on div "**********" at bounding box center [293, 265] width 210 height 138
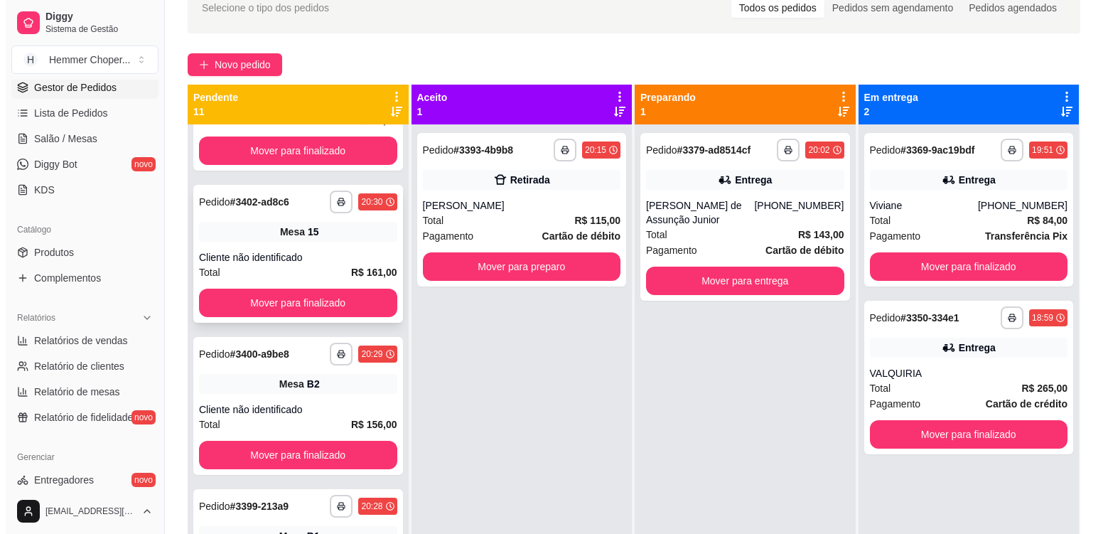
scroll to position [1011, 0]
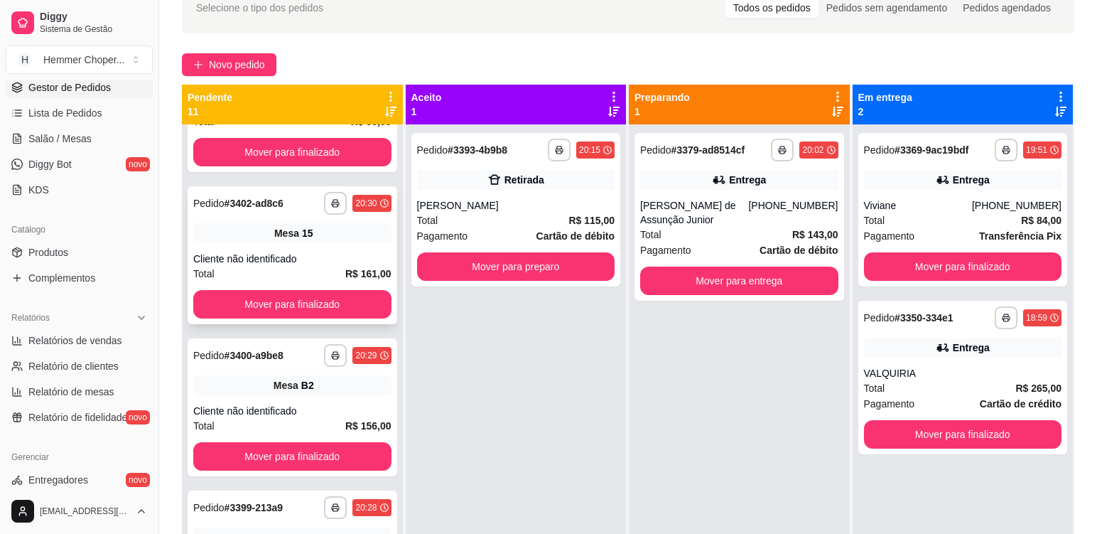
click at [326, 244] on div "**********" at bounding box center [293, 255] width 210 height 138
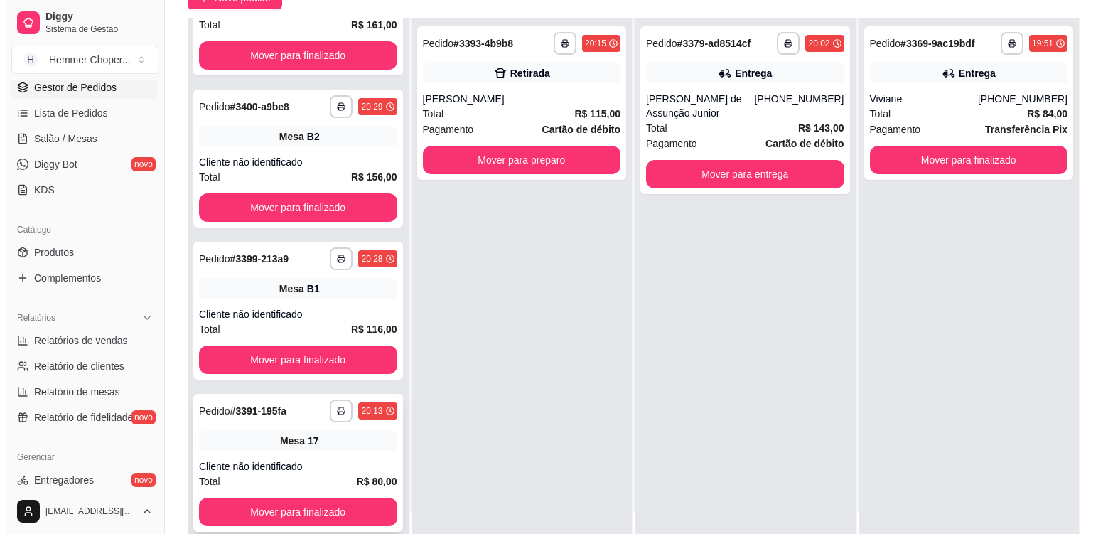
scroll to position [217, 0]
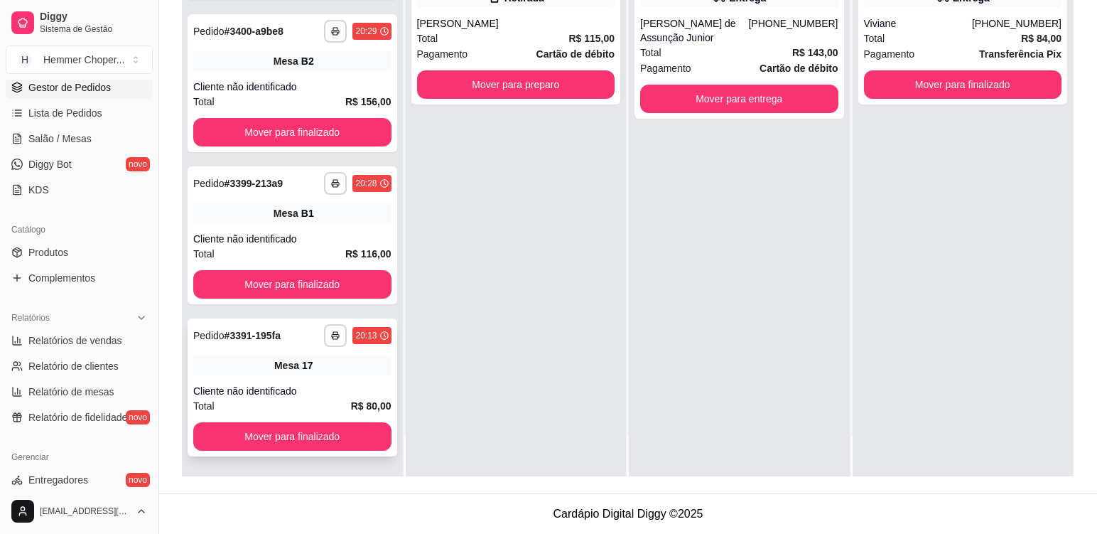
click at [320, 373] on div "Mesa 17" at bounding box center [292, 365] width 198 height 20
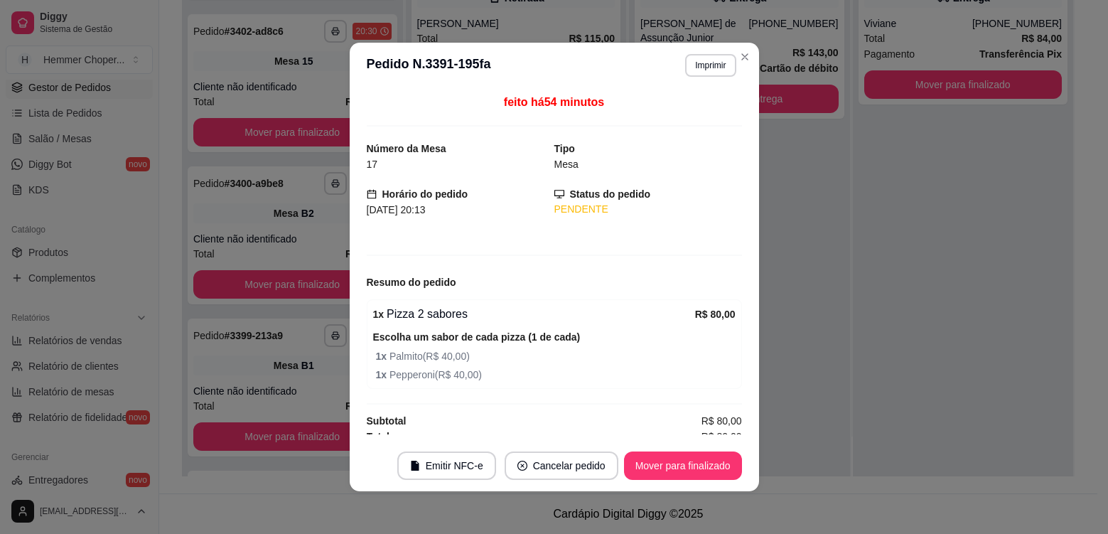
scroll to position [10, 0]
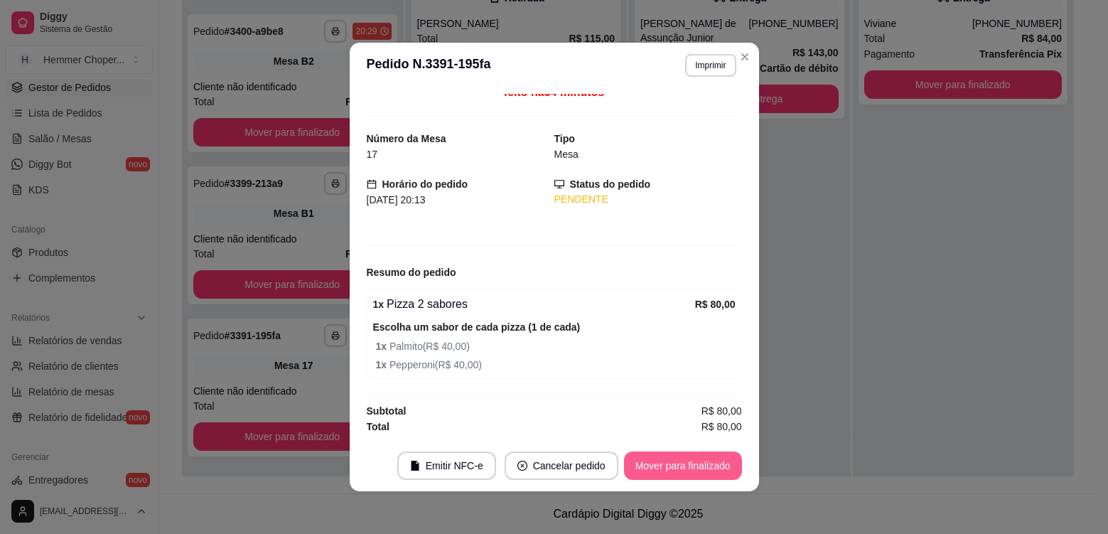
click at [688, 470] on button "Mover para finalizado" at bounding box center [683, 465] width 118 height 28
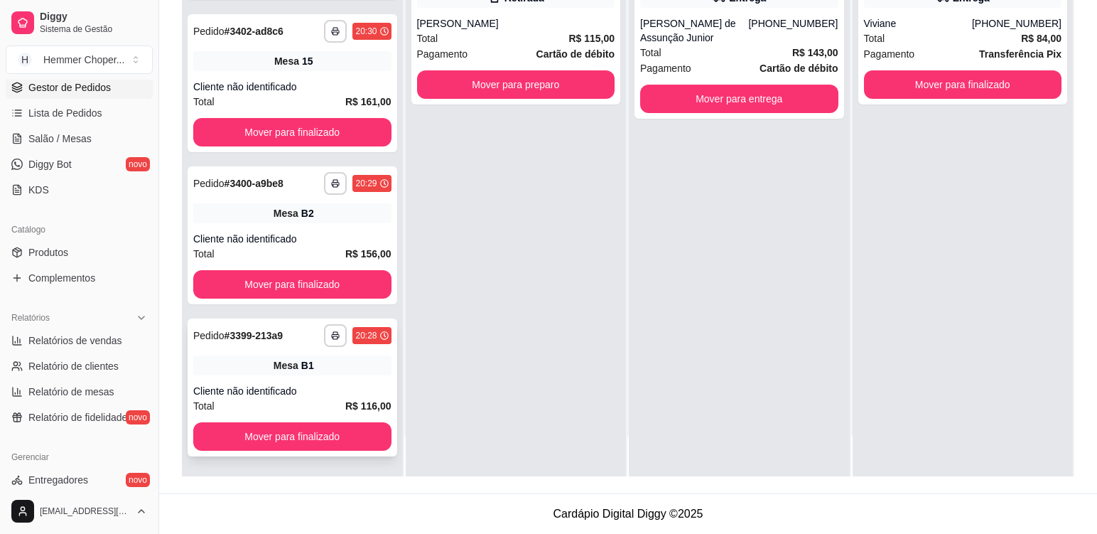
click at [333, 372] on div "Mesa B1" at bounding box center [292, 365] width 198 height 20
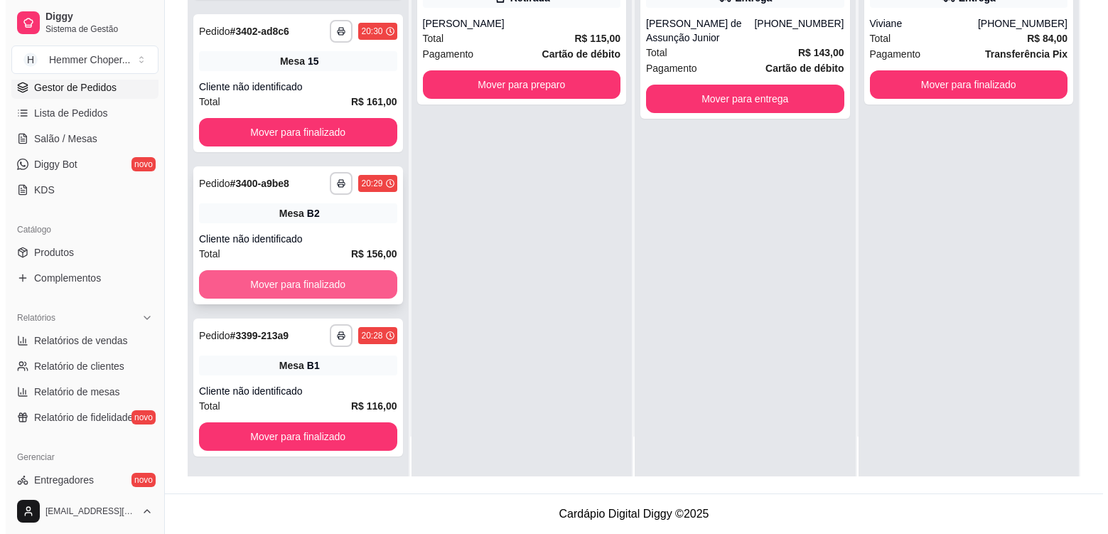
scroll to position [1153, 0]
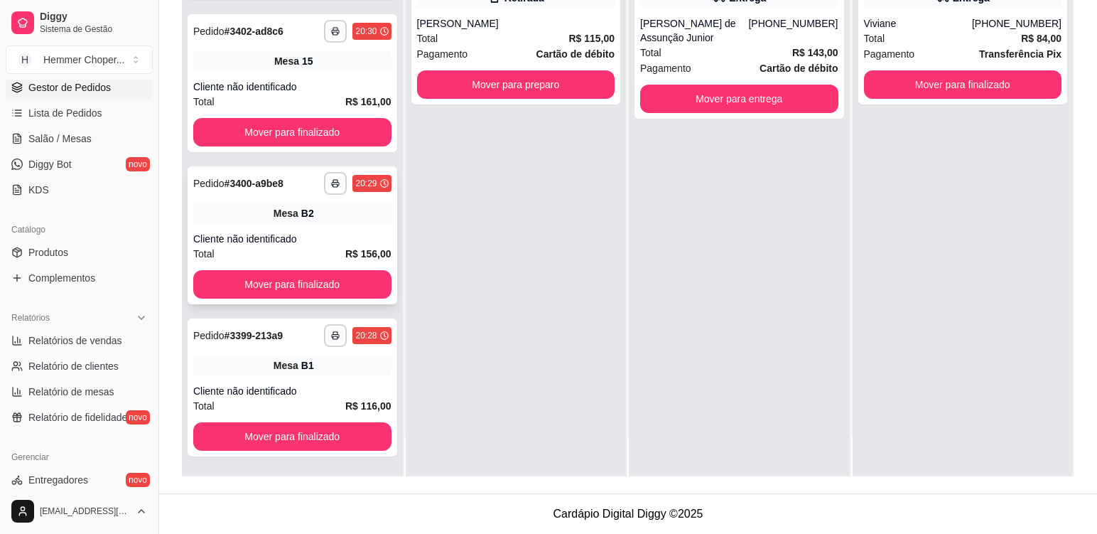
click at [334, 220] on div "Mesa B2" at bounding box center [292, 213] width 198 height 20
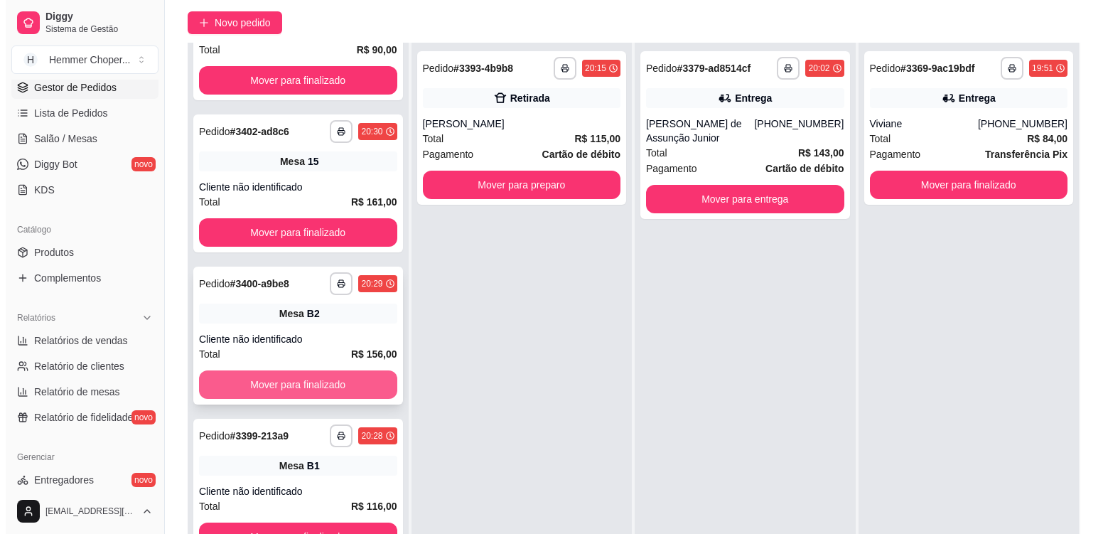
scroll to position [217, 0]
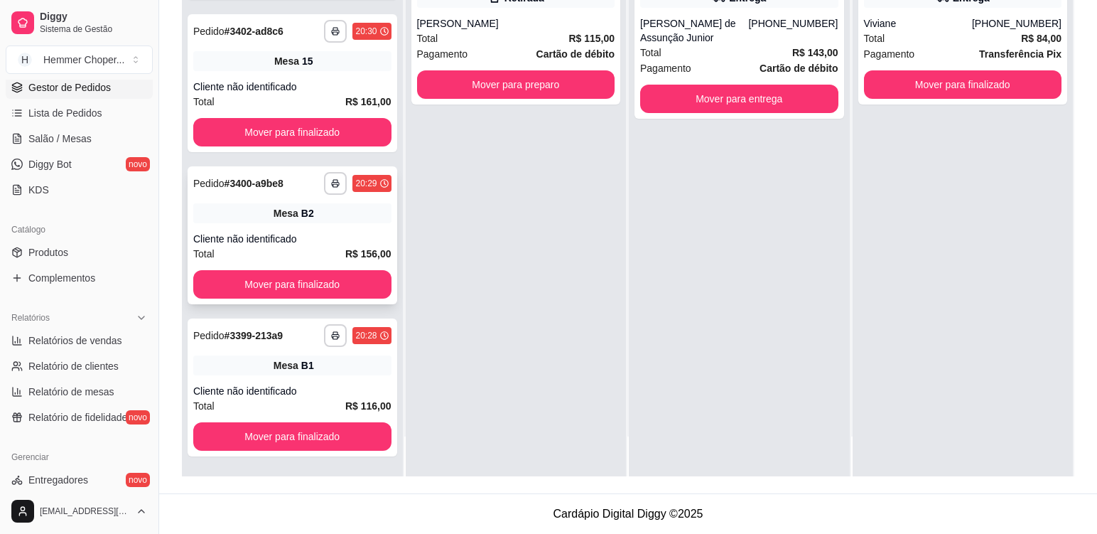
click at [351, 229] on div "**********" at bounding box center [293, 235] width 210 height 138
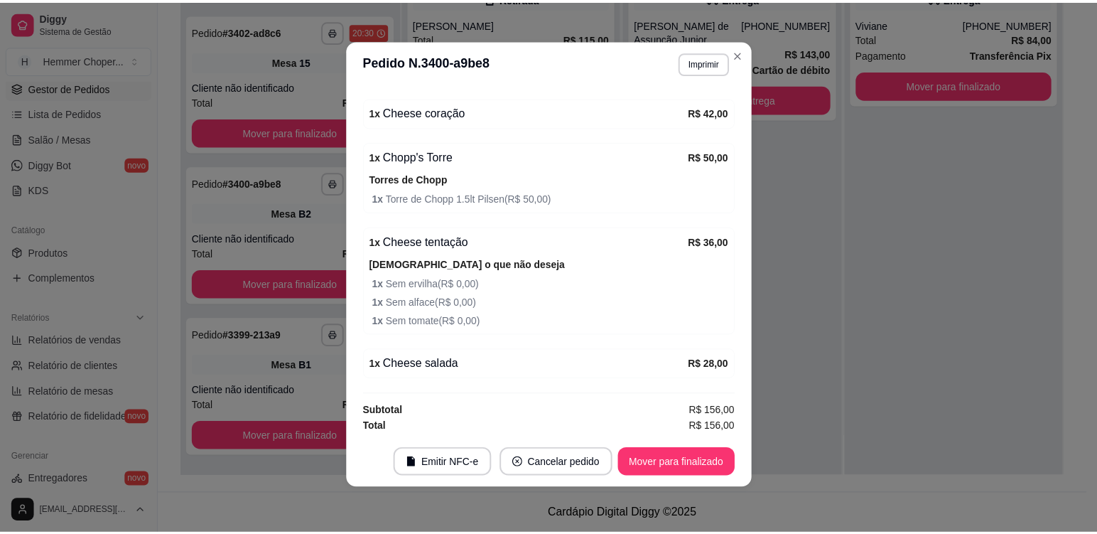
scroll to position [202, 0]
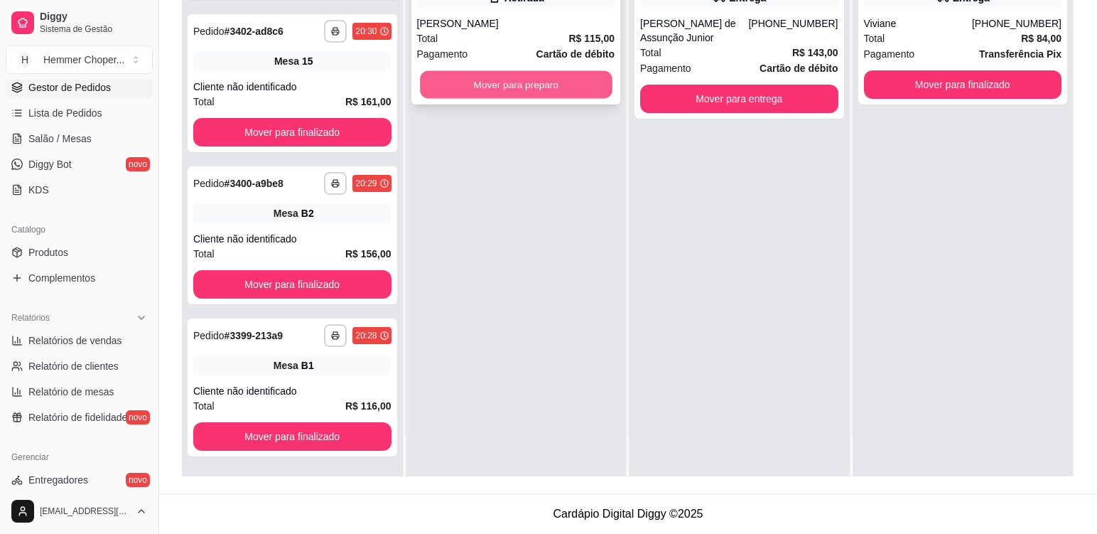
click at [458, 82] on button "Mover para preparo" at bounding box center [516, 85] width 192 height 28
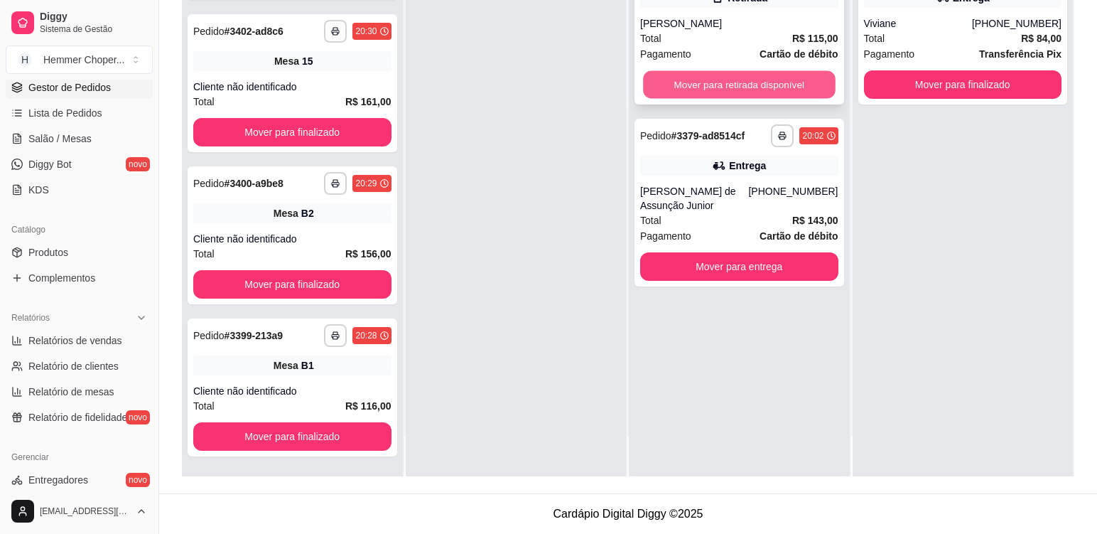
click at [708, 90] on button "Mover para retirada disponível" at bounding box center [739, 85] width 192 height 28
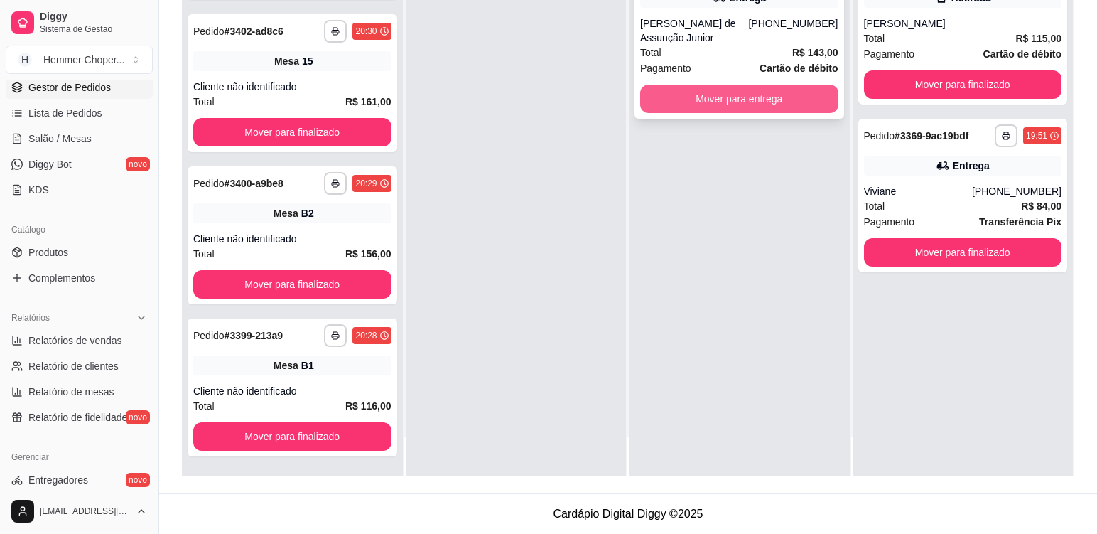
click at [725, 103] on button "Mover para entrega" at bounding box center [739, 99] width 198 height 28
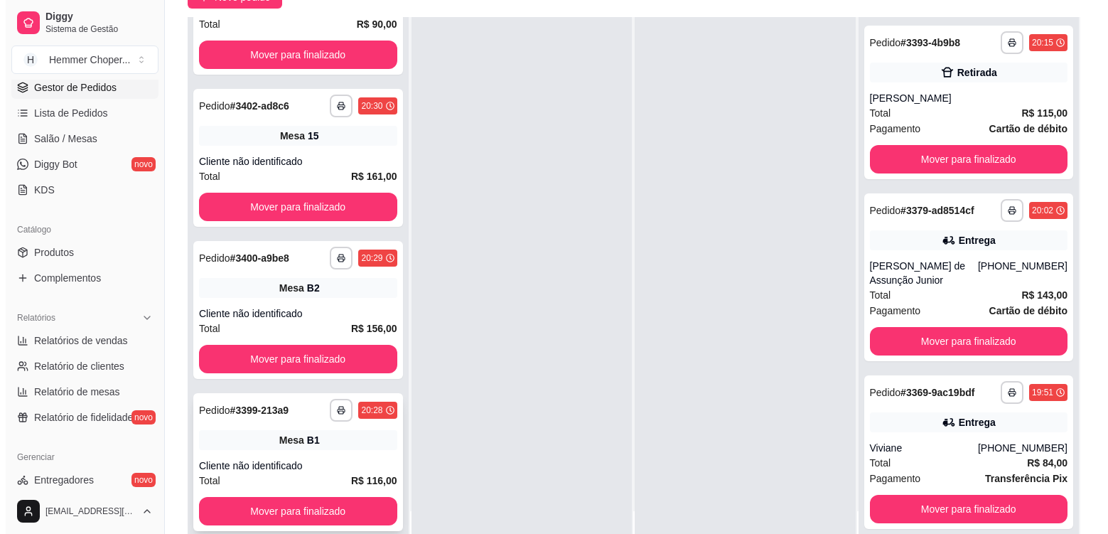
scroll to position [217, 0]
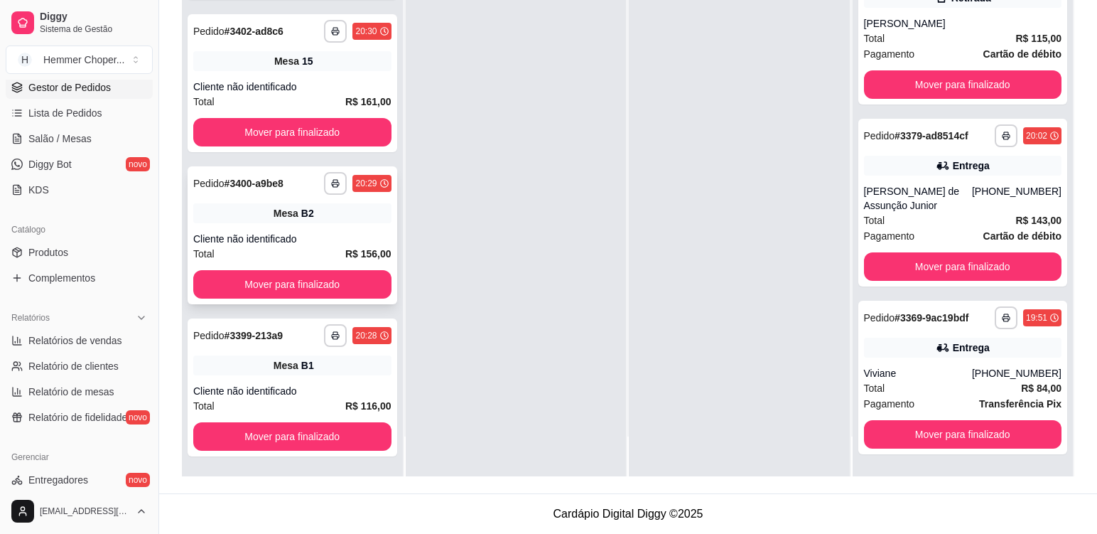
click at [328, 237] on div "Cliente não identificado" at bounding box center [292, 239] width 198 height 14
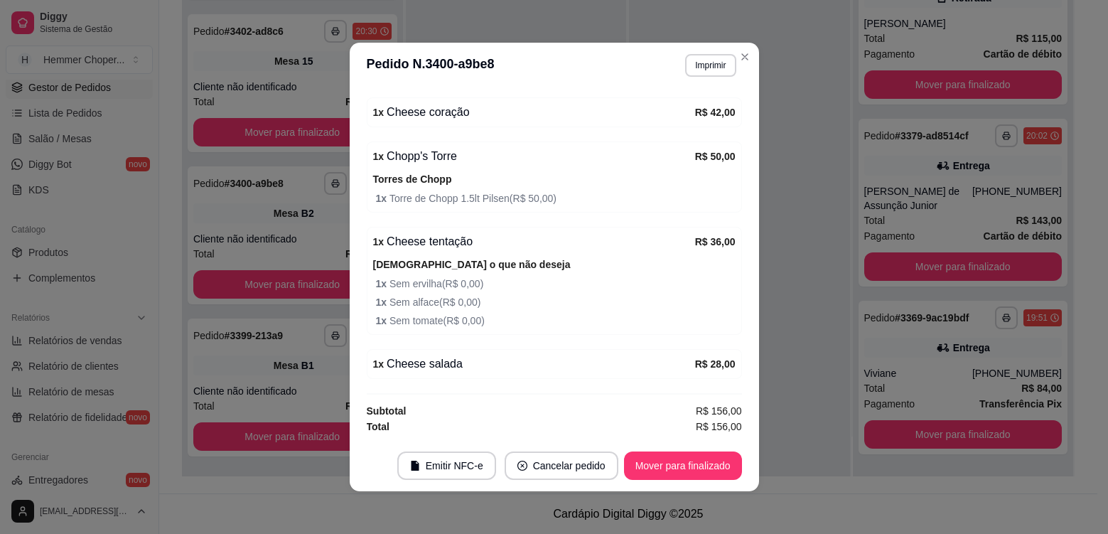
scroll to position [3, 0]
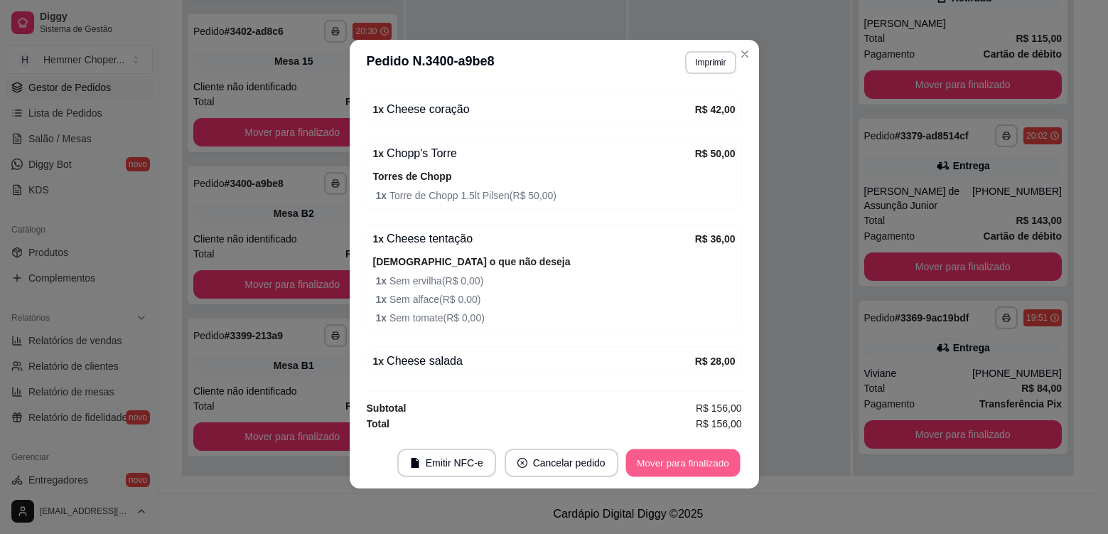
click at [669, 468] on button "Mover para finalizado" at bounding box center [682, 463] width 114 height 28
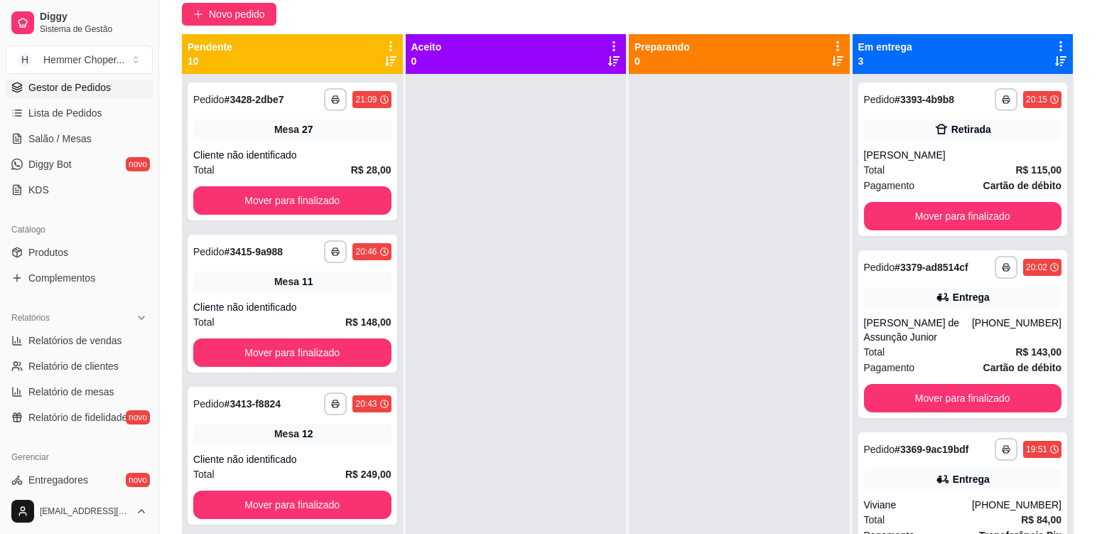
scroll to position [4, 0]
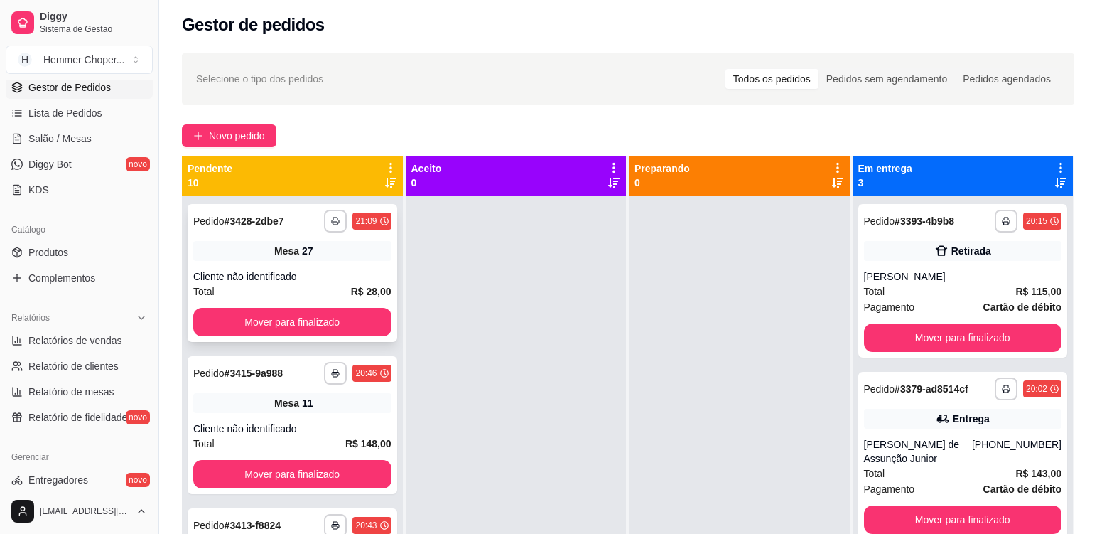
click at [333, 266] on div "**********" at bounding box center [293, 273] width 210 height 138
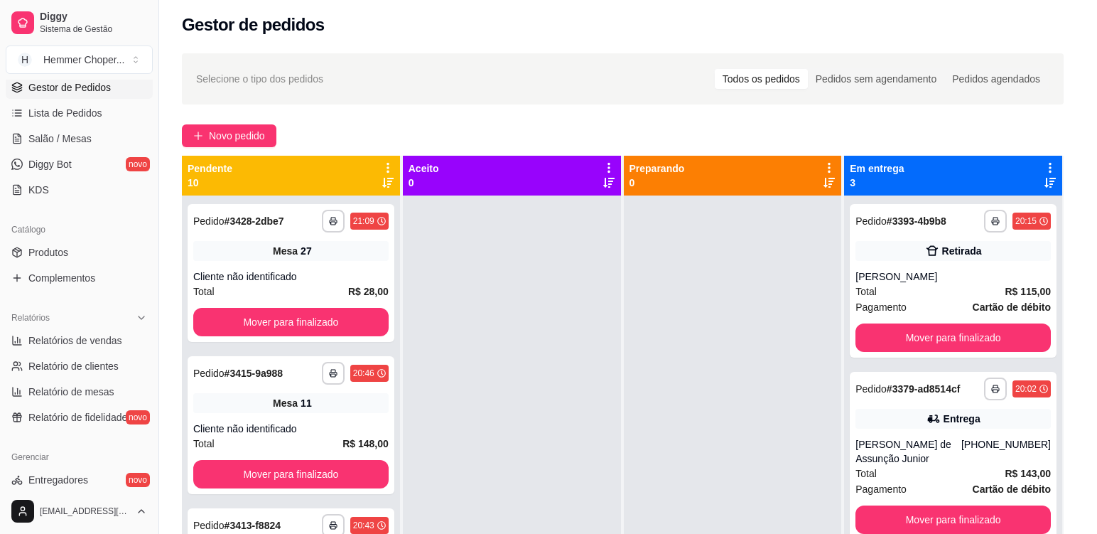
scroll to position [0, 0]
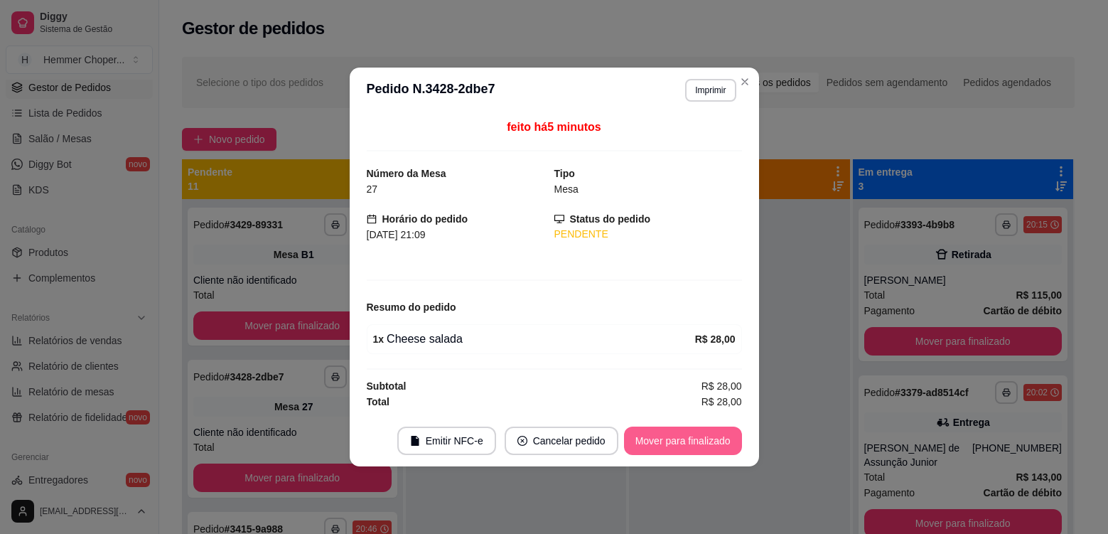
click at [676, 437] on button "Mover para finalizado" at bounding box center [683, 440] width 118 height 28
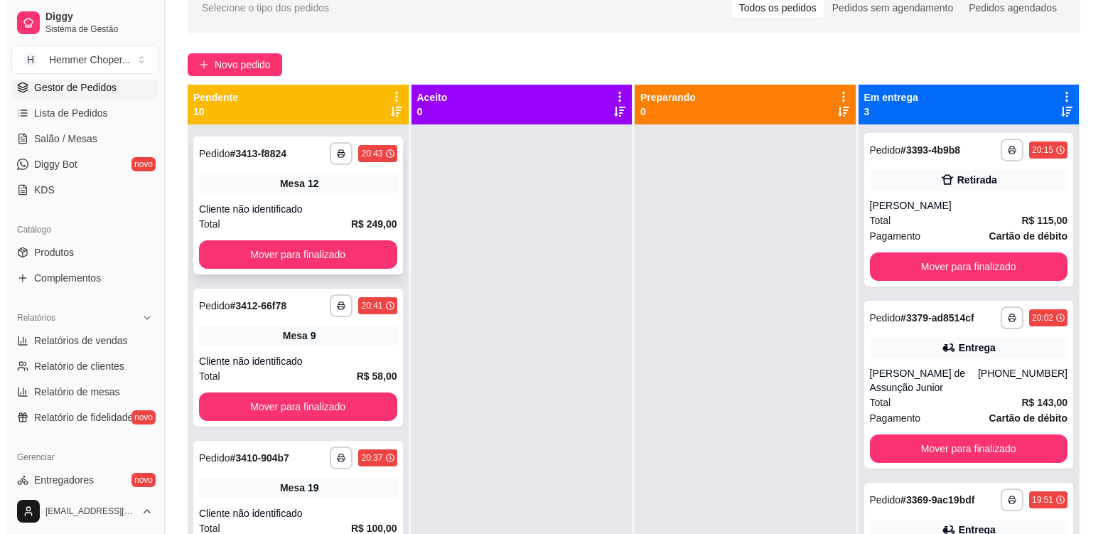
scroll to position [284, 0]
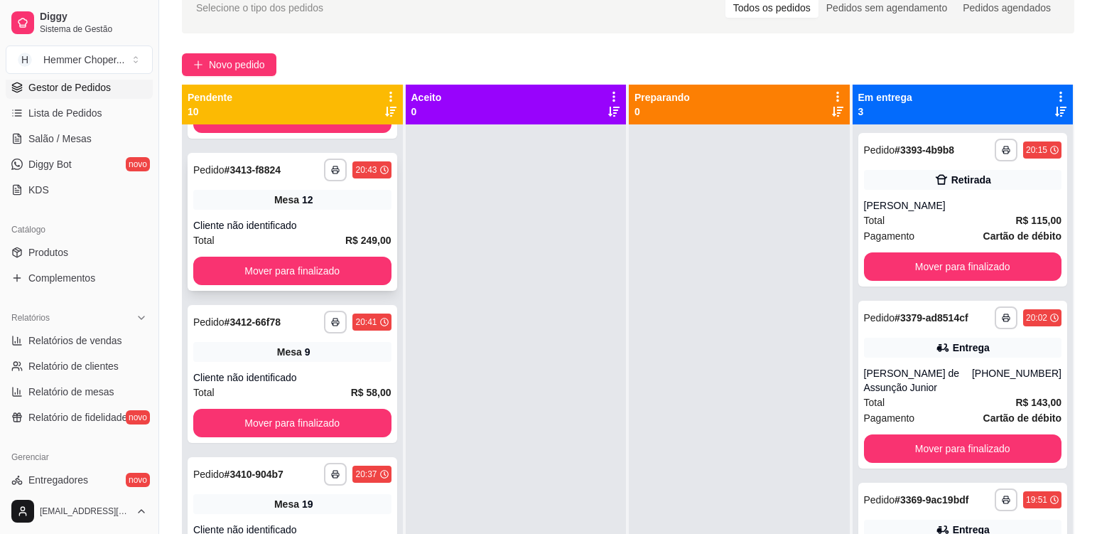
click at [338, 214] on div "**********" at bounding box center [293, 222] width 210 height 138
click at [330, 215] on div "**********" at bounding box center [293, 222] width 210 height 138
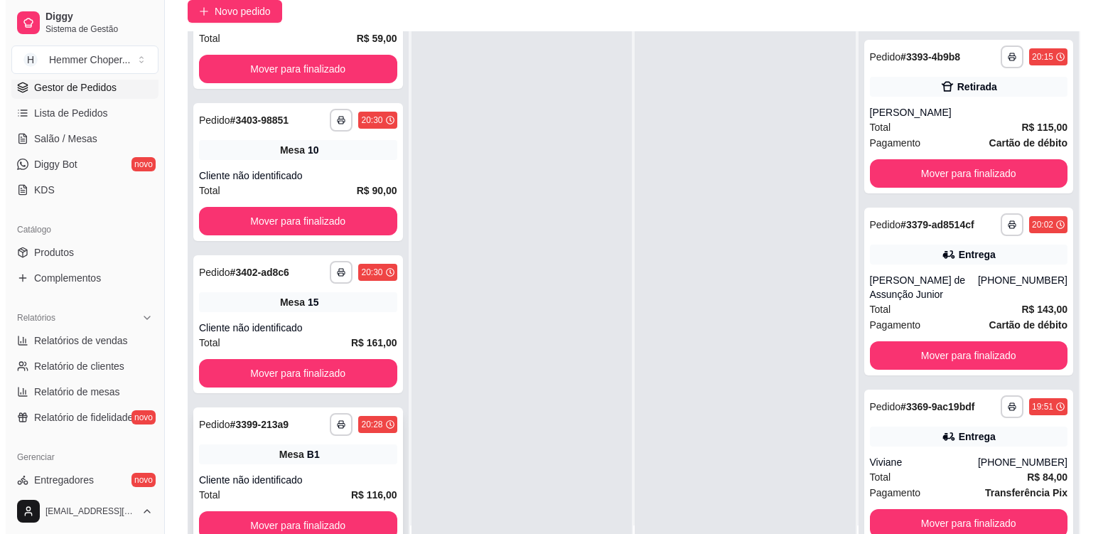
scroll to position [217, 0]
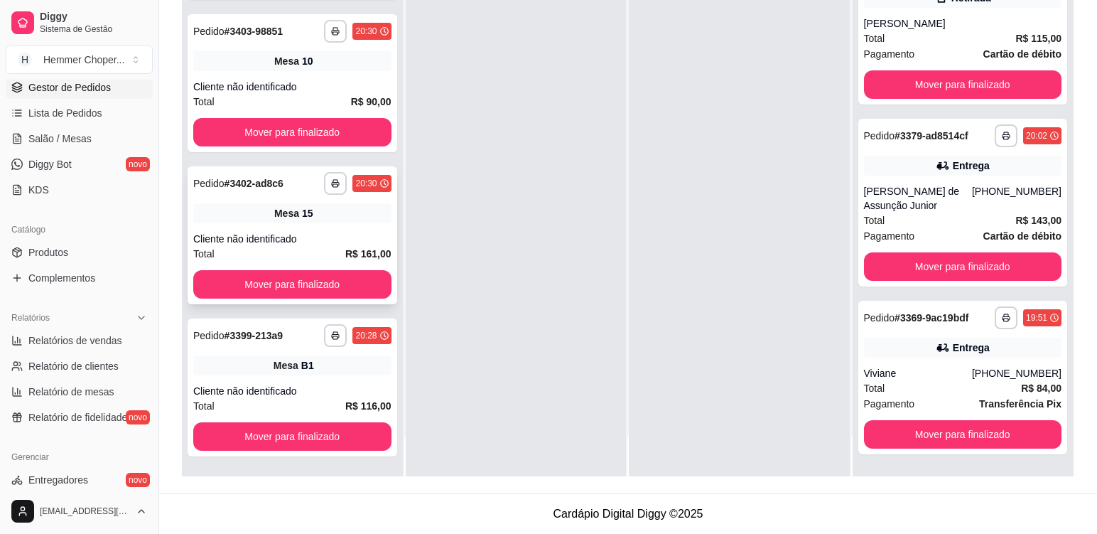
click at [328, 221] on div "Mesa 15" at bounding box center [292, 213] width 198 height 20
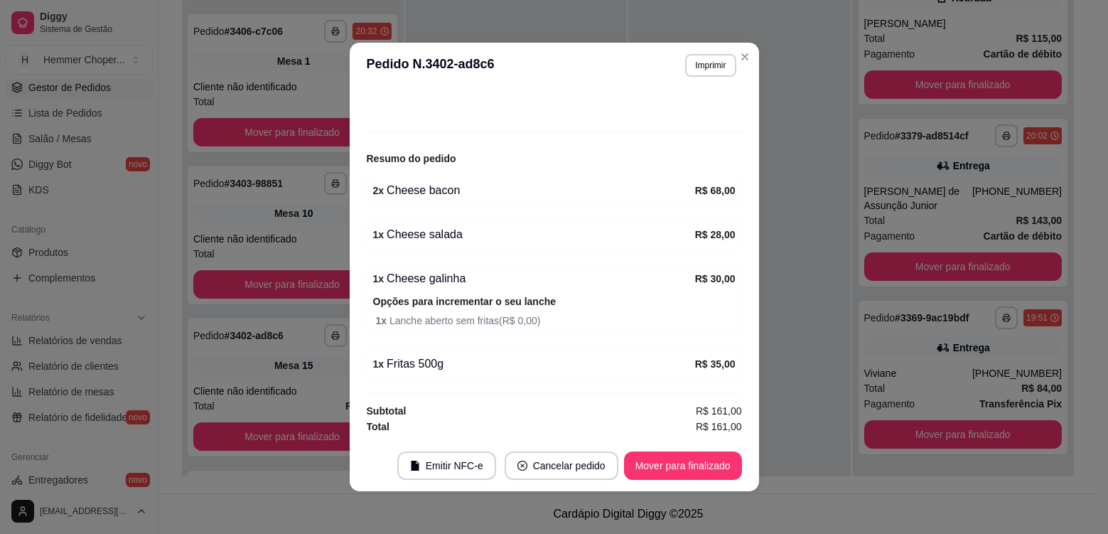
scroll to position [1153, 0]
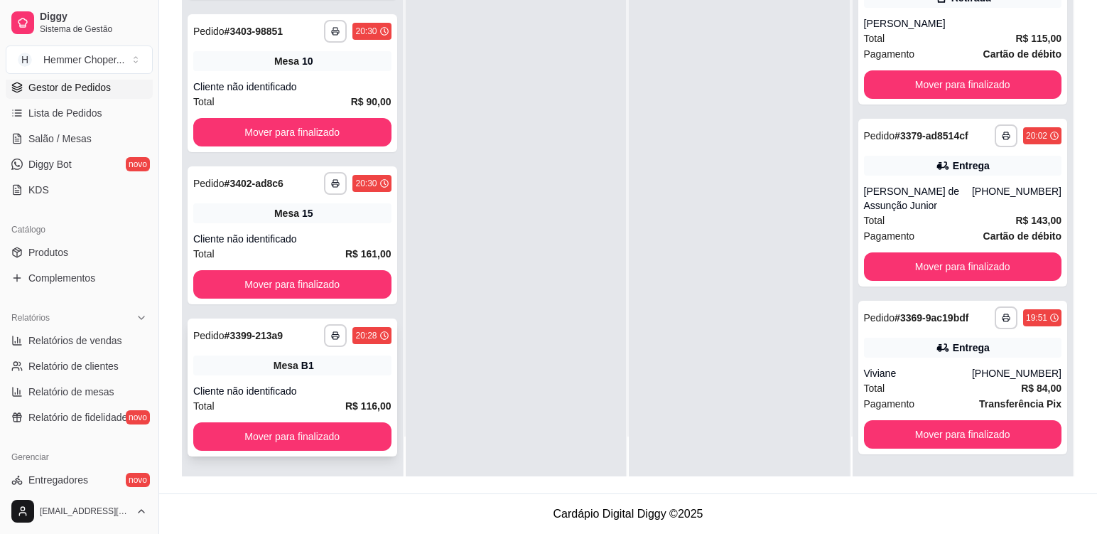
click at [333, 382] on div "**********" at bounding box center [293, 387] width 210 height 138
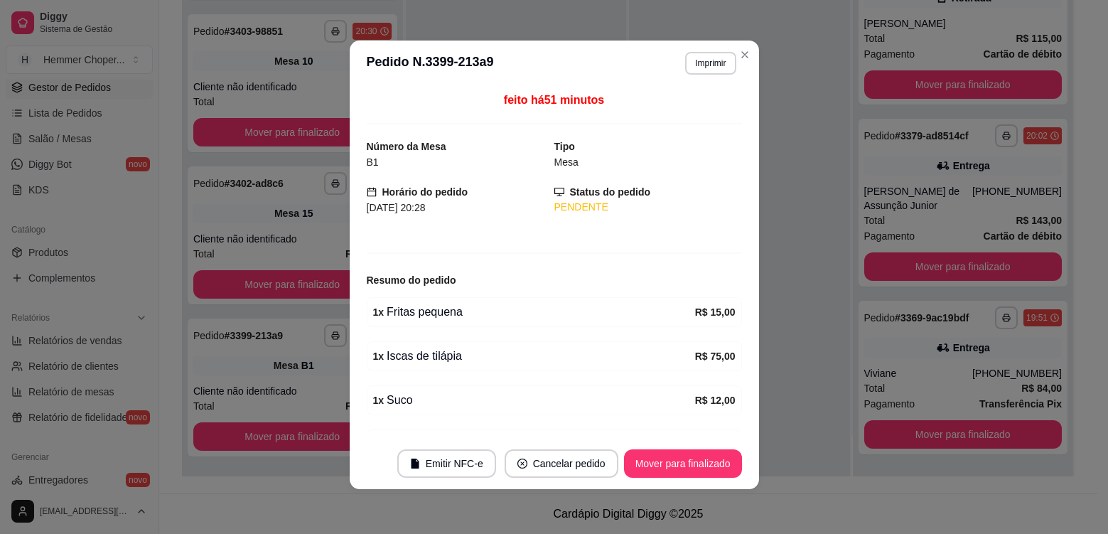
scroll to position [3, 0]
click at [681, 472] on button "Mover para finalizado" at bounding box center [683, 462] width 118 height 28
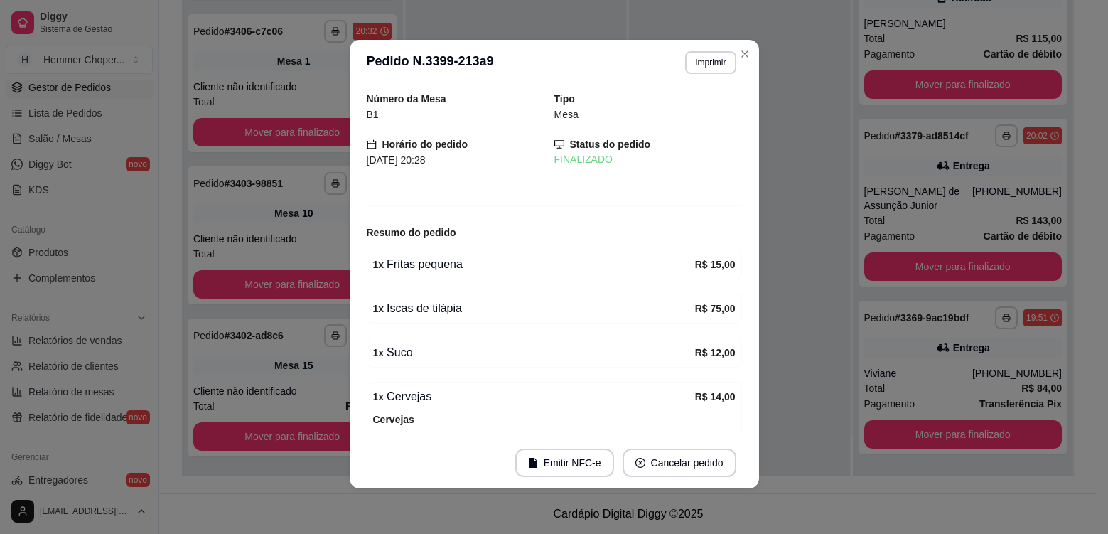
scroll to position [1001, 0]
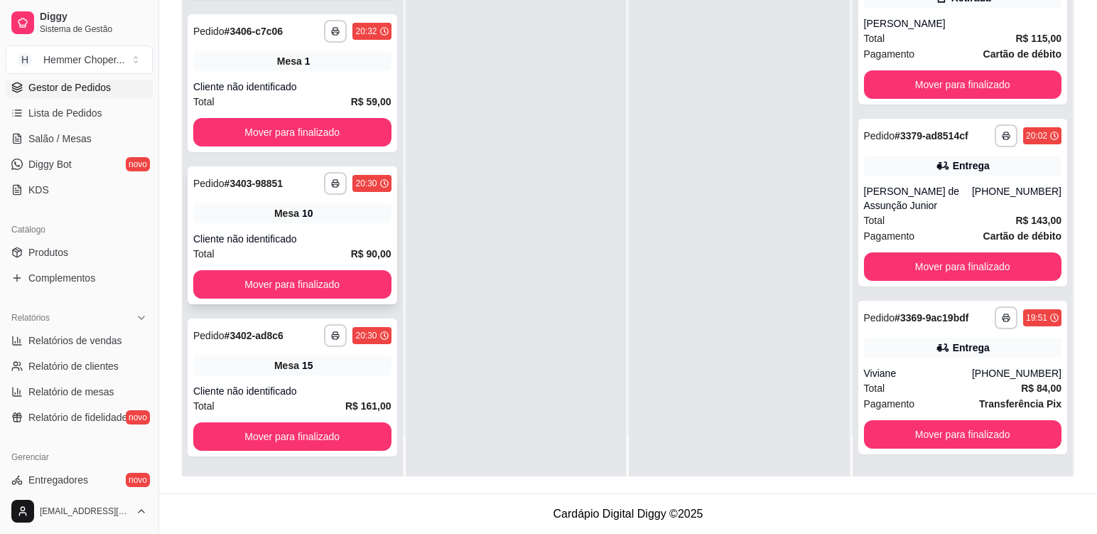
click at [315, 236] on div "Cliente não identificado" at bounding box center [292, 239] width 198 height 14
click at [311, 218] on div "Mesa 10" at bounding box center [292, 213] width 198 height 20
click at [307, 386] on div "Cliente não identificado" at bounding box center [292, 391] width 198 height 14
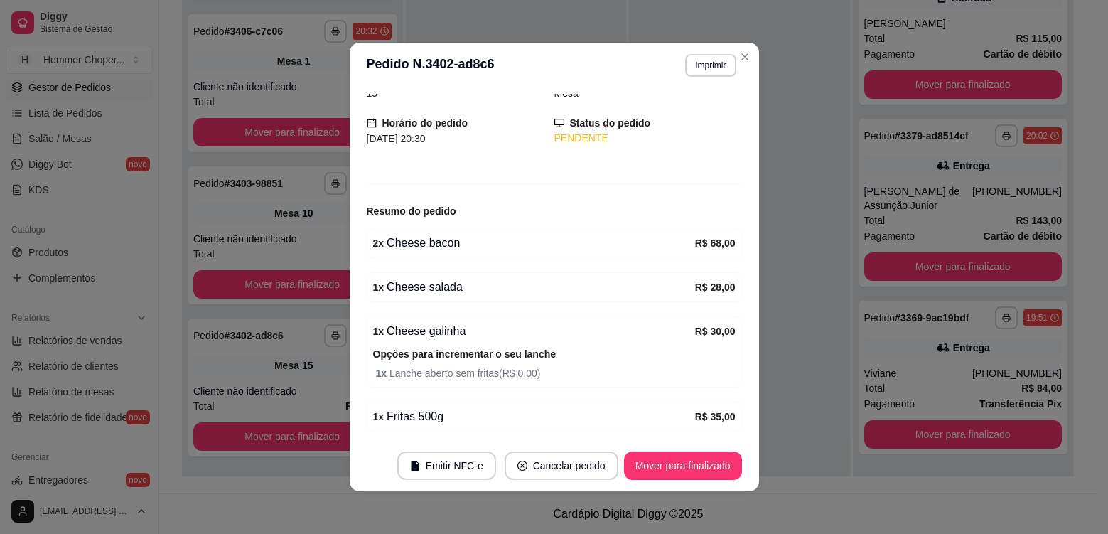
scroll to position [0, 0]
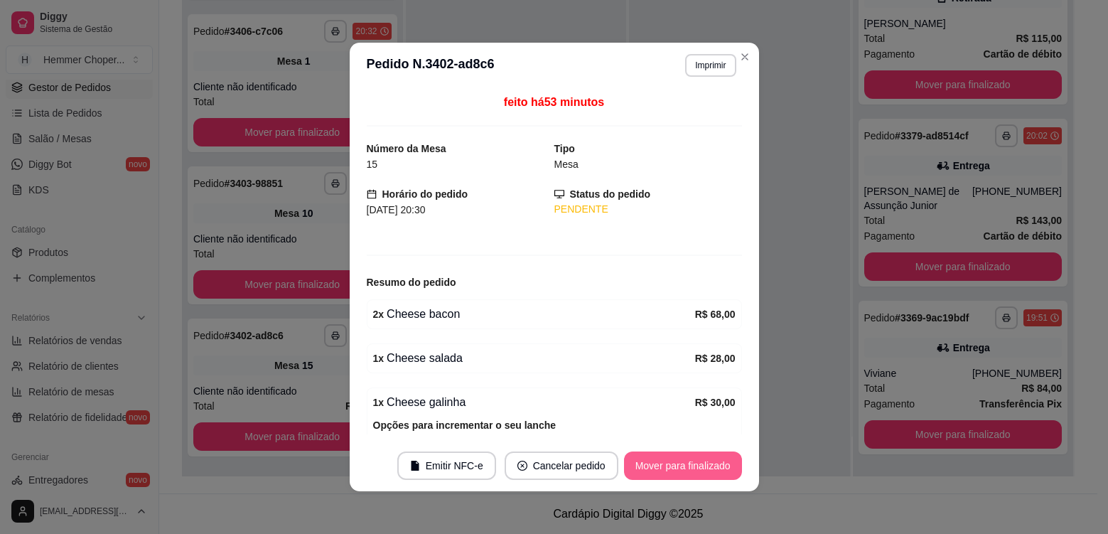
click at [692, 458] on button "Mover para finalizado" at bounding box center [683, 465] width 118 height 28
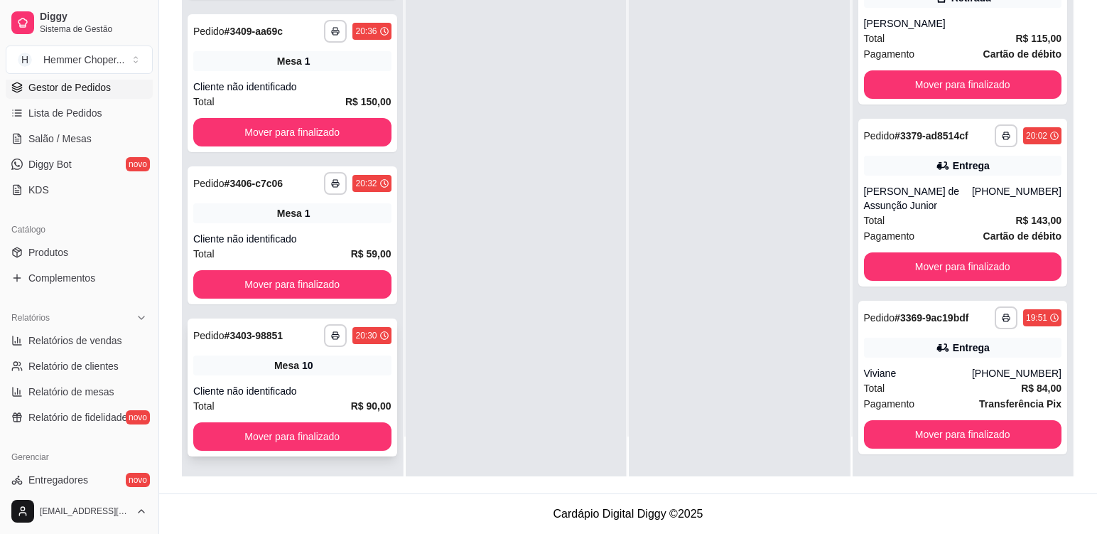
click at [318, 375] on div "**********" at bounding box center [293, 387] width 210 height 138
click at [322, 216] on div "Mesa 1" at bounding box center [292, 213] width 198 height 20
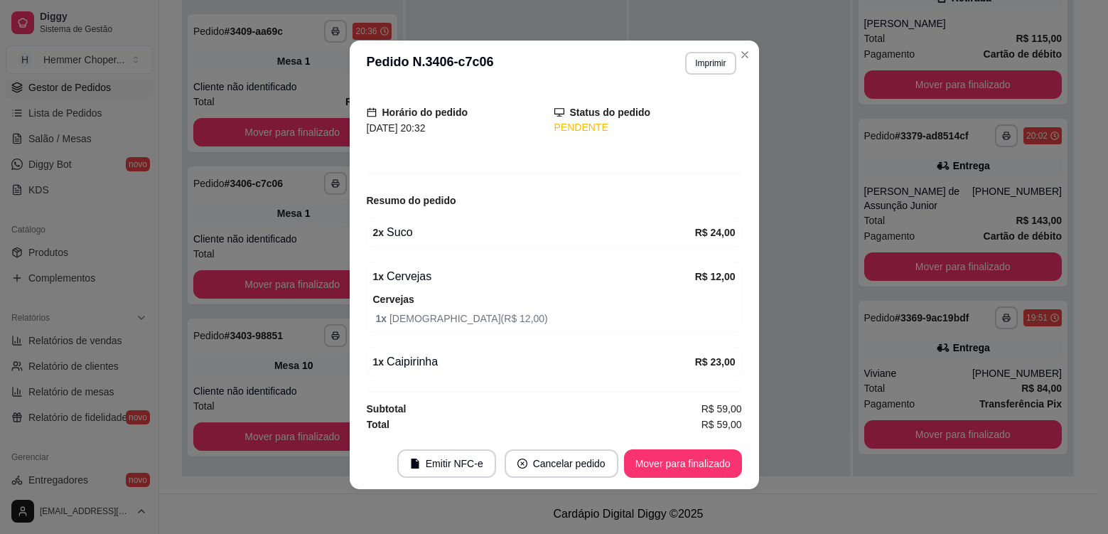
scroll to position [3, 0]
click at [668, 463] on button "Mover para finalizado" at bounding box center [683, 462] width 118 height 28
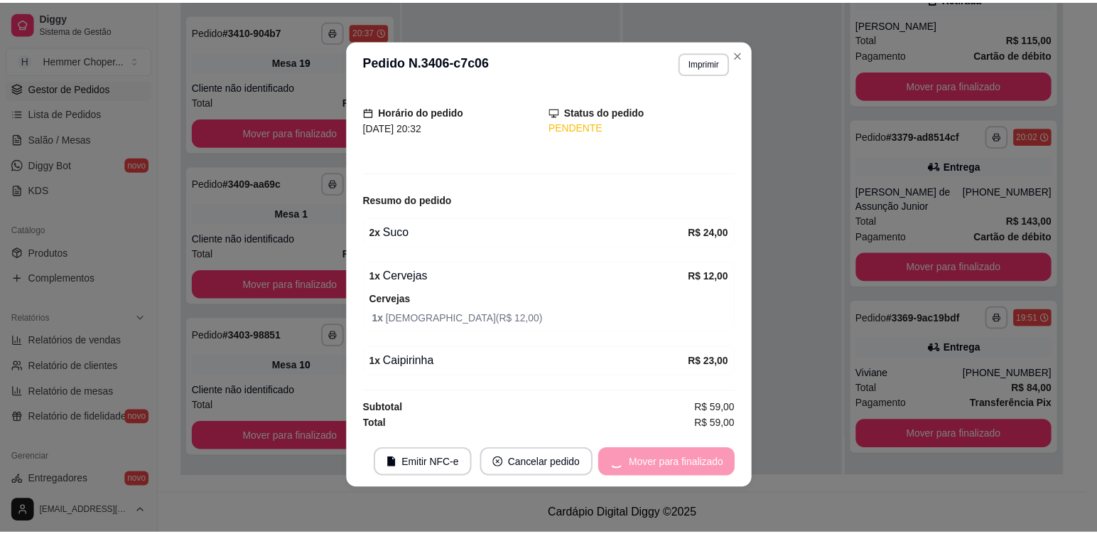
scroll to position [33, 0]
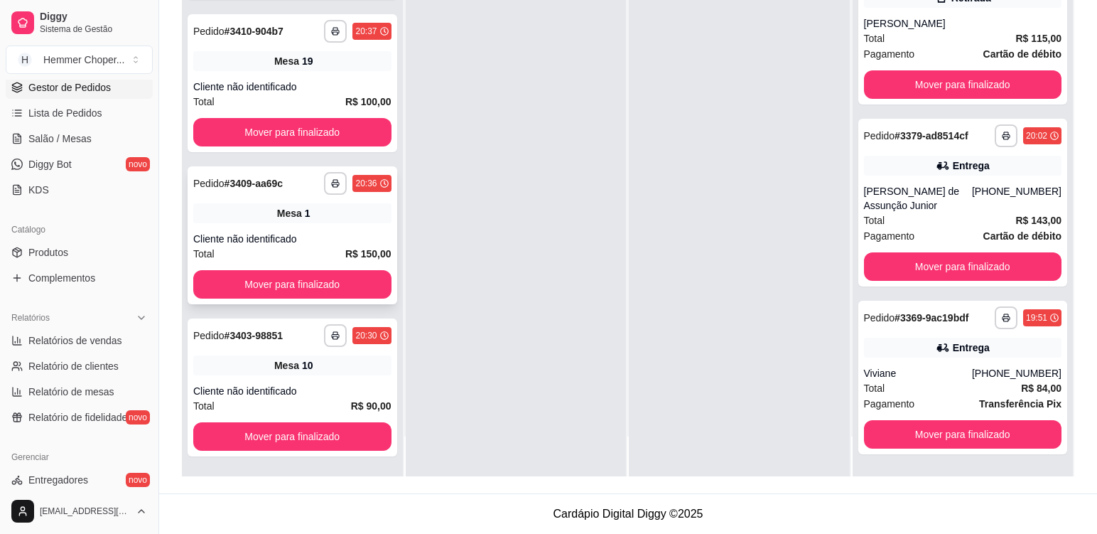
click at [315, 217] on div "Mesa 1" at bounding box center [292, 213] width 198 height 20
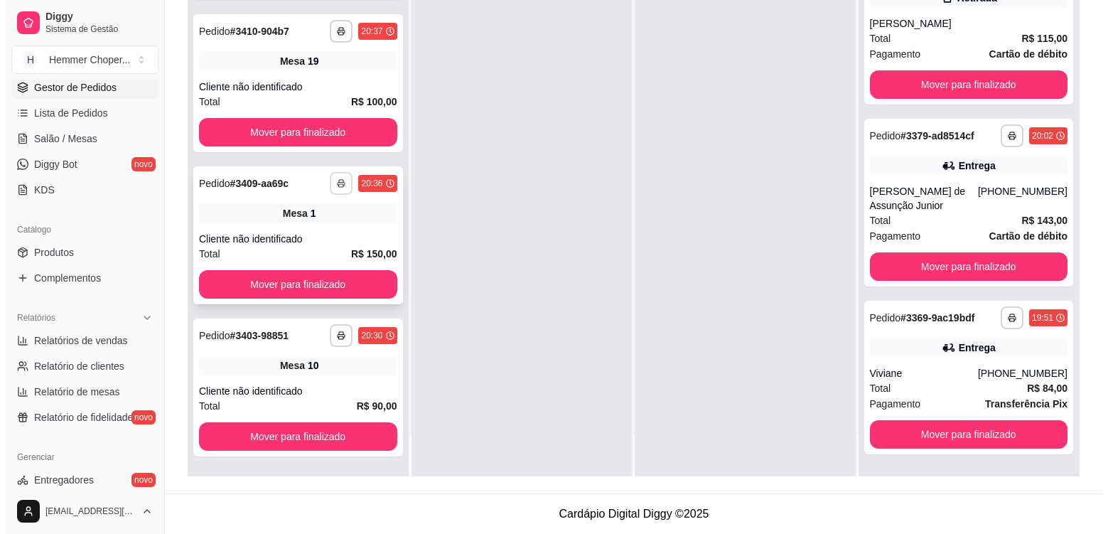
scroll to position [788, 0]
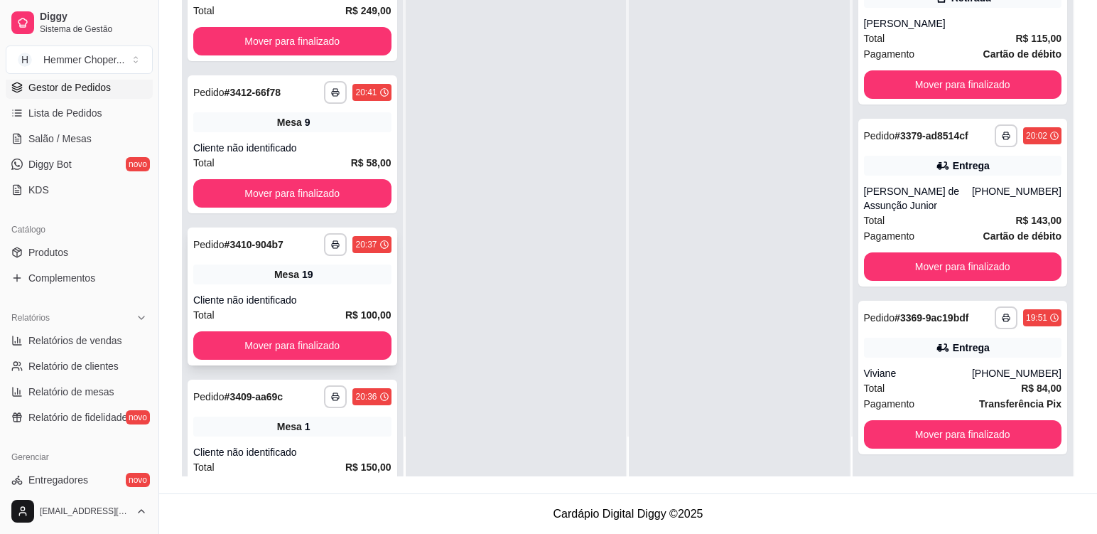
click at [314, 281] on div "Mesa 19" at bounding box center [292, 274] width 198 height 20
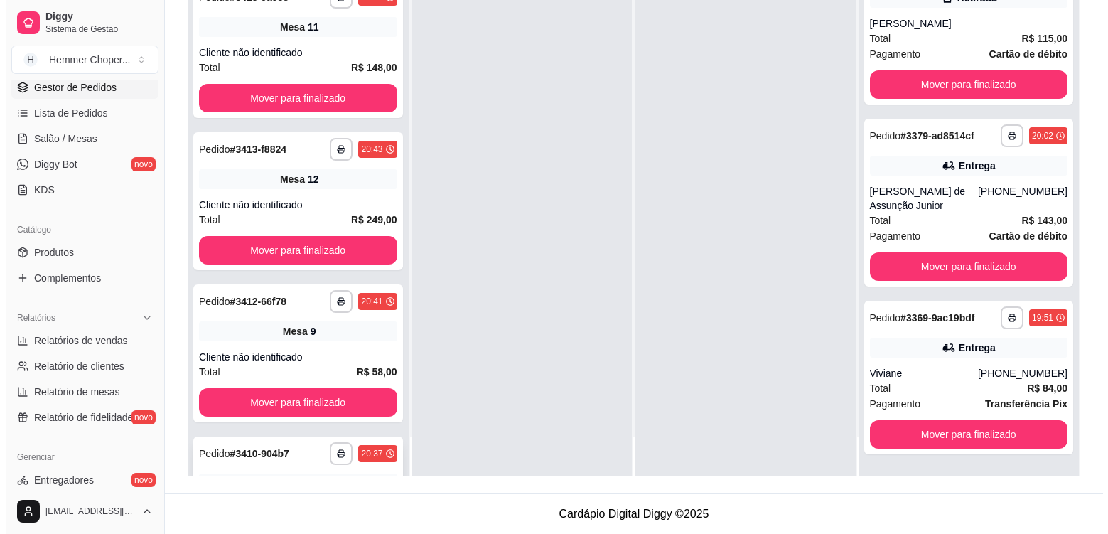
scroll to position [646, 0]
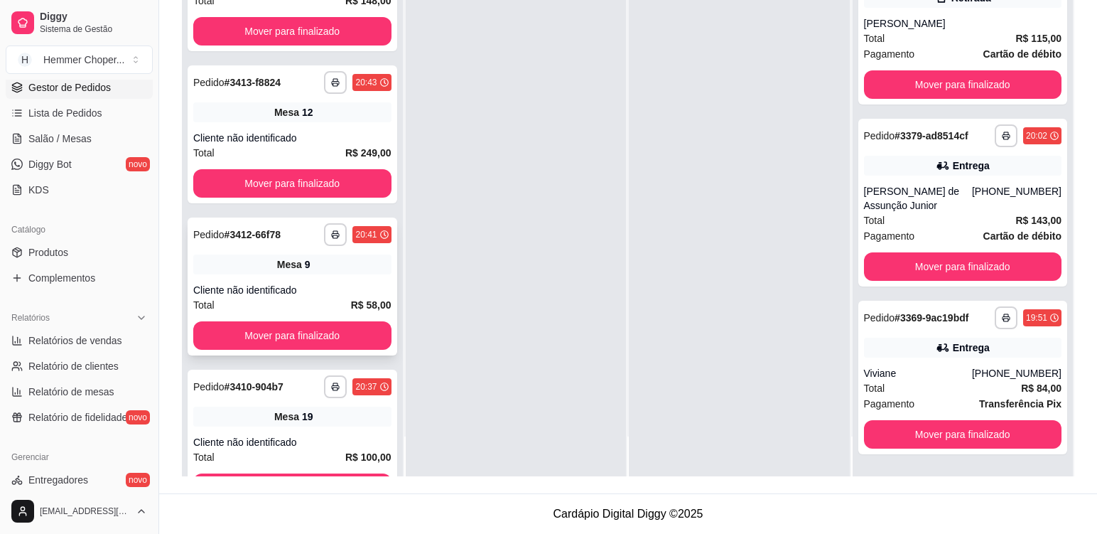
click at [323, 288] on div "Cliente não identificado" at bounding box center [292, 290] width 198 height 14
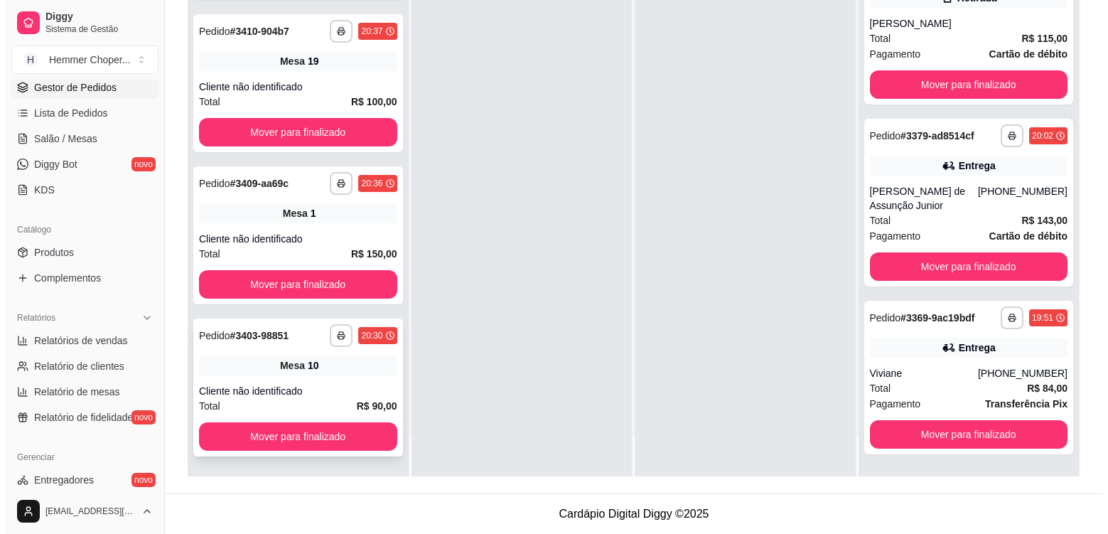
scroll to position [1001, 0]
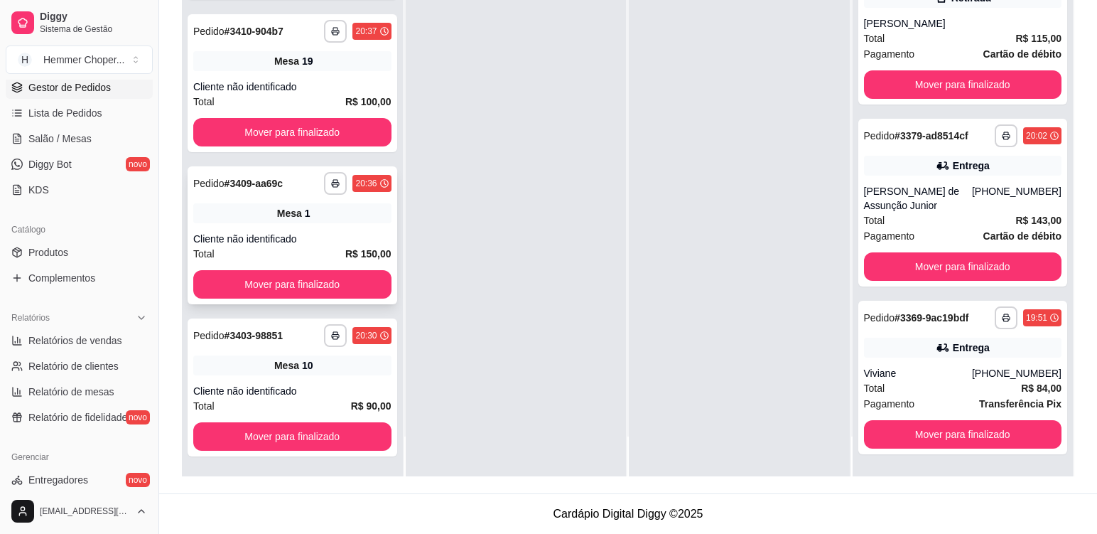
click at [346, 229] on div "**********" at bounding box center [293, 235] width 210 height 138
click at [352, 377] on div "**********" at bounding box center [293, 387] width 210 height 138
click at [279, 227] on div "**********" at bounding box center [293, 235] width 210 height 138
click at [355, 77] on div "**********" at bounding box center [293, 83] width 210 height 138
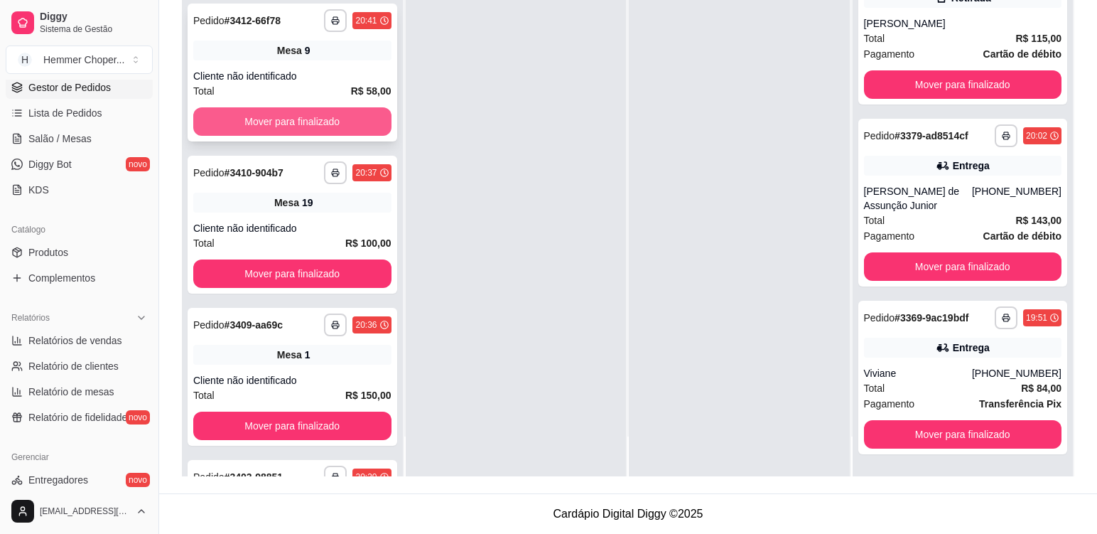
scroll to position [1011, 0]
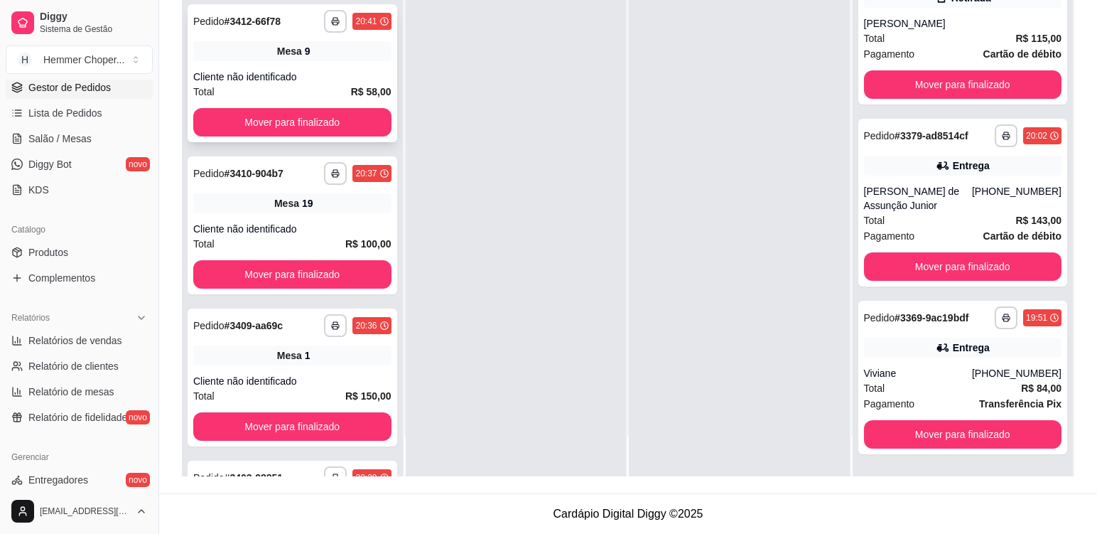
click at [326, 58] on div "Mesa 9" at bounding box center [292, 51] width 198 height 20
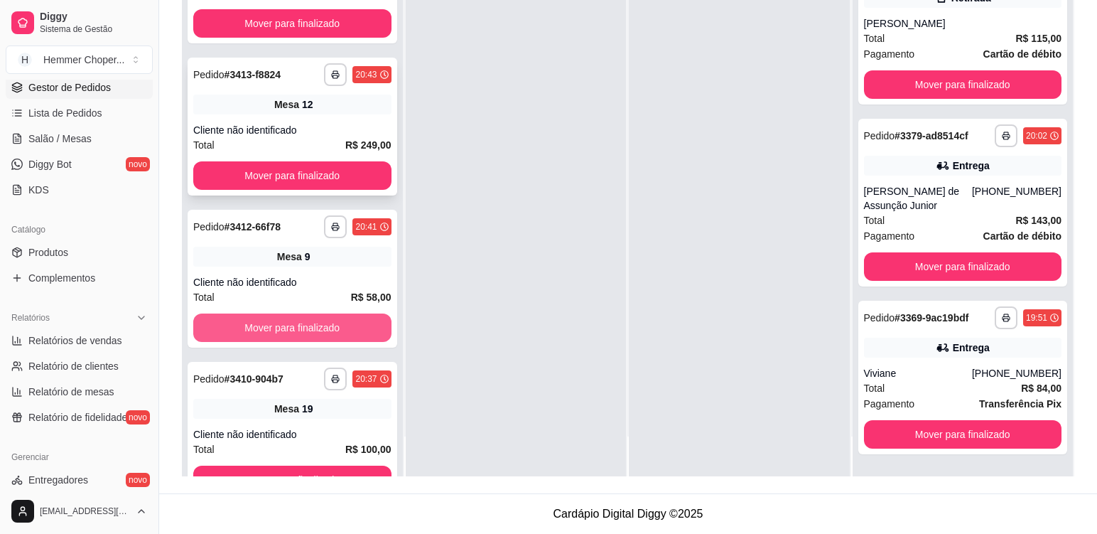
scroll to position [798, 0]
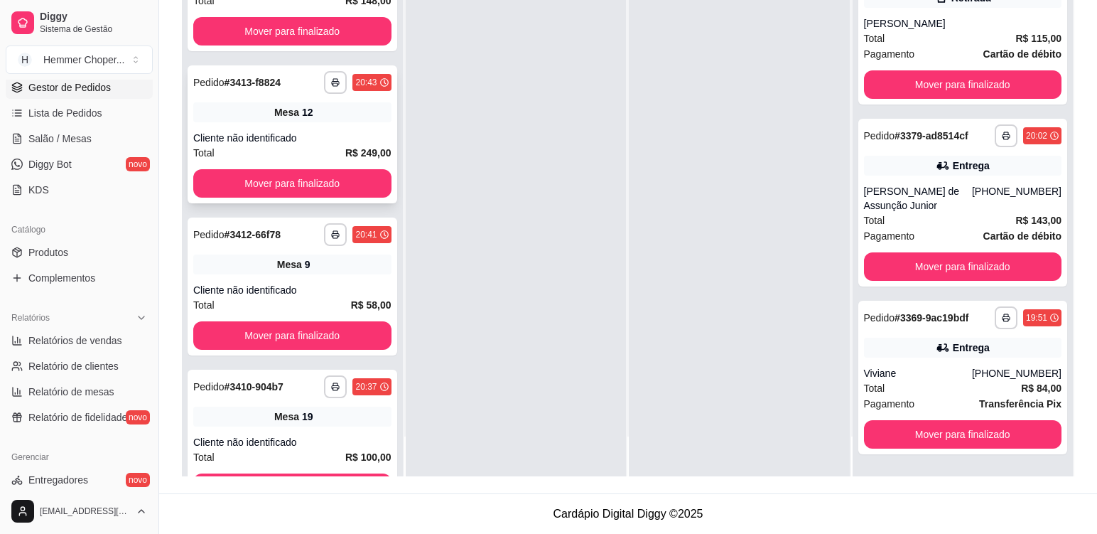
click at [339, 129] on div "**********" at bounding box center [293, 134] width 210 height 138
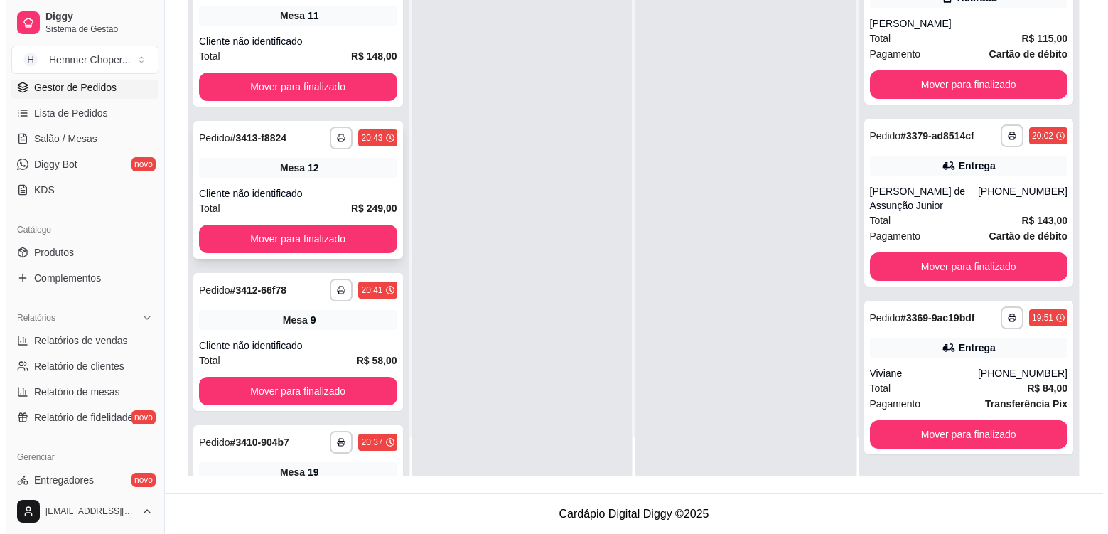
scroll to position [656, 0]
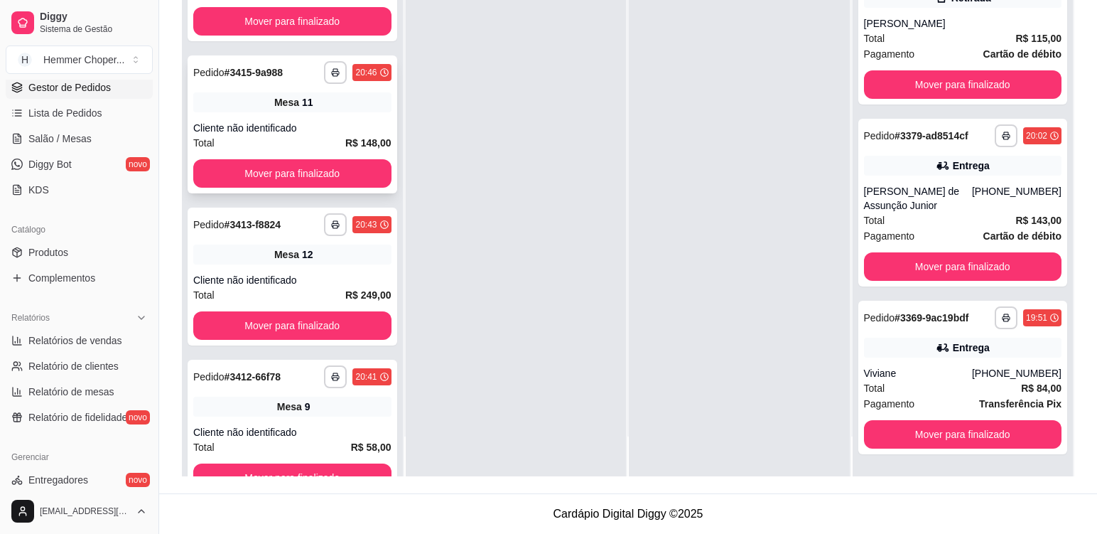
click at [323, 107] on div "Mesa 11" at bounding box center [292, 102] width 198 height 20
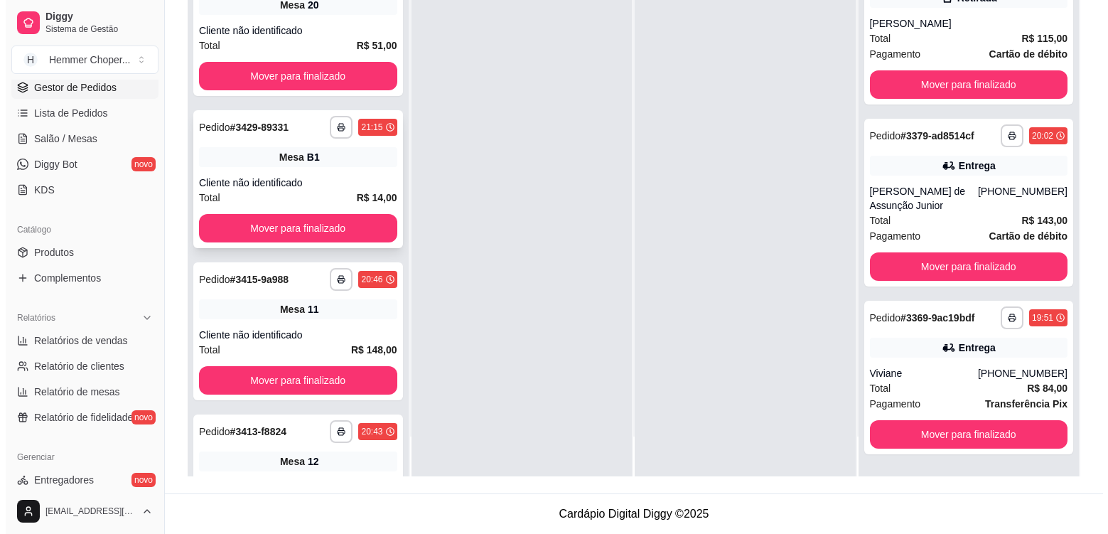
scroll to position [443, 0]
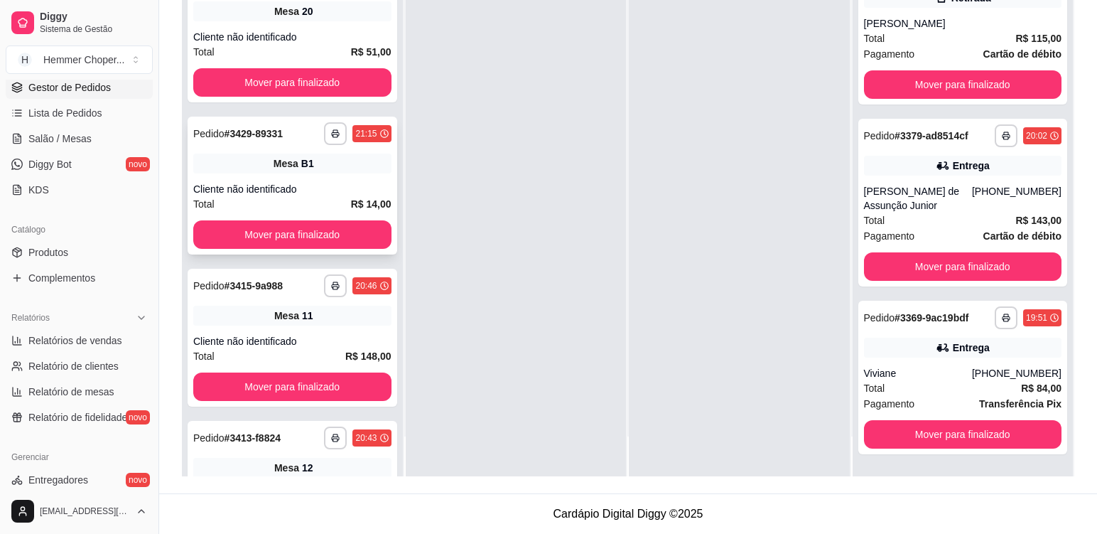
click at [330, 162] on div "Mesa B1" at bounding box center [292, 163] width 198 height 20
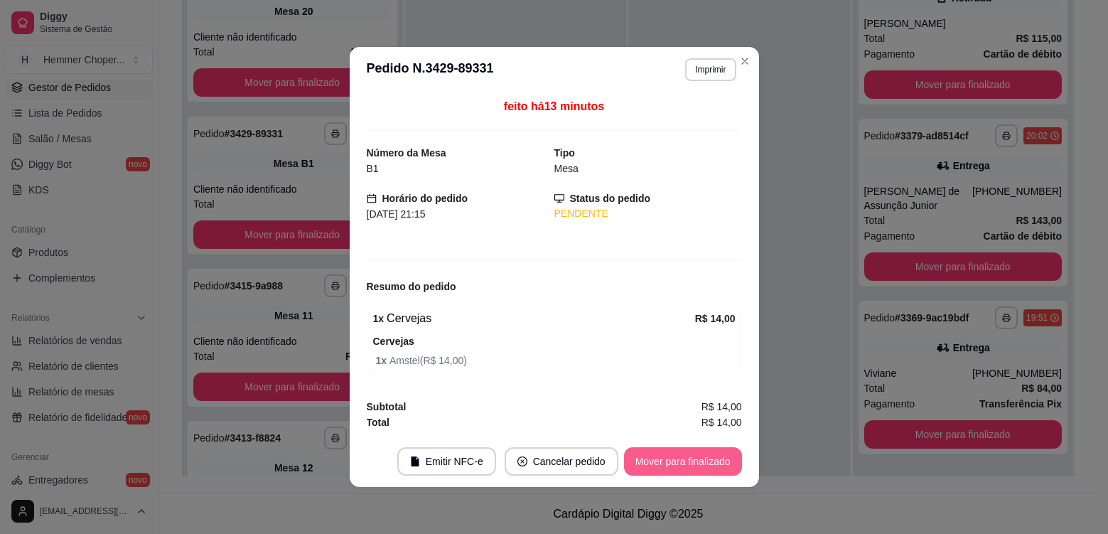
click at [692, 465] on button "Mover para finalizado" at bounding box center [683, 461] width 118 height 28
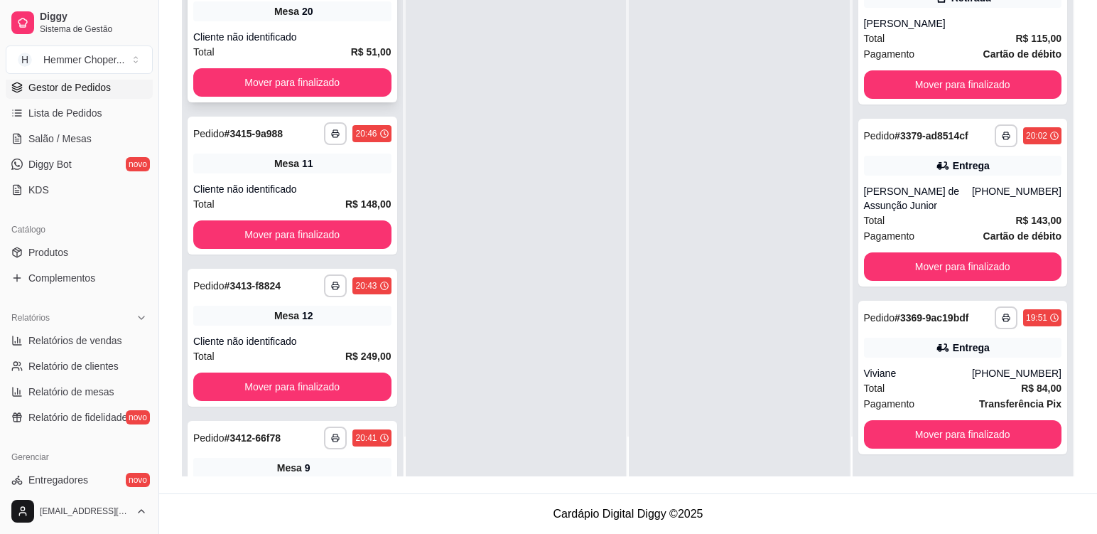
click at [324, 34] on div "Cliente não identificado" at bounding box center [292, 37] width 198 height 14
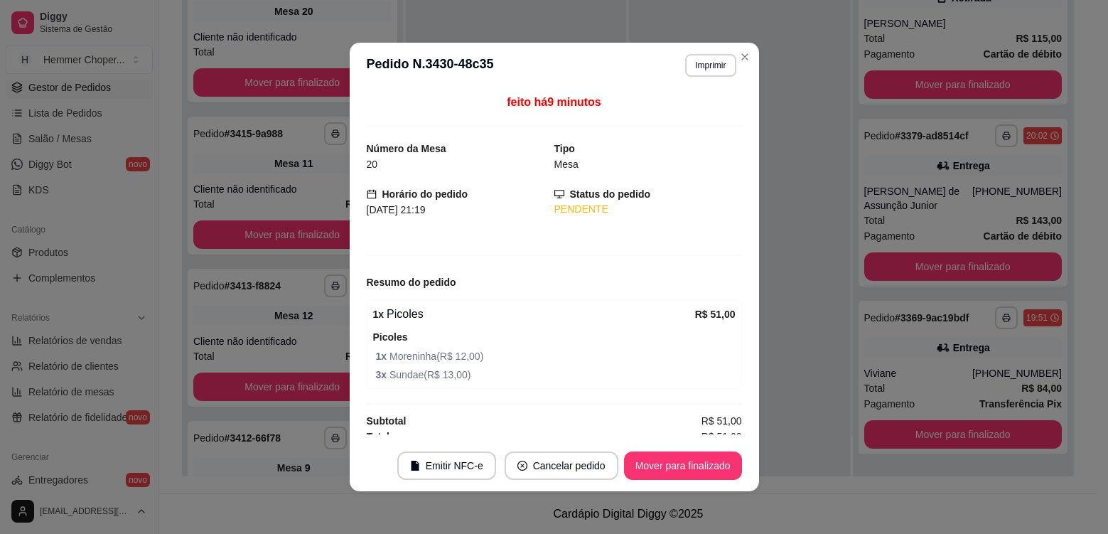
scroll to position [10, 0]
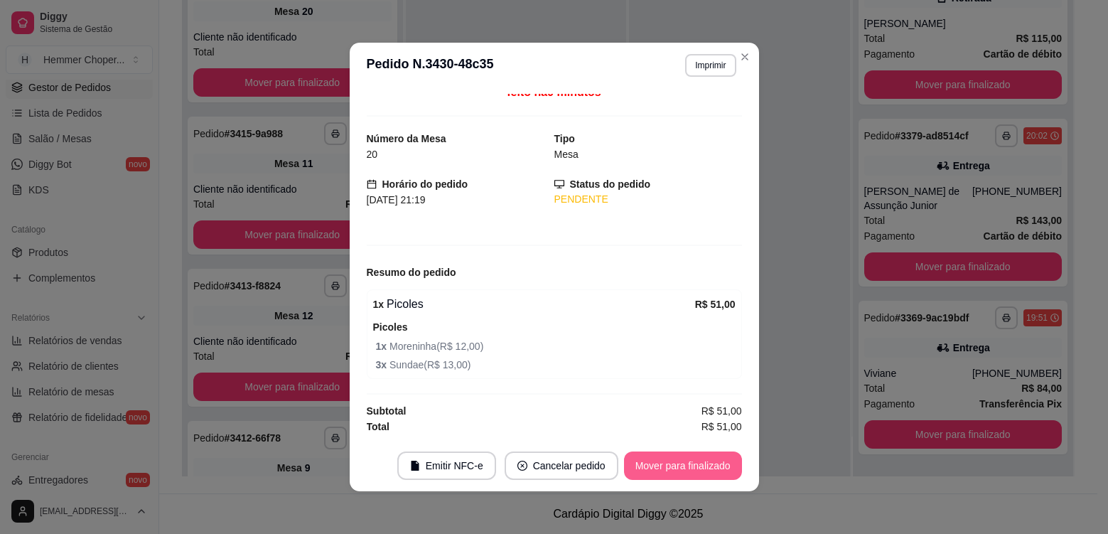
click at [662, 470] on button "Mover para finalizado" at bounding box center [683, 465] width 118 height 28
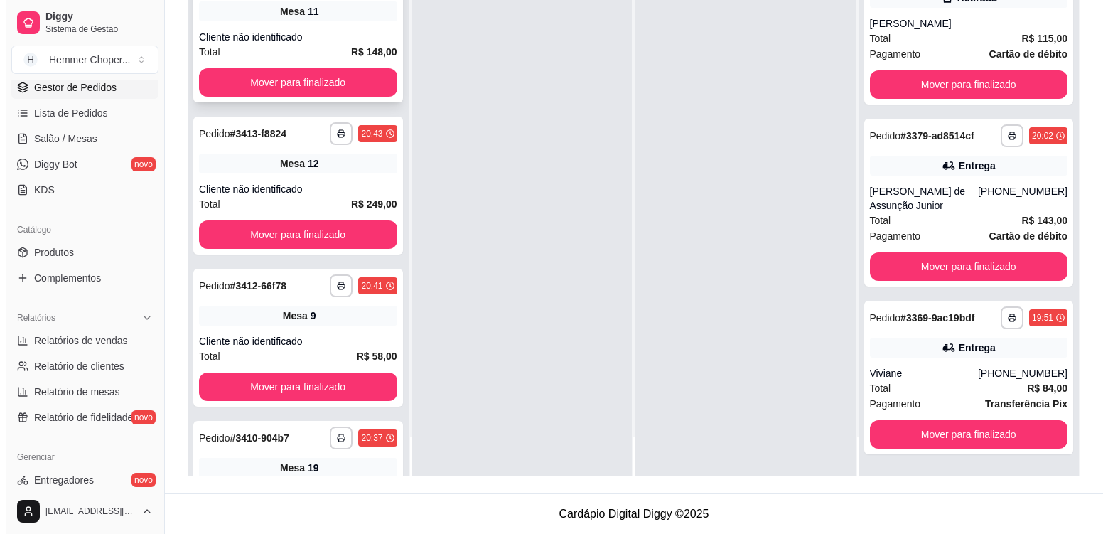
scroll to position [301, 0]
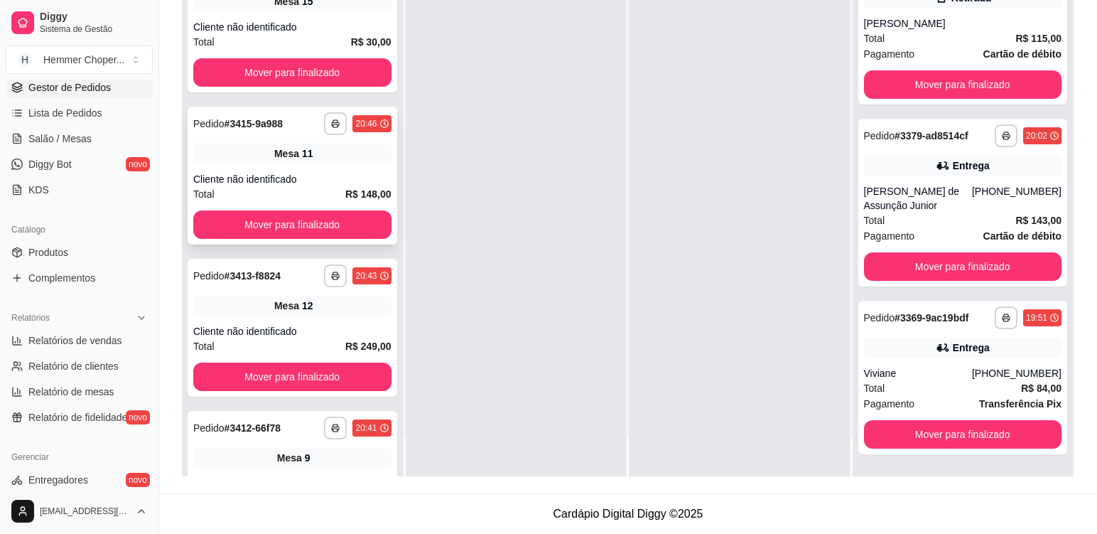
click at [336, 168] on div "**********" at bounding box center [293, 176] width 210 height 138
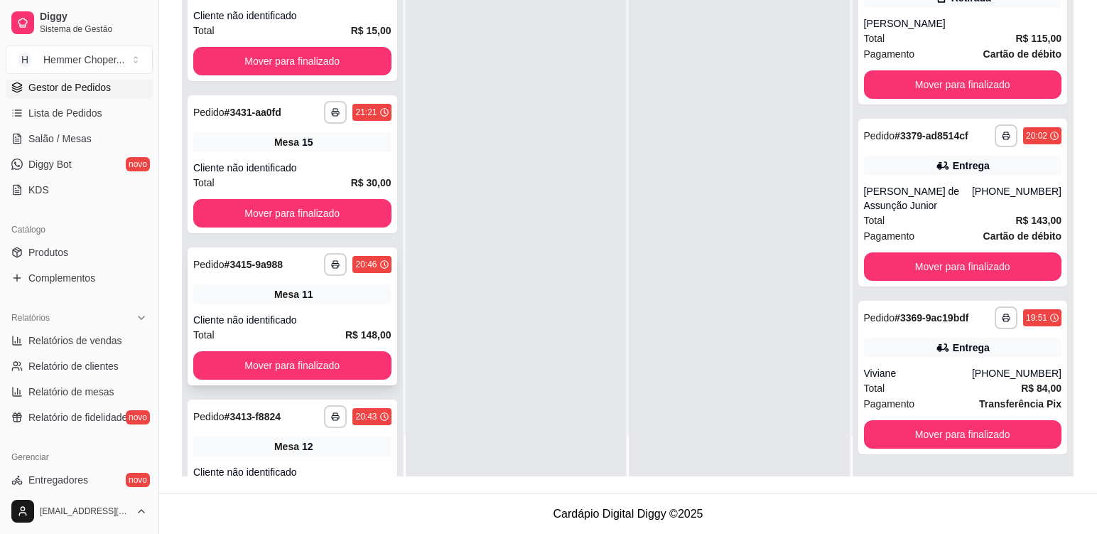
scroll to position [158, 0]
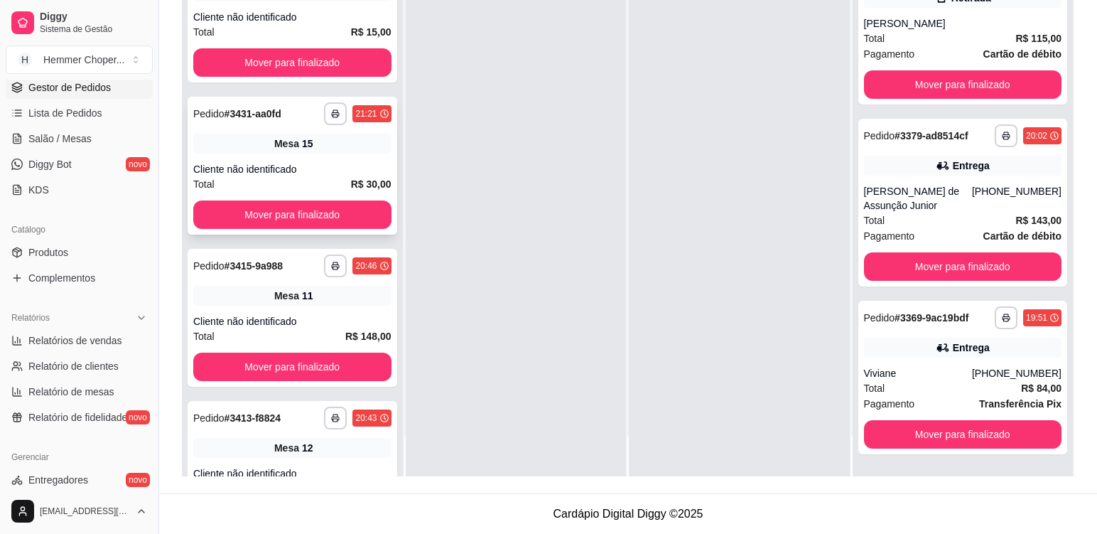
click at [318, 144] on div "Mesa 15" at bounding box center [292, 144] width 198 height 20
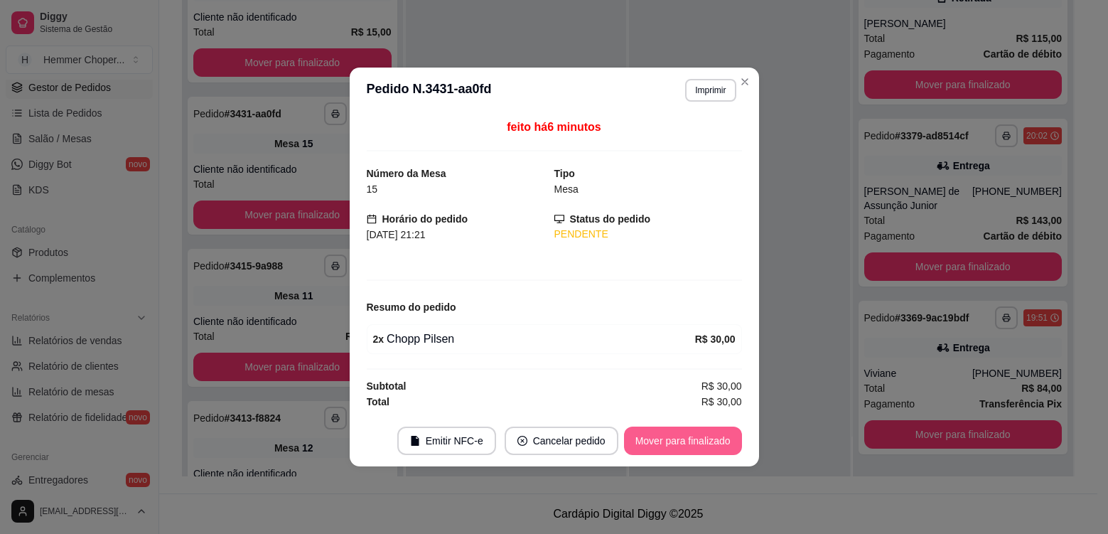
click at [698, 448] on button "Mover para finalizado" at bounding box center [683, 440] width 118 height 28
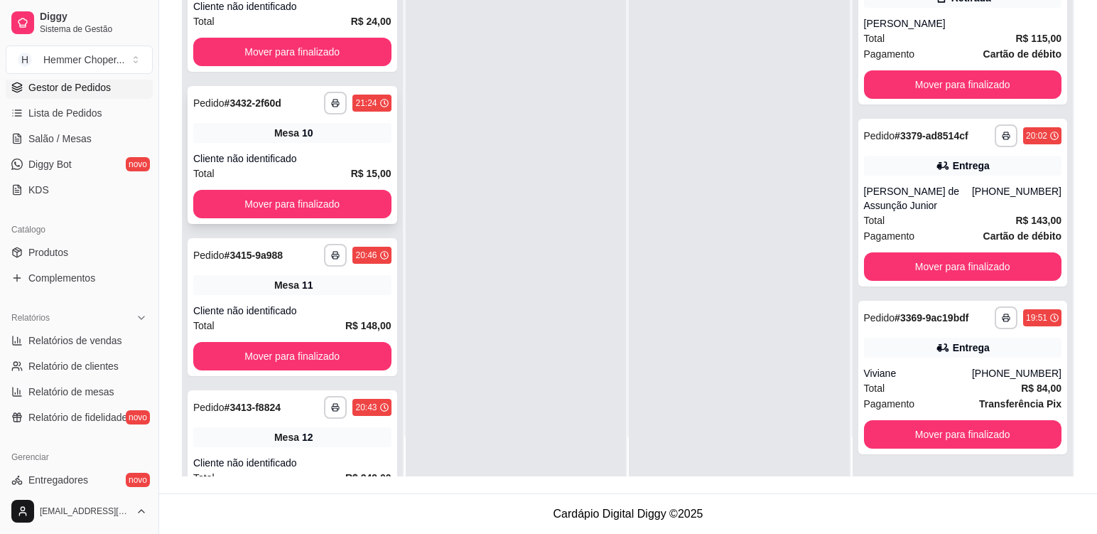
scroll to position [16, 0]
click at [315, 151] on div "**********" at bounding box center [293, 156] width 210 height 138
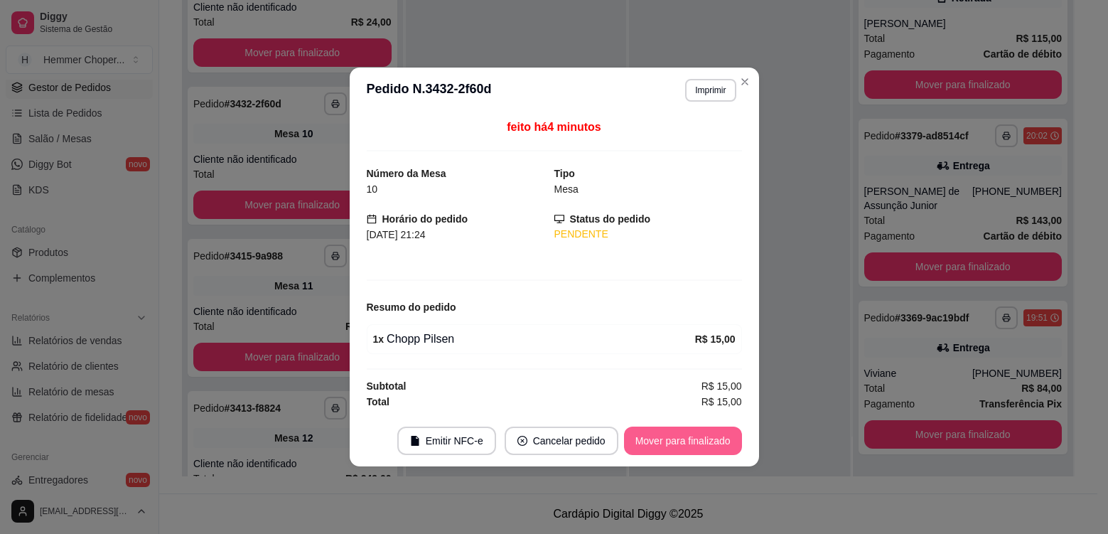
click at [664, 442] on button "Mover para finalizado" at bounding box center [683, 440] width 118 height 28
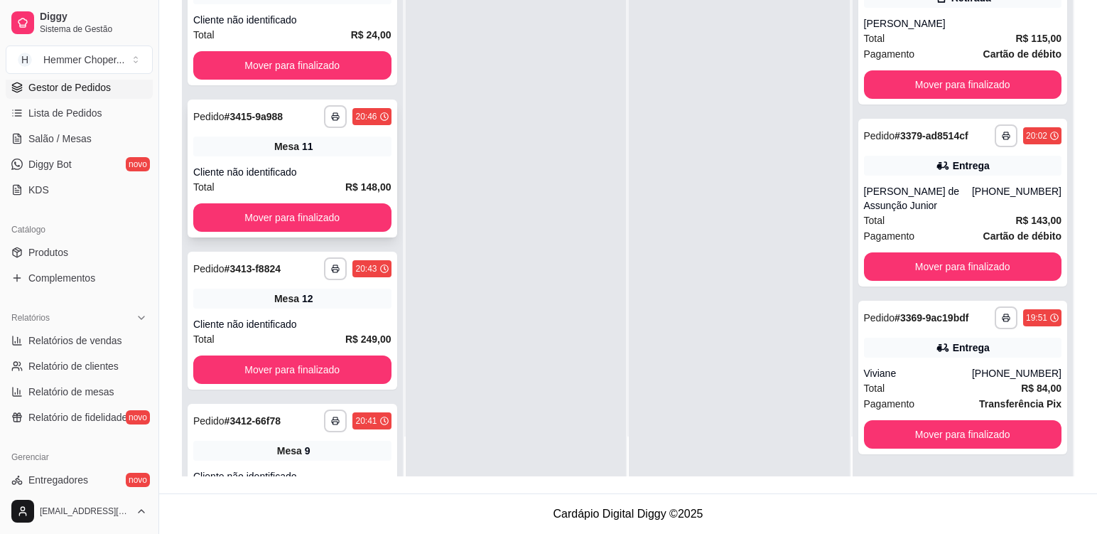
scroll to position [0, 0]
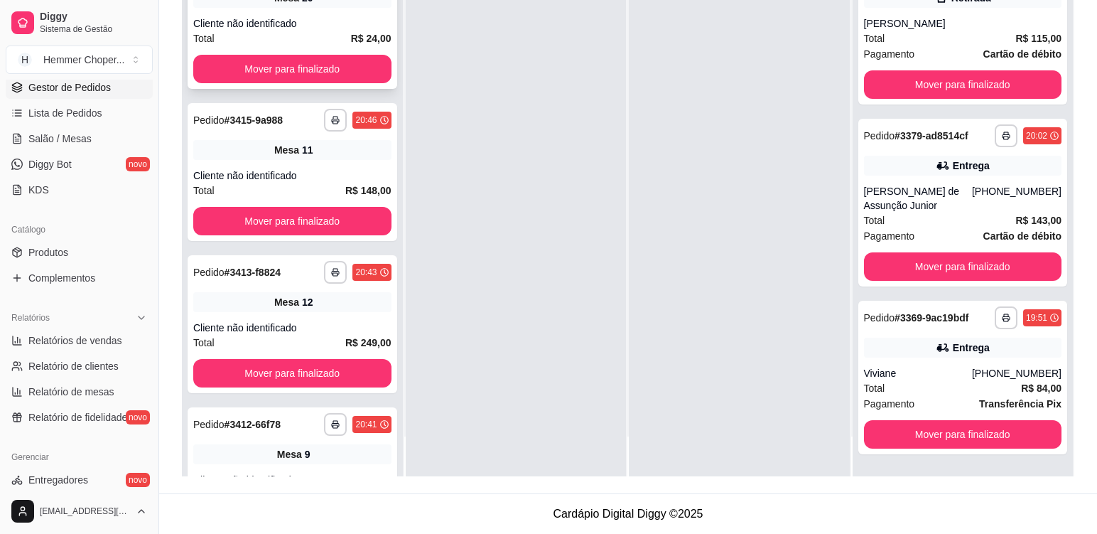
click at [315, 27] on div "Cliente não identificado" at bounding box center [292, 23] width 198 height 14
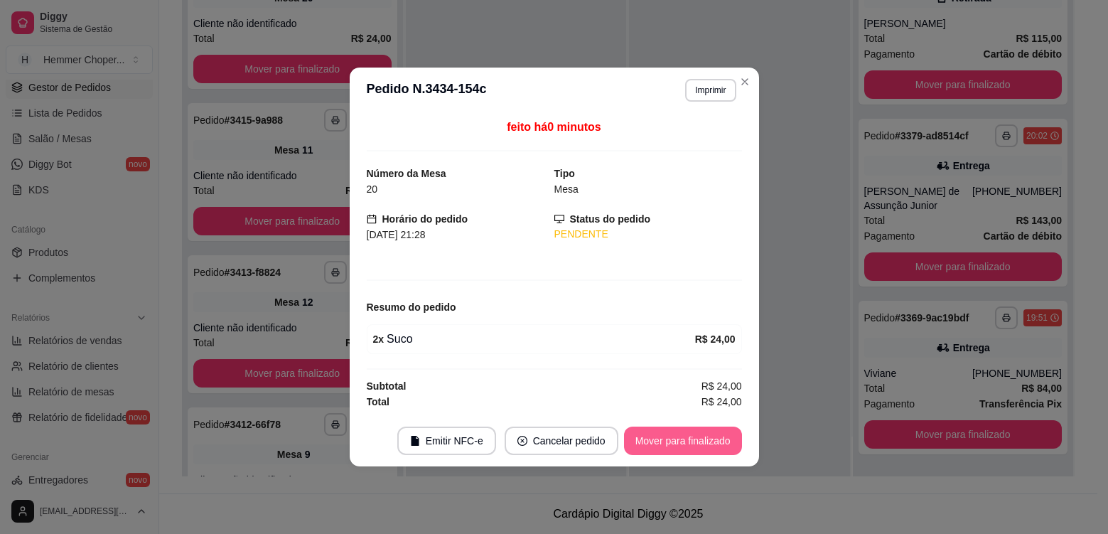
click at [696, 448] on button "Mover para finalizado" at bounding box center [683, 440] width 118 height 28
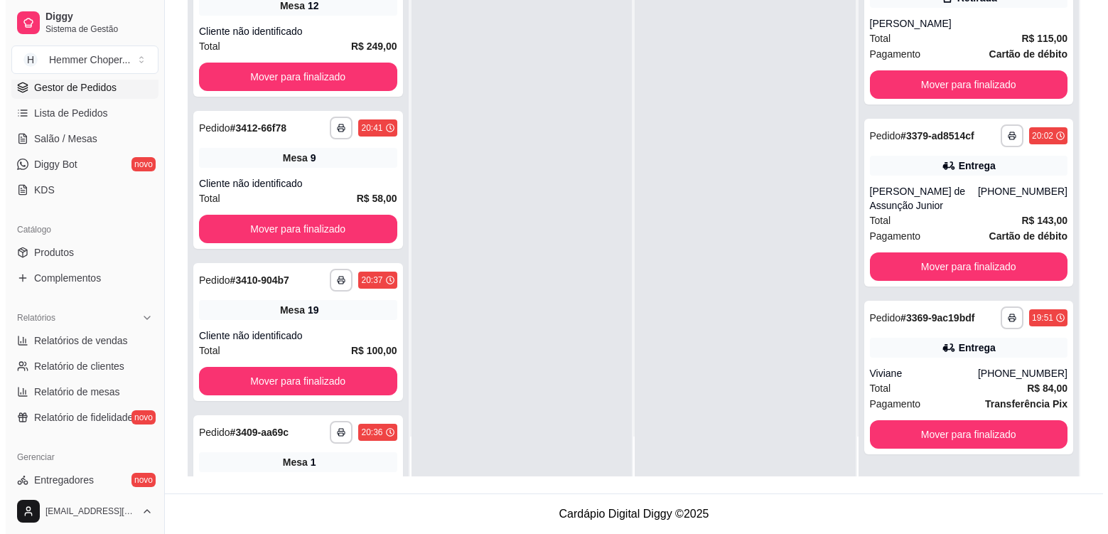
scroll to position [393, 0]
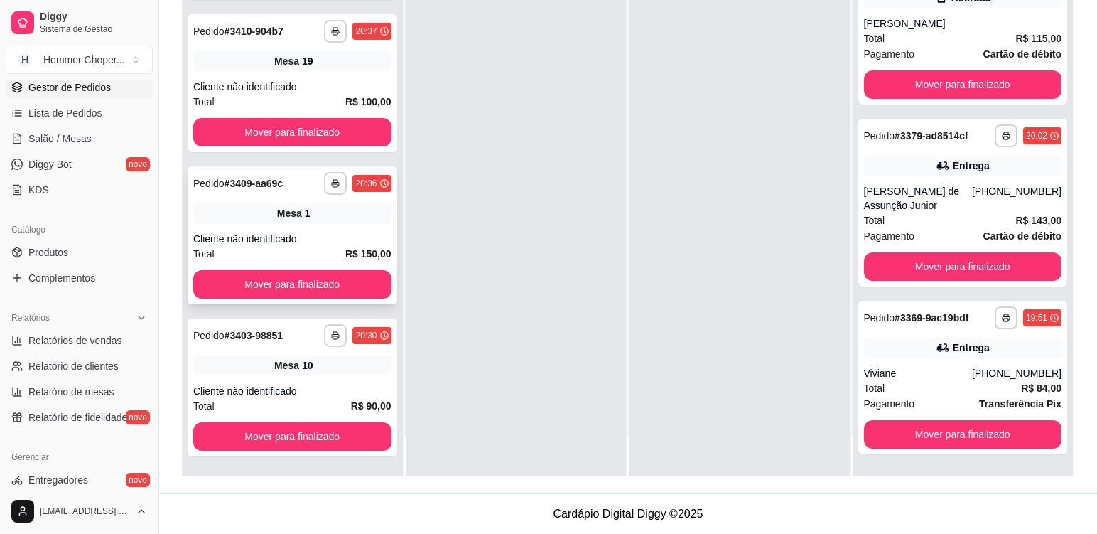
click at [309, 232] on div "Cliente não identificado" at bounding box center [292, 239] width 198 height 14
click at [344, 83] on div "Cliente não identificado" at bounding box center [292, 87] width 198 height 14
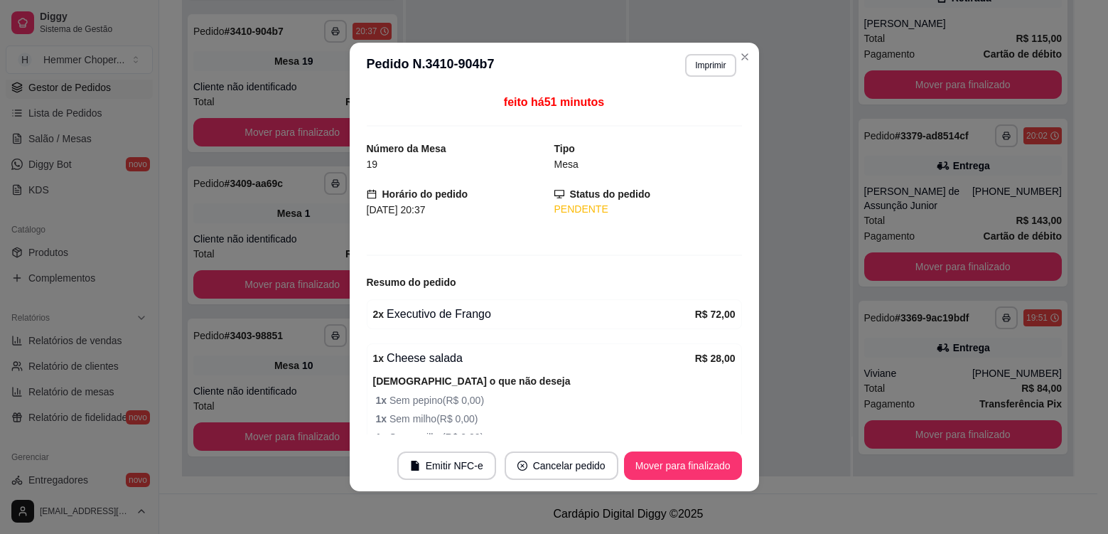
scroll to position [72, 0]
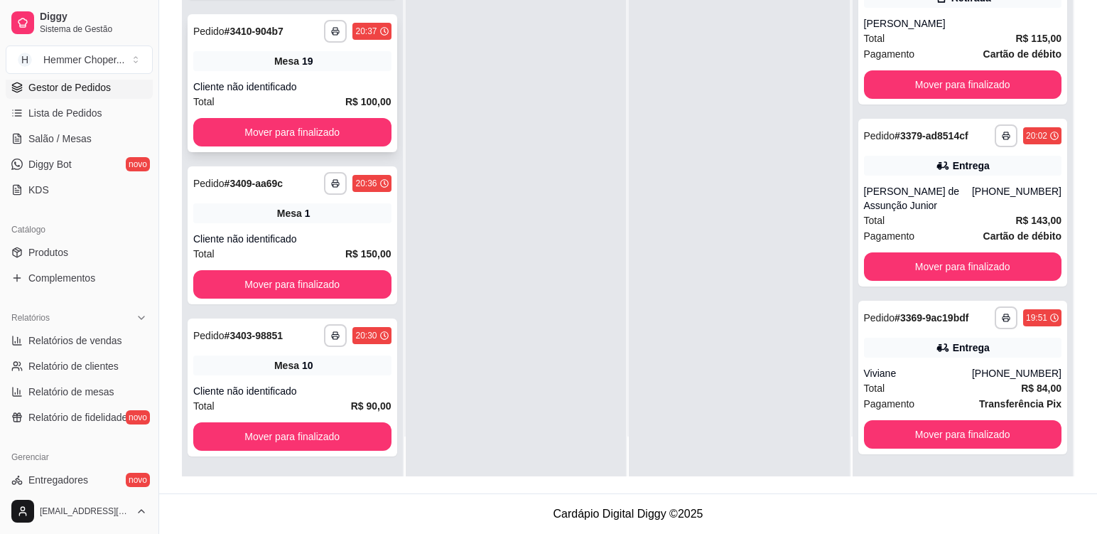
click at [340, 70] on div "Mesa 19" at bounding box center [292, 61] width 198 height 20
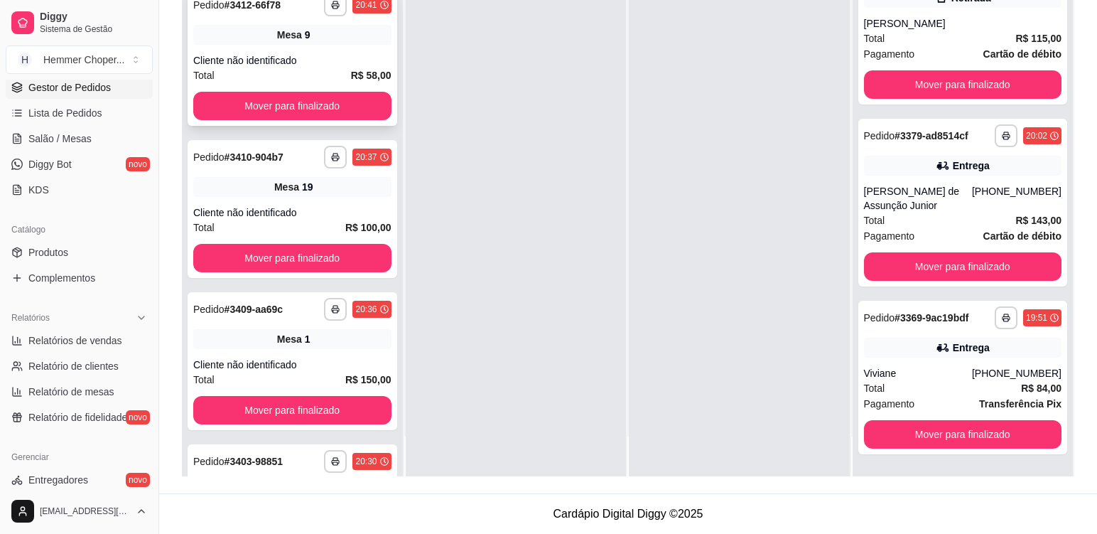
scroll to position [251, 0]
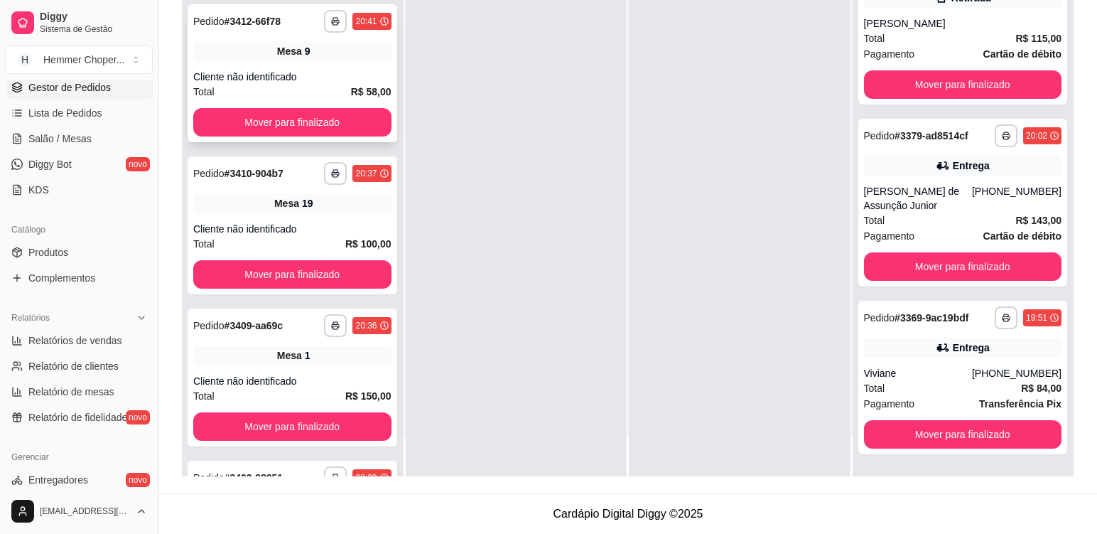
click at [330, 74] on div "Cliente não identificado" at bounding box center [292, 77] width 198 height 14
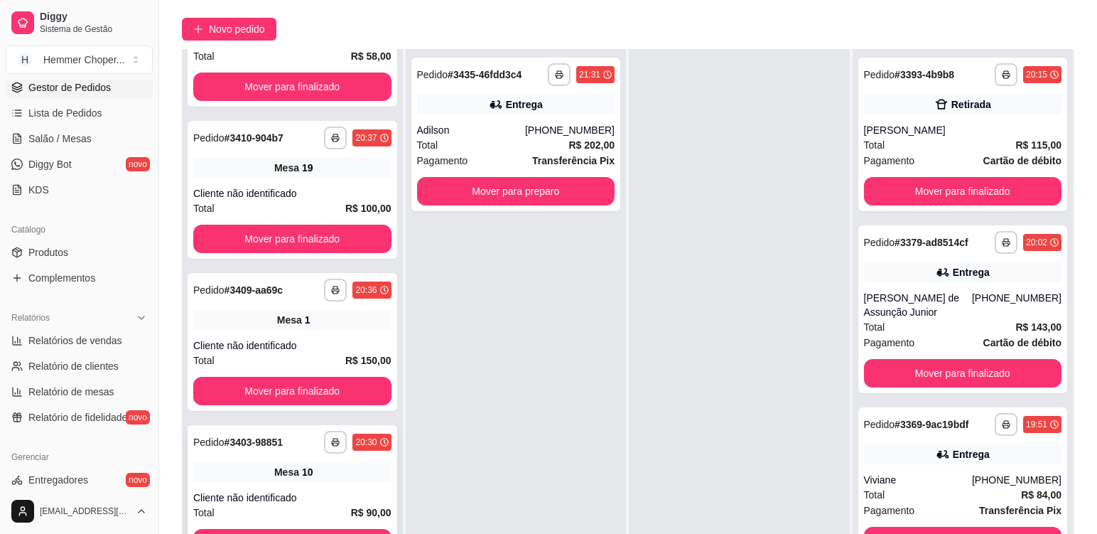
scroll to position [217, 0]
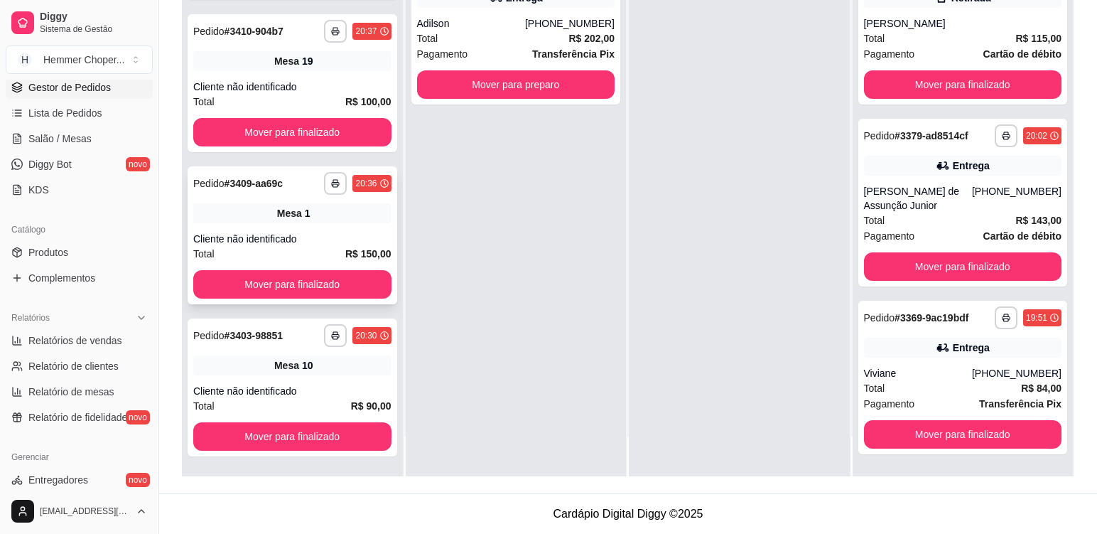
click at [325, 227] on div "**********" at bounding box center [293, 235] width 210 height 138
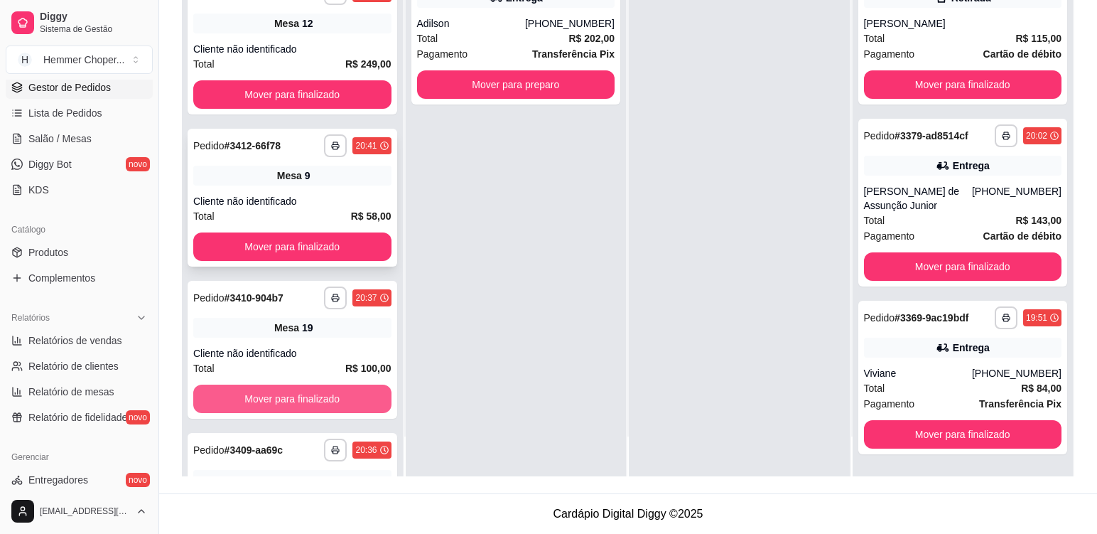
scroll to position [109, 0]
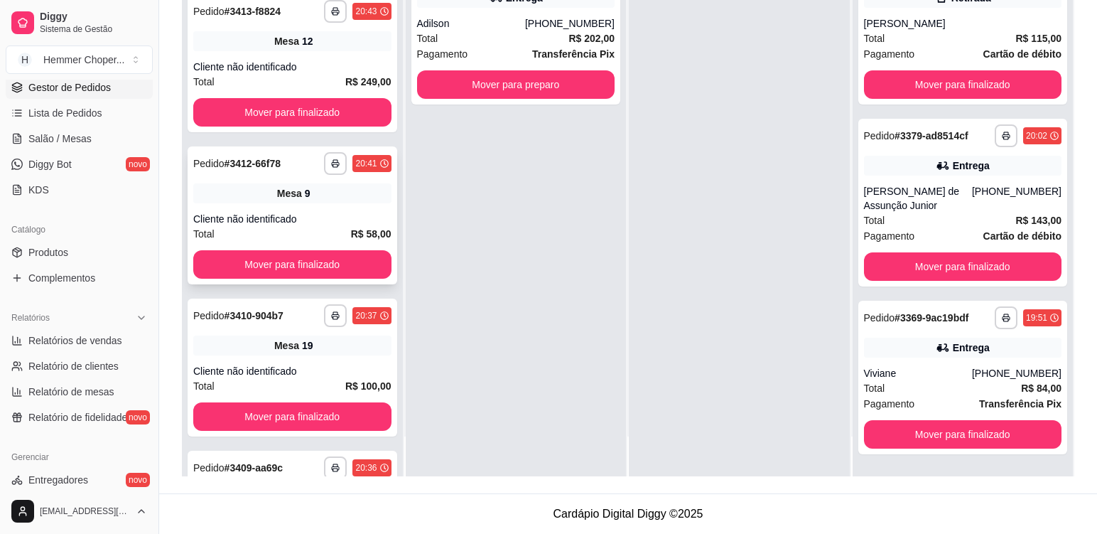
click at [320, 200] on div "Mesa 9" at bounding box center [292, 193] width 198 height 20
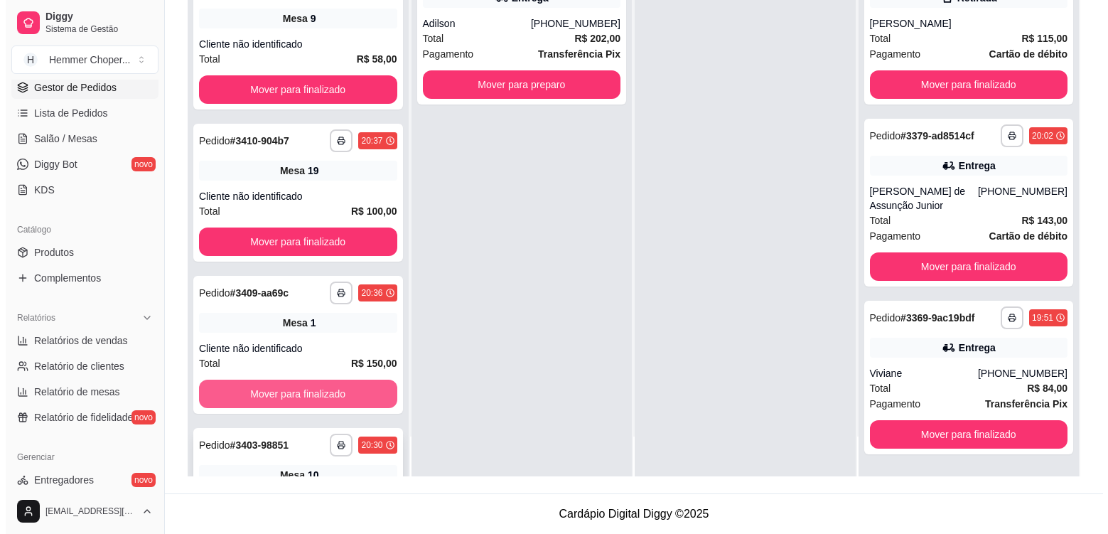
scroll to position [393, 0]
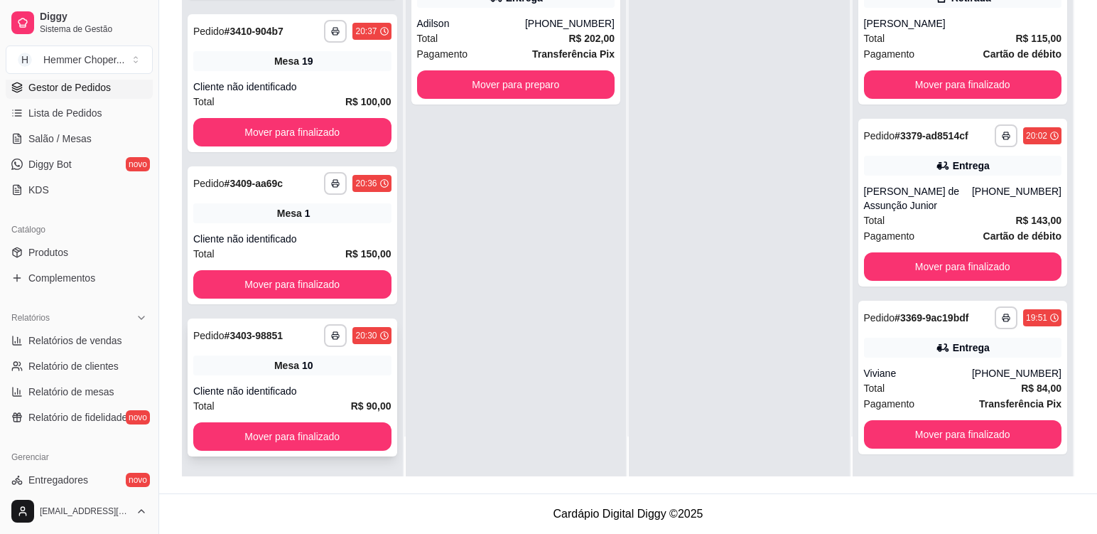
click at [347, 372] on div "Mesa 10" at bounding box center [292, 365] width 198 height 20
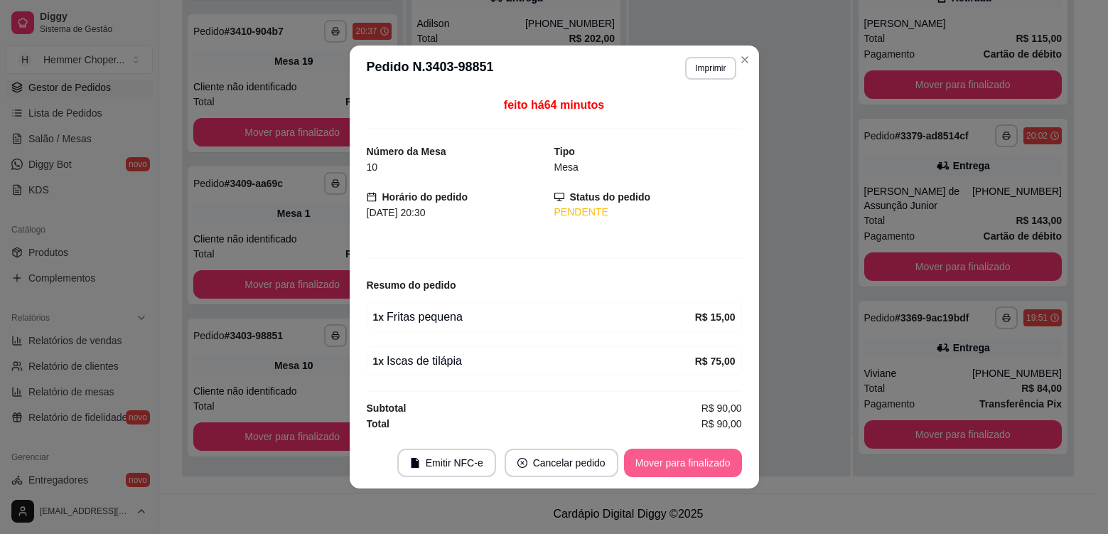
click at [673, 463] on button "Mover para finalizado" at bounding box center [683, 462] width 118 height 28
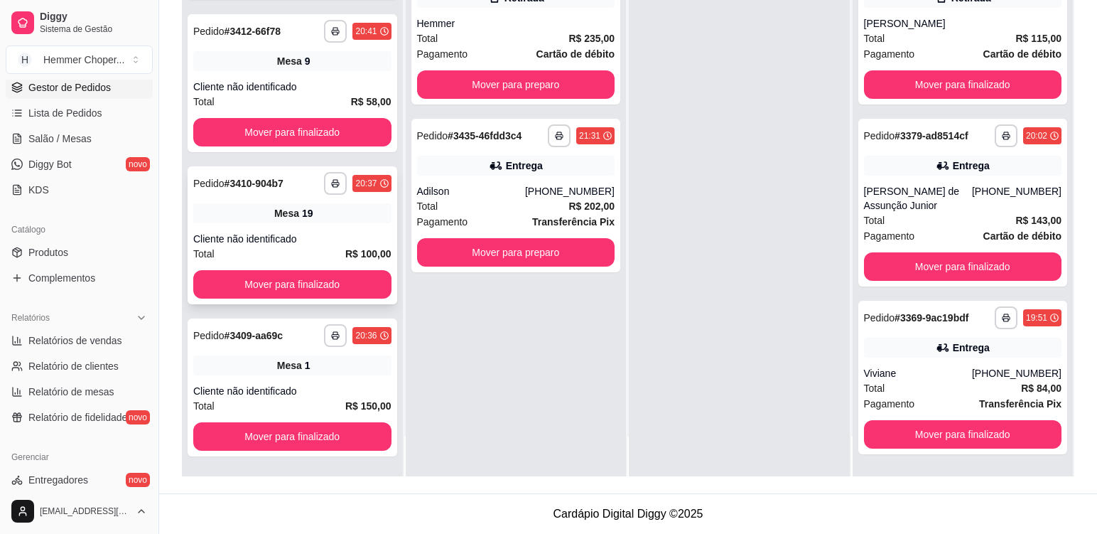
click at [329, 229] on div "**********" at bounding box center [293, 235] width 210 height 138
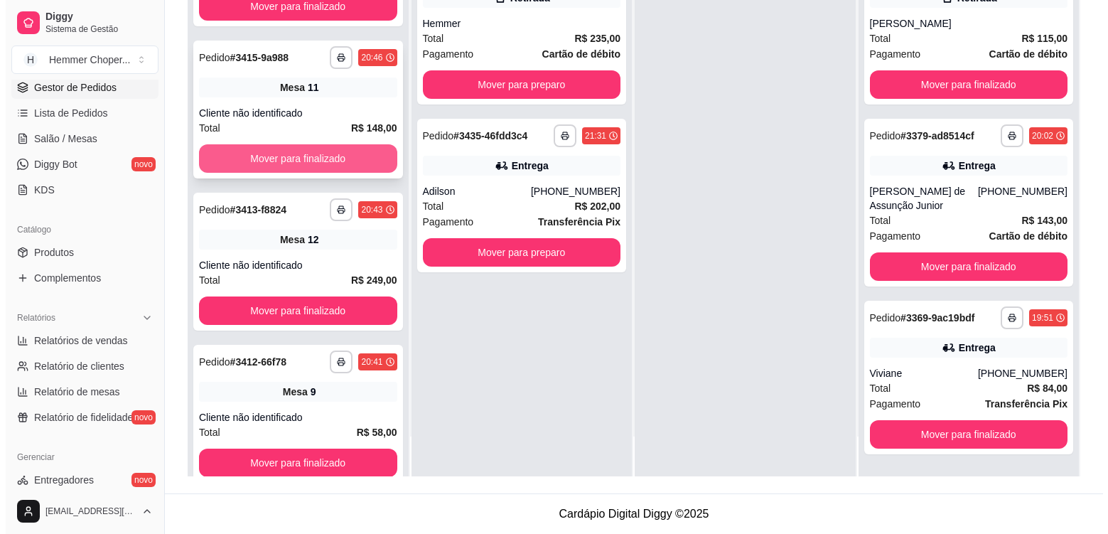
scroll to position [38, 0]
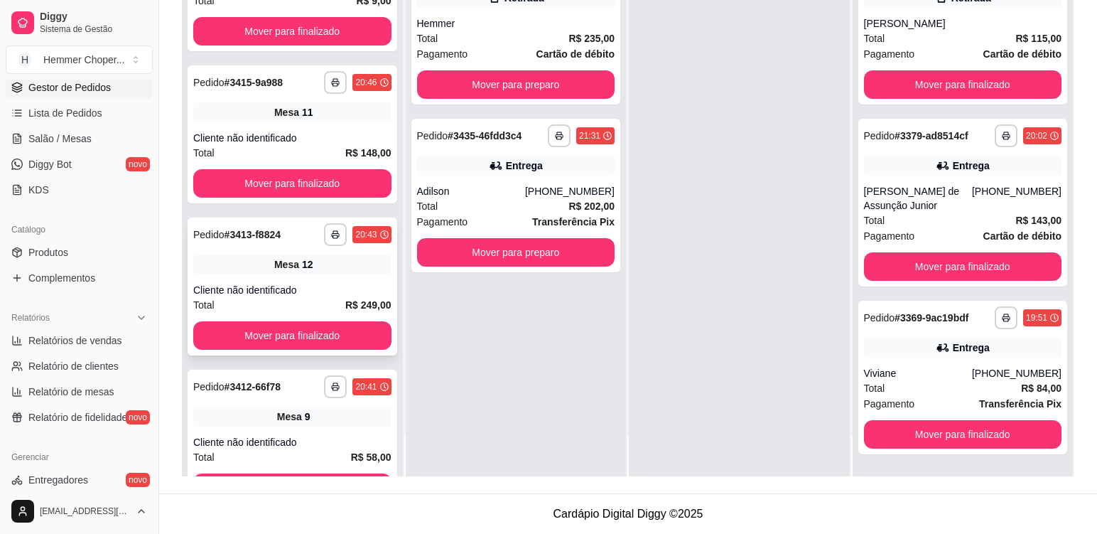
click at [335, 274] on div "**********" at bounding box center [293, 286] width 210 height 138
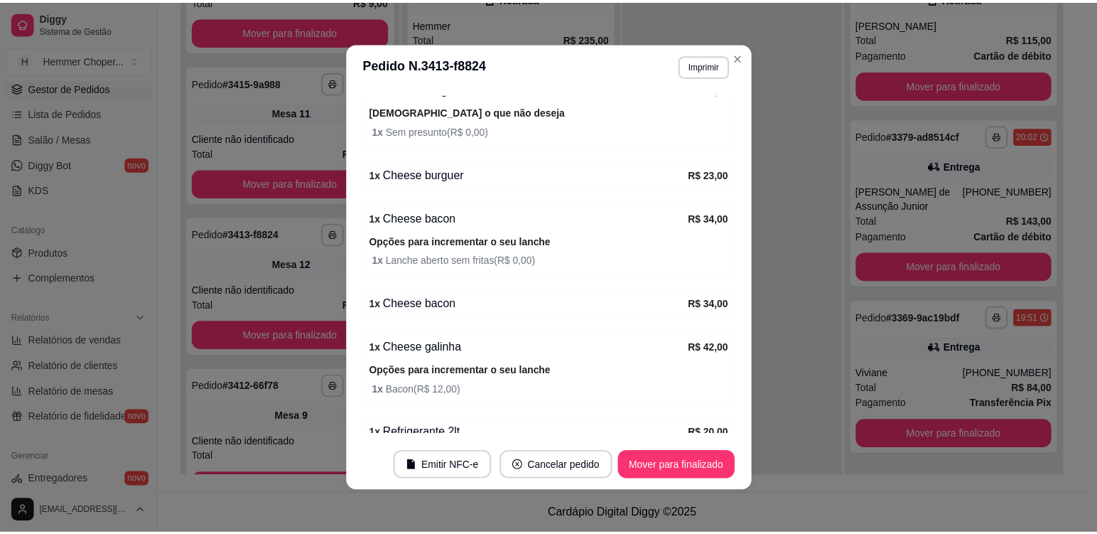
scroll to position [355, 0]
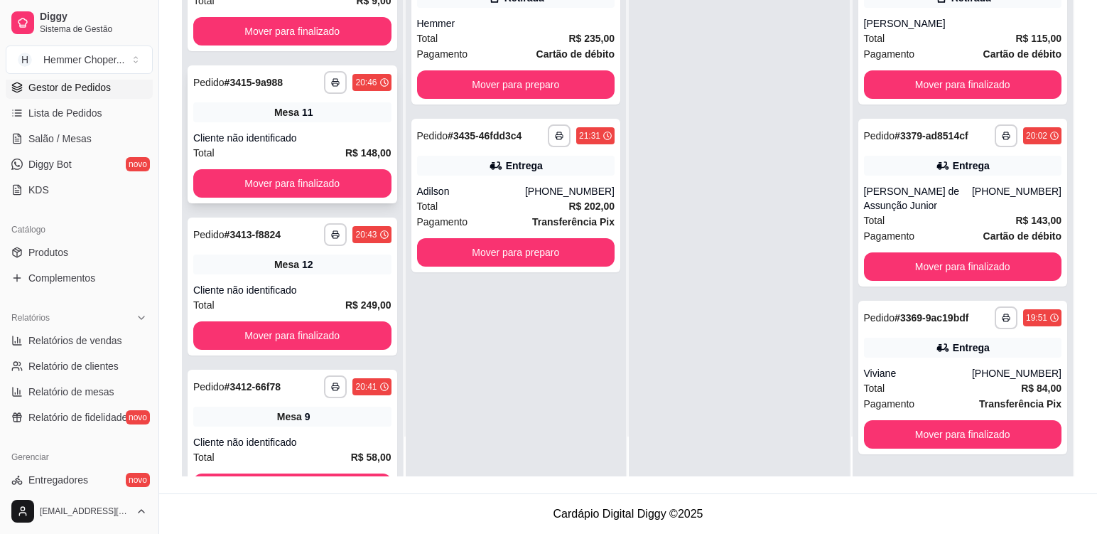
click at [356, 121] on div "Mesa 11" at bounding box center [292, 112] width 198 height 20
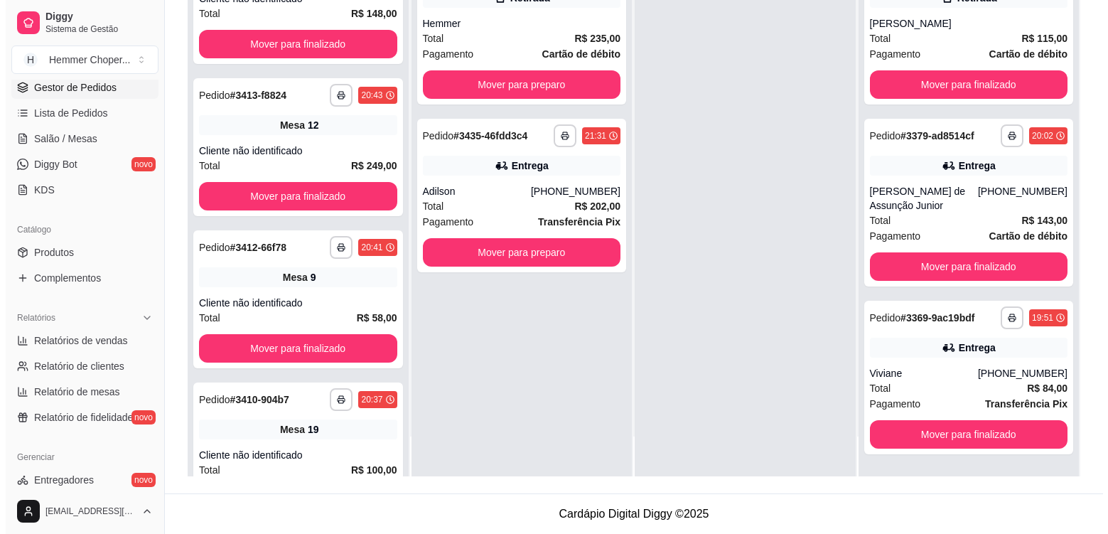
scroll to position [393, 0]
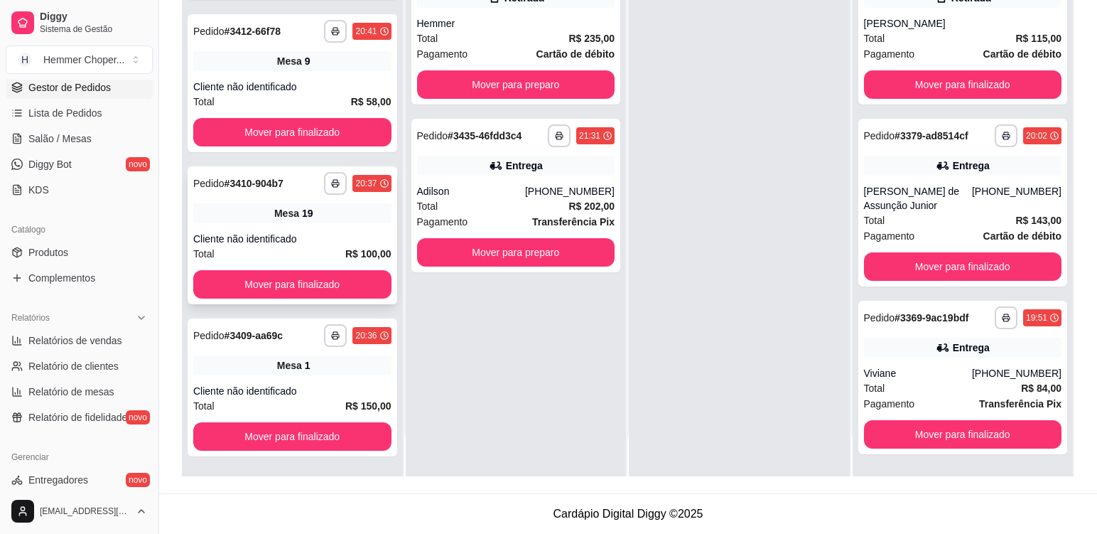
click at [327, 220] on div "Mesa 19" at bounding box center [292, 213] width 198 height 20
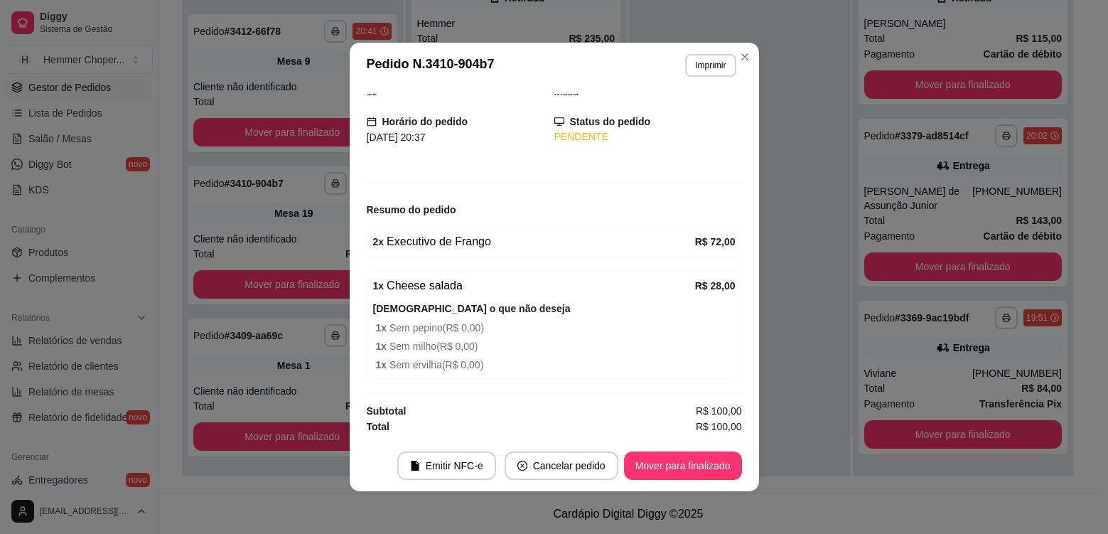
scroll to position [545, 0]
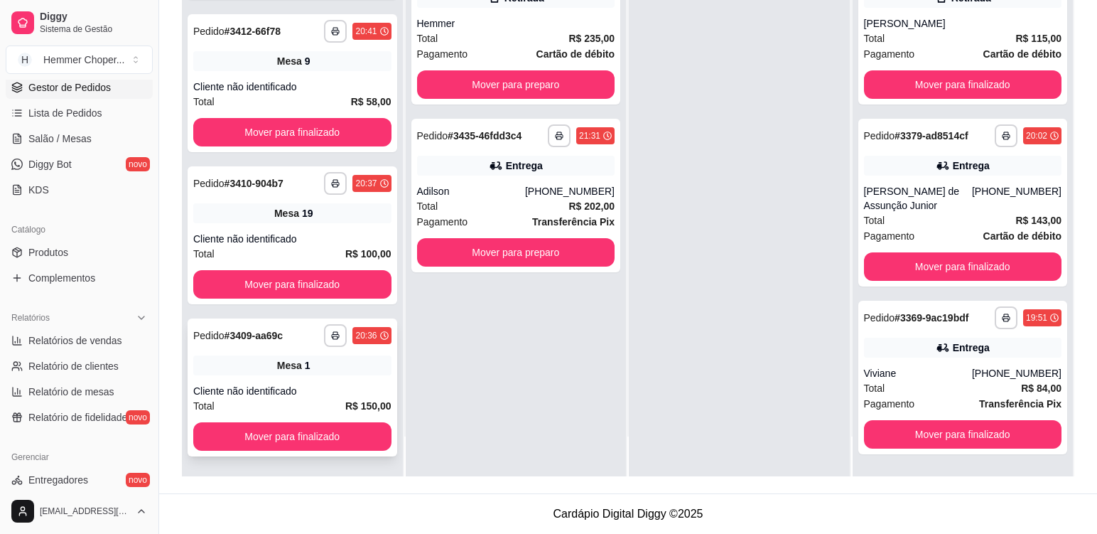
click at [337, 374] on div "Mesa 1" at bounding box center [292, 365] width 198 height 20
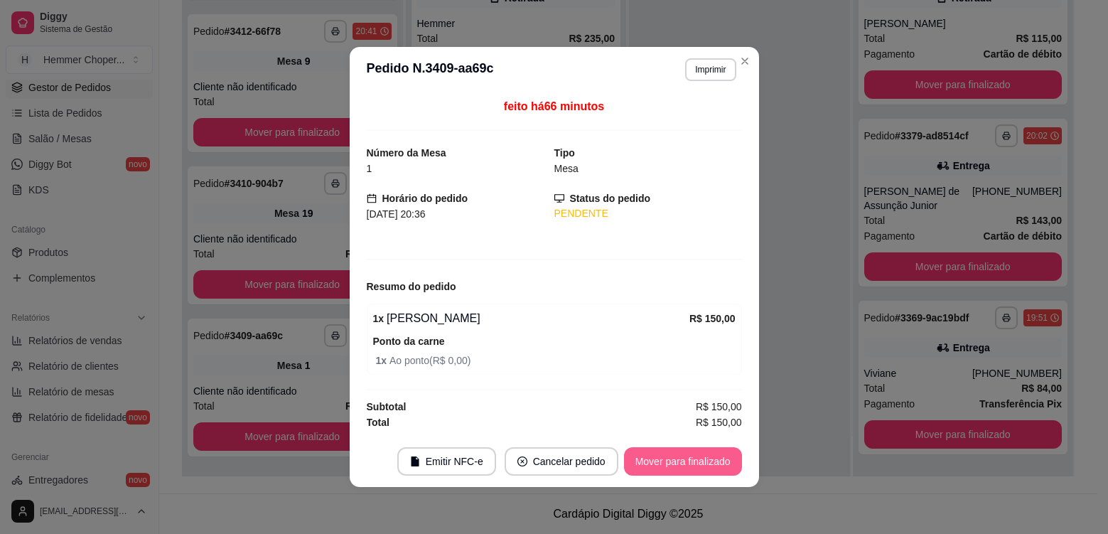
click at [683, 461] on button "Mover para finalizado" at bounding box center [683, 461] width 118 height 28
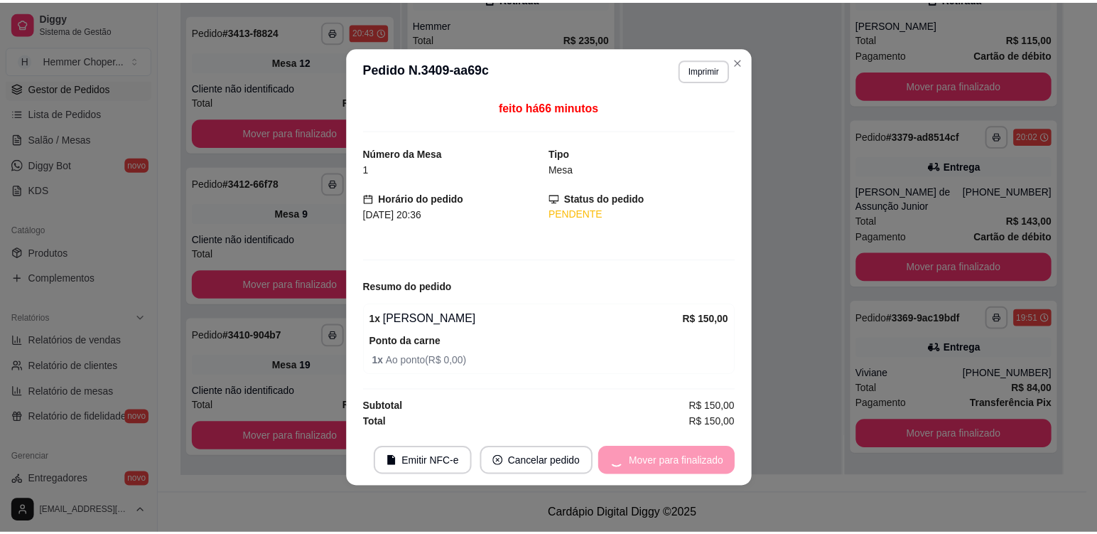
scroll to position [393, 0]
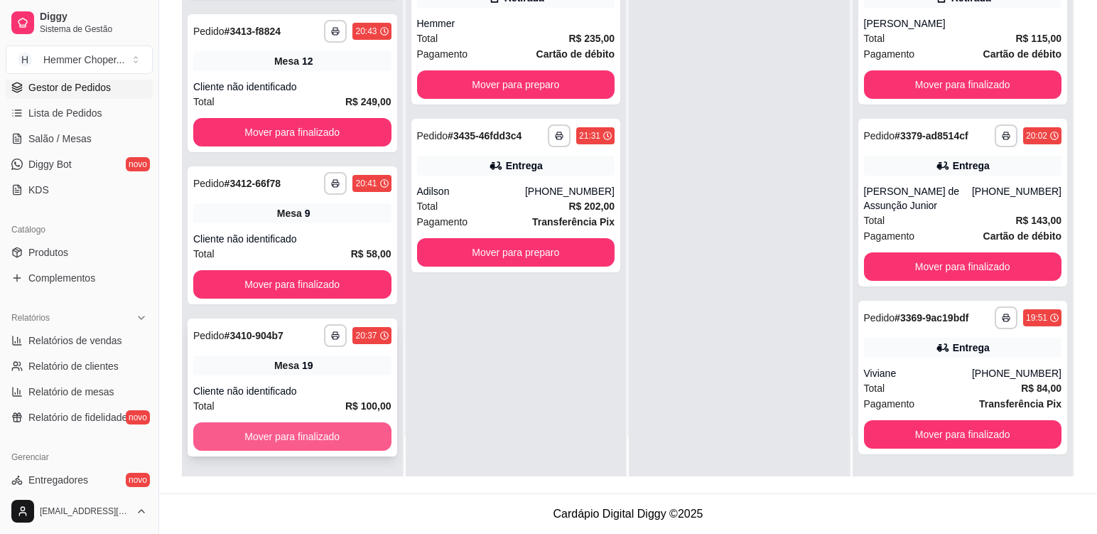
click at [306, 443] on button "Mover para finalizado" at bounding box center [292, 436] width 198 height 28
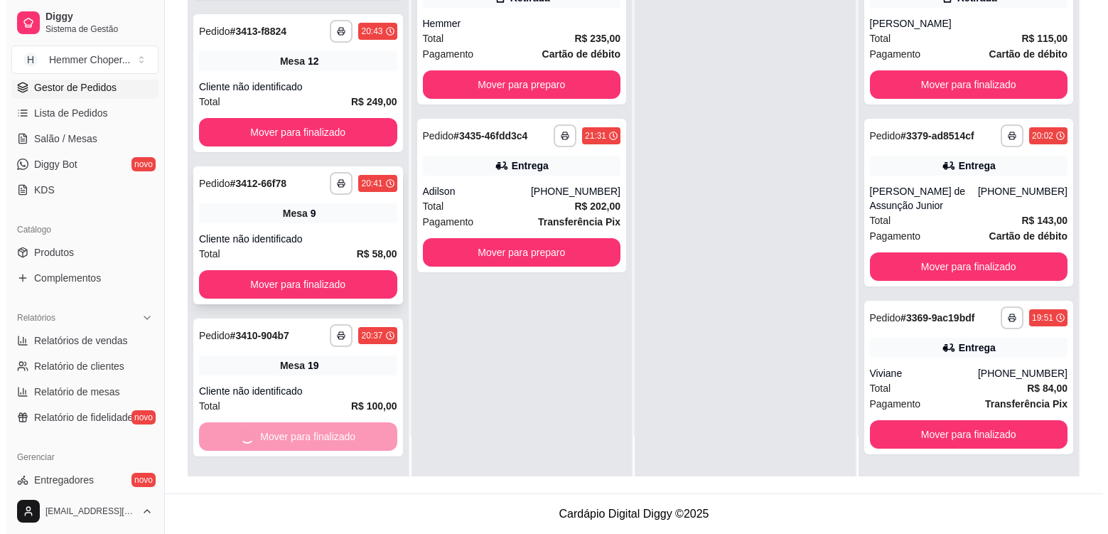
scroll to position [241, 0]
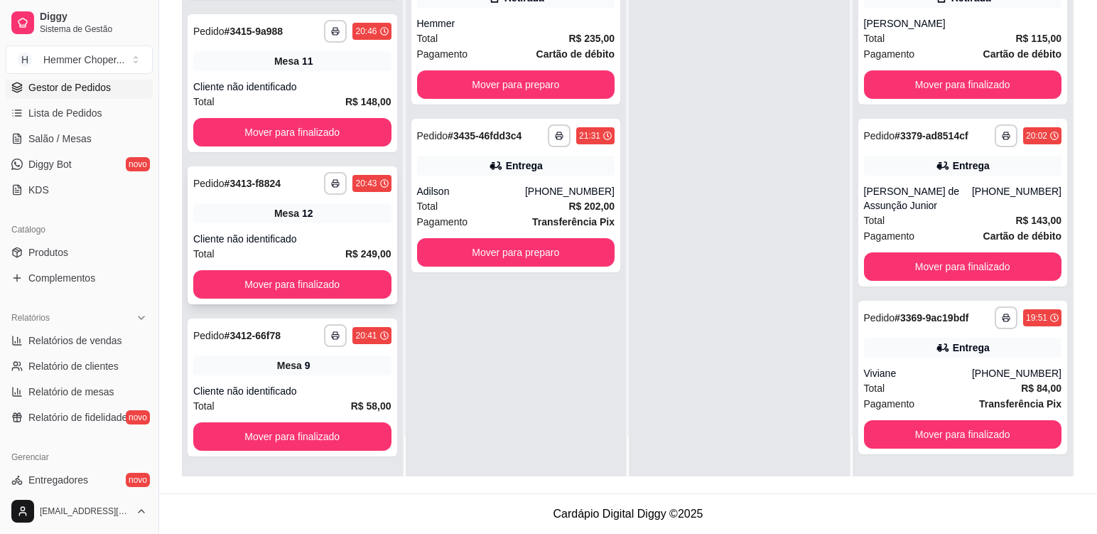
click at [330, 237] on div "Cliente não identificado" at bounding box center [292, 239] width 198 height 14
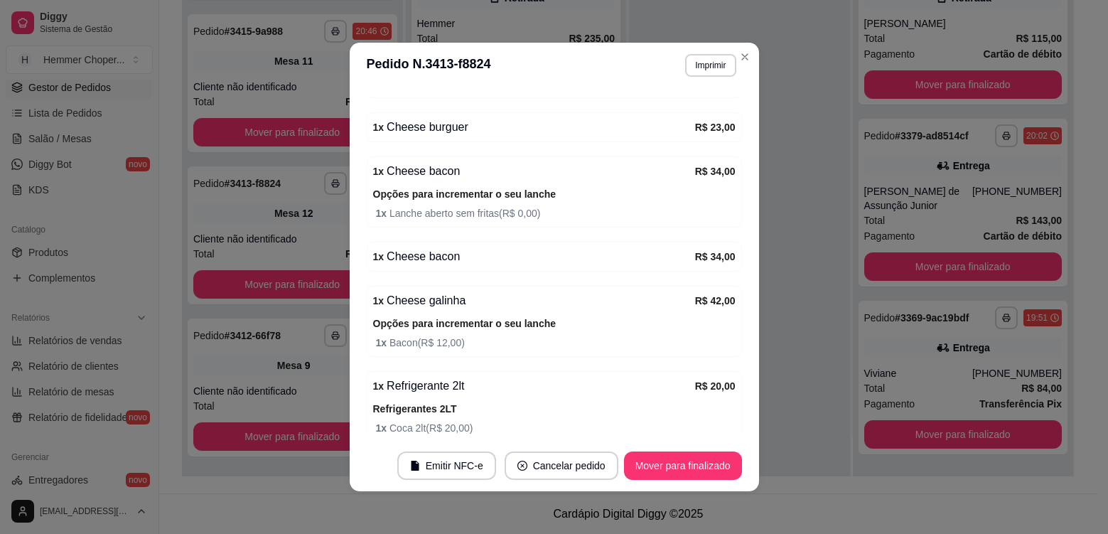
scroll to position [426, 0]
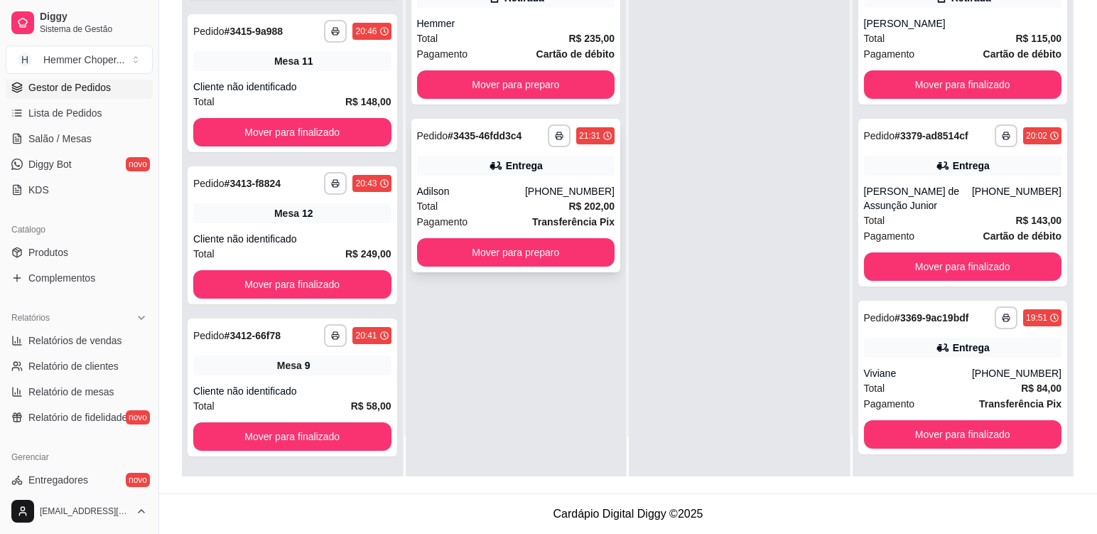
click at [485, 200] on div "Total R$ 202,00" at bounding box center [516, 206] width 198 height 16
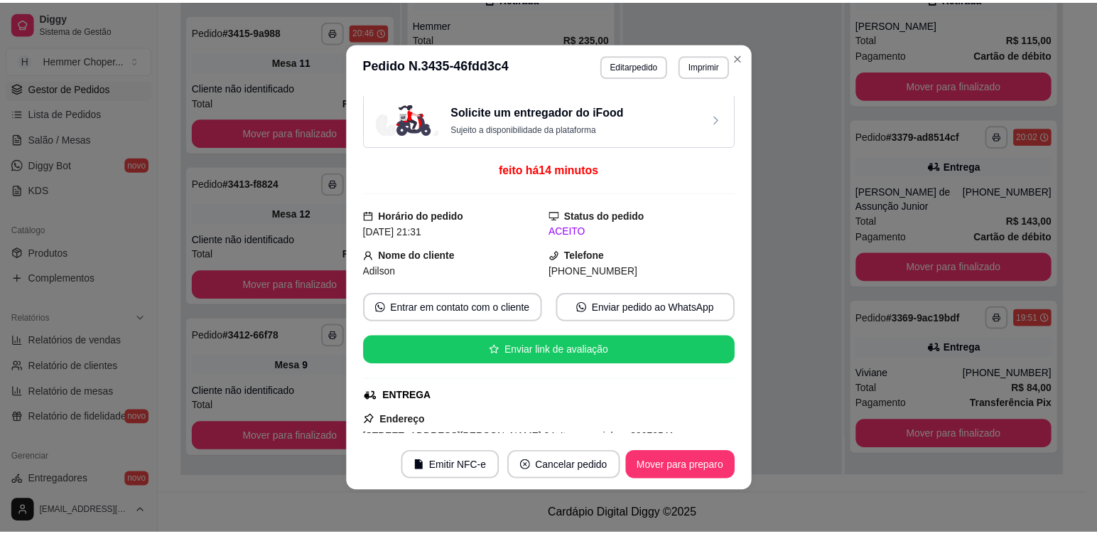
scroll to position [0, 0]
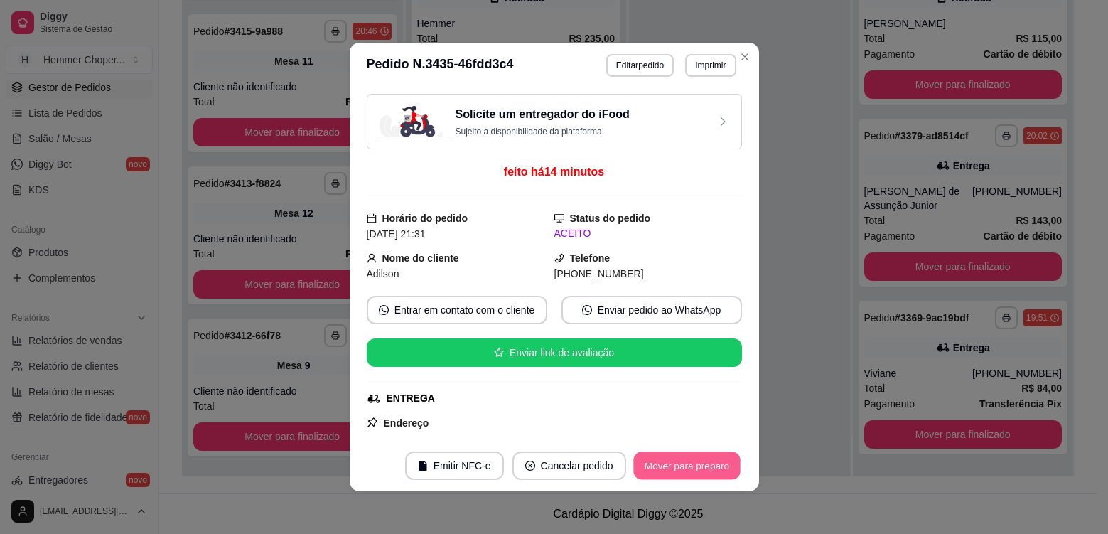
click at [686, 467] on button "Mover para preparo" at bounding box center [686, 466] width 107 height 28
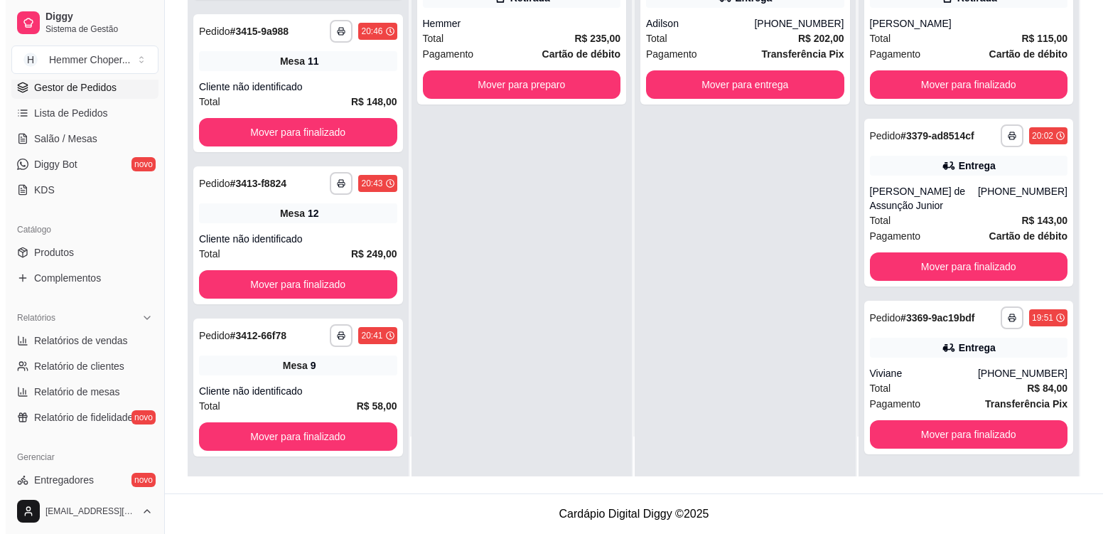
scroll to position [393, 0]
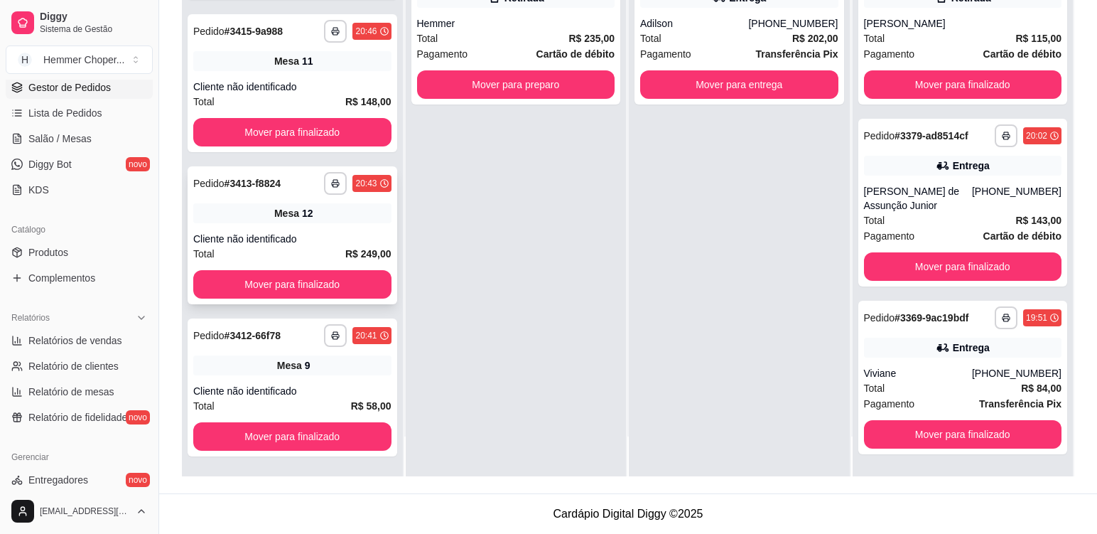
click at [362, 222] on div "Mesa 12" at bounding box center [292, 213] width 198 height 20
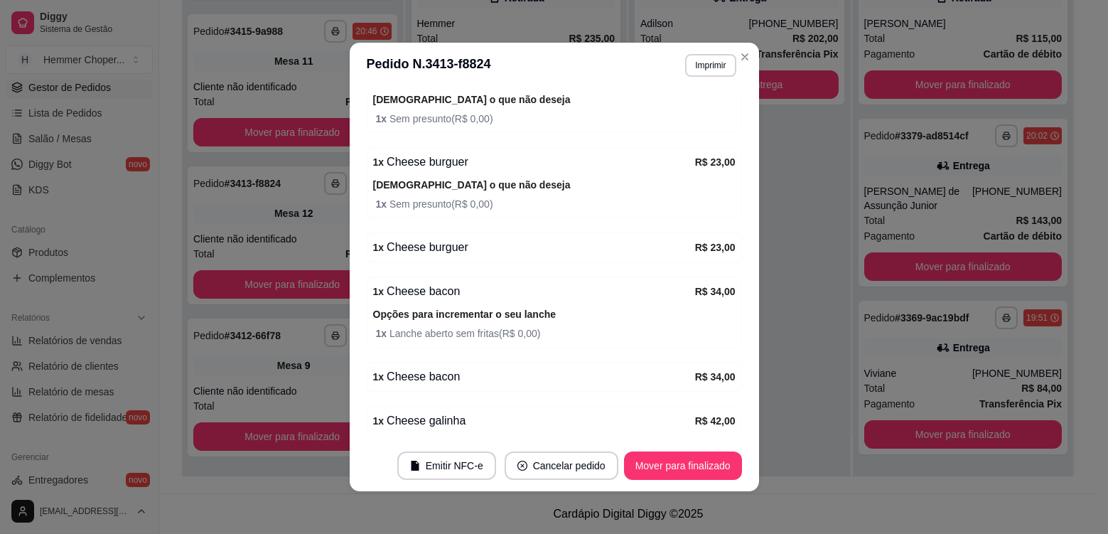
scroll to position [284, 0]
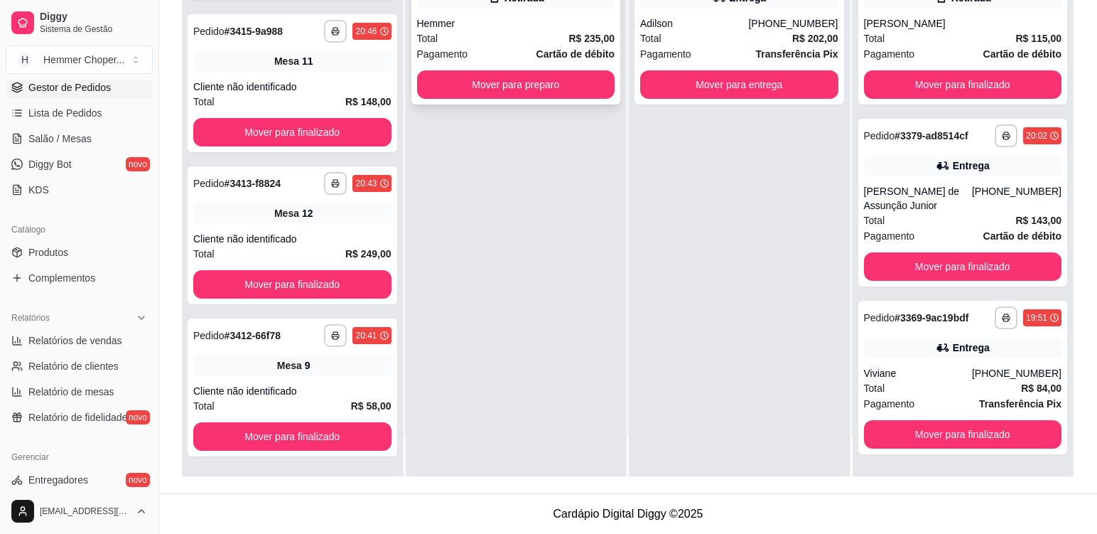
click at [514, 38] on div "Total R$ 235,00" at bounding box center [516, 39] width 198 height 16
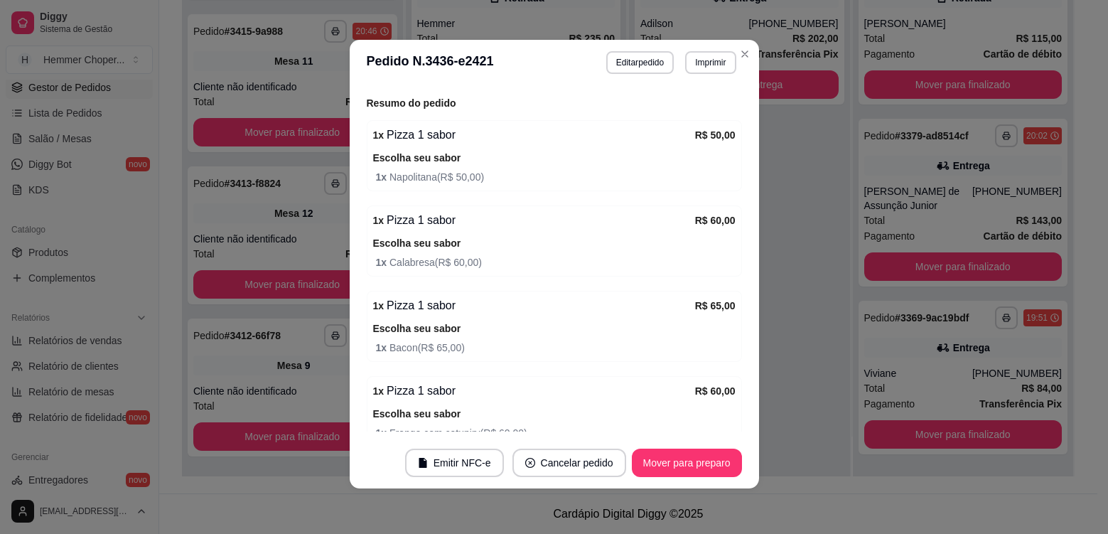
scroll to position [355, 0]
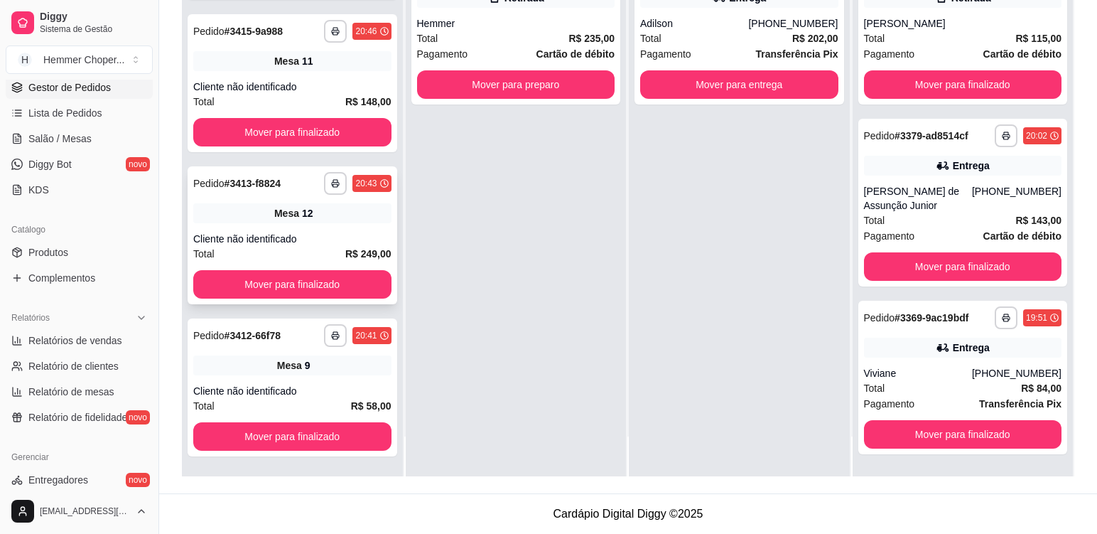
click at [312, 229] on div "**********" at bounding box center [293, 235] width 210 height 138
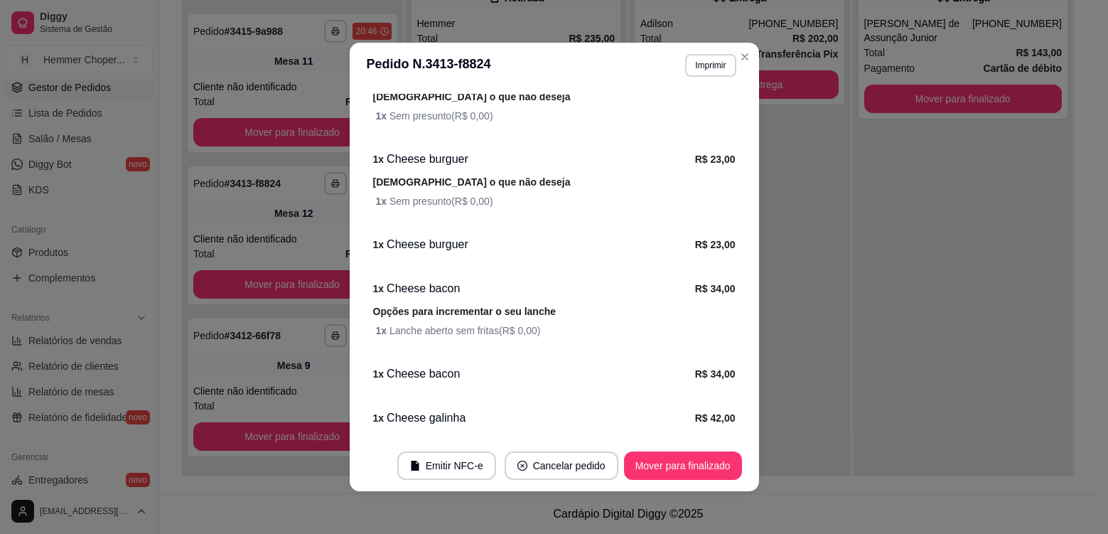
scroll to position [89, 0]
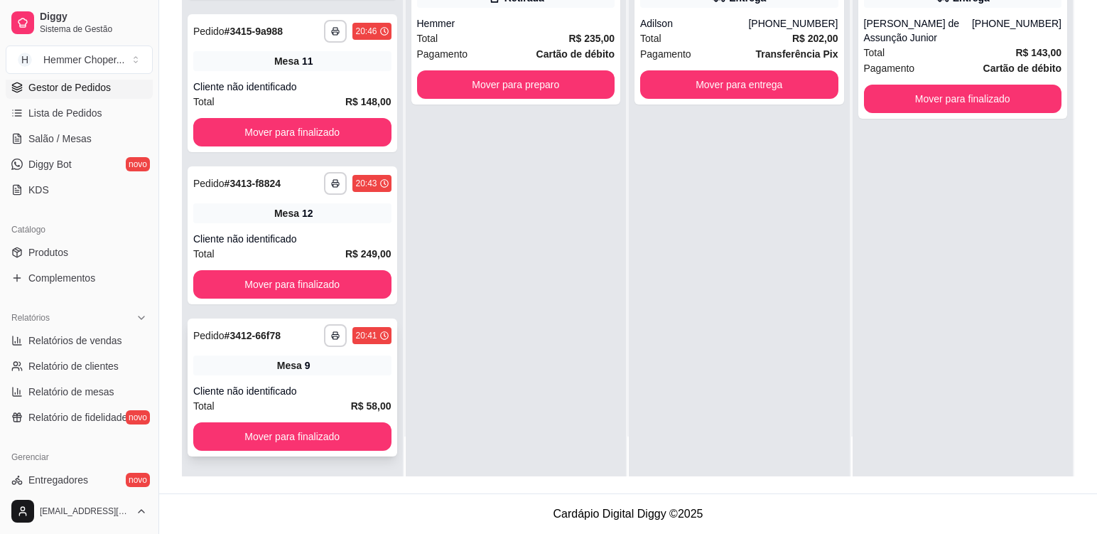
click at [318, 373] on div "Mesa 9" at bounding box center [292, 365] width 198 height 20
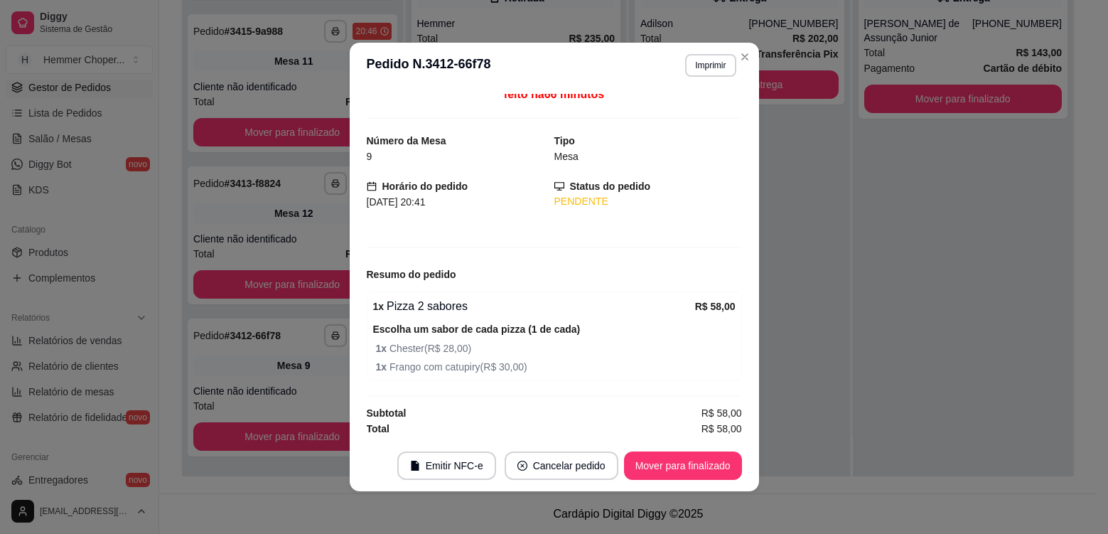
scroll to position [10, 0]
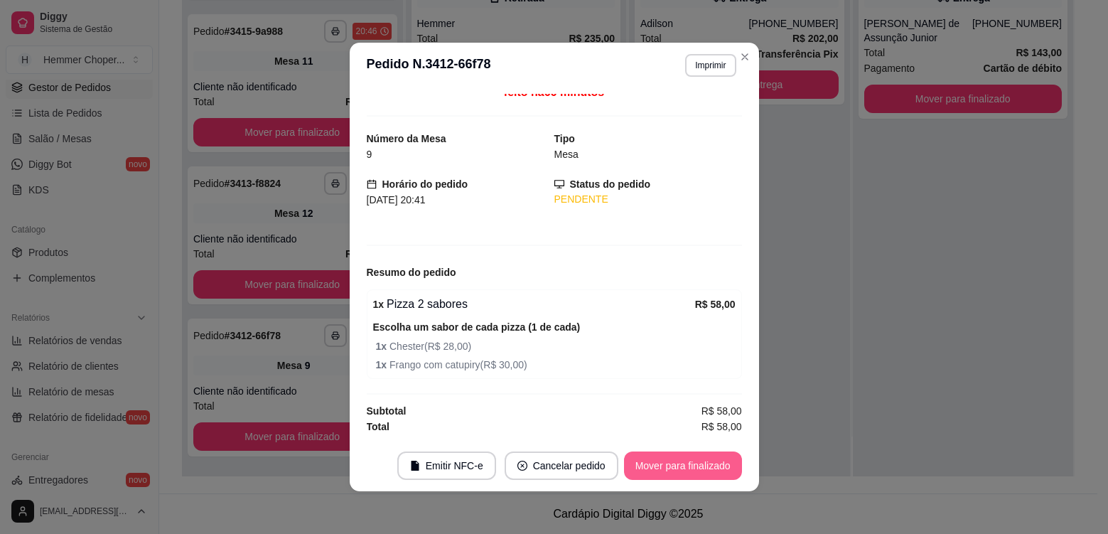
click at [677, 465] on button "Mover para finalizado" at bounding box center [683, 465] width 118 height 28
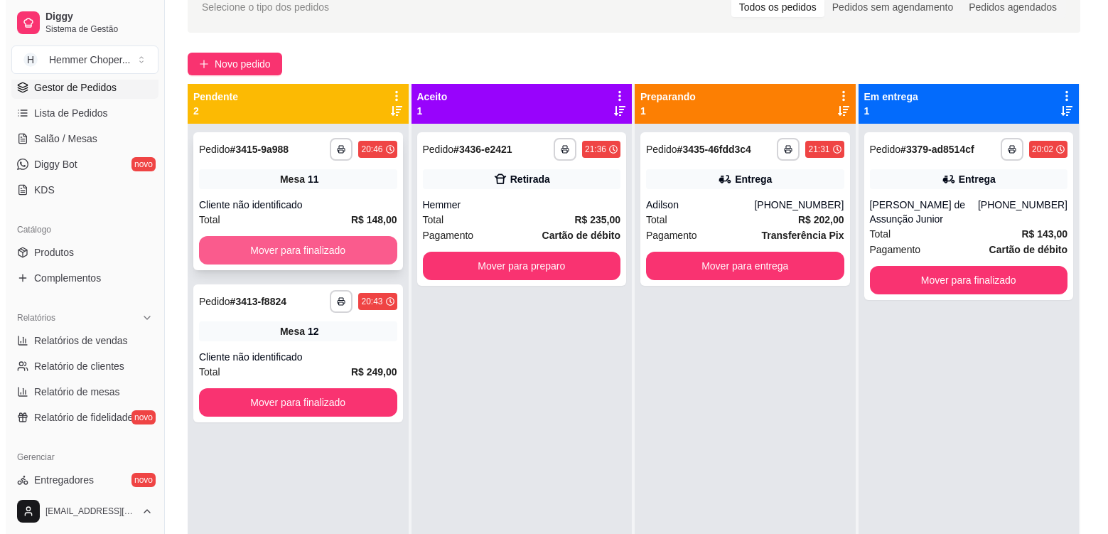
scroll to position [75, 0]
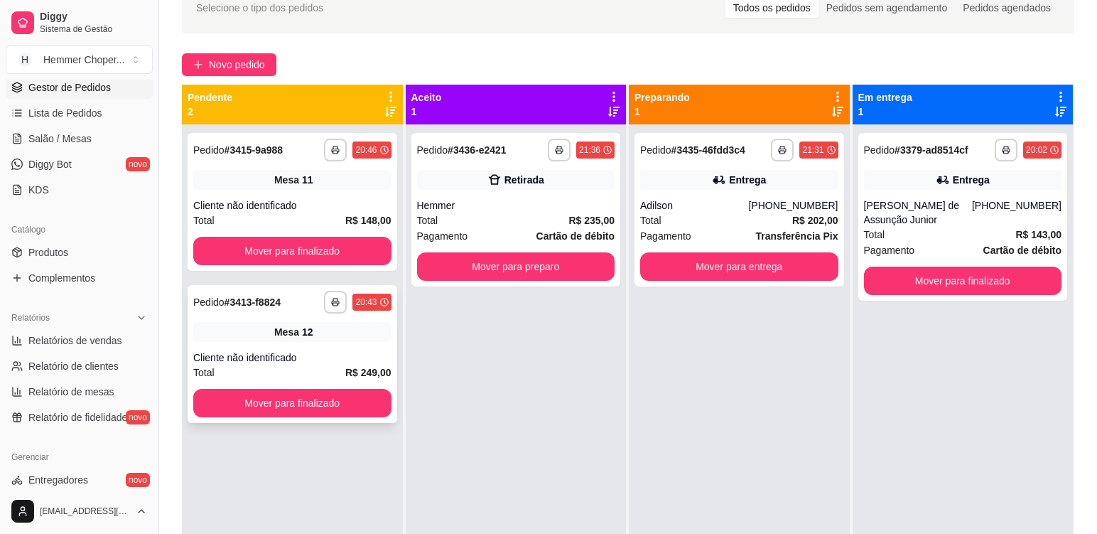
click at [335, 335] on div "Mesa 12" at bounding box center [292, 332] width 198 height 20
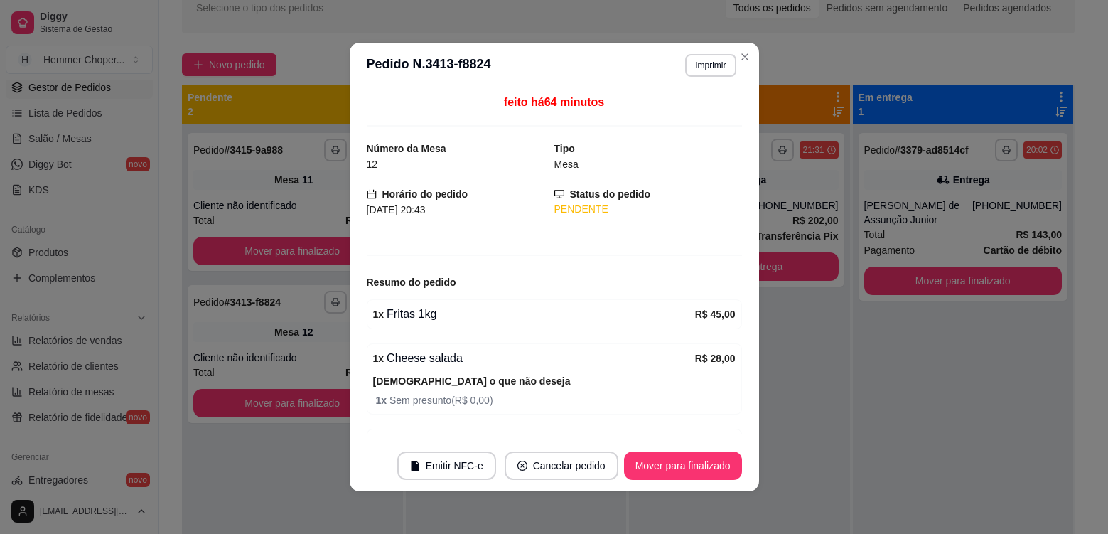
scroll to position [284, 0]
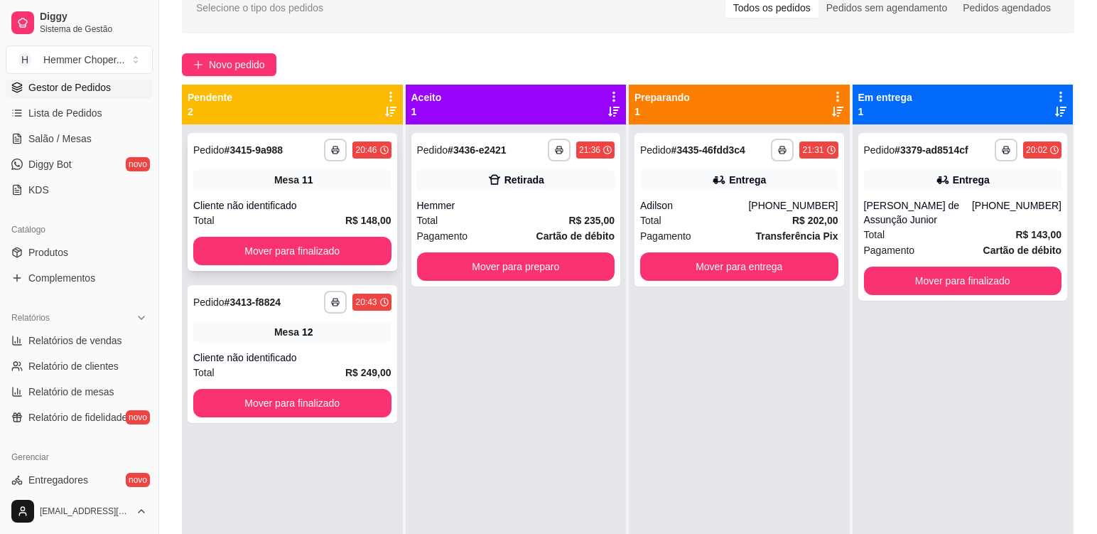
click at [349, 188] on div "Mesa 11" at bounding box center [292, 180] width 198 height 20
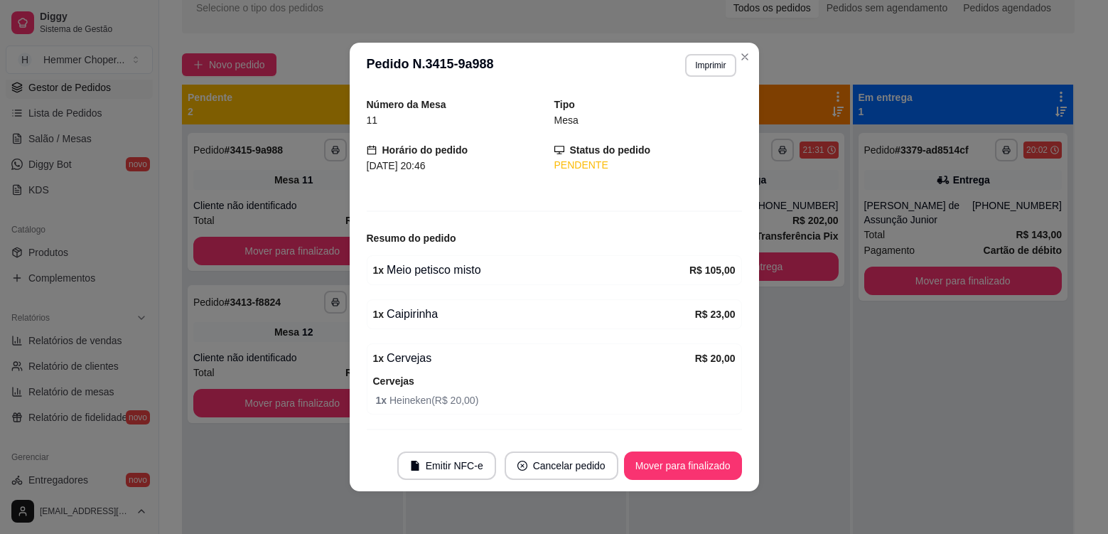
scroll to position [80, 0]
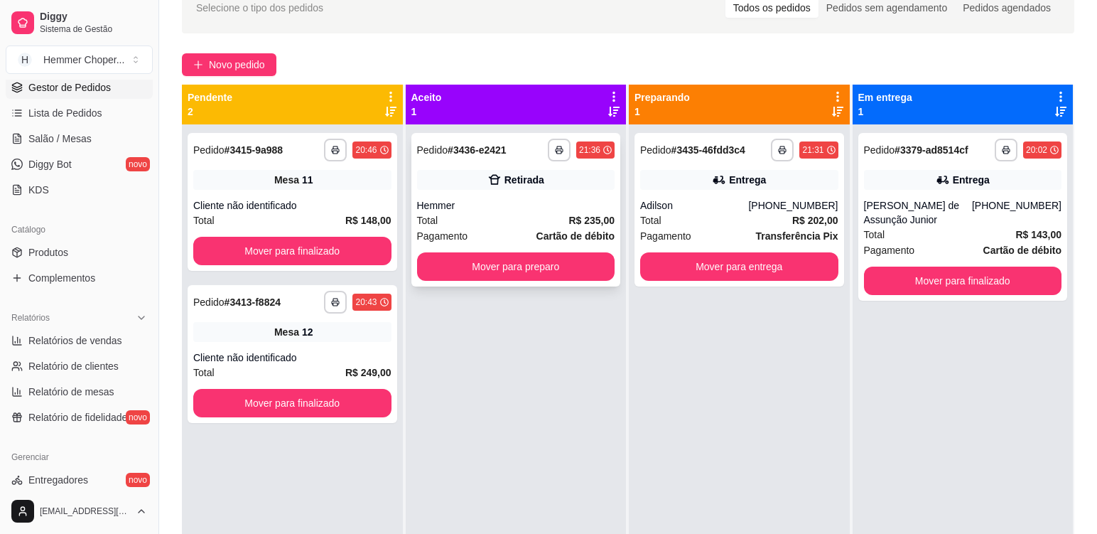
click at [515, 210] on div "Hemmer" at bounding box center [516, 205] width 198 height 14
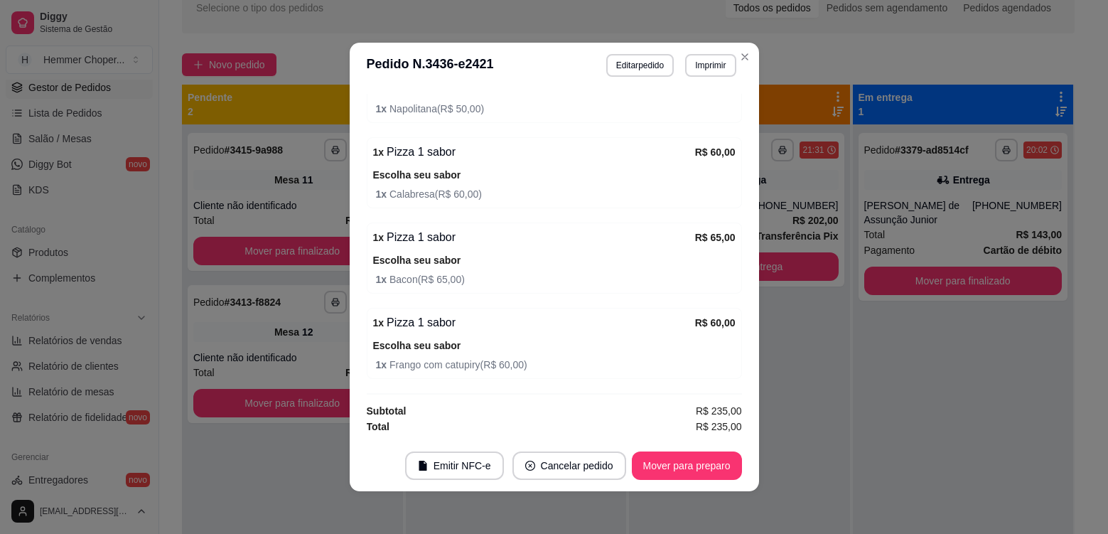
scroll to position [142, 0]
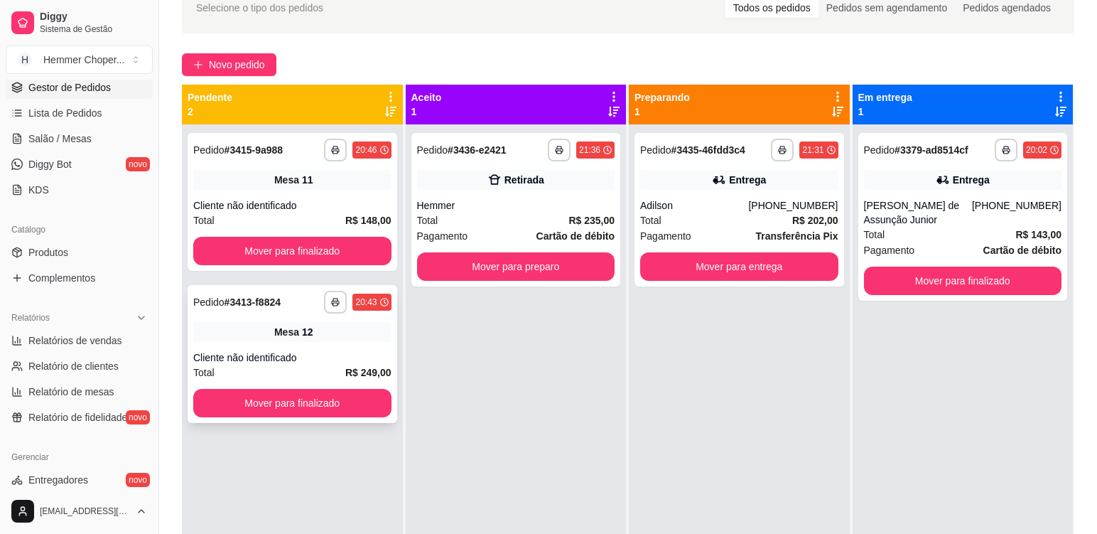
click at [252, 333] on div "Mesa 12" at bounding box center [292, 332] width 198 height 20
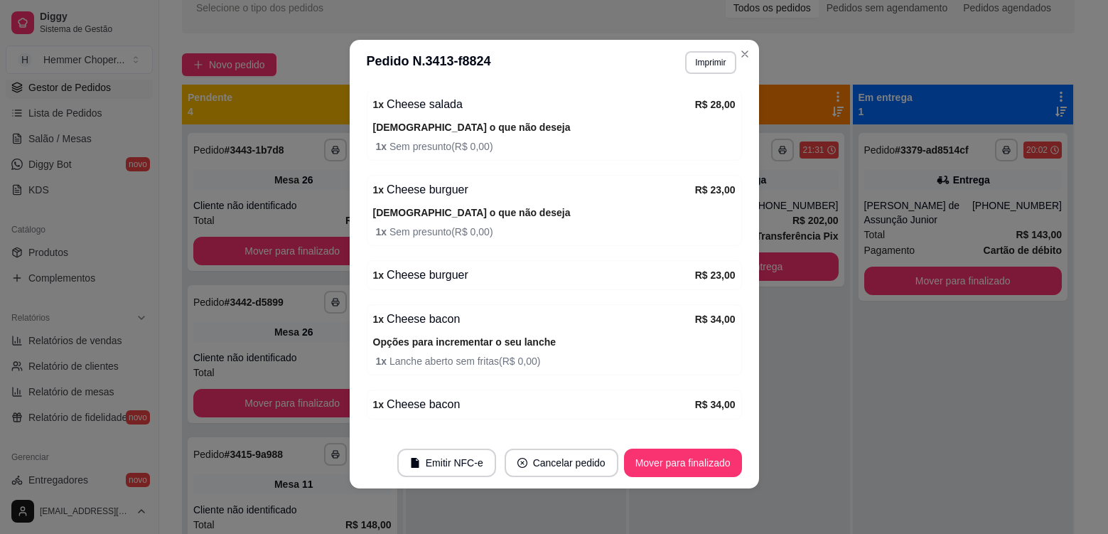
scroll to position [252, 0]
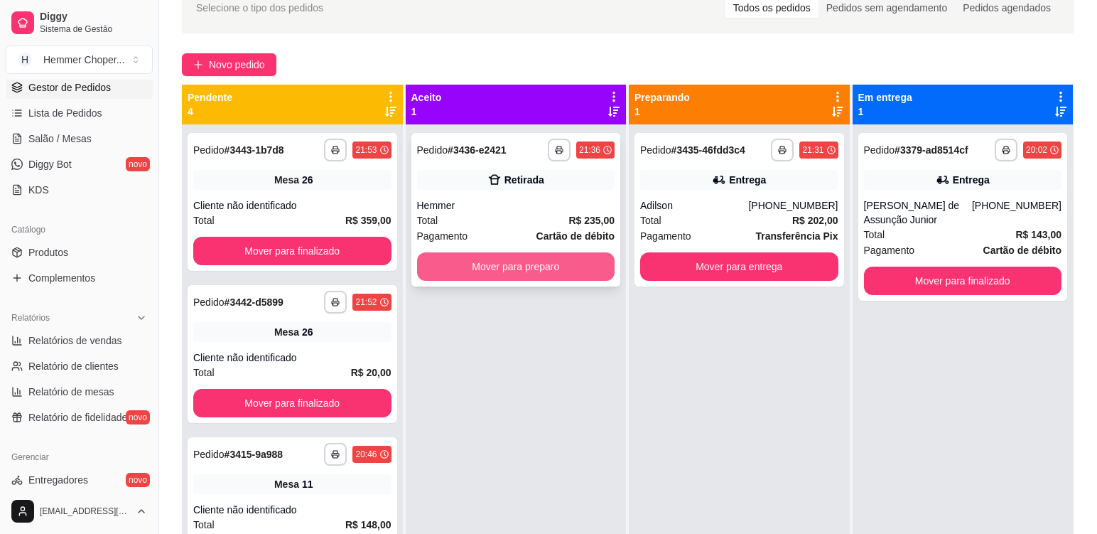
click at [507, 266] on button "Mover para preparo" at bounding box center [516, 266] width 198 height 28
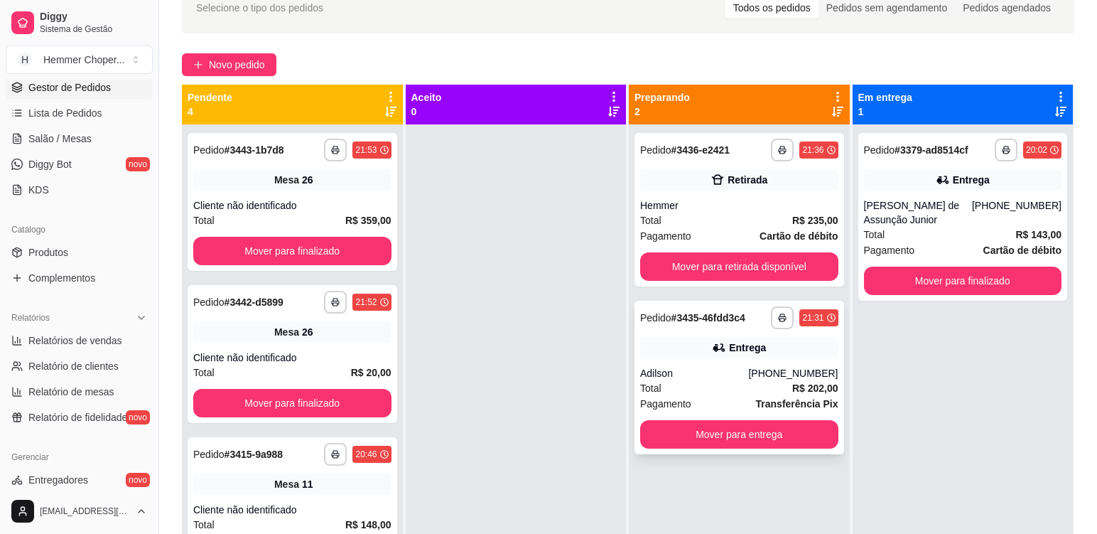
click at [705, 381] on div "Total R$ 202,00" at bounding box center [739, 388] width 198 height 16
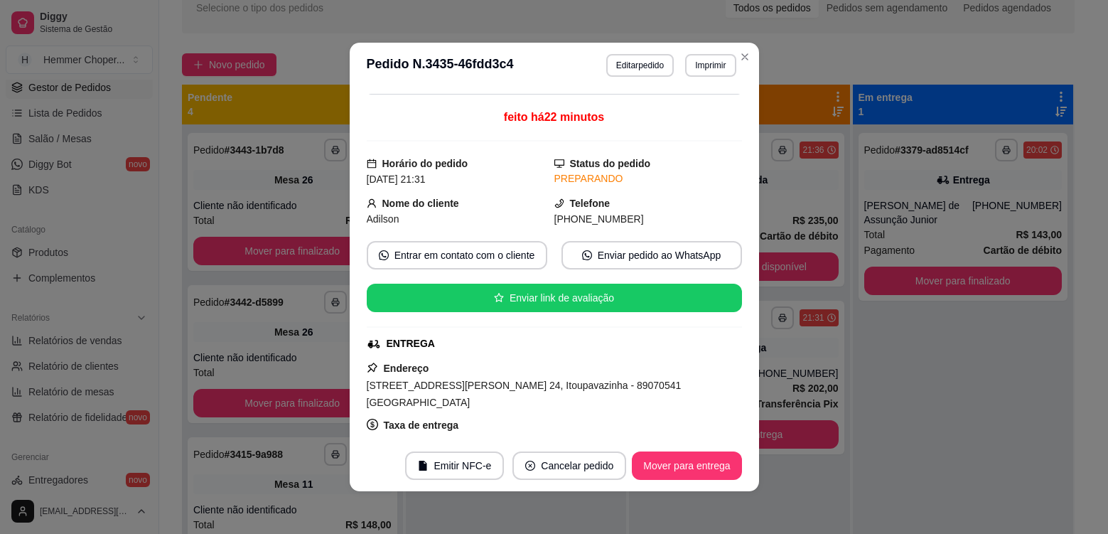
scroll to position [71, 0]
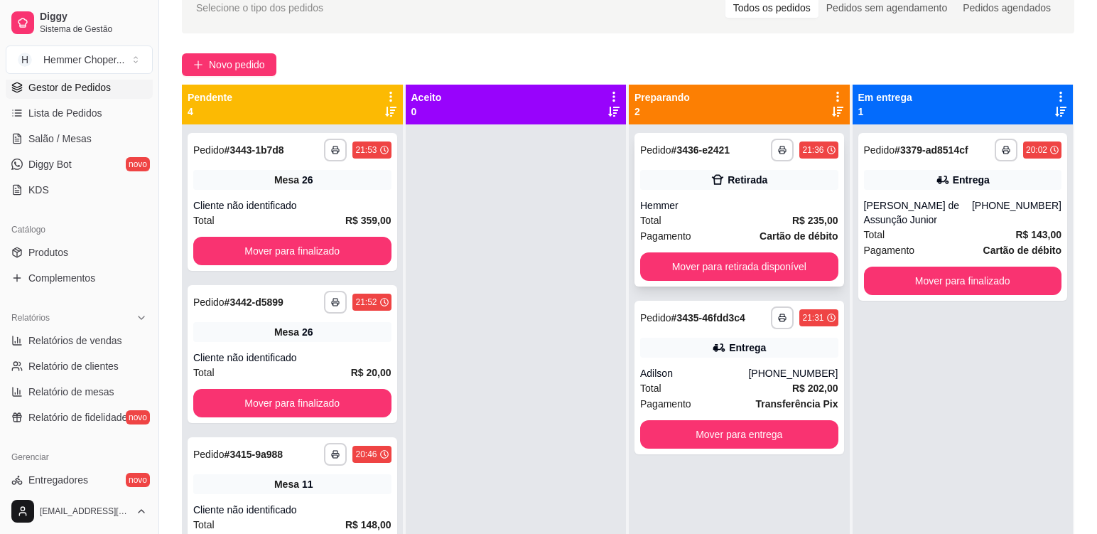
click at [722, 220] on div "Total R$ 235,00" at bounding box center [739, 220] width 198 height 16
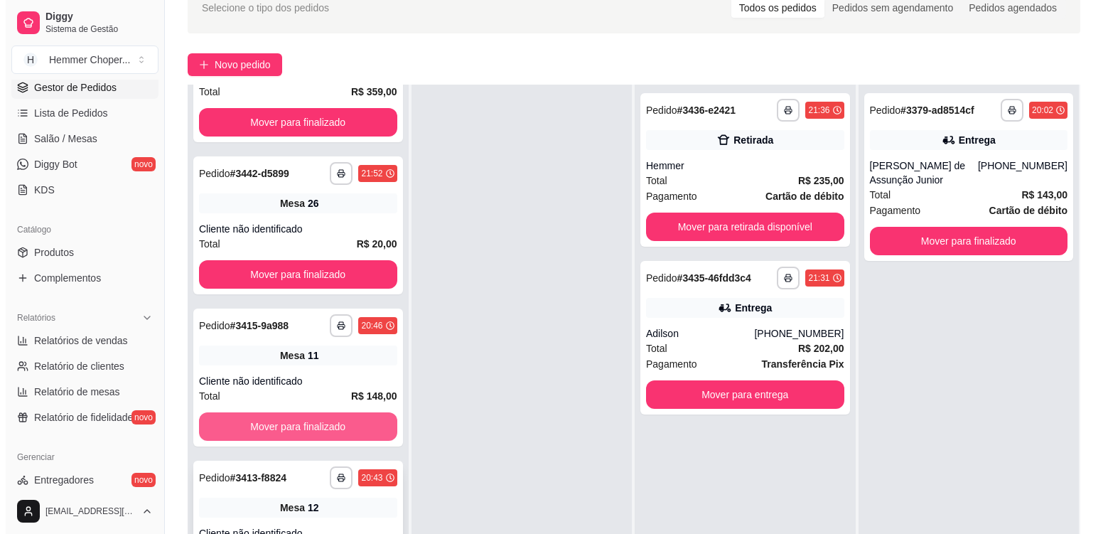
scroll to position [217, 0]
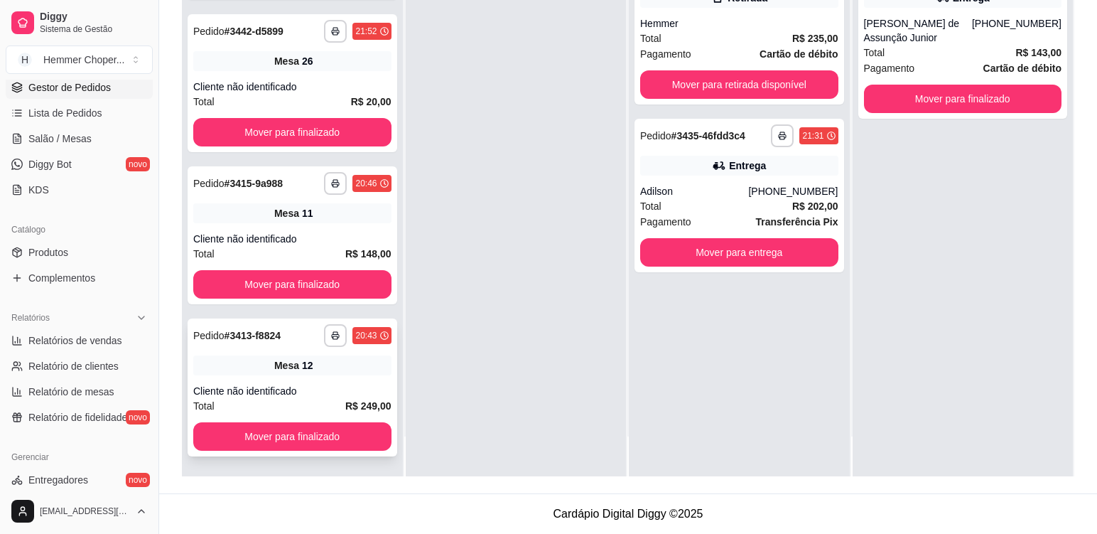
click at [345, 375] on div "**********" at bounding box center [293, 387] width 210 height 138
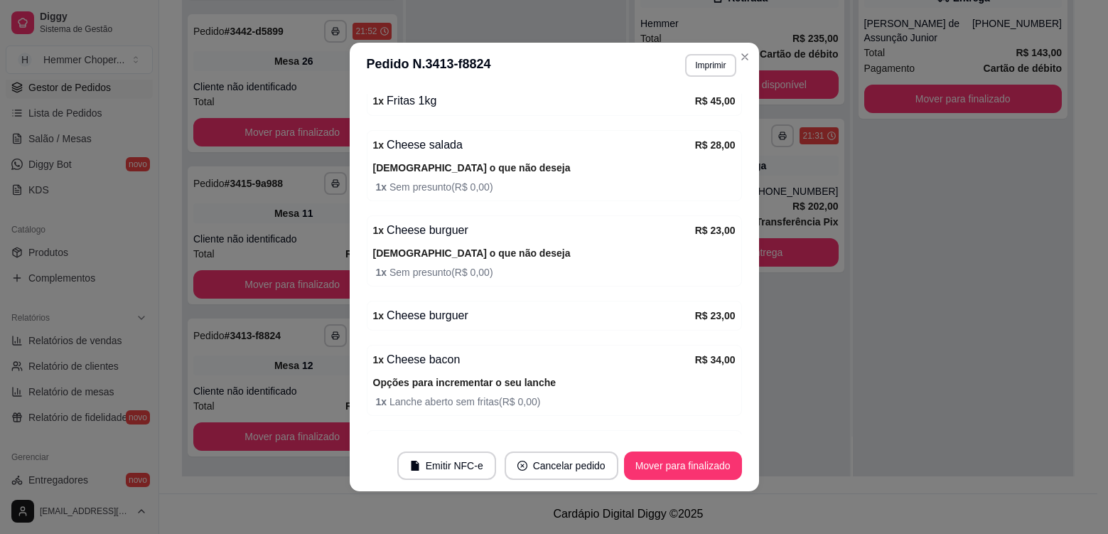
scroll to position [355, 0]
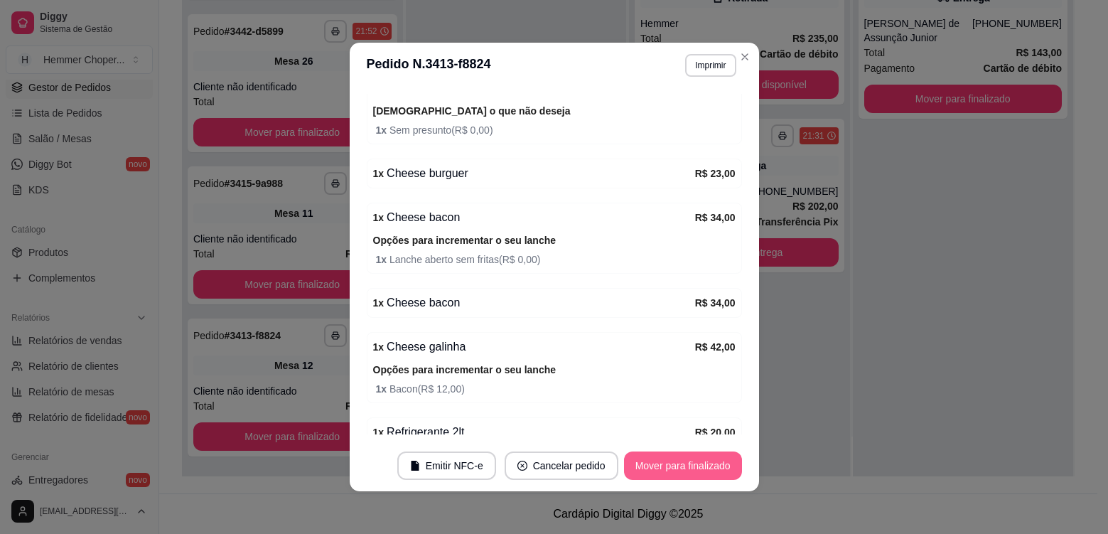
click at [697, 461] on button "Mover para finalizado" at bounding box center [683, 465] width 118 height 28
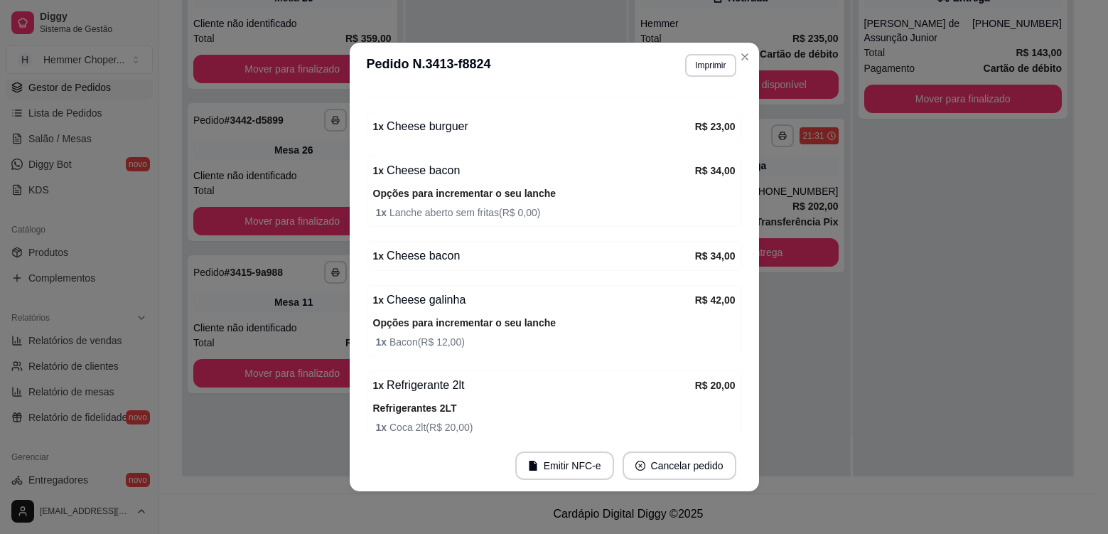
scroll to position [308, 0]
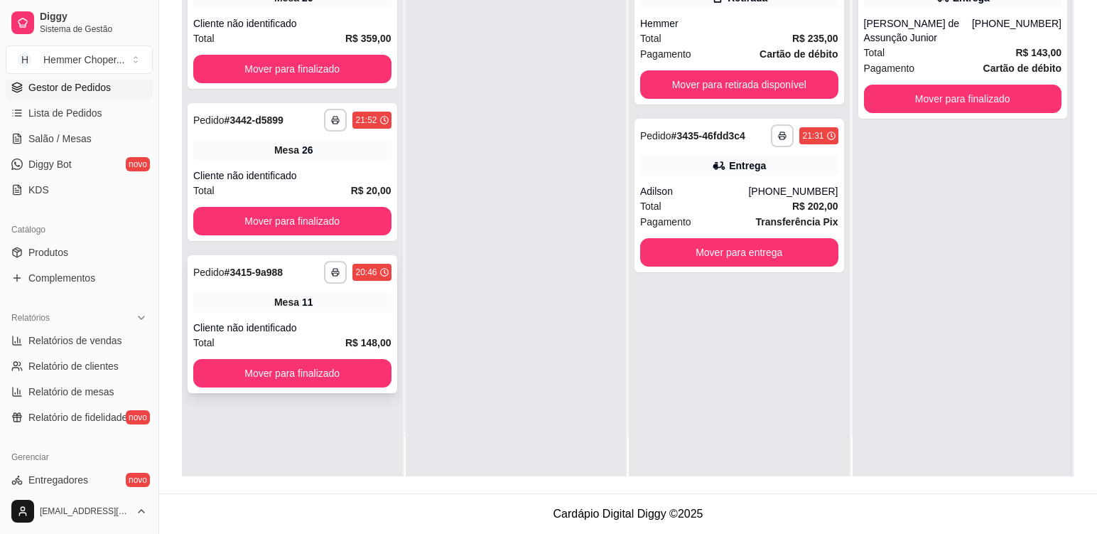
click at [353, 317] on div "**********" at bounding box center [293, 324] width 210 height 138
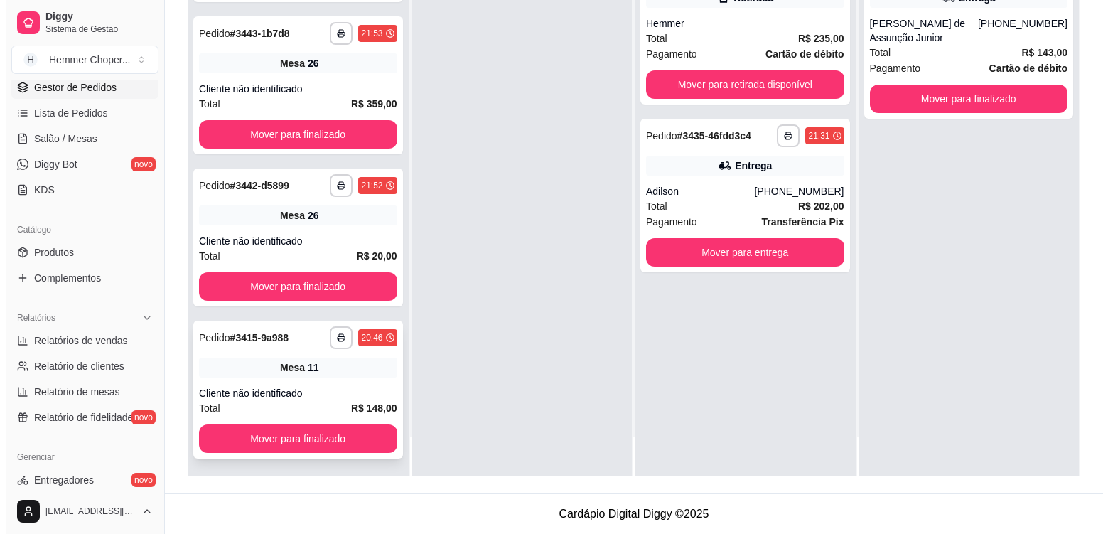
scroll to position [89, 0]
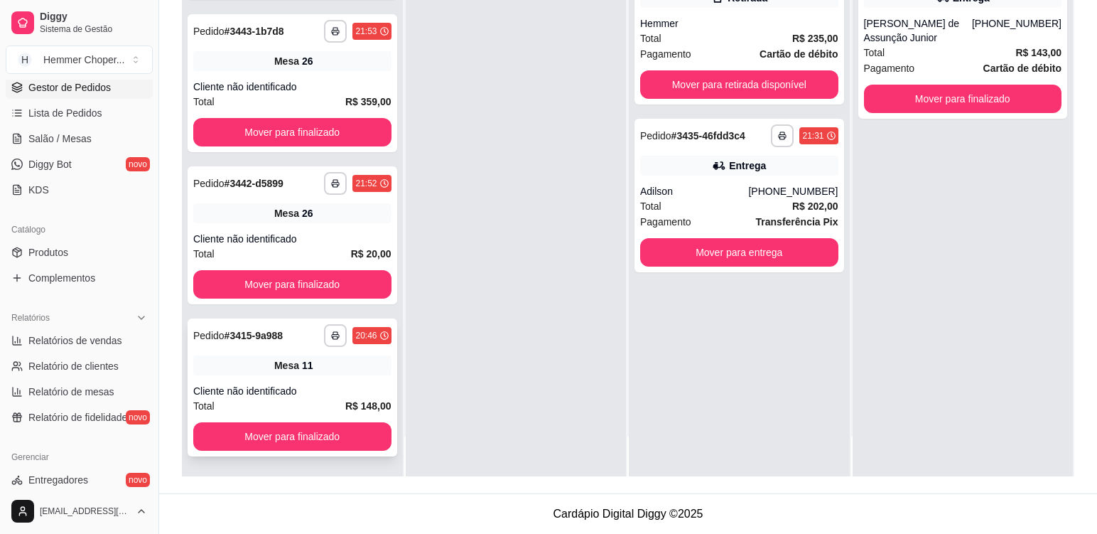
click at [353, 383] on div "**********" at bounding box center [293, 387] width 210 height 138
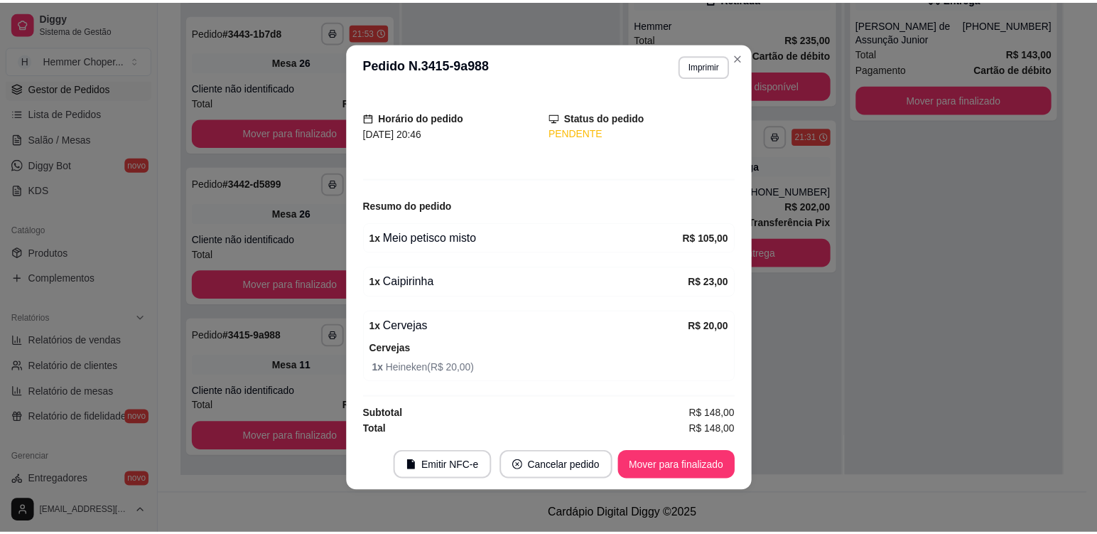
scroll to position [80, 0]
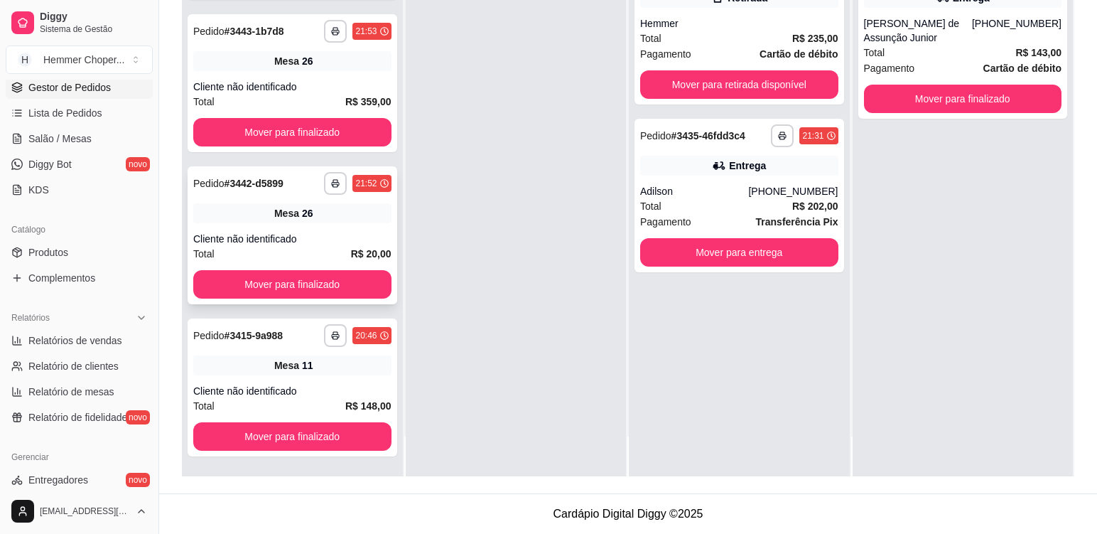
click at [322, 244] on div "Cliente não identificado" at bounding box center [292, 239] width 198 height 14
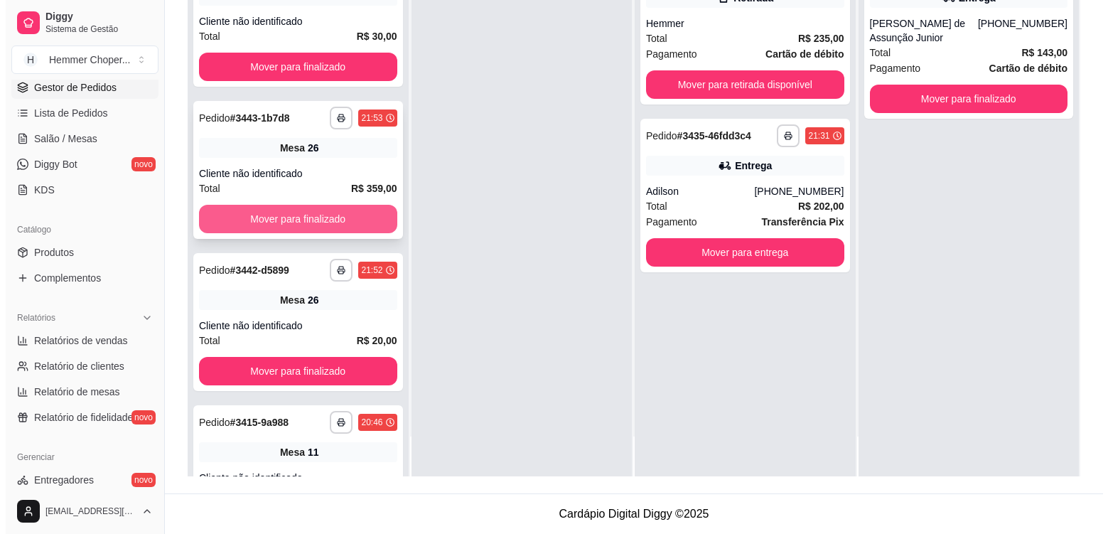
scroll to position [0, 0]
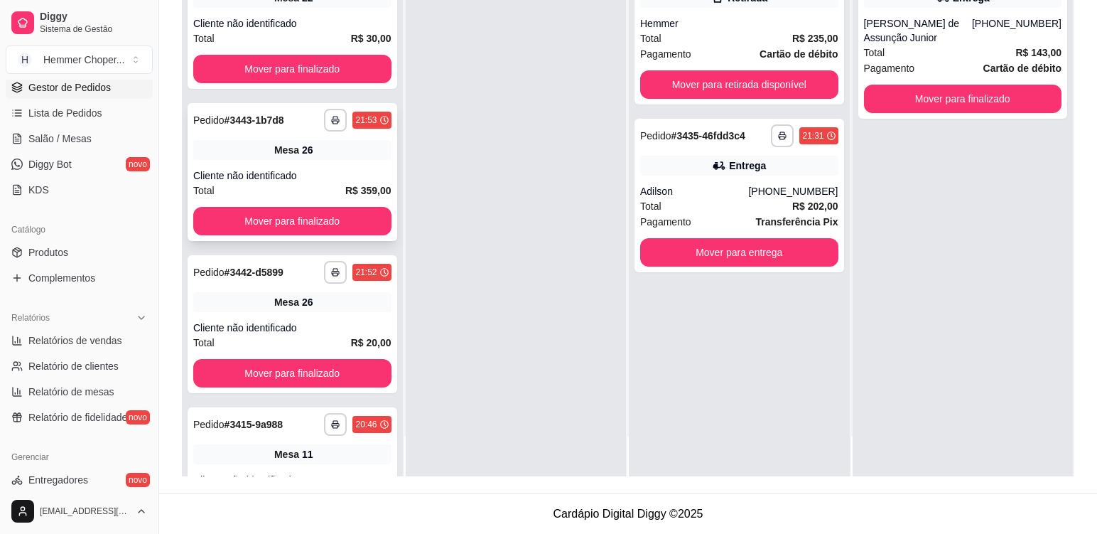
click at [304, 164] on div "**********" at bounding box center [293, 172] width 210 height 138
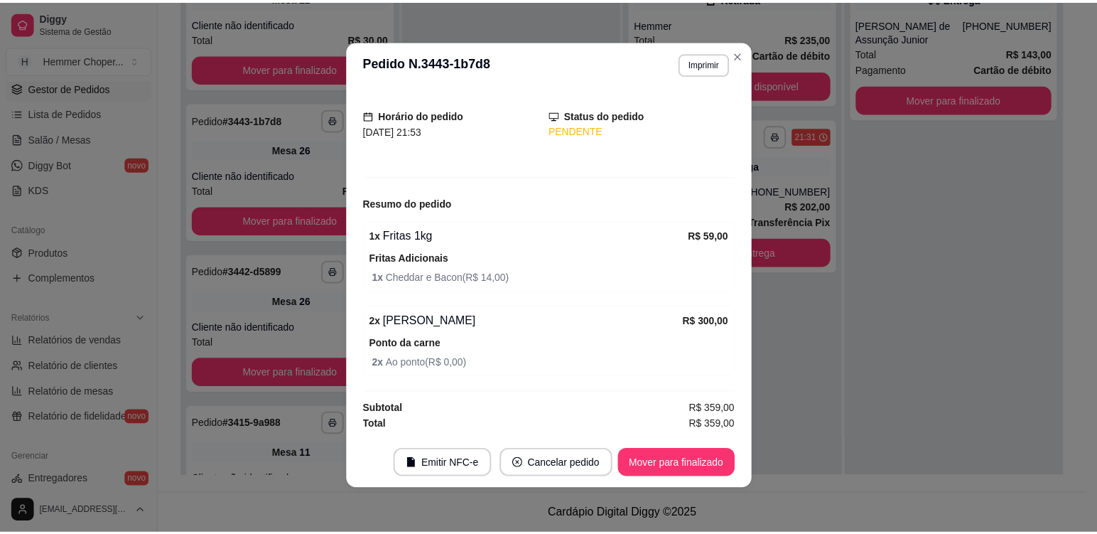
scroll to position [3, 0]
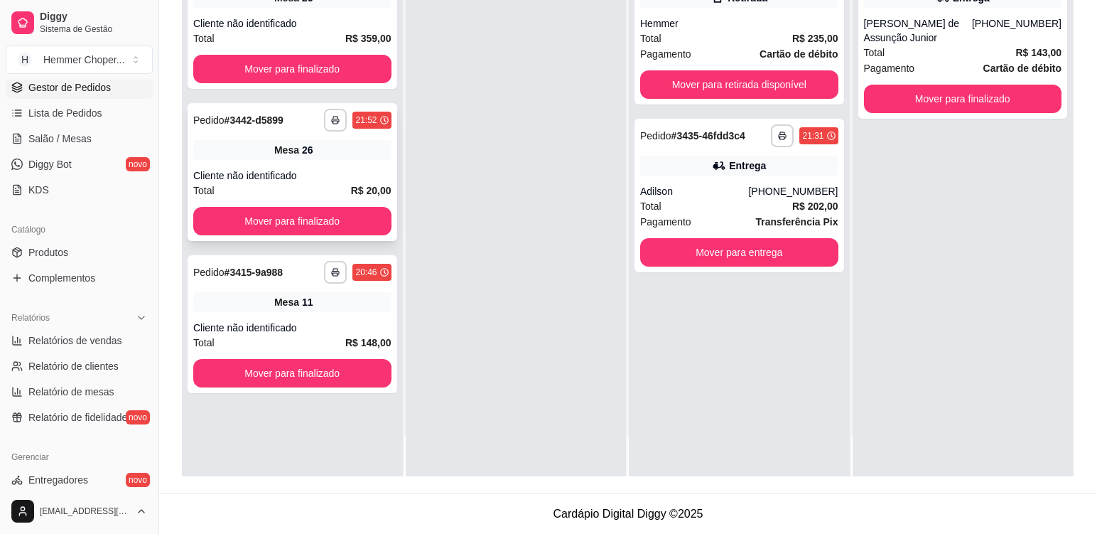
click at [323, 156] on div "Mesa 26" at bounding box center [292, 150] width 198 height 20
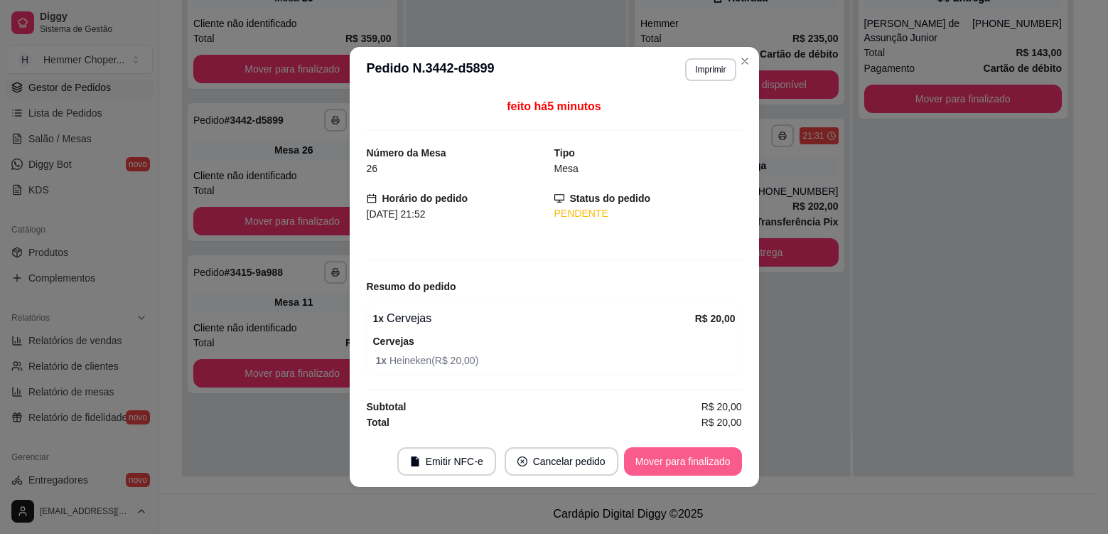
click at [687, 461] on button "Mover para finalizado" at bounding box center [683, 461] width 118 height 28
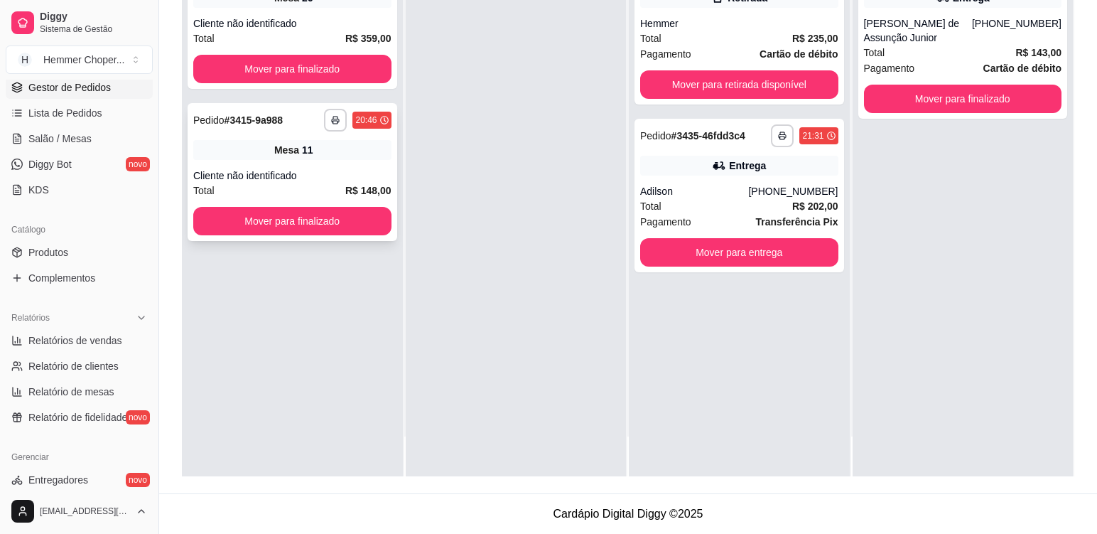
click at [352, 162] on div "**********" at bounding box center [293, 172] width 210 height 138
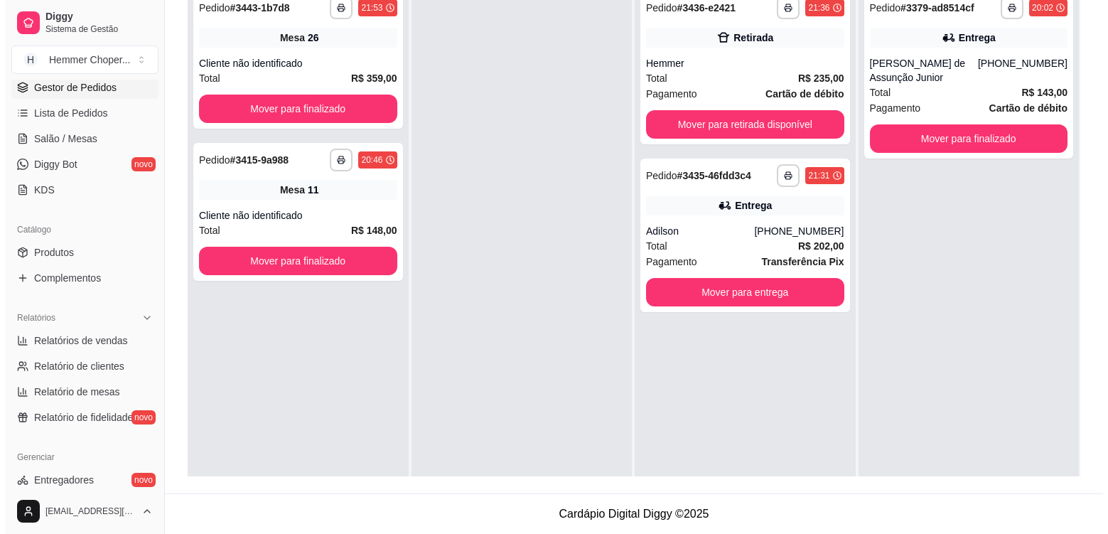
scroll to position [4, 0]
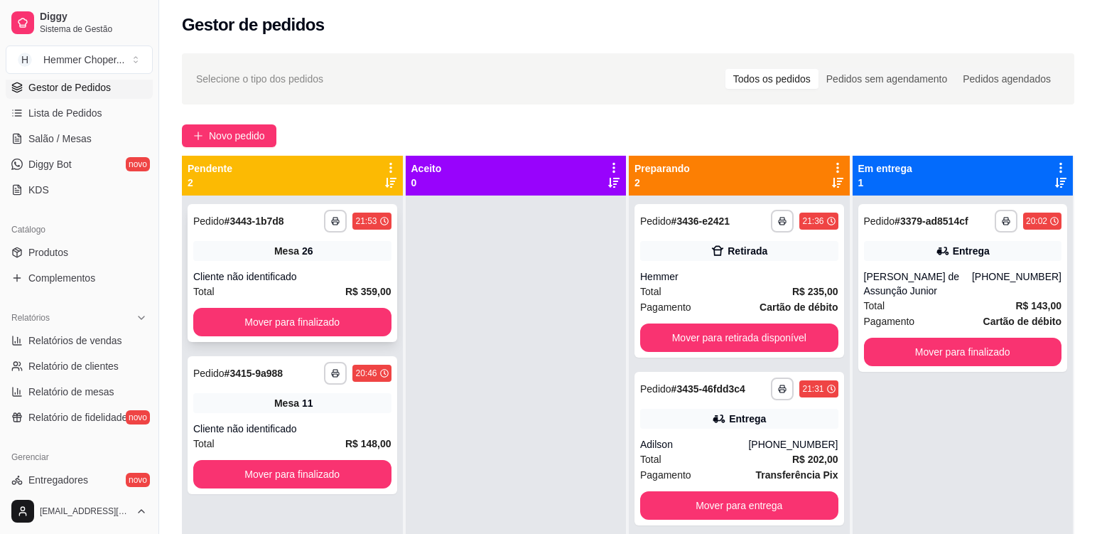
click at [331, 264] on div "**********" at bounding box center [293, 273] width 210 height 138
click at [772, 286] on div "Total R$ 235,00" at bounding box center [739, 291] width 198 height 16
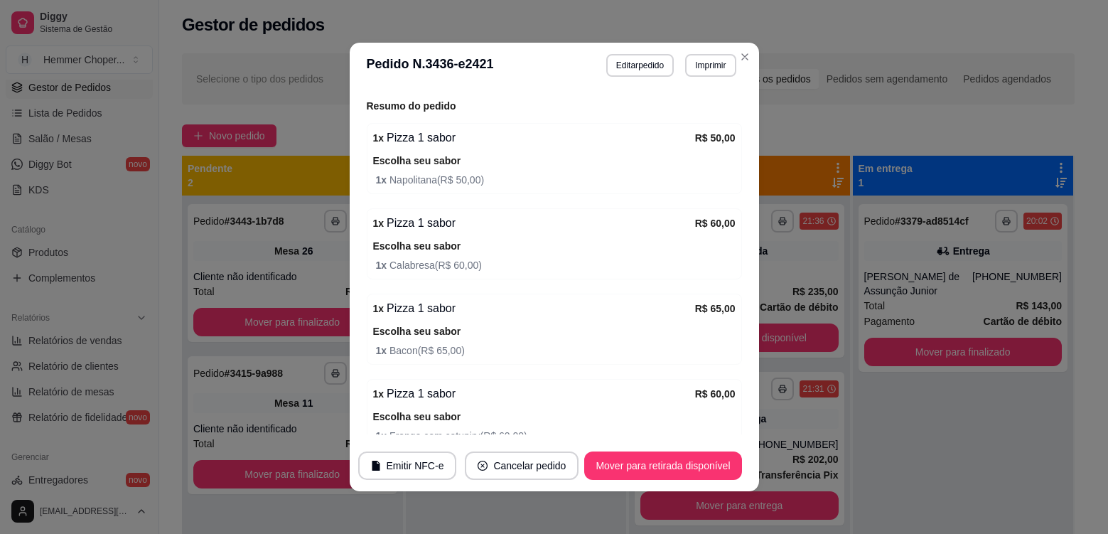
scroll to position [355, 0]
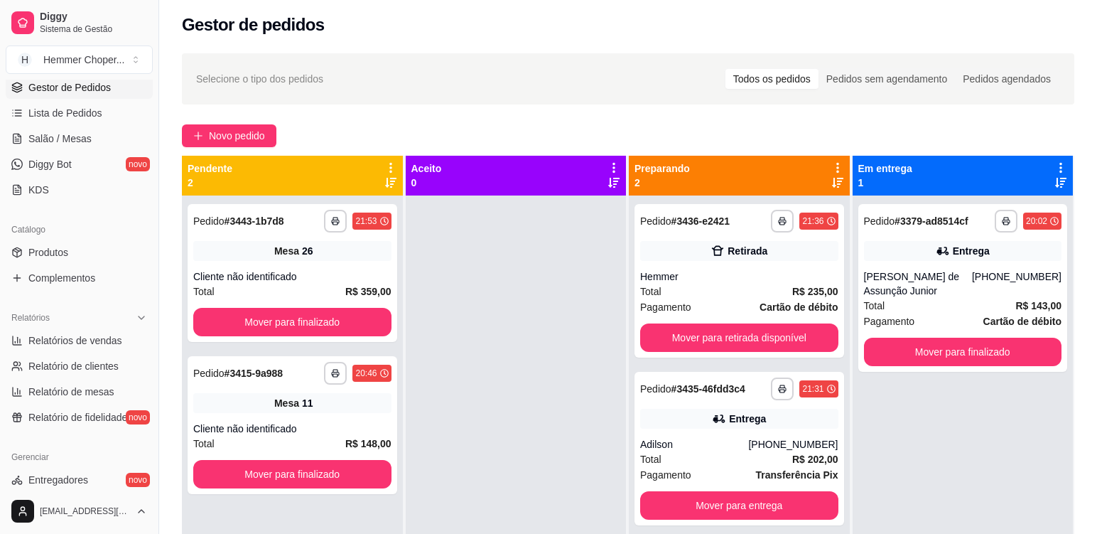
click at [332, 404] on div "Mesa 11" at bounding box center [292, 403] width 198 height 20
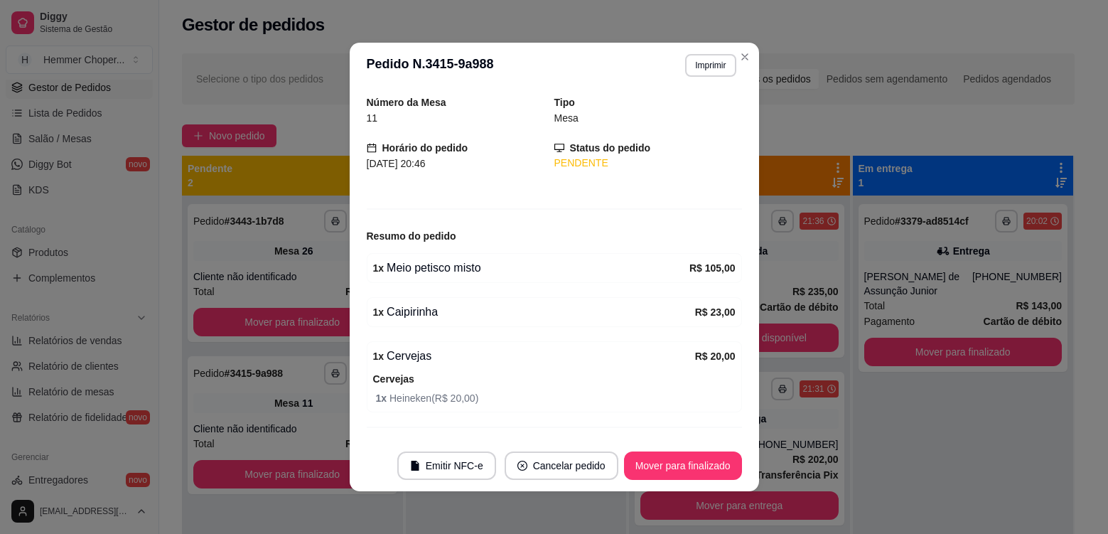
scroll to position [71, 0]
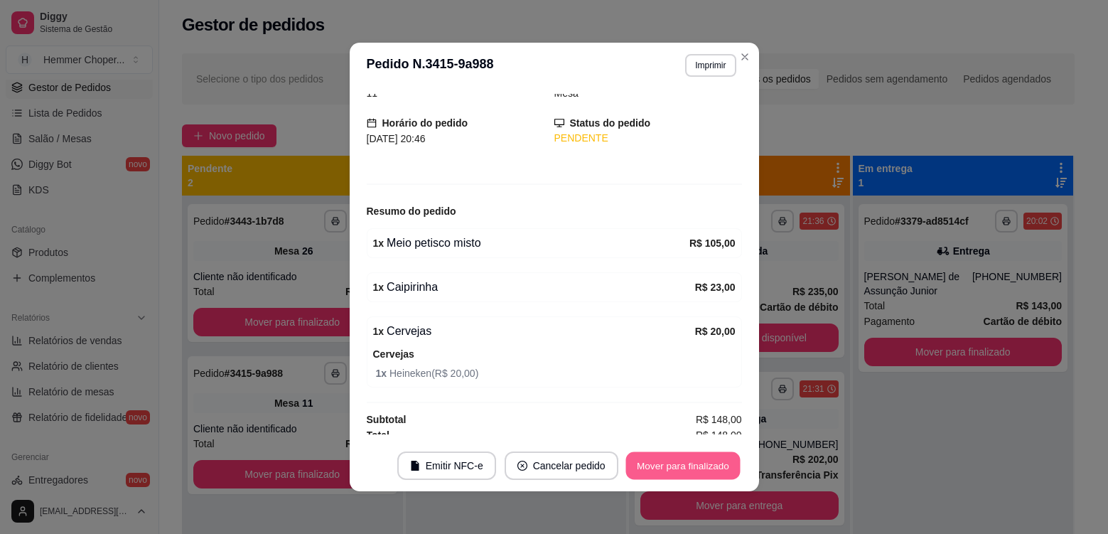
click at [650, 462] on button "Mover para finalizado" at bounding box center [682, 466] width 114 height 28
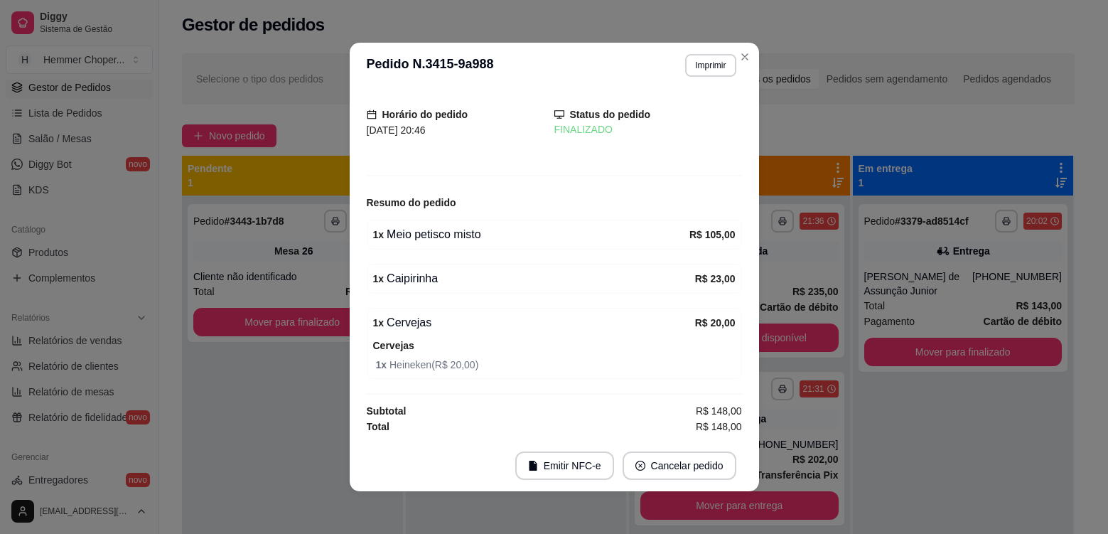
scroll to position [24, 0]
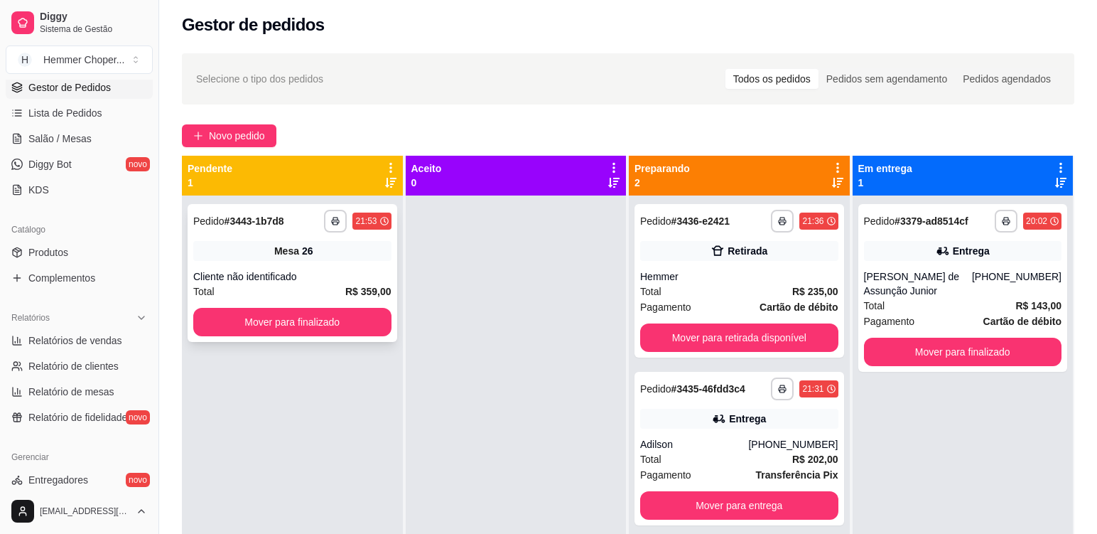
click at [319, 271] on div "Cliente não identificado" at bounding box center [292, 276] width 198 height 14
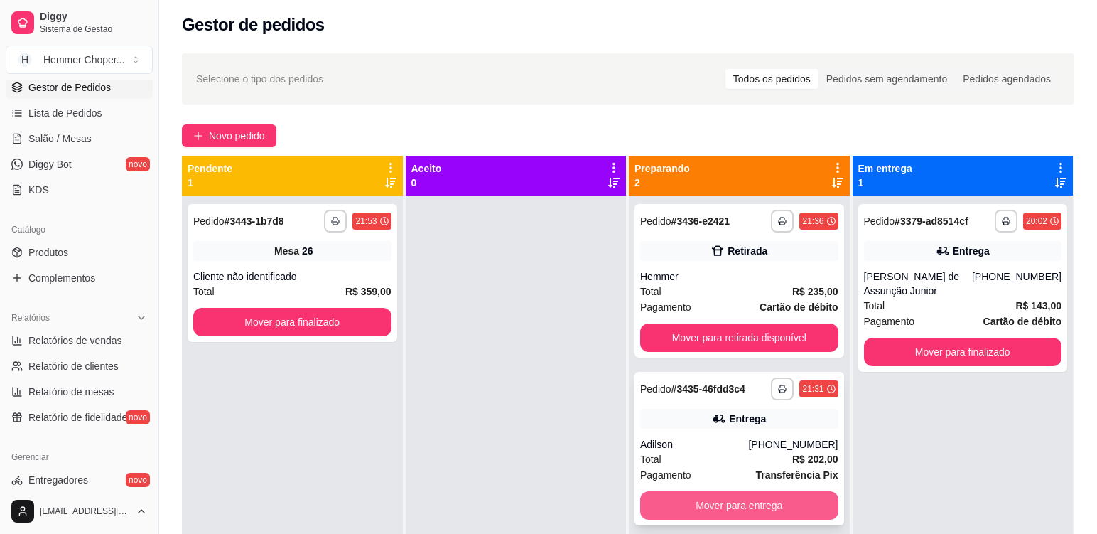
click at [724, 509] on button "Mover para entrega" at bounding box center [739, 505] width 198 height 28
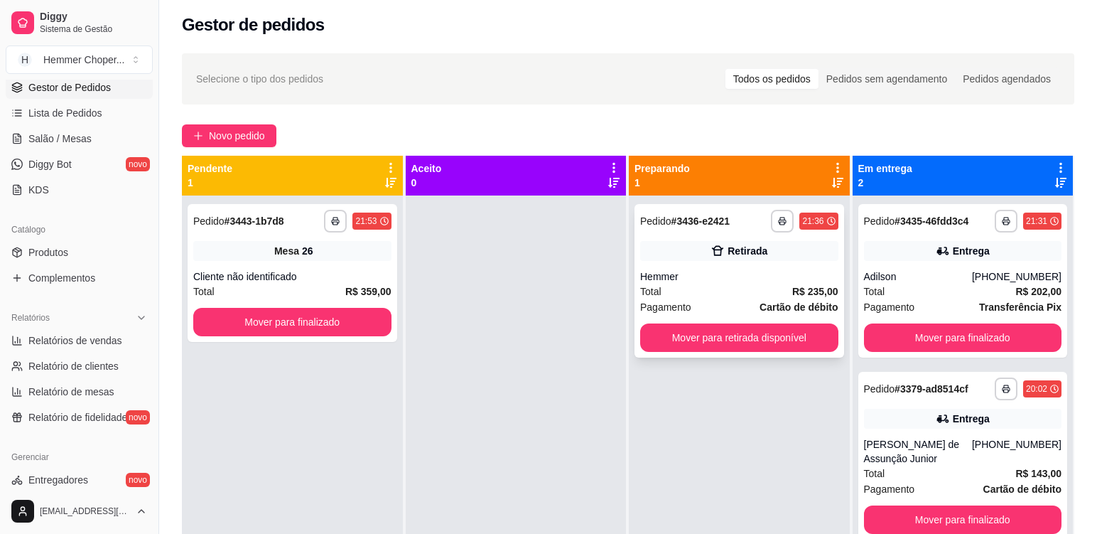
click at [736, 291] on div "Total R$ 235,00" at bounding box center [739, 291] width 198 height 16
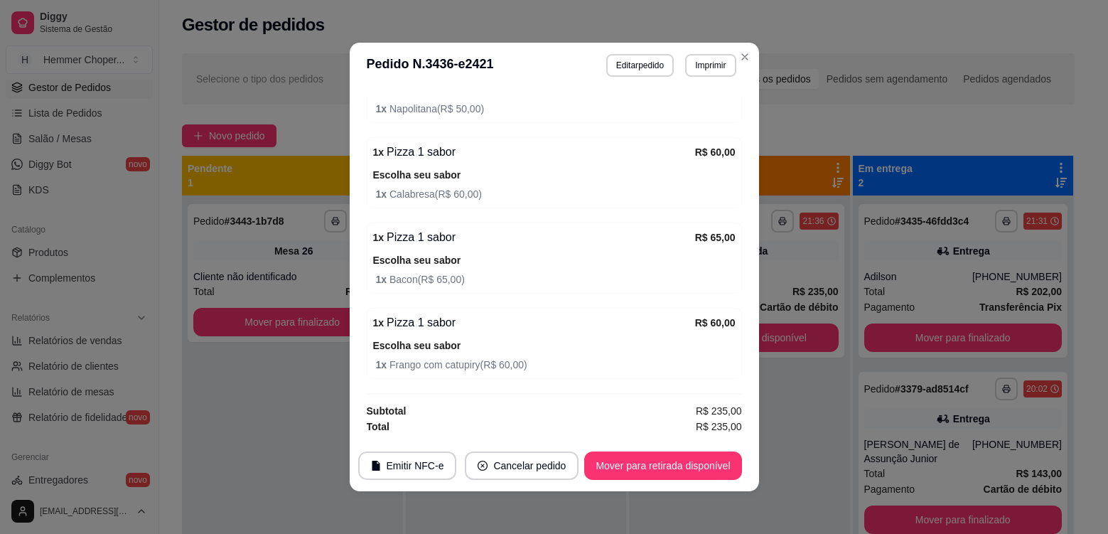
scroll to position [3, 0]
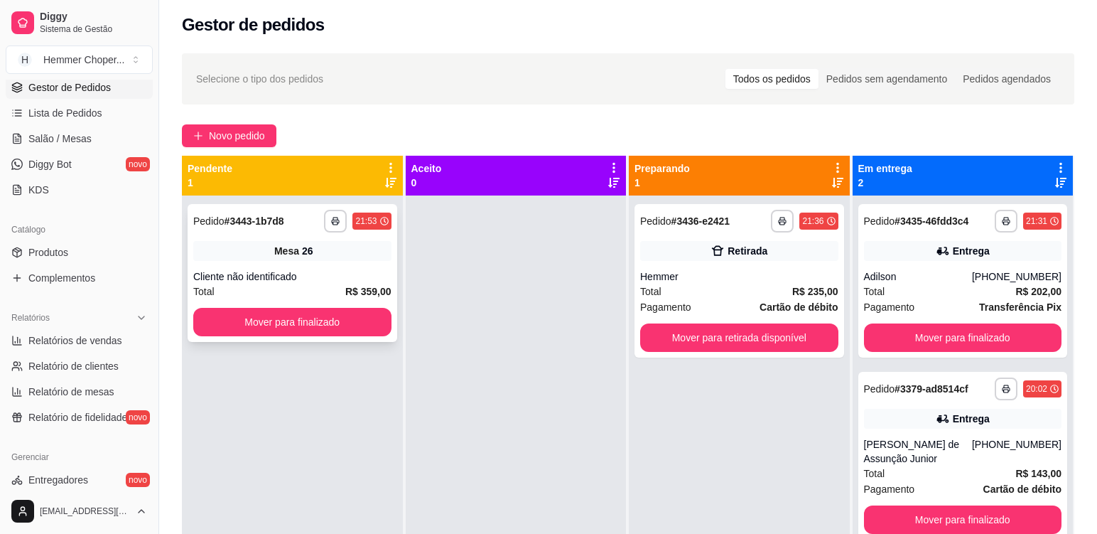
click at [232, 256] on div "Mesa 26" at bounding box center [292, 251] width 198 height 20
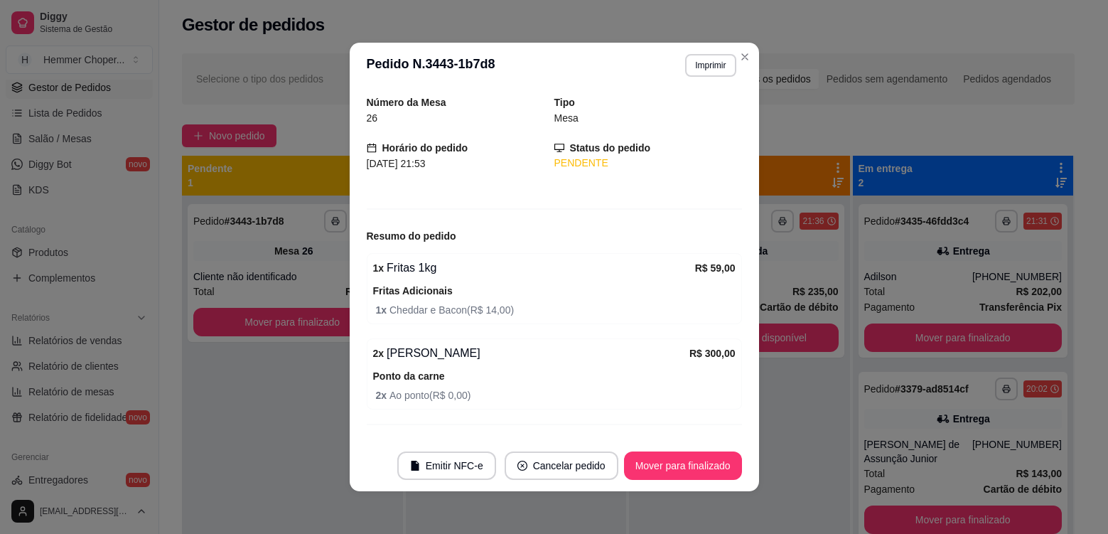
scroll to position [71, 0]
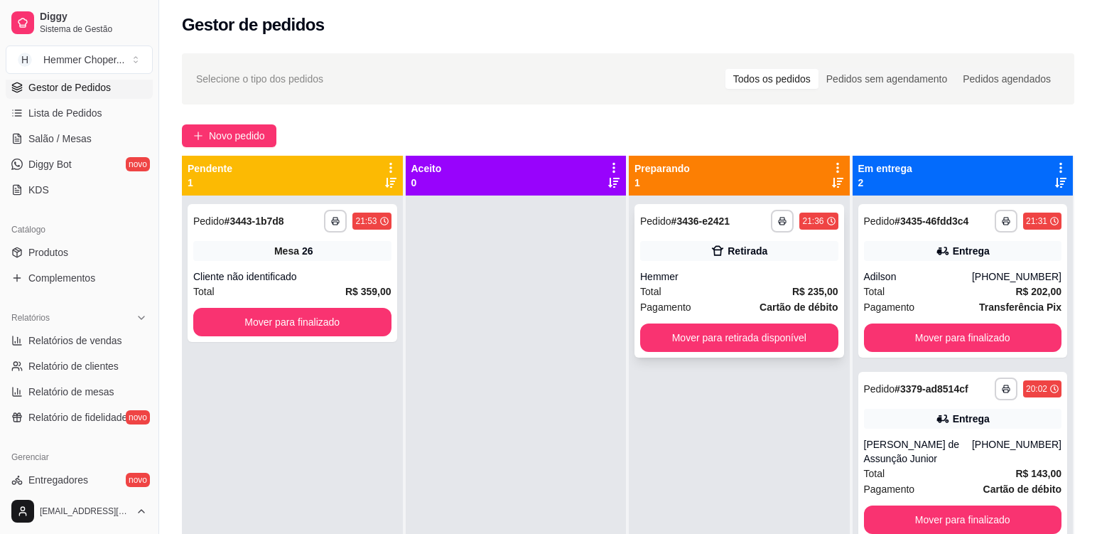
click at [732, 284] on div "Total R$ 235,00" at bounding box center [739, 291] width 198 height 16
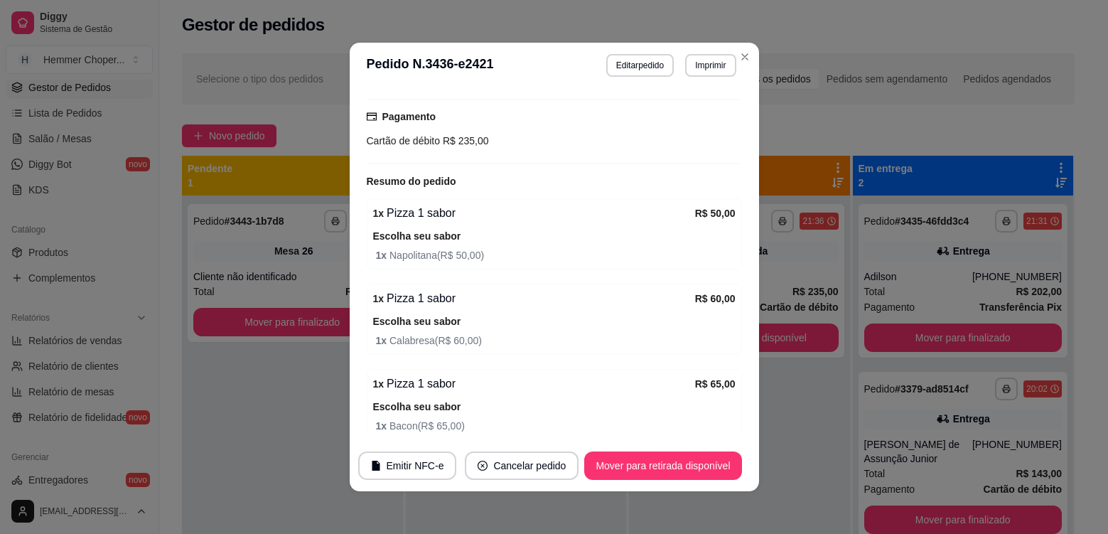
scroll to position [213, 0]
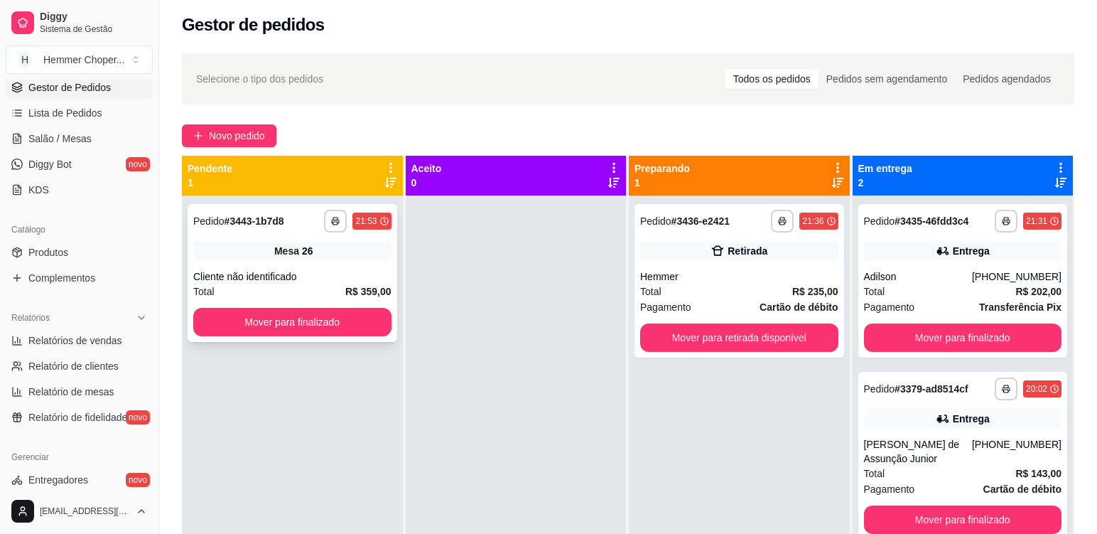
click at [350, 278] on div "Cliente não identificado" at bounding box center [292, 276] width 198 height 14
click at [333, 266] on div "**********" at bounding box center [293, 273] width 210 height 138
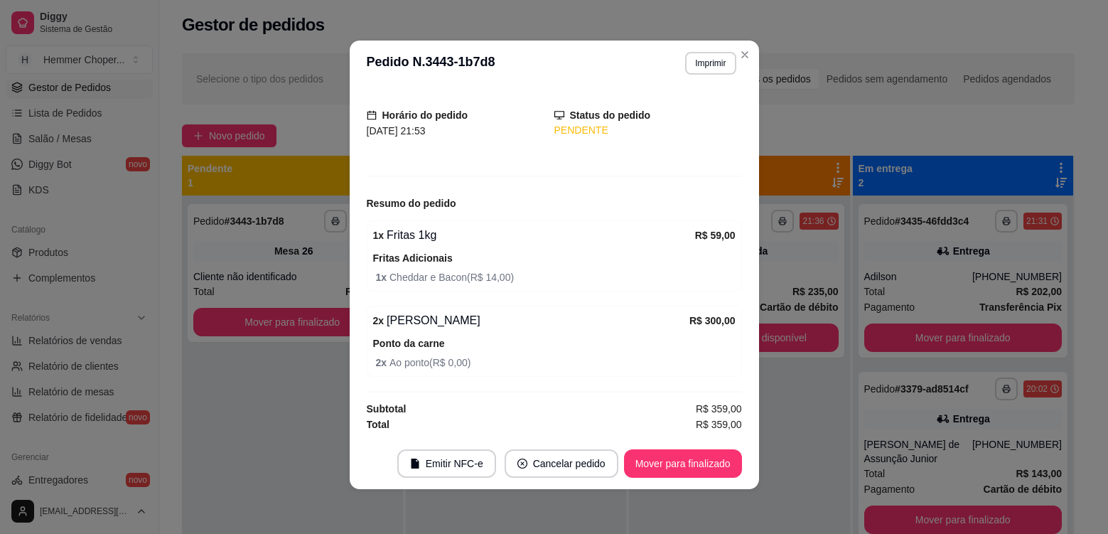
scroll to position [3, 0]
click at [663, 460] on button "Mover para finalizado" at bounding box center [683, 462] width 118 height 28
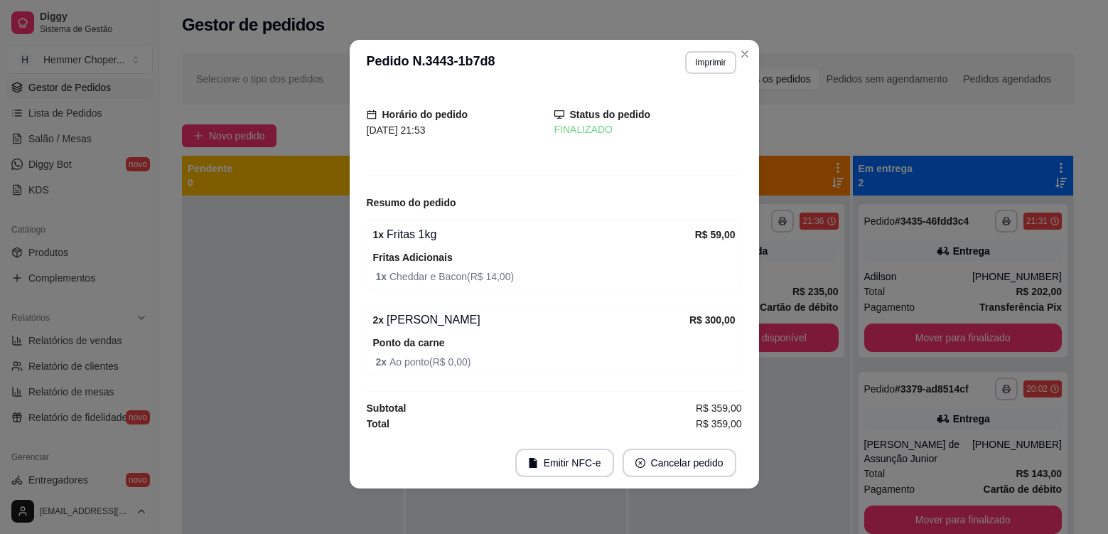
scroll to position [30, 0]
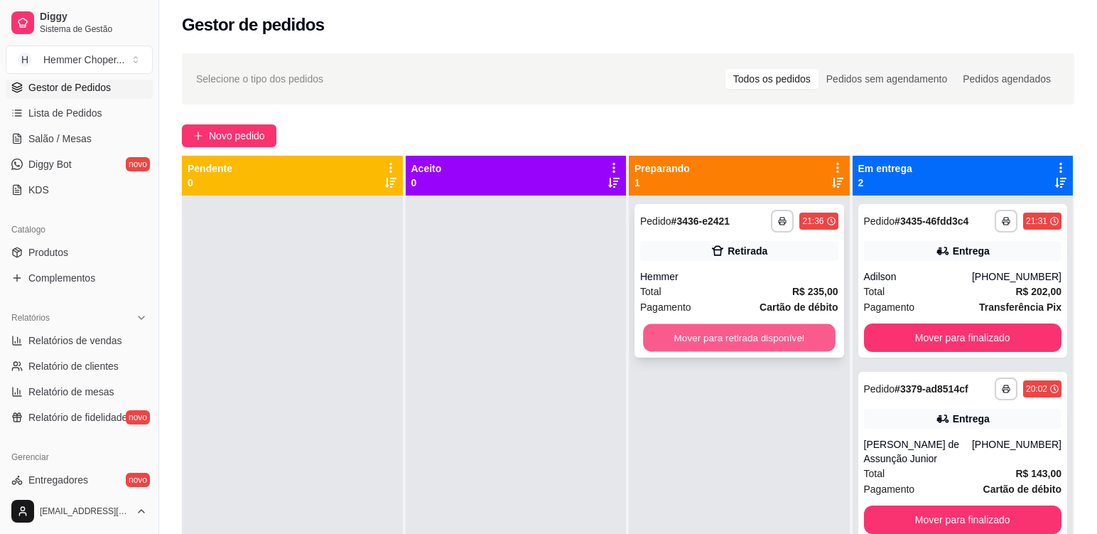
click at [721, 335] on button "Mover para retirada disponível" at bounding box center [739, 338] width 192 height 28
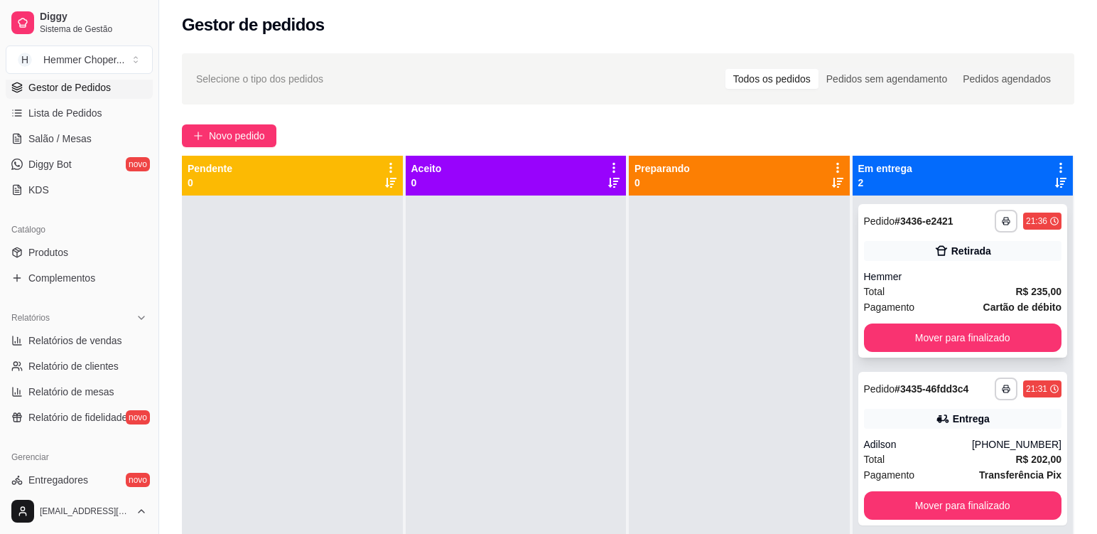
click at [956, 279] on div "Hemmer" at bounding box center [963, 276] width 198 height 14
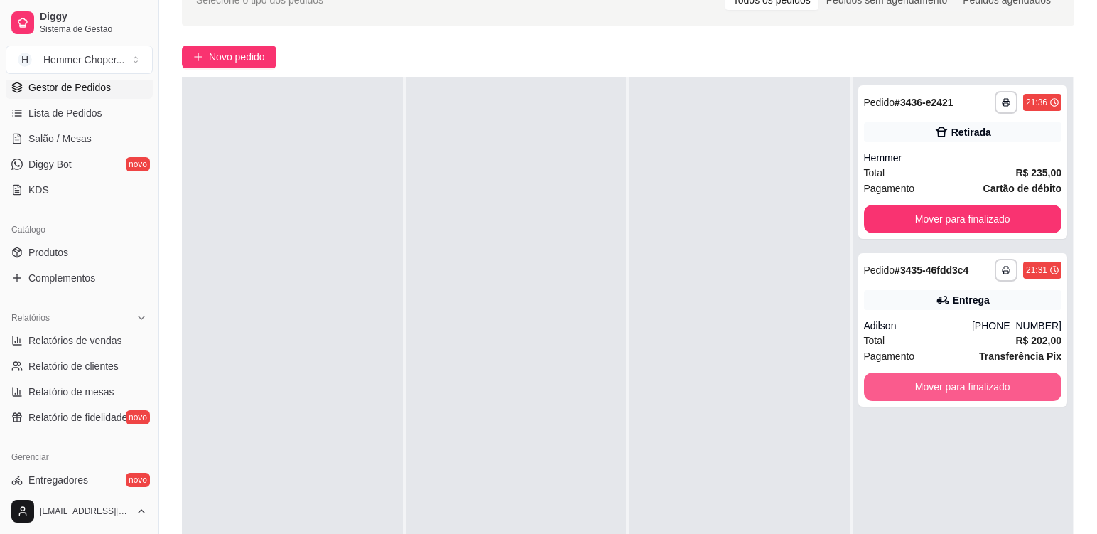
scroll to position [217, 0]
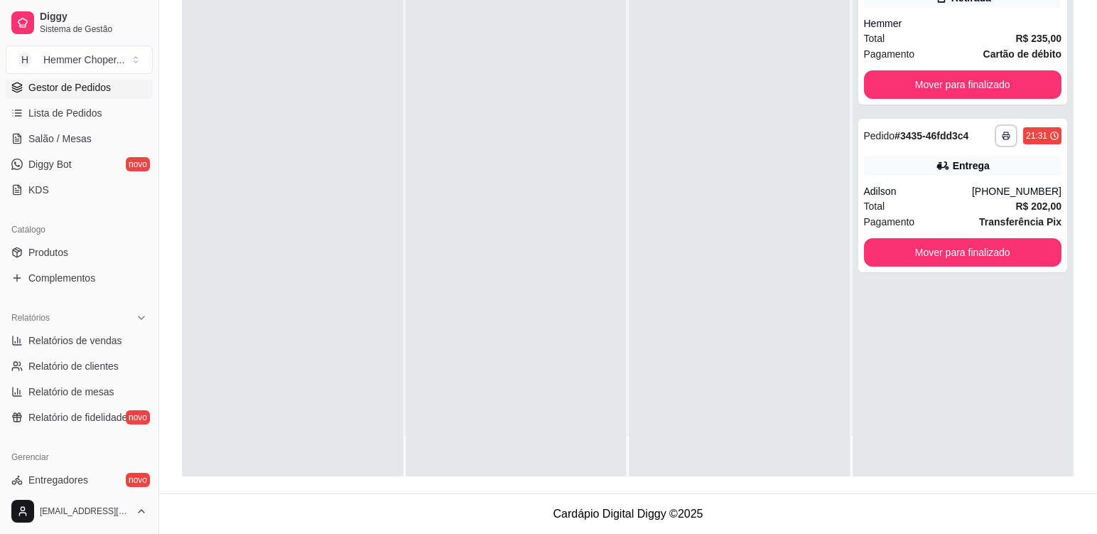
click at [819, 328] on div at bounding box center [739, 209] width 221 height 534
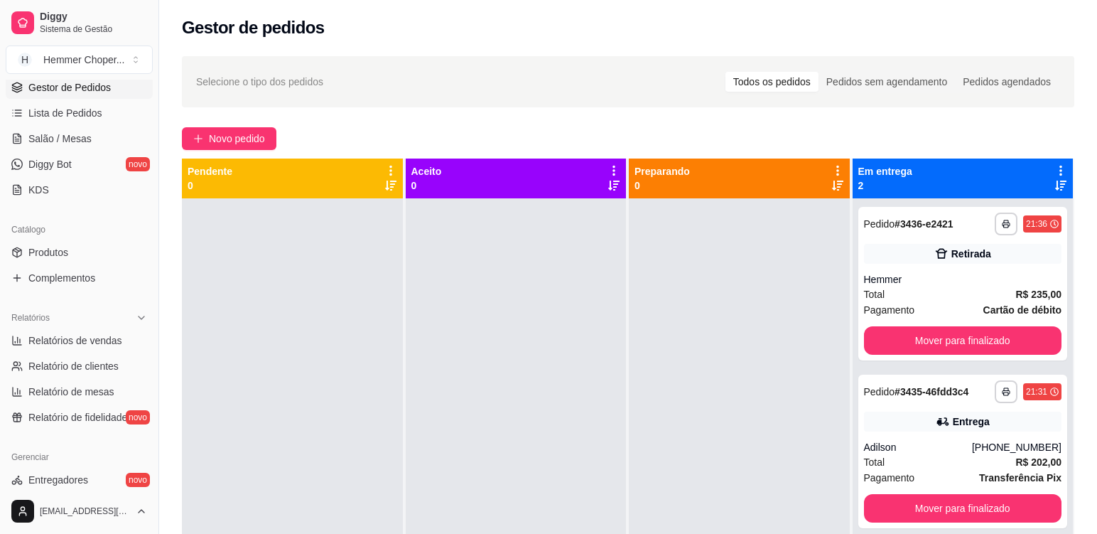
scroll to position [0, 0]
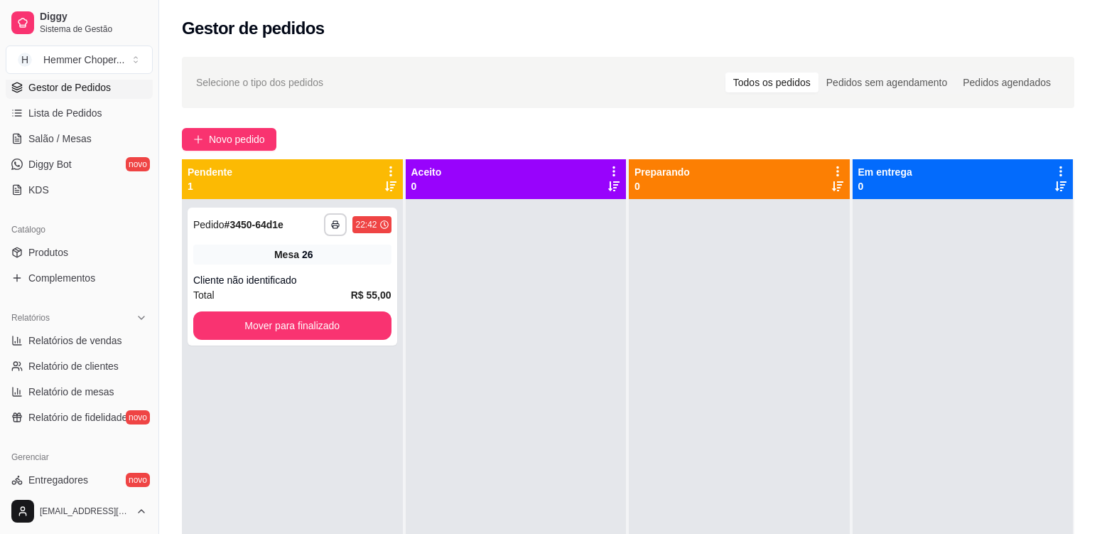
click at [345, 470] on div "**********" at bounding box center [292, 466] width 221 height 534
click at [328, 257] on div "Mesa 26" at bounding box center [292, 254] width 198 height 20
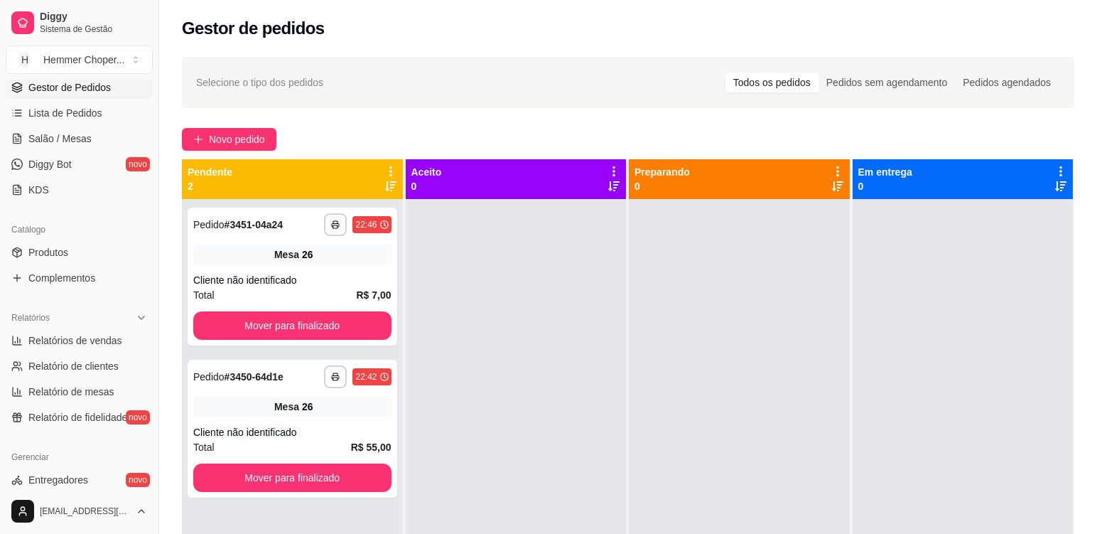
click at [331, 283] on div "Cliente não identificado" at bounding box center [292, 280] width 198 height 14
click at [337, 318] on button "Mover para finalizado" at bounding box center [292, 326] width 192 height 28
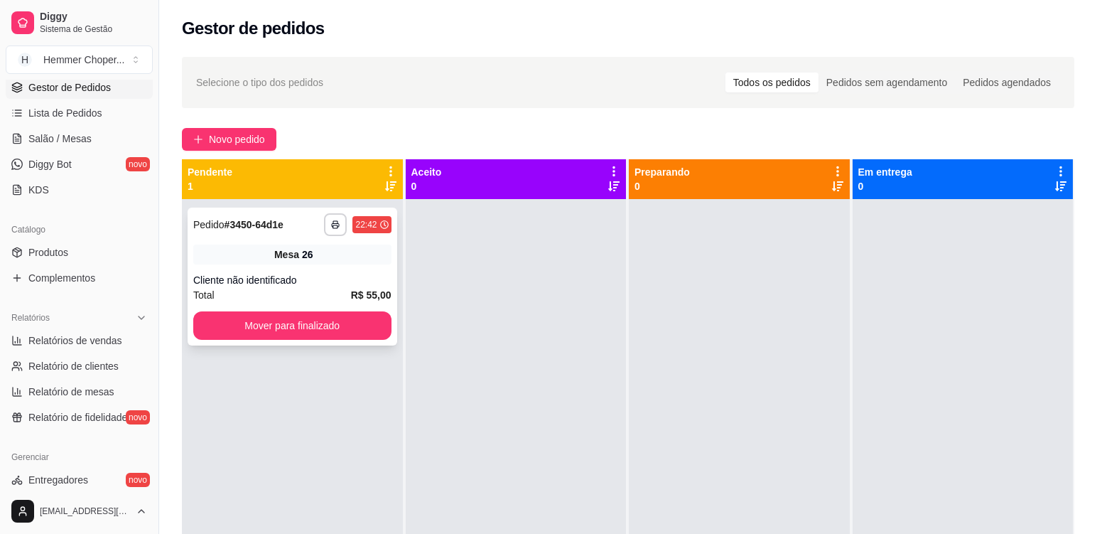
click at [335, 273] on div "Cliente não identificado" at bounding box center [292, 280] width 198 height 14
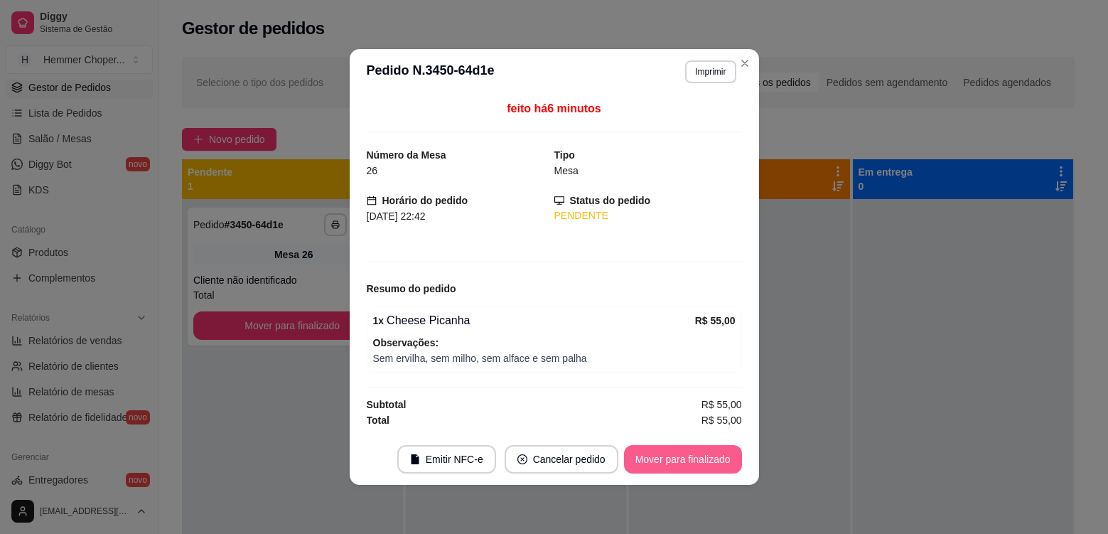
click at [691, 463] on button "Mover para finalizado" at bounding box center [683, 459] width 118 height 28
